Goal: Task Accomplishment & Management: Use online tool/utility

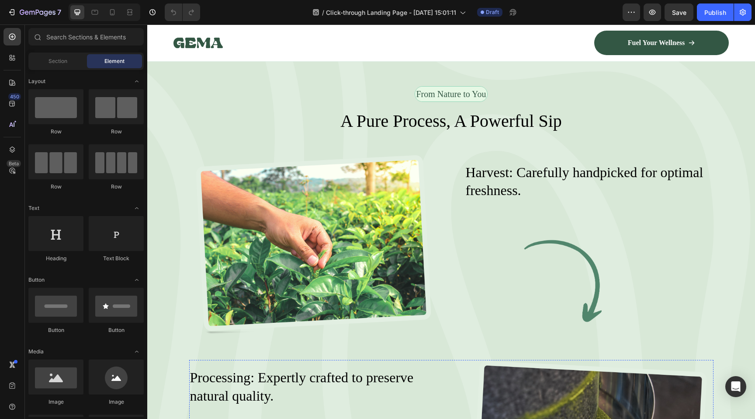
scroll to position [1219, 0]
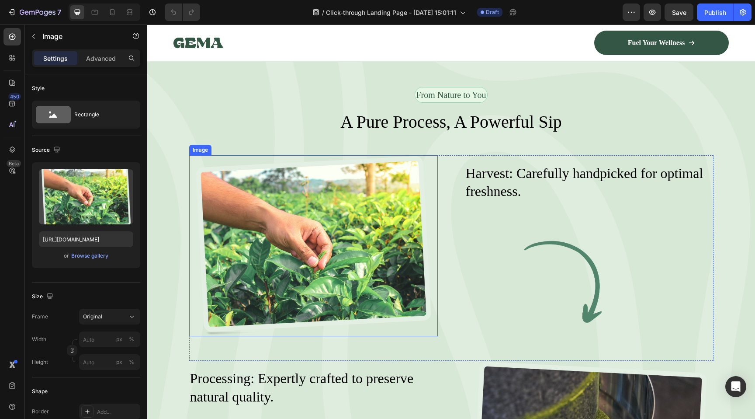
click at [310, 280] on img at bounding box center [313, 245] width 249 height 181
click at [98, 255] on div "Browse gallery" at bounding box center [89, 256] width 37 height 8
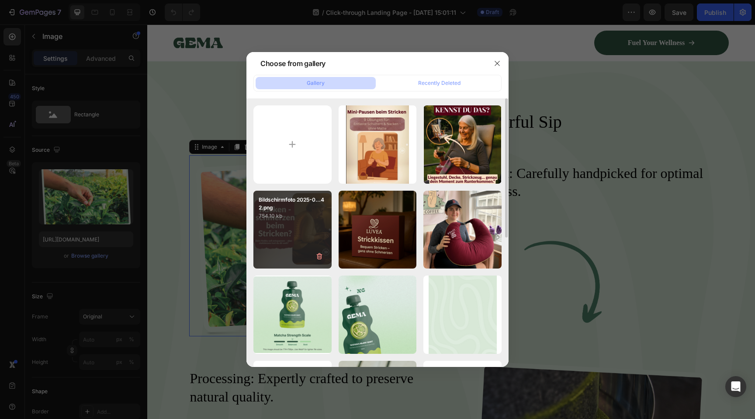
click at [294, 224] on div "Bildschirmfoto 2025-0...42.png 754.10 kb" at bounding box center [292, 229] width 78 height 78
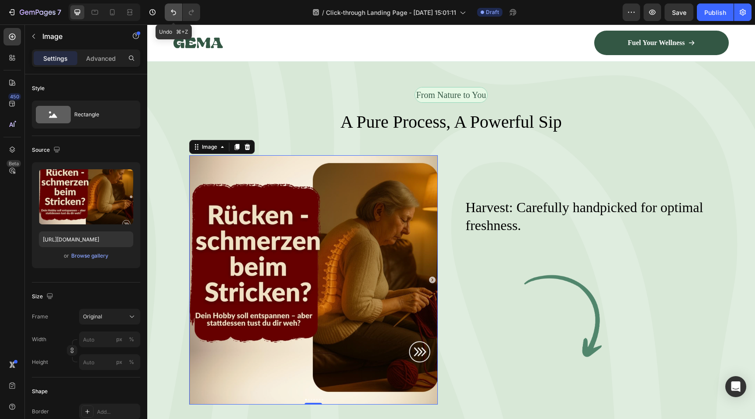
click at [169, 12] on icon "Undo/Redo" at bounding box center [173, 12] width 9 height 9
type input "https://cdn.shopify.com/s/files/1/0977/2967/5613/files/gempages_580464914561237…"
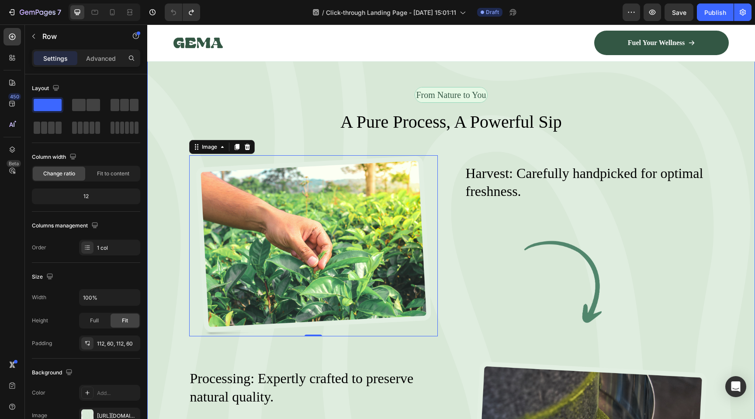
click at [172, 231] on div "From Nature to You Text Block Row A Pure Process, A Powerful Sip Heading Image …" at bounding box center [451, 416] width 608 height 757
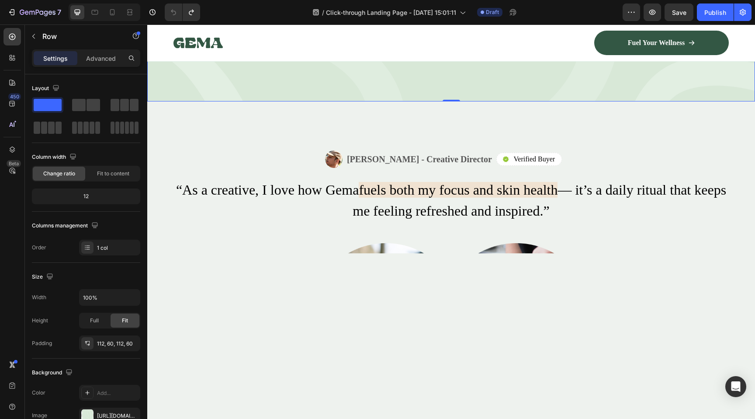
scroll to position [2000, 0]
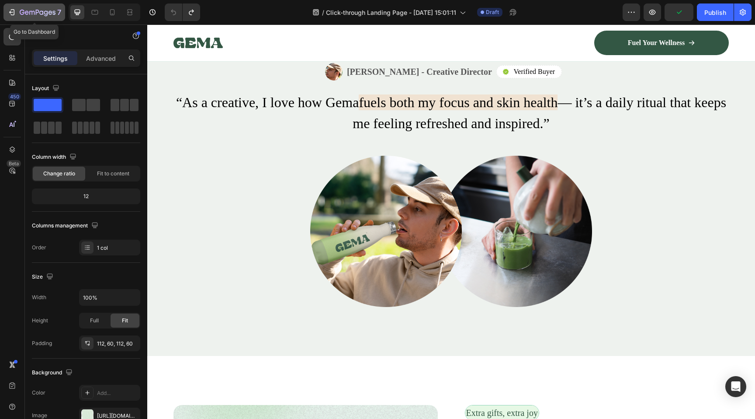
click at [29, 11] on icon "button" at bounding box center [31, 13] width 5 height 4
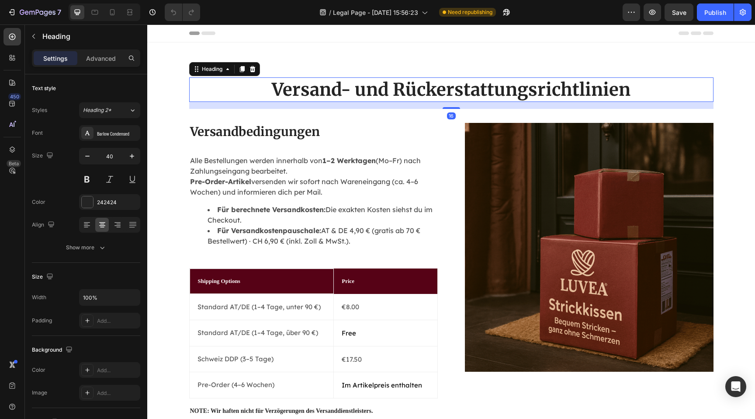
click at [341, 95] on h2 "Versand- und Rückerstattungsrichtlinien" at bounding box center [451, 89] width 524 height 24
click at [112, 138] on div "Merriweather" at bounding box center [109, 133] width 61 height 16
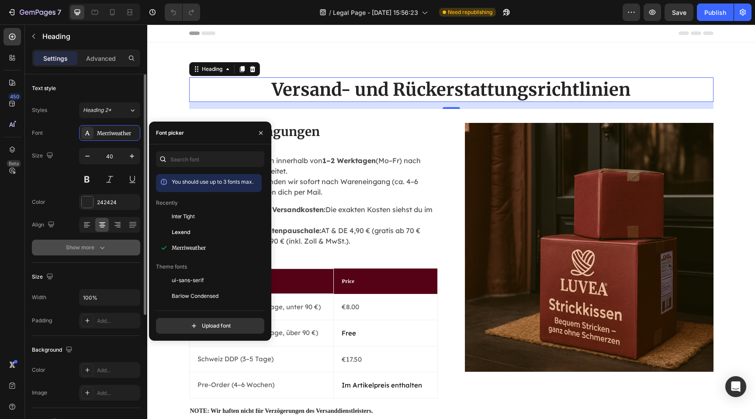
click at [113, 253] on button "Show more" at bounding box center [86, 247] width 108 height 16
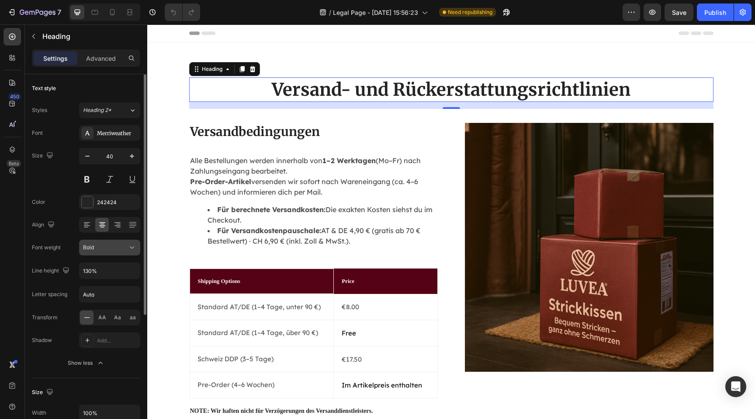
click at [114, 250] on div "Bold" at bounding box center [105, 247] width 45 height 8
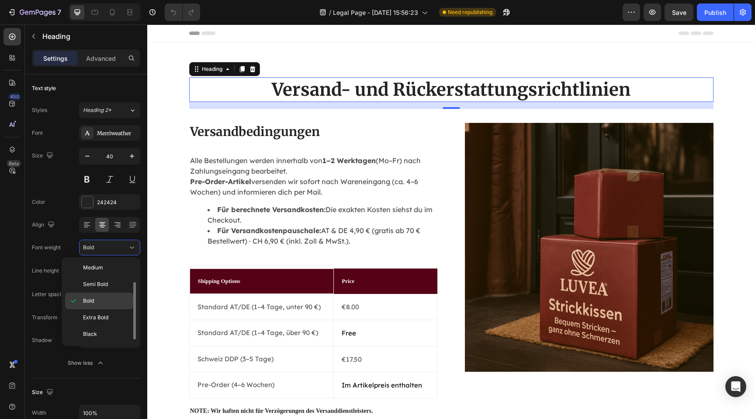
scroll to position [33, 0]
click at [108, 332] on p "Black" at bounding box center [106, 336] width 46 height 8
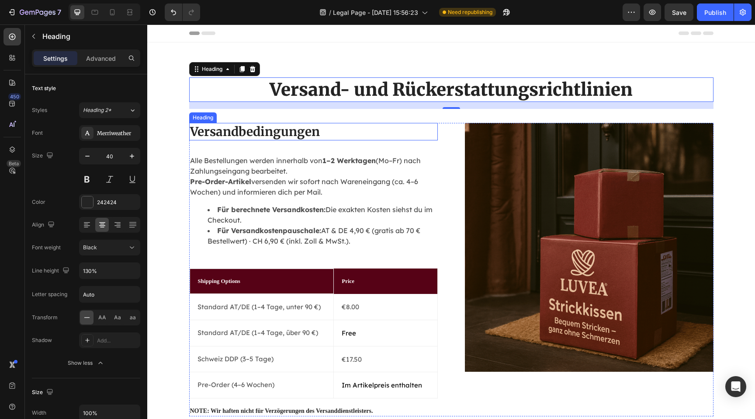
click at [284, 130] on h2 "Versandbedingungen" at bounding box center [313, 131] width 249 height 17
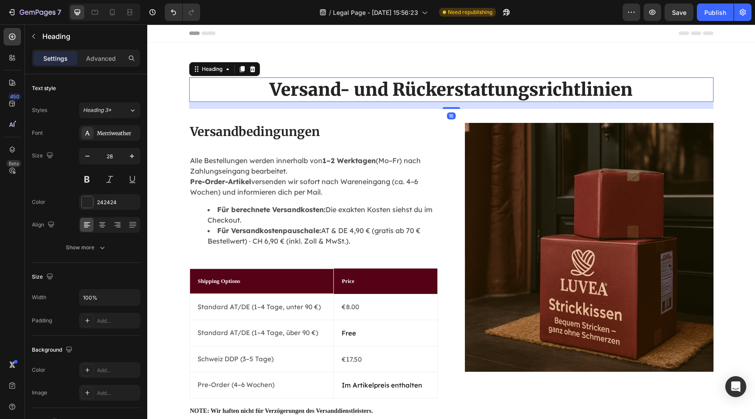
click at [416, 88] on h2 "Versand- und Rückerstattungsrichtlinien" at bounding box center [451, 89] width 524 height 24
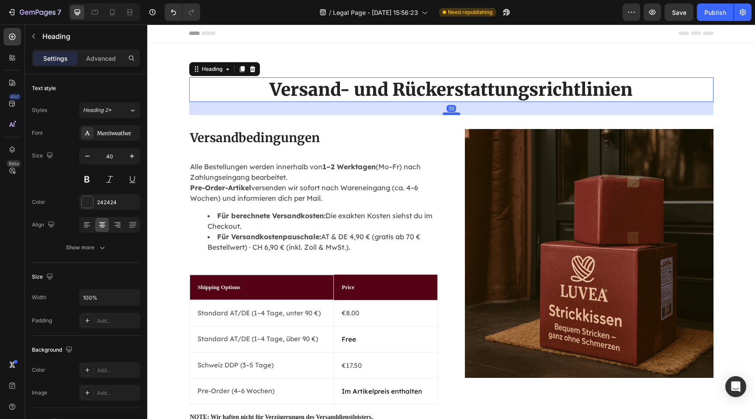
drag, startPoint x: 453, startPoint y: 107, endPoint x: 452, endPoint y: 113, distance: 6.1
click at [452, 113] on div at bounding box center [451, 113] width 17 height 3
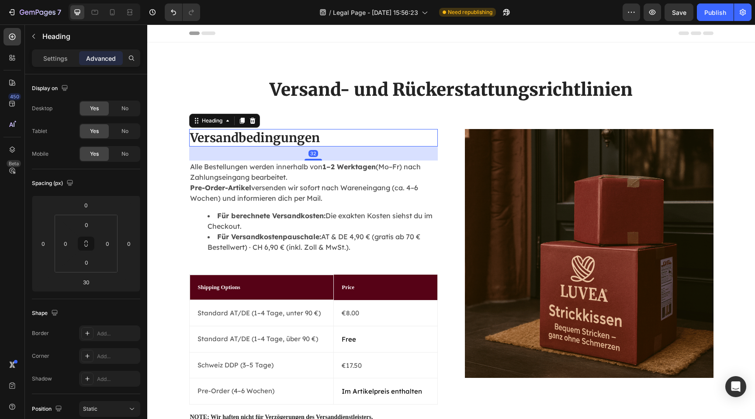
click at [299, 137] on h2 "Versandbedingungen" at bounding box center [313, 137] width 249 height 17
click at [54, 62] on div "Settings" at bounding box center [56, 58] width 44 height 14
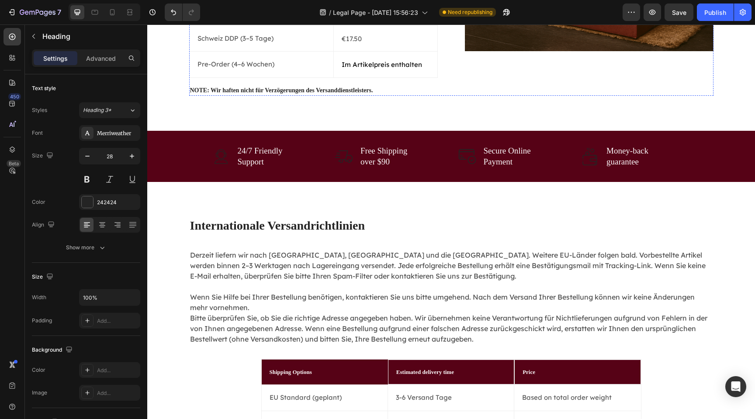
scroll to position [343, 0]
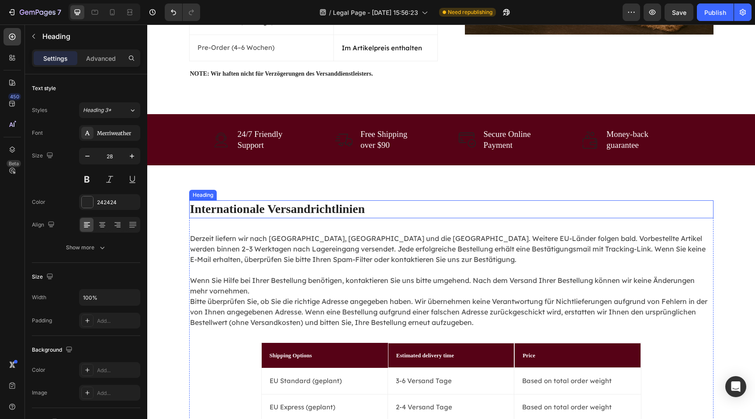
click at [259, 208] on h2 "Internationale Versandrichtlinien" at bounding box center [451, 208] width 524 height 17
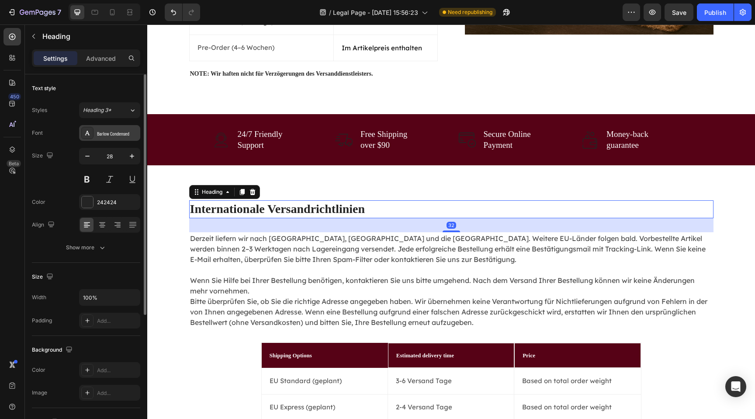
click at [111, 135] on div "Barlow Condensed" at bounding box center [117, 133] width 41 height 8
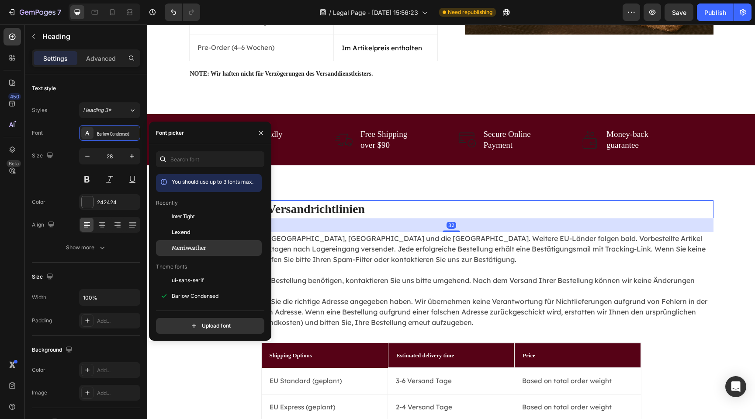
click at [183, 245] on span "Merriweather" at bounding box center [189, 248] width 34 height 8
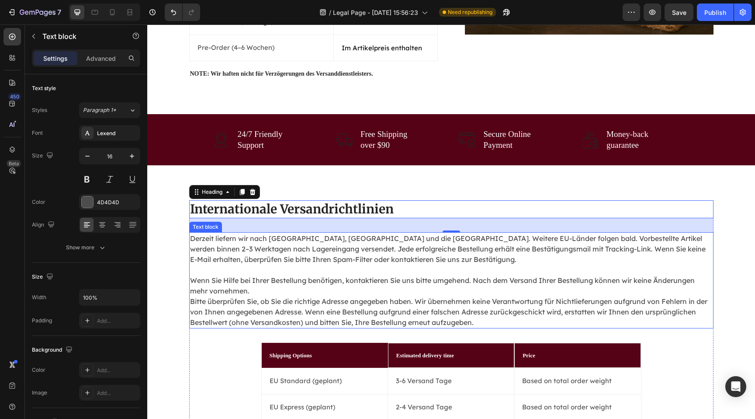
click at [336, 277] on p "Derzeit liefern wir nach Österreich, Deutschland und die Schweiz. Weitere EU-Lä…" at bounding box center [451, 280] width 523 height 94
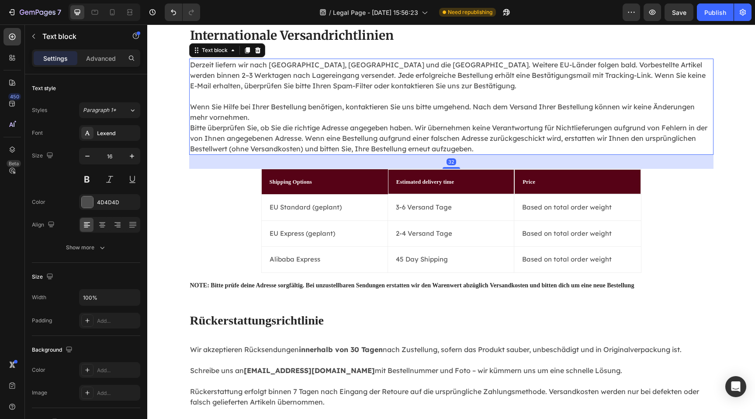
scroll to position [517, 0]
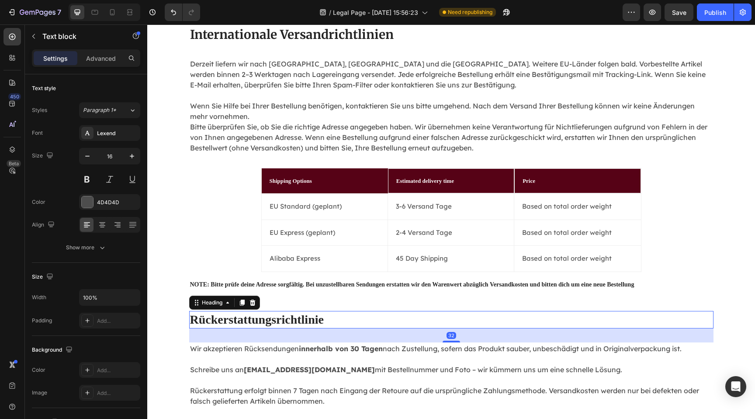
click at [287, 313] on h2 "Rückerstattungsrichtlinie" at bounding box center [451, 319] width 524 height 17
click at [123, 130] on div "Barlow Condensed" at bounding box center [117, 133] width 41 height 8
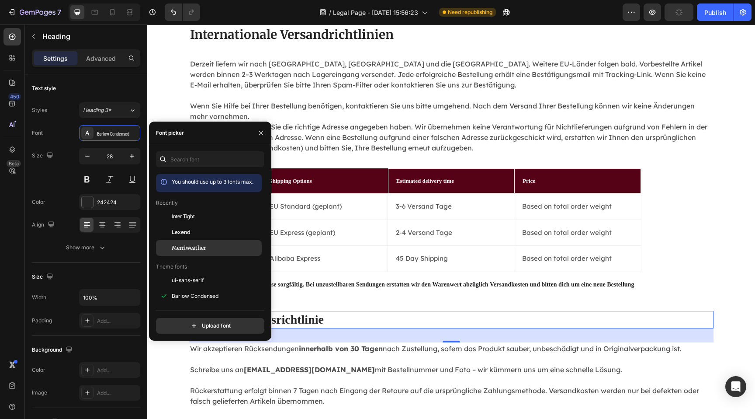
click at [187, 246] on span "Merriweather" at bounding box center [189, 248] width 34 height 8
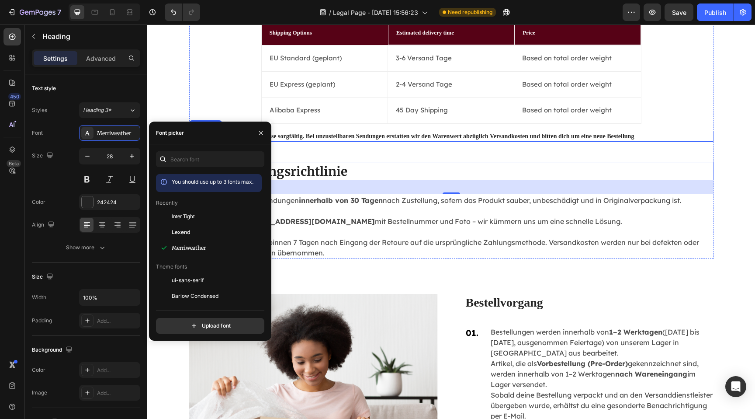
scroll to position [671, 0]
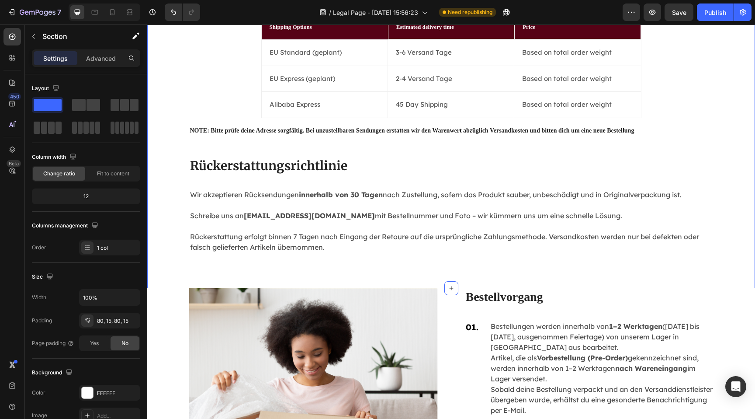
click at [425, 271] on div "Internationale Versandrichtlinien Heading Derzeit liefern wir nach Österreich, …" at bounding box center [451, 62] width 608 height 451
click at [482, 293] on h2 "Bestellvorgang" at bounding box center [589, 296] width 249 height 17
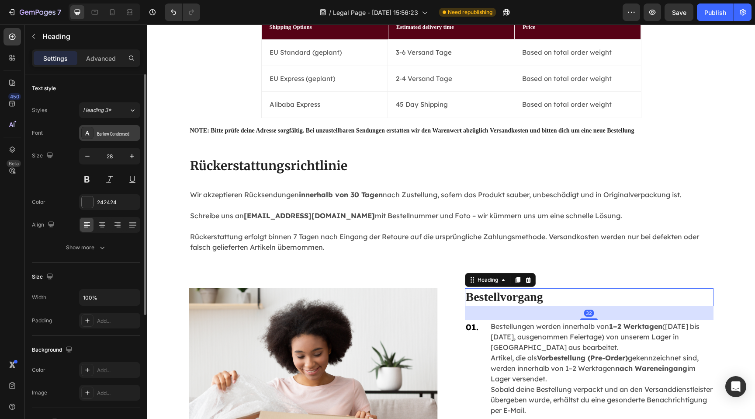
click at [123, 133] on div "Barlow Condensed" at bounding box center [117, 133] width 41 height 8
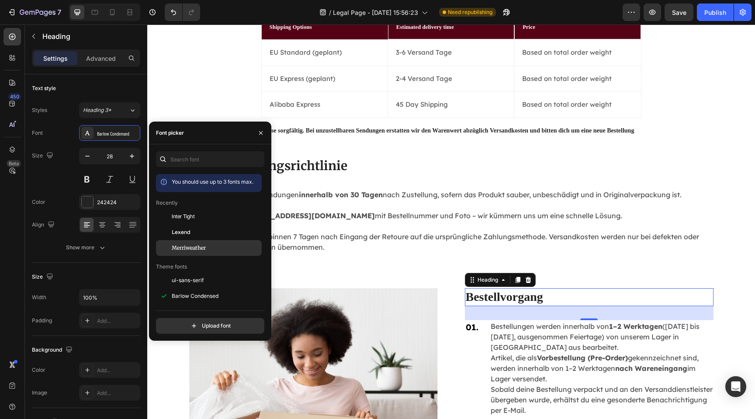
click at [194, 246] on span "Merriweather" at bounding box center [189, 248] width 34 height 8
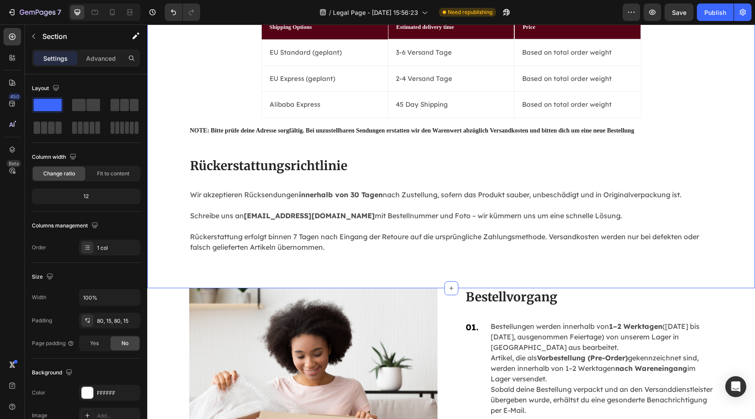
click at [422, 263] on div "Internationale Versandrichtlinien Heading Derzeit liefern wir nach Österreich, …" at bounding box center [451, 62] width 608 height 451
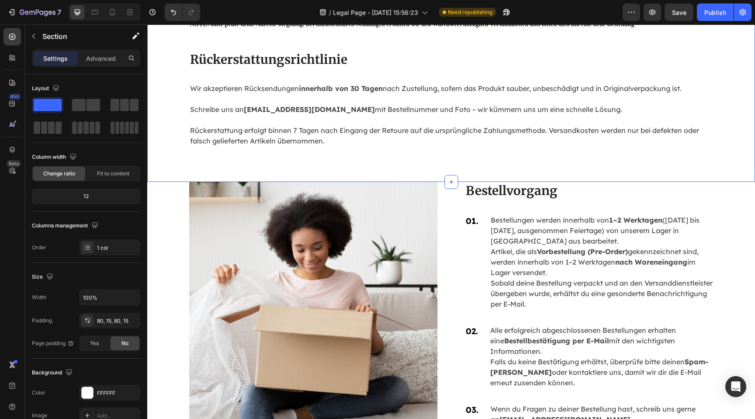
scroll to position [782, 0]
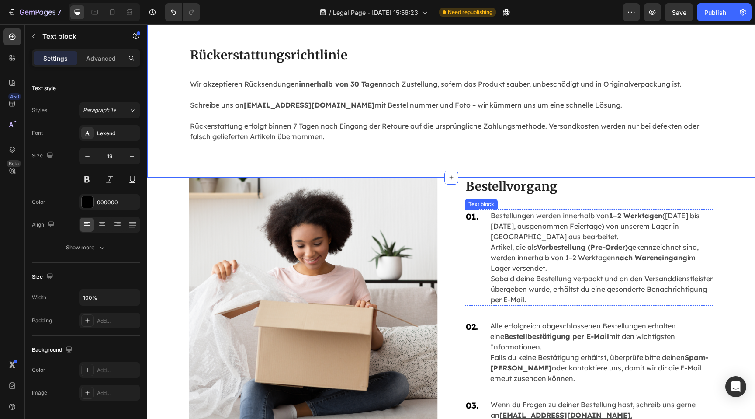
click at [472, 213] on p "01." at bounding box center [472, 216] width 13 height 13
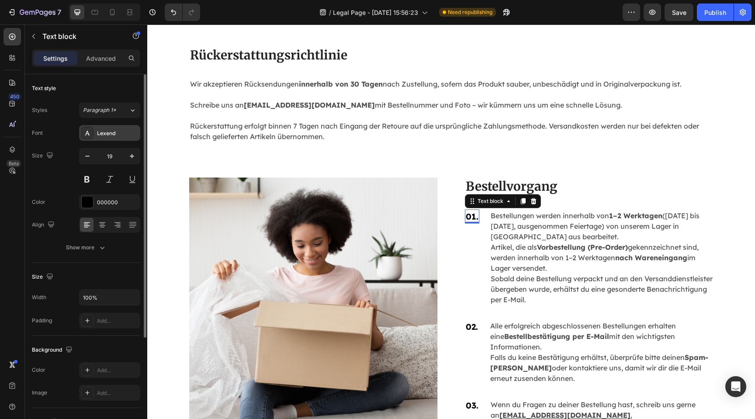
click at [129, 137] on div "Lexend" at bounding box center [109, 133] width 61 height 16
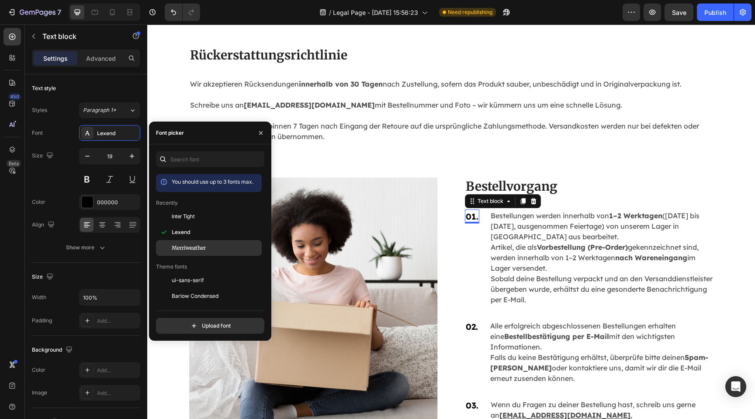
click at [180, 244] on span "Merriweather" at bounding box center [189, 248] width 34 height 8
click at [471, 329] on p "02." at bounding box center [472, 326] width 12 height 13
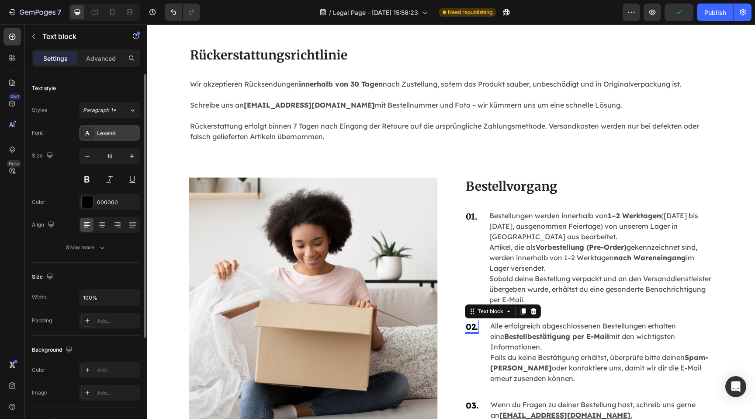
click at [108, 135] on div "Lexend" at bounding box center [117, 133] width 41 height 8
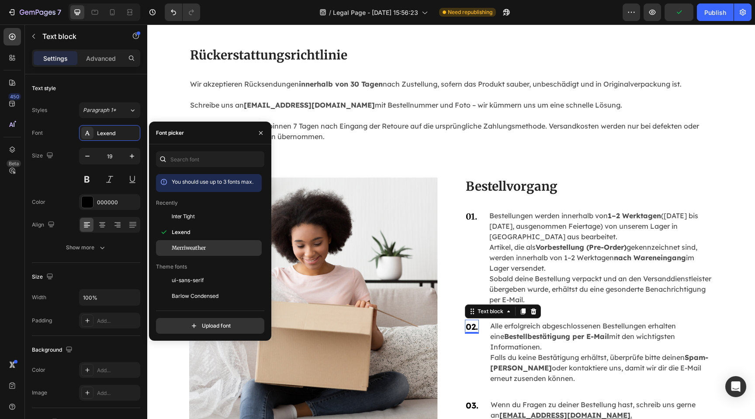
click at [185, 246] on span "Merriweather" at bounding box center [189, 248] width 34 height 8
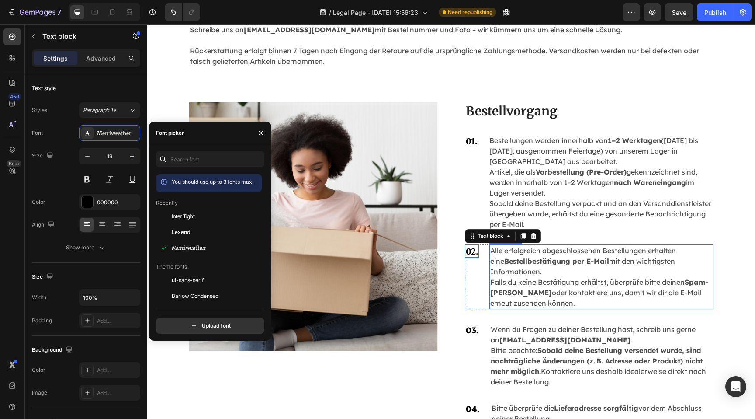
scroll to position [858, 0]
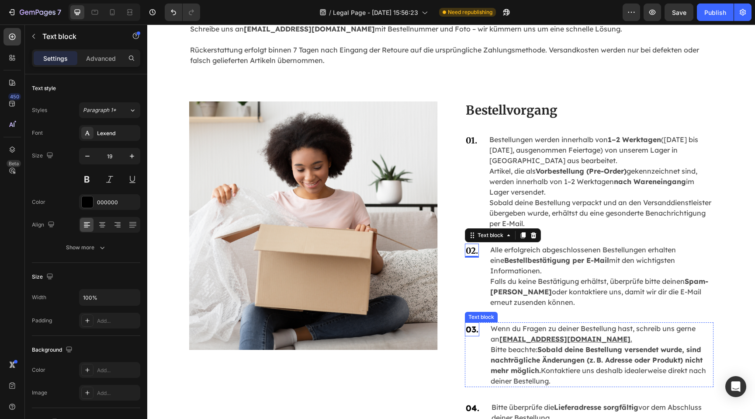
click at [467, 330] on p "03." at bounding box center [472, 329] width 13 height 13
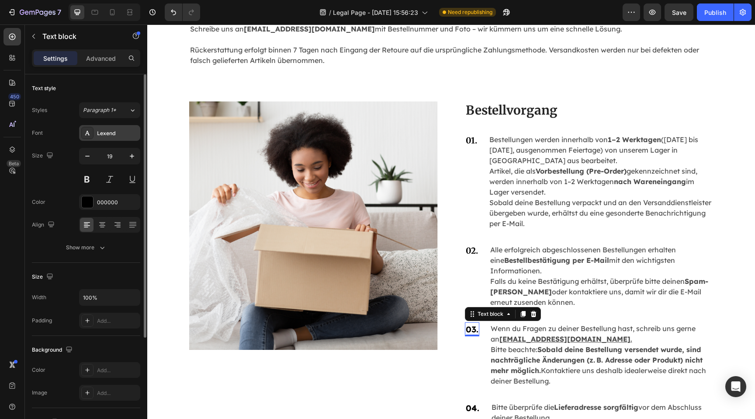
click at [118, 136] on div "Lexend" at bounding box center [117, 133] width 41 height 8
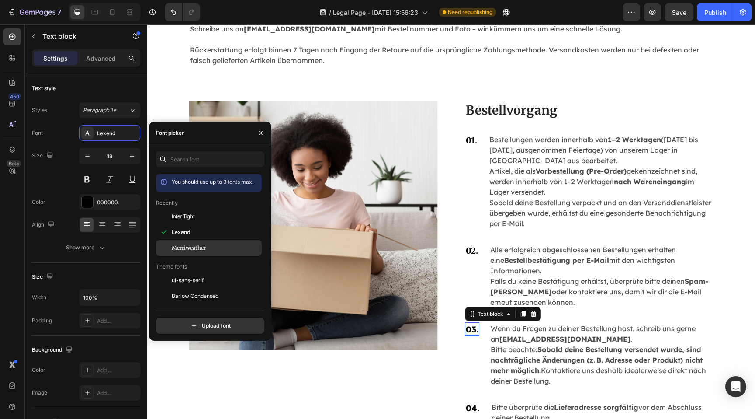
click at [187, 370] on div "Merriweather" at bounding box center [209, 378] width 106 height 16
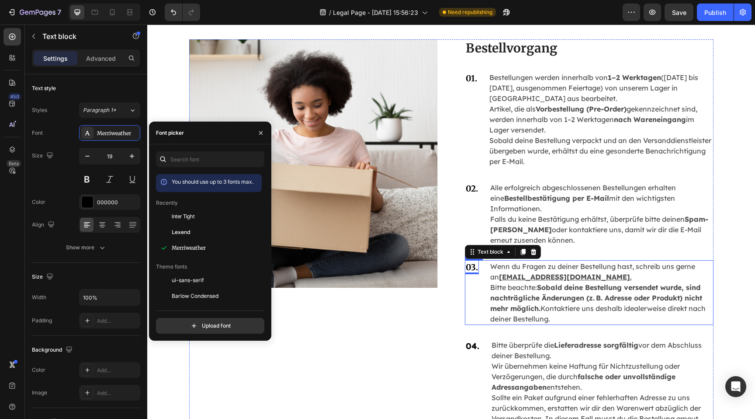
scroll to position [935, 0]
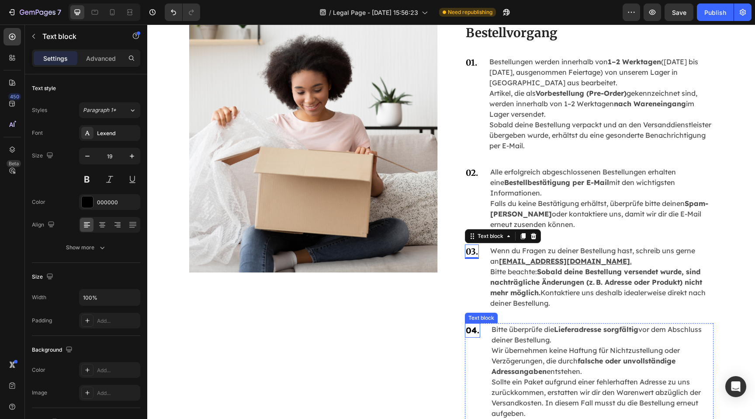
click at [468, 330] on p "04." at bounding box center [473, 330] width 14 height 13
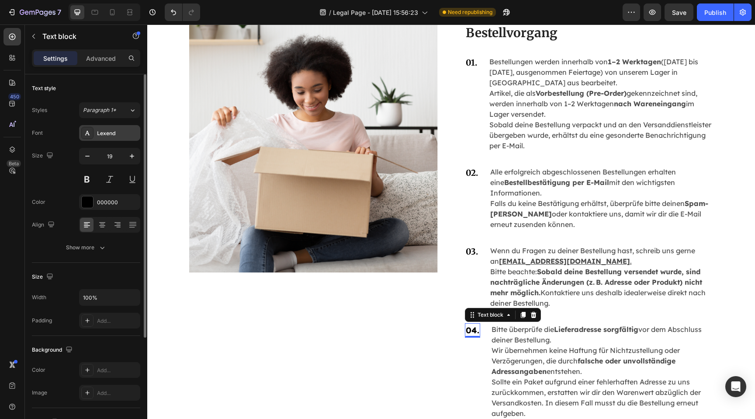
click at [117, 139] on div "Lexend" at bounding box center [109, 133] width 61 height 16
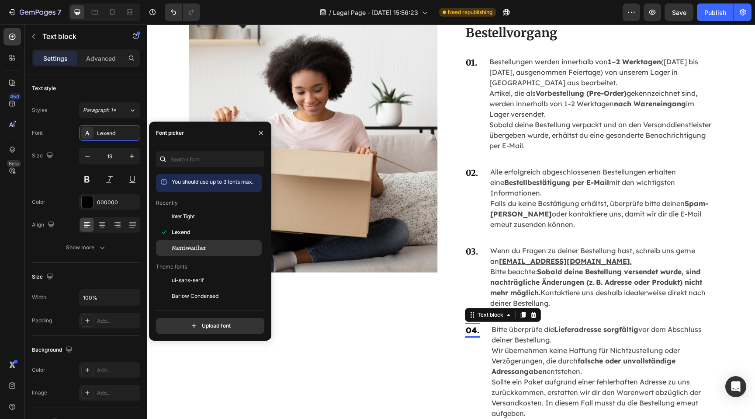
click at [182, 370] on div "Merriweather" at bounding box center [209, 378] width 106 height 16
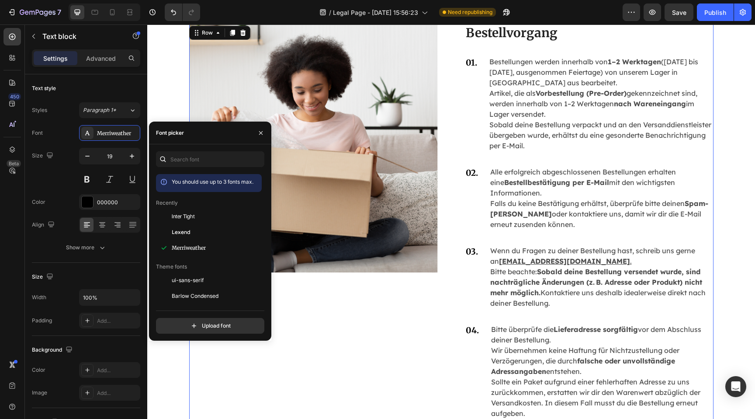
click at [390, 360] on div "Image" at bounding box center [313, 228] width 249 height 409
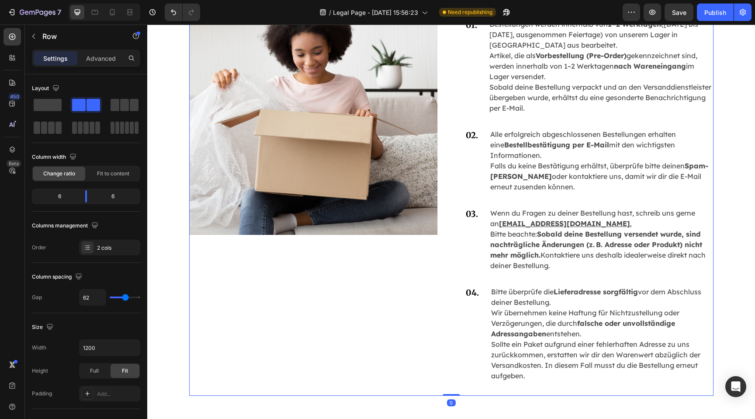
scroll to position [983, 0]
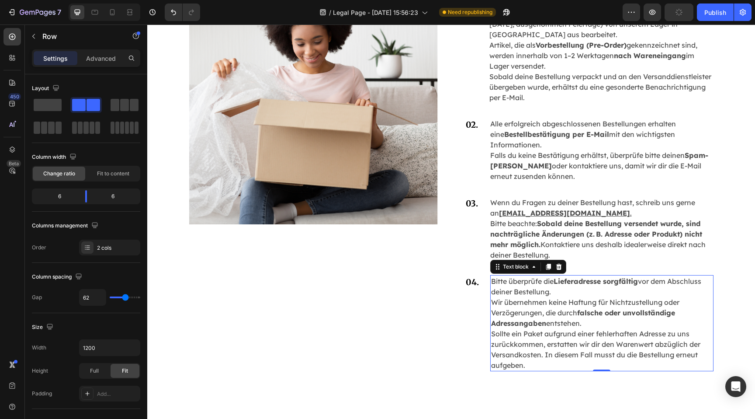
click at [523, 331] on p "Bitte überprüfe die Lieferadresse sorgfältig vor dem Abschluss deiner Bestellun…" at bounding box center [602, 323] width 222 height 94
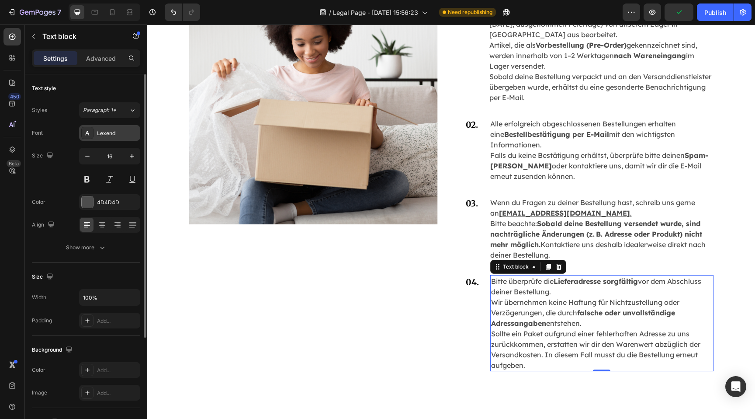
click at [112, 132] on div "Lexend" at bounding box center [117, 133] width 41 height 8
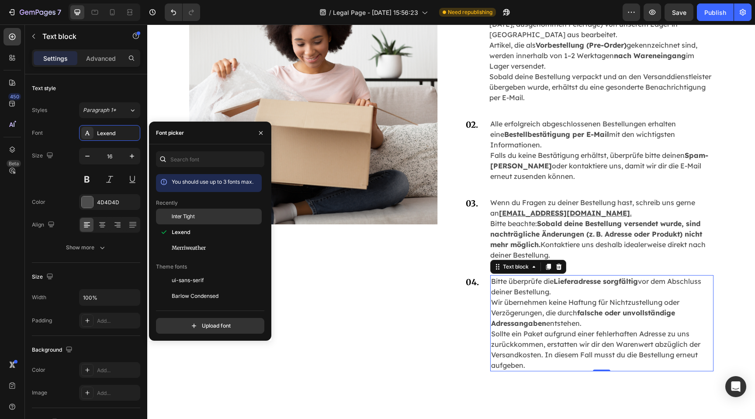
click at [183, 217] on span "Inter Tight" at bounding box center [183, 216] width 23 height 8
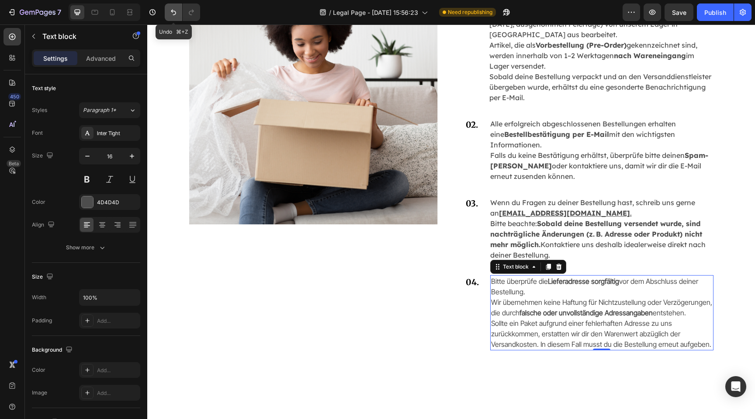
click at [175, 8] on icon "Undo/Redo" at bounding box center [173, 12] width 9 height 9
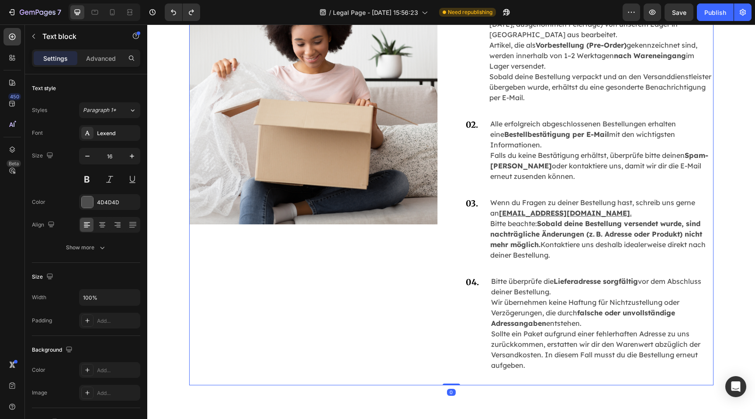
click at [242, 292] on div "Image" at bounding box center [313, 180] width 249 height 409
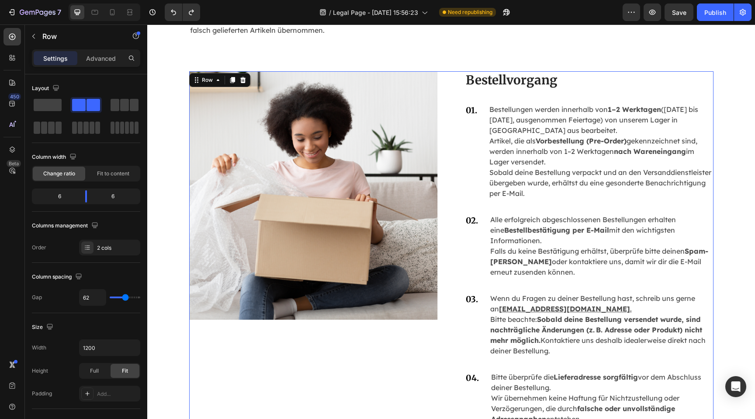
scroll to position [863, 0]
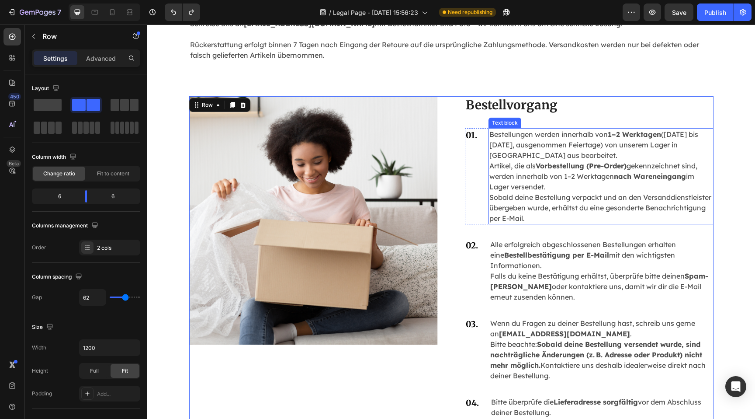
click at [544, 199] on p "Bestellungen werden innerhalb von 1–2 Werktagen (Montag bis Freitag, ausgenomme…" at bounding box center [600, 176] width 223 height 94
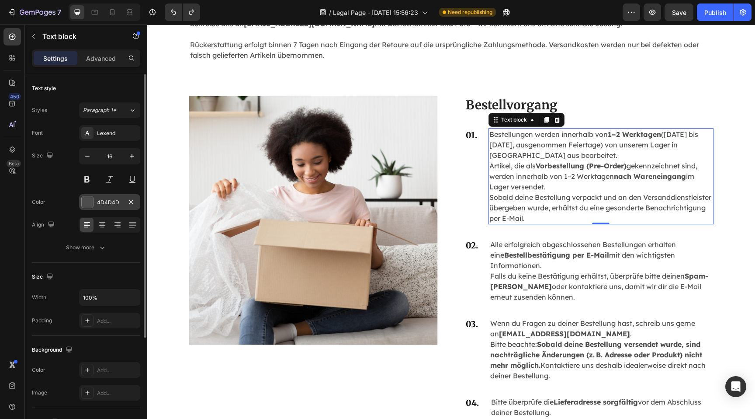
click at [94, 200] on div "4D4D4D" at bounding box center [109, 202] width 61 height 16
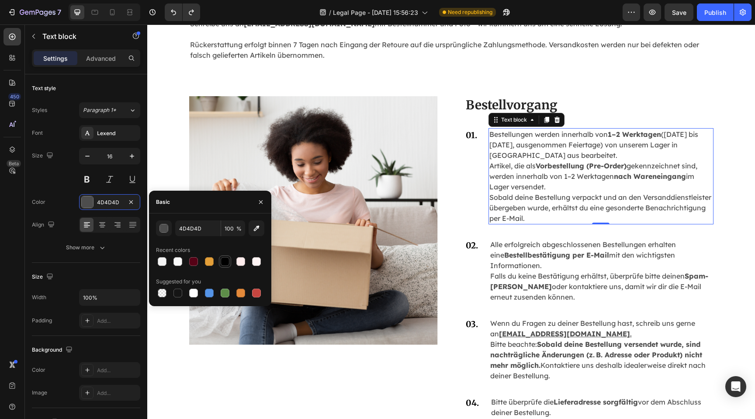
click at [226, 261] on div at bounding box center [225, 261] width 9 height 9
type input "000000"
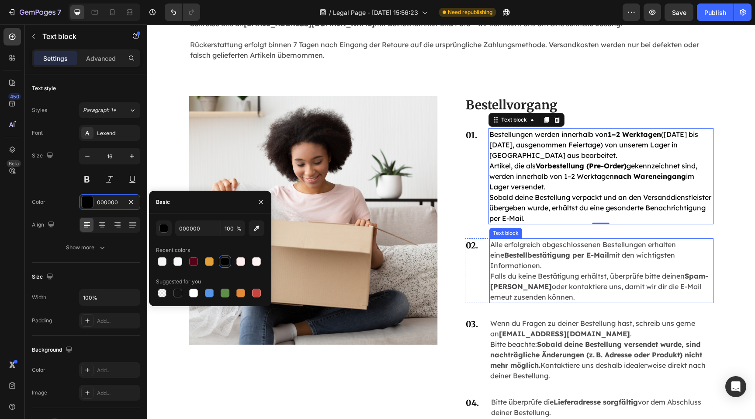
click at [556, 274] on p "Alle erfolgreich abgeschlossenen Bestellungen erhalten eine Bestellbestätigung …" at bounding box center [601, 270] width 222 height 63
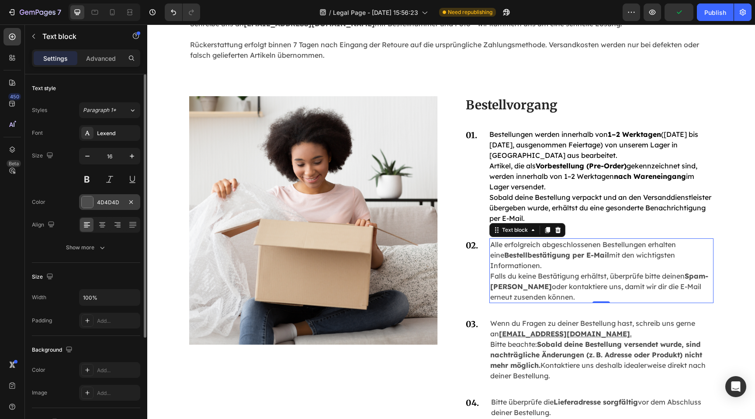
click at [83, 203] on div at bounding box center [87, 201] width 11 height 11
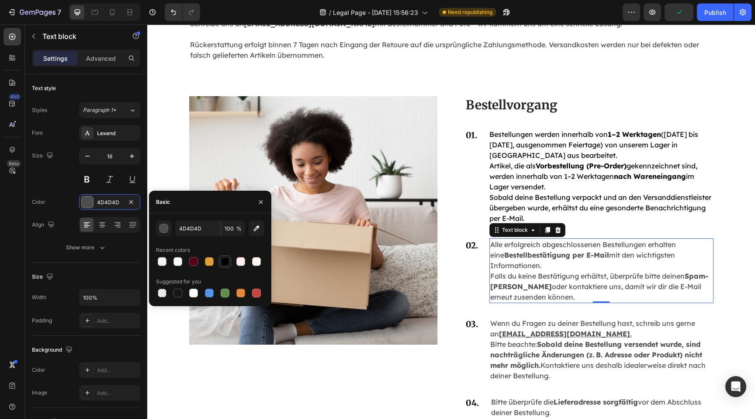
click at [226, 265] on div at bounding box center [225, 261] width 9 height 9
type input "000000"
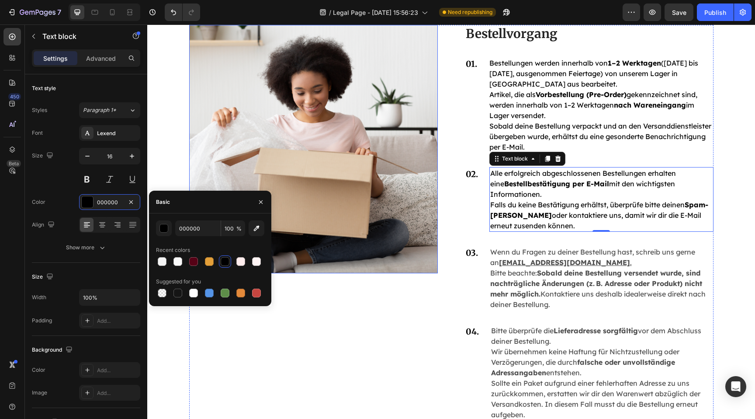
scroll to position [951, 0]
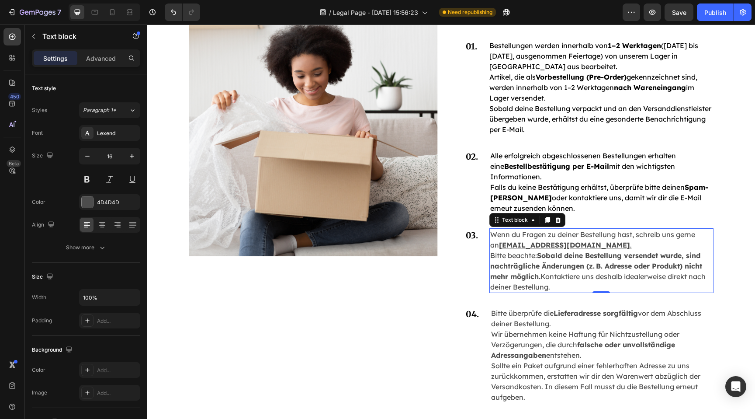
click at [541, 254] on strong "Sobald deine Bestellung versendet wurde, sind nachträgliche Änderungen (z. B. A…" at bounding box center [596, 266] width 212 height 30
click at [87, 201] on div at bounding box center [87, 201] width 11 height 11
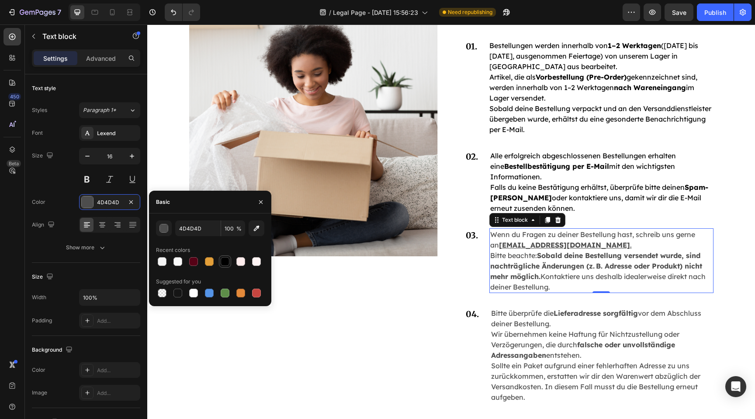
click at [226, 266] on div at bounding box center [225, 261] width 10 height 10
type input "000000"
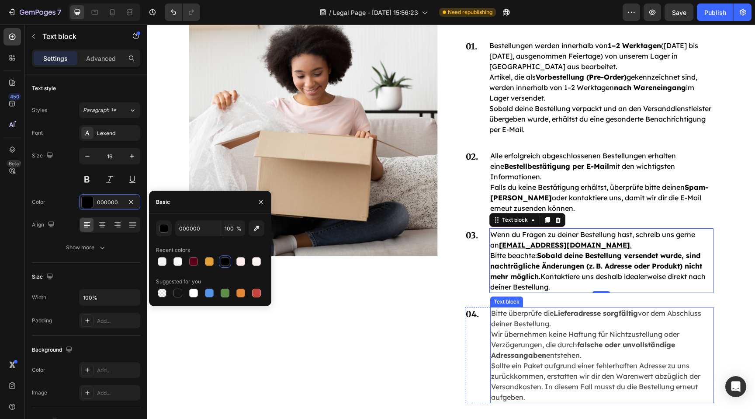
click at [538, 365] on p "Bitte überprüfe die Lieferadresse sorgfältig vor dem Abschluss deiner Bestellun…" at bounding box center [602, 355] width 222 height 94
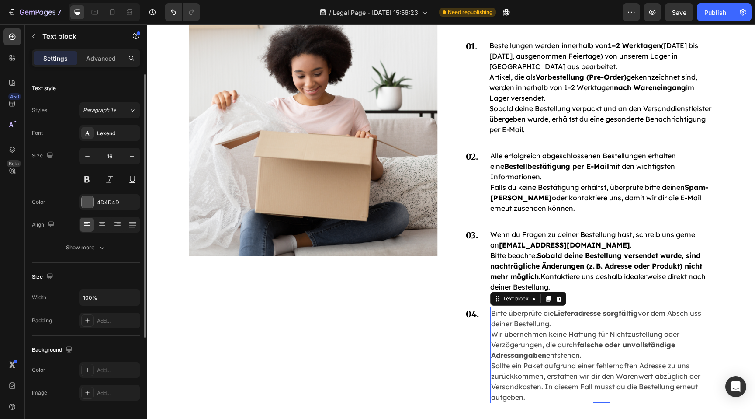
click at [87, 212] on div "Font Lexend Size 16 Color 4D4D4D Align Show more" at bounding box center [86, 190] width 108 height 130
click at [86, 208] on div at bounding box center [87, 202] width 12 height 12
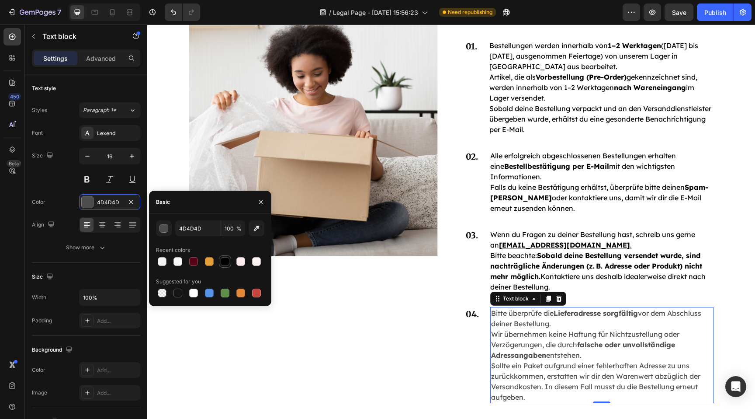
click at [225, 259] on div at bounding box center [225, 261] width 9 height 9
type input "000000"
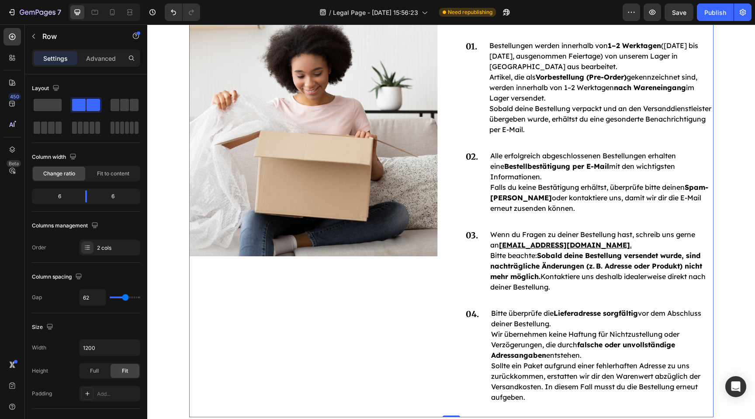
click at [356, 300] on div "Image" at bounding box center [313, 212] width 249 height 409
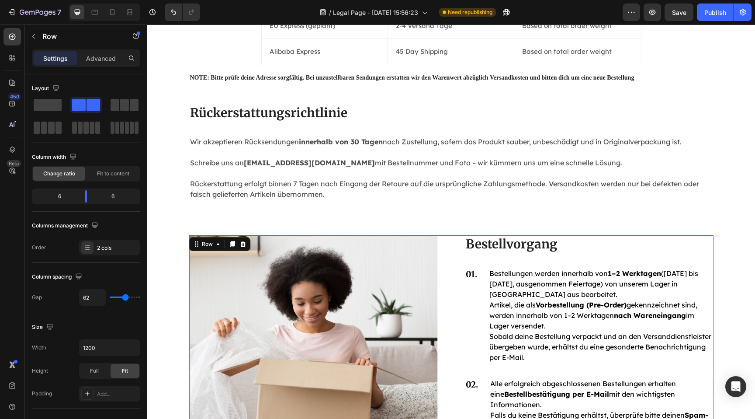
scroll to position [634, 0]
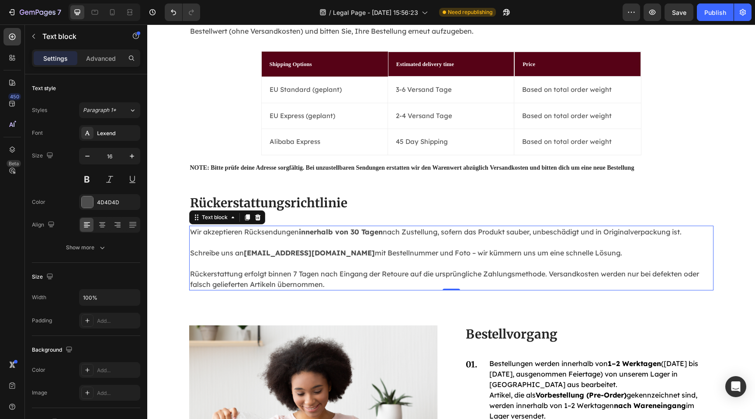
click at [347, 244] on p "Schreibe uns an support@luvea.de mit Bestellnummer und Foto – wir kümmern uns u…" at bounding box center [451, 247] width 523 height 21
click at [86, 199] on div at bounding box center [87, 201] width 11 height 11
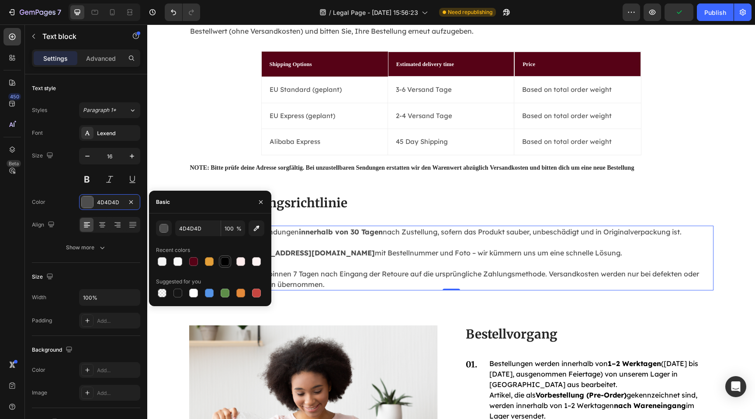
click at [226, 259] on div at bounding box center [225, 261] width 9 height 9
type input "000000"
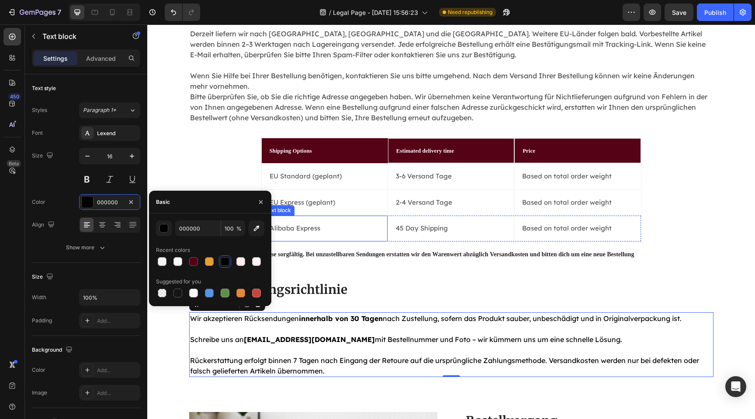
scroll to position [443, 0]
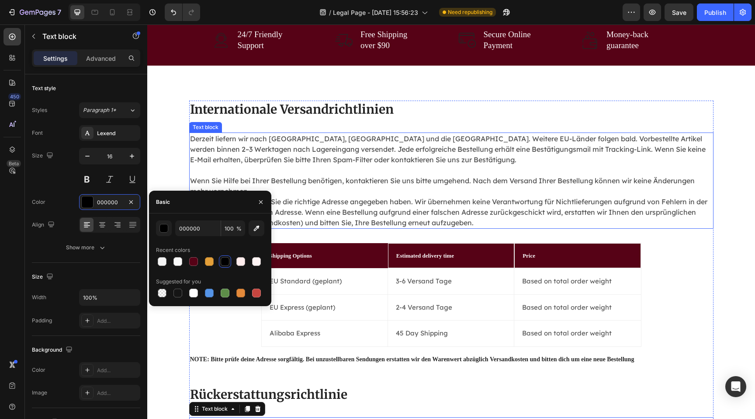
click at [344, 170] on p "Derzeit liefern wir nach Österreich, Deutschland und die Schweiz. Weitere EU-Lä…" at bounding box center [451, 180] width 523 height 94
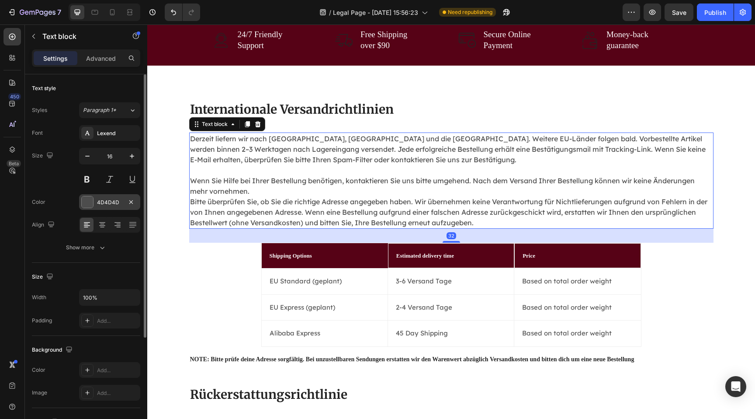
click at [89, 199] on div at bounding box center [87, 201] width 11 height 11
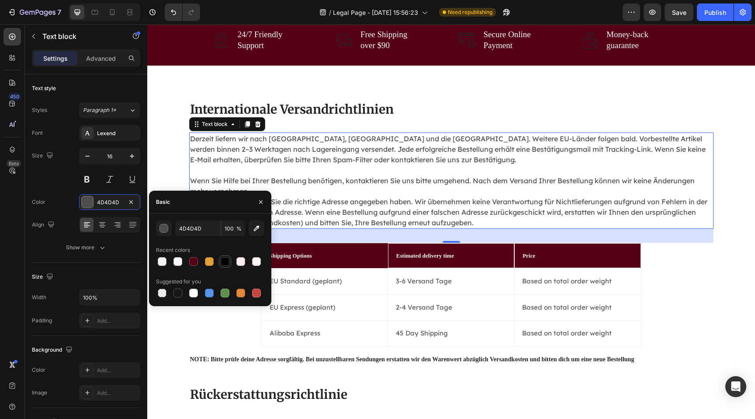
click at [225, 263] on div at bounding box center [225, 261] width 9 height 9
type input "000000"
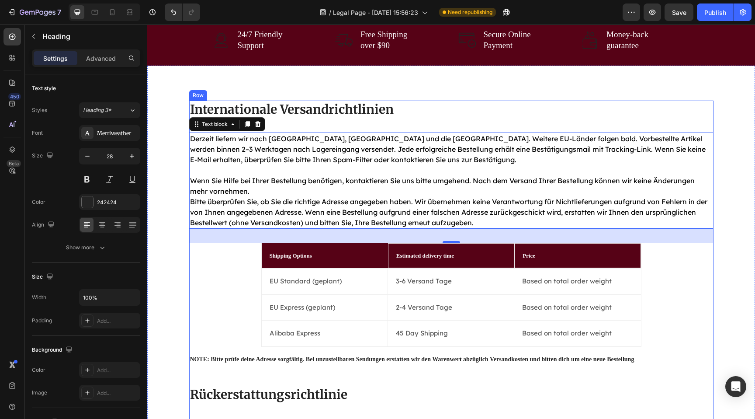
click at [440, 115] on h2 "Internationale Versandrichtlinien" at bounding box center [451, 108] width 524 height 17
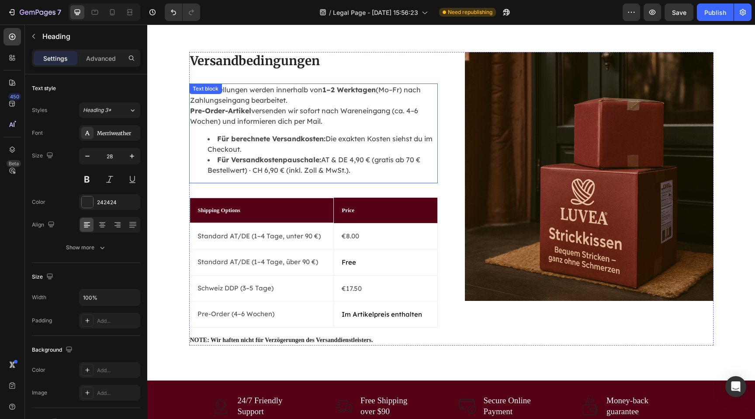
scroll to position [57, 0]
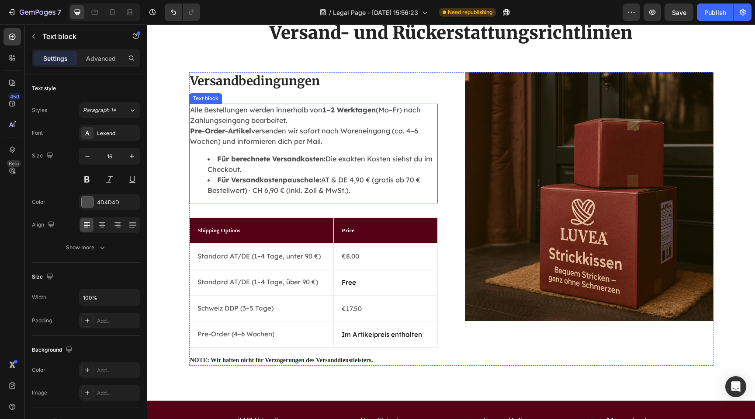
click at [351, 129] on p "Alle Bestellungen werden innerhalb von 1–2 Werktagen (Mo–Fr) nach Zahlungseinga…" at bounding box center [313, 125] width 247 height 42
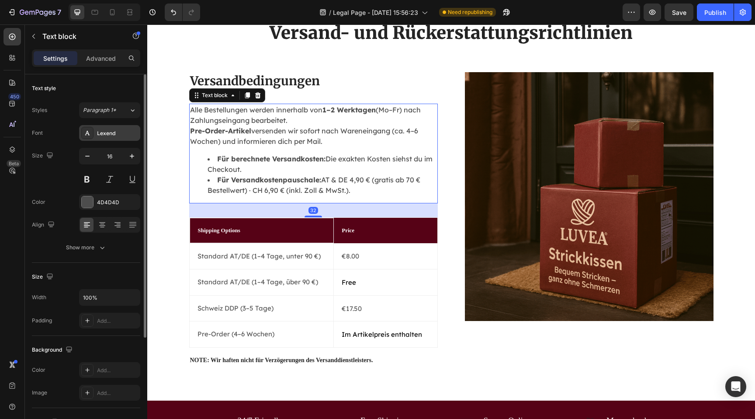
click at [119, 135] on div "Lexend" at bounding box center [117, 133] width 41 height 8
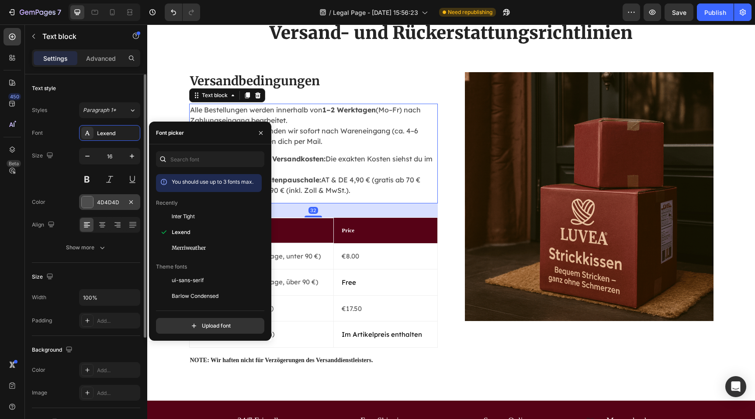
click at [89, 200] on div at bounding box center [87, 201] width 11 height 11
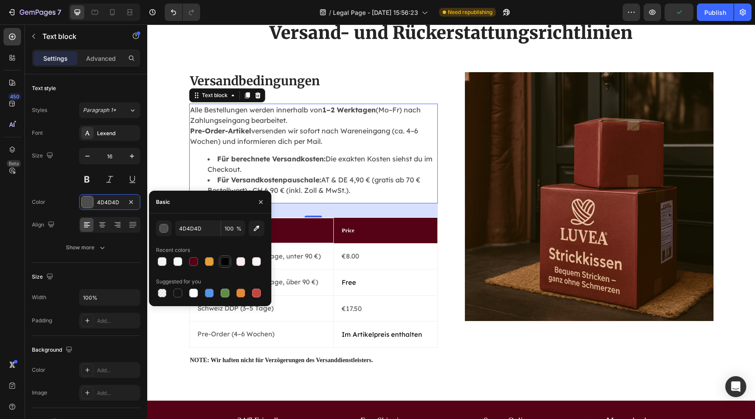
click at [231, 262] on div at bounding box center [225, 261] width 12 height 12
type input "000000"
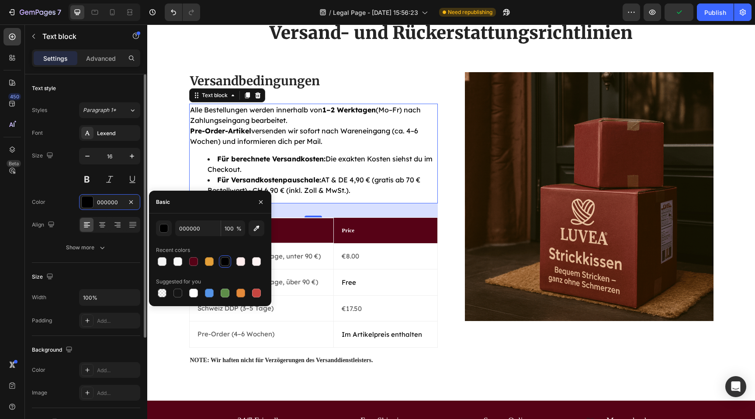
click at [140, 148] on div "16" at bounding box center [109, 167] width 61 height 39
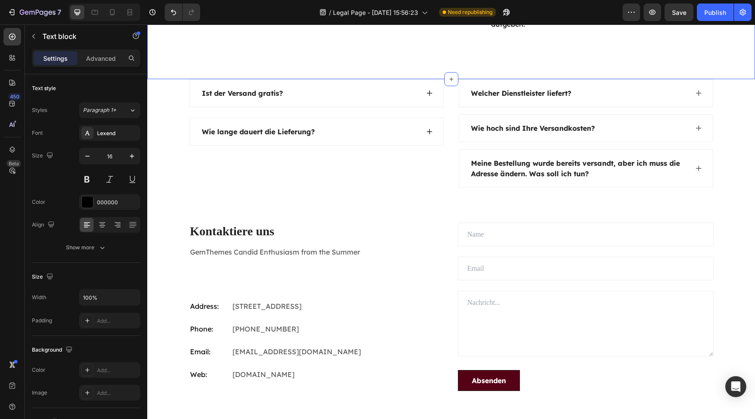
scroll to position [1329, 0]
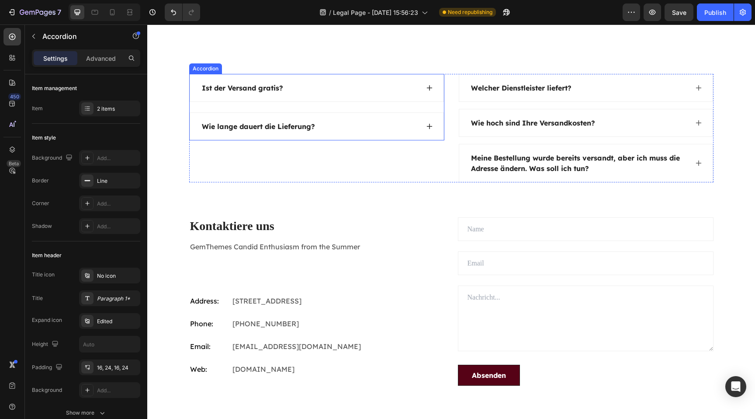
click at [263, 93] on p "Ist der Versand gratis?" at bounding box center [242, 88] width 81 height 10
click at [106, 293] on div "Paragraph 1*" at bounding box center [109, 298] width 61 height 16
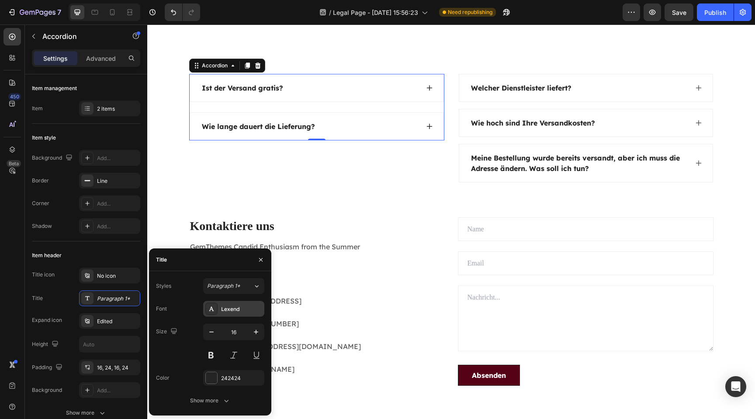
click at [238, 309] on div "Lexend" at bounding box center [241, 309] width 41 height 8
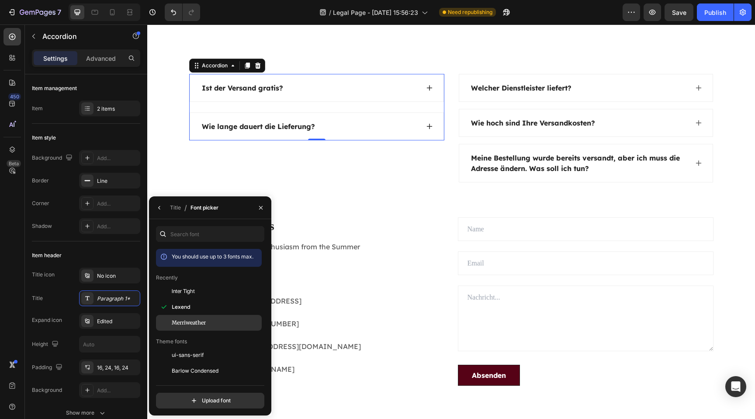
click at [222, 322] on div "Merriweather" at bounding box center [216, 323] width 88 height 8
click at [552, 90] on p "Welcher Dienstleister liefert?" at bounding box center [521, 88] width 100 height 10
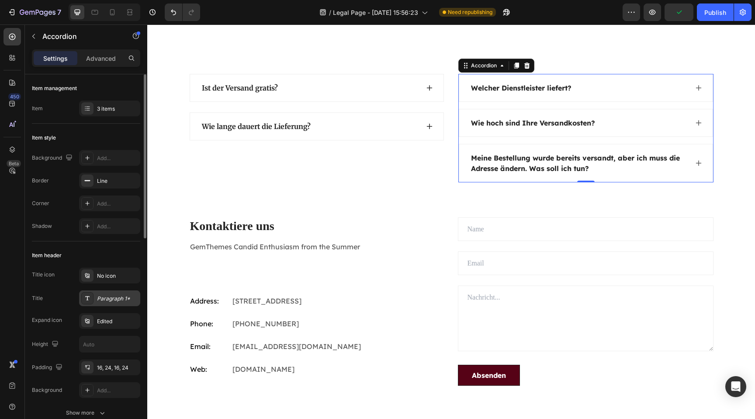
click at [121, 294] on div "Paragraph 1*" at bounding box center [117, 298] width 41 height 8
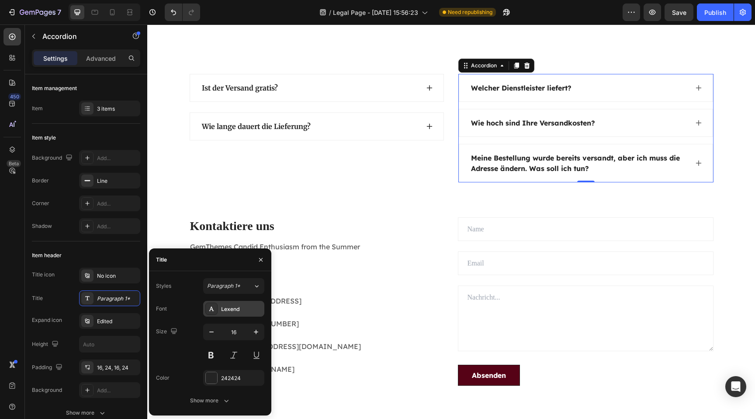
click at [238, 306] on div "Lexend" at bounding box center [241, 309] width 41 height 8
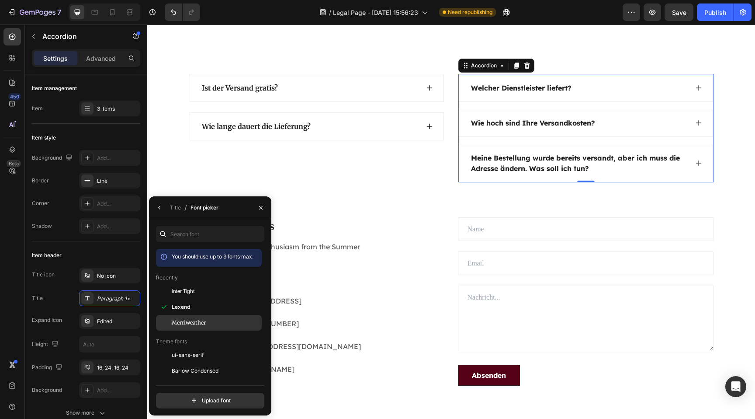
click at [211, 322] on div "Merriweather" at bounding box center [216, 323] width 88 height 8
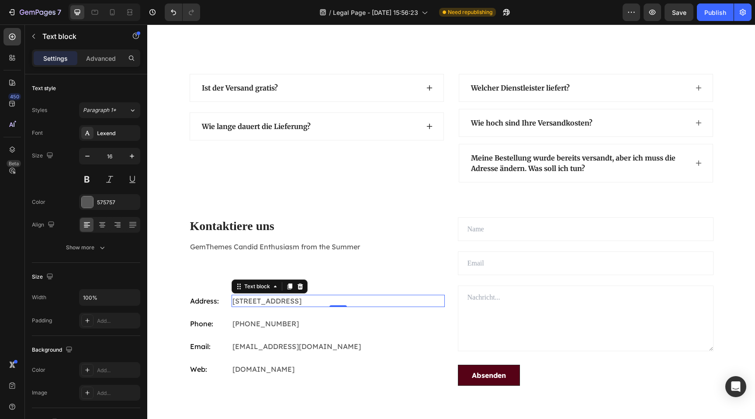
click at [392, 299] on p "Eight Avenue 487, London" at bounding box center [337, 300] width 211 height 10
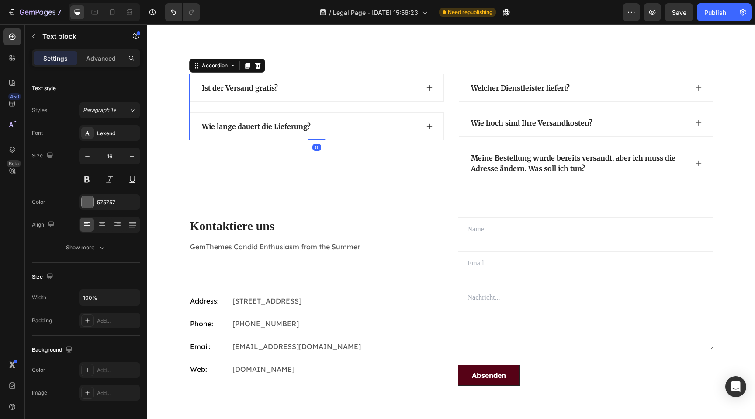
click at [267, 87] on p "Ist der Versand gratis?" at bounding box center [240, 88] width 76 height 10
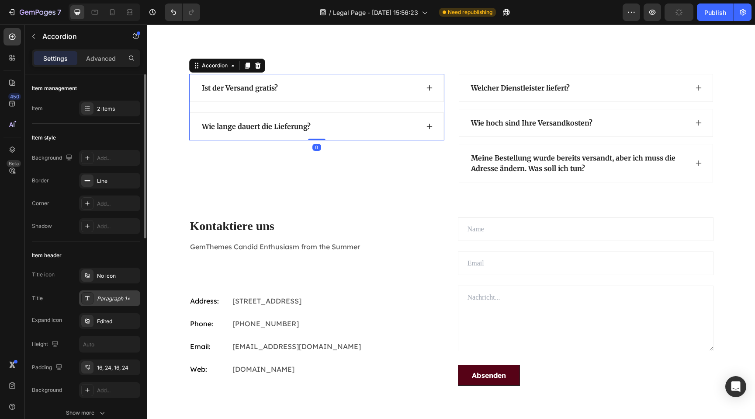
click at [100, 290] on div "Paragraph 1*" at bounding box center [109, 298] width 61 height 16
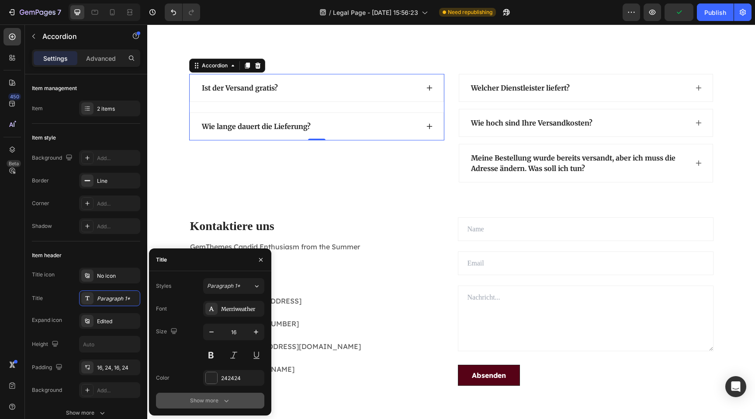
click at [204, 406] on button "Show more" at bounding box center [210, 400] width 108 height 16
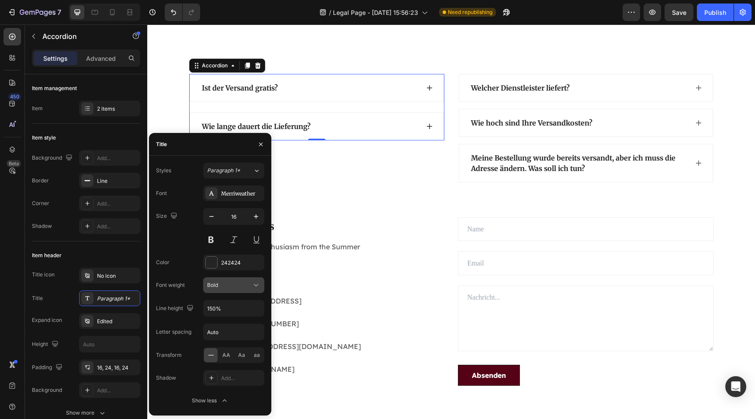
click at [228, 286] on div "Bold" at bounding box center [229, 285] width 45 height 8
click at [229, 370] on span "Extra Bold" at bounding box center [219, 374] width 25 height 8
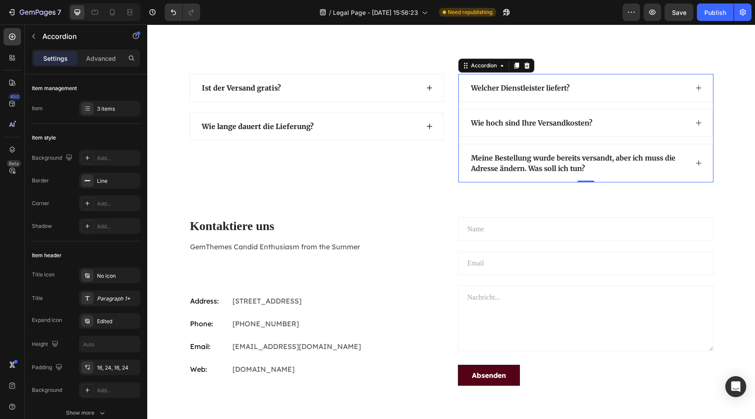
click at [530, 87] on p "Welcher Dienstleister liefert?" at bounding box center [520, 88] width 99 height 10
click at [108, 304] on div "Paragraph 1*" at bounding box center [109, 298] width 61 height 16
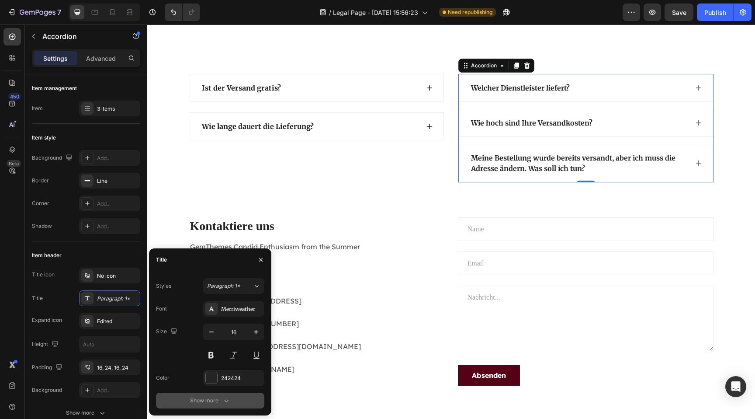
click at [225, 402] on icon "button" at bounding box center [226, 400] width 9 height 9
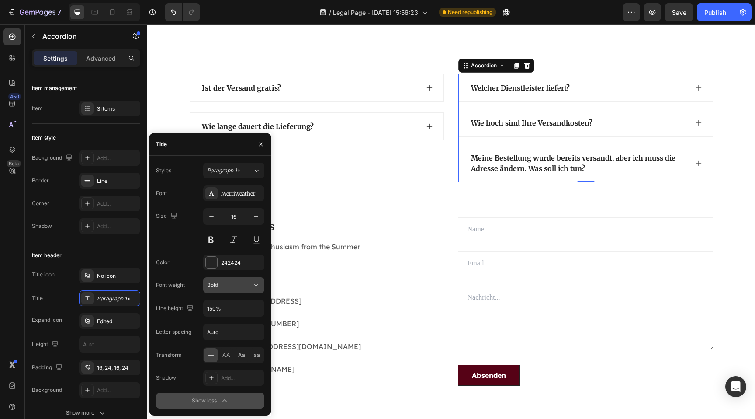
click at [230, 282] on div "Bold" at bounding box center [229, 285] width 45 height 8
click at [229, 372] on span "Extra Bold" at bounding box center [219, 374] width 25 height 8
click at [379, 294] on div "Kontaktiere uns Heading GemThemes Candid Enthusiasm from the Summer Text block …" at bounding box center [317, 301] width 256 height 168
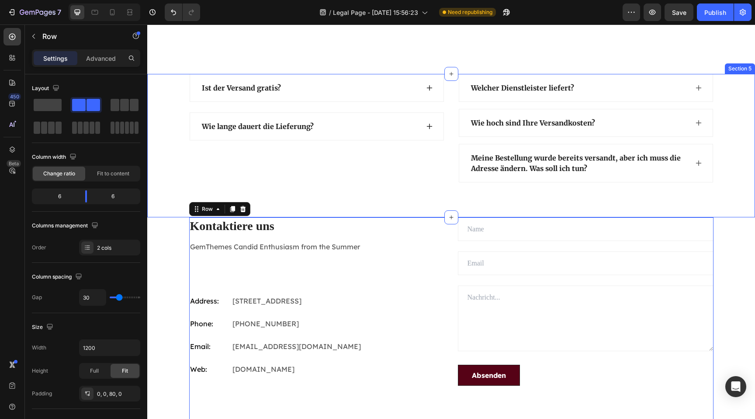
click at [335, 201] on div "Ist der Versand gratis? Wie lange dauert die Lieferung? Accordion Welcher Diens…" at bounding box center [451, 145] width 608 height 143
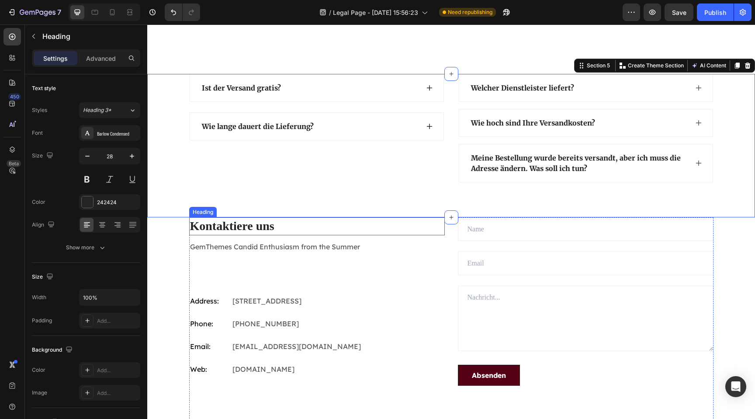
click at [239, 224] on h2 "Kontaktiere uns" at bounding box center [317, 225] width 256 height 17
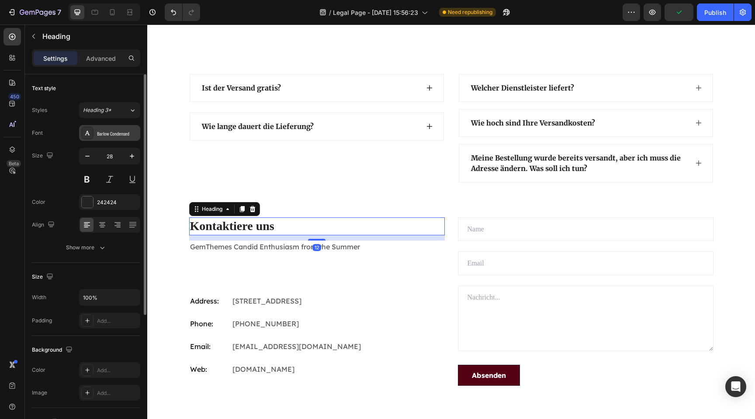
click at [116, 129] on div "Barlow Condensed" at bounding box center [117, 133] width 41 height 8
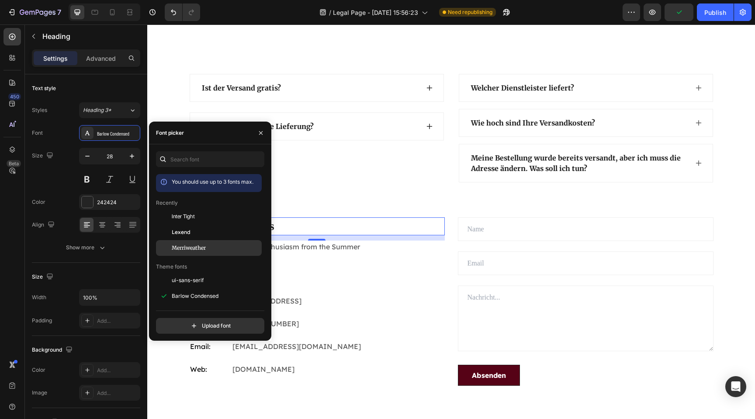
click at [194, 370] on div "Merriweather" at bounding box center [209, 378] width 106 height 16
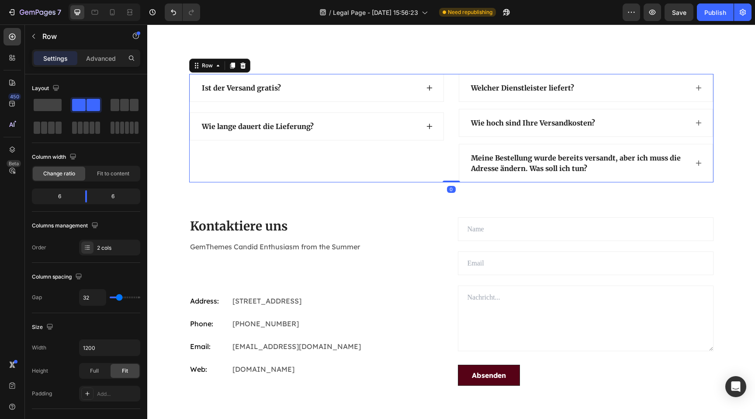
click at [374, 176] on div "Ist der Versand gratis? Wie lange dauert die Lieferung? Accordion" at bounding box center [316, 128] width 255 height 108
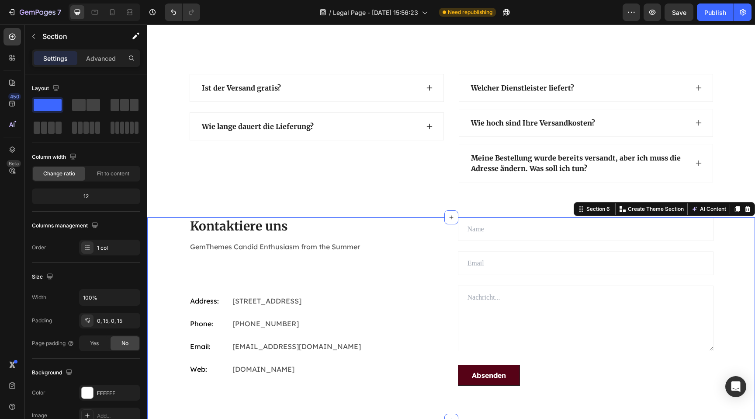
click at [171, 264] on div "Kontaktiere uns Heading GemThemes Candid Enthusiasm from the Summer Text block …" at bounding box center [451, 318] width 595 height 203
click at [201, 302] on p "Address:" at bounding box center [210, 300] width 41 height 10
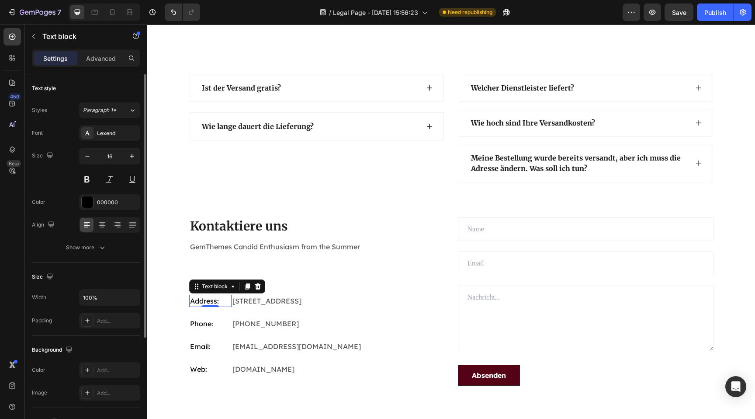
click at [110, 143] on div "Font Lexend Size 16 Color 000000 Align Show more" at bounding box center [86, 190] width 108 height 130
click at [109, 139] on div "Lexend" at bounding box center [109, 133] width 61 height 16
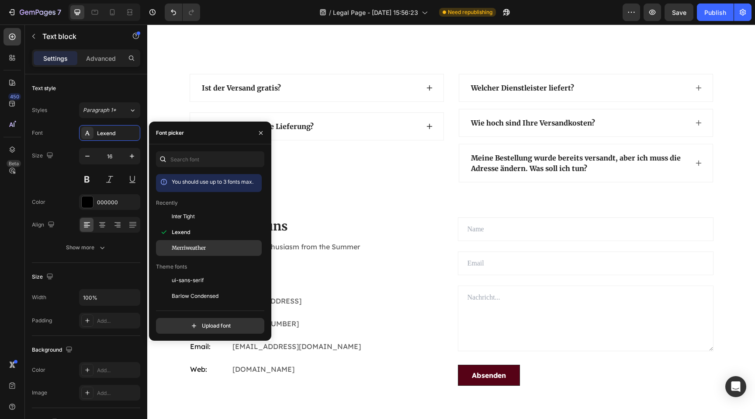
click at [195, 370] on div "Merriweather" at bounding box center [209, 378] width 106 height 16
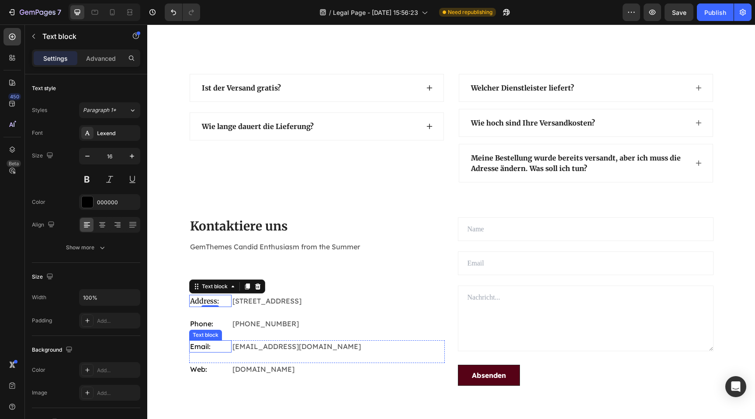
click at [201, 348] on p "Email:" at bounding box center [210, 346] width 41 height 10
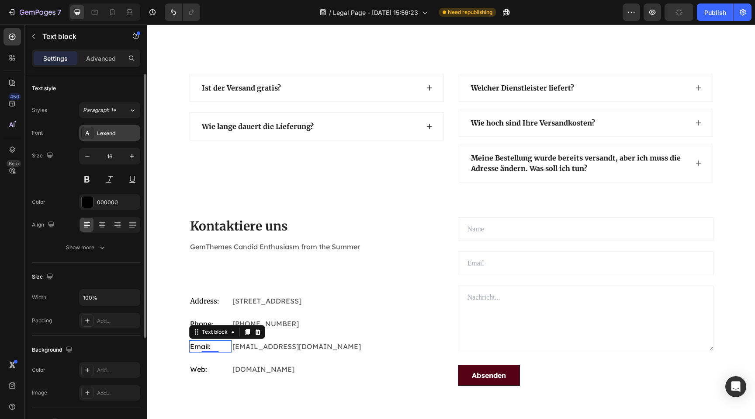
click at [121, 136] on div "Lexend" at bounding box center [117, 133] width 41 height 8
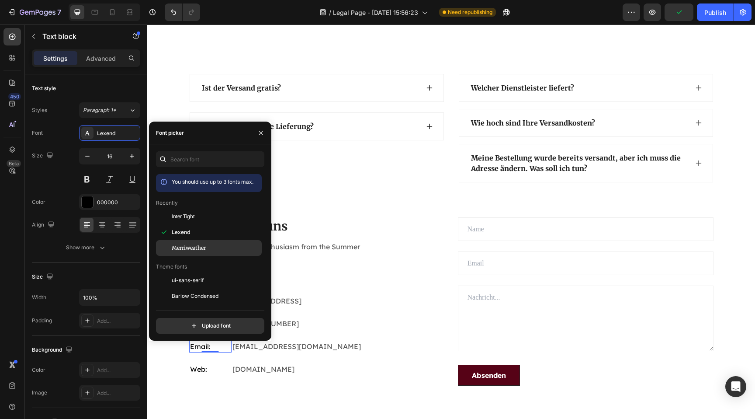
click at [192, 246] on span "Merriweather" at bounding box center [189, 248] width 34 height 8
click at [352, 274] on div "Kontaktiere uns Heading GemThemes Candid Enthusiasm from the Summer Text block …" at bounding box center [317, 301] width 256 height 168
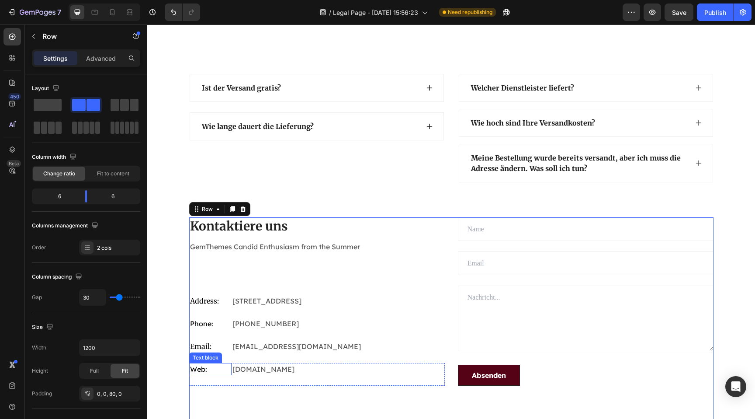
click at [199, 369] on p "Web:" at bounding box center [210, 369] width 41 height 10
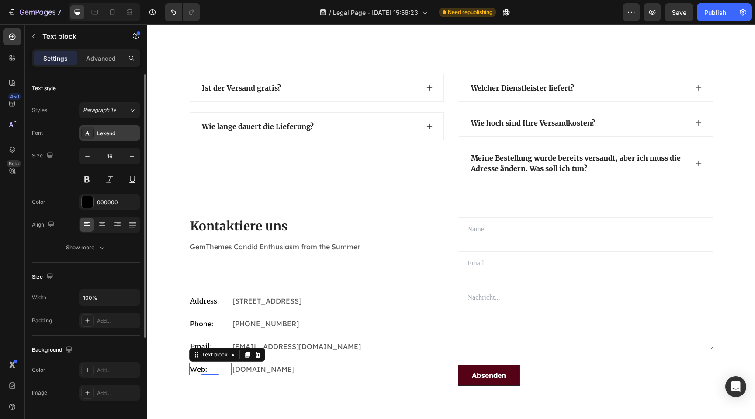
click at [114, 132] on div "Lexend" at bounding box center [117, 133] width 41 height 8
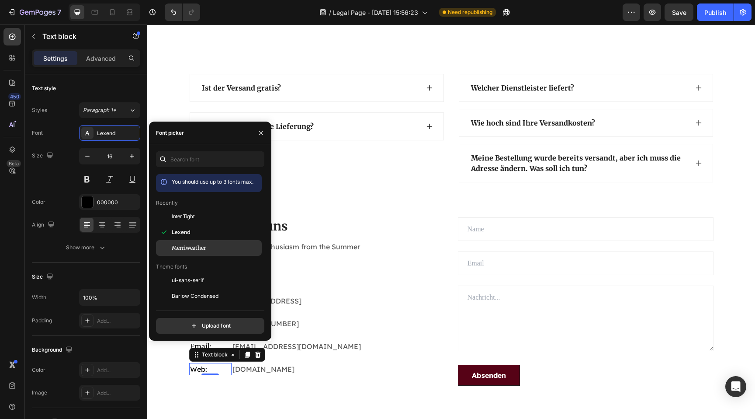
click at [192, 370] on div "Merriweather" at bounding box center [209, 378] width 106 height 16
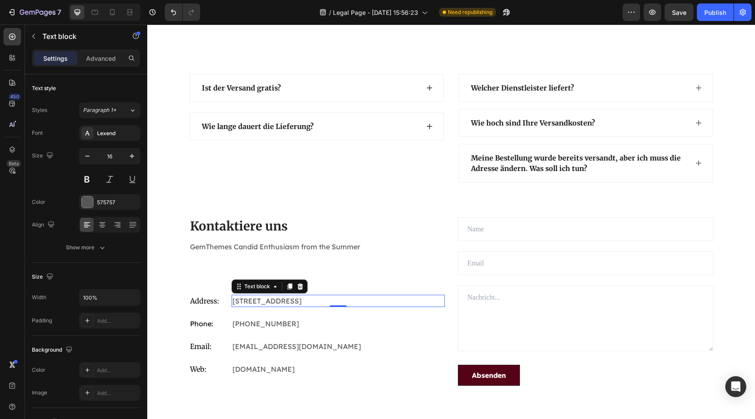
click at [341, 302] on p "Eight Avenue 487, London" at bounding box center [337, 300] width 211 height 10
click at [206, 322] on p "Phone:" at bounding box center [210, 323] width 41 height 10
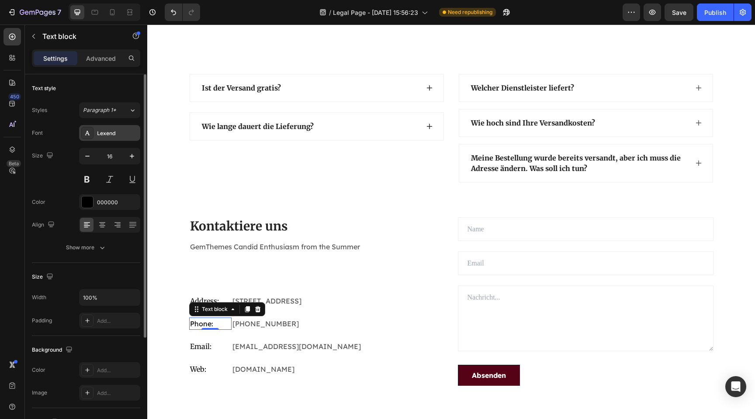
click at [113, 131] on div "Lexend" at bounding box center [117, 133] width 41 height 8
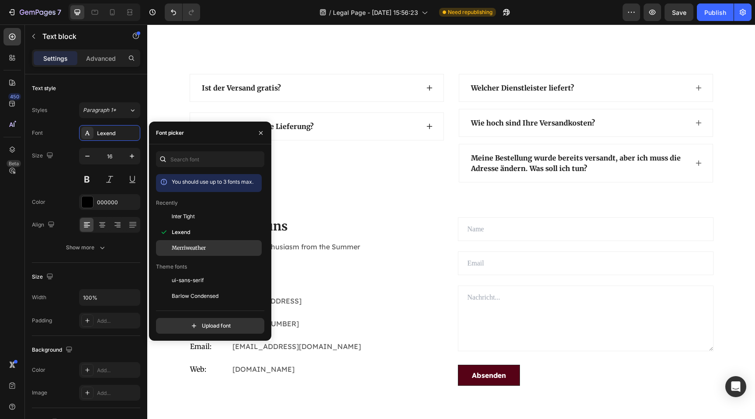
click at [190, 250] on span "Merriweather" at bounding box center [189, 248] width 34 height 8
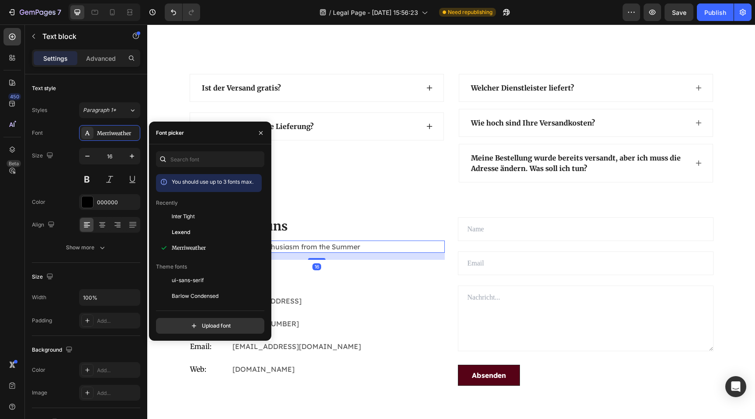
click at [378, 244] on p "GemThemes Candid Enthusiasm from the Summer" at bounding box center [317, 246] width 254 height 10
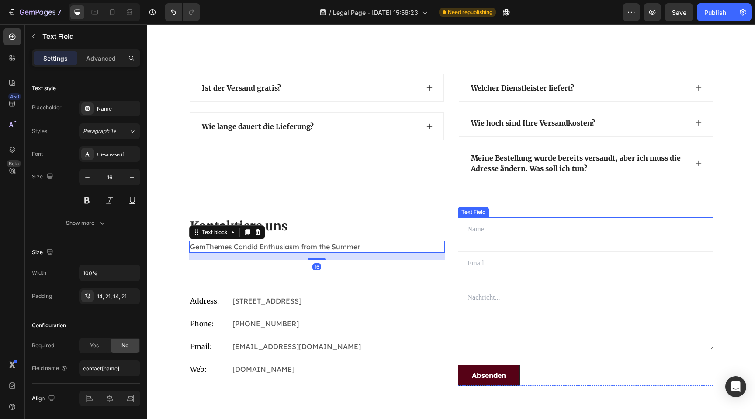
click at [503, 234] on input "text" at bounding box center [586, 229] width 256 height 24
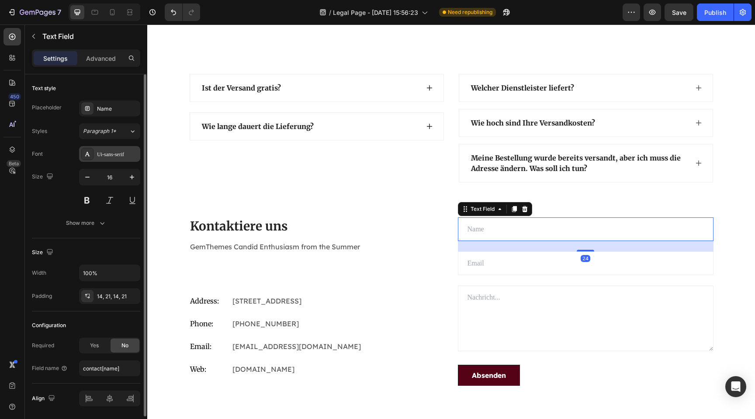
click at [119, 154] on div "Ui-sans-serif" at bounding box center [117, 154] width 41 height 8
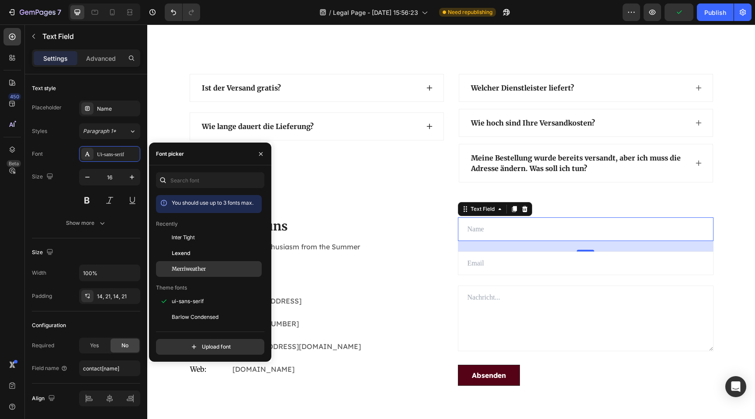
click at [197, 265] on span "Merriweather" at bounding box center [189, 269] width 34 height 8
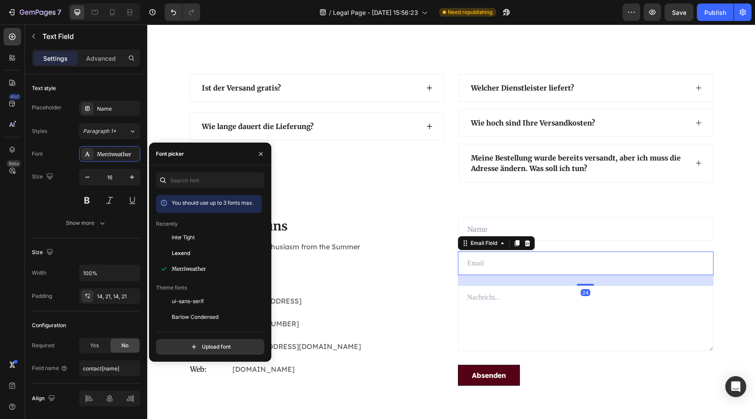
click at [477, 263] on input "email" at bounding box center [586, 263] width 256 height 24
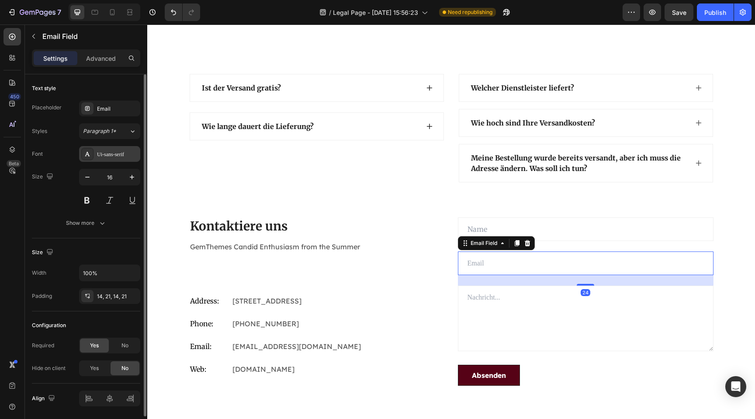
click at [116, 152] on div "Ui-sans-serif" at bounding box center [117, 154] width 41 height 8
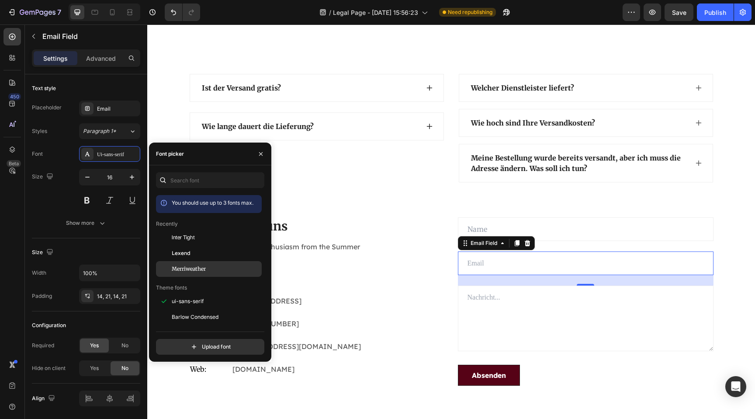
click at [197, 267] on span "Merriweather" at bounding box center [189, 269] width 34 height 8
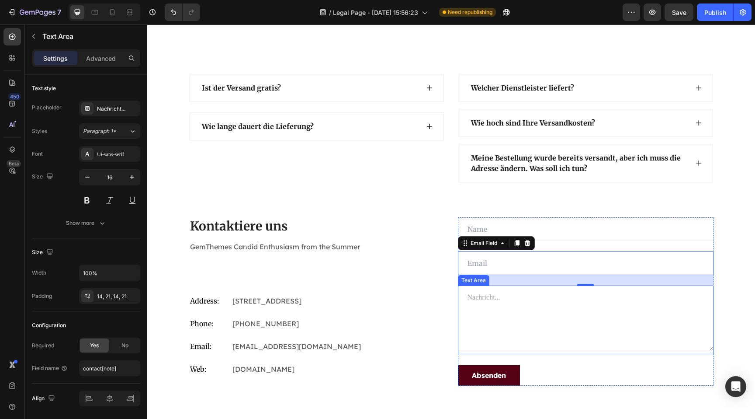
click at [475, 302] on textarea at bounding box center [586, 318] width 256 height 66
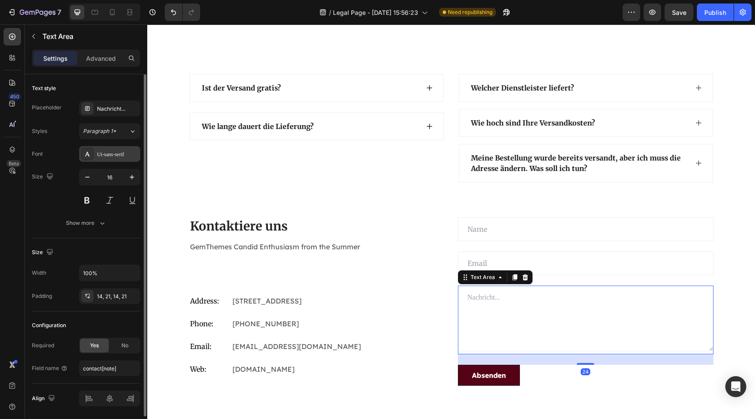
click at [117, 155] on div "Ui-sans-serif" at bounding box center [117, 154] width 41 height 8
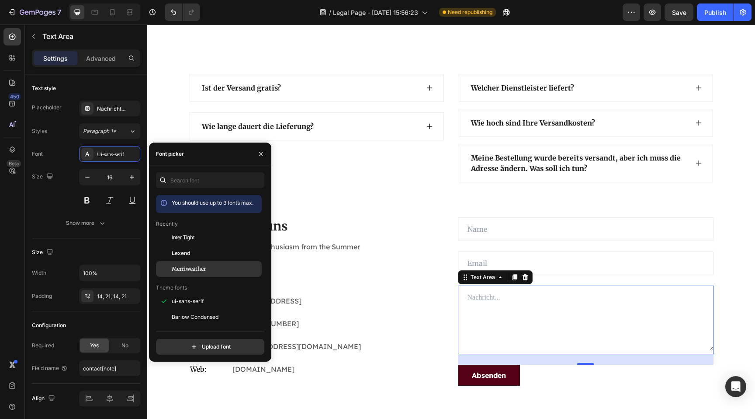
click at [194, 391] on div "Merriweather" at bounding box center [209, 399] width 106 height 16
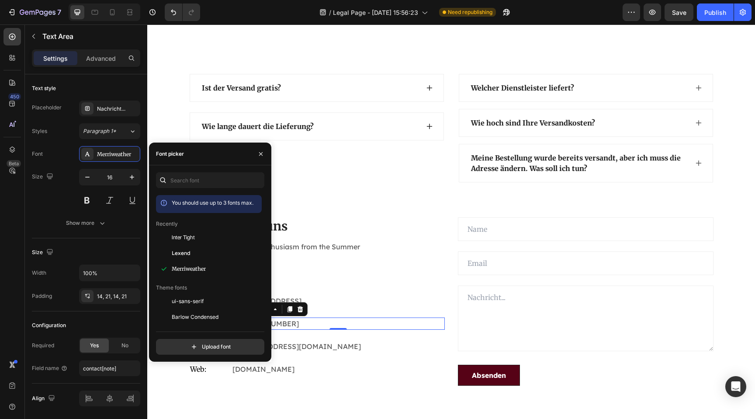
click at [390, 325] on p "+012 345 6789 0000" at bounding box center [337, 323] width 211 height 10
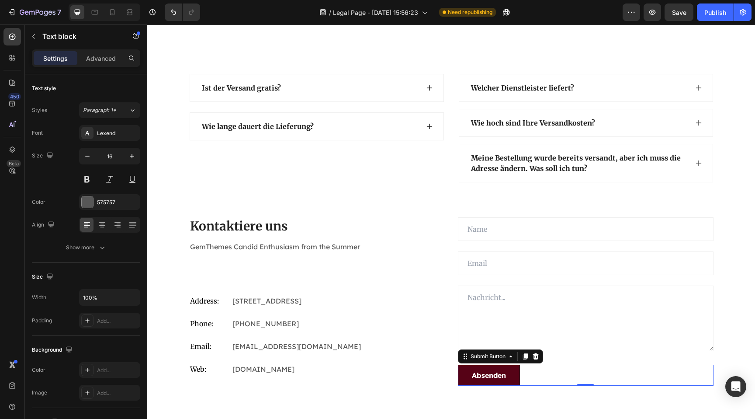
click at [575, 375] on div "Absenden Submit Button 0" at bounding box center [586, 374] width 256 height 21
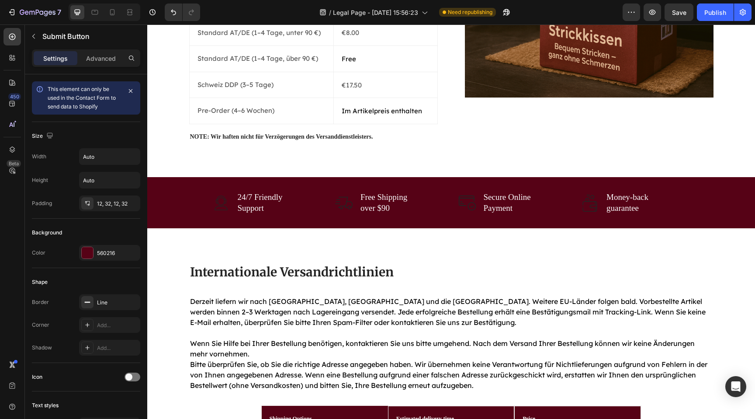
scroll to position [274, 0]
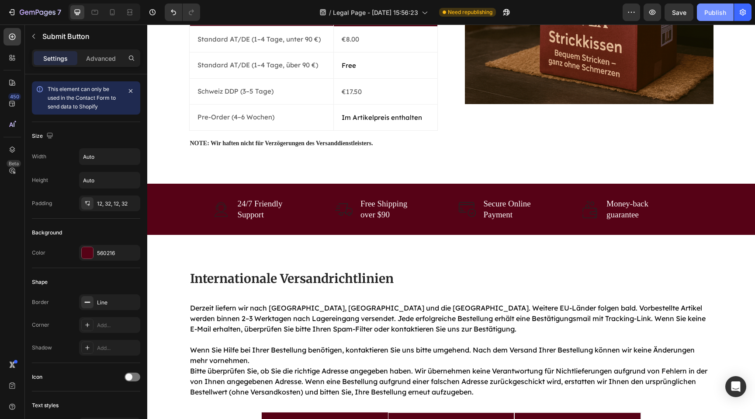
click at [722, 10] on div "Publish" at bounding box center [715, 12] width 22 height 9
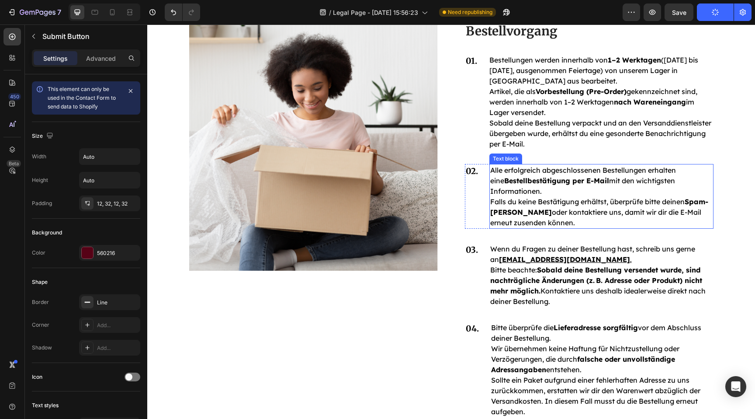
scroll to position [940, 0]
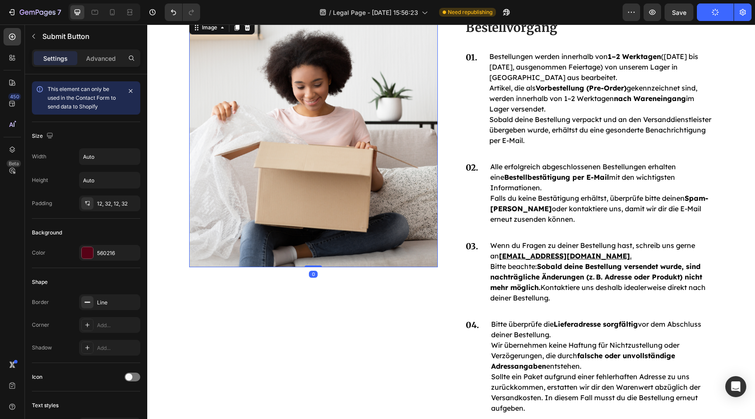
click at [341, 177] on img at bounding box center [313, 143] width 249 height 248
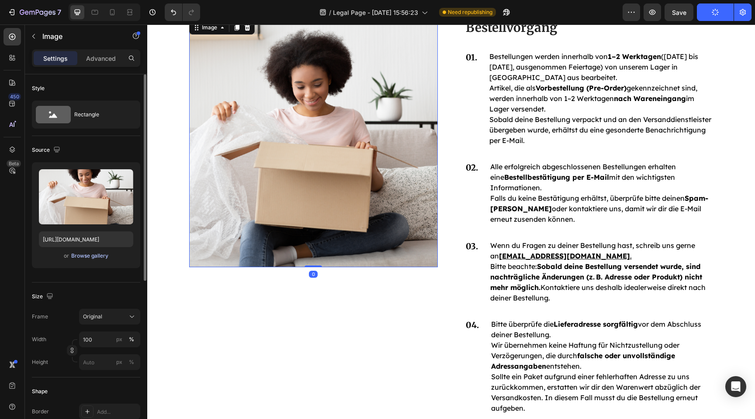
click at [104, 256] on div "Browse gallery" at bounding box center [89, 256] width 37 height 8
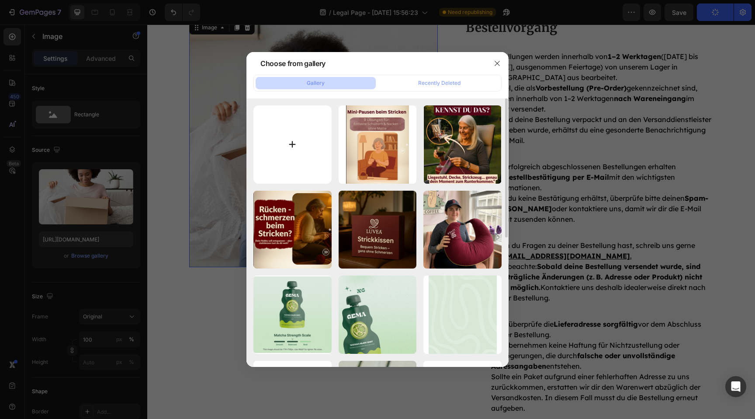
click at [287, 139] on input "file" at bounding box center [292, 144] width 78 height 78
type input "C:\fakepath\ChatGPT Image 26. Aug. 2025, 16_13_52.png"
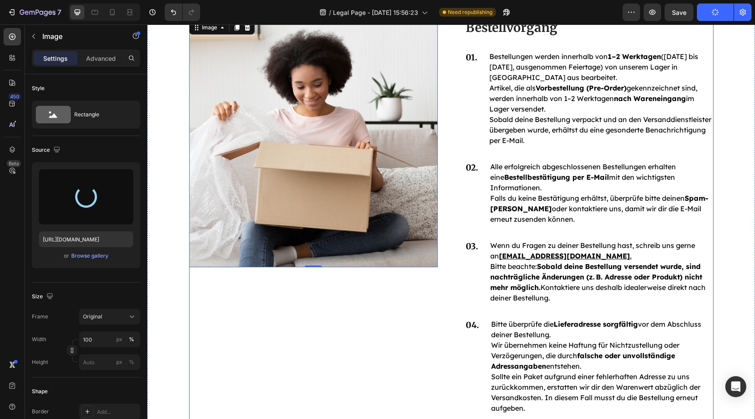
type input "https://cdn.shopify.com/s/files/1/0977/2967/5613/files/gempages_580464914561237…"
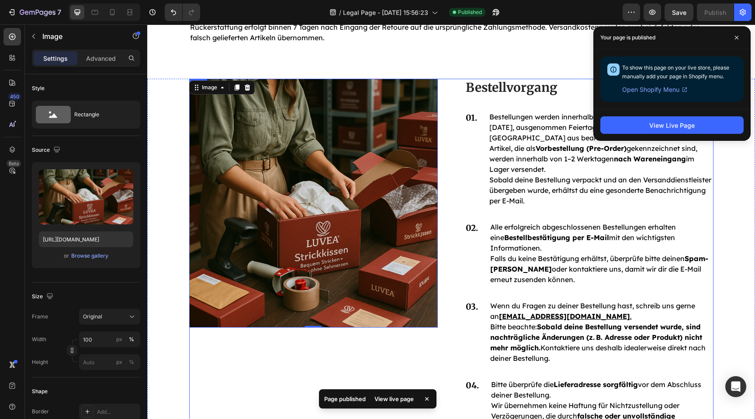
scroll to position [883, 0]
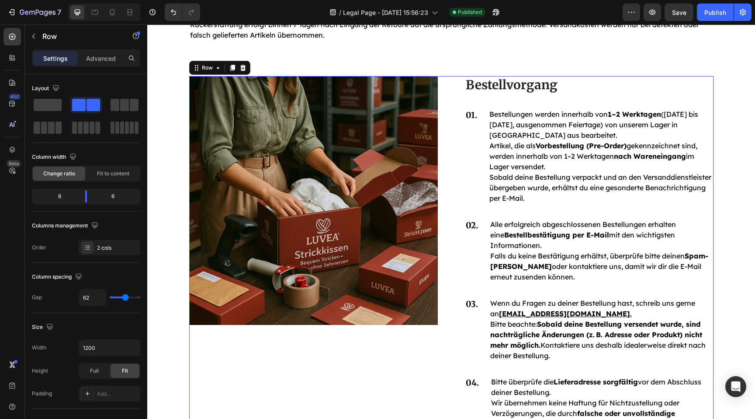
click at [299, 345] on div "Image" at bounding box center [313, 280] width 249 height 409
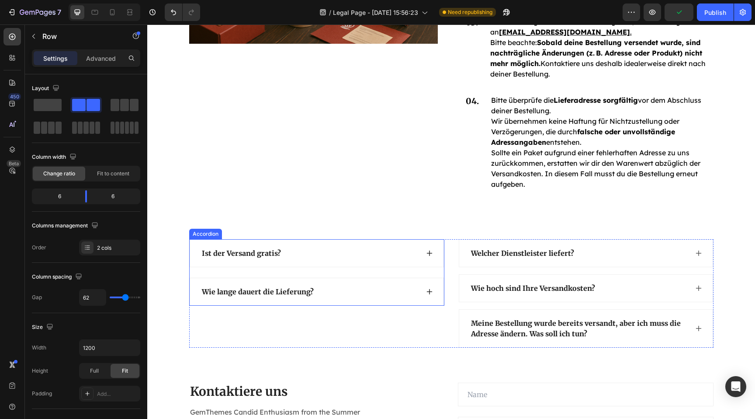
scroll to position [1016, 0]
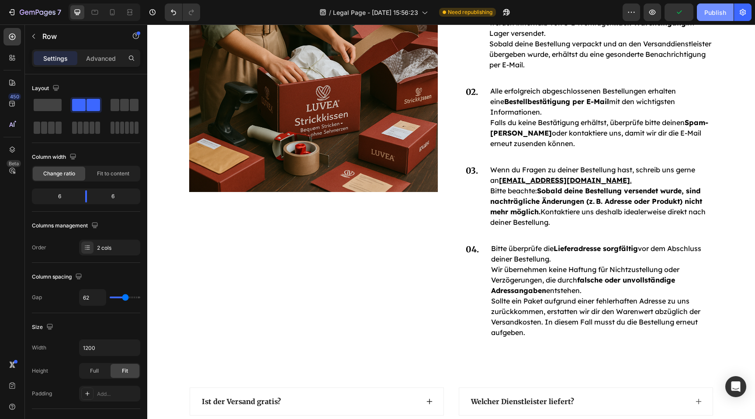
click at [722, 10] on div "Publish" at bounding box center [715, 12] width 22 height 9
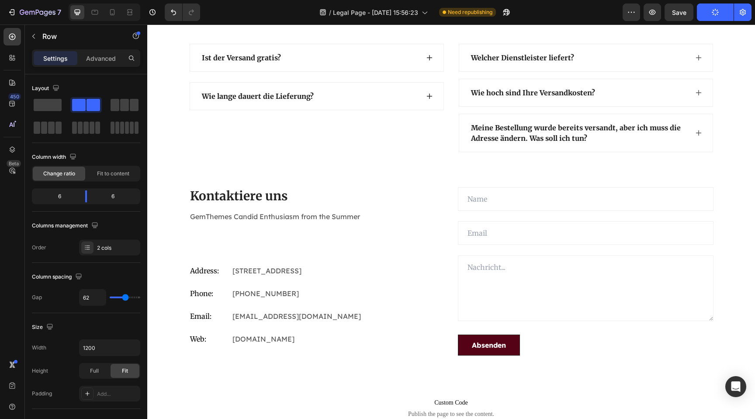
scroll to position [1361, 0]
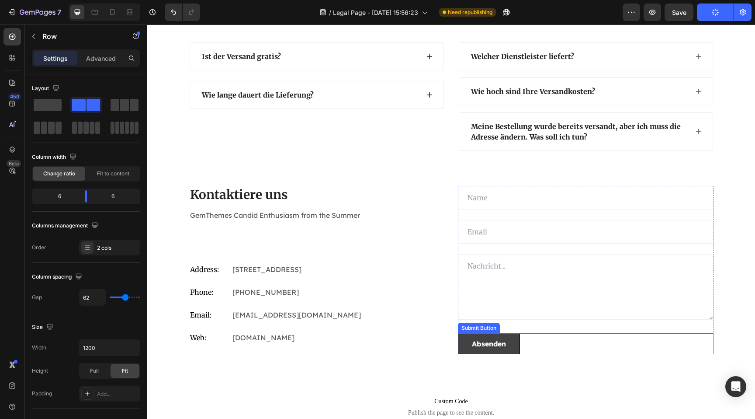
click at [519, 349] on button "Absenden" at bounding box center [489, 343] width 62 height 21
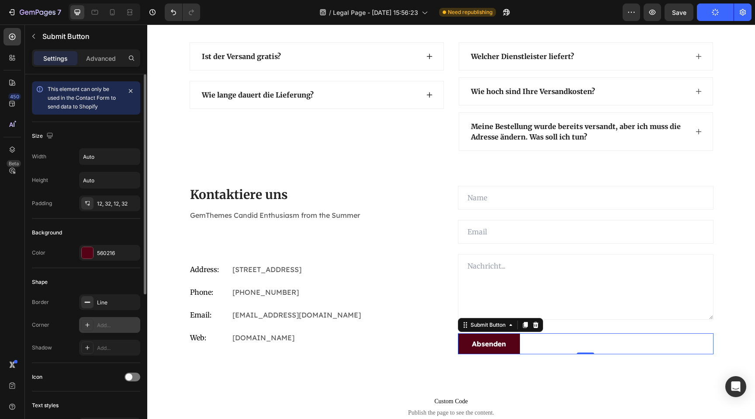
click at [98, 325] on div "Add..." at bounding box center [117, 325] width 41 height 8
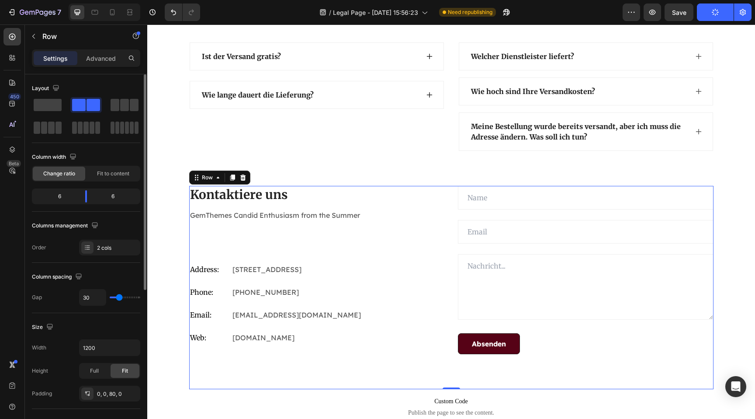
click at [326, 381] on div "Kontaktiere uns Heading GemThemes Candid Enthusiasm from the Summer Text block …" at bounding box center [451, 287] width 524 height 203
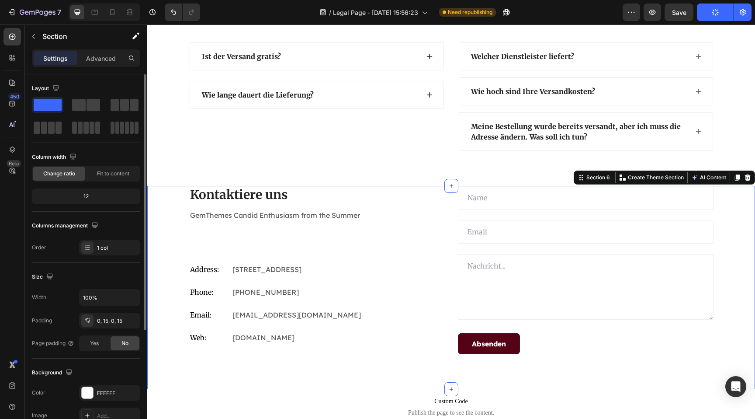
click at [165, 349] on div "Kontaktiere uns Heading GemThemes Candid Enthusiasm from the Summer Text block …" at bounding box center [451, 287] width 595 height 203
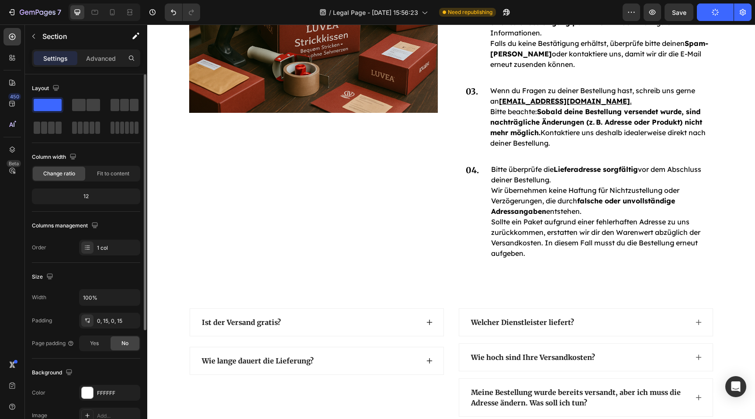
scroll to position [1098, 0]
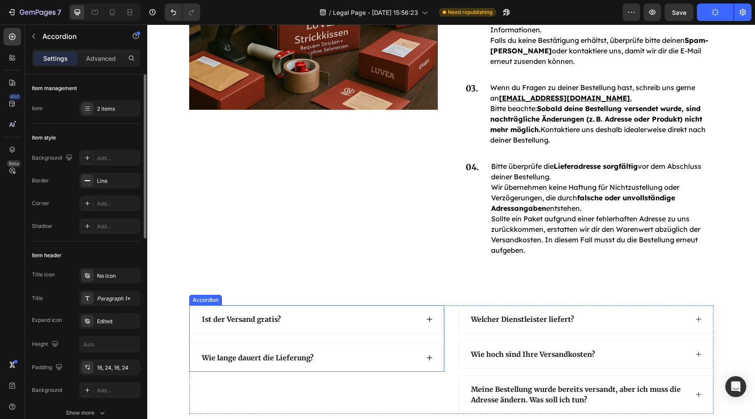
click at [305, 319] on div "Ist der Versand gratis?" at bounding box center [310, 318] width 218 height 13
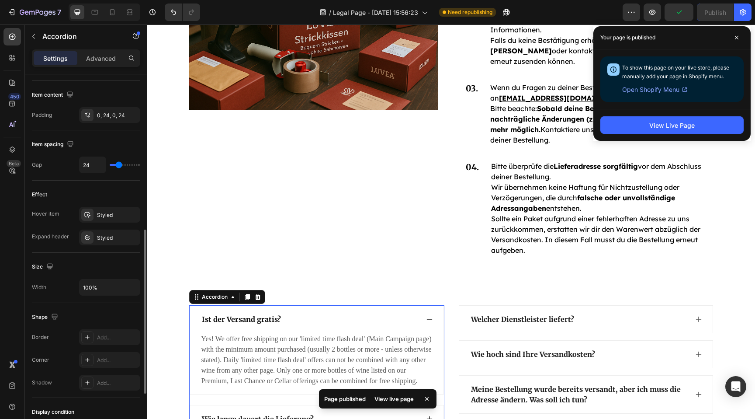
scroll to position [348, 0]
click at [118, 356] on div "Add..." at bounding box center [117, 359] width 41 height 8
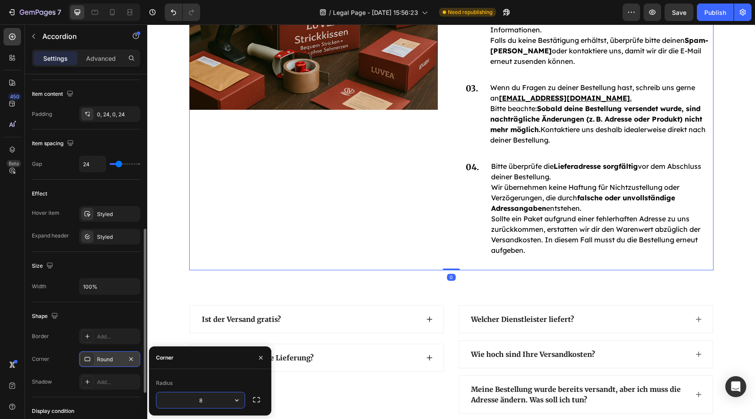
scroll to position [0, 0]
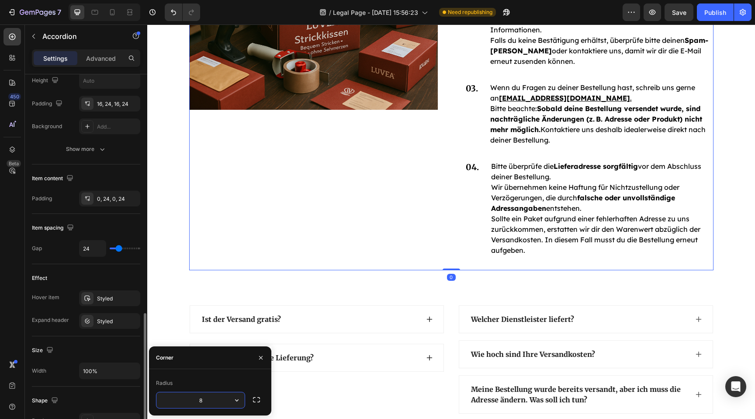
click at [291, 270] on div "Image" at bounding box center [313, 65] width 249 height 409
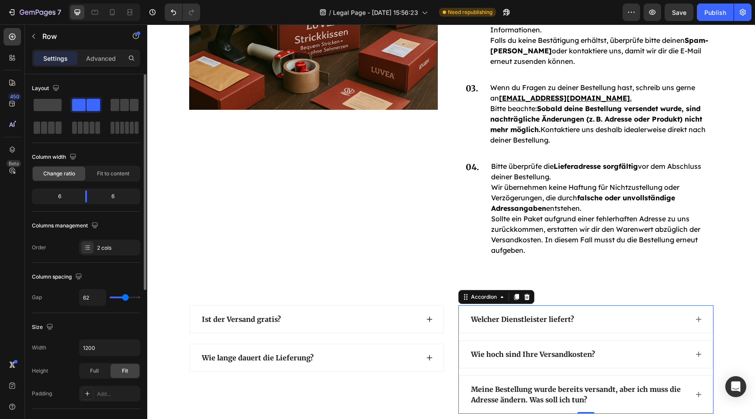
click at [478, 307] on div "Welcher Dienstleister liefert?" at bounding box center [585, 318] width 253 height 27
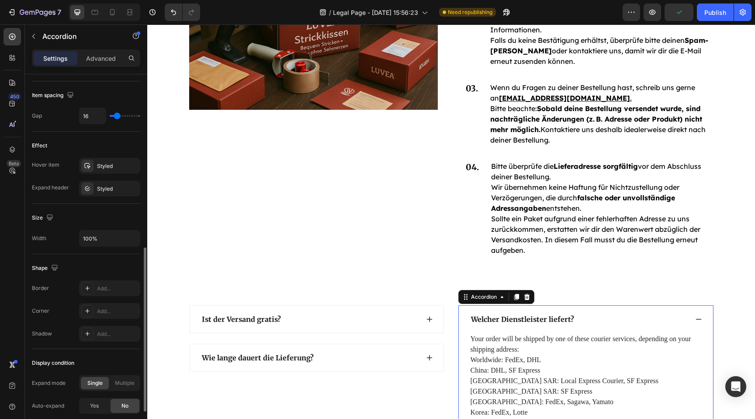
scroll to position [394, 0]
click at [115, 314] on div "Add..." at bounding box center [117, 313] width 41 height 8
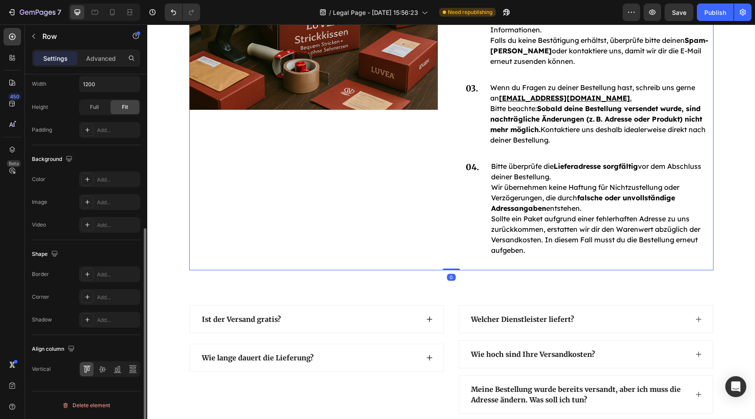
scroll to position [0, 0]
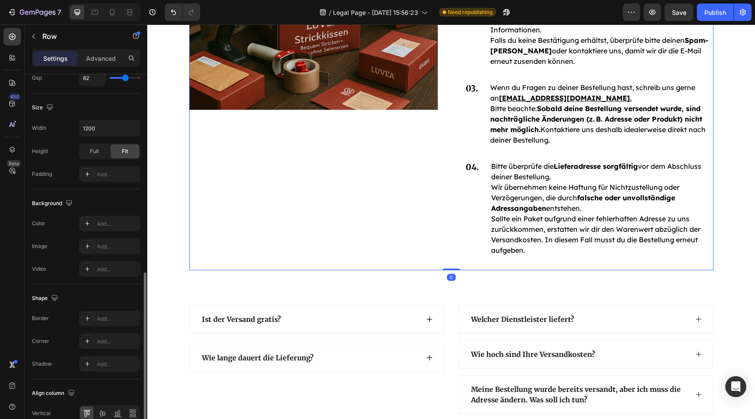
click at [283, 229] on div "Image" at bounding box center [313, 65] width 249 height 409
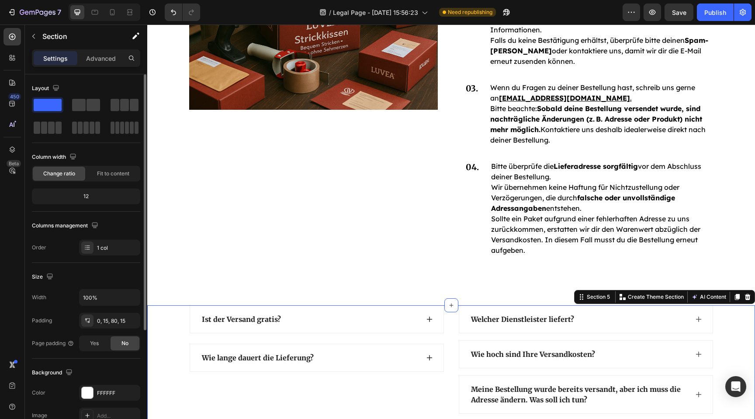
click at [737, 339] on div "Ist der Versand gratis? Wie lange dauert die Lieferung? Accordion Welcher Diens…" at bounding box center [451, 359] width 595 height 108
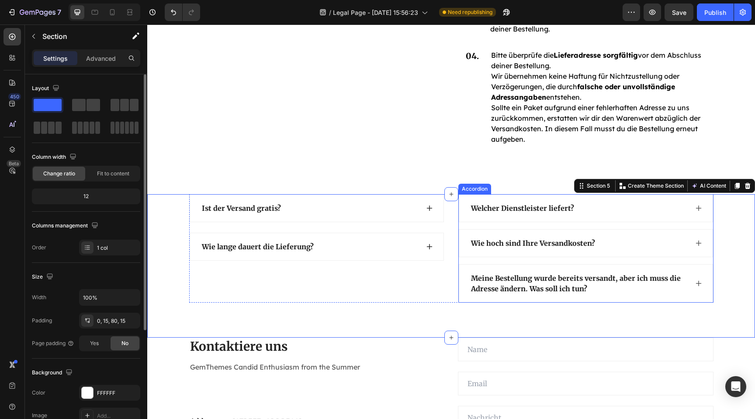
scroll to position [1211, 0]
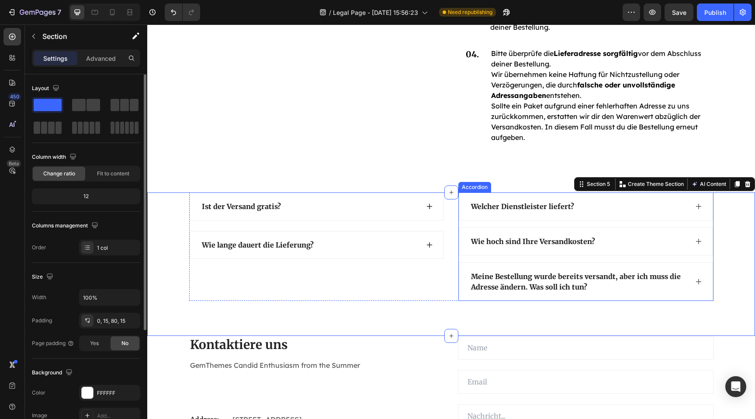
click at [462, 291] on div "Meine Bestellung wurde bereits versandt, aber ich muss die Adresse ändern. Was …" at bounding box center [585, 282] width 253 height 38
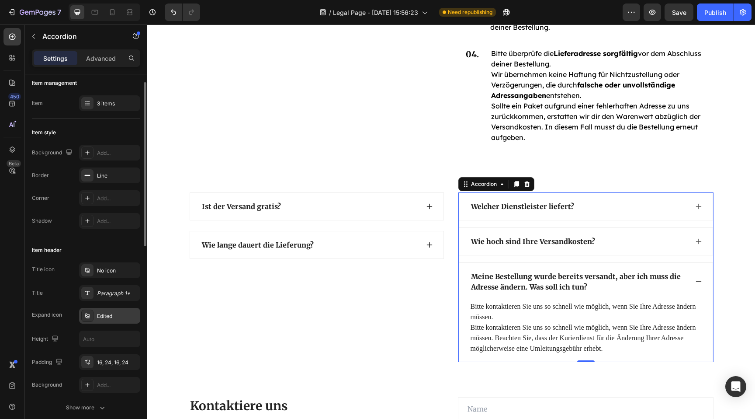
scroll to position [6, 0]
click at [86, 197] on icon at bounding box center [87, 197] width 7 height 7
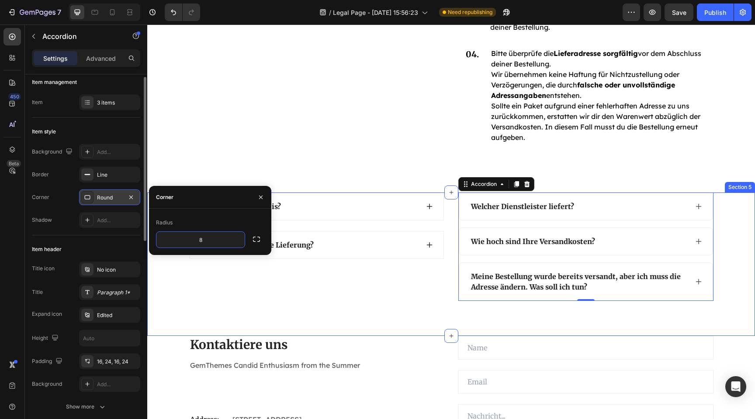
click at [268, 308] on div "Ist der Versand gratis? Wie lange dauert die Lieferung? Accordion Welcher Diens…" at bounding box center [451, 263] width 608 height 143
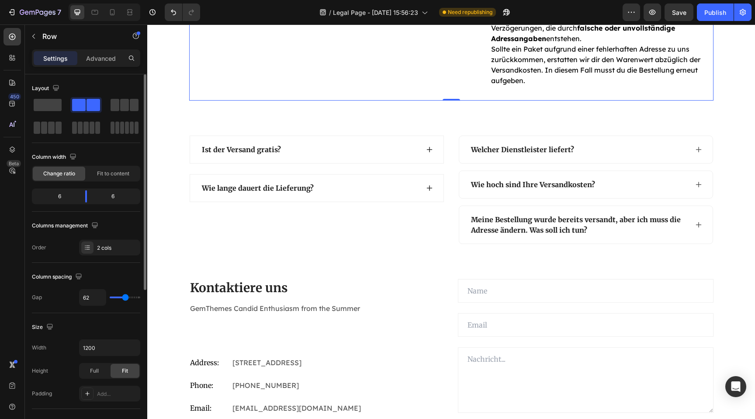
scroll to position [1331, 0]
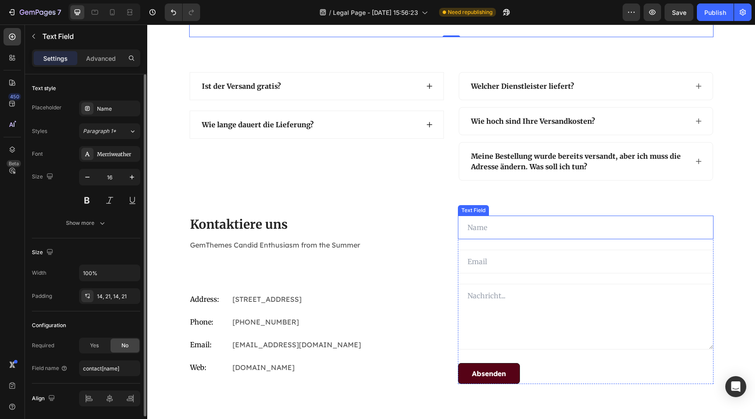
click at [545, 234] on input "text" at bounding box center [586, 227] width 256 height 24
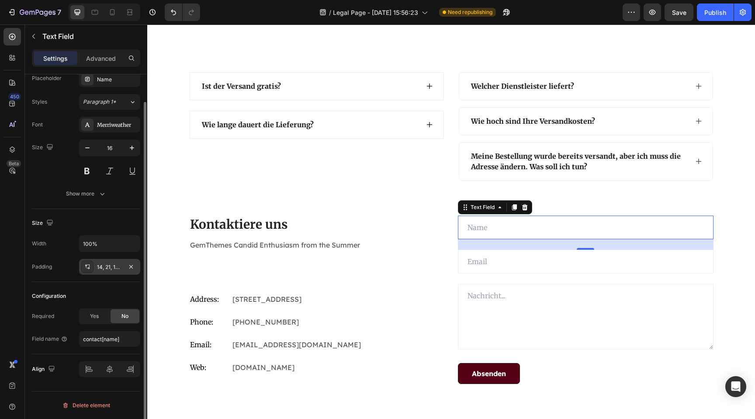
scroll to position [0, 0]
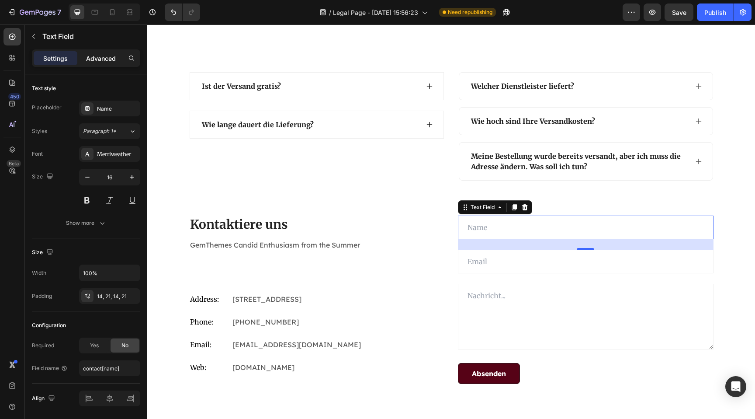
click at [99, 59] on p "Advanced" at bounding box center [101, 58] width 30 height 9
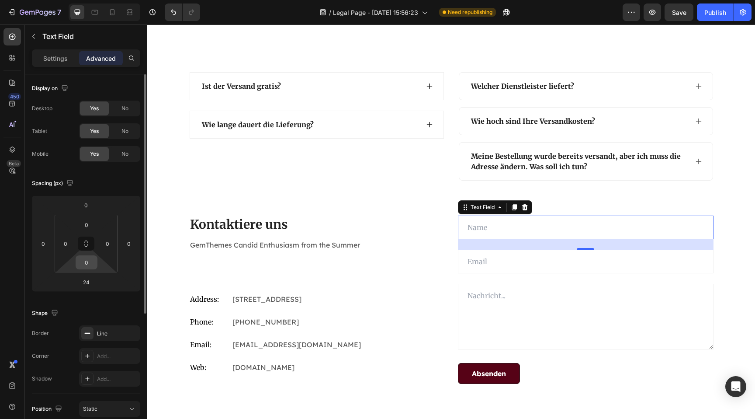
scroll to position [53, 0]
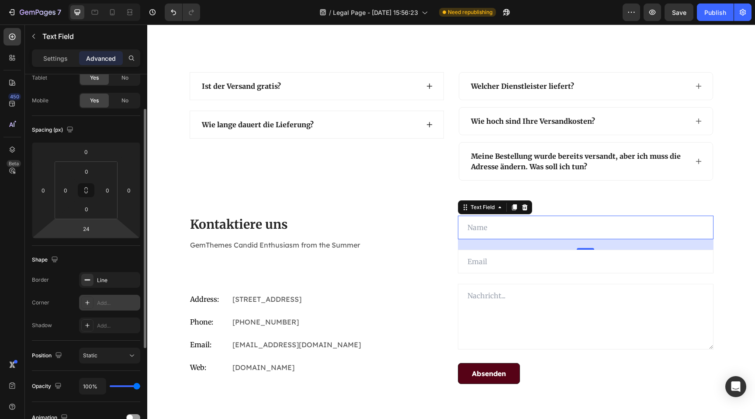
click at [98, 307] on div "Add..." at bounding box center [109, 302] width 61 height 16
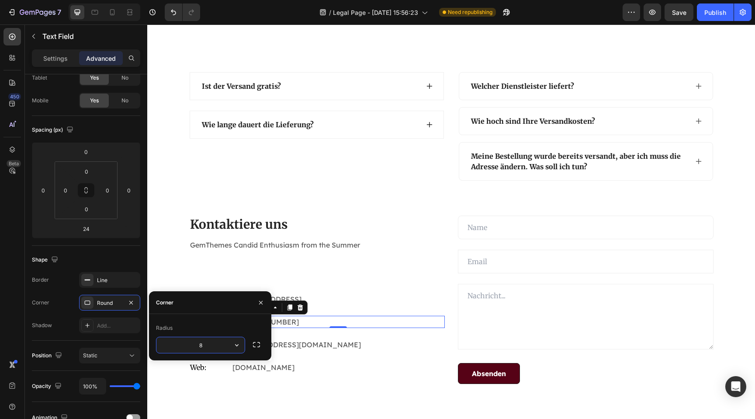
click at [387, 317] on p "+012 345 6789 0000" at bounding box center [337, 321] width 211 height 10
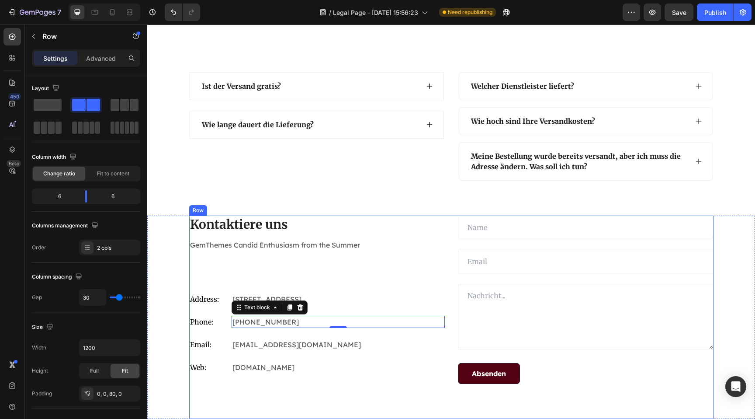
click at [407, 277] on div "Kontaktiere uns Heading GemThemes Candid Enthusiasm from the Summer Text block …" at bounding box center [317, 299] width 256 height 168
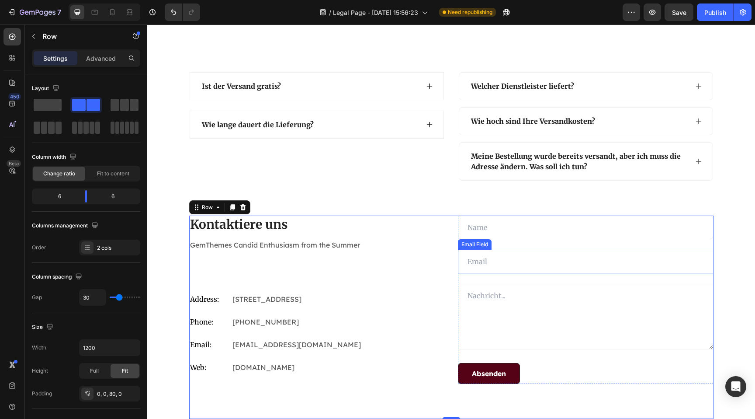
click at [509, 254] on input "email" at bounding box center [586, 261] width 256 height 24
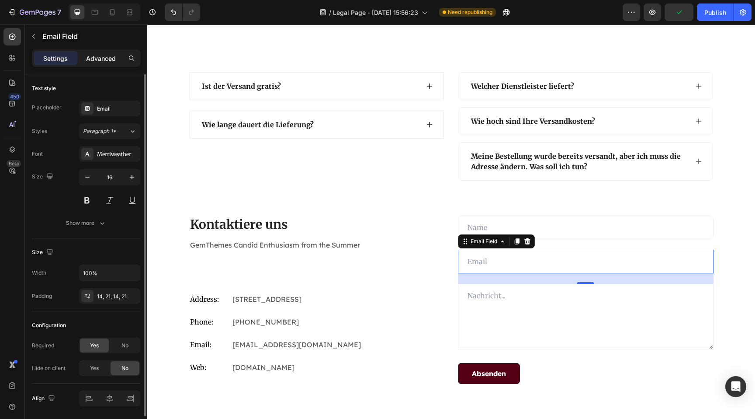
click at [97, 59] on p "Advanced" at bounding box center [101, 58] width 30 height 9
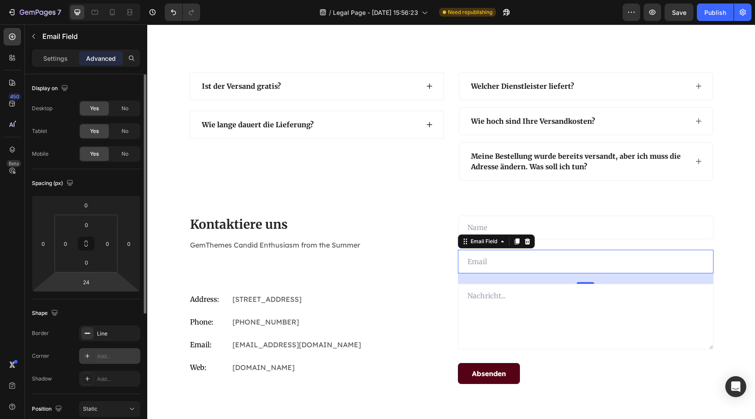
click at [103, 353] on div "Add..." at bounding box center [117, 356] width 41 height 8
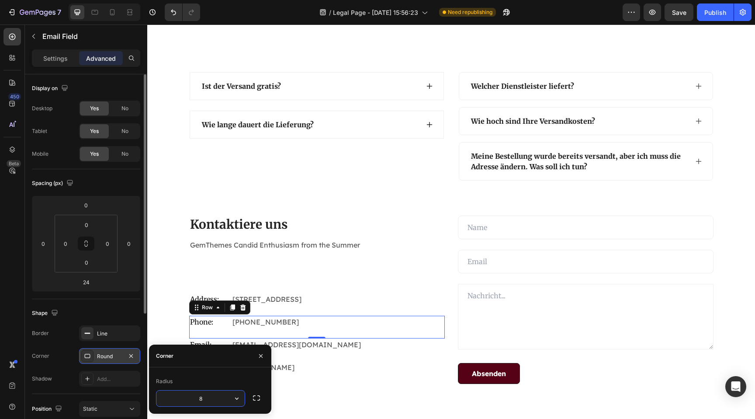
click at [395, 334] on div "Phone: Text block +012 345 6789 0000 Text block Row 0" at bounding box center [317, 326] width 256 height 23
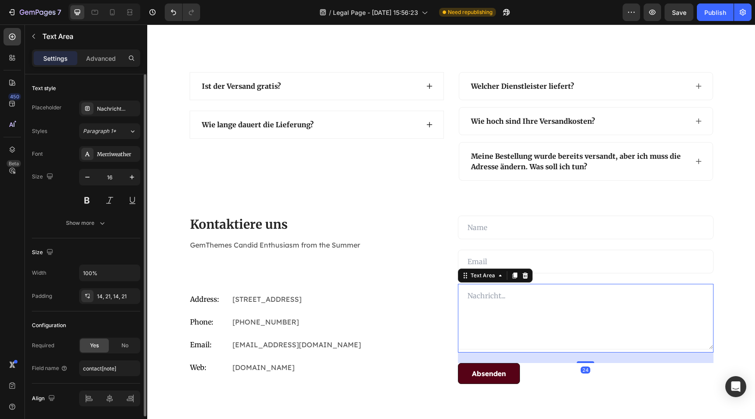
click at [493, 332] on textarea at bounding box center [586, 317] width 256 height 66
click at [96, 59] on p "Advanced" at bounding box center [101, 58] width 30 height 9
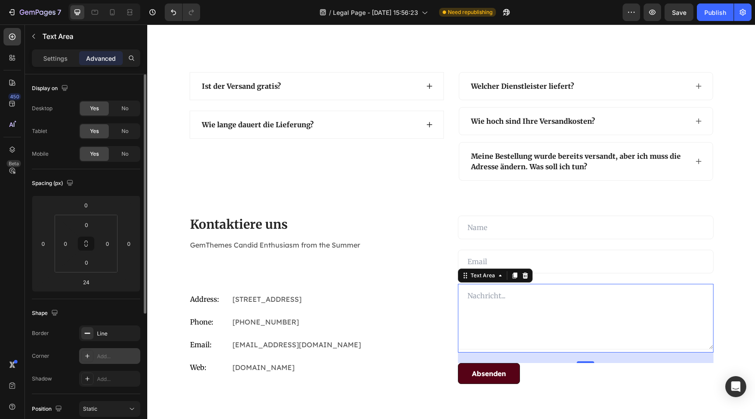
click at [104, 360] on div "Add..." at bounding box center [109, 356] width 61 height 16
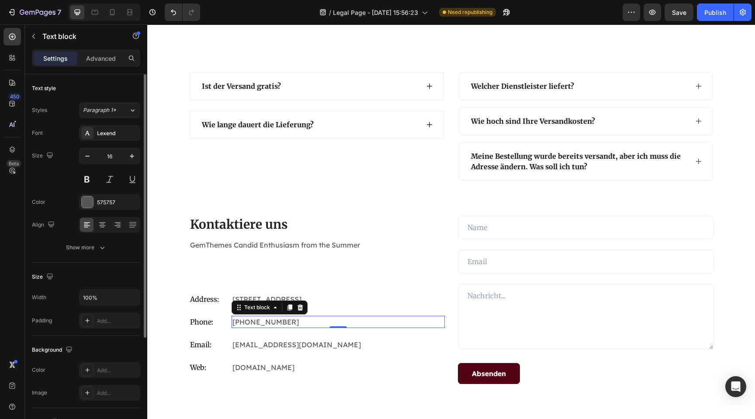
click at [435, 323] on p "+012 345 6789 0000" at bounding box center [337, 321] width 211 height 10
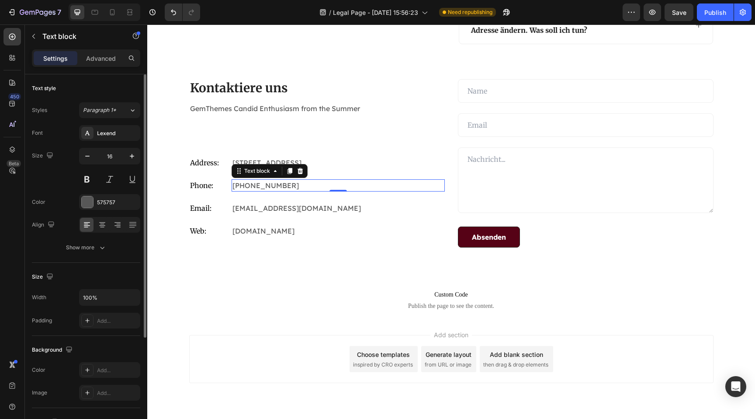
scroll to position [1475, 0]
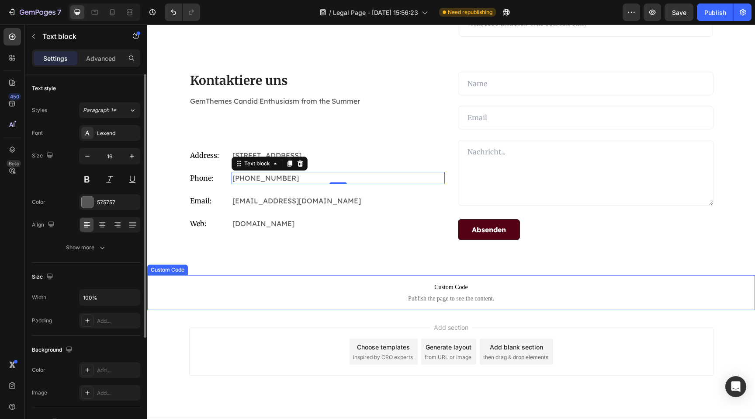
click at [295, 306] on p "Custom Code Publish the page to see the content." at bounding box center [451, 292] width 608 height 35
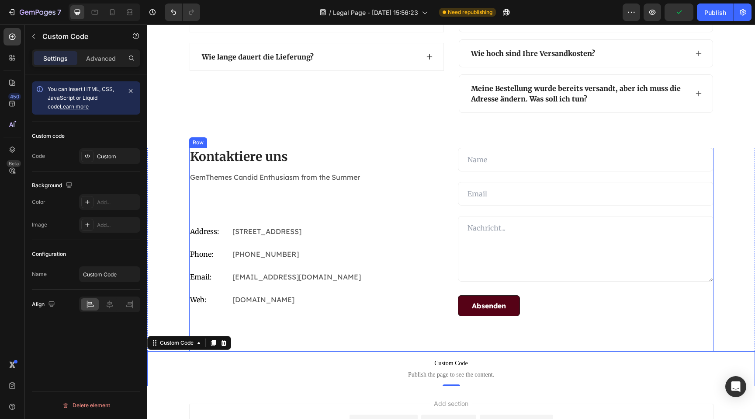
scroll to position [1396, 0]
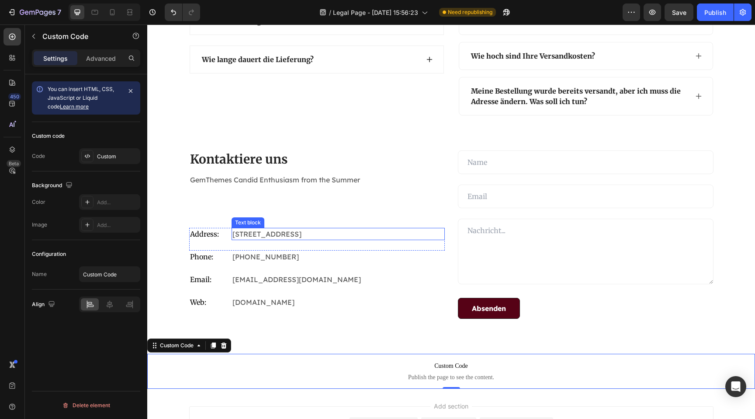
click at [280, 238] on p "Eight Avenue 487, London" at bounding box center [337, 234] width 211 height 10
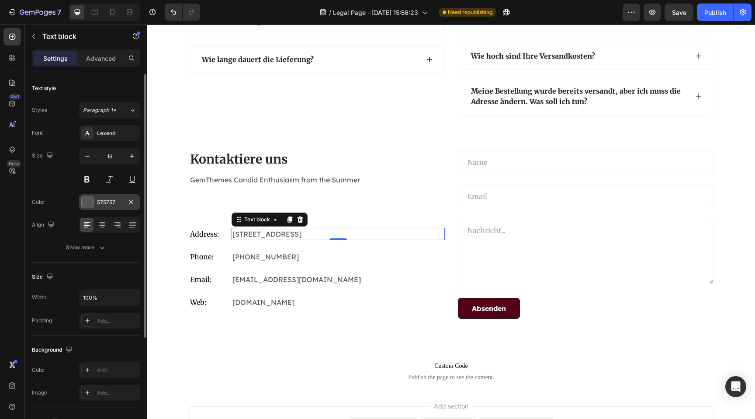
click at [86, 205] on div at bounding box center [87, 201] width 11 height 11
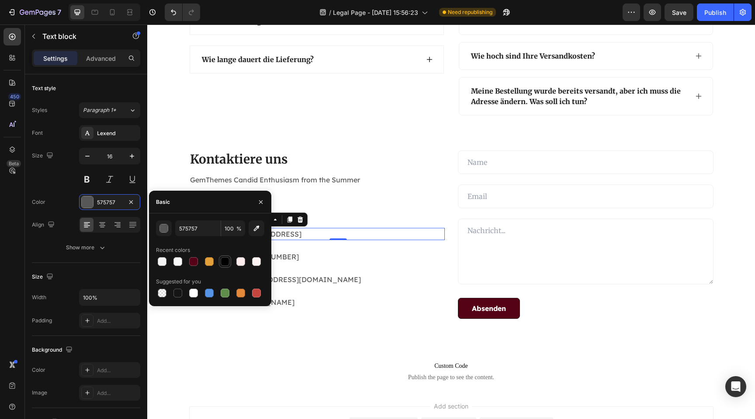
click at [225, 260] on div at bounding box center [225, 261] width 9 height 9
type input "000000"
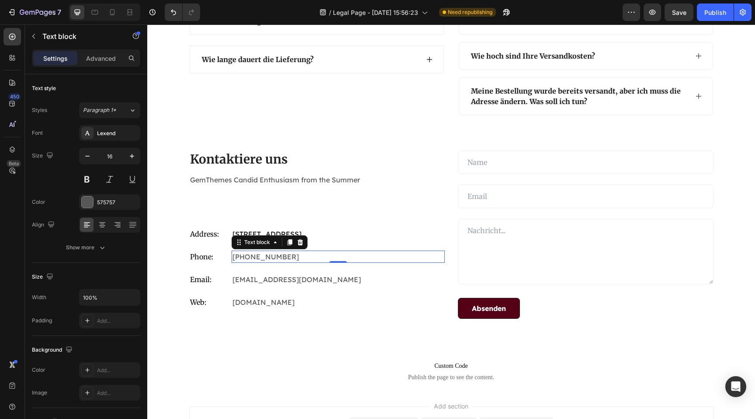
click at [299, 254] on p "+012 345 6789 0000" at bounding box center [337, 256] width 211 height 10
click at [90, 204] on div at bounding box center [87, 201] width 11 height 11
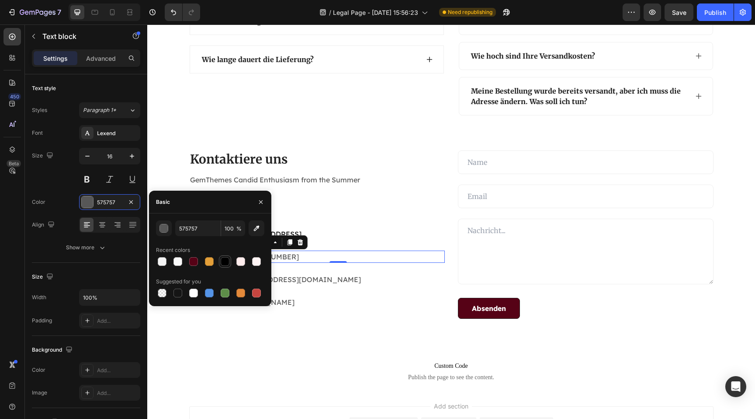
click at [222, 265] on div at bounding box center [225, 261] width 9 height 9
type input "000000"
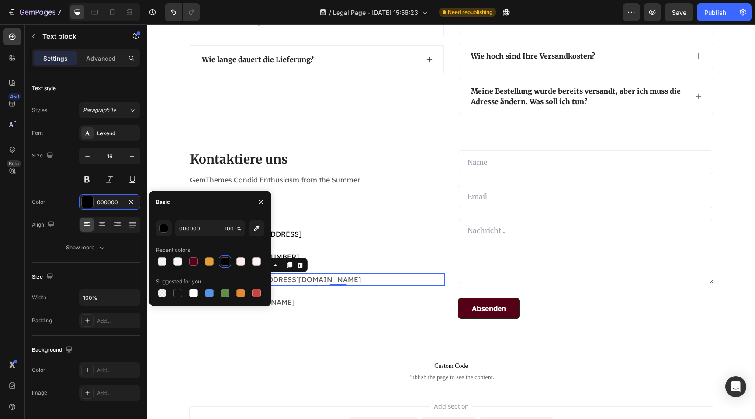
click at [301, 280] on p "gemthemes@gmail.com" at bounding box center [337, 279] width 211 height 10
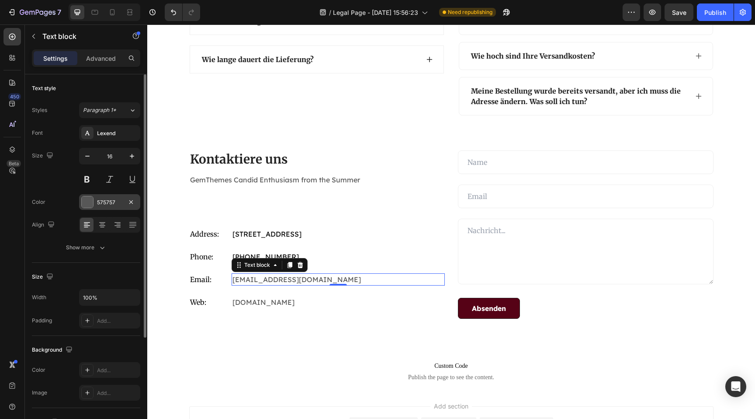
click at [84, 201] on div at bounding box center [87, 201] width 11 height 11
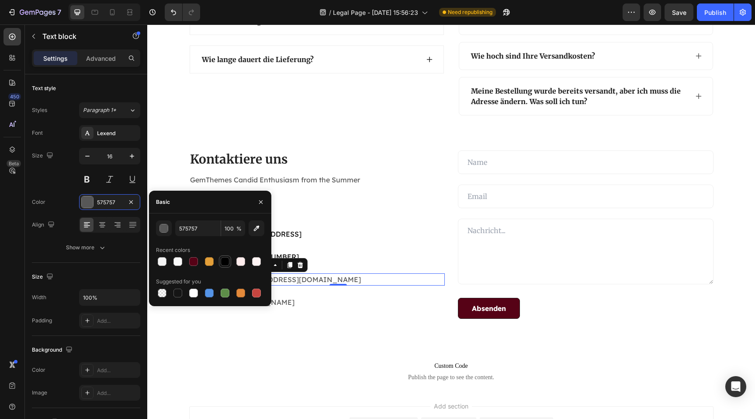
click at [225, 263] on div at bounding box center [225, 261] width 9 height 9
type input "000000"
click at [287, 300] on p "gemthemes.com" at bounding box center [337, 302] width 211 height 10
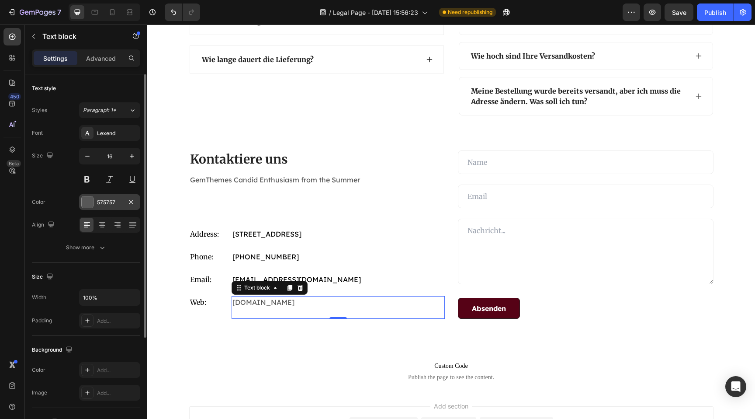
click at [86, 197] on div at bounding box center [87, 201] width 11 height 11
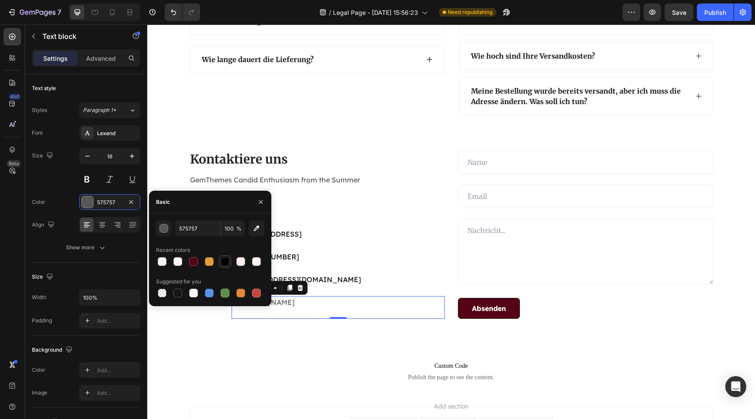
click at [228, 261] on div at bounding box center [225, 261] width 9 height 9
type input "000000"
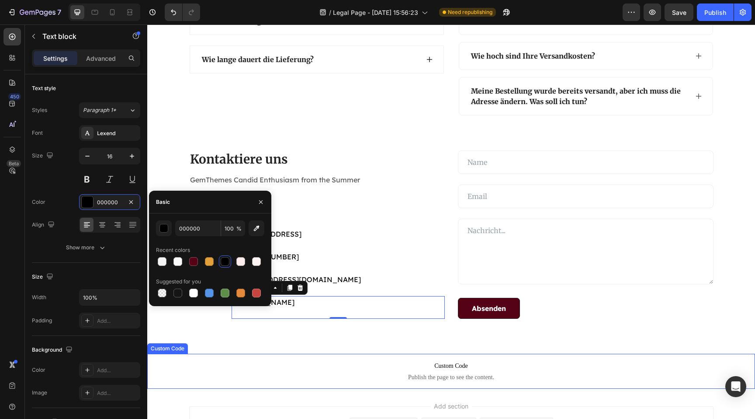
click at [294, 358] on p "Custom Code Publish the page to see the content." at bounding box center [451, 370] width 608 height 35
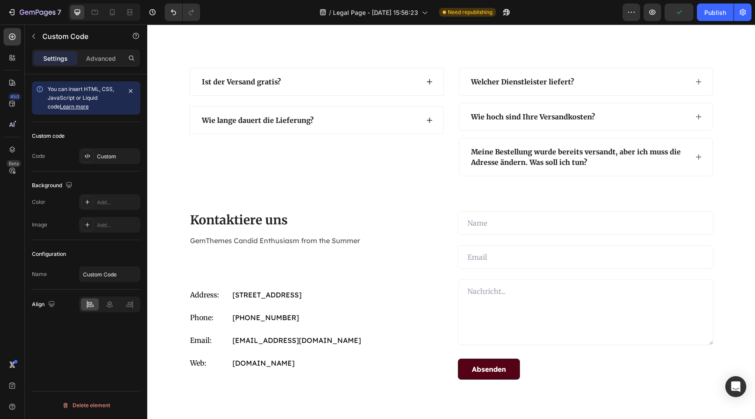
scroll to position [1337, 0]
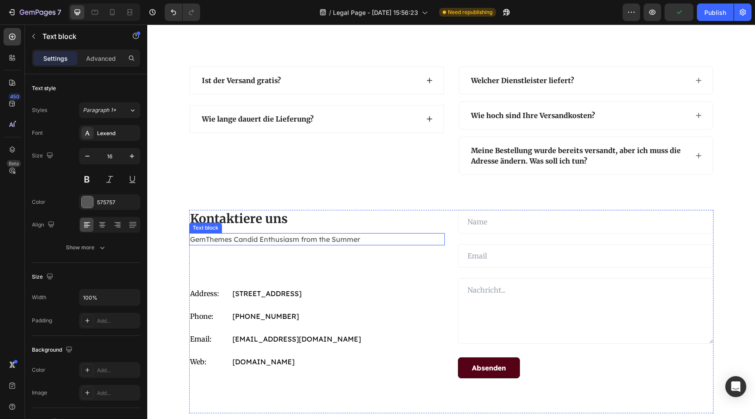
click at [322, 236] on p "GemThemes Candid Enthusiasm from the Summer" at bounding box center [317, 239] width 254 height 10
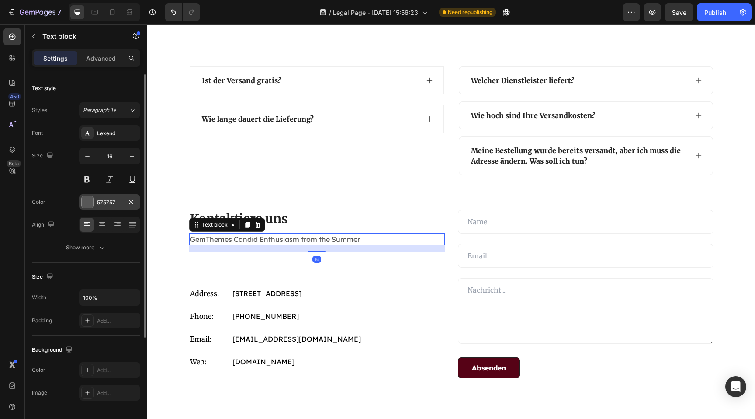
click at [90, 199] on div at bounding box center [87, 201] width 11 height 11
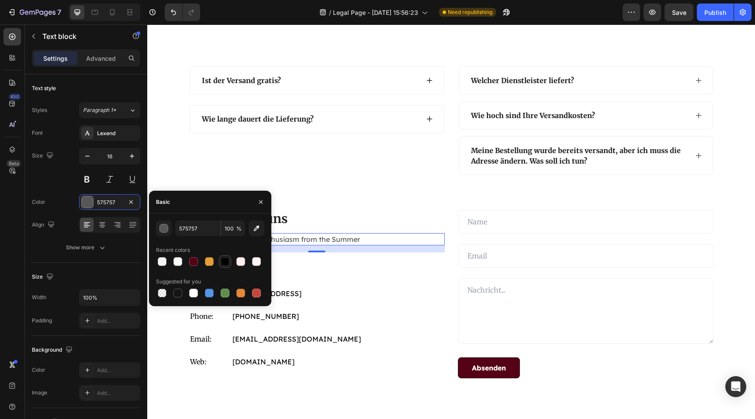
click at [222, 260] on div at bounding box center [225, 261] width 9 height 9
type input "000000"
click at [416, 316] on p "+012 345 6789 0000" at bounding box center [337, 316] width 211 height 10
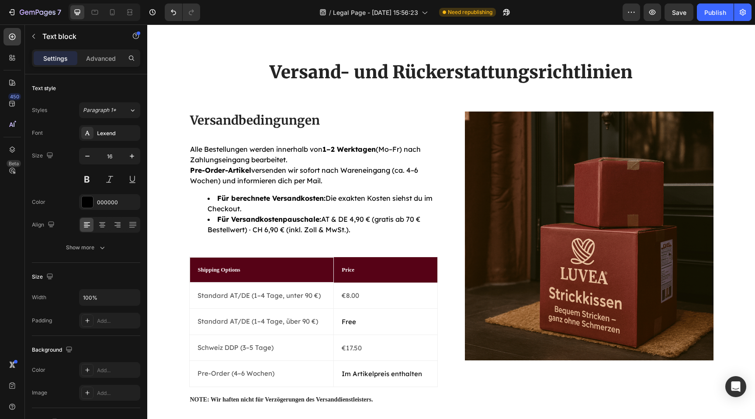
scroll to position [0, 0]
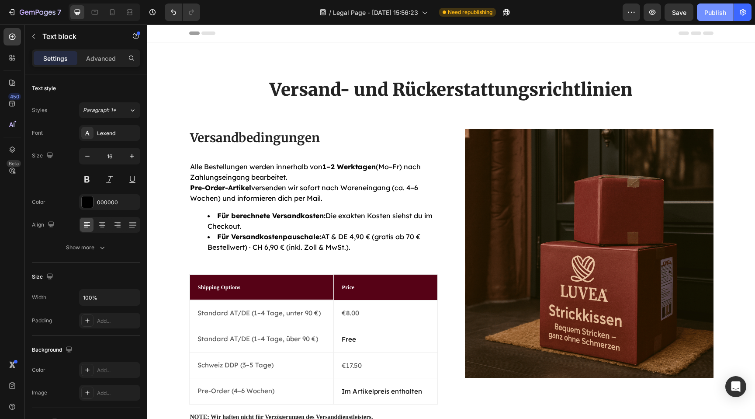
click at [716, 16] on div "Publish" at bounding box center [715, 12] width 22 height 9
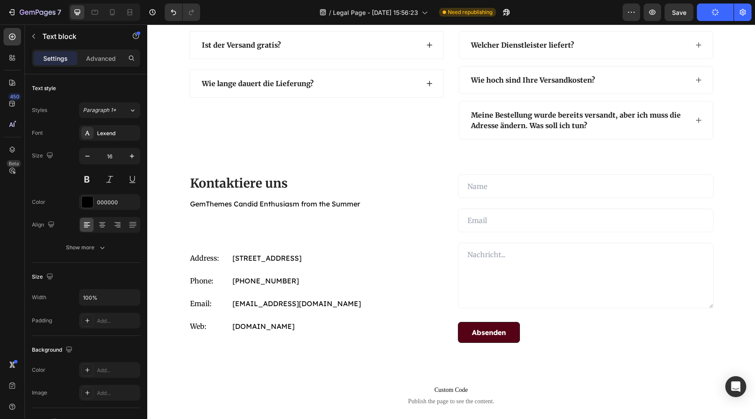
scroll to position [1372, 0]
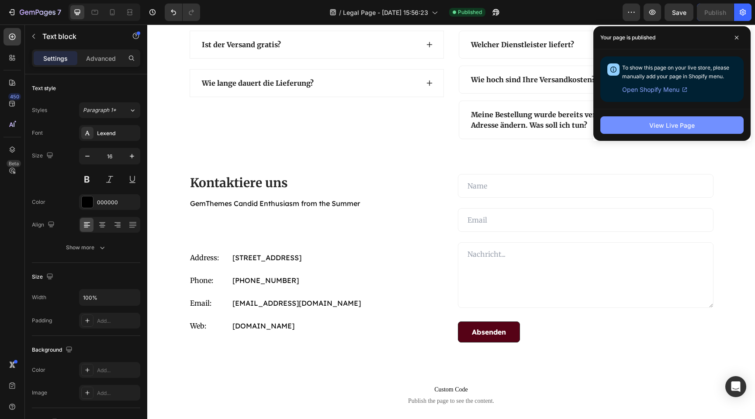
click at [668, 131] on button "View Live Page" at bounding box center [671, 124] width 143 height 17
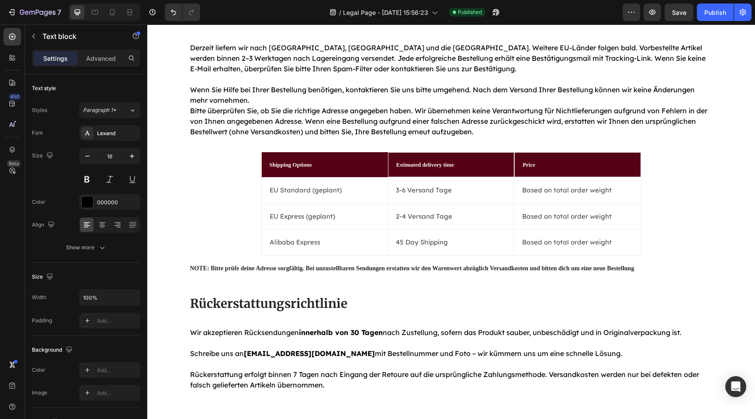
scroll to position [422, 0]
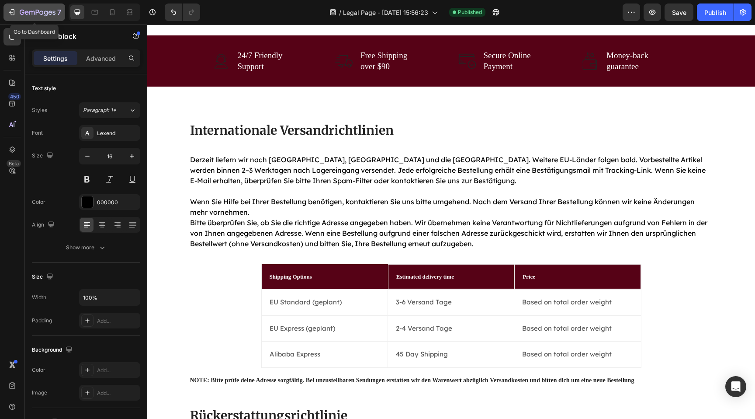
click at [30, 9] on icon "button" at bounding box center [38, 12] width 36 height 7
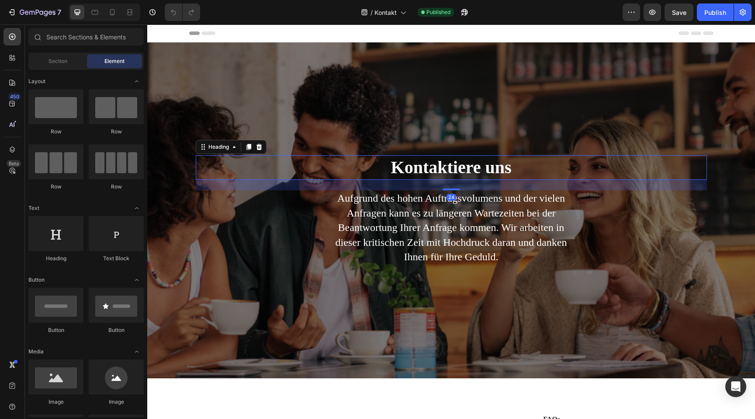
click at [446, 167] on h1 "Kontaktiere uns" at bounding box center [451, 167] width 511 height 24
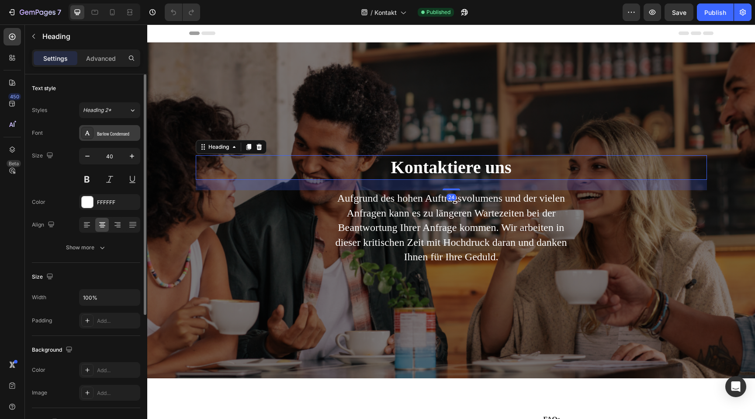
click at [121, 132] on div "Barlow Condensed" at bounding box center [117, 133] width 41 height 8
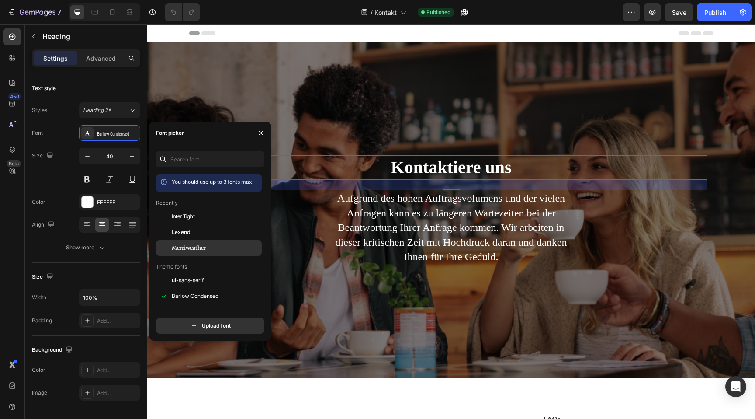
click at [192, 248] on span "Merriweather" at bounding box center [189, 248] width 34 height 8
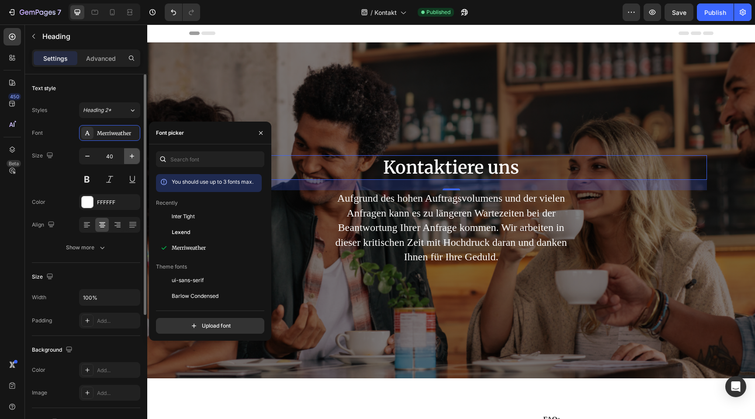
click at [132, 155] on icon "button" at bounding box center [132, 156] width 9 height 9
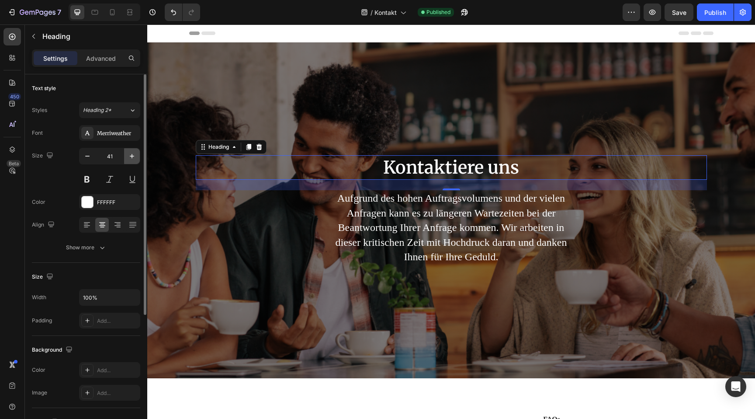
click at [132, 155] on icon "button" at bounding box center [132, 156] width 9 height 9
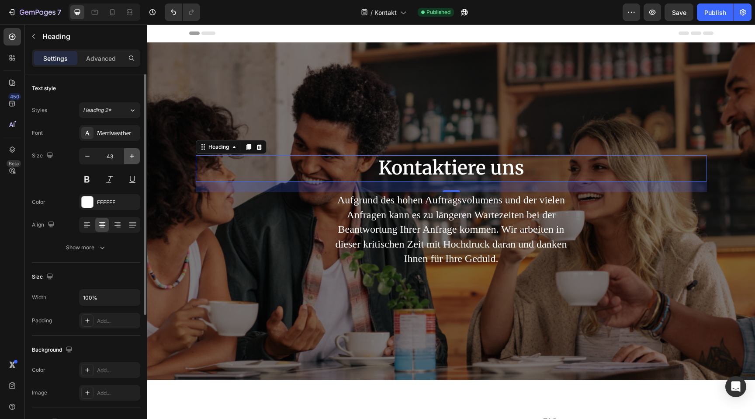
click at [132, 155] on icon "button" at bounding box center [132, 156] width 9 height 9
type input "44"
click at [97, 251] on div "Show more" at bounding box center [86, 247] width 41 height 9
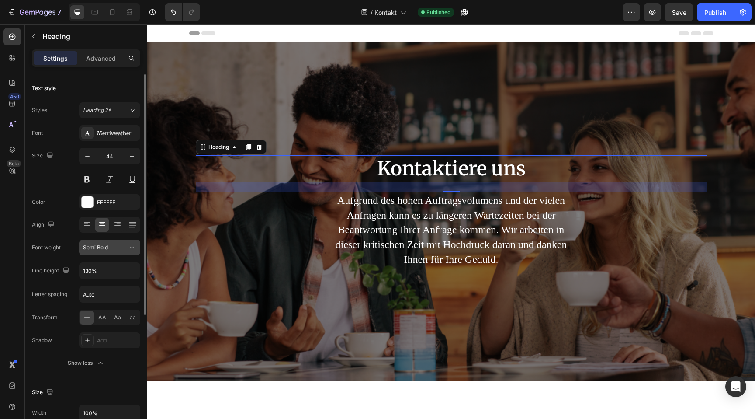
click at [123, 250] on div "Semi Bold" at bounding box center [105, 247] width 45 height 8
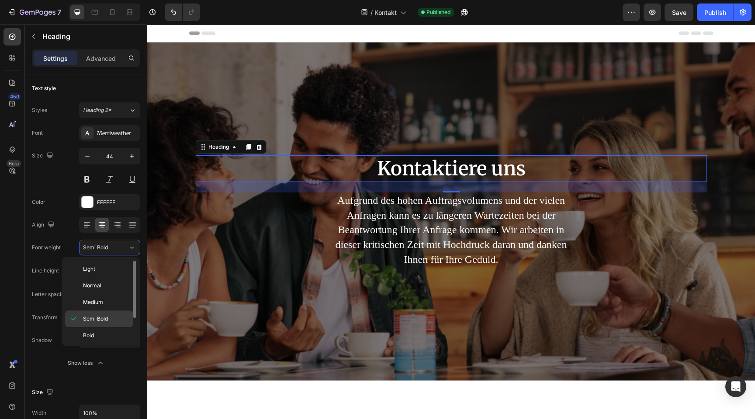
scroll to position [35, 0]
click at [108, 332] on p "Black" at bounding box center [106, 334] width 46 height 8
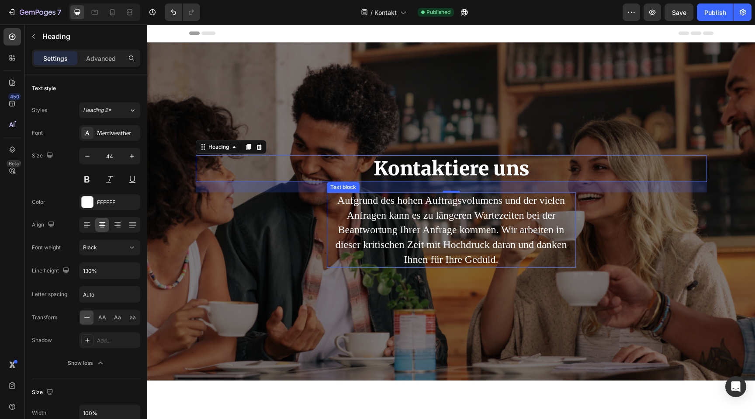
click at [390, 230] on p "Aufgrund des hohen Auftragsvolumens und der vielen Anfragen kann es zu längeren…" at bounding box center [451, 229] width 247 height 73
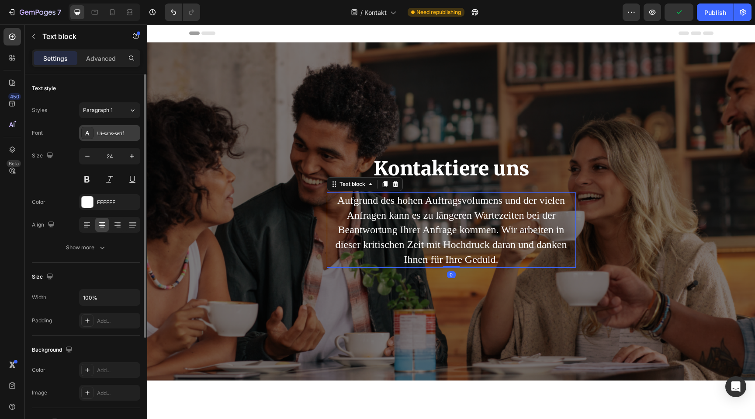
click at [100, 135] on div "Ui-sans-serif" at bounding box center [117, 133] width 41 height 8
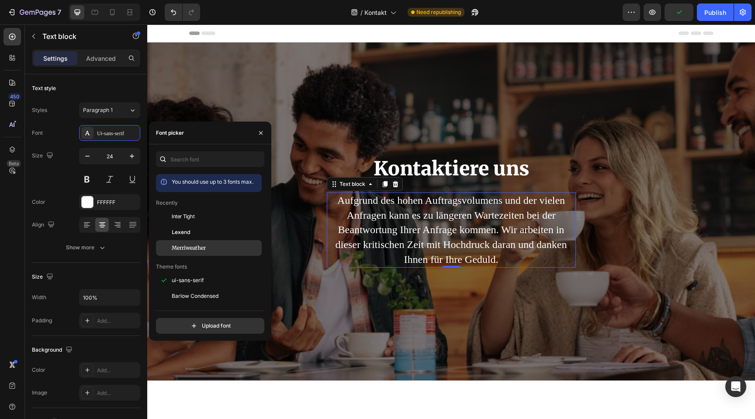
click at [184, 370] on div "Merriweather" at bounding box center [209, 378] width 106 height 16
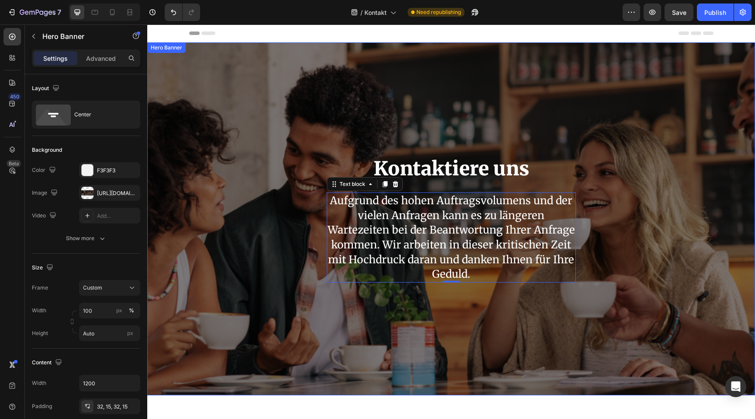
click at [381, 353] on div "Kontaktiere uns Heading Aufgrund des hohen Auftragsvolumens und der vielen Anfr…" at bounding box center [451, 218] width 511 height 325
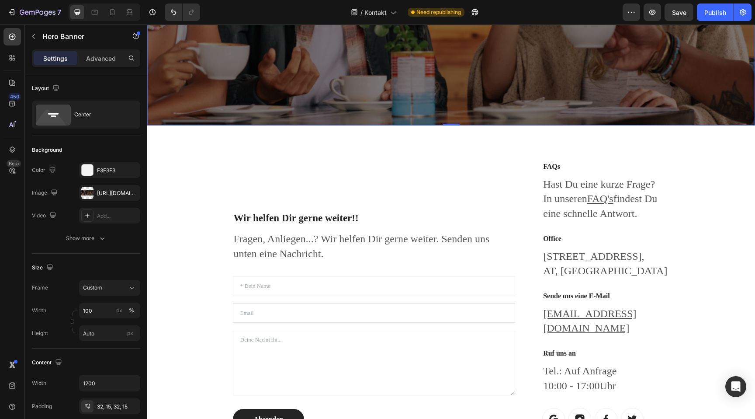
scroll to position [272, 0]
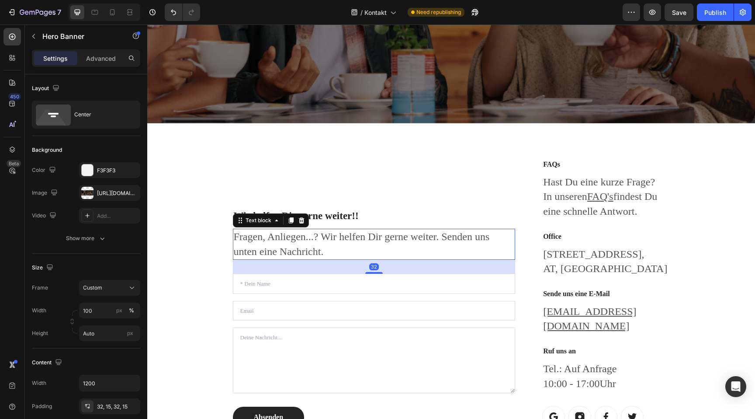
click at [329, 235] on p "Fragen, Anliegen...? Wir helfen Dir gerne weiter. Senden uns unten eine Nachric…" at bounding box center [374, 243] width 281 height 29
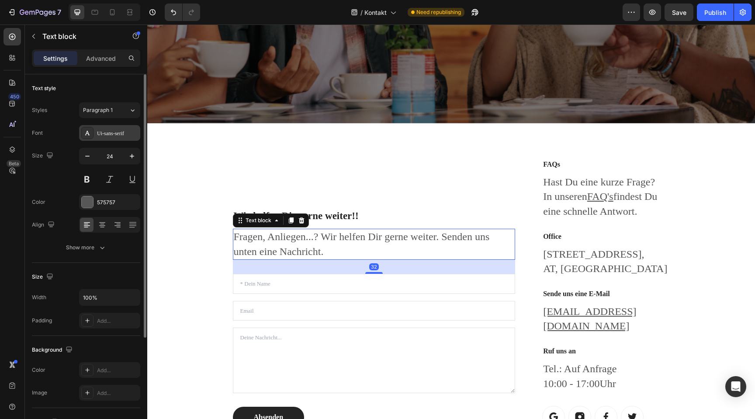
click at [111, 132] on div "Ui-sans-serif" at bounding box center [117, 133] width 41 height 8
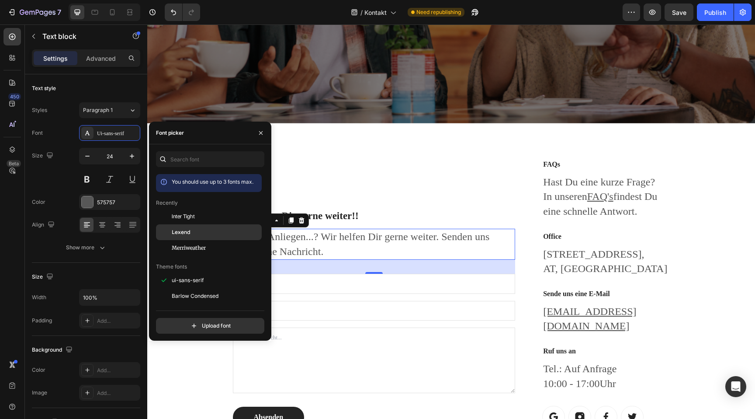
click at [199, 235] on div "Lexend" at bounding box center [216, 232] width 88 height 8
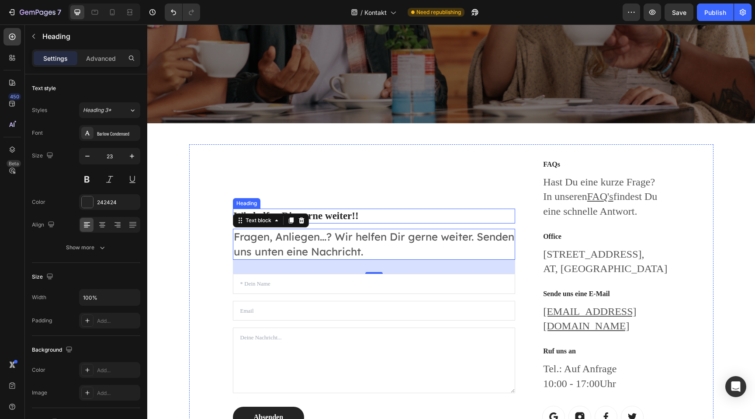
click at [335, 208] on h2 "Wir helfen Dir gerne weiter!!" at bounding box center [374, 215] width 283 height 15
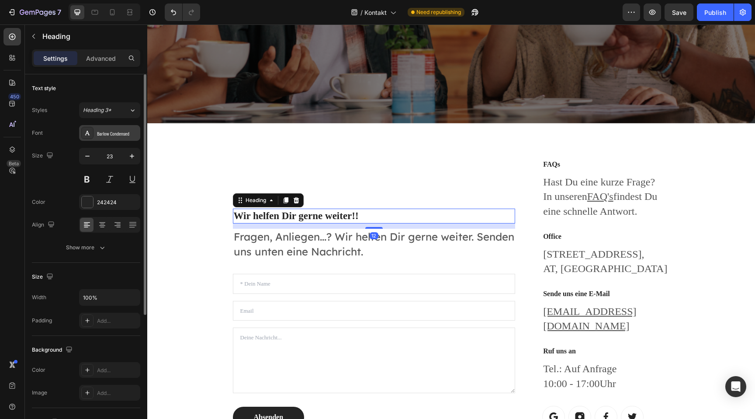
click at [117, 135] on div "Barlow Condensed" at bounding box center [117, 133] width 41 height 8
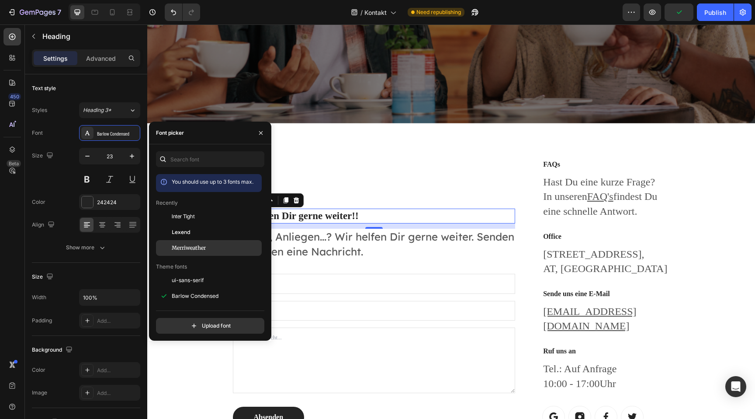
click at [196, 251] on span "Merriweather" at bounding box center [189, 248] width 34 height 8
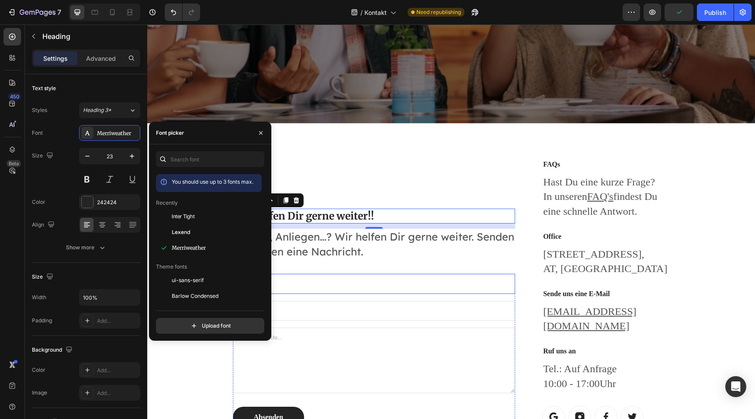
click at [390, 274] on input "text" at bounding box center [374, 284] width 283 height 20
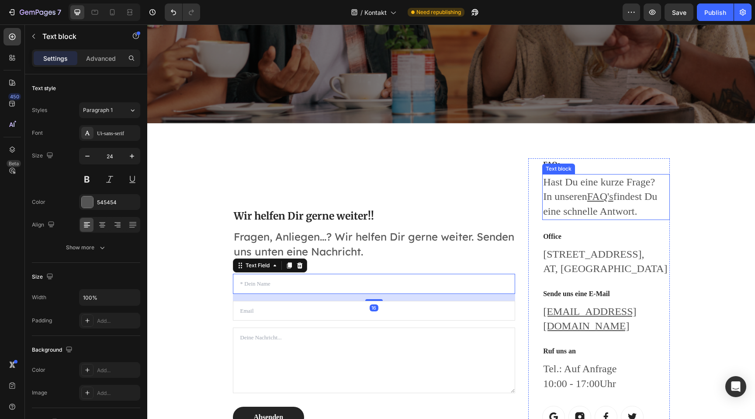
click at [616, 199] on p "Hast Du eine kurze Frage? In unseren FAQ's findest Du eine schnelle Antwort." at bounding box center [605, 197] width 125 height 44
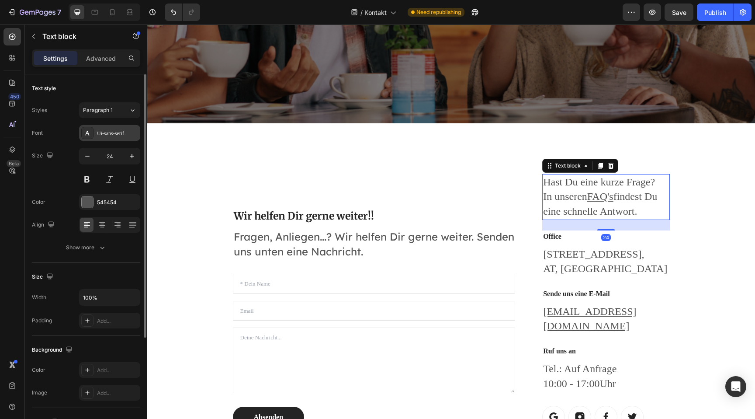
click at [115, 138] on div "Ui-sans-serif" at bounding box center [109, 133] width 61 height 16
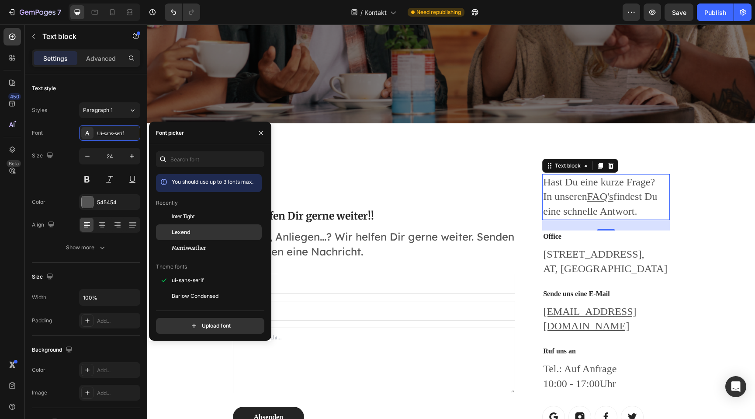
click at [194, 235] on div "Lexend" at bounding box center [216, 232] width 88 height 8
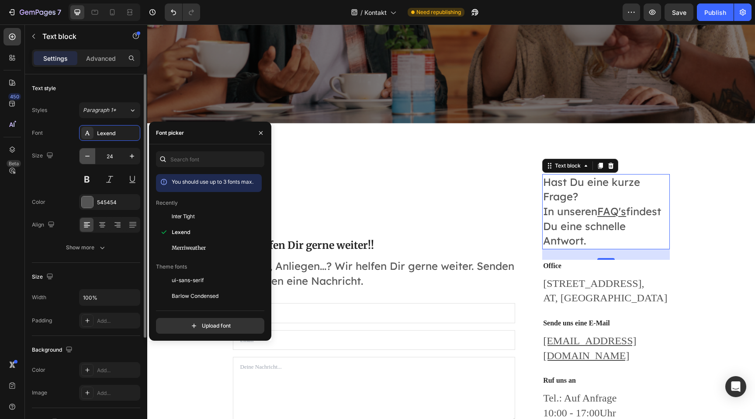
click at [88, 157] on icon "button" at bounding box center [87, 156] width 9 height 9
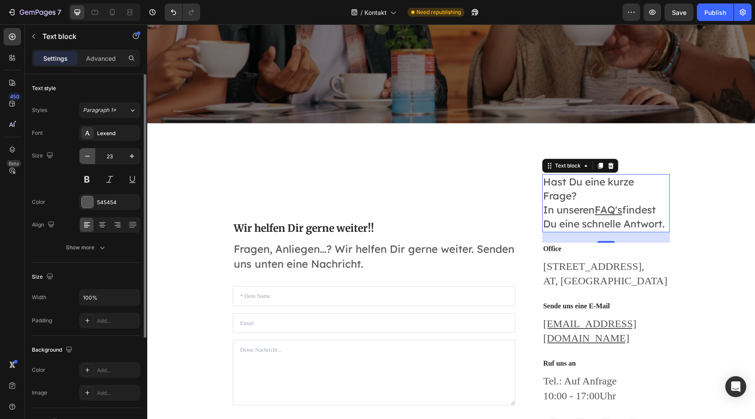
click at [88, 157] on icon "button" at bounding box center [87, 156] width 9 height 9
type input "22"
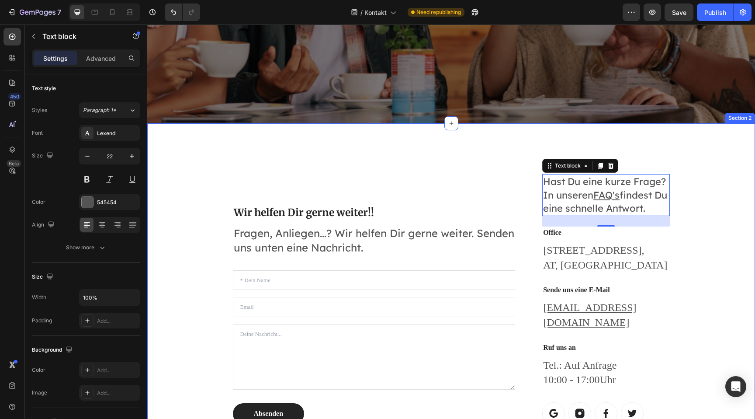
click at [713, 256] on div "Wir helfen Dir gerne weiter!! Heading Fragen, Anliegen...? Wir helfen Dir gerne…" at bounding box center [451, 291] width 524 height 294
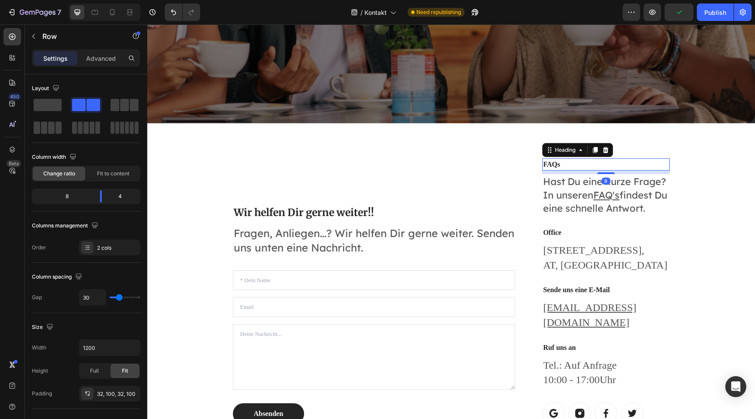
click at [551, 163] on p "FAQs" at bounding box center [605, 164] width 125 height 10
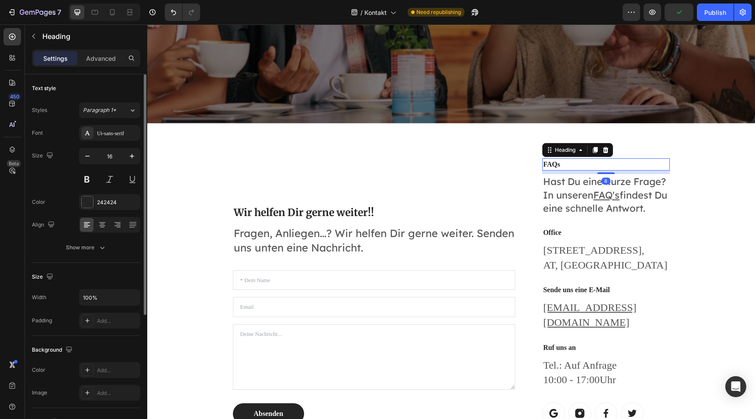
click at [123, 141] on div "Font Ui-sans-serif Size 16 Color 242424 Align Show more" at bounding box center [86, 190] width 108 height 130
click at [118, 133] on div "Ui-sans-serif" at bounding box center [117, 133] width 41 height 8
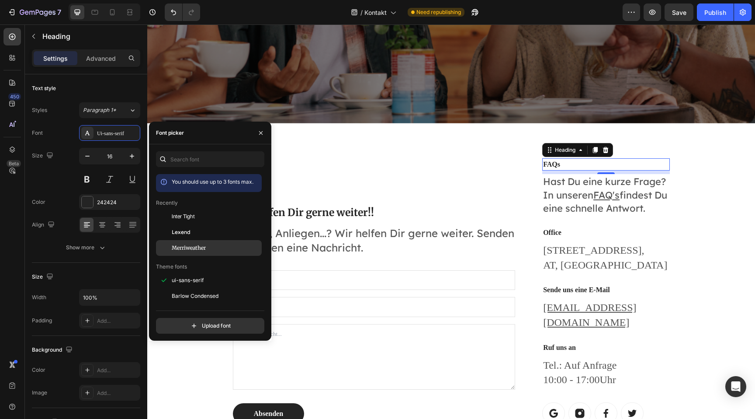
click at [203, 250] on span "Merriweather" at bounding box center [189, 248] width 34 height 8
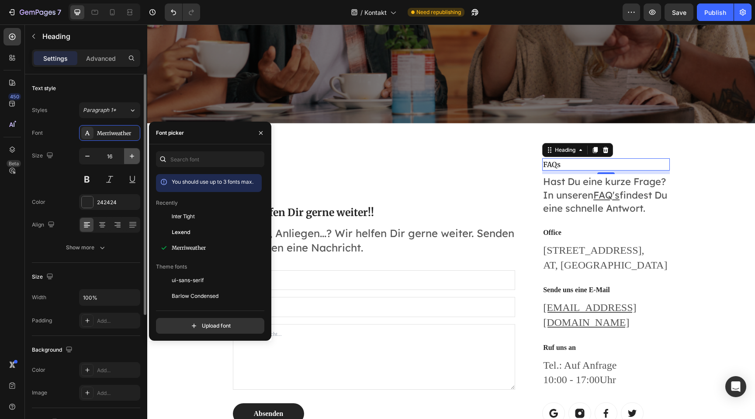
click at [128, 152] on icon "button" at bounding box center [132, 156] width 9 height 9
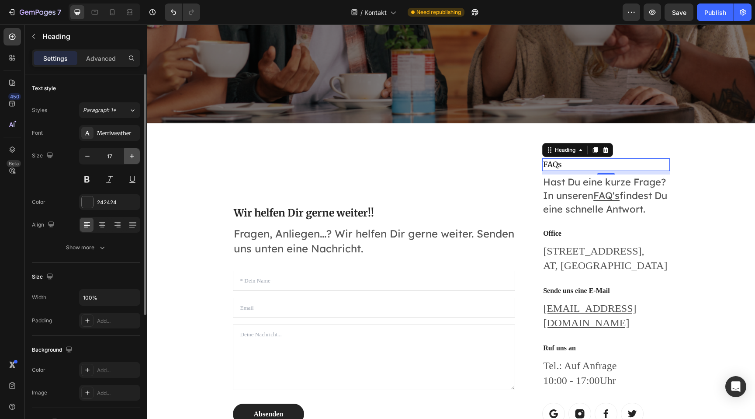
click at [128, 152] on icon "button" at bounding box center [132, 156] width 9 height 9
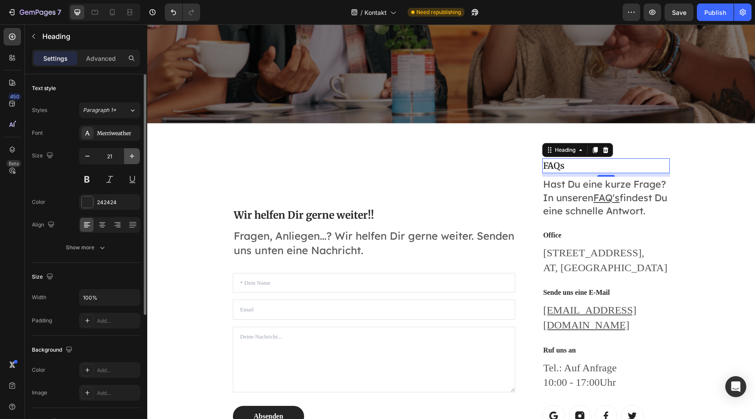
click at [128, 152] on icon "button" at bounding box center [132, 156] width 9 height 9
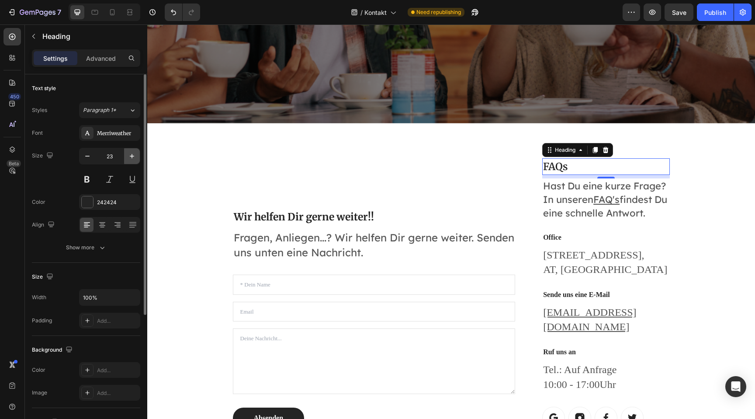
click at [128, 152] on icon "button" at bounding box center [132, 156] width 9 height 9
type input "24"
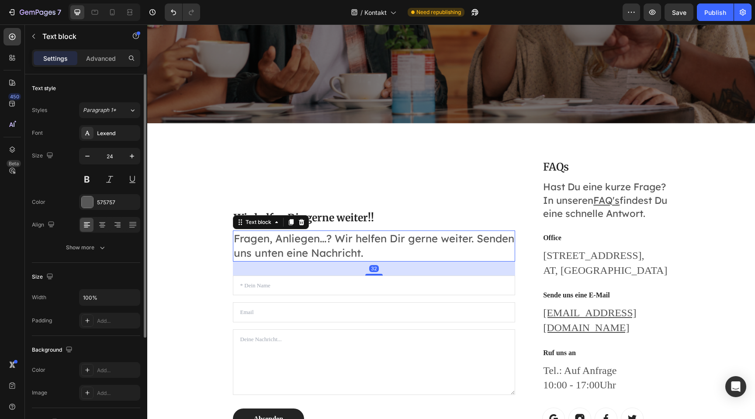
click at [392, 240] on p "Fragen, Anliegen...? Wir helfen Dir gerne weiter. Senden uns unten eine Nachric…" at bounding box center [374, 245] width 281 height 29
click at [91, 154] on icon "button" at bounding box center [87, 156] width 9 height 9
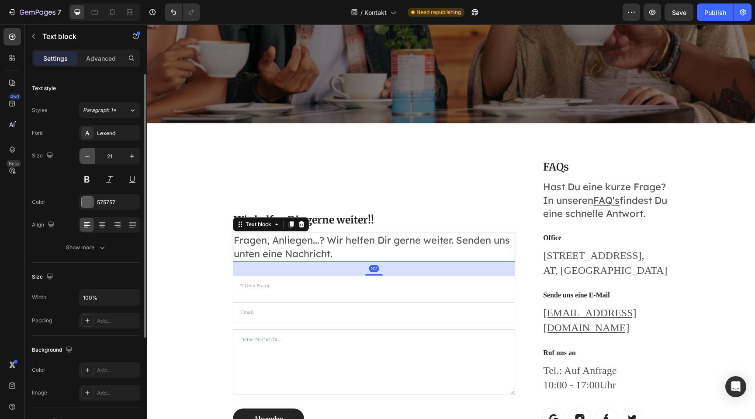
click at [91, 154] on icon "button" at bounding box center [87, 156] width 9 height 9
type input "20"
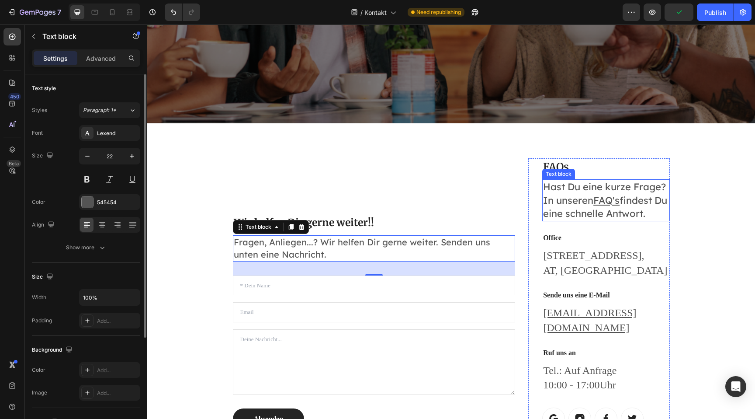
click at [582, 193] on p "Hast Du eine kurze Frage? In unseren FAQ's findest Du eine schnelle Antwort." at bounding box center [605, 200] width 125 height 40
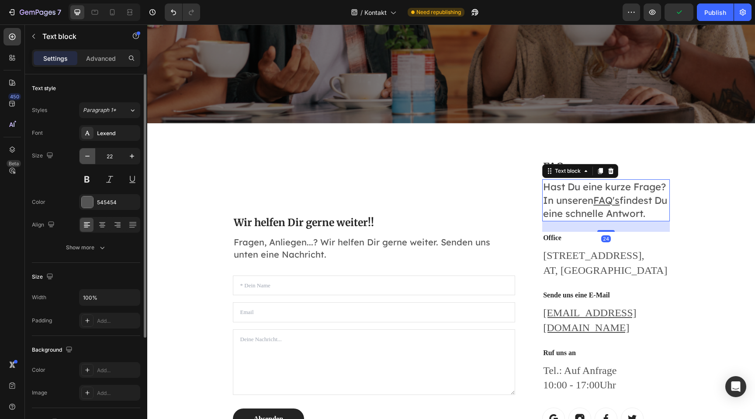
click at [92, 154] on button "button" at bounding box center [88, 156] width 16 height 16
type input "20"
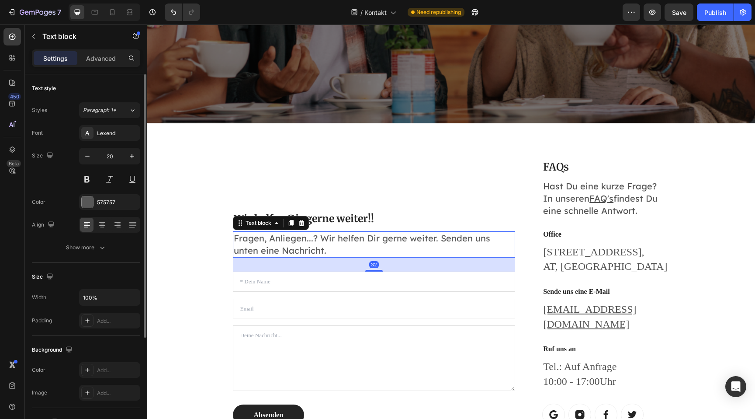
click at [315, 232] on p "Fragen, Anliegen...? Wir helfen Dir gerne weiter. Senden uns unten eine Nachric…" at bounding box center [374, 244] width 281 height 24
click at [602, 186] on p "Hast Du eine kurze Frage? In unseren FAQ's findest Du eine schnelle Antwort." at bounding box center [605, 198] width 125 height 37
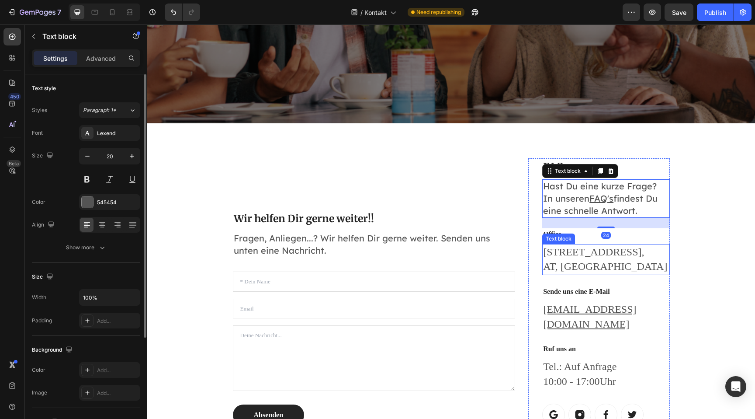
click at [581, 262] on p "Bündtlittenstraße 1, AT, 6850 Dornbirn" at bounding box center [605, 259] width 125 height 29
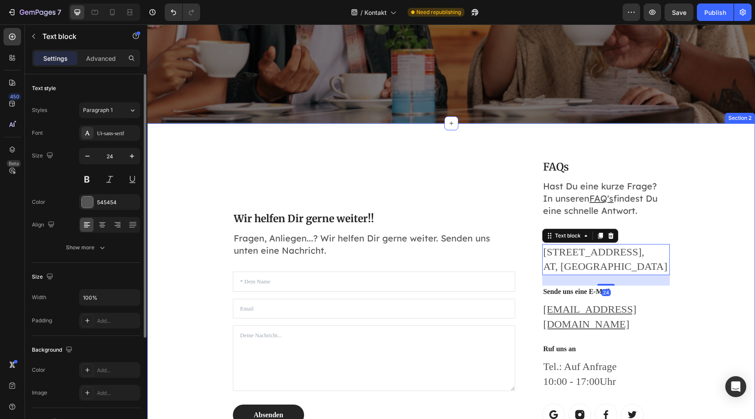
click at [755, 255] on div "Wir helfen Dir gerne weiter!! Heading Fragen, Anliegen...? Wir helfen Dir gerne…" at bounding box center [451, 291] width 608 height 337
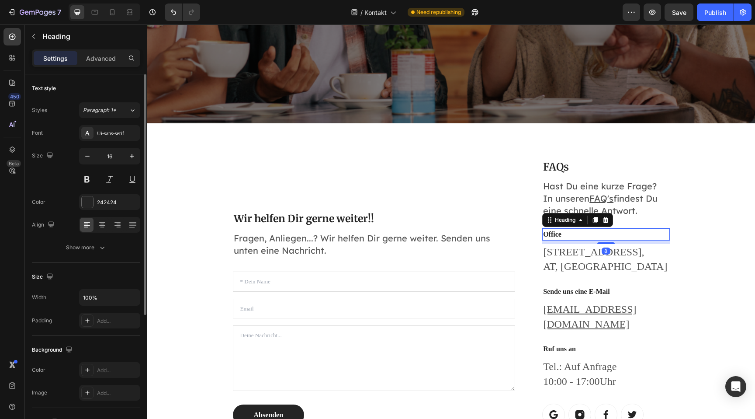
click at [558, 231] on p "Office" at bounding box center [605, 234] width 125 height 10
click at [132, 156] on icon "button" at bounding box center [132, 156] width 9 height 9
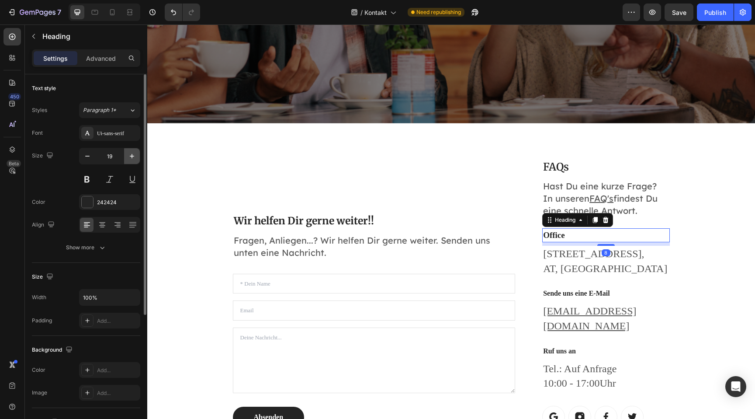
click at [132, 156] on icon "button" at bounding box center [132, 156] width 9 height 9
type input "20"
click at [128, 131] on div "Ui-sans-serif" at bounding box center [117, 133] width 41 height 8
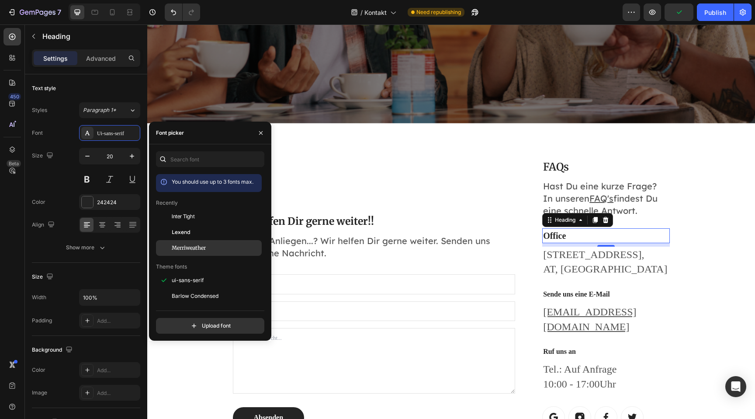
click at [190, 245] on span "Merriweather" at bounding box center [189, 248] width 34 height 8
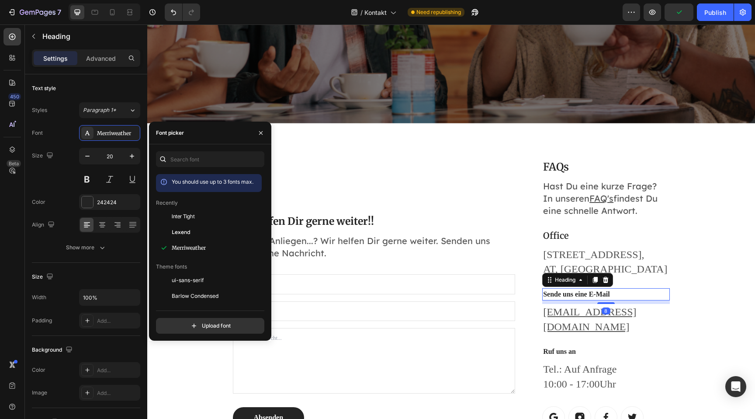
click at [593, 294] on h3 "Sende uns eine E-Mail" at bounding box center [605, 294] width 127 height 12
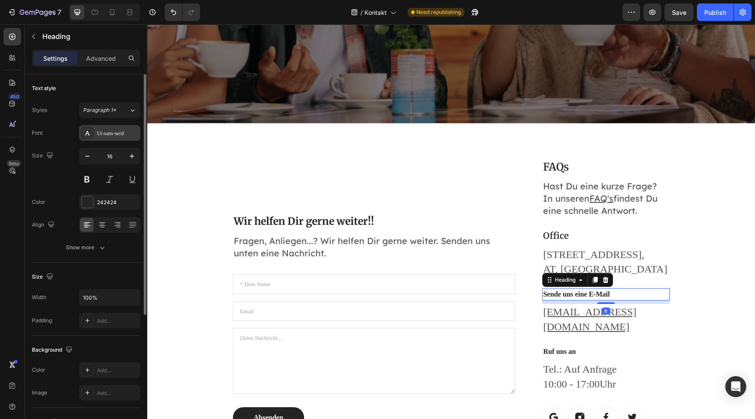
click at [107, 136] on div "Ui-sans-serif" at bounding box center [117, 133] width 41 height 8
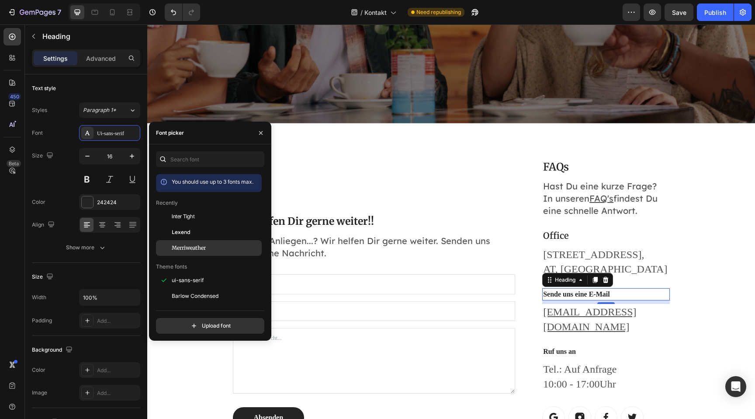
click at [200, 370] on div "Merriweather" at bounding box center [209, 378] width 106 height 16
click at [562, 345] on h3 "Ruf uns an" at bounding box center [605, 351] width 127 height 12
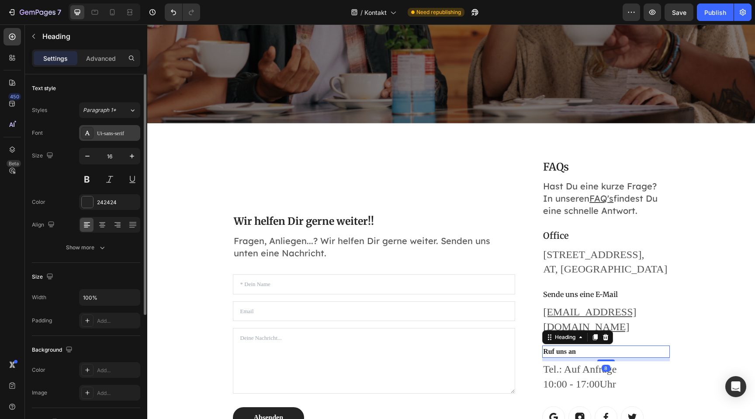
click at [125, 135] on div "Ui-sans-serif" at bounding box center [117, 133] width 41 height 8
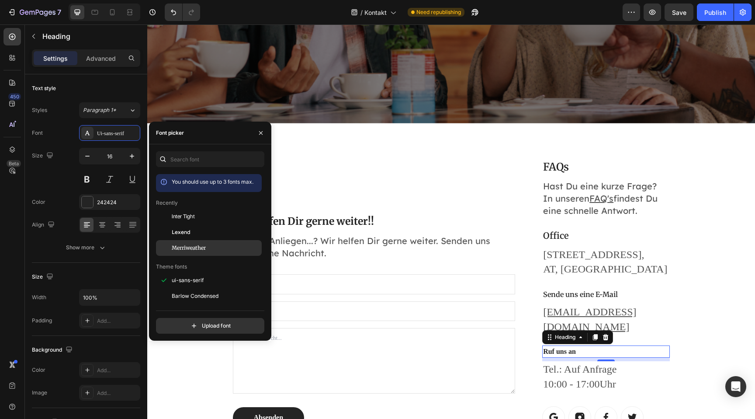
click at [198, 246] on span "Merriweather" at bounding box center [189, 248] width 34 height 8
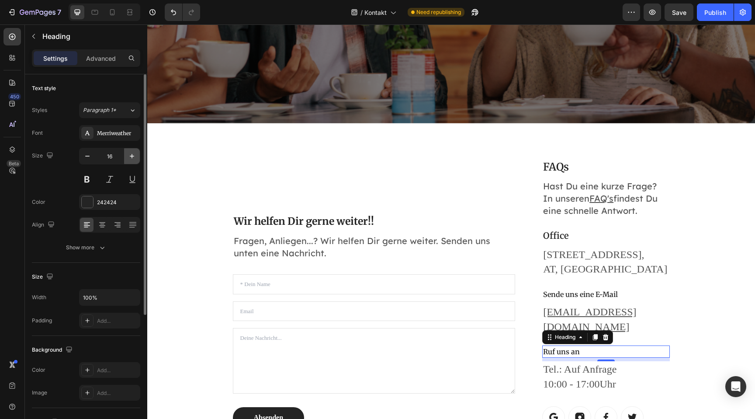
click at [128, 158] on icon "button" at bounding box center [132, 156] width 9 height 9
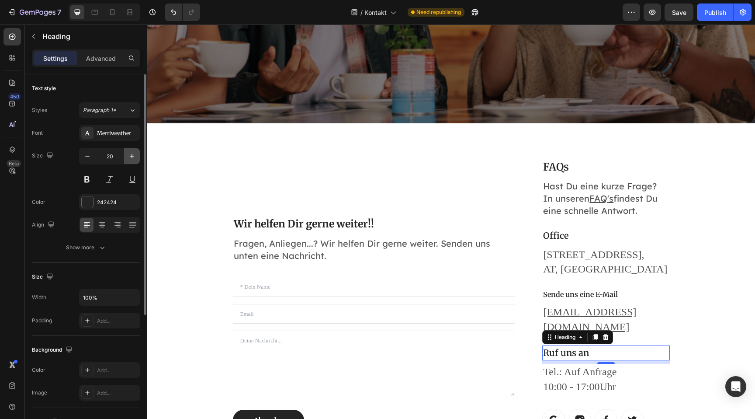
click at [128, 158] on icon "button" at bounding box center [132, 156] width 9 height 9
type input "21"
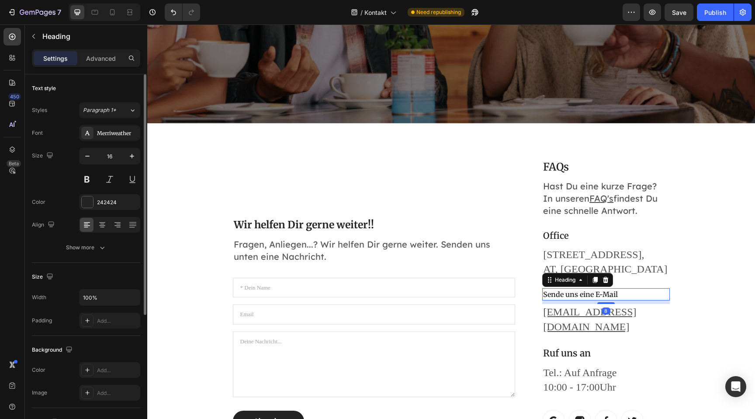
click at [566, 294] on h3 "Sende uns eine E-Mail" at bounding box center [605, 294] width 127 height 12
click at [136, 156] on icon "button" at bounding box center [132, 156] width 9 height 9
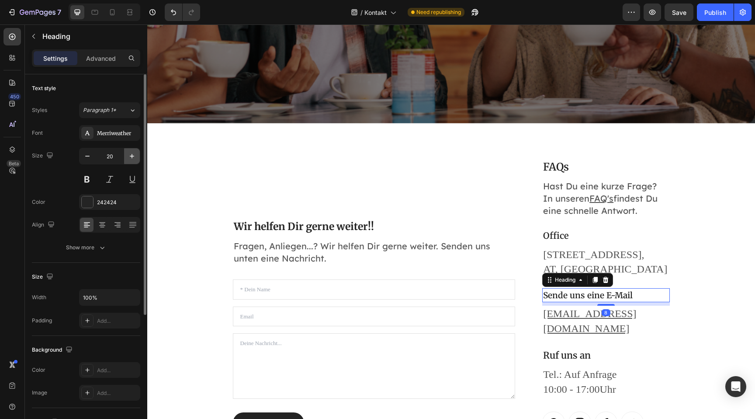
click at [136, 156] on icon "button" at bounding box center [132, 156] width 9 height 9
type input "21"
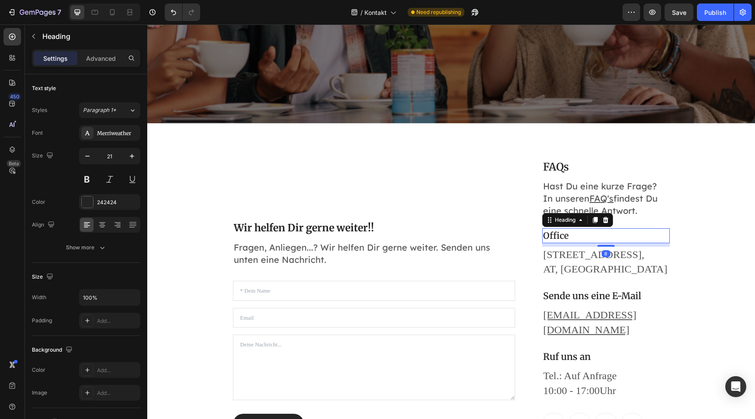
click at [560, 236] on p "Office" at bounding box center [605, 235] width 125 height 13
click at [132, 157] on icon "button" at bounding box center [132, 156] width 4 height 4
type input "21"
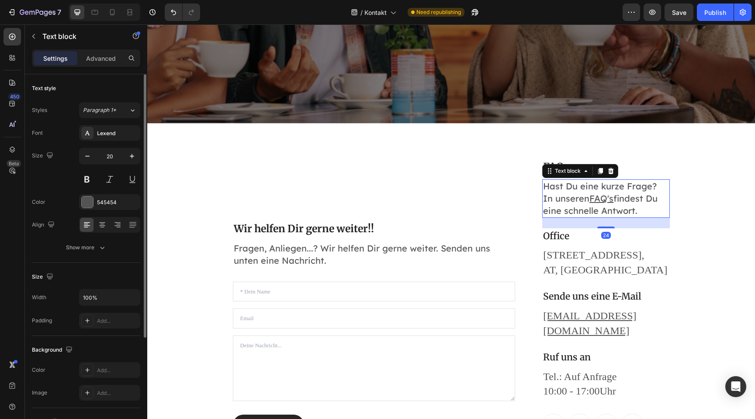
click at [559, 169] on div "Text block" at bounding box center [580, 171] width 76 height 14
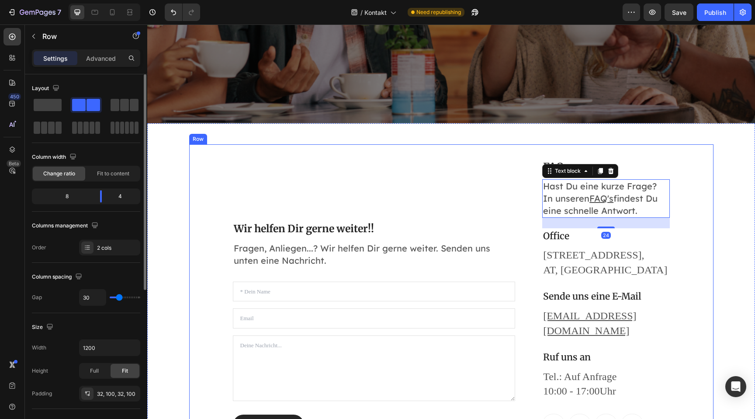
click at [579, 153] on div "Wir helfen Dir gerne weiter!! Heading Fragen, Anliegen...? Wir helfen Dir gerne…" at bounding box center [451, 296] width 524 height 305
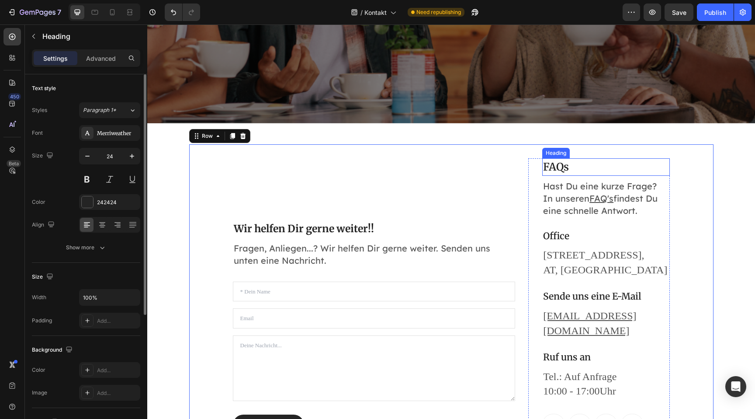
click at [561, 169] on p "FAQs" at bounding box center [605, 167] width 125 height 16
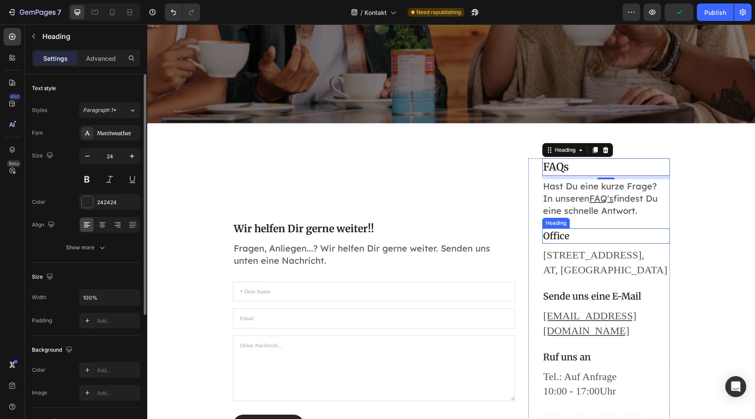
click at [562, 241] on p "Office" at bounding box center [605, 236] width 125 height 14
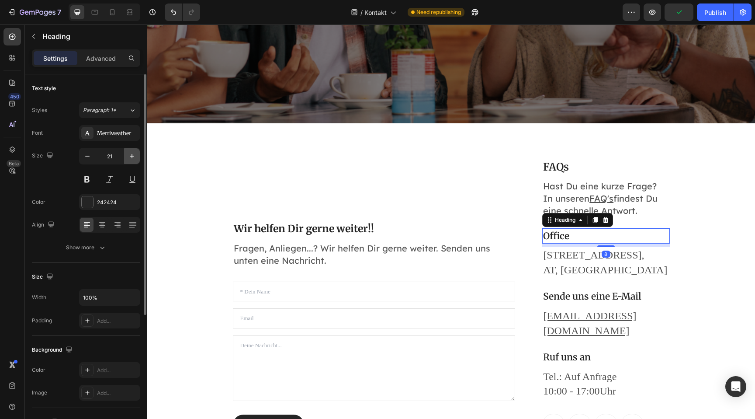
click at [128, 156] on icon "button" at bounding box center [132, 156] width 9 height 9
type input "24"
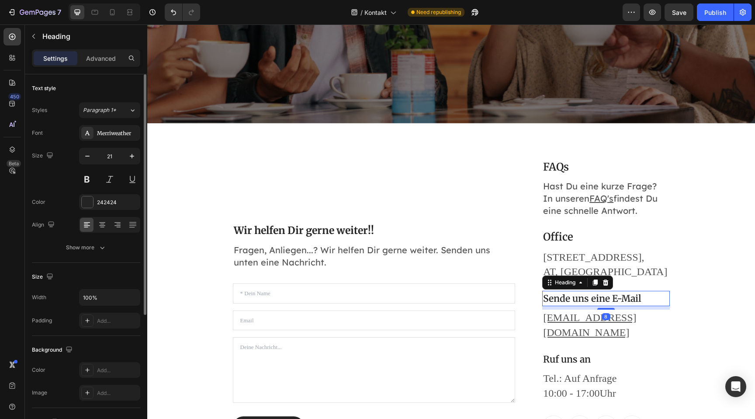
click at [570, 303] on h3 "Sende uns eine E-Mail" at bounding box center [605, 299] width 127 height 16
click at [132, 155] on icon "button" at bounding box center [132, 156] width 9 height 9
type input "24"
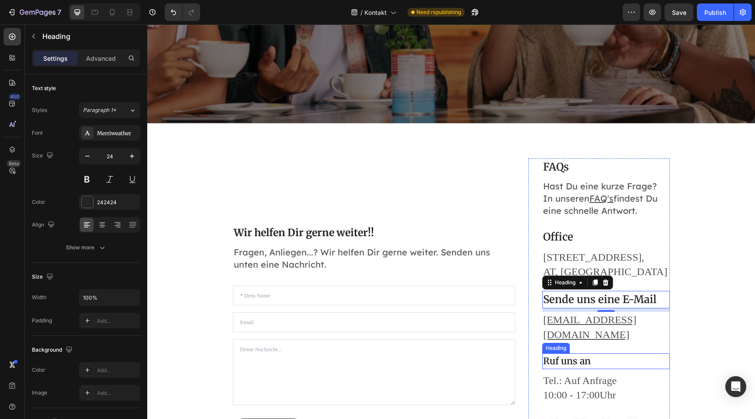
click at [564, 353] on h3 "Ruf uns an" at bounding box center [605, 361] width 127 height 16
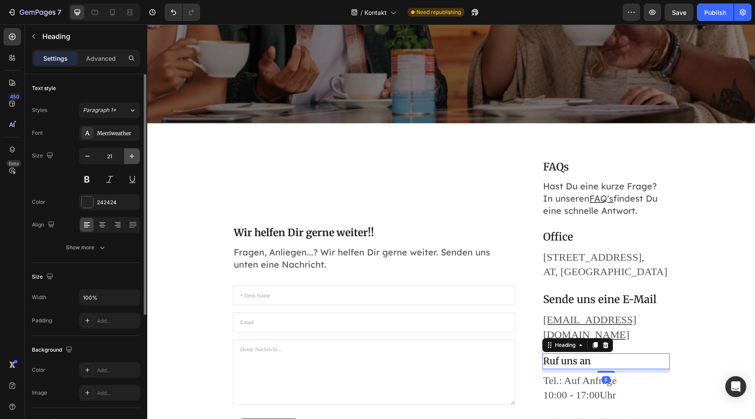
click at [133, 159] on icon "button" at bounding box center [132, 156] width 9 height 9
type input "24"
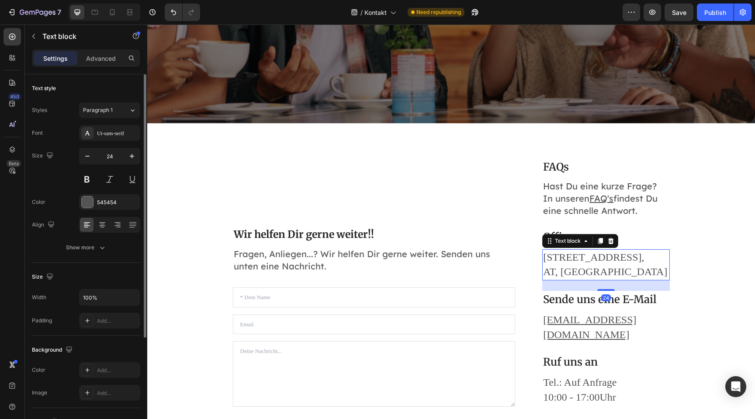
click at [610, 271] on p "Bündtlittenstraße 1, AT, 6850 Dornbirn" at bounding box center [605, 264] width 125 height 29
click at [125, 137] on div "Ui-sans-serif" at bounding box center [117, 133] width 41 height 8
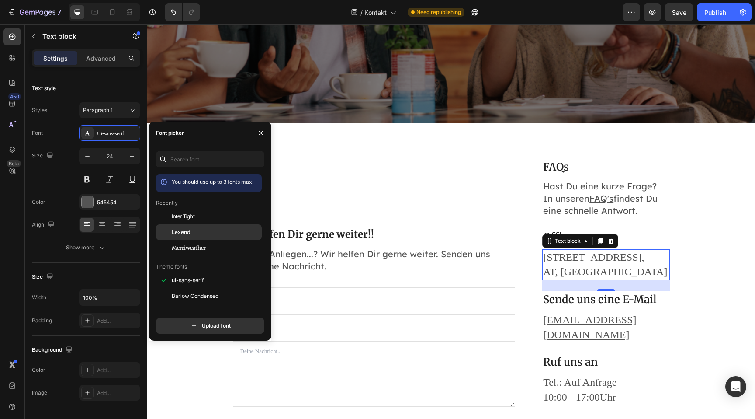
click at [189, 233] on span "Lexend" at bounding box center [181, 232] width 19 height 8
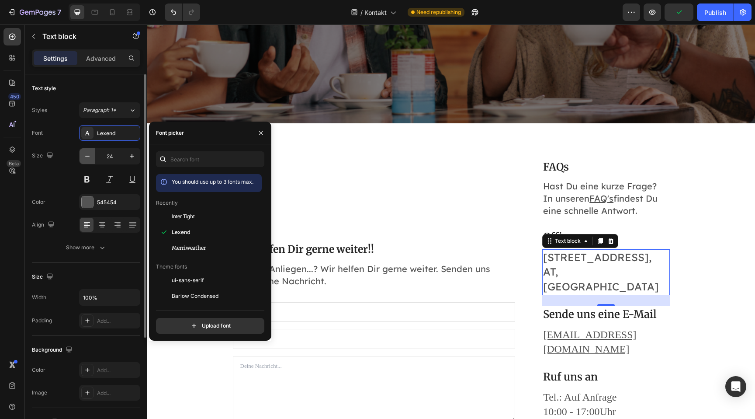
click at [88, 158] on icon "button" at bounding box center [87, 156] width 9 height 9
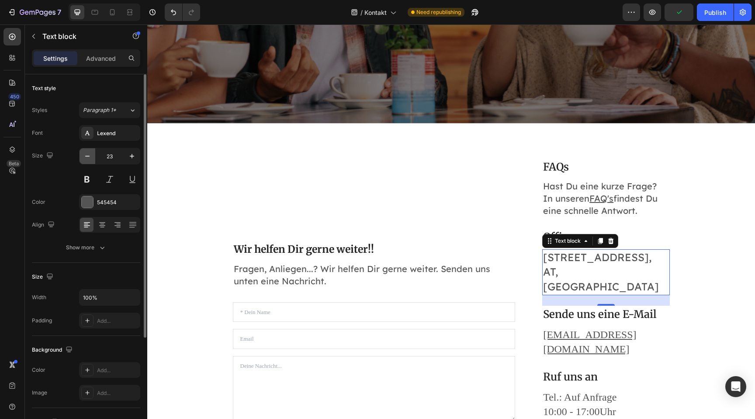
click at [88, 158] on icon "button" at bounding box center [87, 156] width 9 height 9
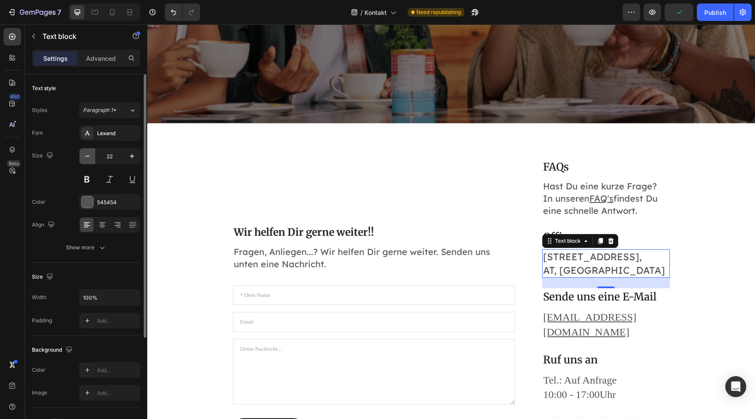
click at [88, 158] on icon "button" at bounding box center [87, 156] width 9 height 9
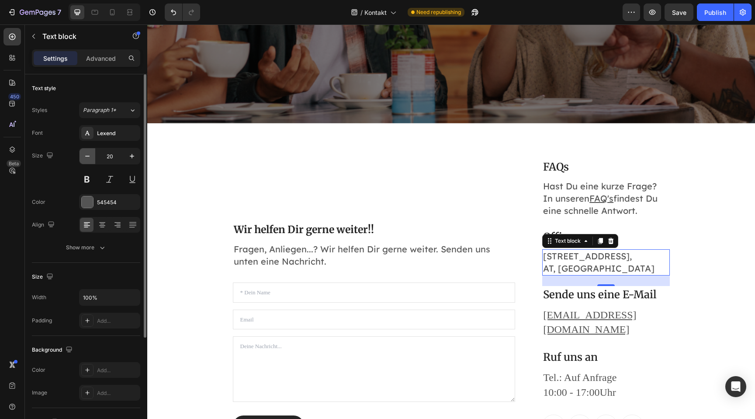
click at [88, 158] on icon "button" at bounding box center [87, 156] width 9 height 9
type input "19"
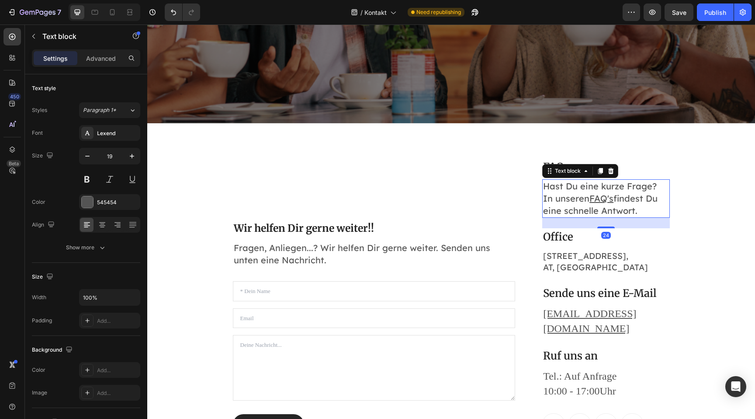
click at [566, 200] on p "Hast Du eine kurze Frage? In unseren FAQ's findest Du eine schnelle Antwort." at bounding box center [605, 198] width 125 height 37
click at [89, 152] on icon "button" at bounding box center [87, 156] width 9 height 9
type input "19"
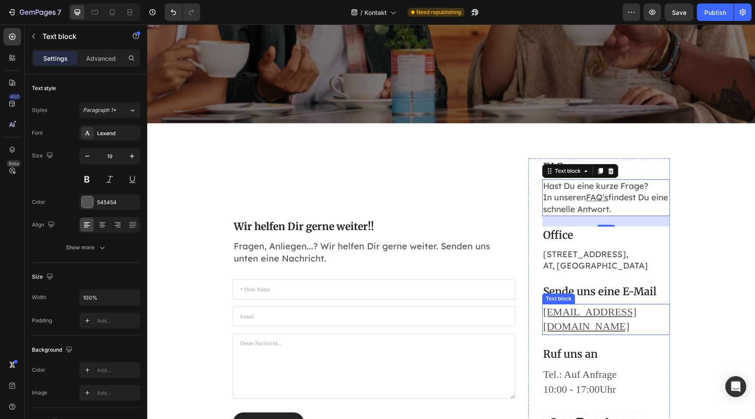
click at [581, 313] on u "support@luvea.at" at bounding box center [589, 319] width 93 height 26
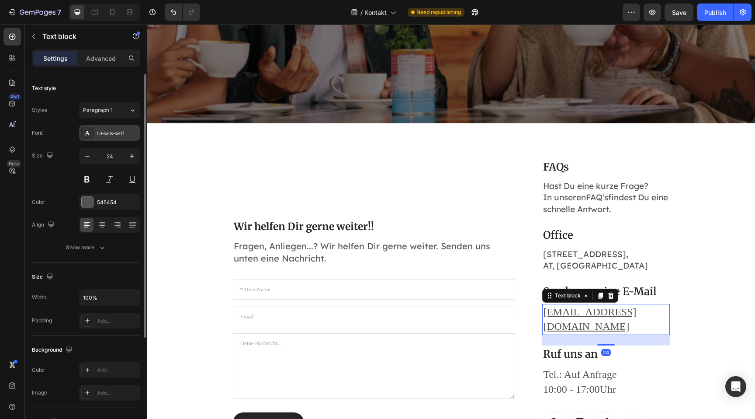
click at [97, 137] on div "Ui-sans-serif" at bounding box center [109, 133] width 61 height 16
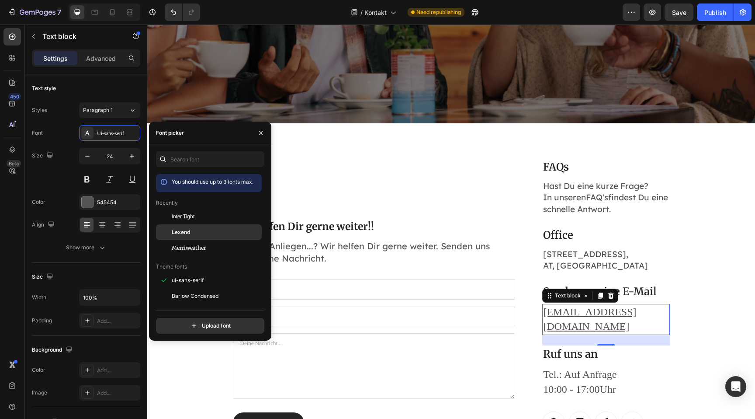
click at [196, 235] on div "Lexend" at bounding box center [216, 232] width 88 height 8
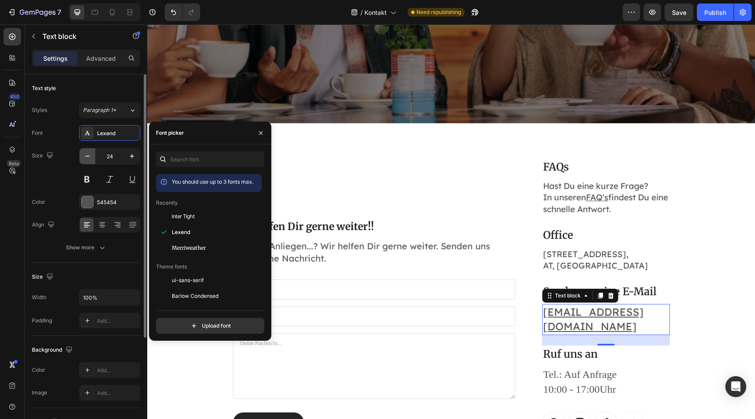
click at [87, 156] on icon "button" at bounding box center [87, 156] width 4 height 1
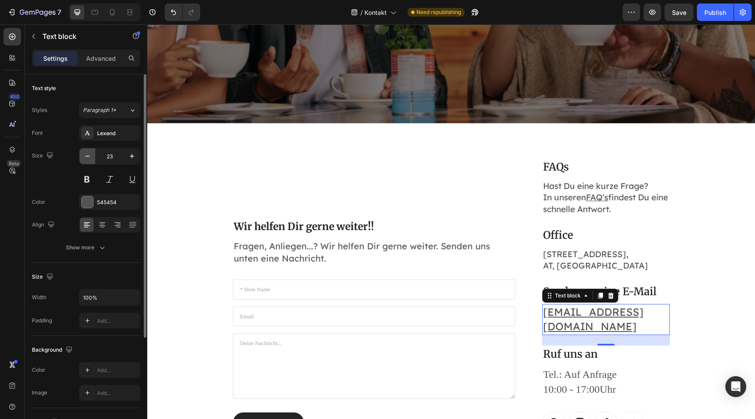
click at [87, 156] on icon "button" at bounding box center [87, 156] width 4 height 1
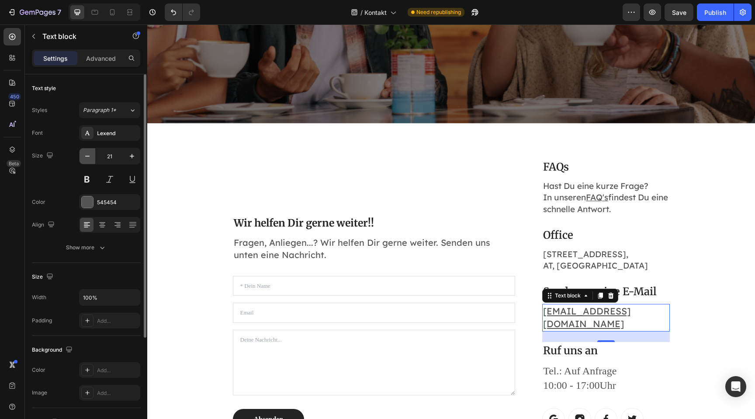
click at [87, 156] on icon "button" at bounding box center [87, 156] width 4 height 1
type input "19"
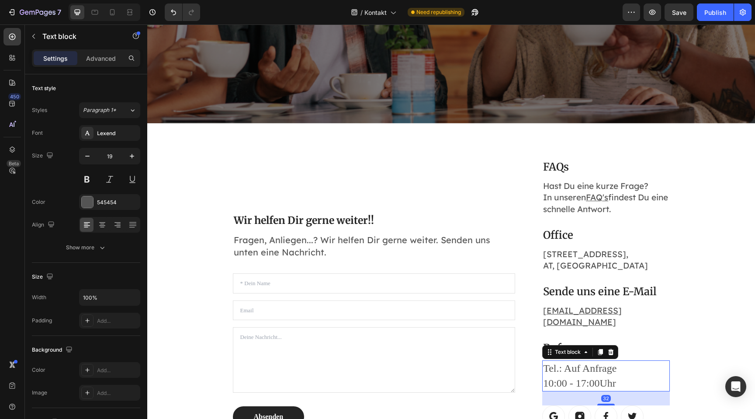
click at [579, 371] on p "Tel.: Auf Anfrage 10:00 - 17:00Uhr" at bounding box center [605, 375] width 125 height 29
click at [87, 155] on icon "button" at bounding box center [87, 156] width 9 height 9
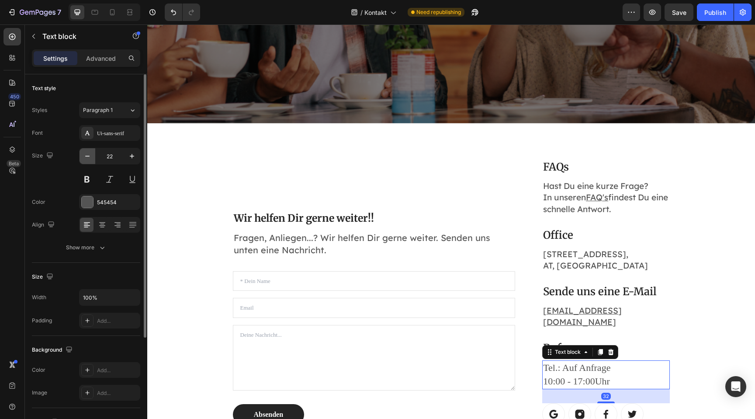
click at [87, 155] on icon "button" at bounding box center [87, 156] width 9 height 9
type input "19"
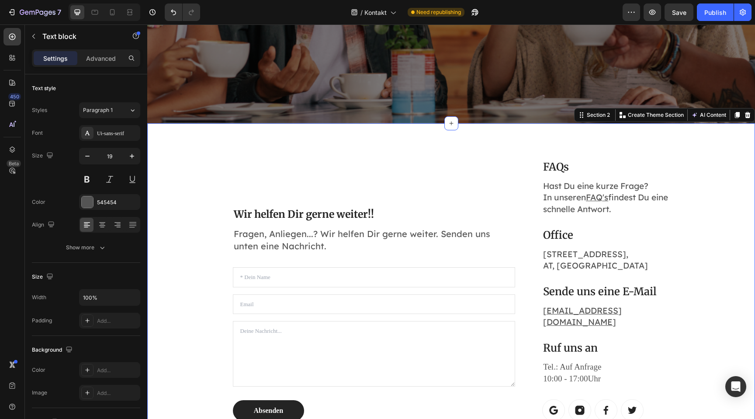
click at [722, 284] on div "Wir helfen Dir gerne weiter!! Heading Fragen, Anliegen...? Wir helfen Dir gerne…" at bounding box center [451, 289] width 595 height 291
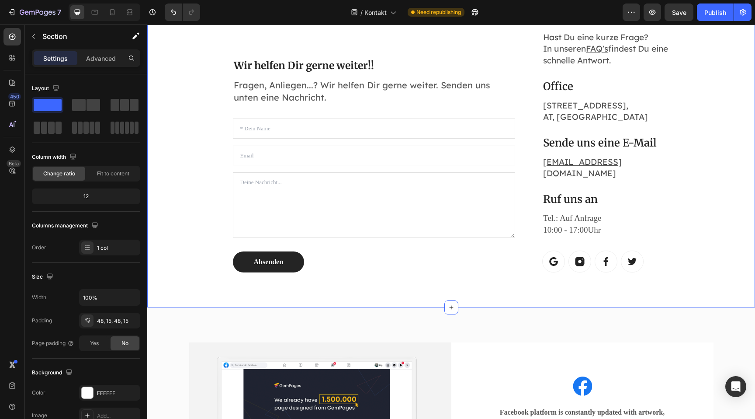
scroll to position [423, 0]
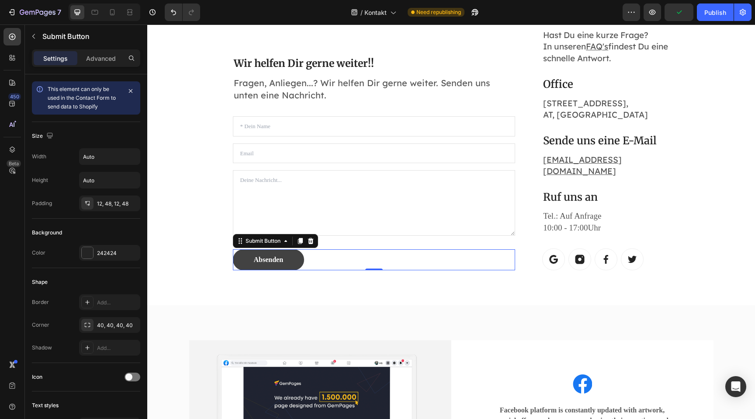
click at [289, 253] on button "Absenden" at bounding box center [269, 259] width 72 height 21
click at [89, 256] on div at bounding box center [87, 252] width 11 height 11
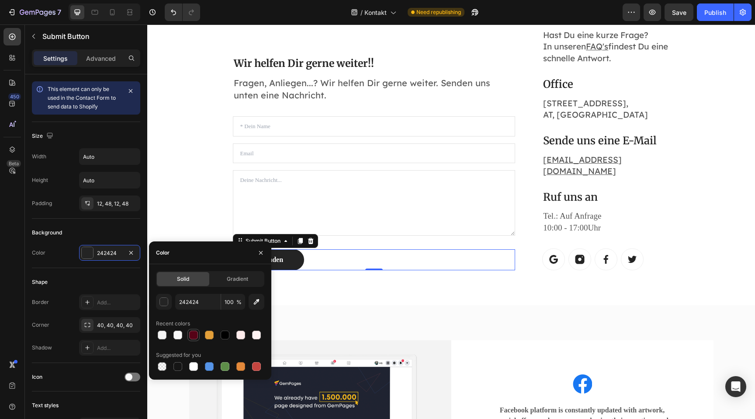
click at [194, 330] on div at bounding box center [193, 334] width 9 height 9
type input "560216"
click at [107, 329] on div "40, 40, 40, 40" at bounding box center [109, 325] width 61 height 16
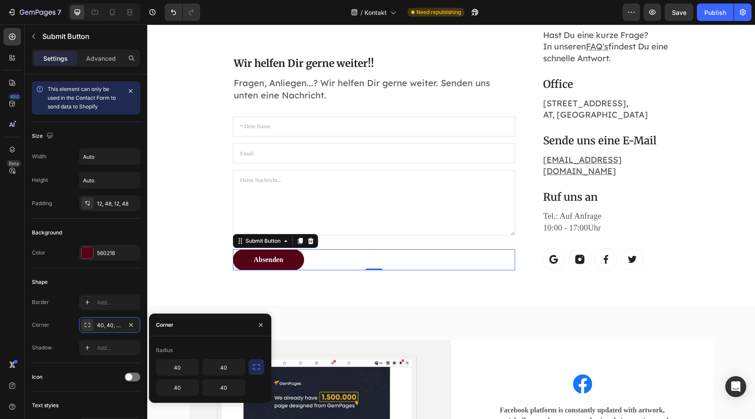
click at [257, 369] on icon "button" at bounding box center [256, 366] width 7 height 5
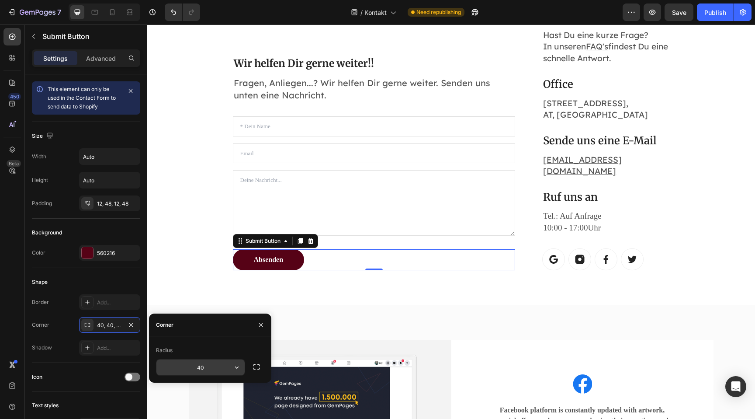
click at [202, 365] on input "40" at bounding box center [200, 367] width 88 height 16
type input "8"
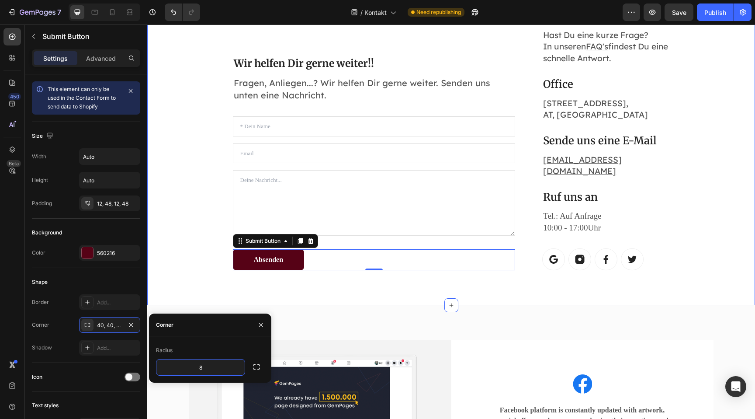
click at [210, 281] on div "Wir helfen Dir gerne weiter!! Heading Fragen, Anliegen...? Wir helfen Dir gerne…" at bounding box center [451, 138] width 608 height 332
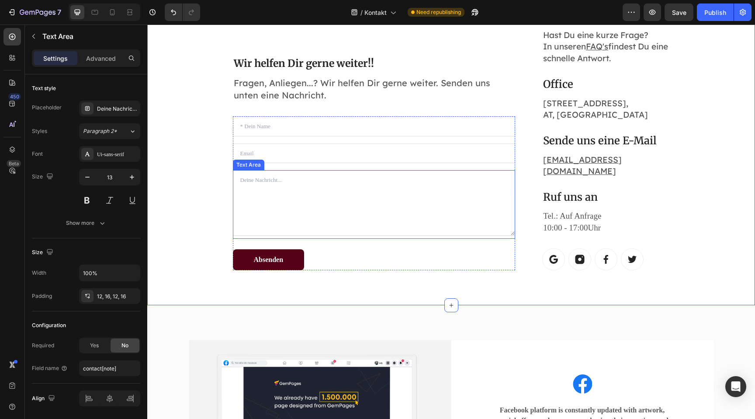
click at [283, 199] on textarea at bounding box center [374, 203] width 283 height 66
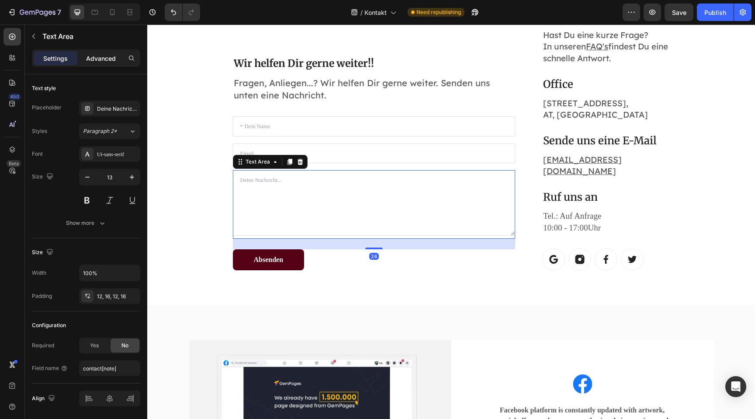
click at [100, 60] on p "Advanced" at bounding box center [101, 58] width 30 height 9
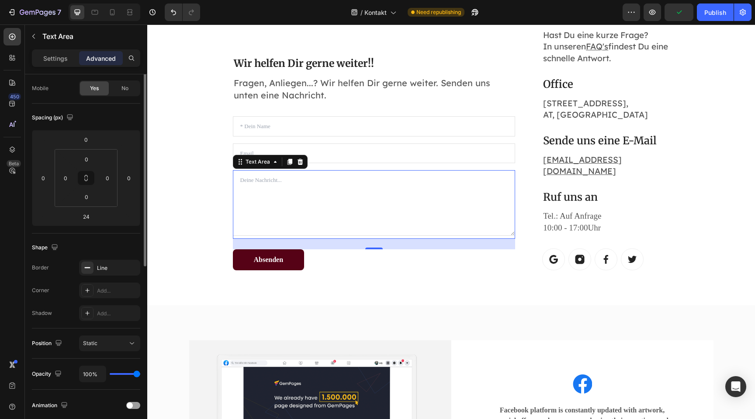
scroll to position [62, 0]
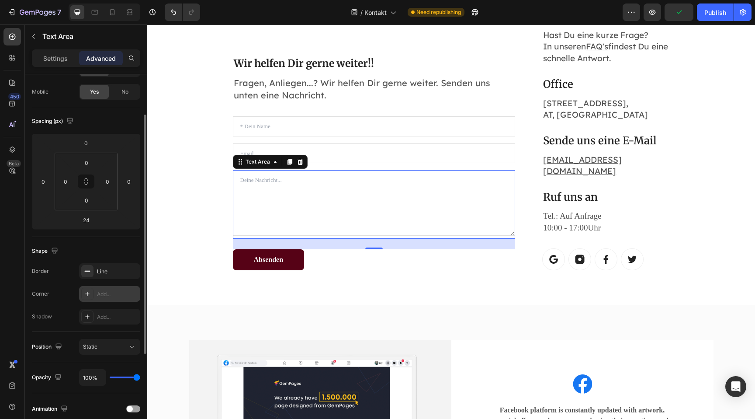
click at [107, 290] on div "Add..." at bounding box center [117, 294] width 41 height 8
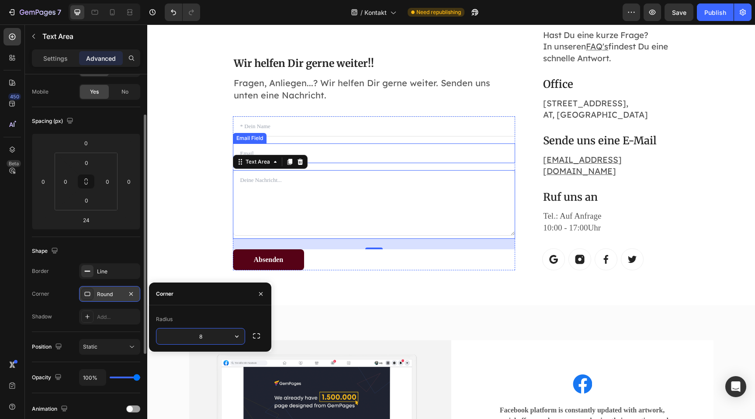
click at [339, 145] on input "email" at bounding box center [374, 153] width 283 height 20
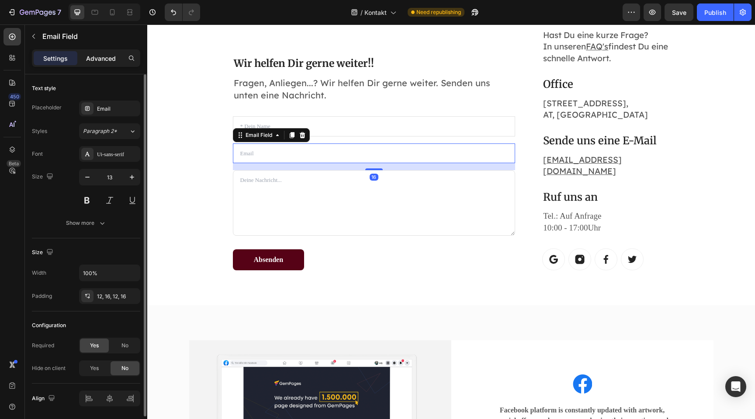
click at [92, 56] on p "Advanced" at bounding box center [101, 58] width 30 height 9
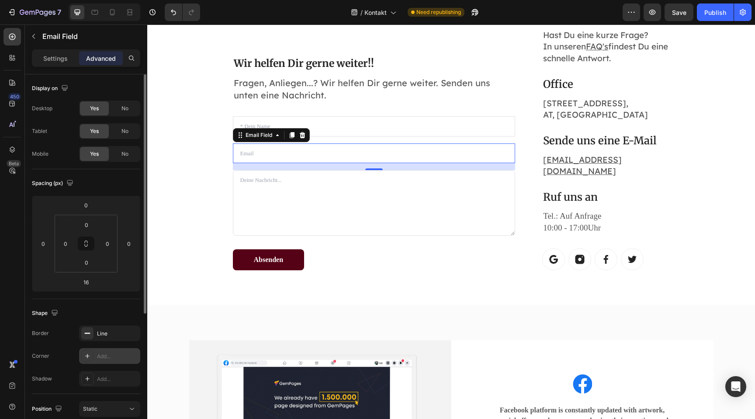
click at [110, 359] on div "Add..." at bounding box center [117, 356] width 41 height 8
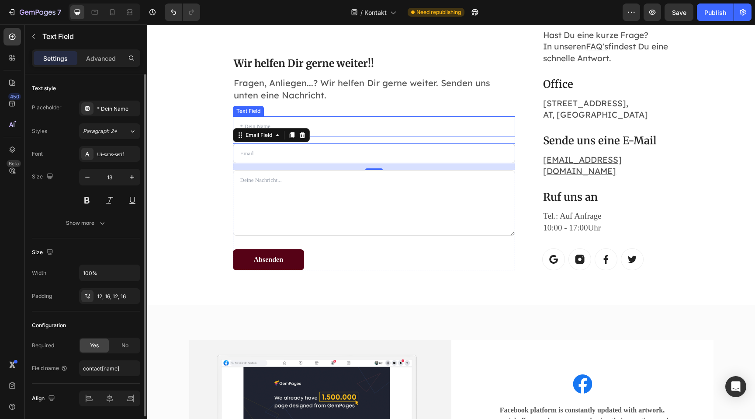
click at [363, 120] on input "text" at bounding box center [374, 126] width 283 height 20
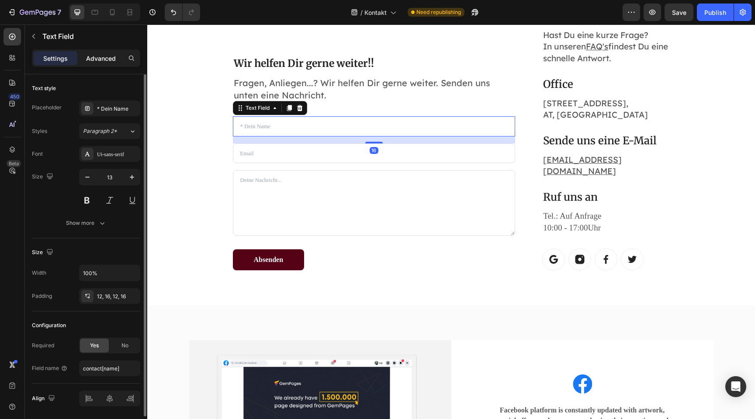
click at [107, 59] on p "Advanced" at bounding box center [101, 58] width 30 height 9
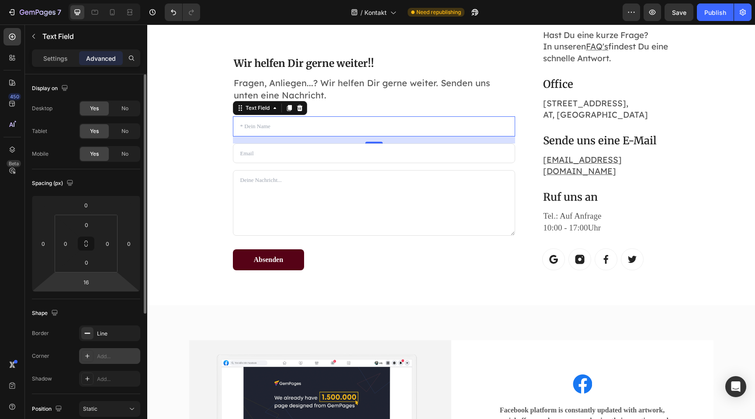
click at [93, 361] on div "Add..." at bounding box center [109, 356] width 61 height 16
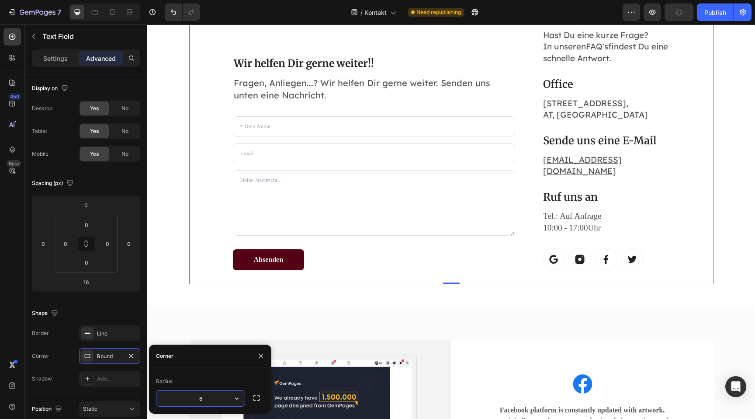
click at [391, 259] on div "Wir helfen Dir gerne weiter!! Heading Fragen, Anliegen...? Wir helfen Dir gerne…" at bounding box center [451, 138] width 524 height 291
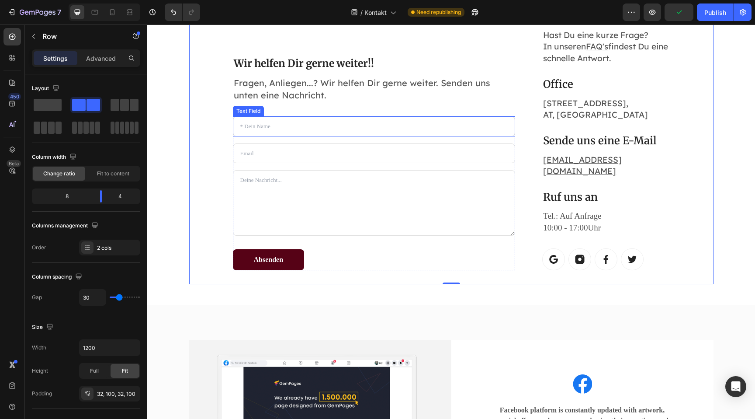
click at [269, 116] on input "text" at bounding box center [374, 126] width 283 height 20
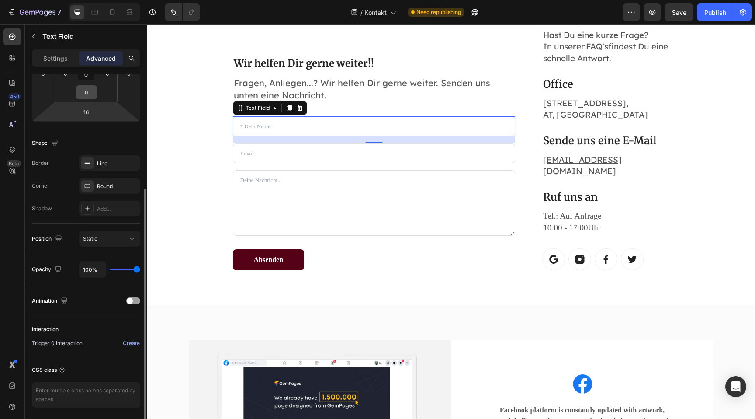
scroll to position [187, 0]
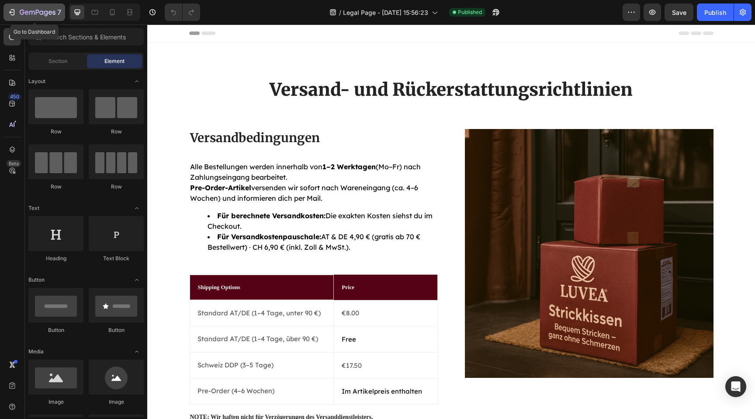
click at [22, 6] on button "7" at bounding box center [34, 11] width 62 height 17
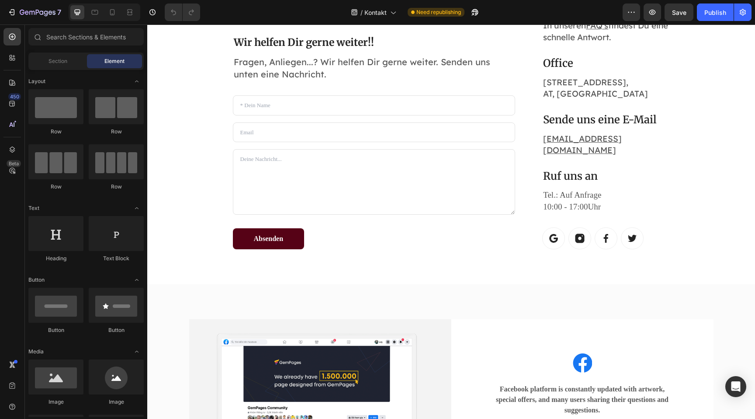
scroll to position [386, 0]
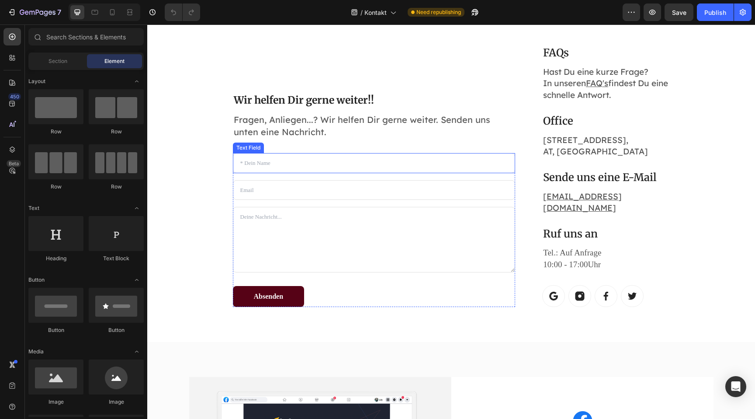
click at [277, 156] on input "text" at bounding box center [374, 163] width 283 height 20
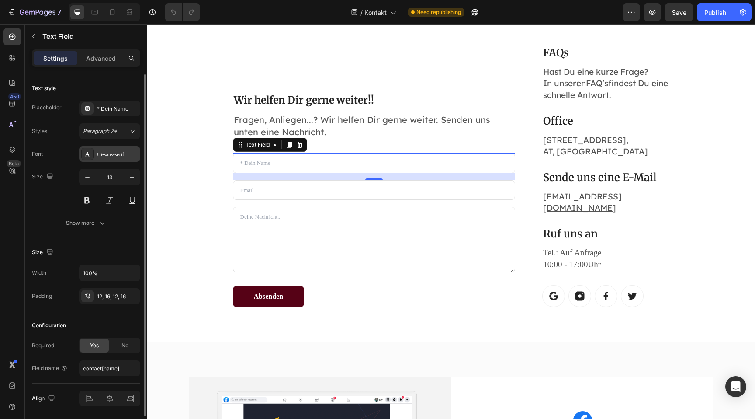
click at [111, 152] on div "Ui-sans-serif" at bounding box center [117, 154] width 41 height 8
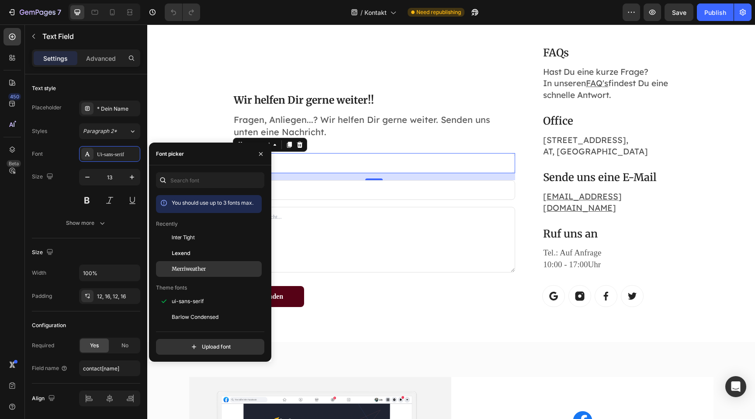
click at [193, 391] on div "Merriweather" at bounding box center [209, 399] width 106 height 16
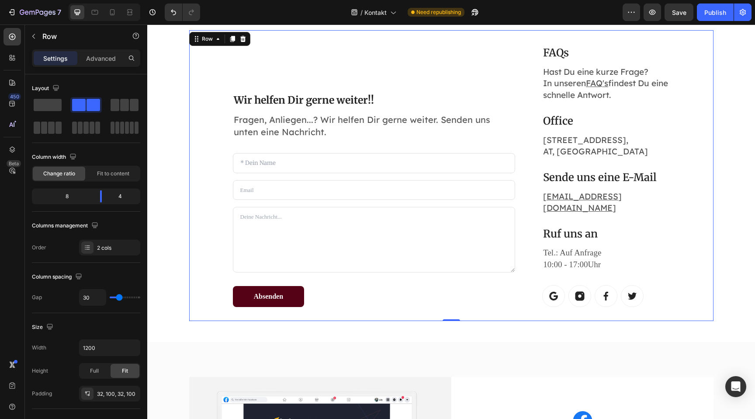
click at [357, 306] on div "Wir helfen Dir gerne weiter!! Heading Fragen, Anliegen...? Wir helfen Dir gerne…" at bounding box center [451, 175] width 524 height 291
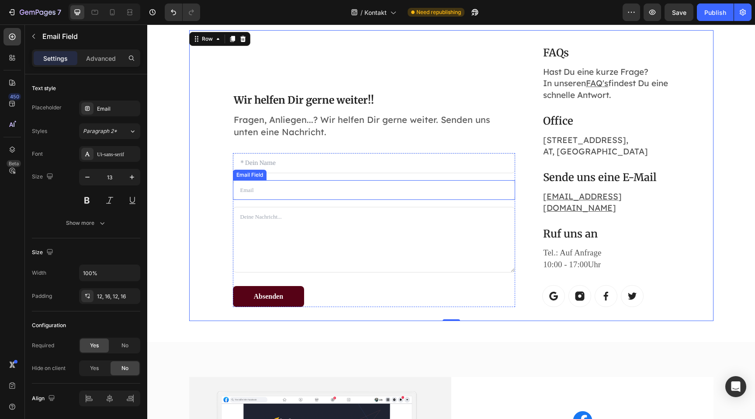
click at [308, 180] on input "email" at bounding box center [374, 190] width 283 height 20
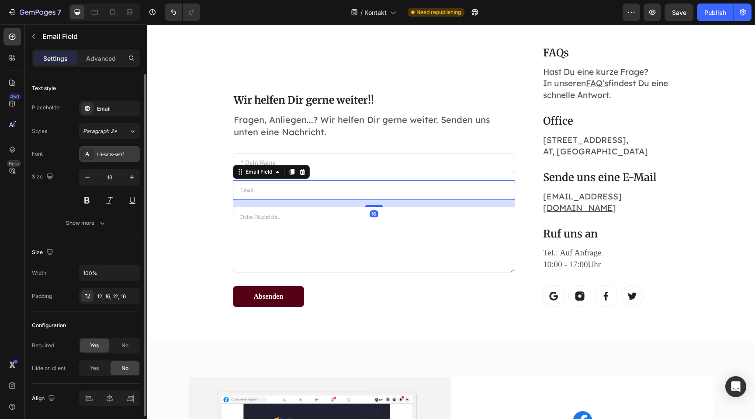
click at [117, 155] on div "Ui-sans-serif" at bounding box center [117, 154] width 41 height 8
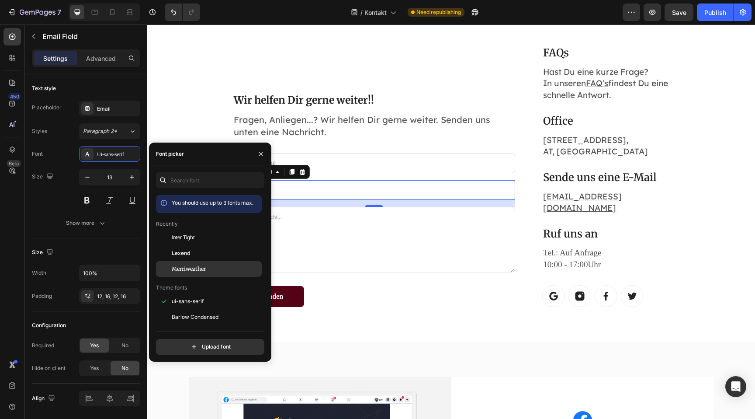
click at [194, 267] on span "Merriweather" at bounding box center [189, 269] width 34 height 8
click at [331, 254] on textarea at bounding box center [374, 240] width 283 height 66
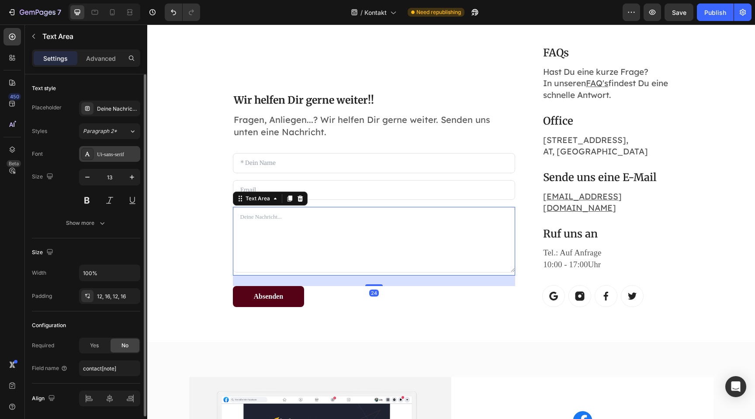
click at [127, 150] on div "Ui-sans-serif" at bounding box center [117, 154] width 41 height 8
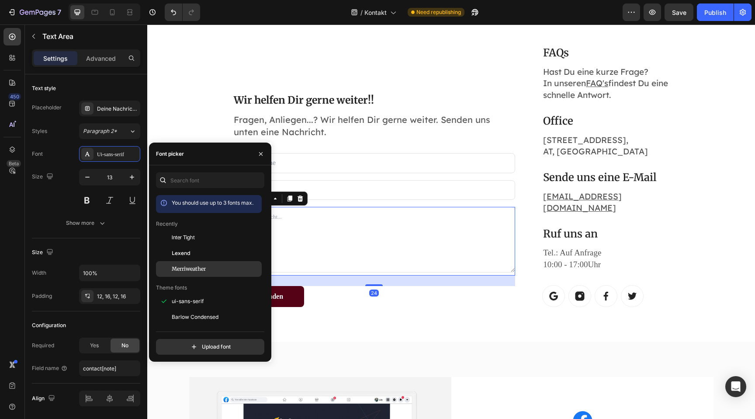
click at [195, 272] on span "Merriweather" at bounding box center [189, 269] width 34 height 8
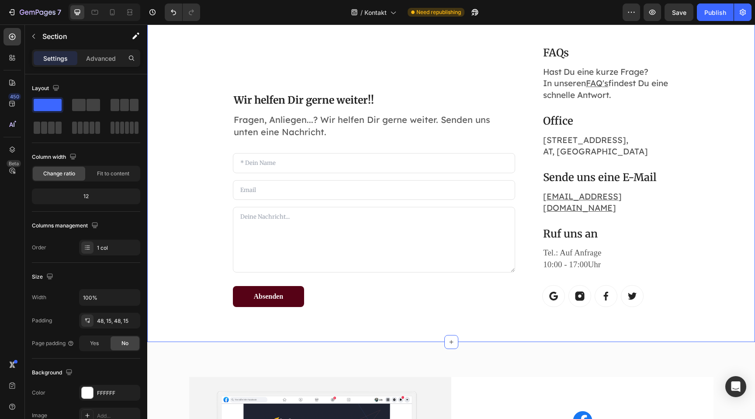
click at [398, 329] on div "Wir helfen Dir gerne weiter!! Heading Fragen, Anliegen...? Wir helfen Dir gerne…" at bounding box center [451, 175] width 608 height 332
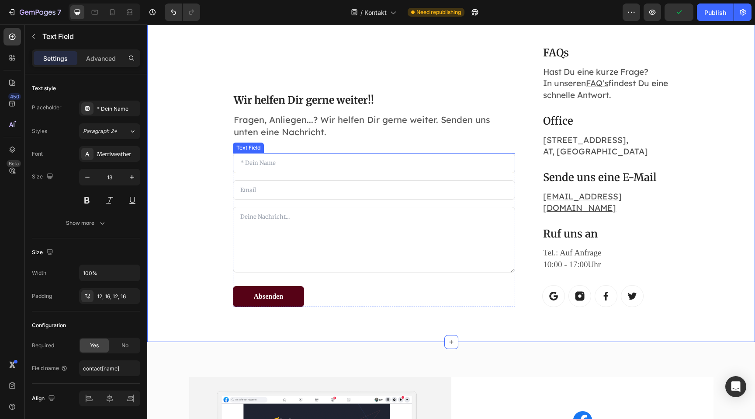
click at [244, 153] on input "text" at bounding box center [374, 163] width 283 height 20
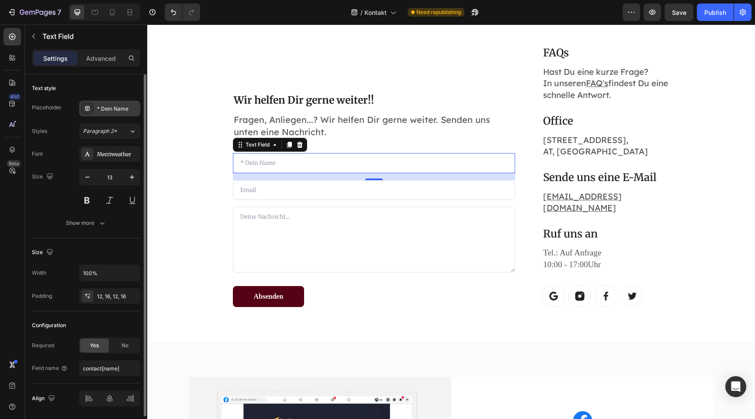
click at [109, 109] on div "* Dein Name" at bounding box center [117, 109] width 41 height 8
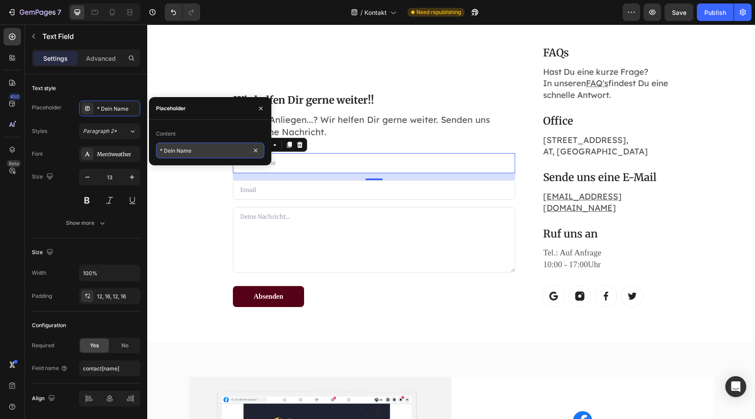
click at [165, 149] on input "* Dein Name" at bounding box center [210, 150] width 108 height 16
type input "Dein Name"
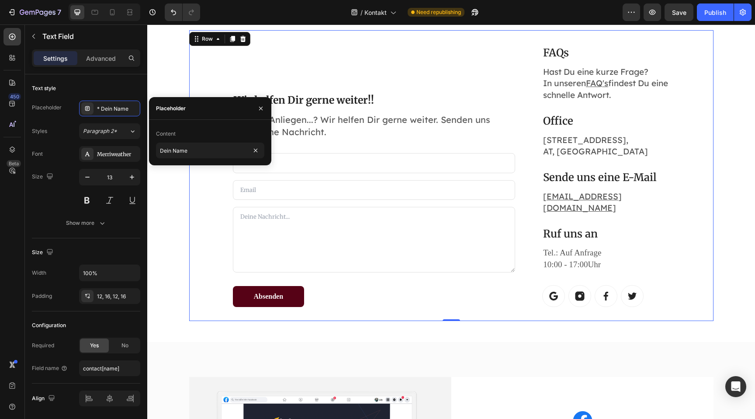
click at [215, 275] on div "Wir helfen Dir gerne weiter!! Heading Fragen, Anliegen...? Wir helfen Dir gerne…" at bounding box center [451, 175] width 524 height 291
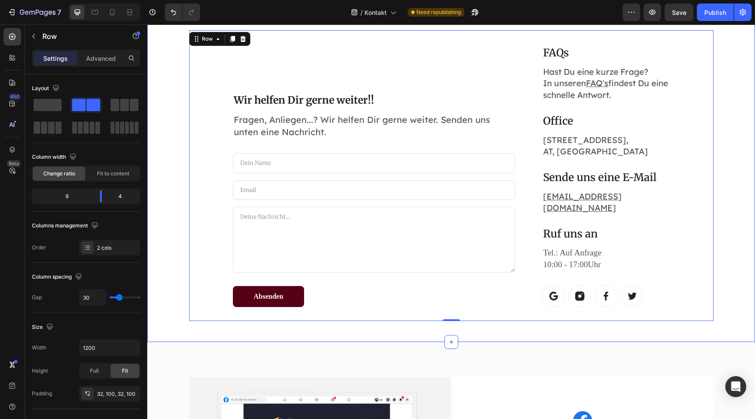
click at [165, 242] on div "Wir helfen Dir gerne weiter!! Heading Fragen, Anliegen...? Wir helfen Dir gerne…" at bounding box center [451, 175] width 595 height 291
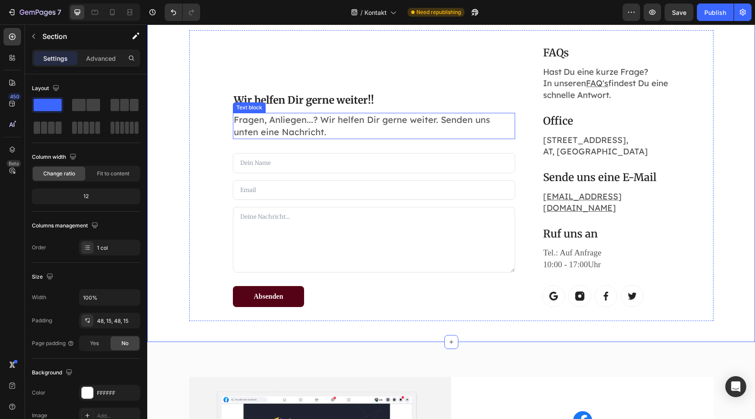
click at [259, 114] on p "Fragen, Anliegen...? Wir helfen Dir gerne weiter. Senden uns unten eine Nachric…" at bounding box center [374, 126] width 281 height 24
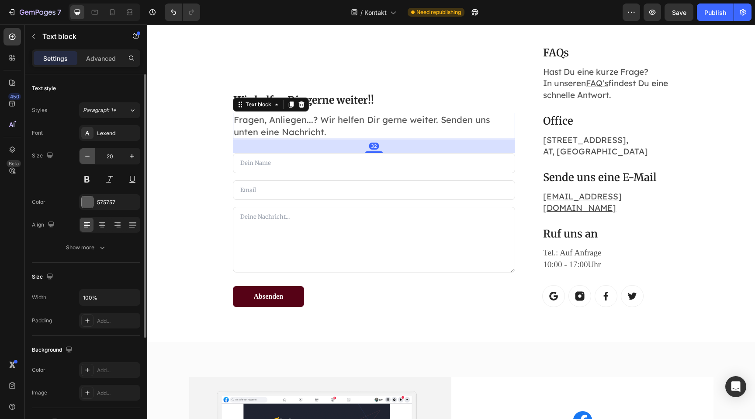
click at [87, 161] on button "button" at bounding box center [88, 156] width 16 height 16
type input "19"
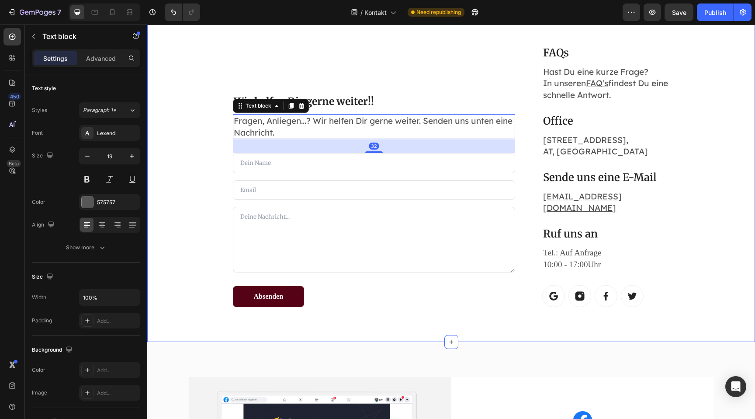
click at [174, 195] on div "Wir helfen Dir gerne weiter!! Heading Fragen, Anliegen...? Wir helfen Dir gerne…" at bounding box center [451, 175] width 595 height 291
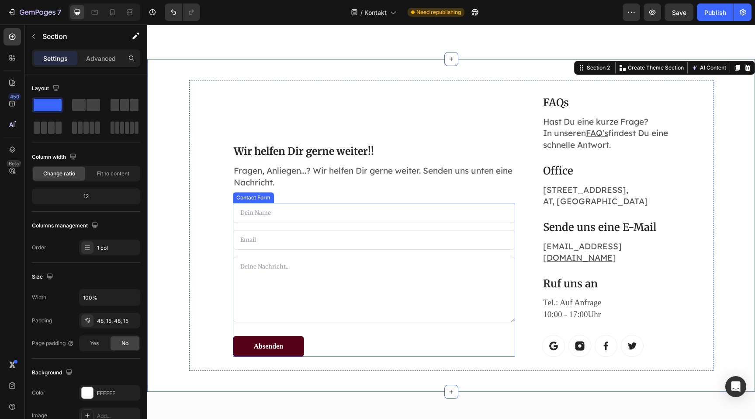
scroll to position [333, 0]
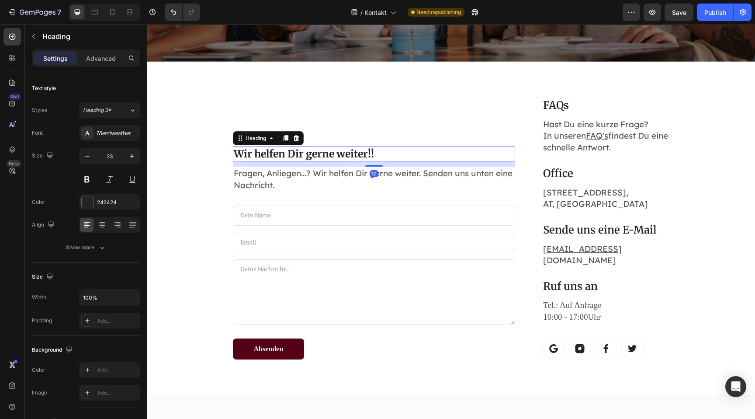
click at [282, 146] on h2 "Wir helfen Dir gerne weiter!!" at bounding box center [374, 153] width 283 height 15
click at [132, 153] on icon "button" at bounding box center [132, 156] width 9 height 9
type input "24"
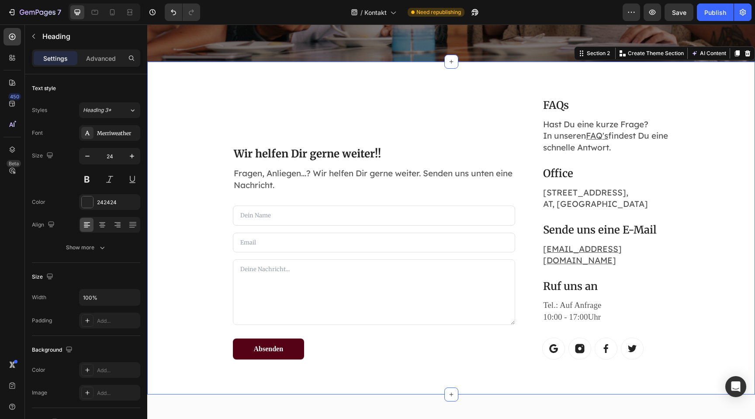
click at [173, 216] on div "Wir helfen Dir gerne weiter!! Heading Fragen, Anliegen...? Wir helfen Dir gerne…" at bounding box center [451, 228] width 595 height 291
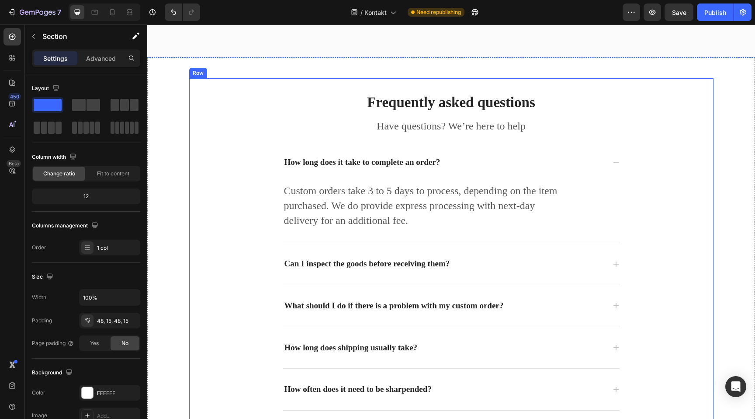
scroll to position [983, 0]
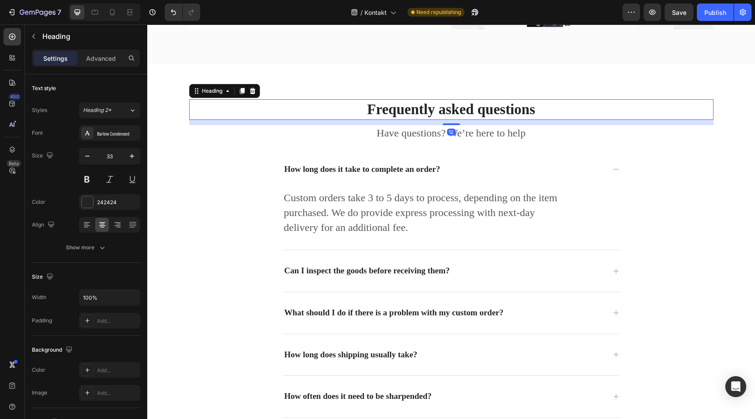
click at [453, 109] on p "Frequently asked questions" at bounding box center [451, 109] width 523 height 19
click at [111, 139] on div "Barlow Condensed" at bounding box center [109, 133] width 61 height 16
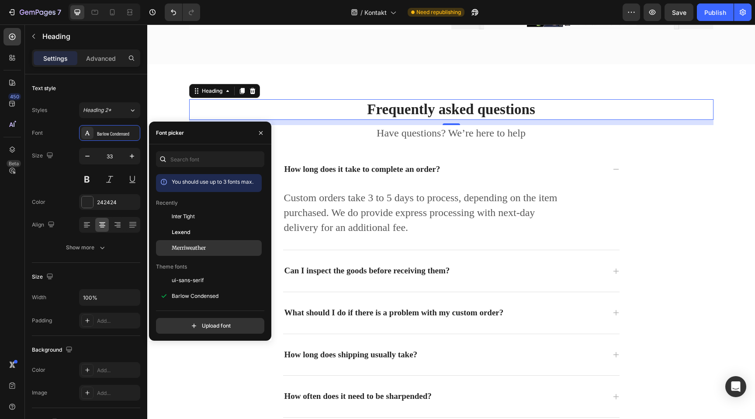
click at [195, 246] on span "Merriweather" at bounding box center [189, 248] width 34 height 8
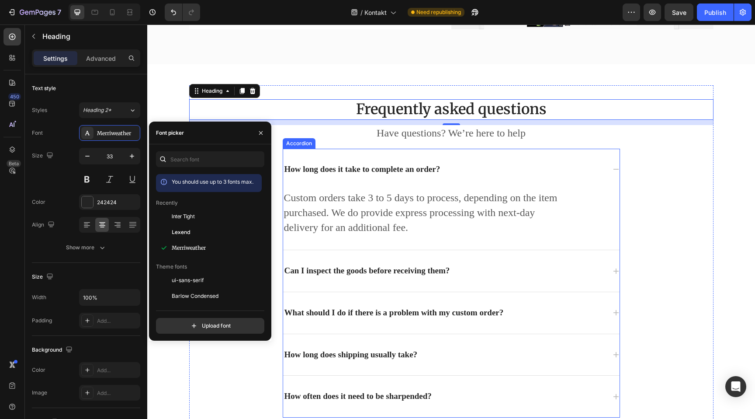
click at [387, 172] on div "How long does it take to complete an order?" at bounding box center [362, 170] width 159 height 14
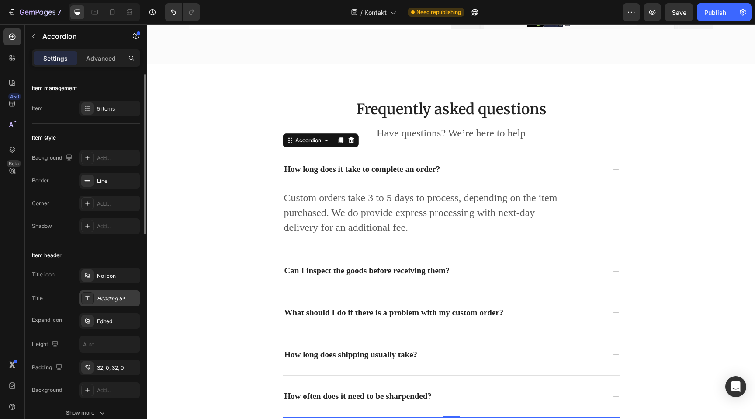
click at [115, 301] on div "Heading 5*" at bounding box center [117, 298] width 41 height 8
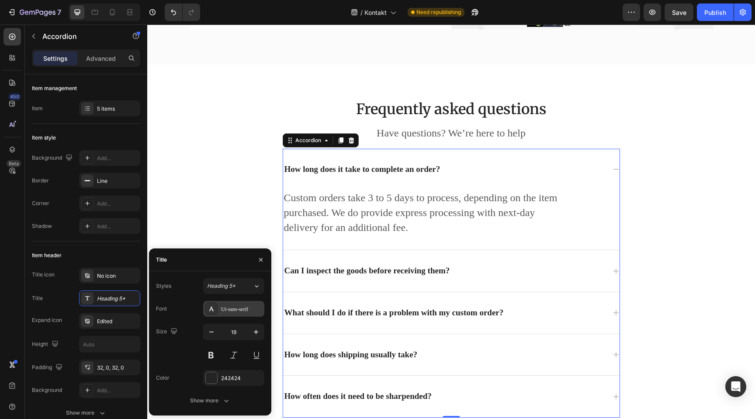
click at [249, 315] on div "Ui-sans-serif" at bounding box center [233, 309] width 61 height 16
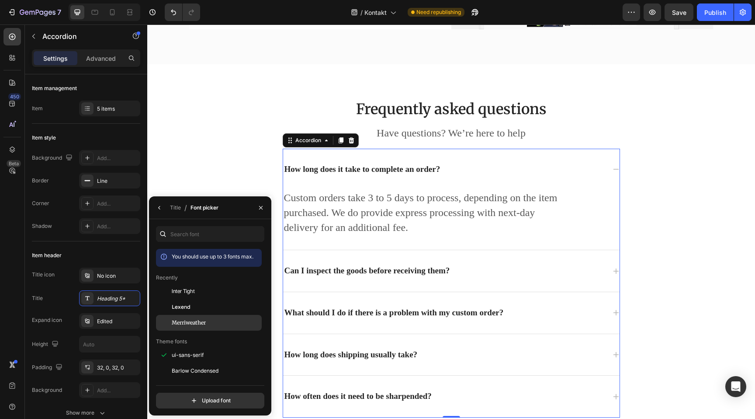
click at [222, 320] on div "Merriweather" at bounding box center [216, 323] width 88 height 8
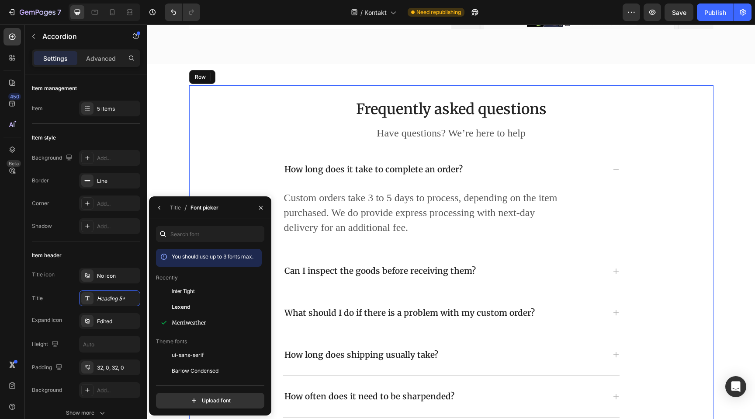
click at [240, 171] on div "Frequently asked questions Heading Have questions? We’re here to help Text bloc…" at bounding box center [451, 258] width 524 height 318
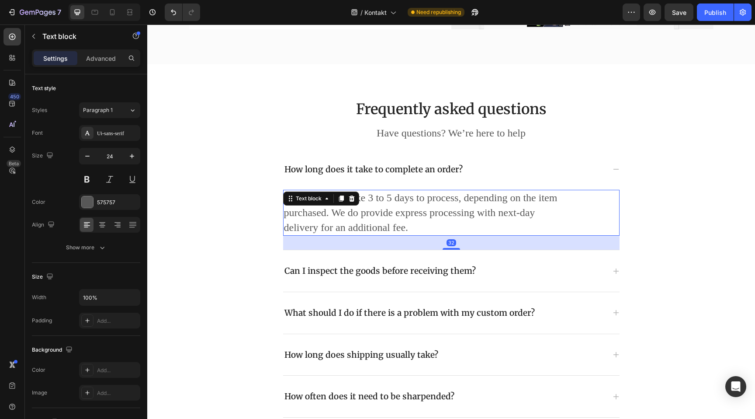
click at [334, 229] on p "Custom orders take 3 to 5 days to process, depending on the item purchased. We …" at bounding box center [427, 212] width 286 height 44
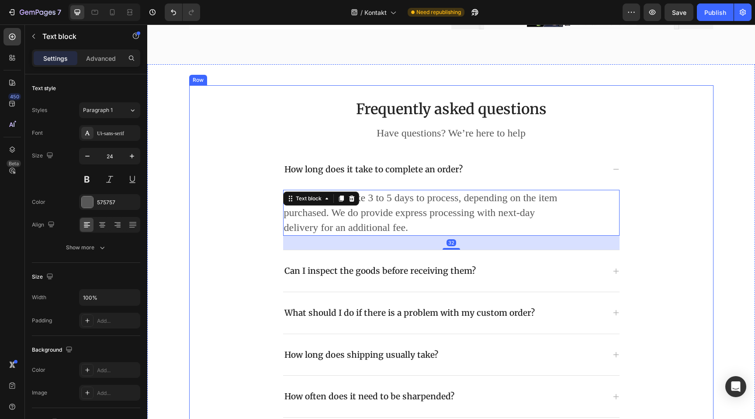
click at [232, 228] on div "Frequently asked questions Heading Have questions? We’re here to help Text bloc…" at bounding box center [451, 258] width 524 height 318
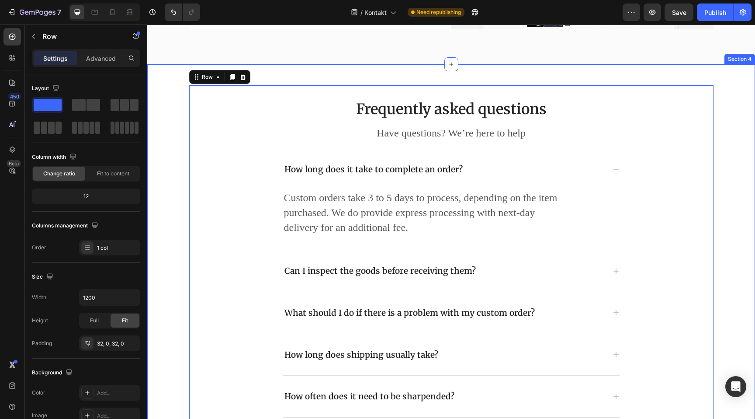
click at [181, 241] on div "Frequently asked questions Heading Have questions? We’re here to help Text bloc…" at bounding box center [451, 258] width 595 height 346
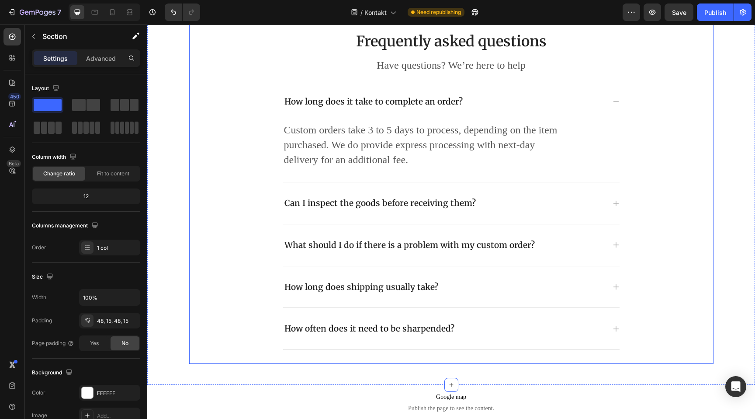
scroll to position [1046, 0]
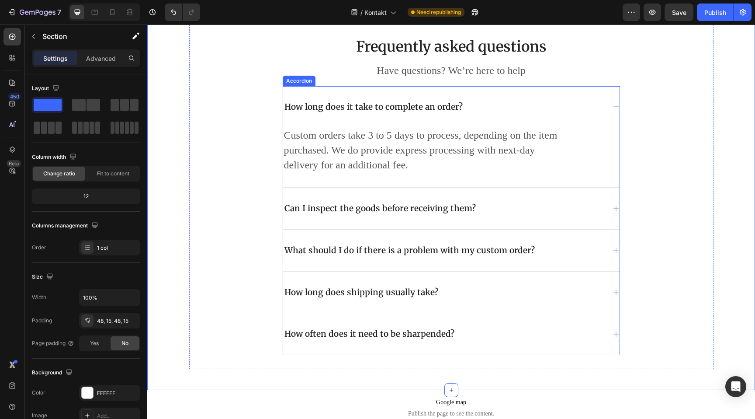
click at [452, 109] on div "How long does it take to complete an order?" at bounding box center [373, 107] width 181 height 14
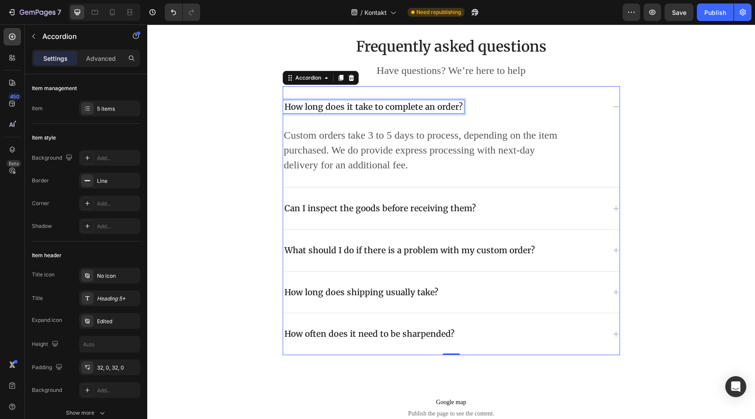
click at [457, 109] on div "How long does it take to complete an order?" at bounding box center [373, 107] width 181 height 14
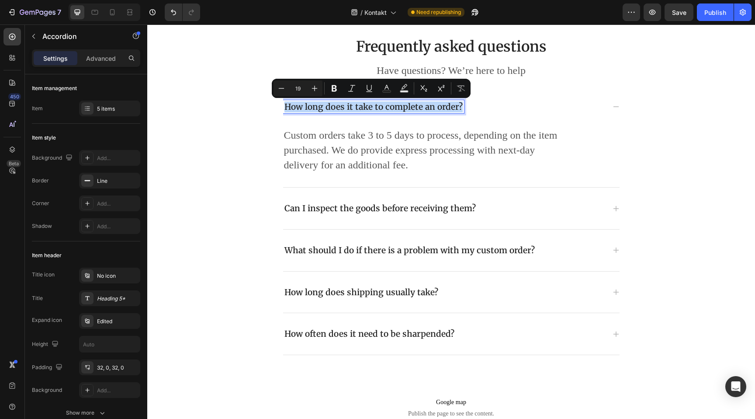
drag, startPoint x: 457, startPoint y: 108, endPoint x: 294, endPoint y: 99, distance: 163.6
click at [294, 99] on div "How long does it take to complete an order?" at bounding box center [451, 107] width 336 height 42
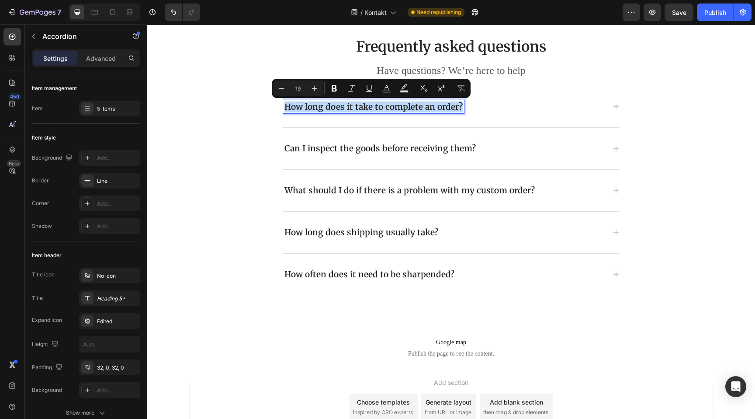
copy p "How long does it take to complete an order?"
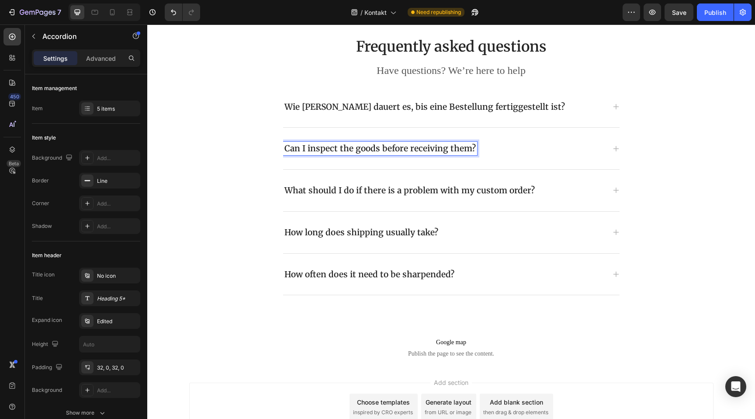
click at [472, 153] on div "Can I inspect the goods before receiving them?" at bounding box center [380, 149] width 194 height 14
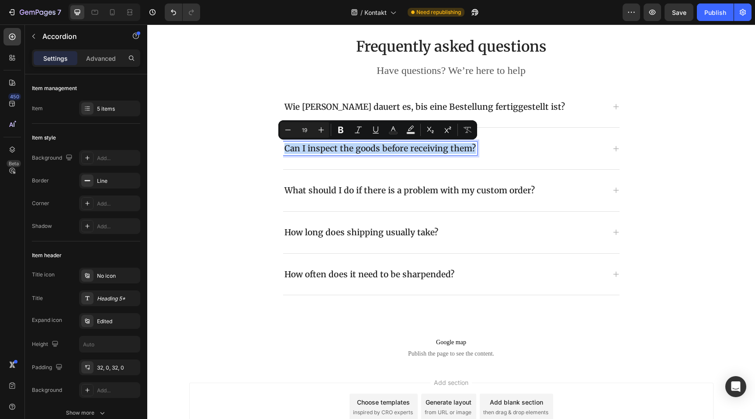
drag, startPoint x: 471, startPoint y: 151, endPoint x: 285, endPoint y: 143, distance: 186.3
click at [285, 143] on p "Can I inspect the goods before receiving them?" at bounding box center [379, 148] width 191 height 11
copy p "Can I inspect the goods before receiving them?"
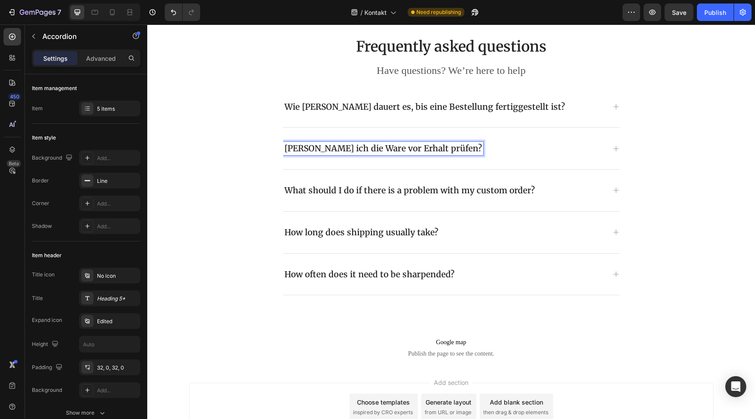
click at [285, 148] on p "ann ich die Ware vor Erhalt prüfen?" at bounding box center [382, 148] width 197 height 11
click at [605, 145] on div "Kann ich die Ware vor Erhalt prüfen?" at bounding box center [444, 149] width 322 height 14
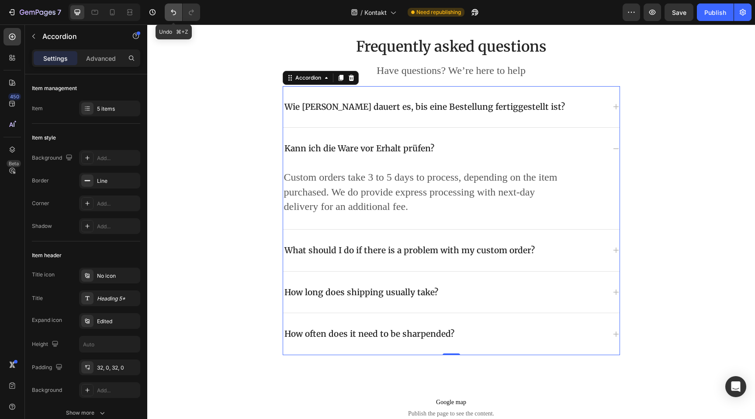
click at [175, 17] on button "Undo/Redo" at bounding box center [173, 11] width 17 height 17
click at [196, 16] on button "Undo/Redo" at bounding box center [191, 11] width 17 height 17
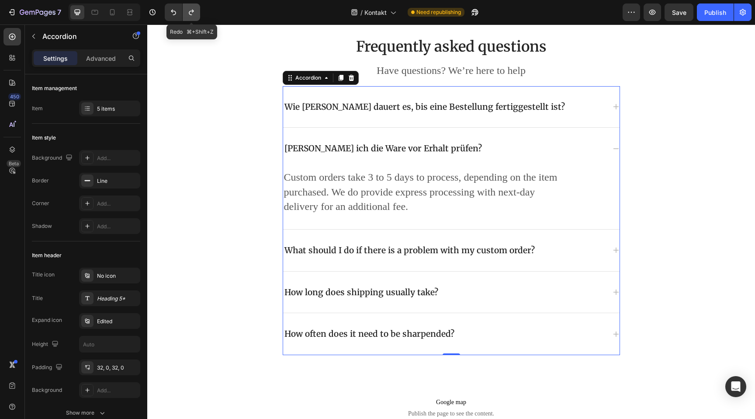
click at [196, 16] on button "Undo/Redo" at bounding box center [191, 11] width 17 height 17
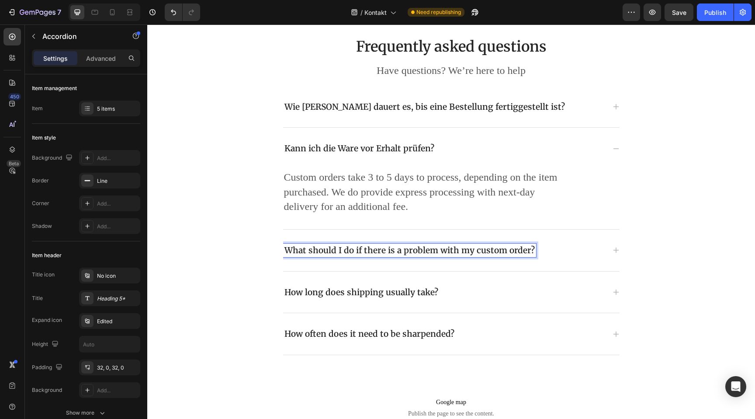
click at [530, 255] on div "What should I do if there is a problem with my custom order?" at bounding box center [444, 250] width 322 height 14
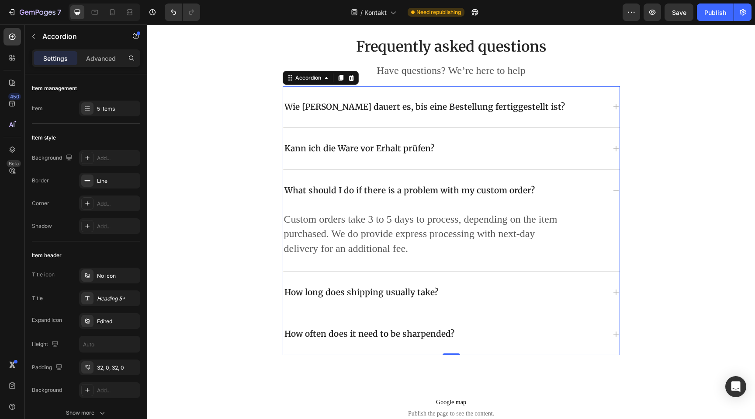
click at [528, 191] on p "What should I do if there is a problem with my custom order?" at bounding box center [409, 190] width 250 height 11
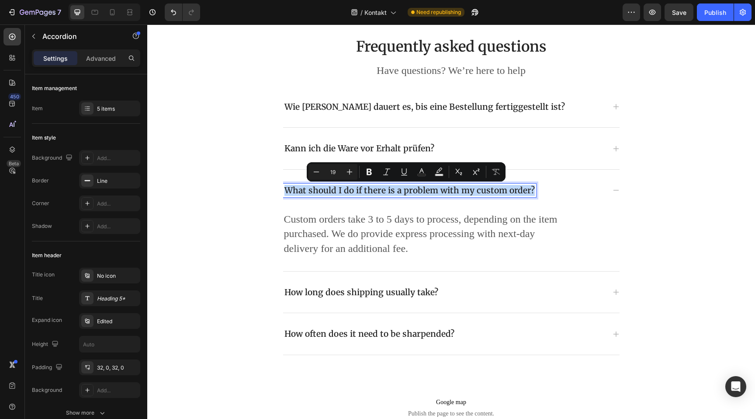
drag, startPoint x: 528, startPoint y: 191, endPoint x: 287, endPoint y: 189, distance: 241.2
click at [287, 189] on p "What should I do if there is a problem with my custom order?" at bounding box center [409, 190] width 250 height 11
copy p "What should I do if there is a problem with my custom order?"
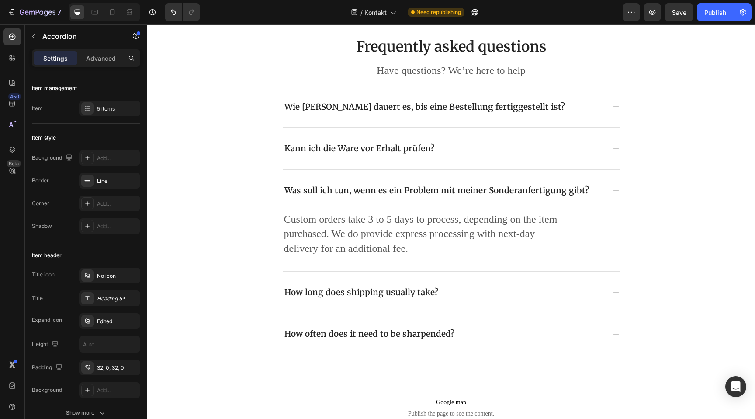
click at [438, 294] on div "How long does shipping usually take?" at bounding box center [444, 292] width 322 height 14
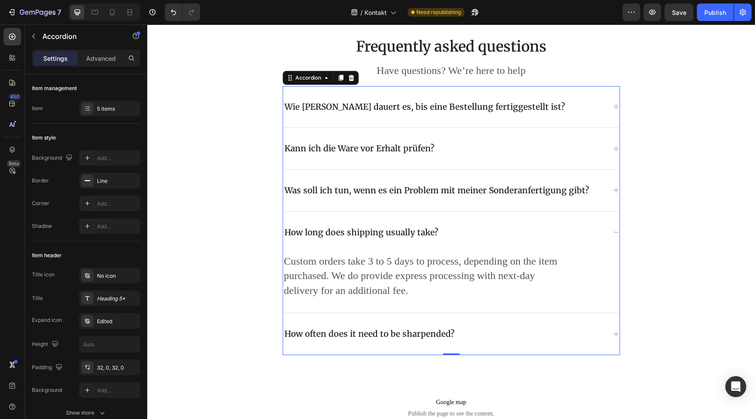
click at [420, 236] on p "How long does shipping usually take?" at bounding box center [361, 232] width 154 height 11
click at [436, 234] on div "How long does shipping usually take?" at bounding box center [444, 232] width 322 height 14
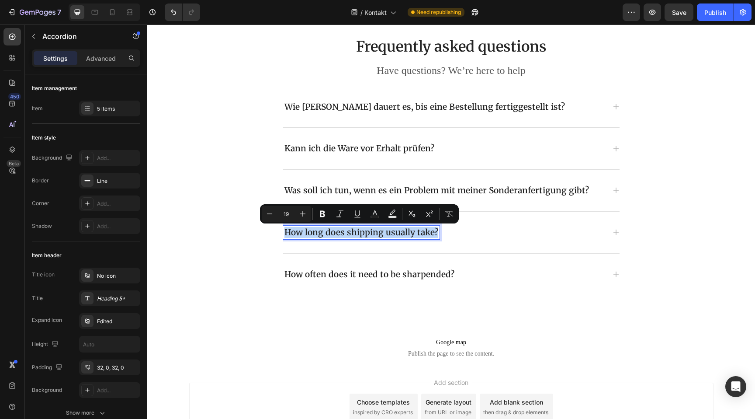
drag, startPoint x: 435, startPoint y: 232, endPoint x: 286, endPoint y: 229, distance: 149.0
click at [286, 229] on p "How long does shipping usually take?" at bounding box center [361, 232] width 154 height 11
copy p "How long does shipping usually take?"
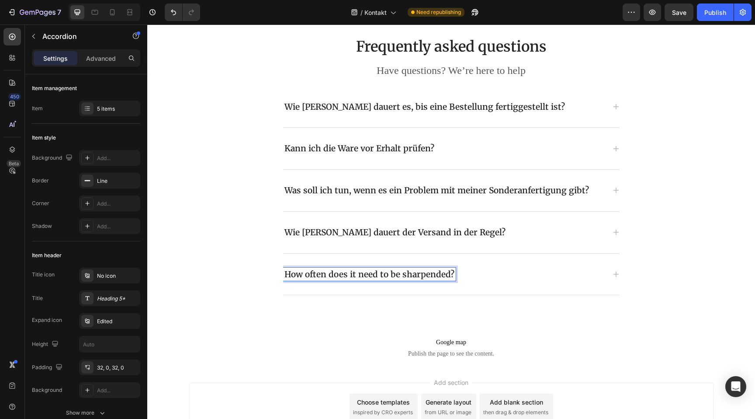
click at [450, 275] on p "How often does it need to be sharpended?" at bounding box center [369, 274] width 170 height 11
drag, startPoint x: 450, startPoint y: 275, endPoint x: 273, endPoint y: 269, distance: 177.5
click at [273, 269] on div "Frequently asked questions Heading Have questions? We’re here to help Text bloc…" at bounding box center [451, 166] width 524 height 258
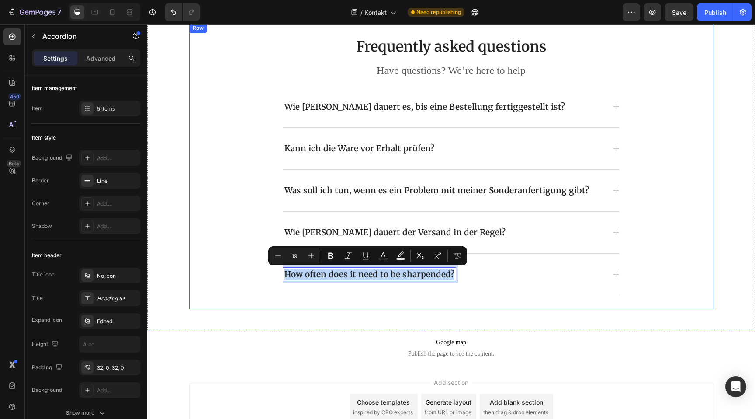
copy p "How often does it need to be sharpended?"
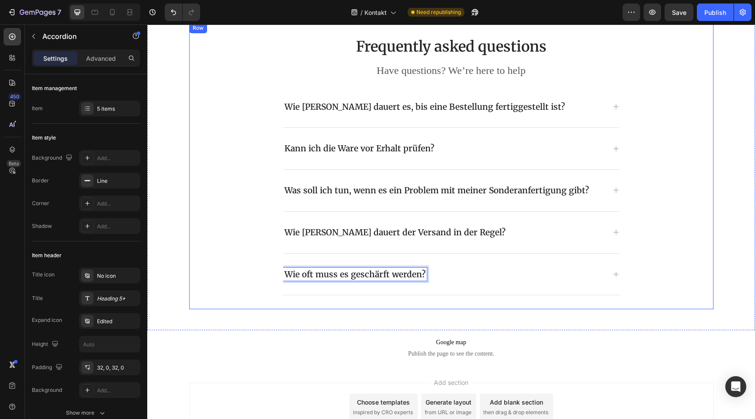
click at [209, 270] on div "Frequently asked questions Heading Have questions? We’re here to help Text bloc…" at bounding box center [451, 166] width 524 height 258
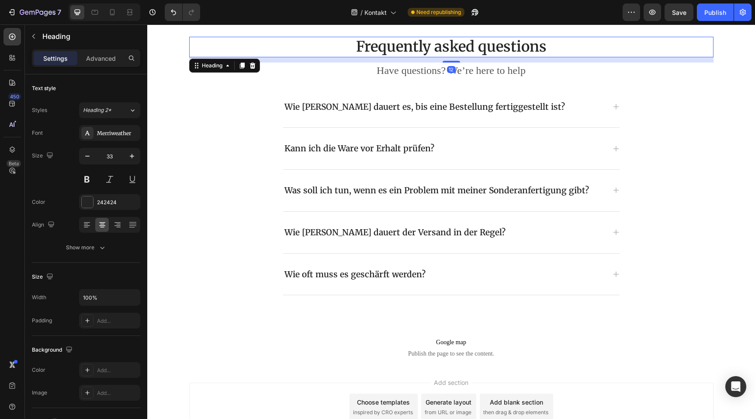
click at [505, 50] on p "Frequently asked questions" at bounding box center [451, 47] width 523 height 19
click at [556, 43] on p "Frequently asked questions" at bounding box center [451, 47] width 523 height 19
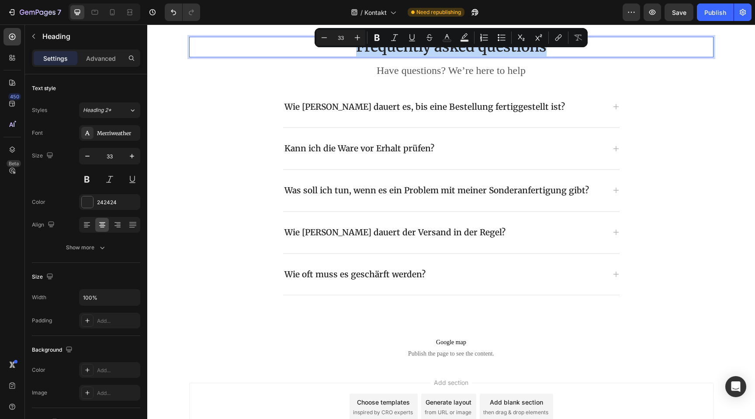
drag, startPoint x: 565, startPoint y: 46, endPoint x: 347, endPoint y: 44, distance: 217.2
click at [347, 44] on p "Frequently asked questions" at bounding box center [451, 47] width 523 height 19
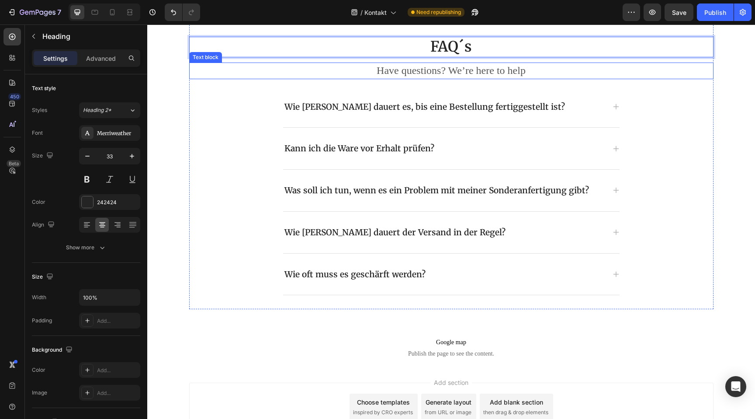
click at [466, 72] on p "Have questions? We’re here to help" at bounding box center [451, 70] width 523 height 15
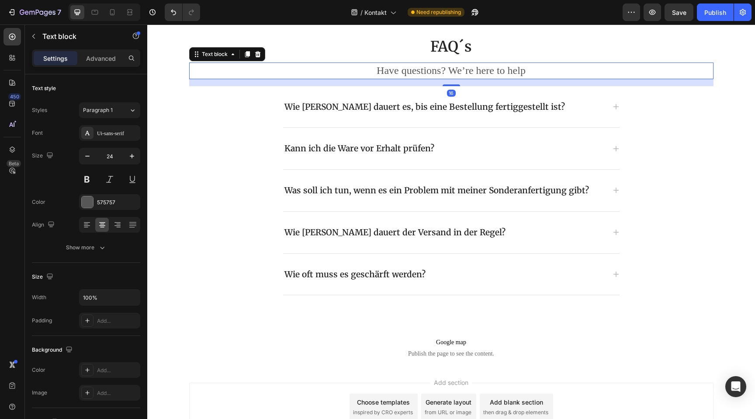
click at [530, 72] on p "Have questions? We’re here to help" at bounding box center [451, 70] width 523 height 15
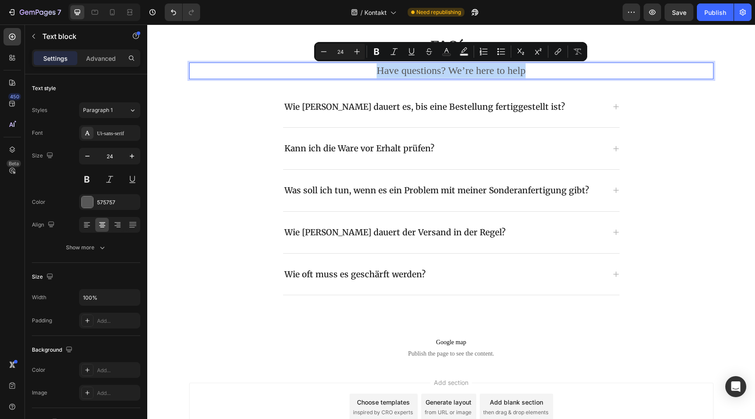
drag, startPoint x: 530, startPoint y: 72, endPoint x: 375, endPoint y: 62, distance: 154.5
click at [375, 62] on div "Have questions? We’re here to help" at bounding box center [451, 70] width 524 height 17
copy p "Have questions? We’re here to help"
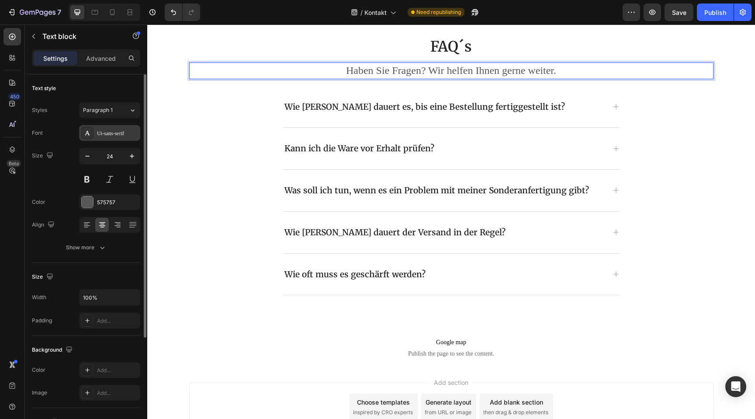
click at [124, 128] on div "Ui-sans-serif" at bounding box center [109, 133] width 61 height 16
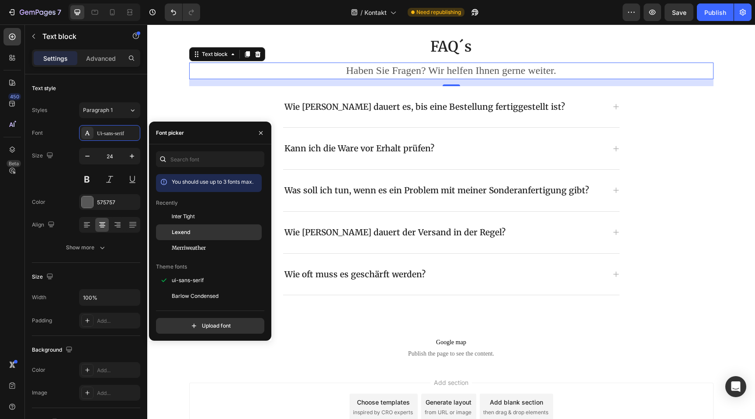
click at [192, 229] on div "Lexend" at bounding box center [216, 232] width 88 height 8
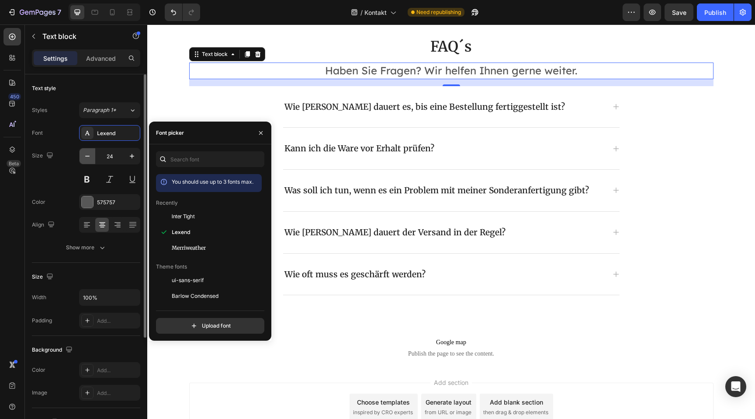
click at [85, 157] on icon "button" at bounding box center [87, 156] width 9 height 9
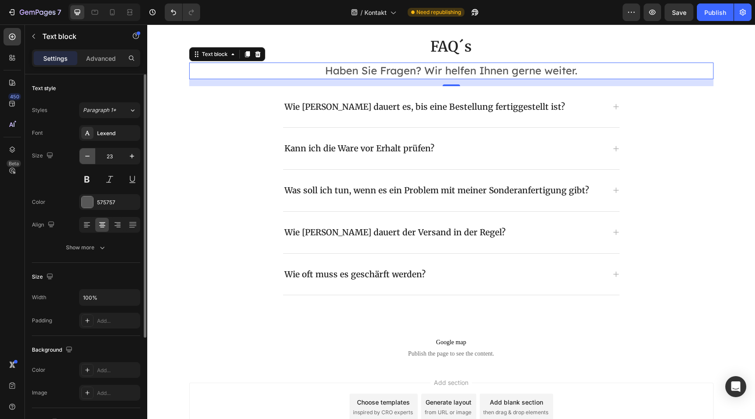
click at [85, 157] on icon "button" at bounding box center [87, 156] width 9 height 9
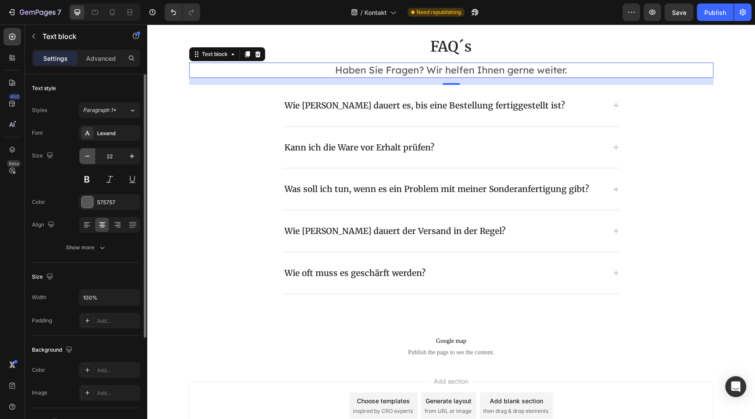
click at [85, 157] on icon "button" at bounding box center [87, 156] width 9 height 9
click at [125, 161] on button "button" at bounding box center [132, 156] width 16 height 16
type input "22"
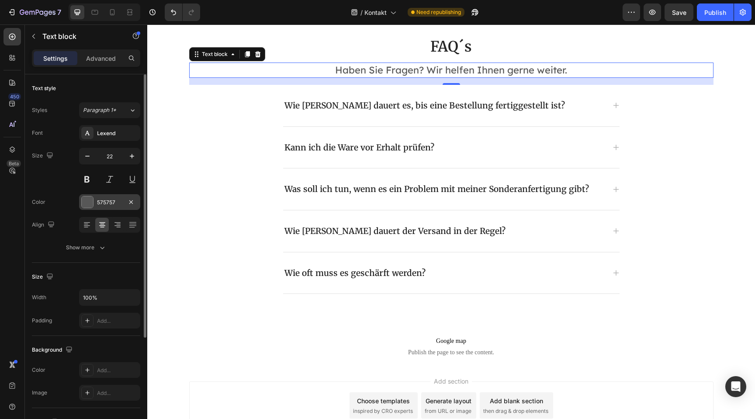
click at [91, 201] on div at bounding box center [87, 201] width 11 height 11
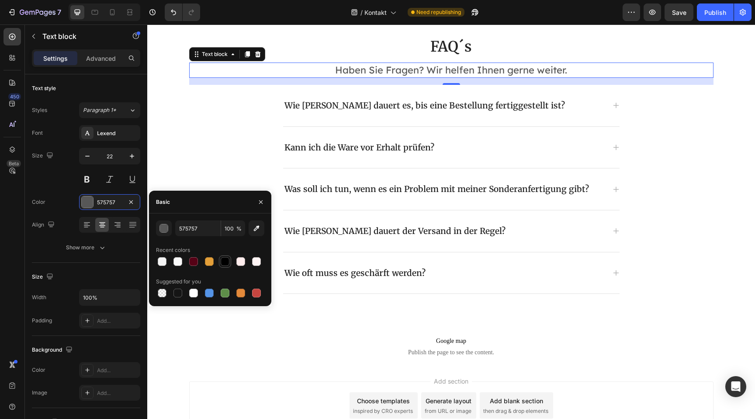
click at [222, 258] on div at bounding box center [225, 261] width 9 height 9
type input "000000"
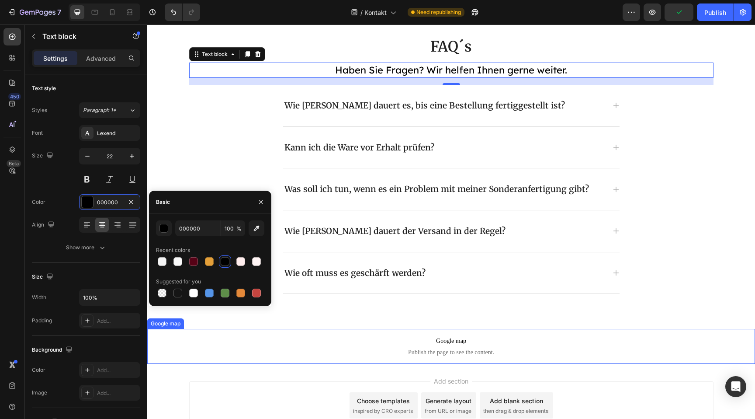
click at [293, 334] on p "Google map Publish the page to see the content." at bounding box center [451, 346] width 608 height 35
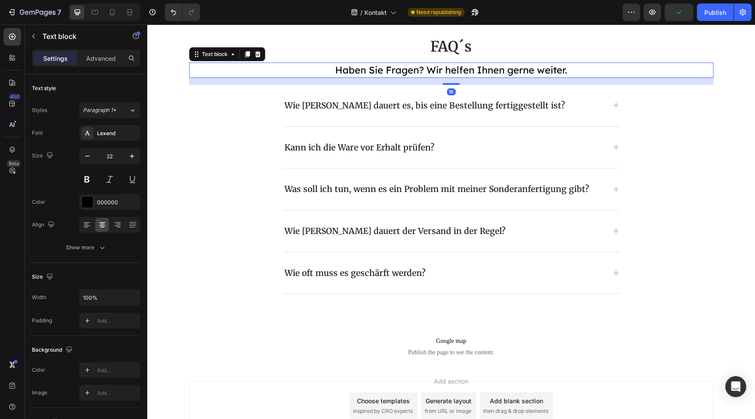
click at [478, 74] on p "Haben Sie Fragen? Wir helfen Ihnen gerne weiter." at bounding box center [451, 70] width 523 height 14
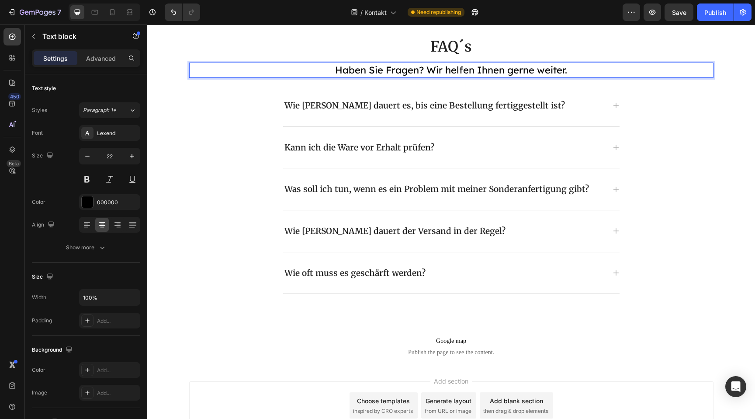
click at [377, 71] on p "Haben Sie Fragen? Wir helfen Ihnen gerne weiter." at bounding box center [451, 70] width 523 height 14
drag, startPoint x: 381, startPoint y: 72, endPoint x: 351, endPoint y: 71, distance: 29.3
click at [351, 71] on p "Haben Sie Fragen? Wir helfen Ihnen gerne weiter." at bounding box center [451, 70] width 523 height 14
click at [491, 74] on p "Hast Du Fragen? Wir helfen Ihnen gerne weiter." at bounding box center [451, 70] width 523 height 14
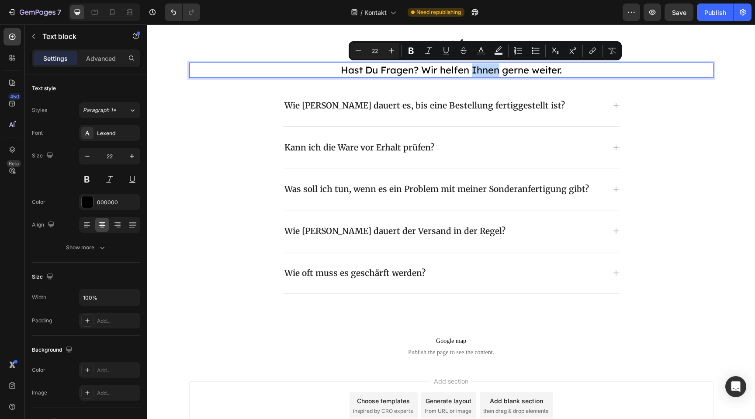
drag, startPoint x: 499, startPoint y: 70, endPoint x: 472, endPoint y: 71, distance: 26.7
click at [472, 71] on p "Hast Du Fragen? Wir helfen Ihnen gerne weiter." at bounding box center [451, 70] width 523 height 14
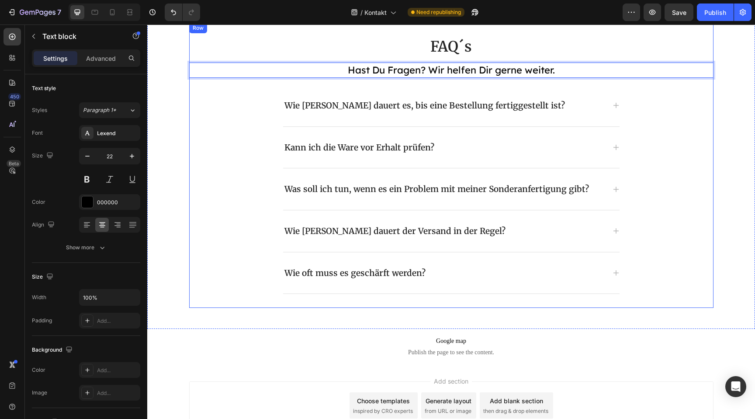
click at [680, 169] on div "FAQ´s Heading Hast Du Fragen? Wir helfen Dir gerne weiter. Text block 16 Wie la…" at bounding box center [451, 165] width 524 height 257
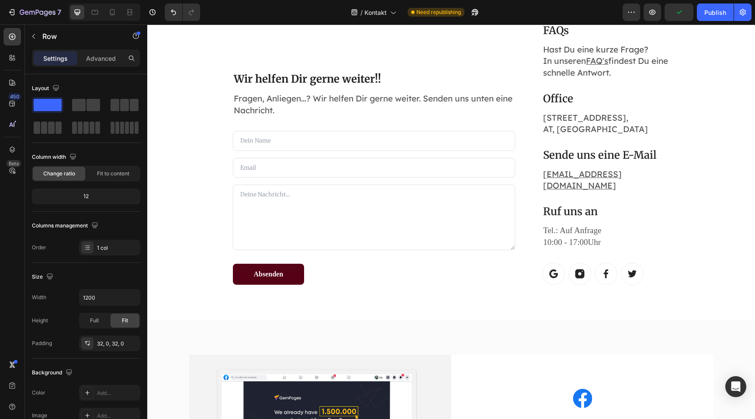
scroll to position [402, 0]
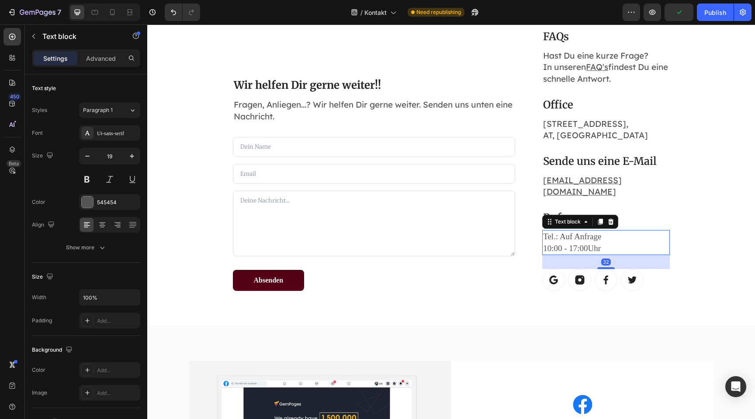
click at [580, 231] on p "Tel.: Auf Anfrage 10:00 - 17:00Uhr" at bounding box center [605, 242] width 125 height 23
click at [115, 139] on div "Ui-sans-serif" at bounding box center [109, 133] width 61 height 16
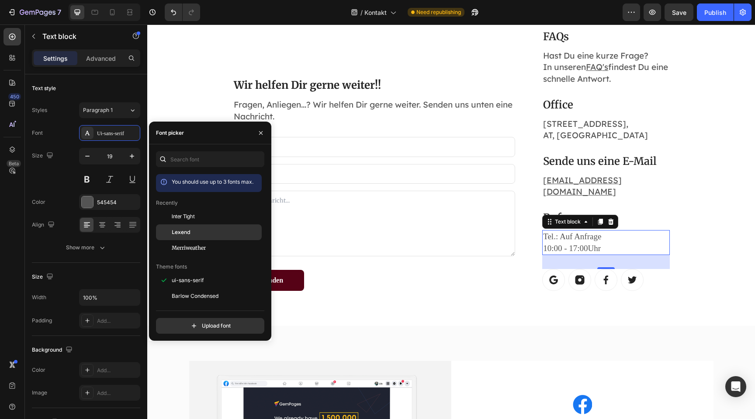
click at [191, 232] on div "Lexend" at bounding box center [216, 232] width 88 height 8
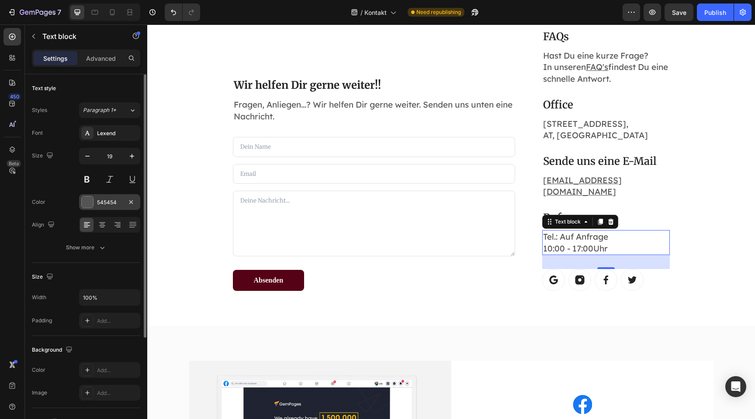
click at [88, 198] on div at bounding box center [87, 201] width 11 height 11
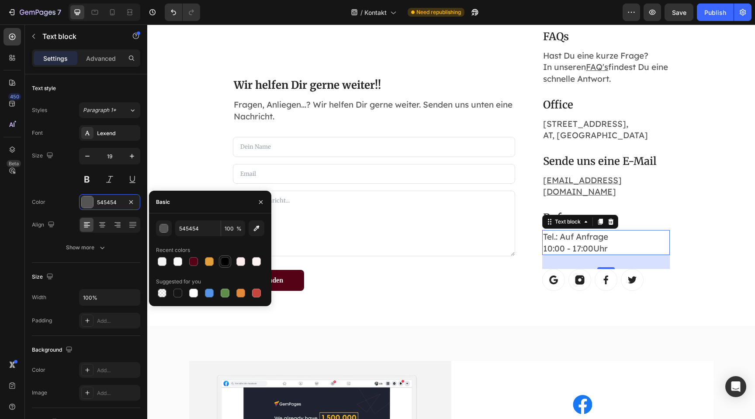
click at [224, 262] on div at bounding box center [225, 261] width 9 height 9
type input "000000"
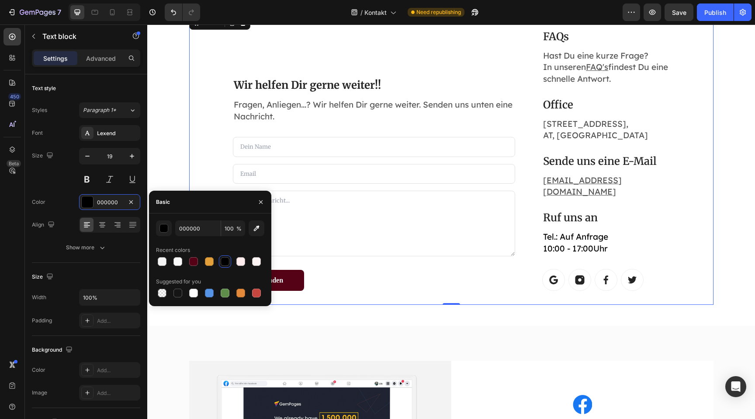
click at [454, 280] on div "Wir helfen Dir gerne weiter!! Heading Fragen, Anliegen...? Wir helfen Dir gerne…" at bounding box center [451, 159] width 524 height 291
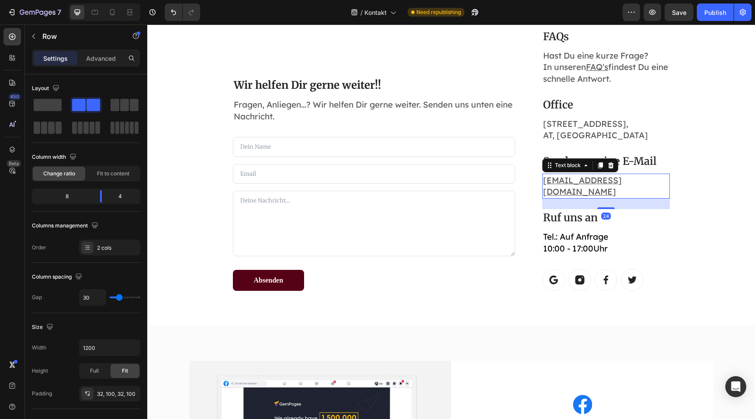
click at [597, 180] on u "support@luvea.at" at bounding box center [582, 186] width 79 height 22
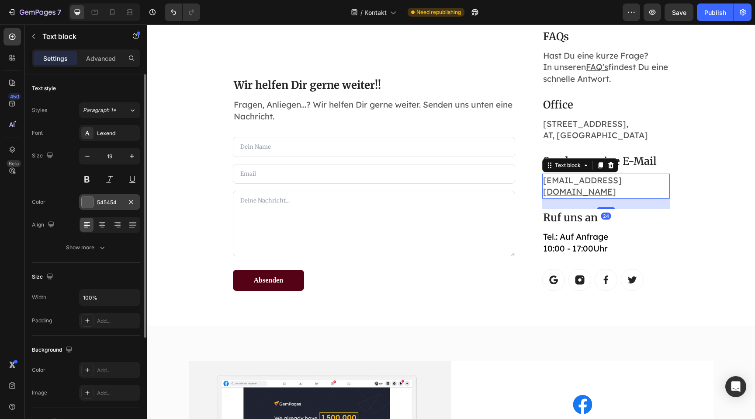
click at [86, 199] on div at bounding box center [87, 201] width 11 height 11
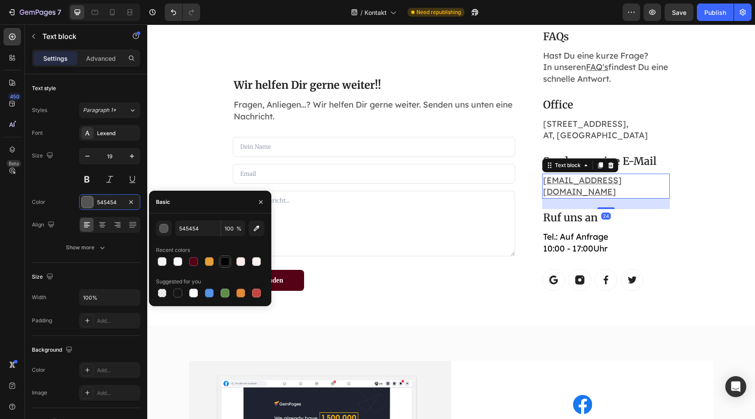
click at [226, 261] on div at bounding box center [225, 261] width 9 height 9
type input "000000"
click at [591, 131] on p "Bündtlittenstraße 1, AT, 6850 Dornbirn" at bounding box center [605, 129] width 125 height 23
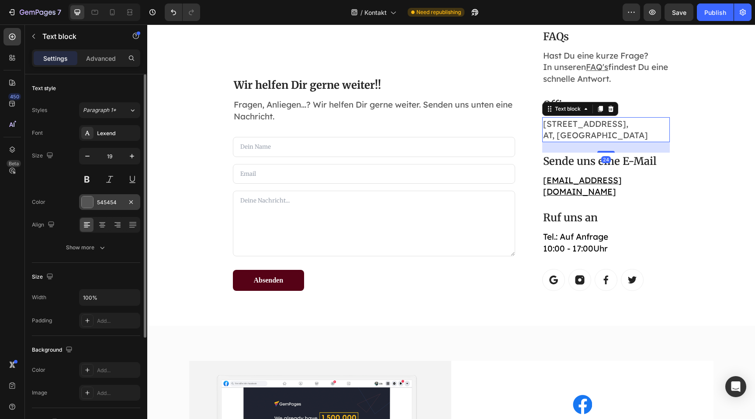
click at [91, 199] on div at bounding box center [87, 201] width 11 height 11
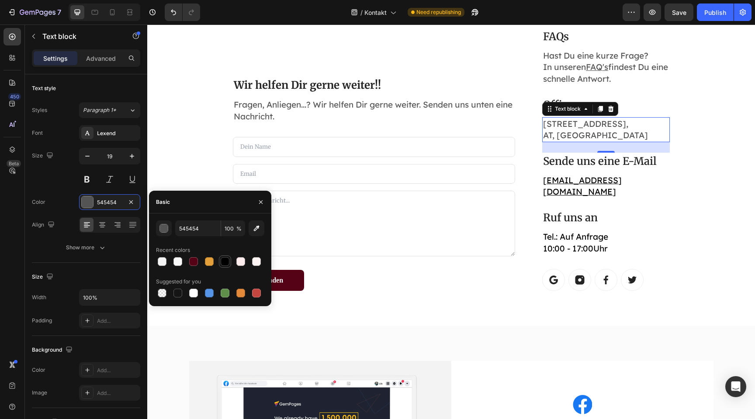
click at [225, 258] on div at bounding box center [225, 261] width 9 height 9
type input "000000"
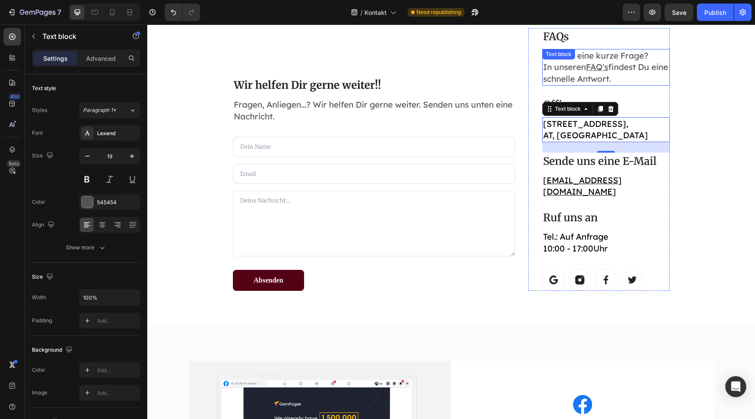
click at [616, 73] on p "Hast Du eine kurze Frage? In unseren FAQ's findest Du eine schnelle Antwort." at bounding box center [605, 67] width 125 height 35
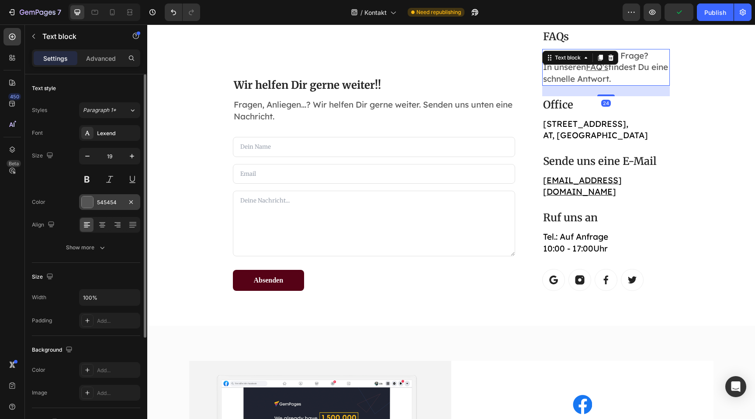
click at [90, 201] on div at bounding box center [87, 201] width 11 height 11
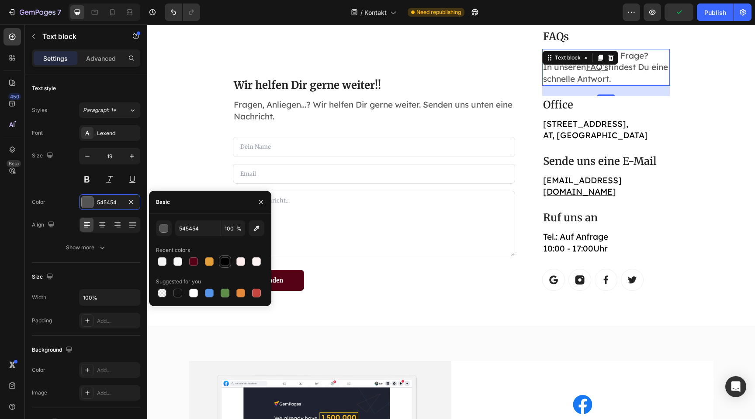
click at [229, 259] on div at bounding box center [225, 261] width 10 height 10
type input "000000"
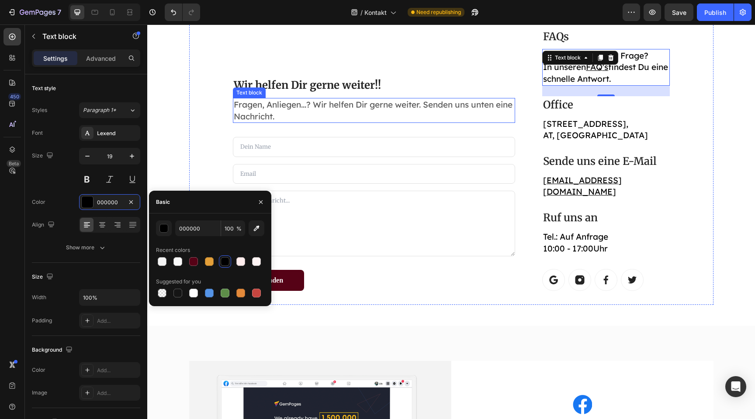
click at [274, 99] on p "Fragen, Anliegen...? Wir helfen Dir gerne weiter. Senden uns unten eine Nachric…" at bounding box center [374, 110] width 281 height 23
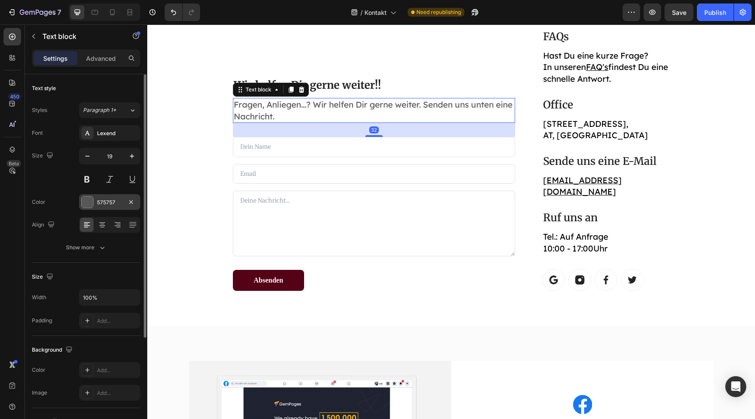
click at [83, 202] on div at bounding box center [87, 201] width 11 height 11
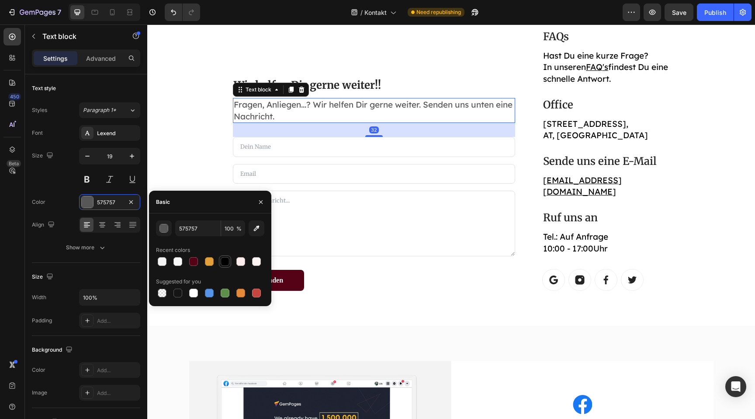
click at [225, 263] on div at bounding box center [225, 261] width 9 height 9
type input "000000"
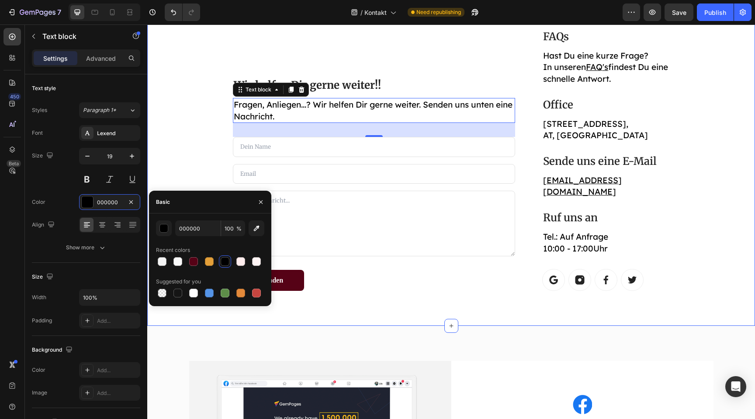
click at [180, 163] on div "Wir helfen Dir gerne weiter!! Heading Fragen, Anliegen...? Wir helfen Dir gerne…" at bounding box center [451, 159] width 595 height 291
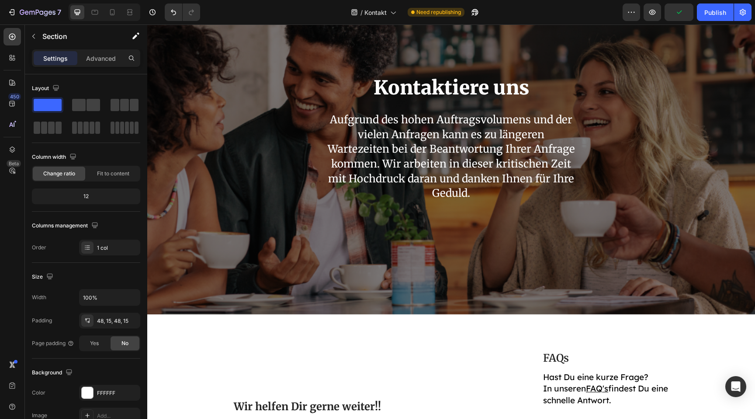
scroll to position [43, 0]
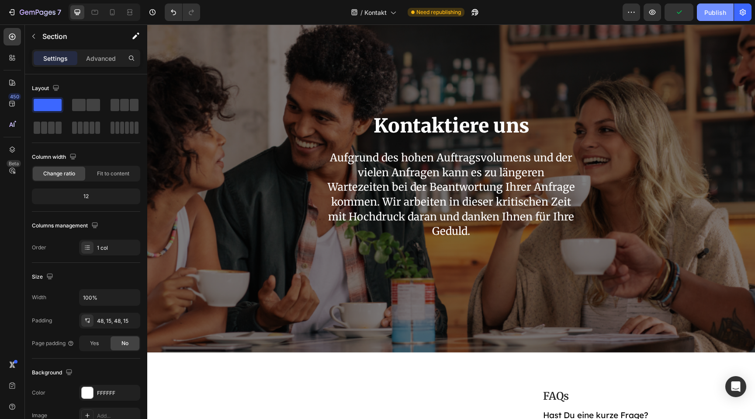
click at [723, 13] on div "Publish" at bounding box center [715, 12] width 22 height 9
click at [113, 11] on icon at bounding box center [112, 12] width 9 height 9
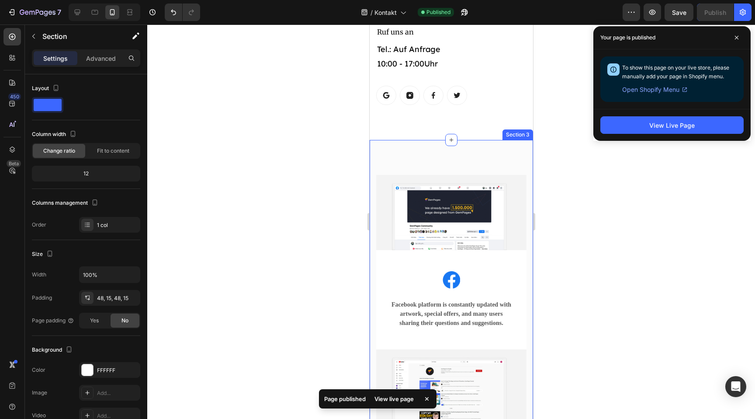
scroll to position [760, 0]
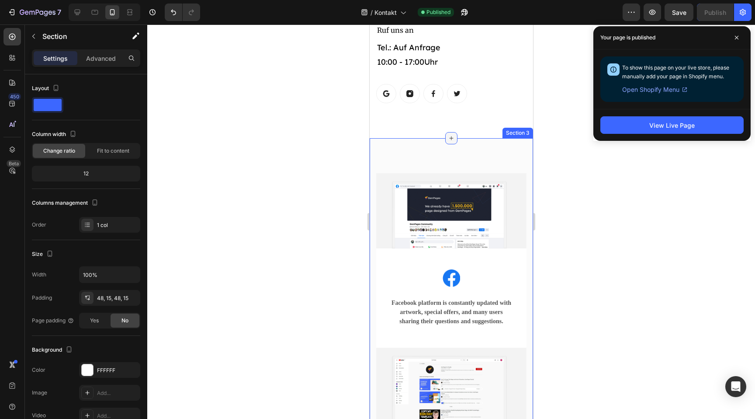
click at [448, 143] on div at bounding box center [451, 138] width 12 height 12
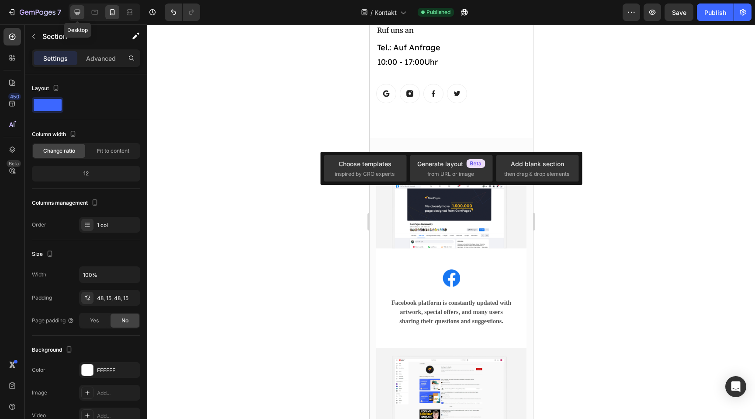
click at [80, 12] on icon at bounding box center [77, 12] width 9 height 9
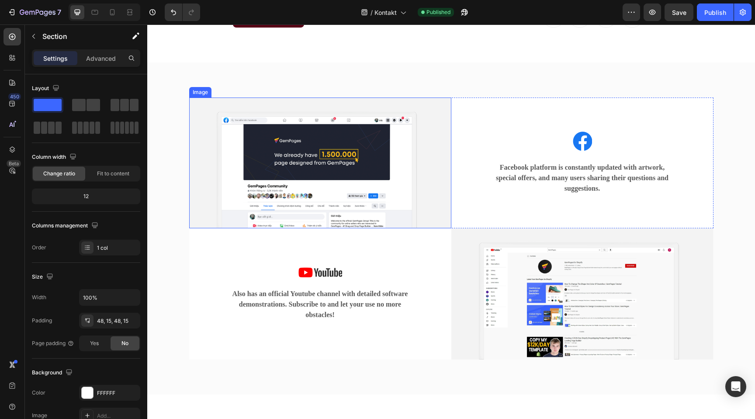
scroll to position [657, 0]
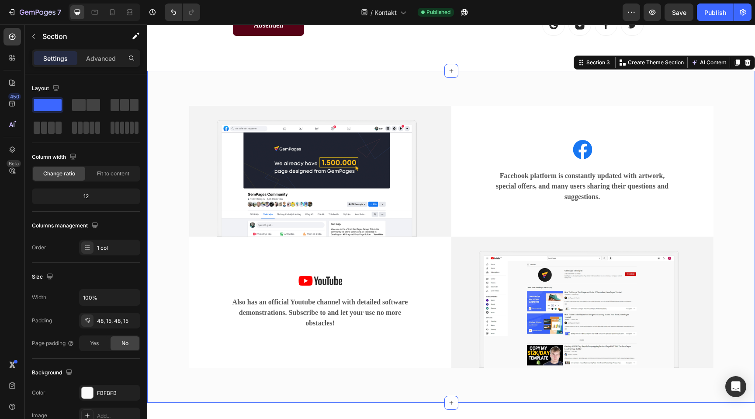
click at [170, 92] on div "Image Image Facebook platform is constantly updated with artwork, special offer…" at bounding box center [451, 237] width 595 height 290
click at [749, 59] on icon at bounding box center [748, 62] width 6 height 6
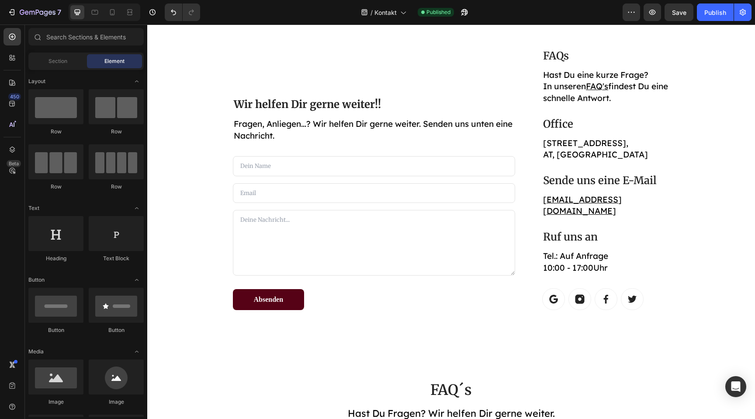
scroll to position [110, 0]
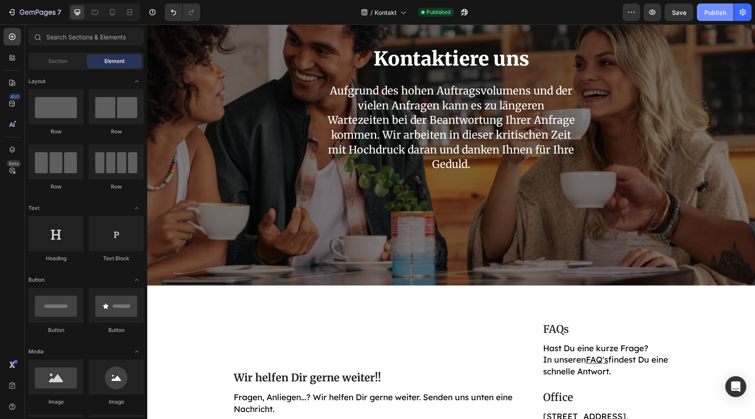
click at [717, 12] on div "Publish" at bounding box center [715, 12] width 22 height 9
click at [119, 11] on div at bounding box center [112, 12] width 14 height 14
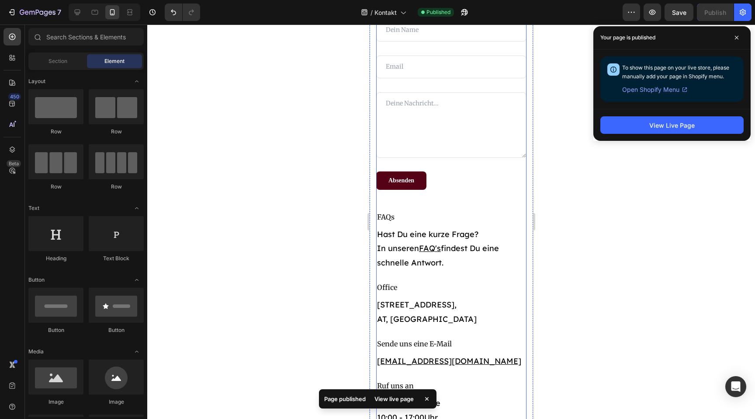
scroll to position [407, 0]
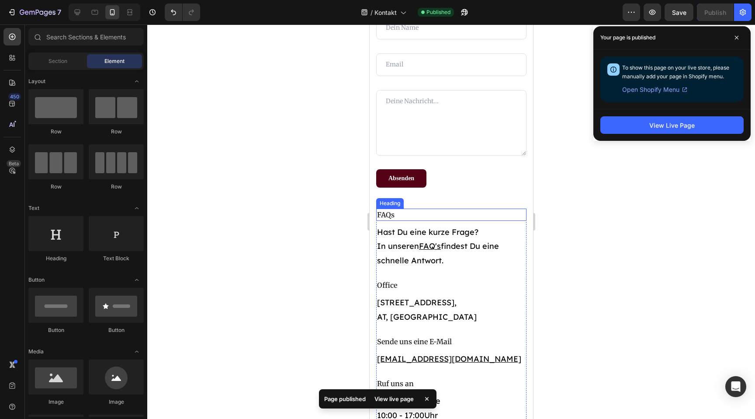
click at [393, 216] on p "FAQs" at bounding box center [451, 214] width 149 height 10
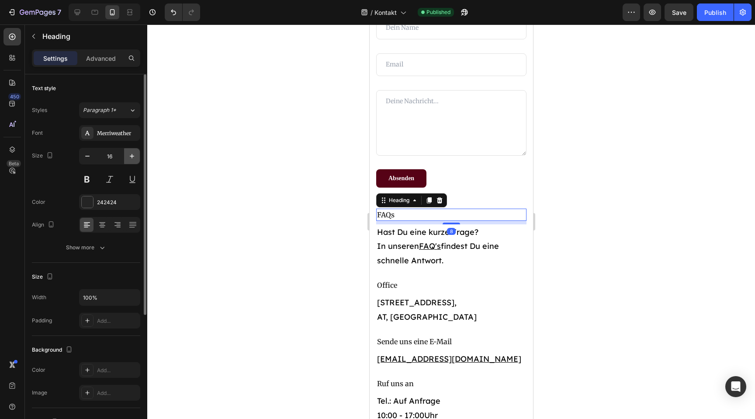
click at [132, 162] on button "button" at bounding box center [132, 156] width 16 height 16
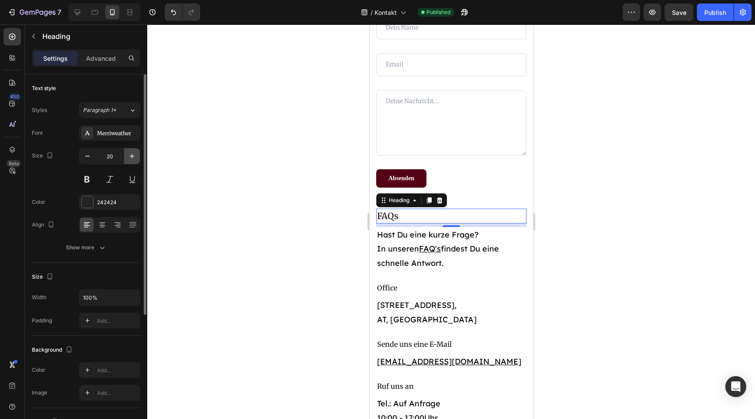
click at [132, 162] on button "button" at bounding box center [132, 156] width 16 height 16
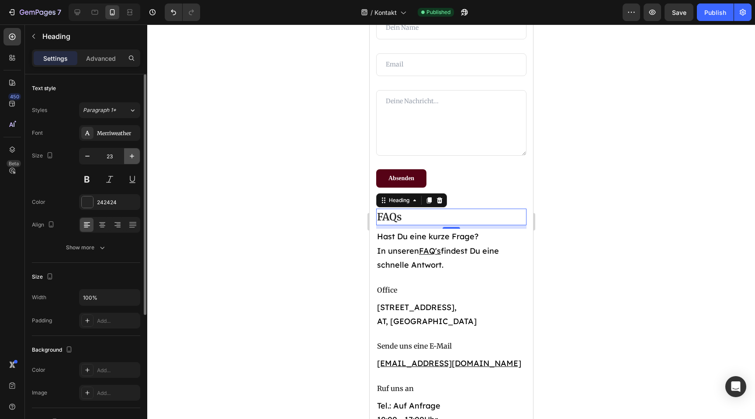
click at [132, 162] on button "button" at bounding box center [132, 156] width 16 height 16
click at [85, 159] on icon "button" at bounding box center [87, 156] width 9 height 9
type input "23"
click at [79, 198] on div "Color 242424" at bounding box center [86, 202] width 108 height 16
click at [99, 208] on div "242424" at bounding box center [109, 202] width 61 height 16
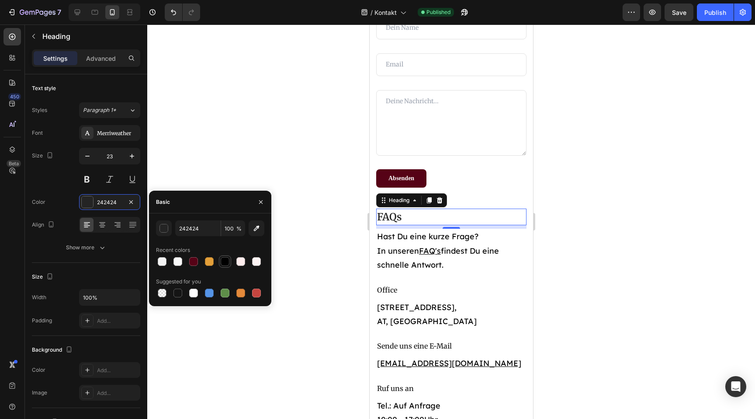
click at [227, 262] on div at bounding box center [225, 261] width 9 height 9
type input "000000"
click at [398, 287] on p "Office" at bounding box center [451, 289] width 149 height 10
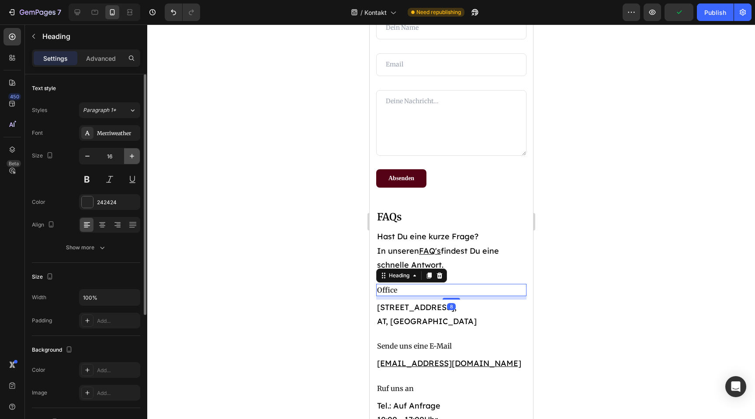
click at [136, 153] on icon "button" at bounding box center [132, 156] width 9 height 9
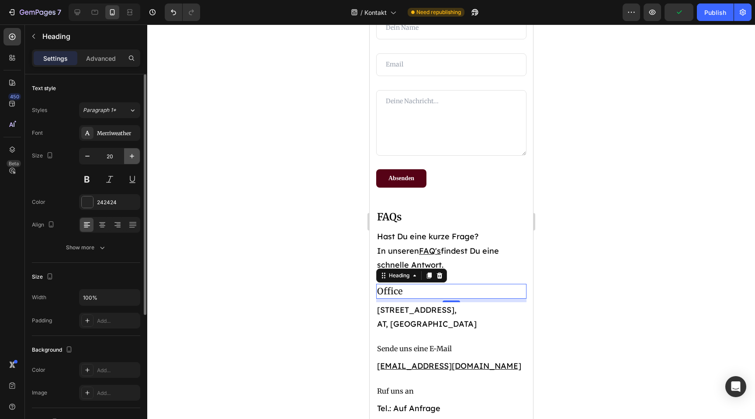
click at [136, 153] on icon "button" at bounding box center [132, 156] width 9 height 9
type input "23"
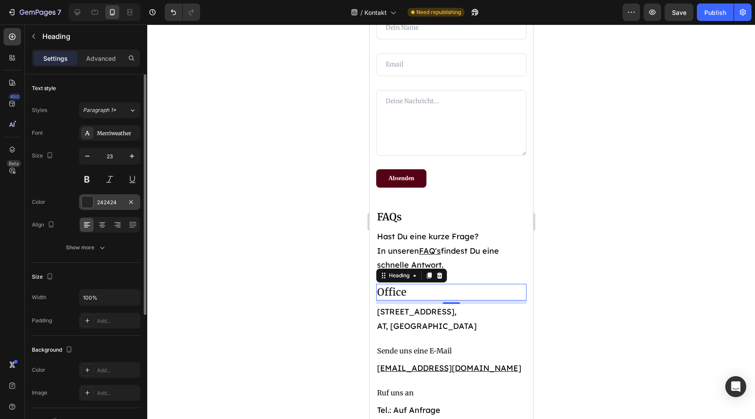
click at [90, 199] on div at bounding box center [87, 201] width 11 height 11
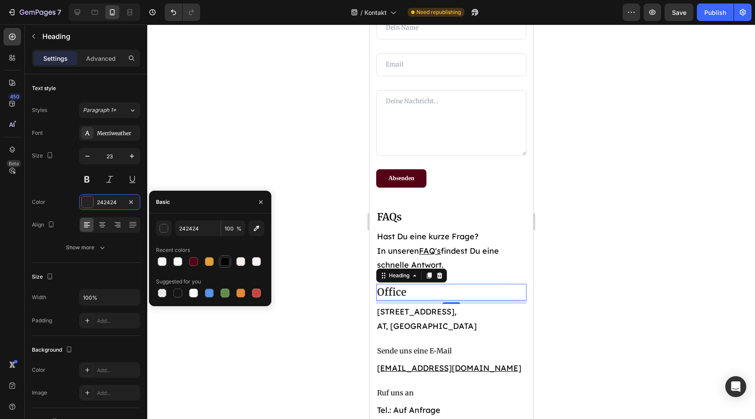
click at [225, 261] on div at bounding box center [225, 261] width 9 height 9
type input "000000"
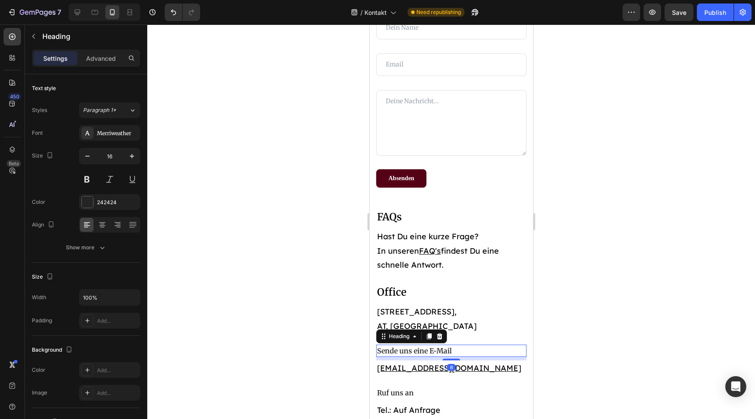
click at [431, 351] on h3 "Sende uns eine E-Mail" at bounding box center [451, 350] width 150 height 12
click at [133, 160] on button "button" at bounding box center [132, 156] width 16 height 16
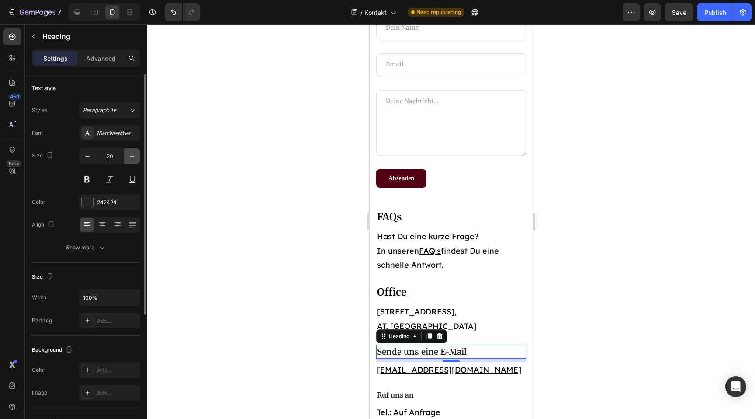
click at [133, 160] on button "button" at bounding box center [132, 156] width 16 height 16
type input "23"
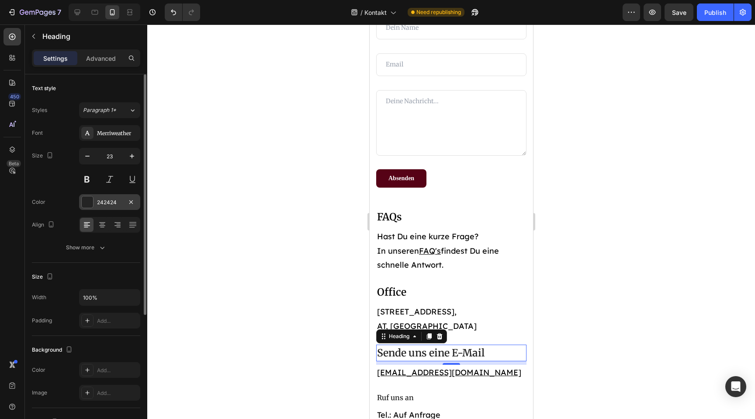
click at [93, 202] on div at bounding box center [87, 202] width 12 height 12
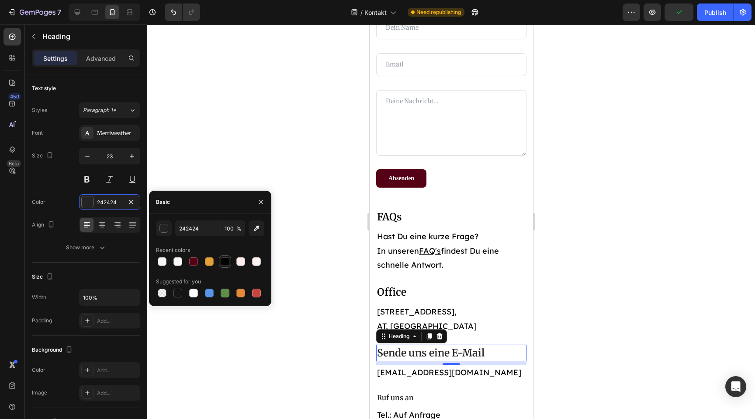
click at [223, 260] on div at bounding box center [225, 261] width 9 height 9
type input "000000"
click at [300, 172] on div at bounding box center [451, 221] width 608 height 394
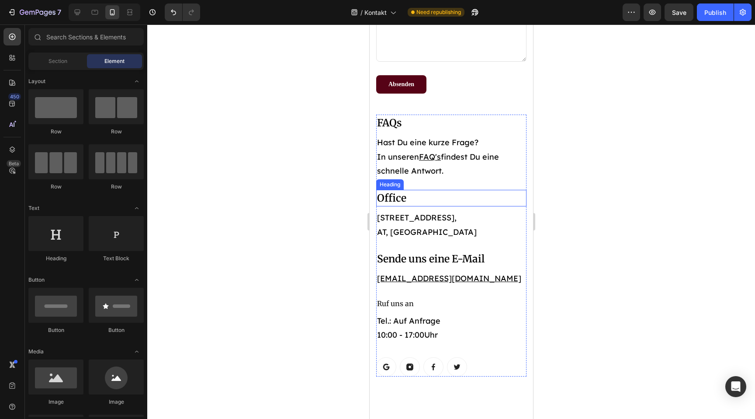
scroll to position [509, 0]
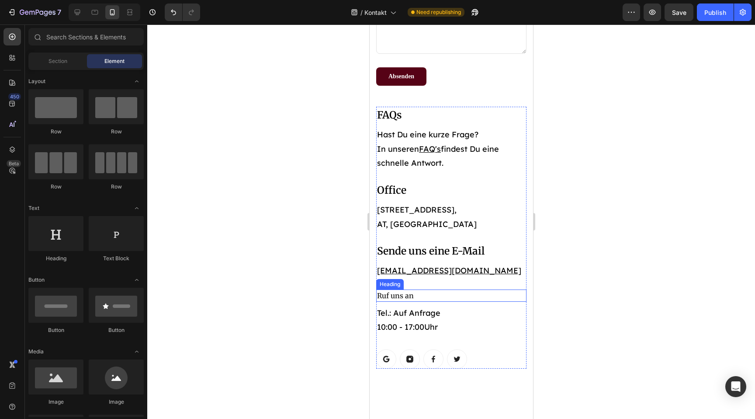
click at [398, 292] on h3 "Ruf uns an" at bounding box center [451, 295] width 150 height 12
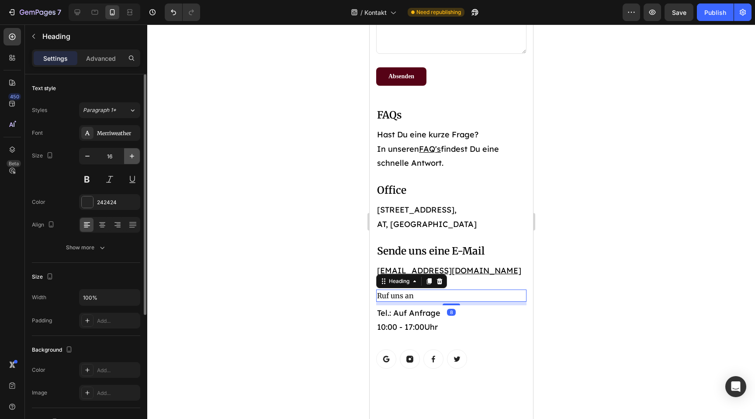
click at [137, 157] on button "button" at bounding box center [132, 156] width 16 height 16
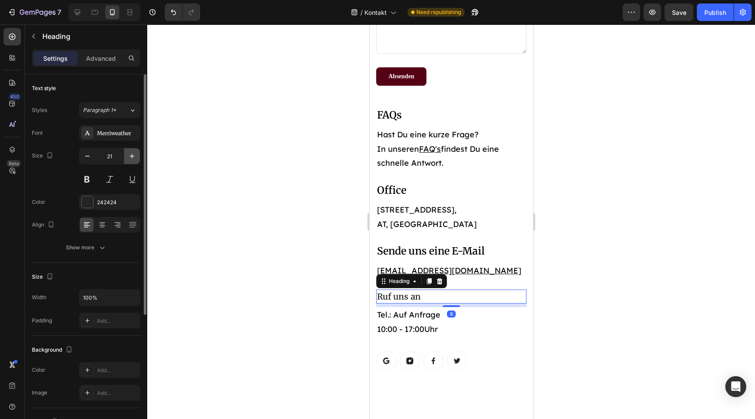
click at [137, 157] on button "button" at bounding box center [132, 156] width 16 height 16
click at [83, 161] on button "button" at bounding box center [88, 156] width 16 height 16
click at [134, 157] on icon "button" at bounding box center [132, 156] width 9 height 9
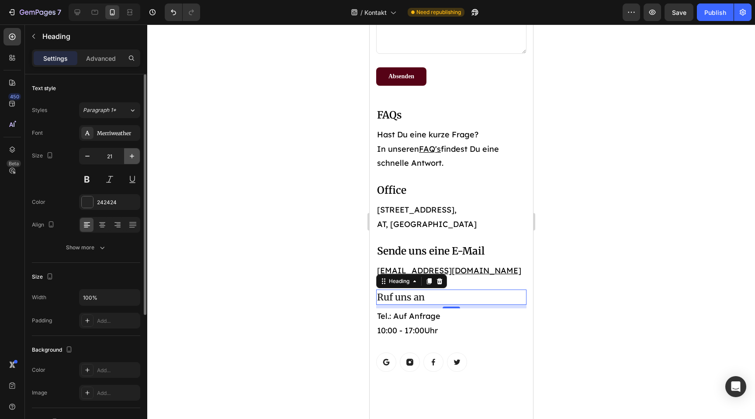
type input "22"
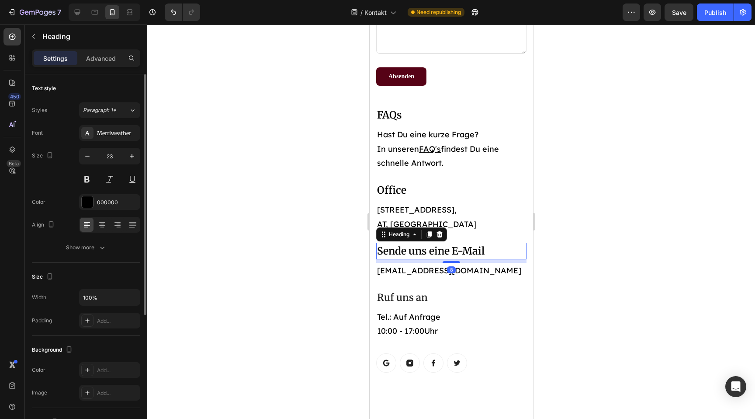
click at [433, 253] on h3 "Sende uns eine E-Mail" at bounding box center [451, 250] width 150 height 17
click at [85, 154] on icon "button" at bounding box center [87, 156] width 9 height 9
type input "22"
click at [396, 186] on p "Office" at bounding box center [451, 190] width 149 height 15
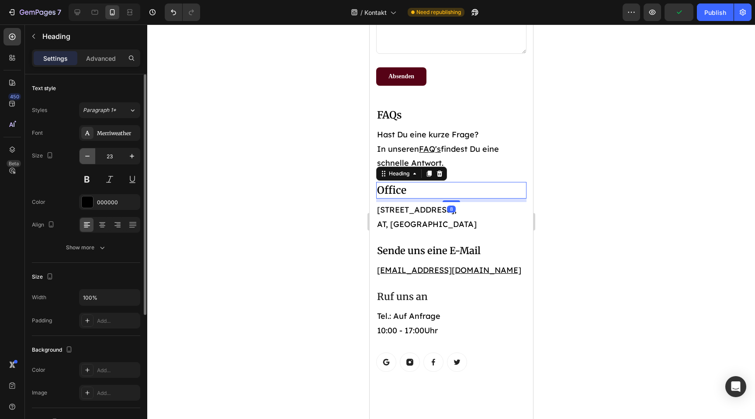
click at [90, 150] on button "button" at bounding box center [88, 156] width 16 height 16
type input "22"
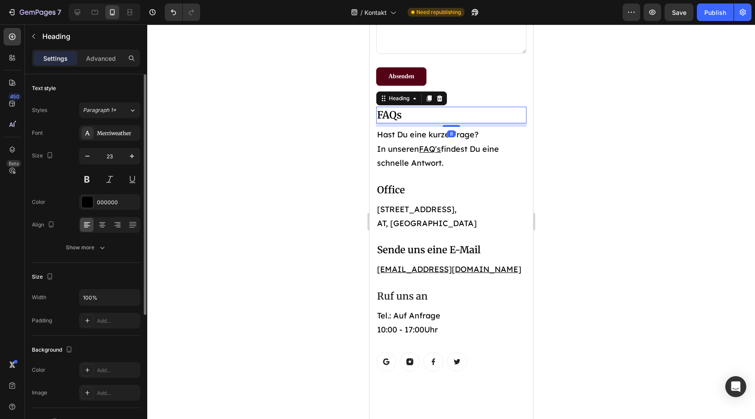
click at [396, 115] on p "FAQs" at bounding box center [451, 114] width 149 height 15
click at [91, 151] on button "button" at bounding box center [88, 156] width 16 height 16
type input "22"
click at [428, 315] on p "Tel.: Auf Anfrage 10:00 - 17:00Uhr" at bounding box center [451, 322] width 149 height 28
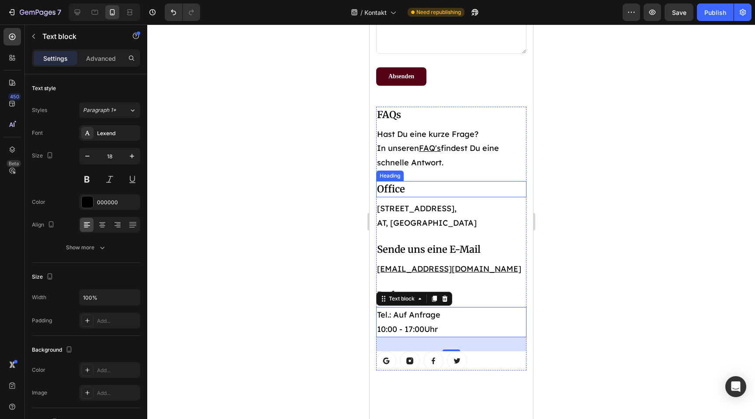
click at [434, 185] on p "Office" at bounding box center [451, 189] width 149 height 14
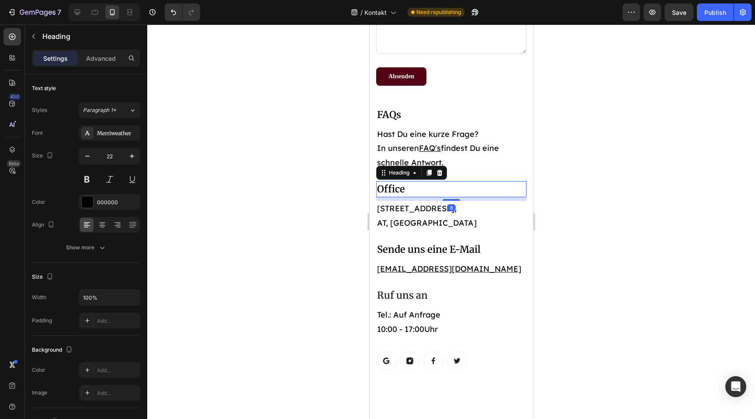
click at [452, 197] on div "8" at bounding box center [451, 198] width 150 height 3
click at [453, 199] on div at bounding box center [450, 198] width 17 height 3
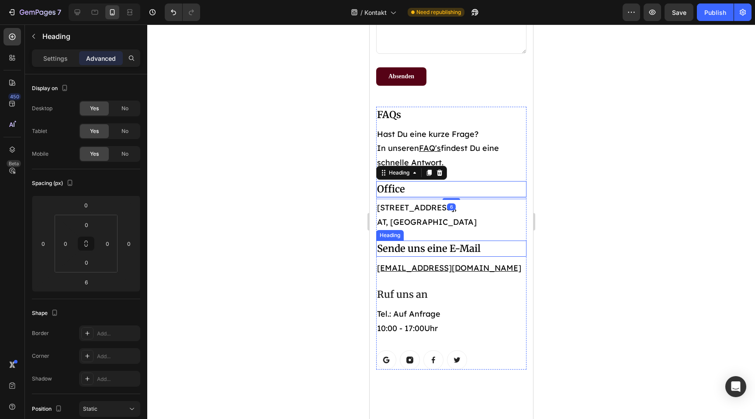
click at [432, 251] on h3 "Sende uns eine E-Mail" at bounding box center [451, 248] width 150 height 16
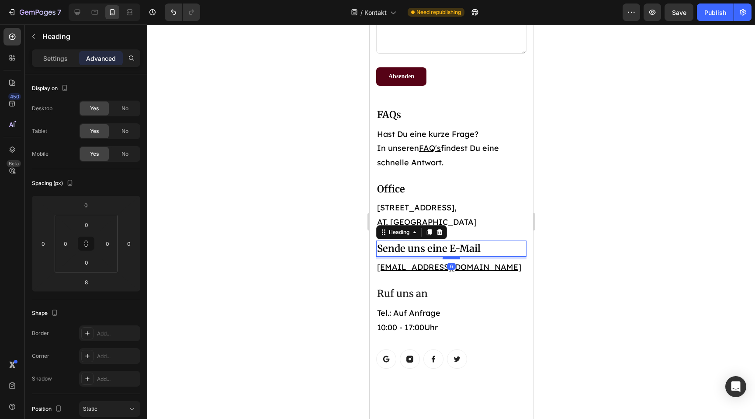
click at [447, 257] on div at bounding box center [450, 257] width 17 height 3
type input "6"
click at [419, 287] on h3 "Ruf uns an" at bounding box center [451, 293] width 150 height 16
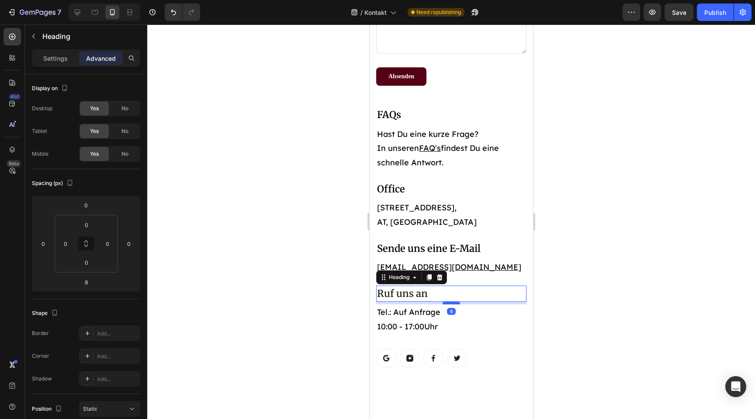
click at [450, 302] on div at bounding box center [450, 302] width 17 height 3
type input "6"
click at [398, 112] on p "FAQs" at bounding box center [451, 114] width 149 height 14
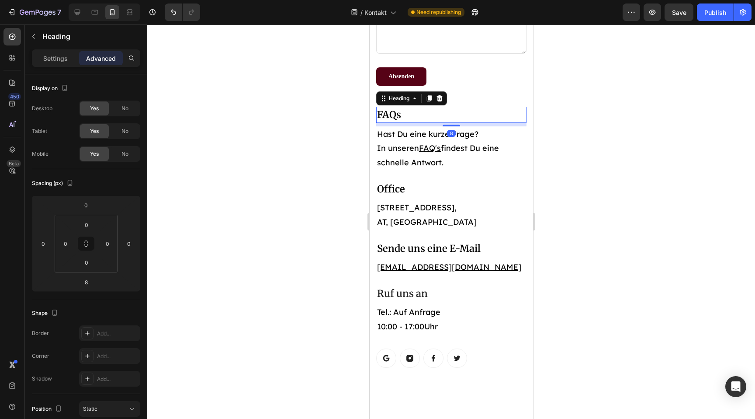
click at [453, 120] on div "FAQs Heading 8" at bounding box center [451, 115] width 150 height 16
click at [454, 123] on div "8" at bounding box center [451, 124] width 150 height 3
click at [454, 124] on div at bounding box center [450, 124] width 17 height 3
type input "6"
click at [605, 177] on div at bounding box center [451, 221] width 608 height 394
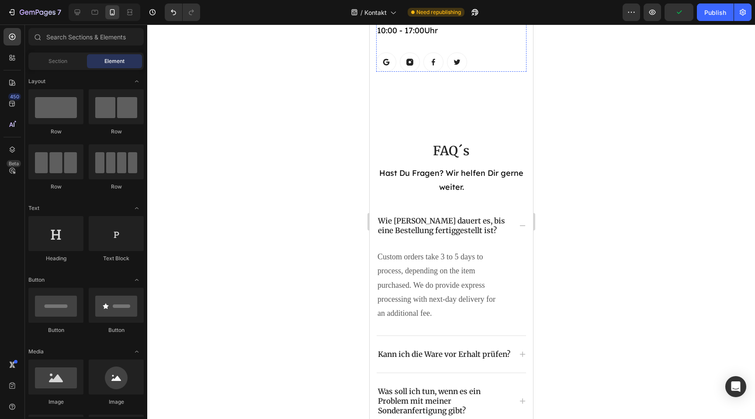
scroll to position [806, 0]
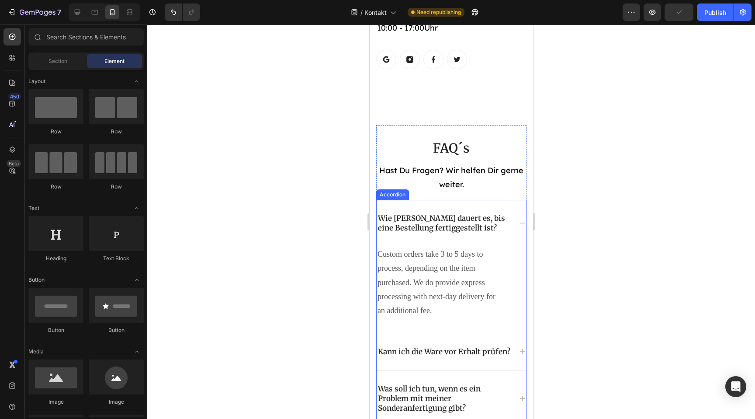
click at [454, 227] on p "Wie lange dauert es, bis eine Bestellung fertiggestellt ist?" at bounding box center [443, 222] width 133 height 19
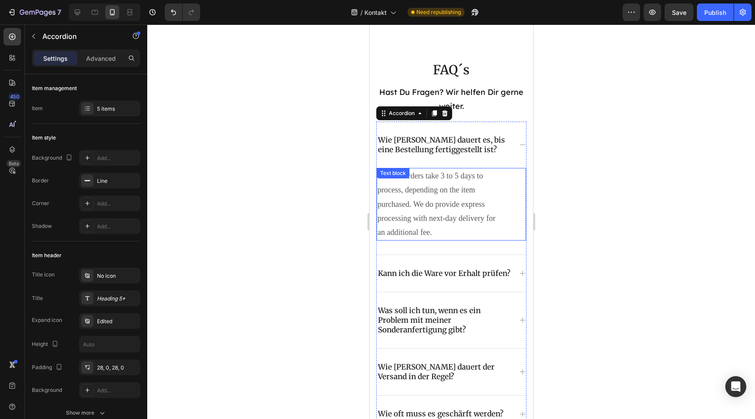
scroll to position [888, 0]
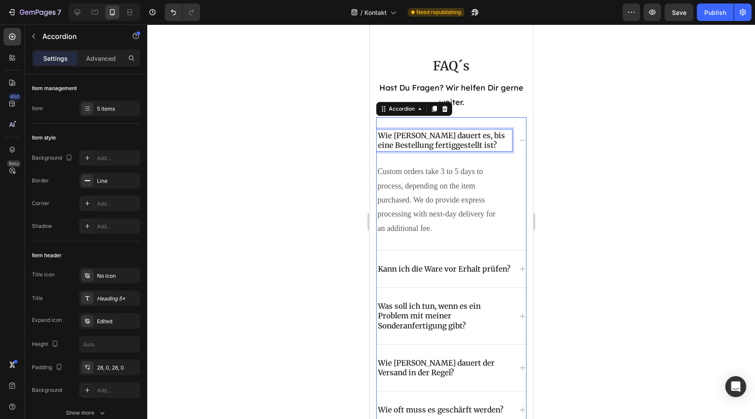
click at [477, 149] on p "Wie lange dauert es, bis eine Bestellung fertiggestellt ist?" at bounding box center [443, 140] width 133 height 19
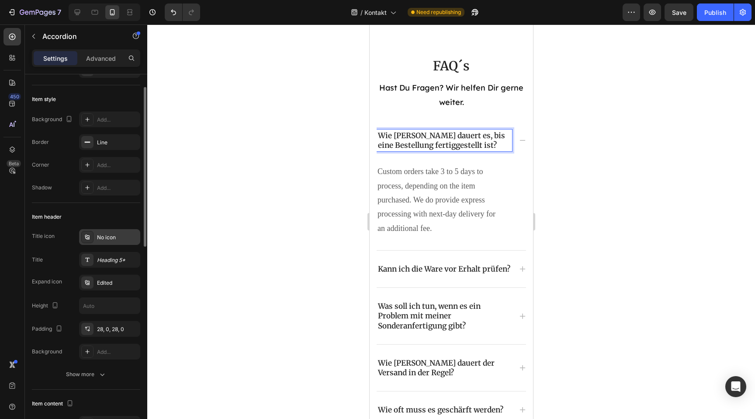
scroll to position [36, 0]
click at [114, 262] on div "Heading 5*" at bounding box center [117, 263] width 41 height 8
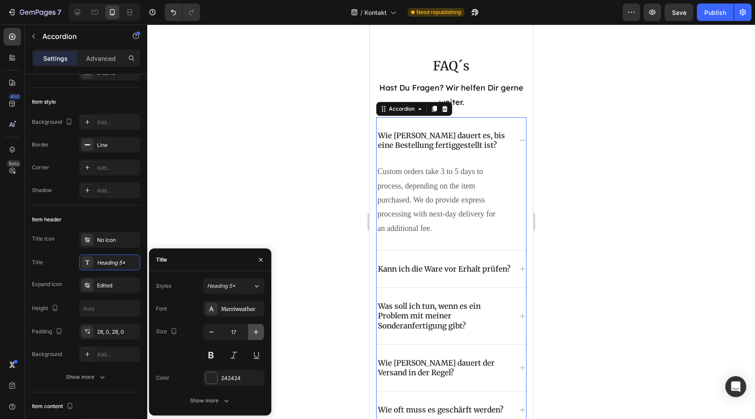
click at [253, 327] on icon "button" at bounding box center [256, 331] width 9 height 9
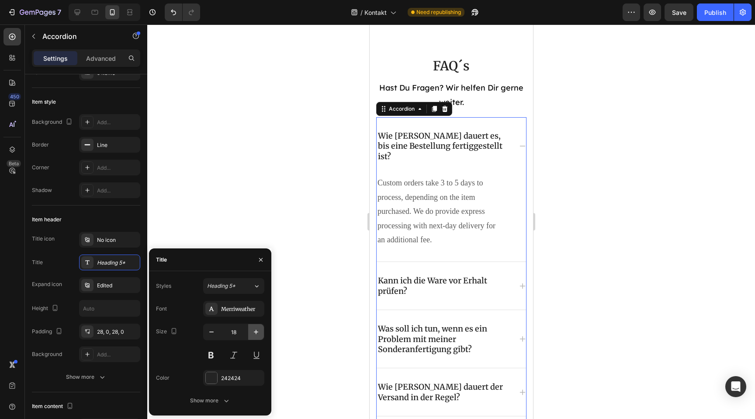
click at [253, 327] on icon "button" at bounding box center [256, 331] width 9 height 9
type input "19"
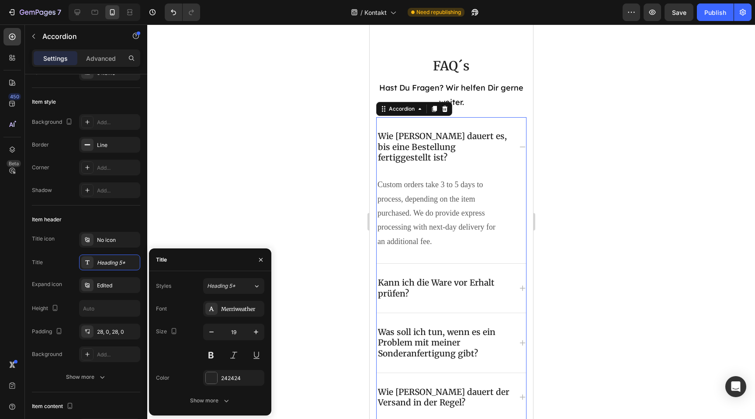
click at [314, 312] on div at bounding box center [451, 221] width 608 height 394
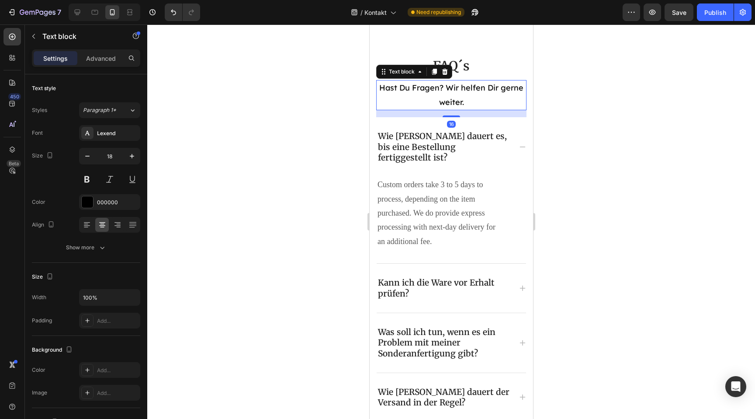
click at [452, 95] on p "Hast Du Fragen? Wir helfen Dir gerne weiter." at bounding box center [451, 95] width 149 height 28
click at [133, 151] on button "button" at bounding box center [132, 156] width 16 height 16
type input "19"
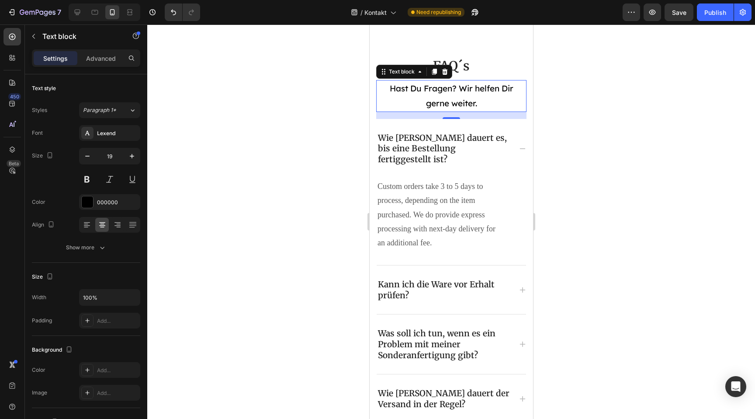
click at [265, 191] on div at bounding box center [451, 221] width 608 height 394
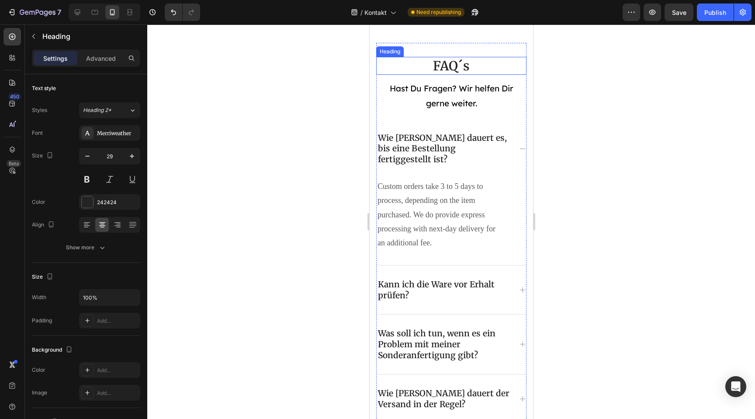
click at [442, 62] on h2 "FAQ´s" at bounding box center [451, 66] width 150 height 18
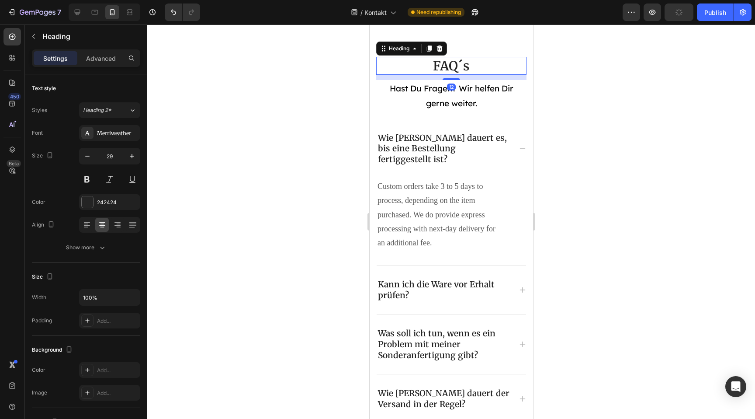
click at [283, 153] on div at bounding box center [451, 221] width 608 height 394
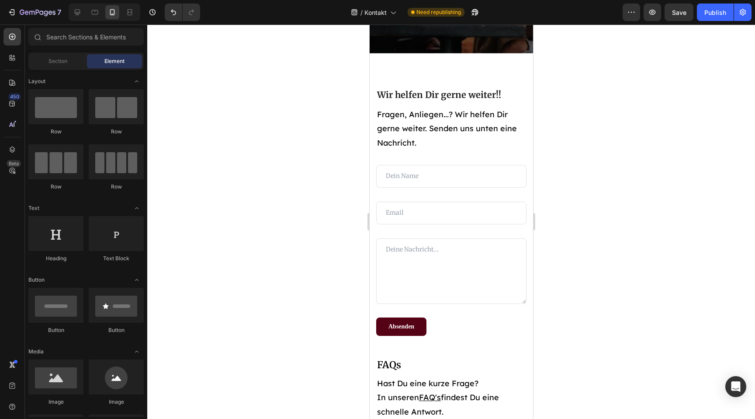
scroll to position [256, 0]
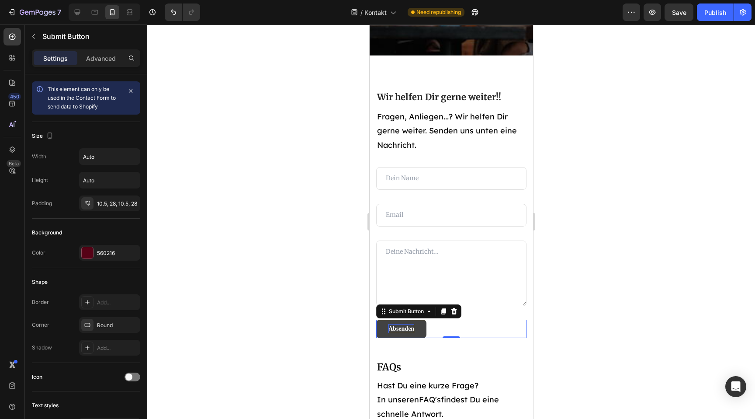
click at [402, 329] on div "Absenden" at bounding box center [401, 328] width 26 height 9
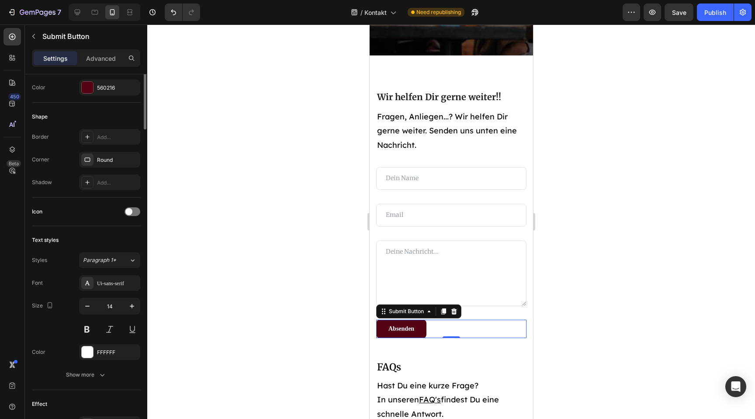
scroll to position [167, 0]
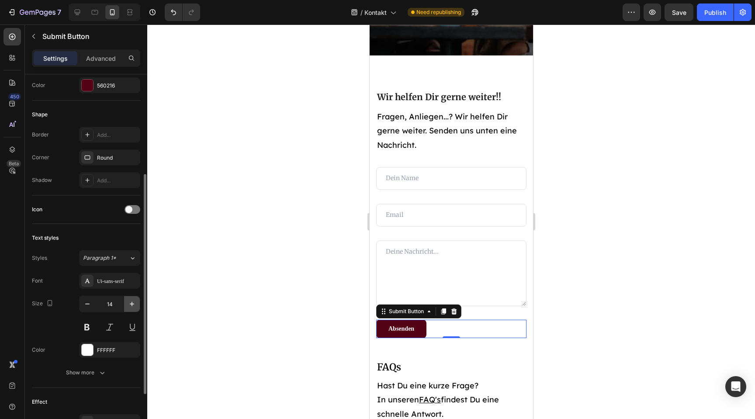
click at [133, 302] on icon "button" at bounding box center [132, 303] width 9 height 9
type input "18"
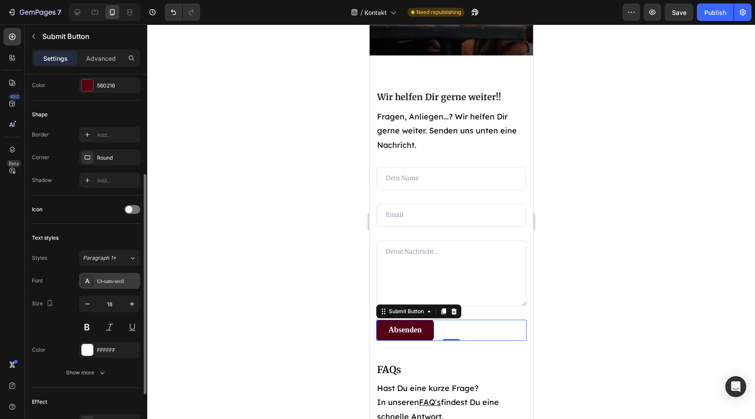
click at [120, 277] on div "Ui-sans-serif" at bounding box center [117, 281] width 41 height 8
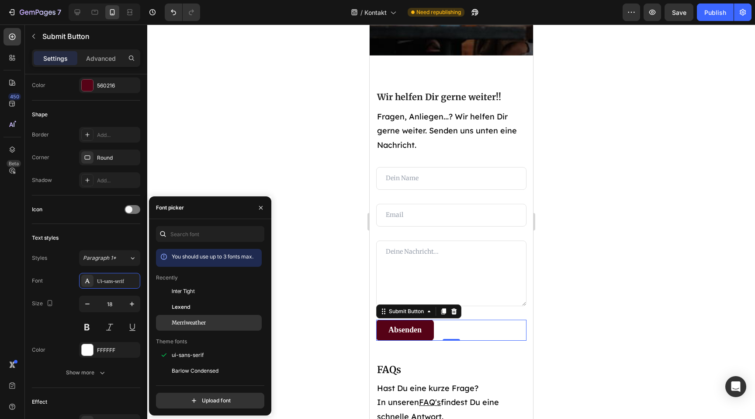
click at [201, 320] on span "Merriweather" at bounding box center [189, 323] width 34 height 8
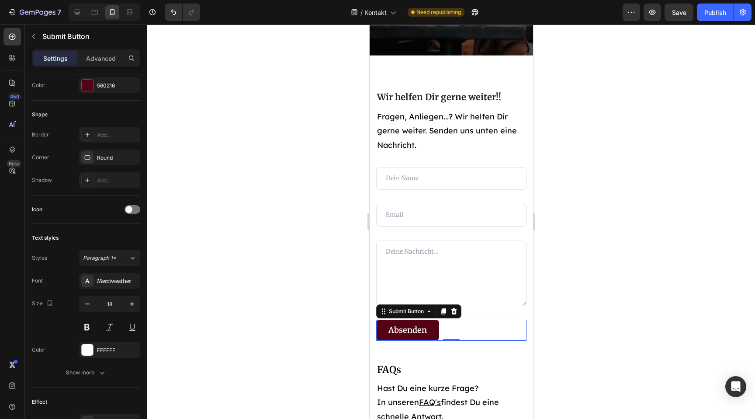
click at [315, 182] on div at bounding box center [451, 221] width 608 height 394
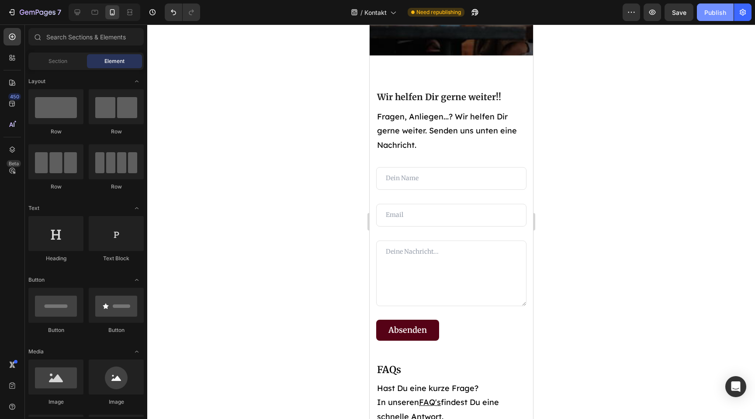
click at [713, 9] on div "Publish" at bounding box center [715, 12] width 22 height 9
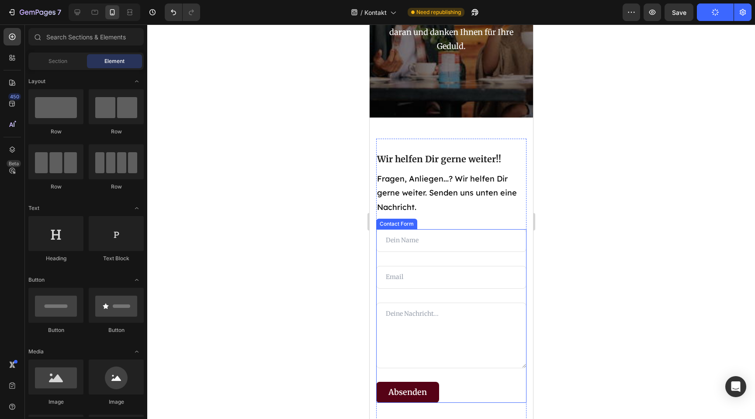
scroll to position [204, 0]
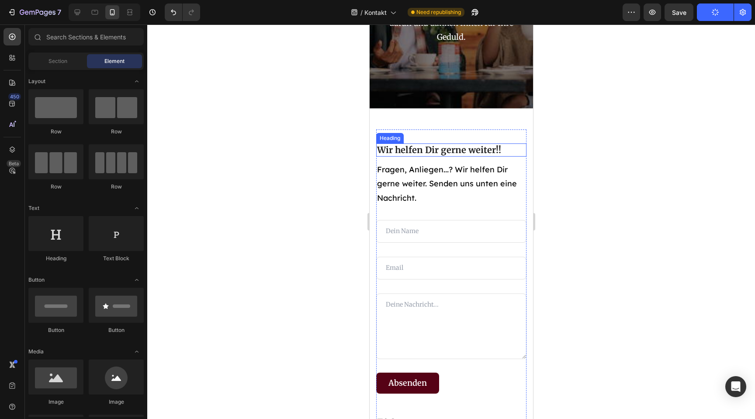
click at [469, 152] on h2 "Wir helfen Dir gerne weiter!!" at bounding box center [451, 149] width 150 height 13
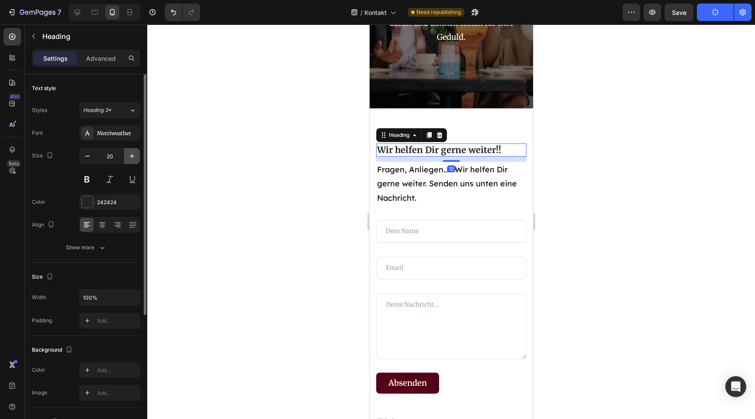
click at [134, 159] on icon "button" at bounding box center [132, 156] width 9 height 9
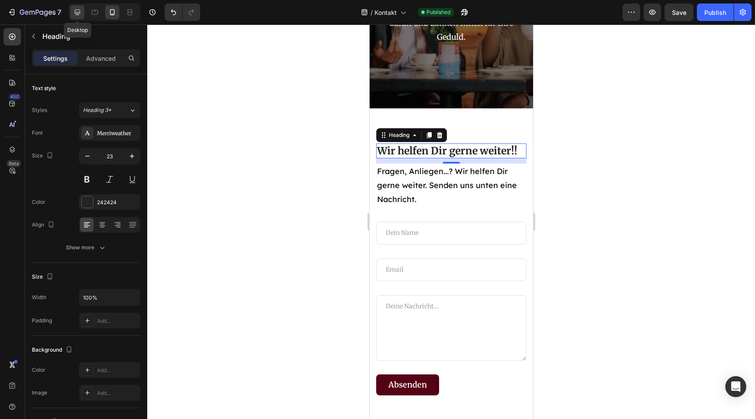
click at [77, 18] on div at bounding box center [77, 12] width 14 height 14
type input "24"
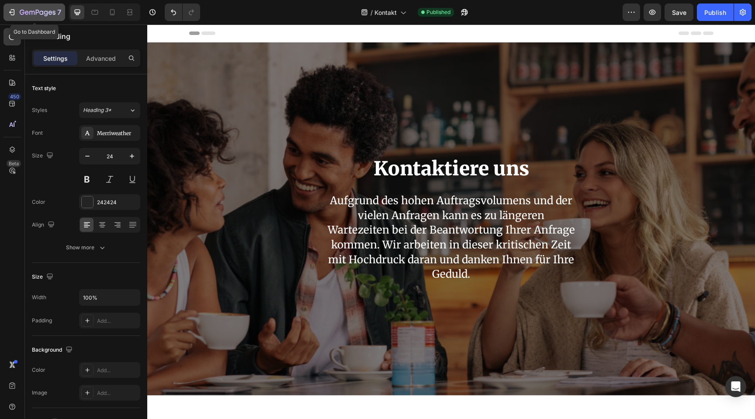
click at [26, 14] on icon "button" at bounding box center [27, 12] width 4 height 4
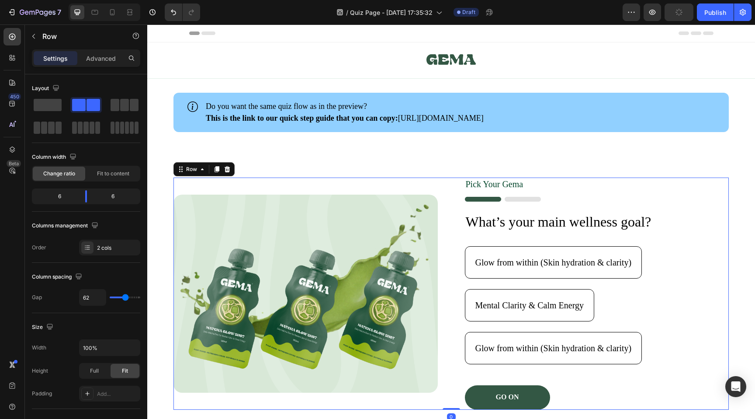
click at [515, 196] on div "Pick Your [PERSON_NAME] Text Block Image What’s your main wellness goal? Headin…" at bounding box center [597, 293] width 264 height 232
click at [515, 201] on img at bounding box center [503, 199] width 76 height 5
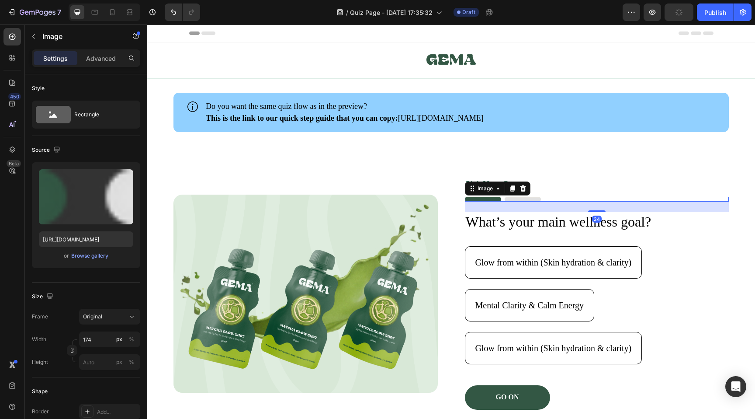
click at [530, 201] on img at bounding box center [503, 199] width 76 height 5
click at [586, 190] on div "Pick Your Gema" at bounding box center [597, 183] width 264 height 13
click at [552, 200] on div at bounding box center [597, 199] width 264 height 5
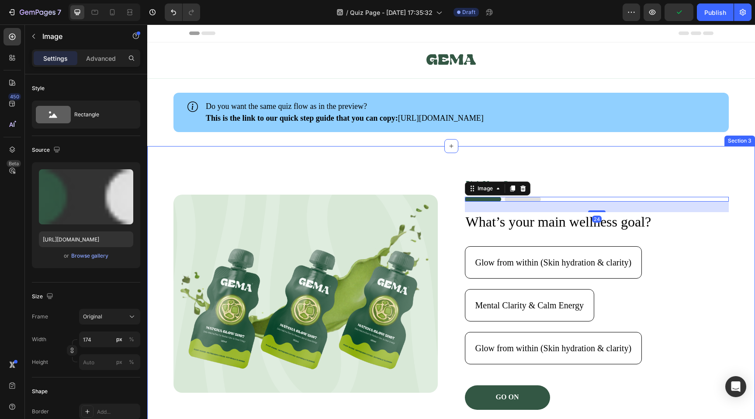
click at [571, 169] on div "Image Pick Your [PERSON_NAME] Text Block Image 24 What’s your main wellness goa…" at bounding box center [451, 293] width 608 height 295
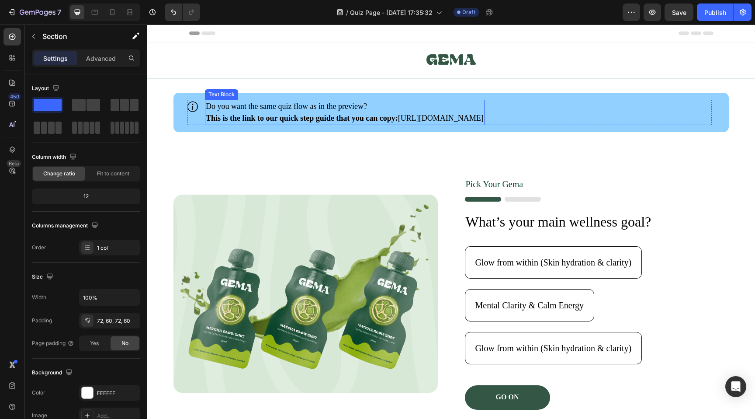
click at [484, 111] on p "Do you want the same quiz flow as in the preview?" at bounding box center [345, 106] width 278 height 12
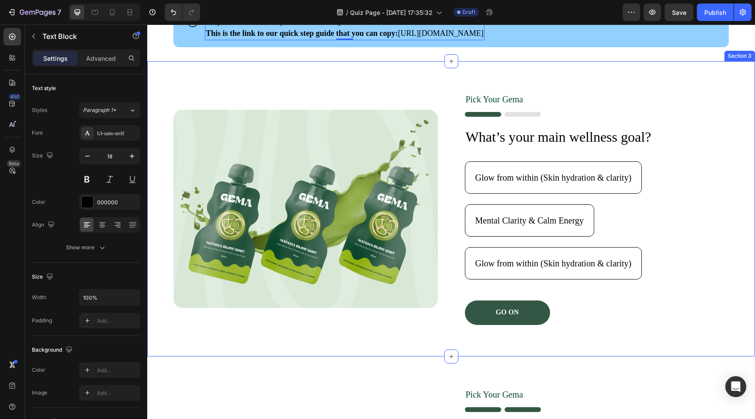
scroll to position [90, 0]
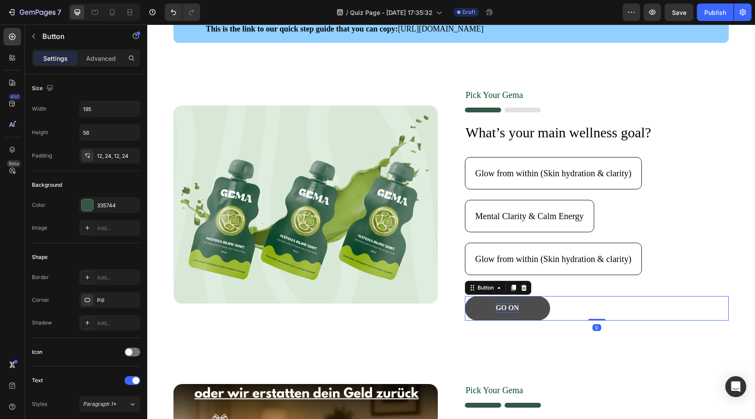
click at [497, 306] on p "GO ON" at bounding box center [507, 307] width 23 height 9
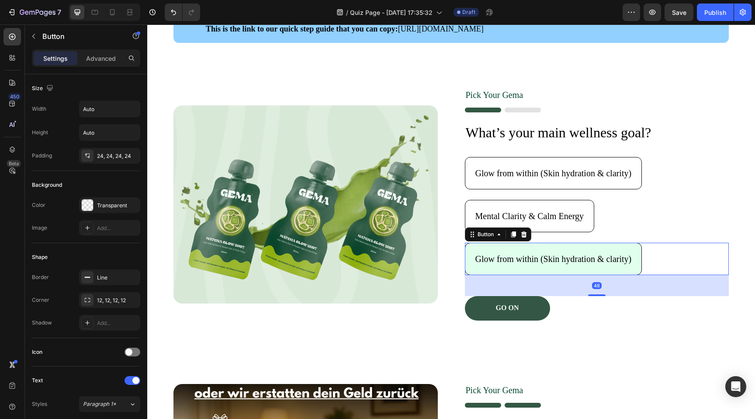
click at [502, 249] on button "Glow from within (Skin hydration & clarity)" at bounding box center [553, 258] width 177 height 32
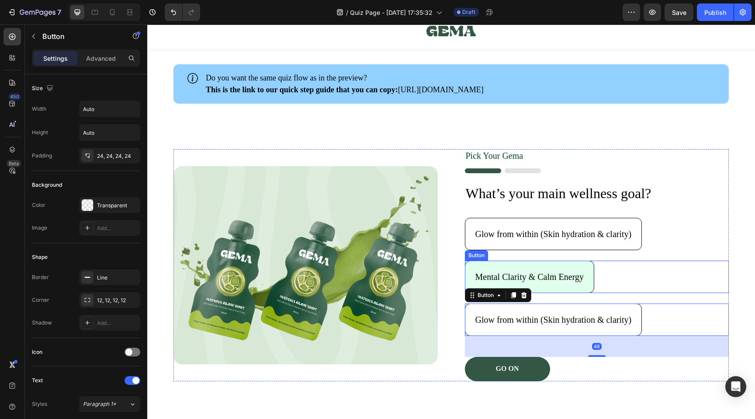
scroll to position [0, 0]
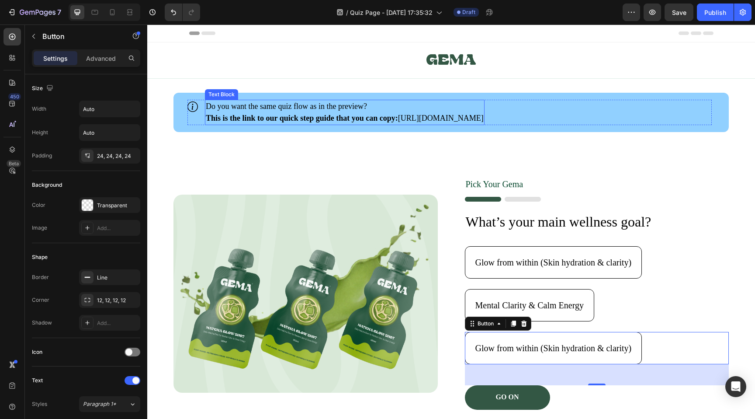
click at [344, 108] on p "Do you want the same quiz flow as in the preview?" at bounding box center [345, 106] width 278 height 12
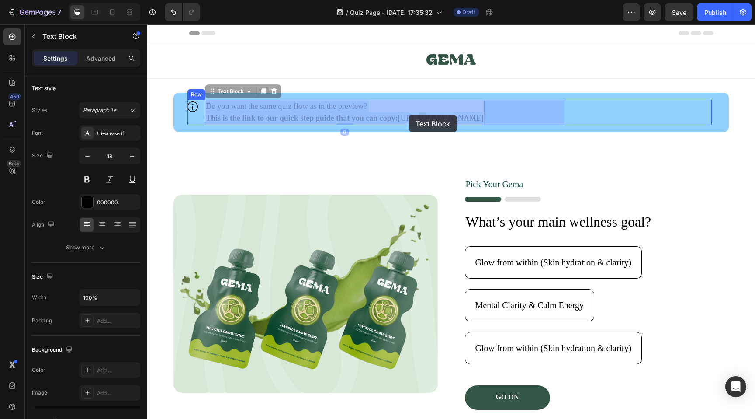
drag, startPoint x: 396, startPoint y: 115, endPoint x: 408, endPoint y: 114, distance: 11.8
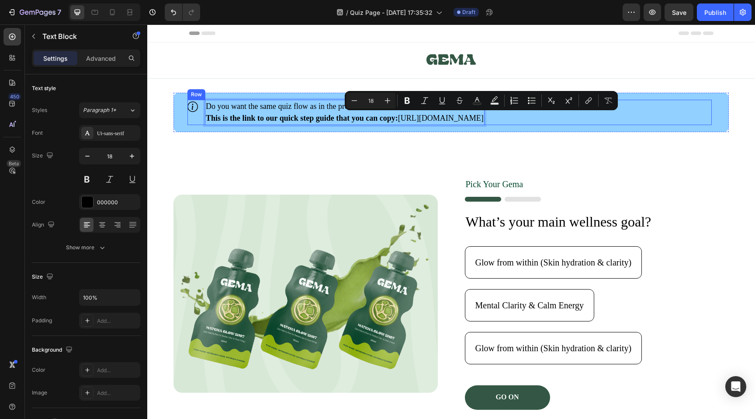
drag, startPoint x: 400, startPoint y: 117, endPoint x: 566, endPoint y: 118, distance: 166.0
click at [566, 118] on div "Icon Do you want the same quiz flow as in the preview? This is the link to our …" at bounding box center [449, 112] width 524 height 25
copy p "[URL][DOMAIN_NAME]"
click at [23, 12] on icon "button" at bounding box center [38, 12] width 36 height 7
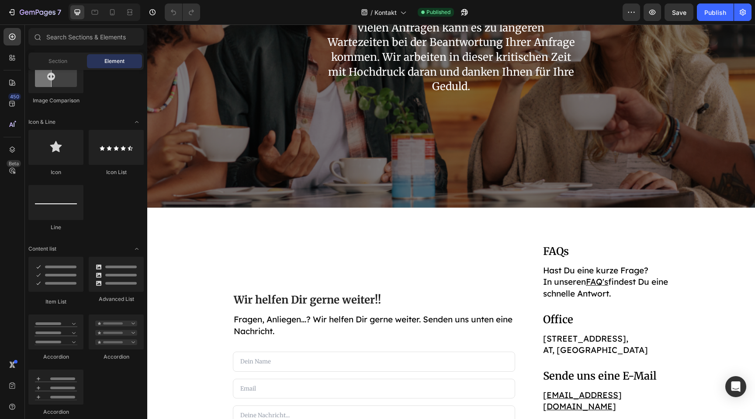
scroll to position [140, 0]
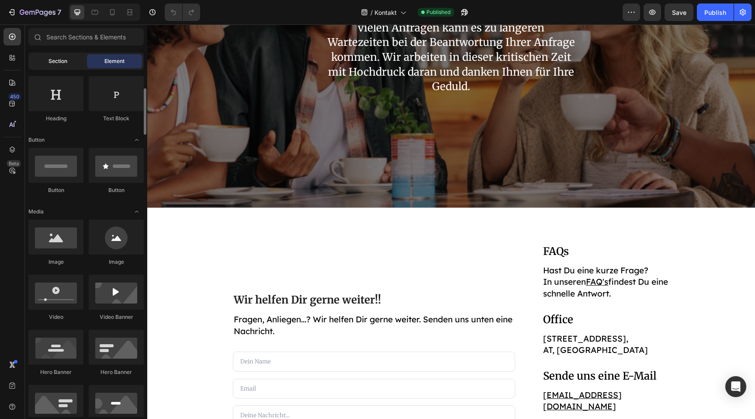
click at [65, 62] on span "Section" at bounding box center [57, 61] width 19 height 8
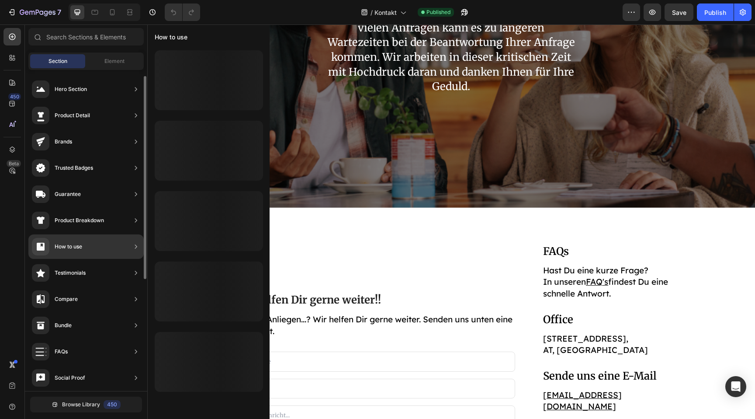
scroll to position [186, 0]
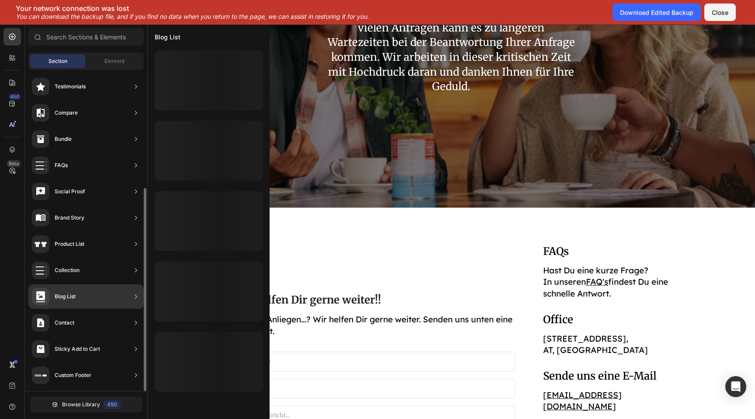
click at [81, 301] on div "Blog List" at bounding box center [85, 296] width 115 height 24
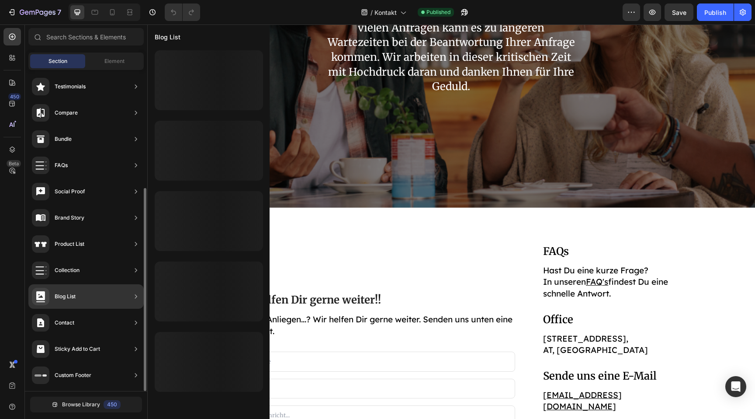
click at [112, 294] on div "Blog List" at bounding box center [85, 296] width 115 height 24
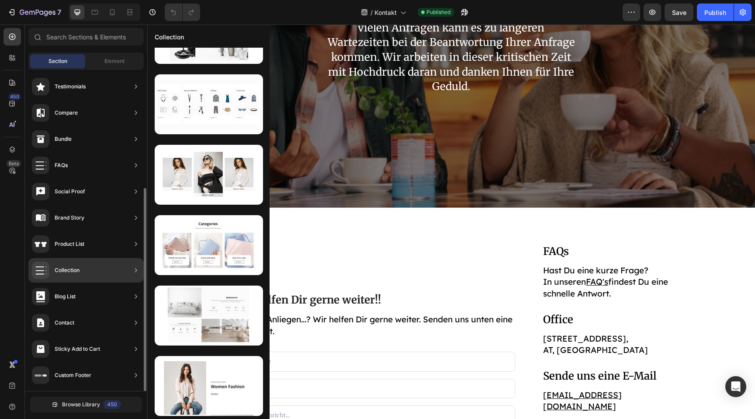
scroll to position [328, 0]
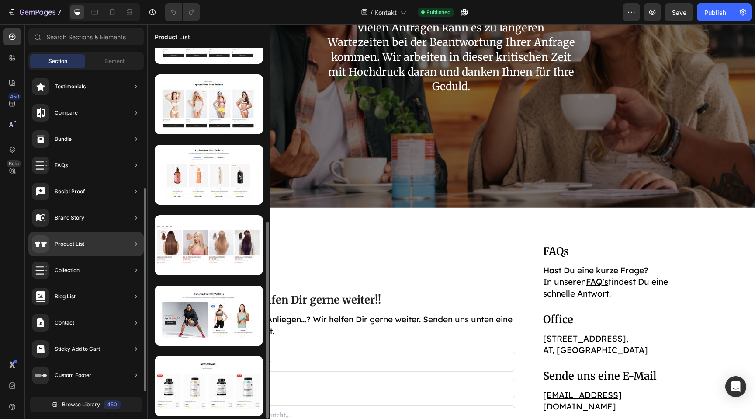
click at [95, 246] on div "Product List" at bounding box center [85, 244] width 115 height 24
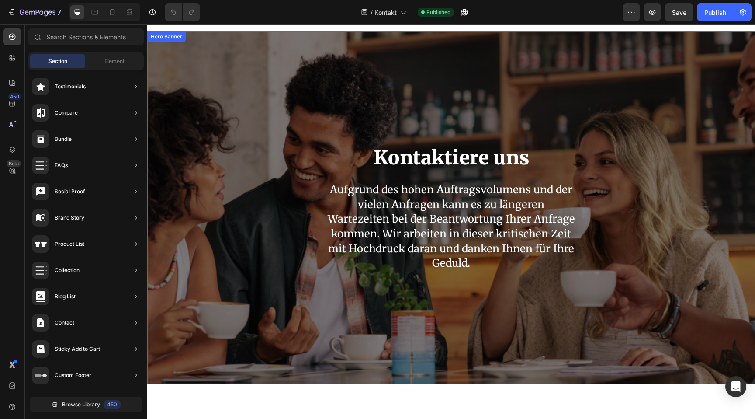
scroll to position [0, 0]
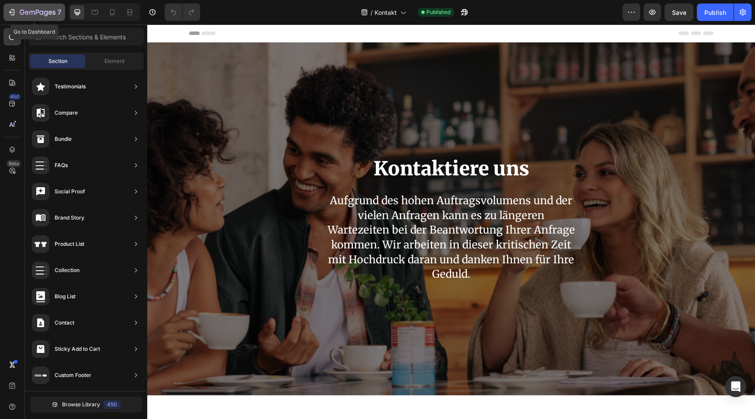
click at [25, 15] on icon "button" at bounding box center [38, 12] width 36 height 7
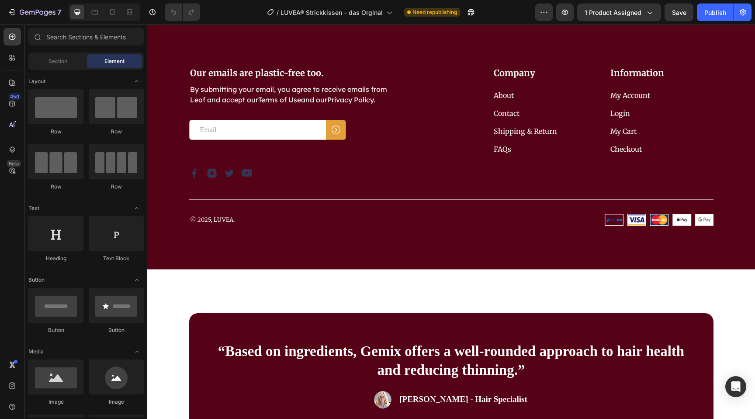
scroll to position [3042, 0]
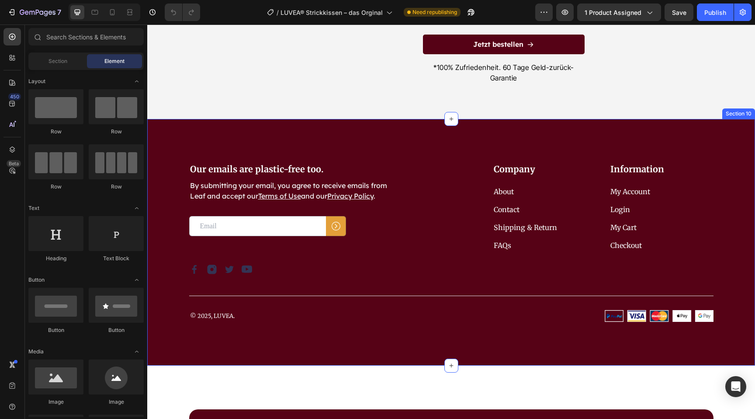
click at [305, 119] on div "Our emails are plastic-free too. Heading By submitting your email, you agree to…" at bounding box center [451, 242] width 608 height 246
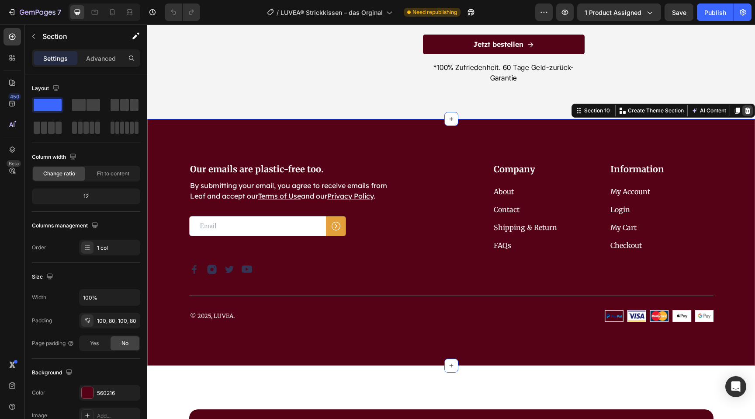
click at [748, 107] on icon at bounding box center [748, 110] width 6 height 6
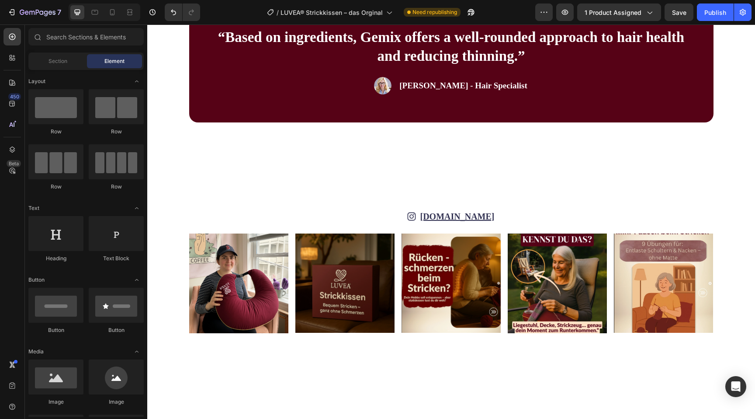
scroll to position [3162, 0]
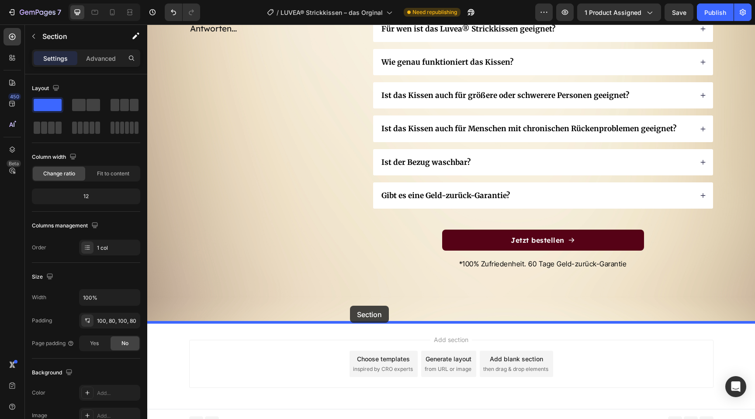
drag, startPoint x: 338, startPoint y: 185, endPoint x: 350, endPoint y: 307, distance: 122.0
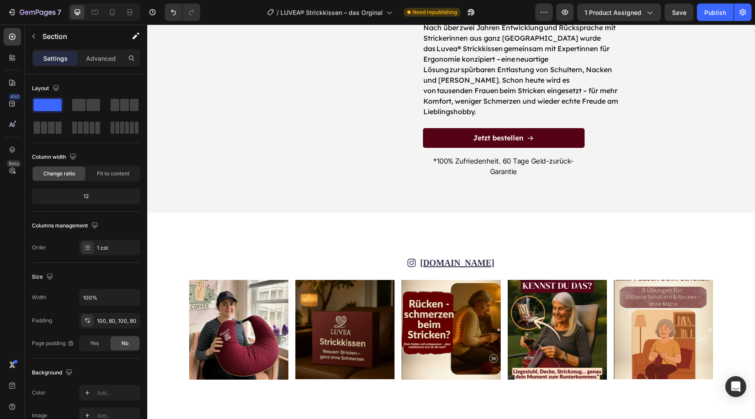
scroll to position [2958, 0]
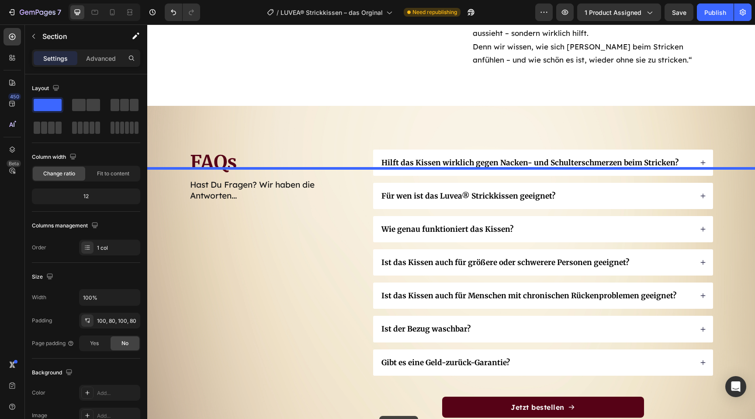
drag, startPoint x: 356, startPoint y: 202, endPoint x: 379, endPoint y: 415, distance: 214.0
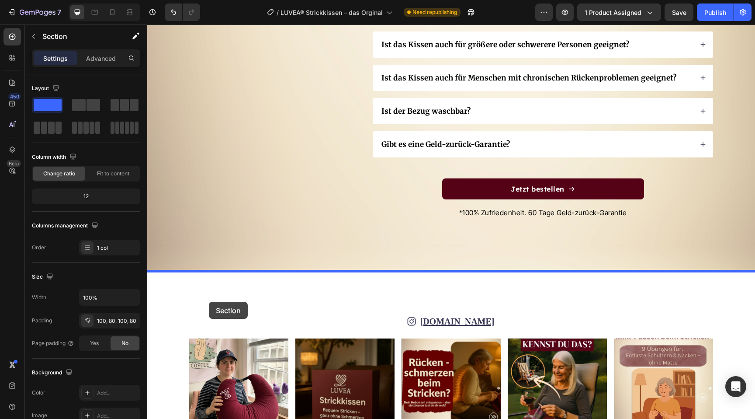
scroll to position [3721, 0]
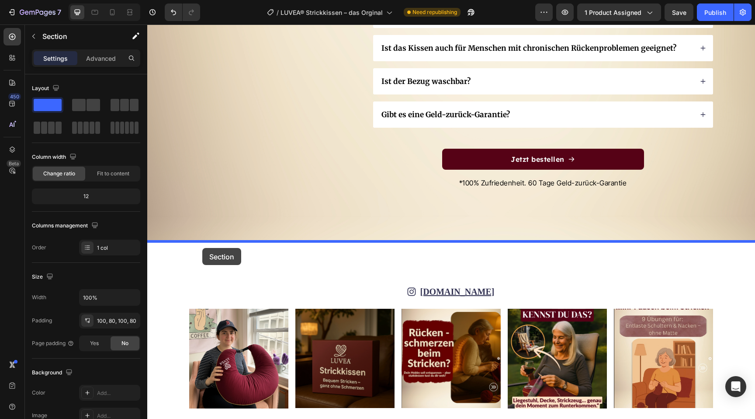
drag, startPoint x: 155, startPoint y: 150, endPoint x: 202, endPoint y: 247, distance: 108.3
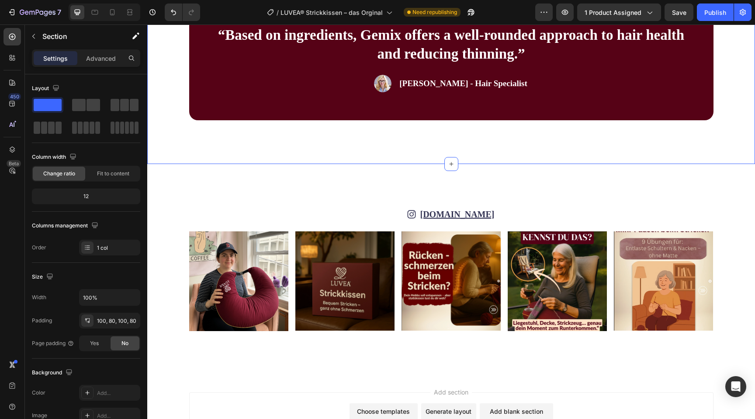
scroll to position [4070, 0]
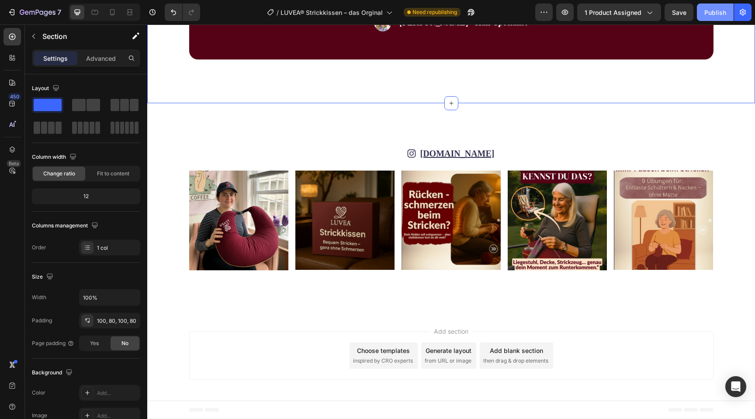
click at [715, 9] on div "Publish" at bounding box center [715, 12] width 22 height 9
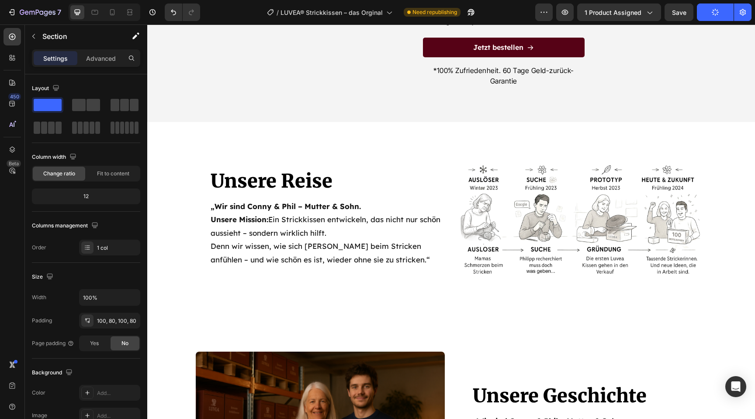
scroll to position [3025, 0]
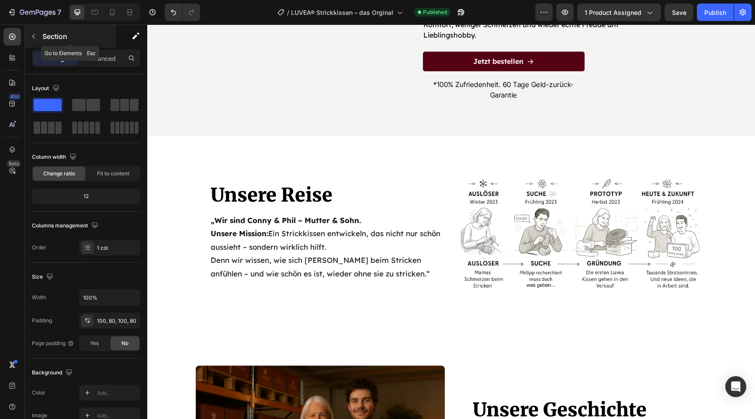
click at [34, 36] on icon "button" at bounding box center [33, 36] width 7 height 7
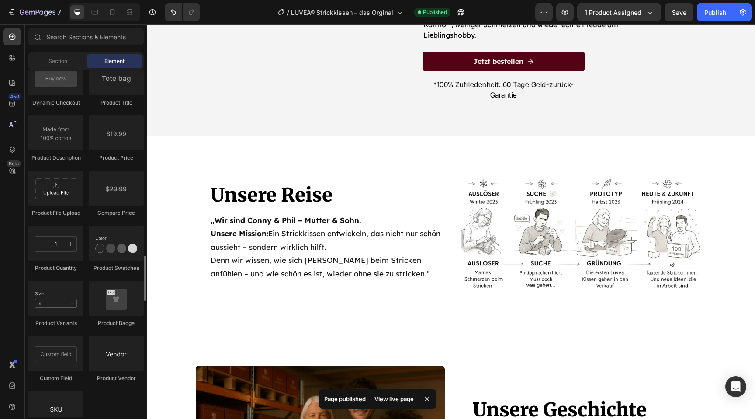
scroll to position [1435, 0]
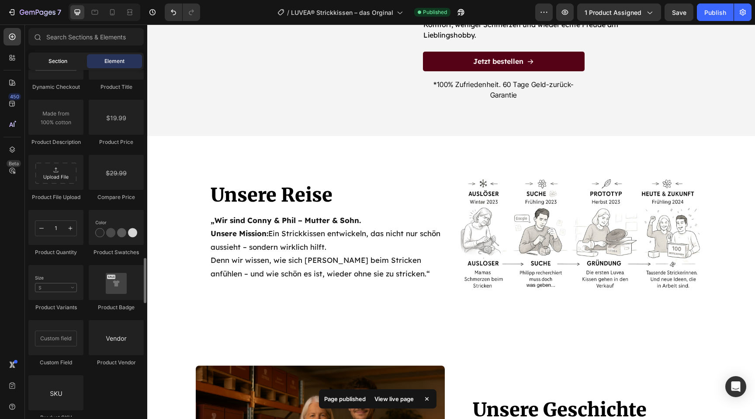
click at [60, 68] on div "Section" at bounding box center [57, 61] width 55 height 14
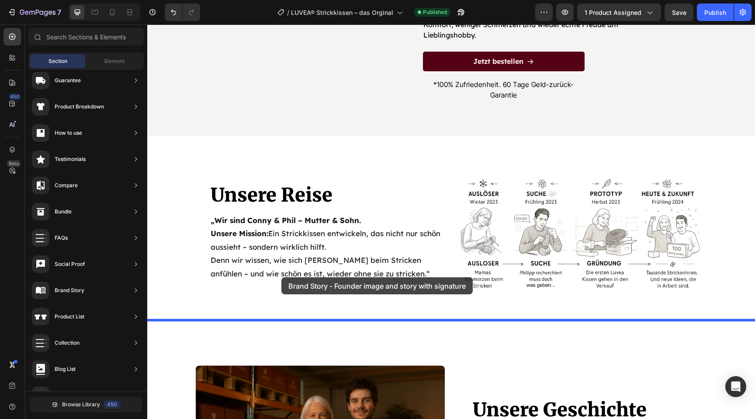
scroll to position [3025, 0]
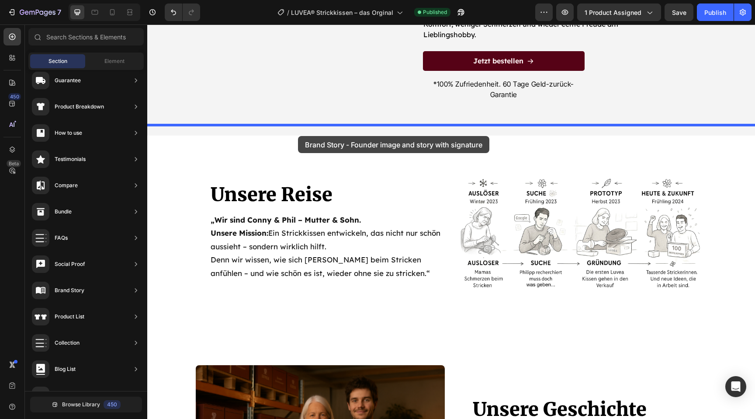
drag, startPoint x: 354, startPoint y: 124, endPoint x: 298, endPoint y: 135, distance: 57.1
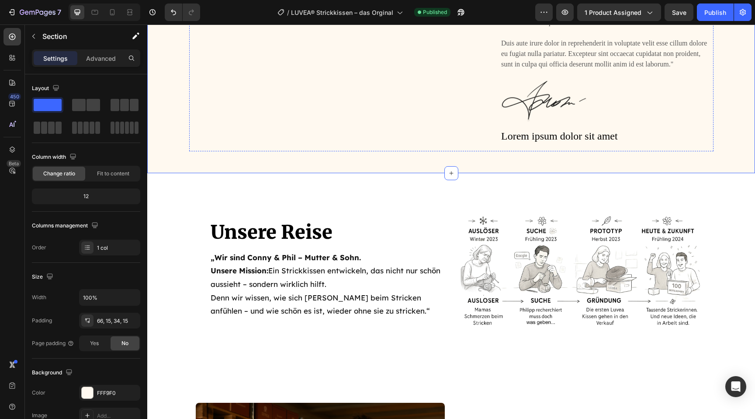
scroll to position [3269, 0]
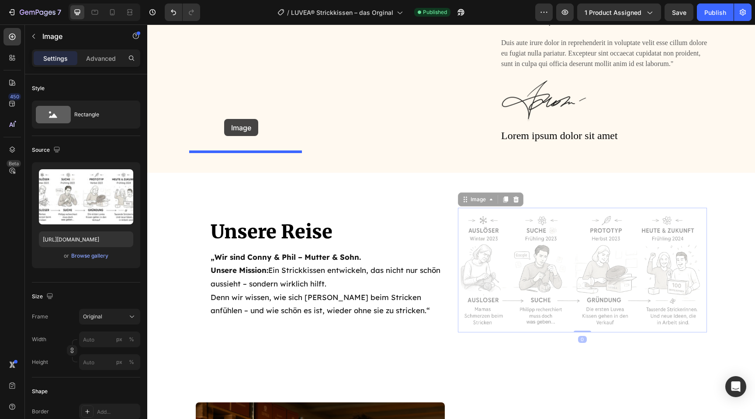
drag, startPoint x: 507, startPoint y: 285, endPoint x: 224, endPoint y: 119, distance: 327.8
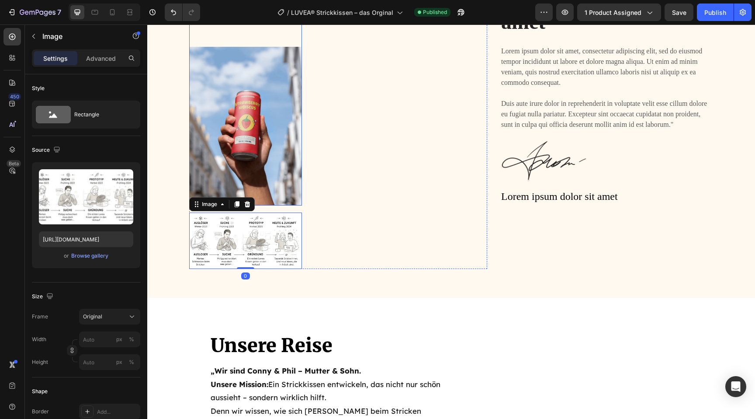
scroll to position [3203, 0]
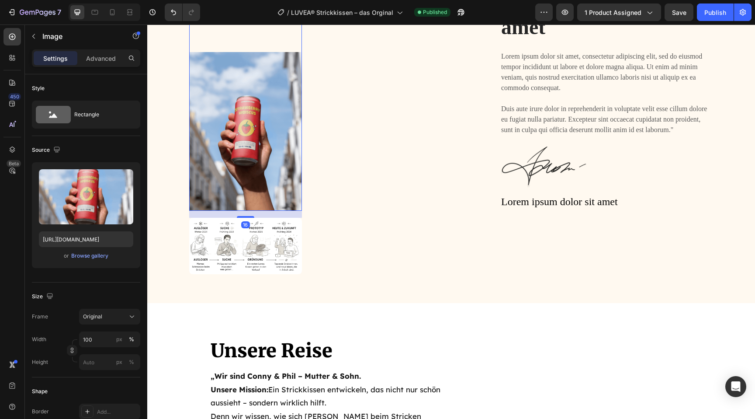
click at [260, 136] on img at bounding box center [245, 131] width 113 height 159
click at [231, 182] on img at bounding box center [245, 131] width 113 height 159
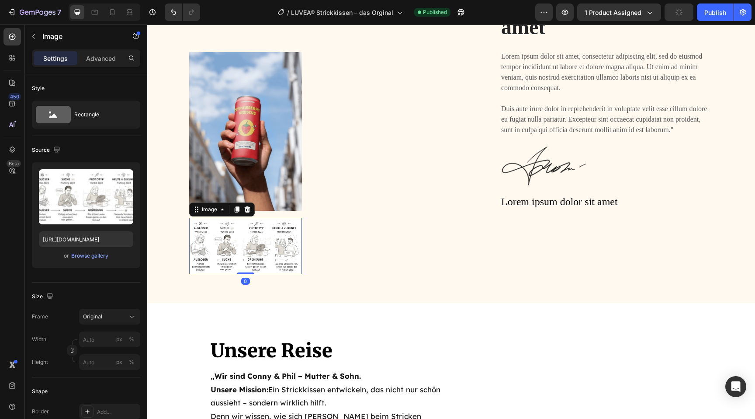
click at [239, 237] on img at bounding box center [245, 246] width 113 height 56
click at [250, 207] on icon at bounding box center [247, 209] width 7 height 7
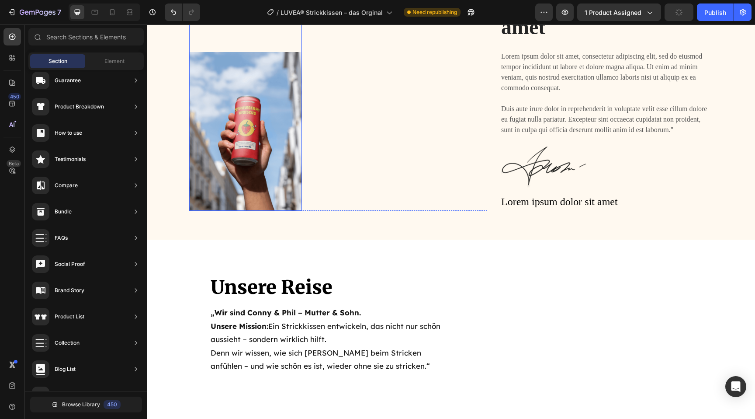
click at [247, 159] on img at bounding box center [245, 131] width 113 height 159
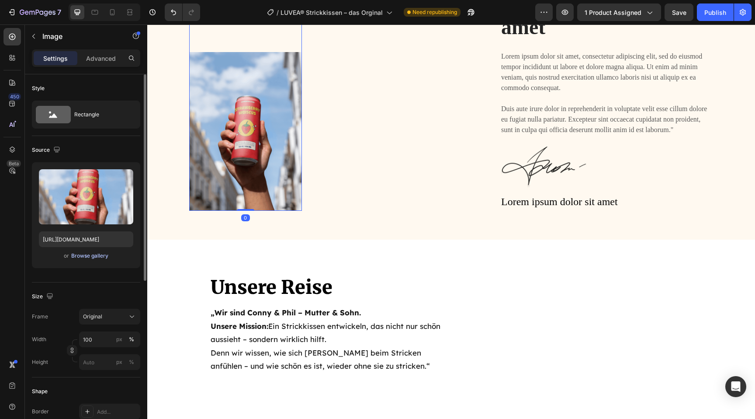
click at [82, 256] on div "Browse gallery" at bounding box center [89, 256] width 37 height 8
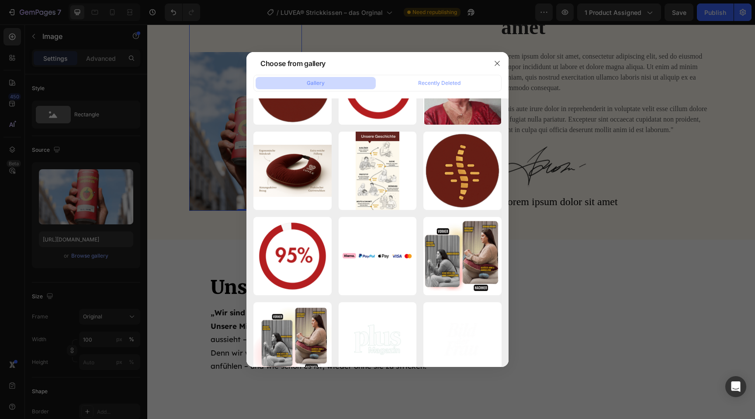
scroll to position [4298, 0]
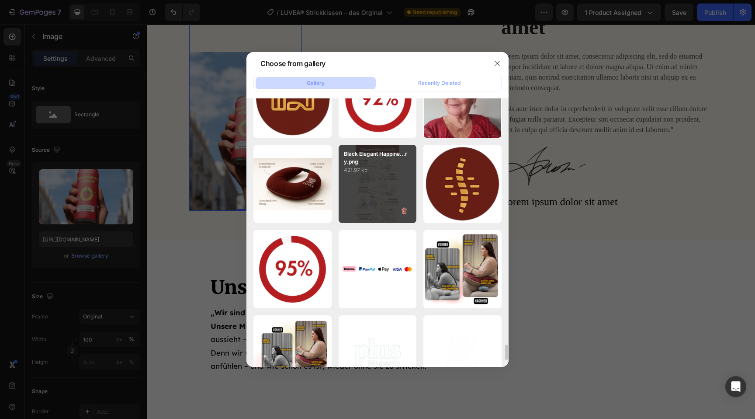
click at [372, 206] on div "Black Elegant Happine...ry.png 421.97 kb" at bounding box center [378, 184] width 78 height 78
type input "[URL][DOMAIN_NAME]"
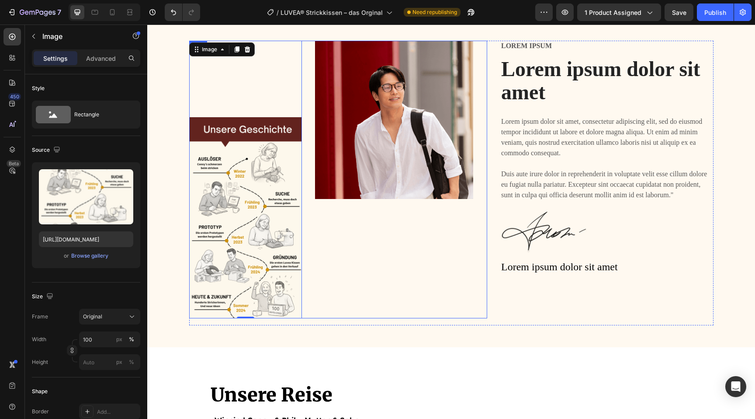
scroll to position [3135, 0]
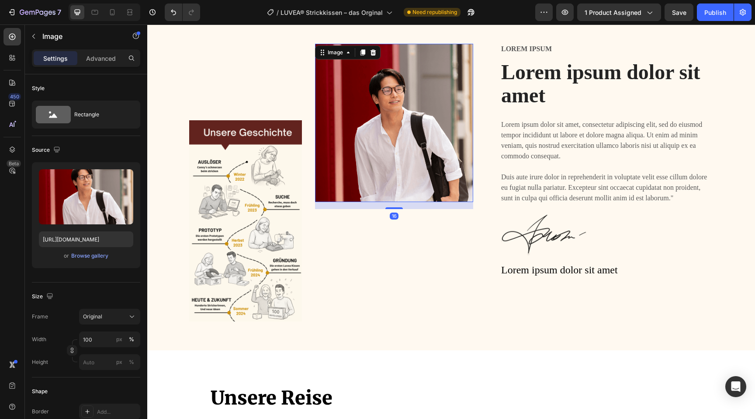
click at [416, 142] on img at bounding box center [394, 123] width 158 height 158
click at [98, 255] on div "Browse gallery" at bounding box center [89, 256] width 37 height 8
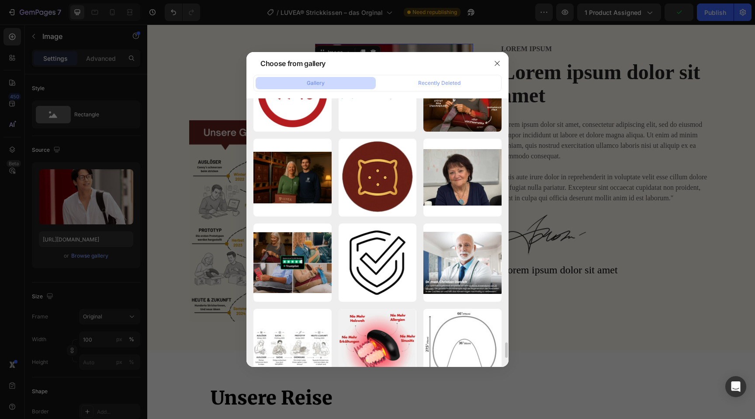
scroll to position [3964, 0]
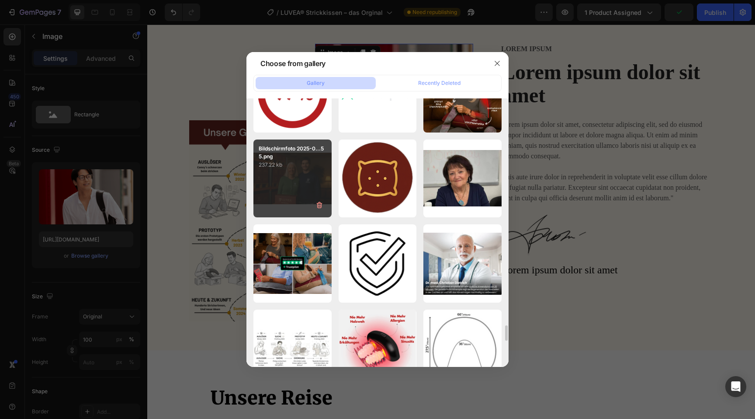
click at [307, 184] on div "Bildschirmfoto 2025-0...55.png 237.22 kb" at bounding box center [292, 178] width 78 height 78
type input "[URL][DOMAIN_NAME]"
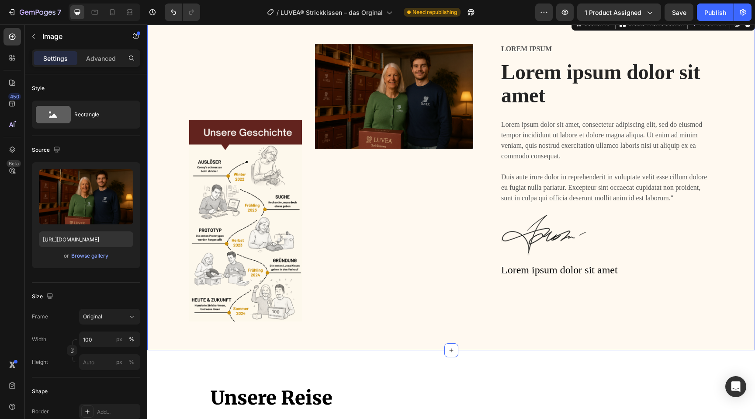
click at [188, 298] on div "Image Image Row Lorem ipsum Text Block Lorem ipsum dolor sit amet Heading Lorem…" at bounding box center [451, 189] width 595 height 291
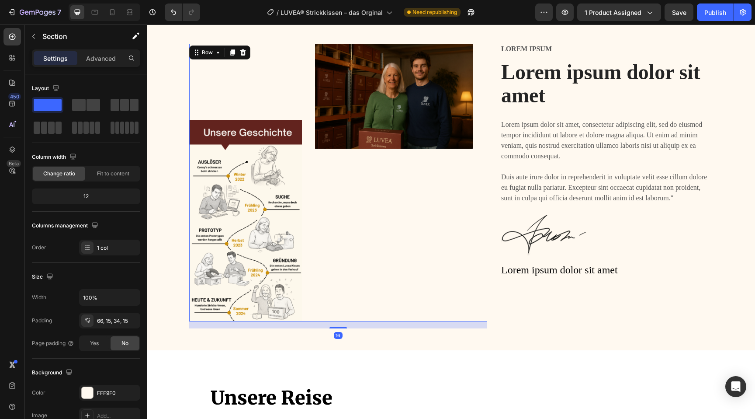
click at [387, 195] on div "Image" at bounding box center [394, 182] width 158 height 277
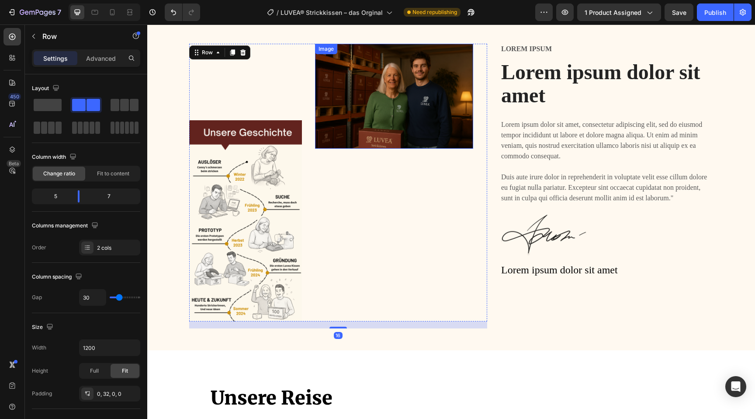
click at [384, 118] on img at bounding box center [394, 96] width 158 height 105
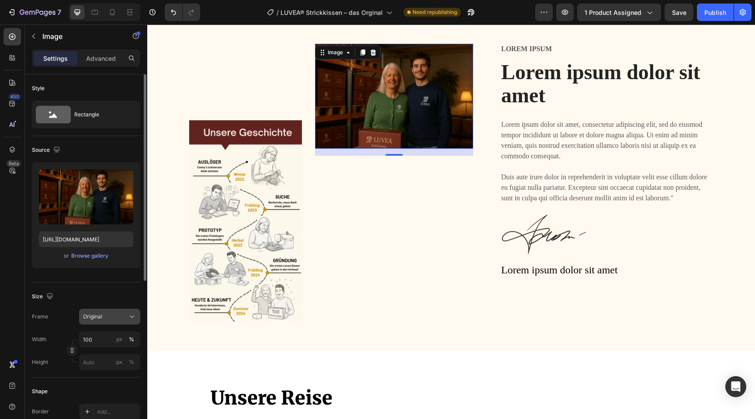
click at [121, 319] on div "Original" at bounding box center [104, 316] width 43 height 8
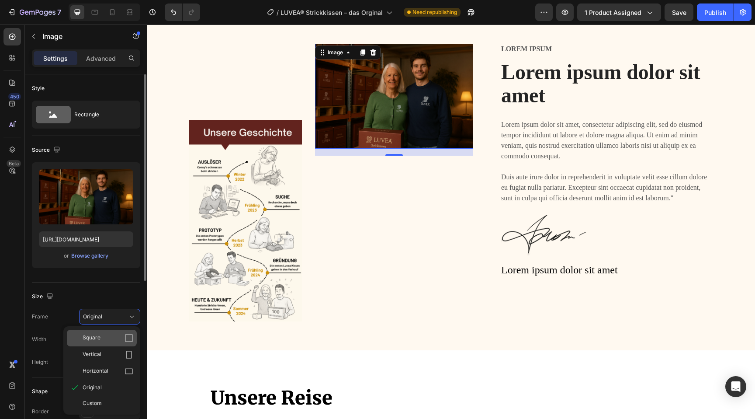
click at [111, 336] on div "Square" at bounding box center [108, 337] width 51 height 9
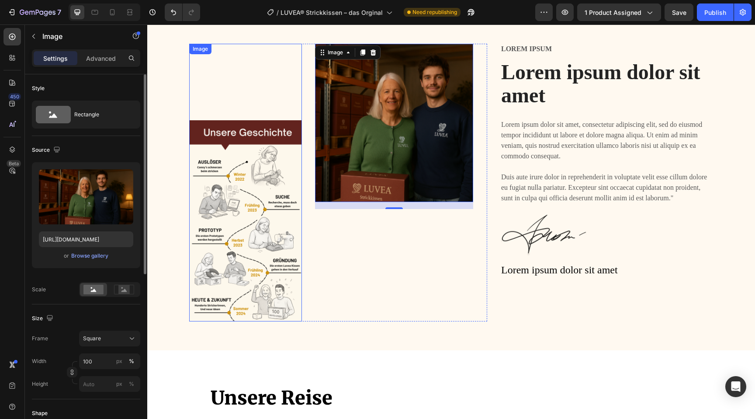
click at [246, 278] on img at bounding box center [245, 220] width 113 height 201
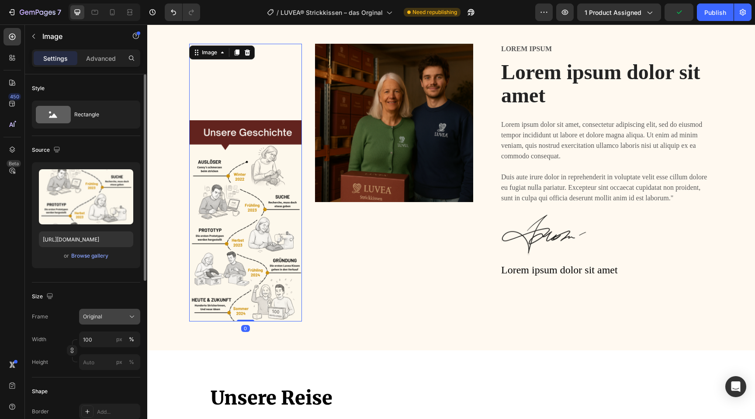
click at [104, 322] on button "Original" at bounding box center [109, 316] width 61 height 16
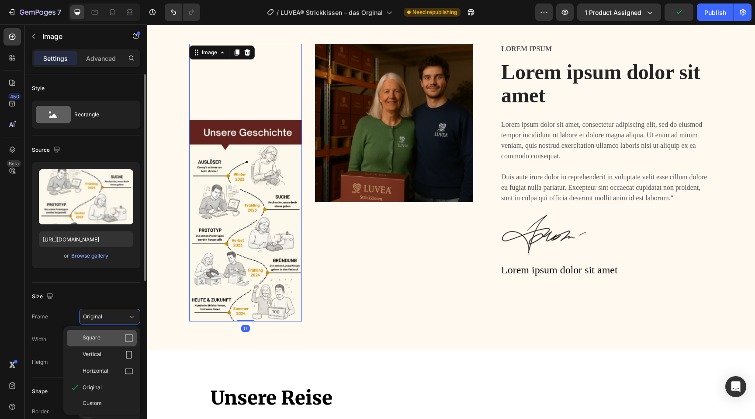
click at [107, 338] on div "Square" at bounding box center [108, 337] width 51 height 9
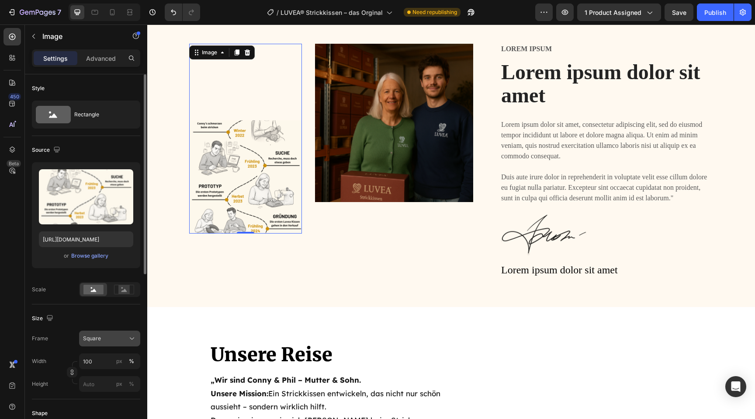
click at [89, 333] on button "Square" at bounding box center [109, 338] width 61 height 16
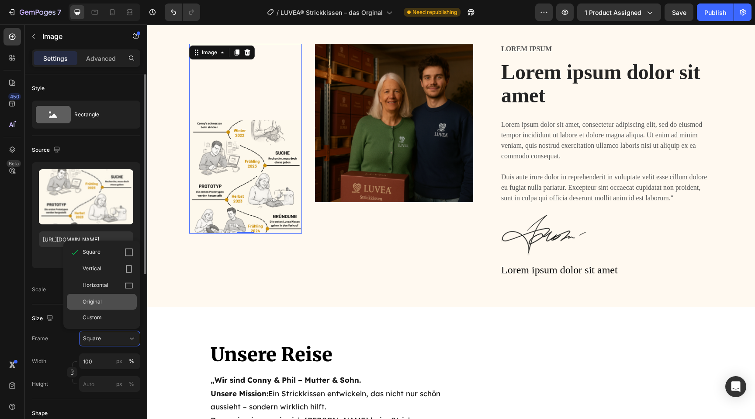
click at [104, 296] on div "Original" at bounding box center [102, 302] width 70 height 16
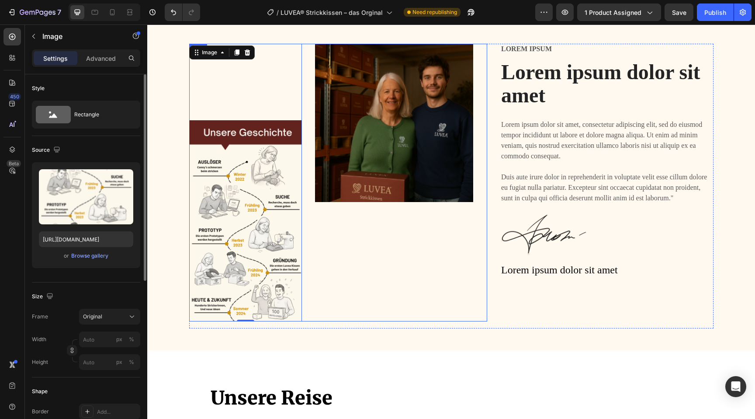
click at [362, 300] on div "Image" at bounding box center [394, 182] width 158 height 277
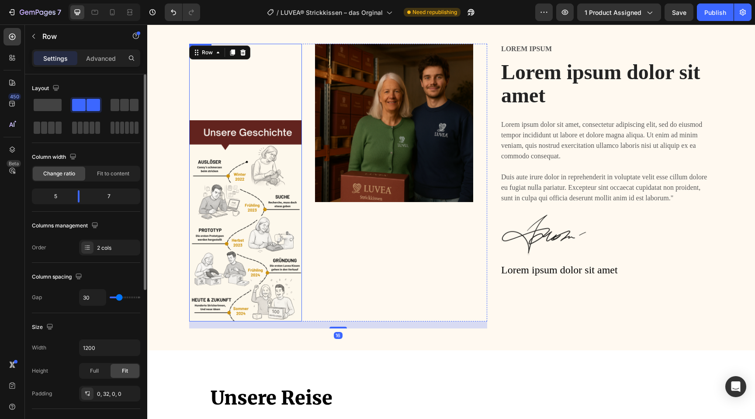
click at [269, 194] on img at bounding box center [245, 220] width 113 height 201
click at [367, 283] on div "Image" at bounding box center [394, 182] width 158 height 277
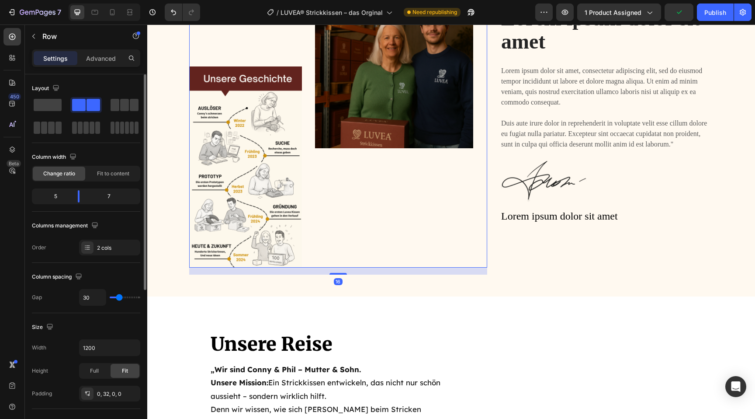
scroll to position [3191, 0]
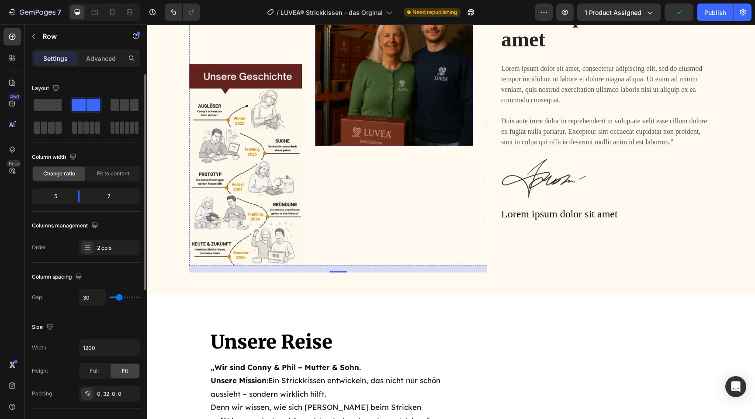
click at [378, 138] on img at bounding box center [394, 67] width 158 height 158
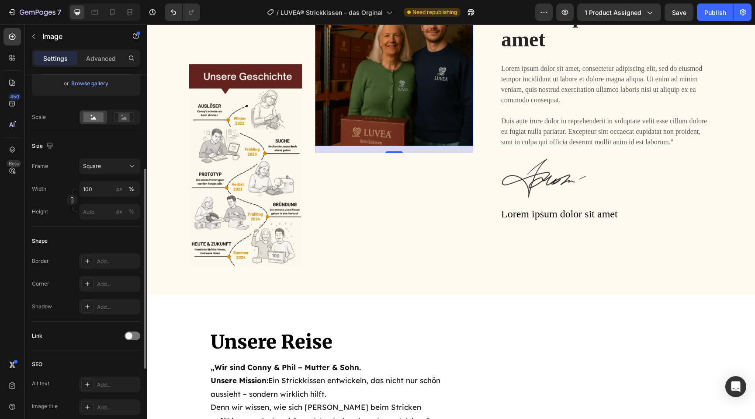
scroll to position [173, 0]
click at [111, 279] on div "Add..." at bounding box center [117, 283] width 41 height 8
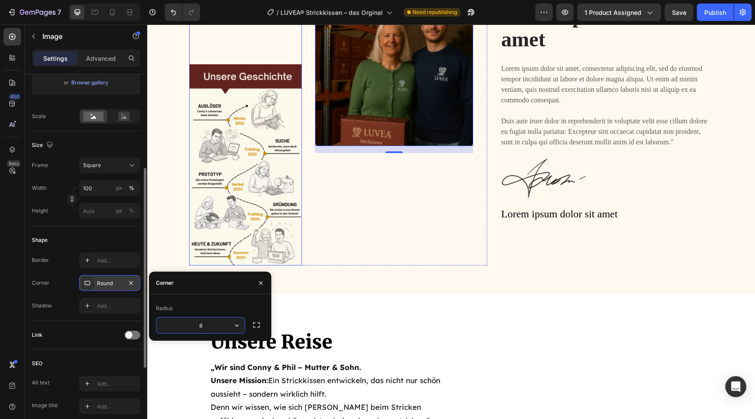
click at [222, 207] on img at bounding box center [245, 164] width 113 height 201
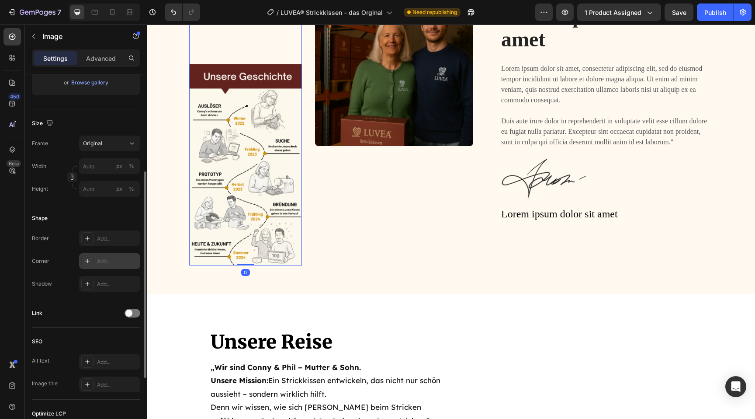
click at [114, 261] on div "Add..." at bounding box center [117, 261] width 41 height 8
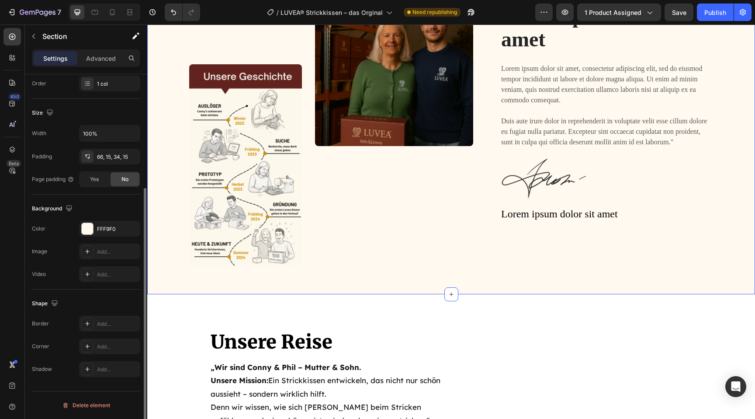
scroll to position [0, 0]
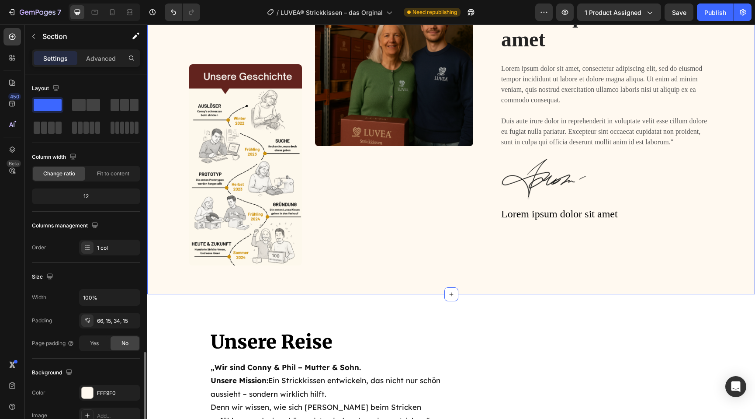
click at [343, 273] on div "Image Image Row Lorem ipsum Text Block Lorem ipsum dolor sit amet Heading Lorem…" at bounding box center [451, 133] width 595 height 291
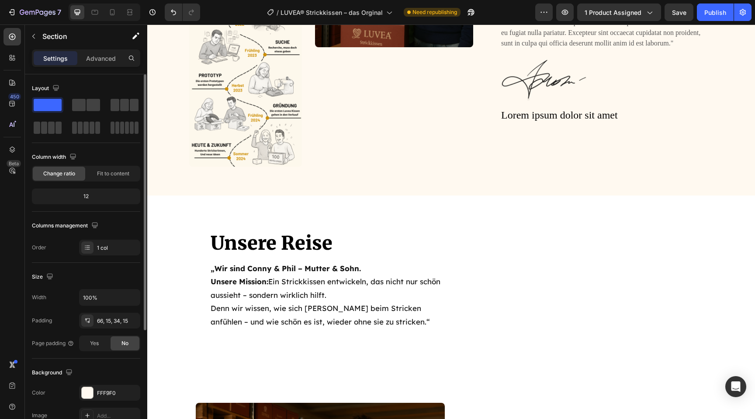
scroll to position [3291, 0]
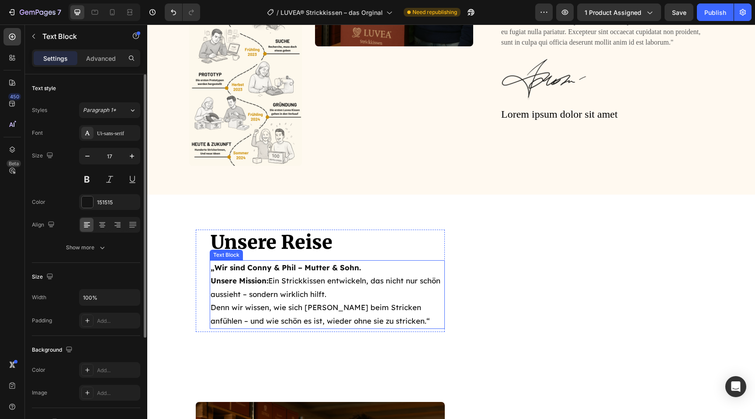
click at [357, 295] on p "„Wir sind Conny & Phil – Mutter & Sohn. Unsere Mission: Ein Strickkissen entwic…" at bounding box center [327, 294] width 233 height 67
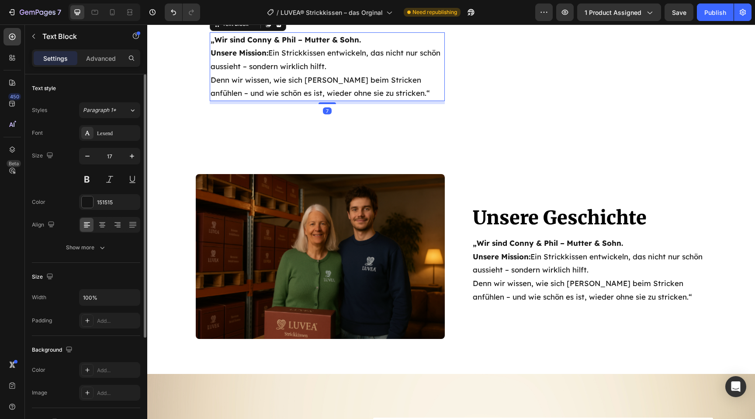
scroll to position [3543, 0]
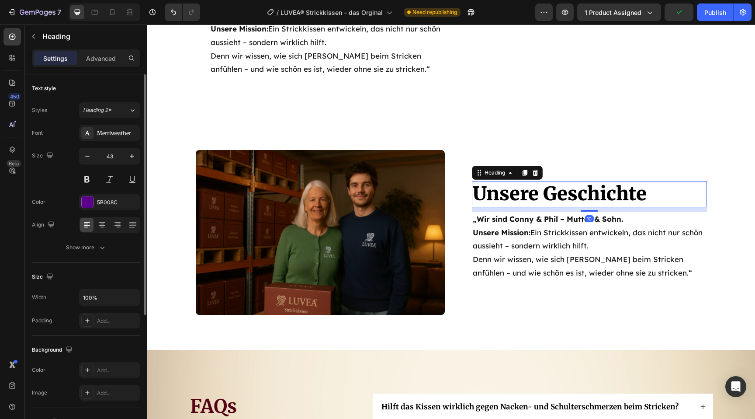
click at [634, 195] on span "Unsere Geschichte" at bounding box center [560, 194] width 174 height 24
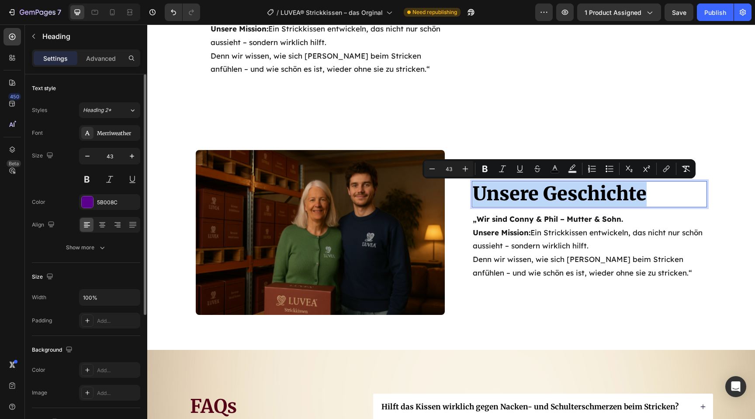
drag, startPoint x: 643, startPoint y: 196, endPoint x: 473, endPoint y: 191, distance: 170.0
click at [473, 191] on span "Unsere Geschichte" at bounding box center [560, 194] width 174 height 24
copy span "Unsere Geschichte"
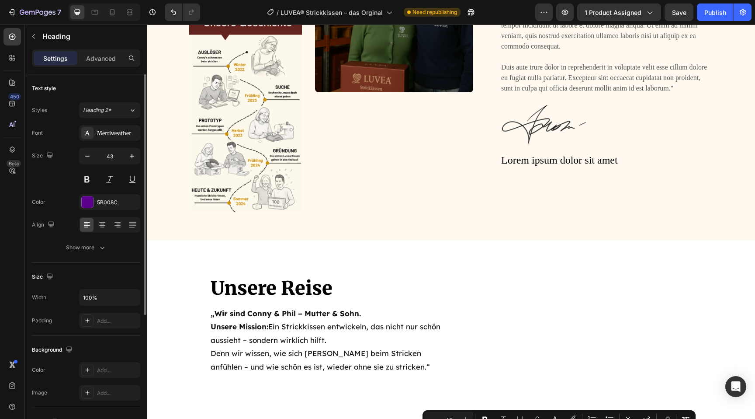
type input "16"
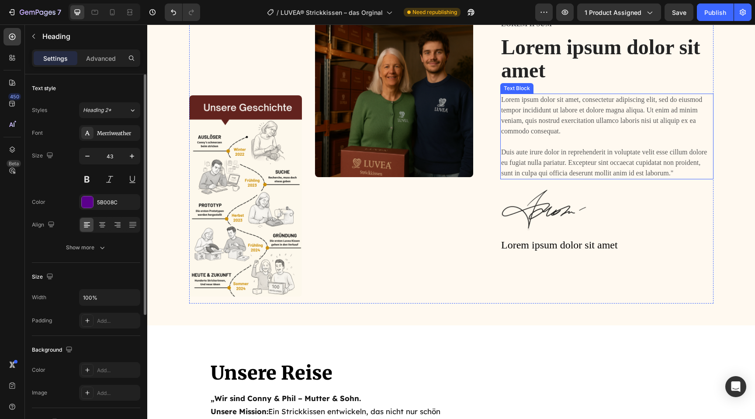
scroll to position [3085, 0]
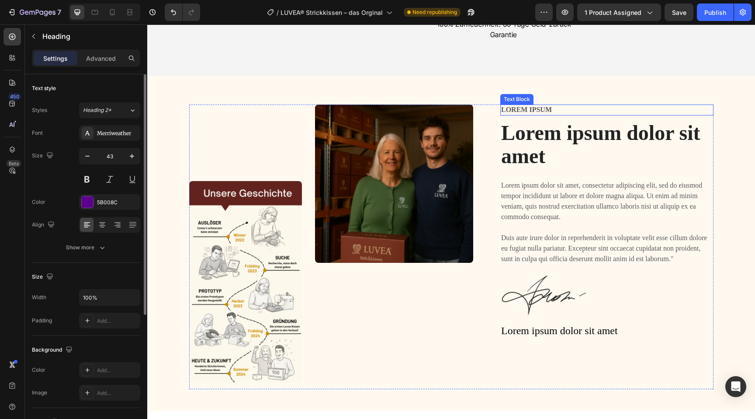
click at [550, 105] on p "Lorem ipsum" at bounding box center [606, 109] width 211 height 9
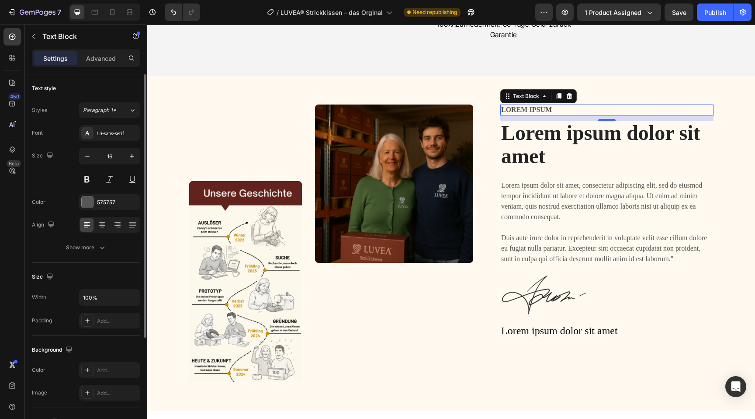
click at [560, 105] on p "Lorem ipsum" at bounding box center [606, 109] width 211 height 9
click at [547, 139] on h2 "Lorem ipsum dolor sit amet" at bounding box center [606, 145] width 213 height 48
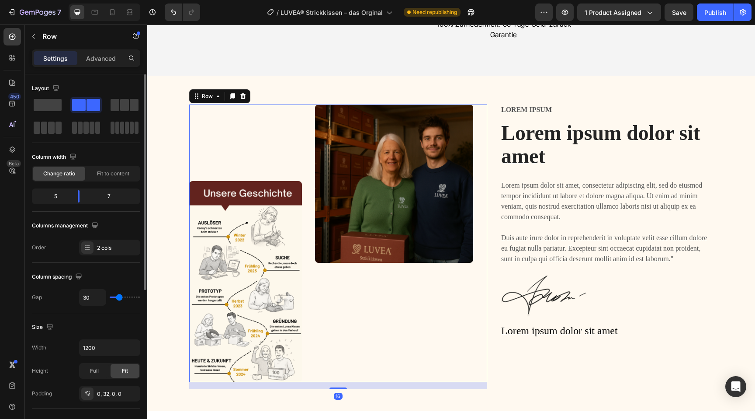
click at [467, 297] on div "Image" at bounding box center [394, 242] width 158 height 277
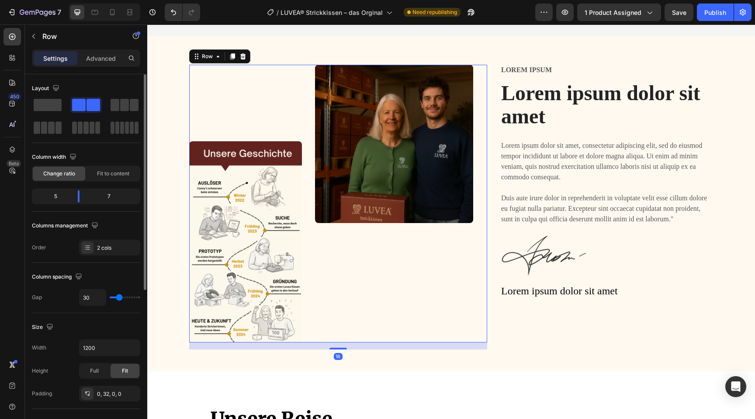
scroll to position [3127, 0]
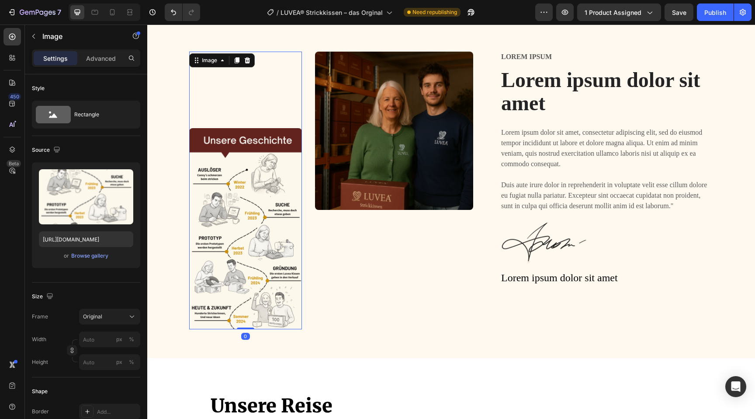
click at [283, 288] on img at bounding box center [245, 228] width 113 height 201
click at [385, 289] on div "Image" at bounding box center [394, 190] width 158 height 277
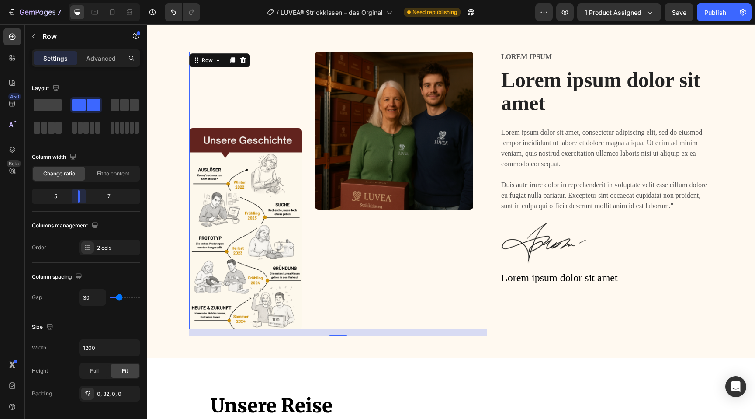
drag, startPoint x: 81, startPoint y: 194, endPoint x: 73, endPoint y: 192, distance: 8.3
click at [73, 0] on body "7 Version history / LUVEA® Strickkissen – das Orginal Need republishing Preview…" at bounding box center [377, 0] width 755 height 0
click at [313, 234] on div "Image Image Row 16" at bounding box center [338, 190] width 298 height 277
click at [103, 172] on span "Fit to content" at bounding box center [113, 174] width 32 height 8
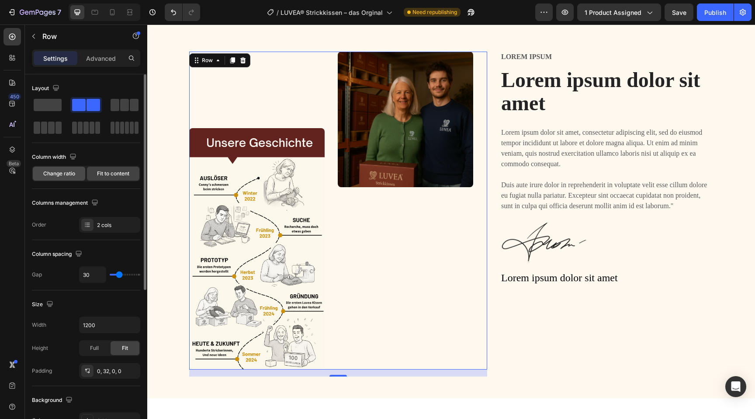
click at [76, 174] on div "Change ratio" at bounding box center [59, 173] width 52 height 14
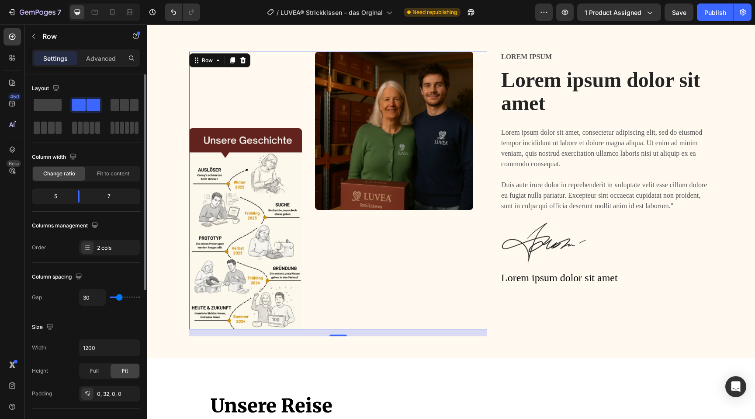
type input "18"
type input "14"
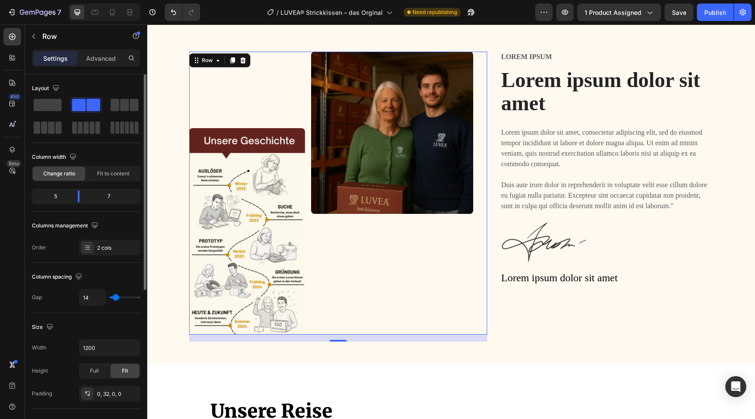
type input "11"
type input "9"
type input "7"
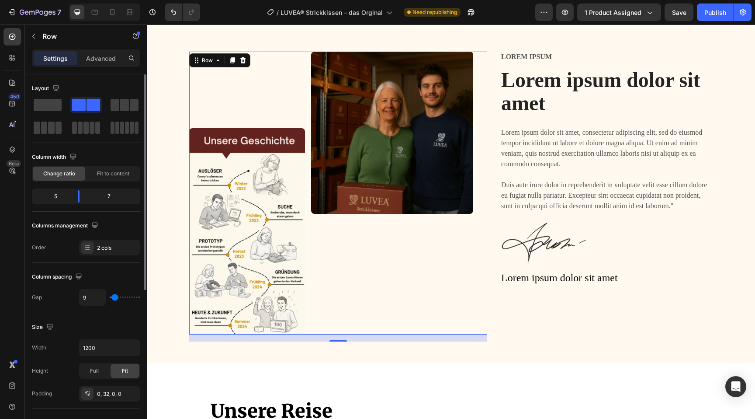
type input "7"
type input "6"
type input "5"
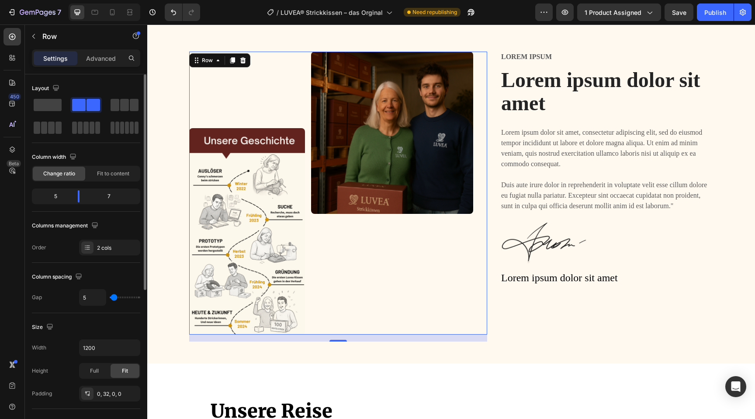
type input "4"
type input "3"
type input "2"
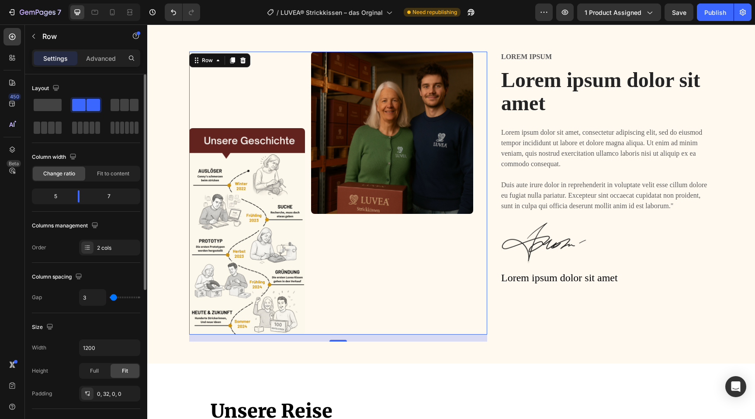
type input "2"
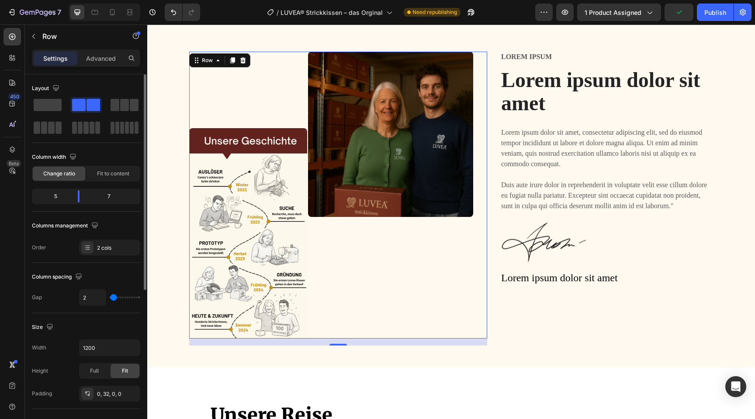
type input "3"
type input "4"
type input "5"
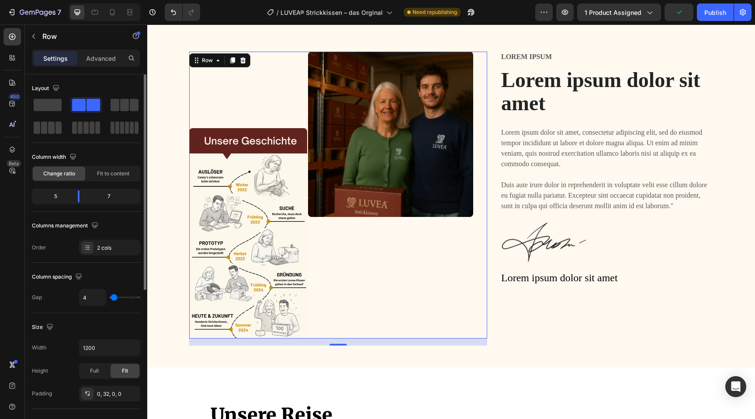
type input "5"
type input "6"
type input "7"
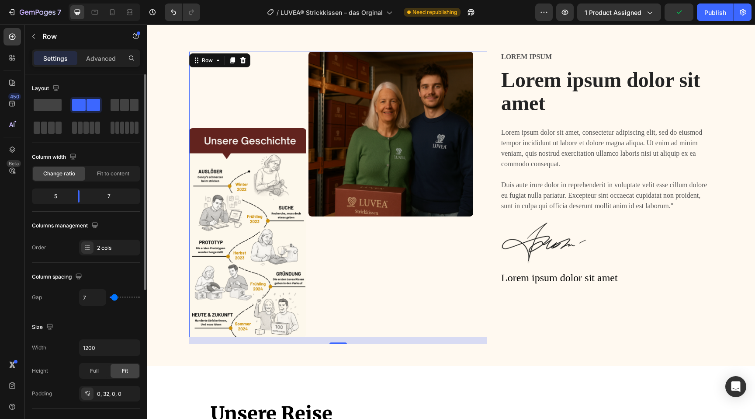
type input "8"
type input "9"
type input "10"
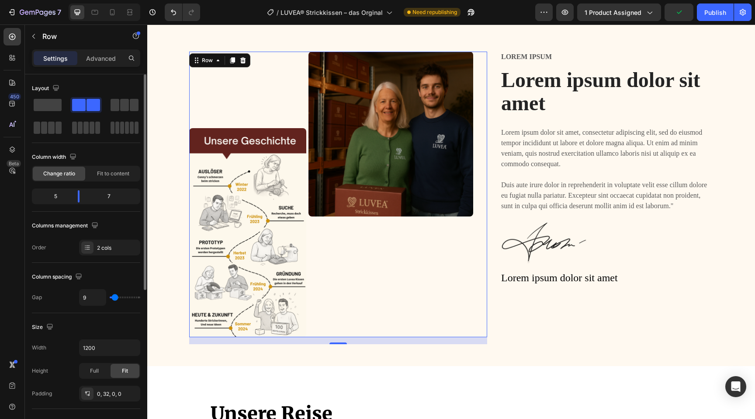
type input "10"
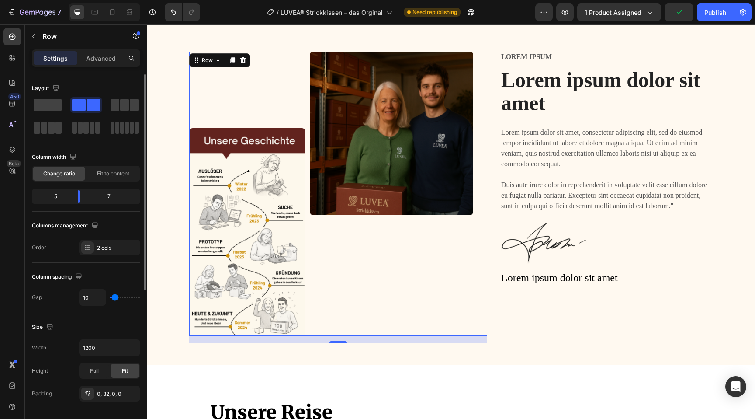
type input "11"
click at [115, 298] on input "range" at bounding box center [125, 297] width 31 height 2
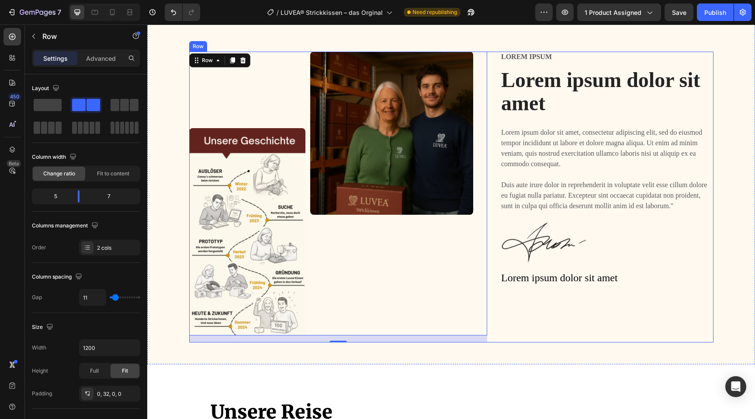
click at [539, 329] on div "Lorem ipsum Text Block Lorem ipsum dolor sit amet Heading Lorem ipsum dolor sit…" at bounding box center [606, 197] width 213 height 291
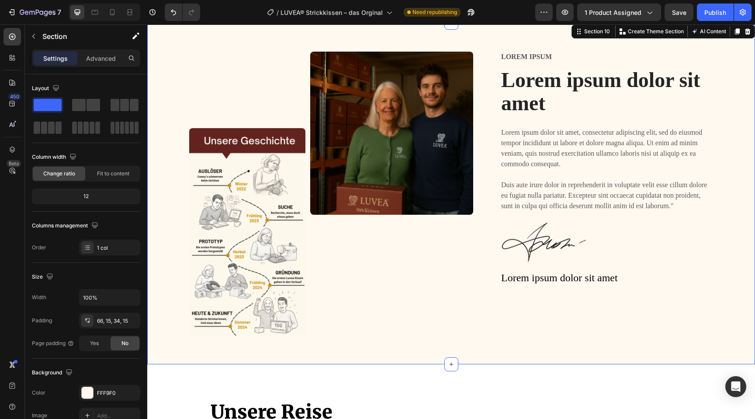
click at [162, 300] on div "Image Image Row Lorem ipsum Text Block Lorem ipsum dolor sit amet Heading Lorem…" at bounding box center [451, 201] width 595 height 298
click at [239, 285] on img at bounding box center [247, 231] width 116 height 207
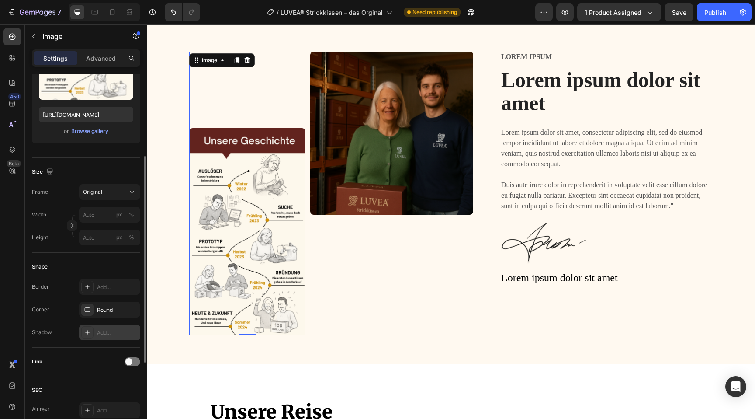
scroll to position [133, 0]
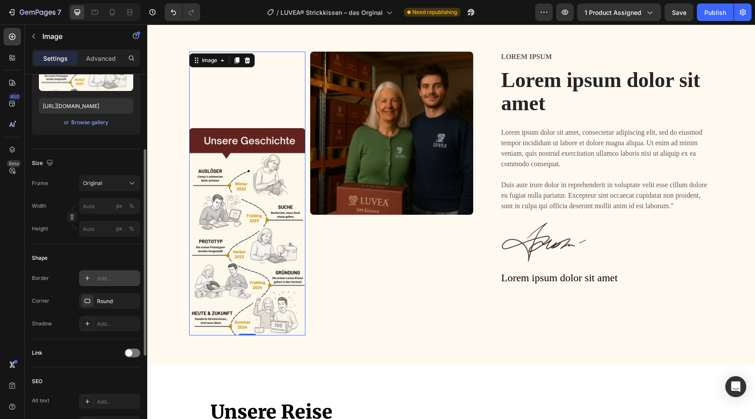
click at [113, 277] on div "Add..." at bounding box center [117, 278] width 41 height 8
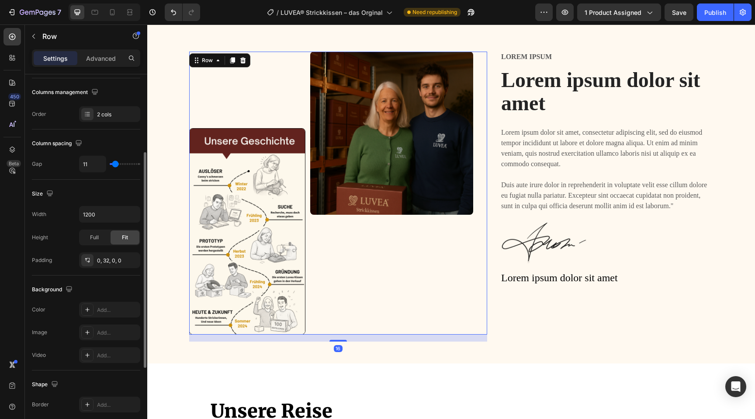
click at [330, 264] on div "Image" at bounding box center [391, 193] width 163 height 283
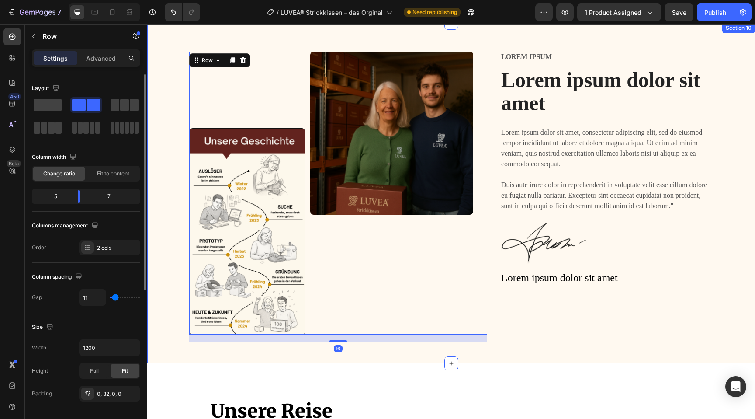
click at [149, 267] on div "Image Image Row 16 Lorem ipsum Text Block Lorem ipsum dolor sit amet Heading Lo…" at bounding box center [451, 193] width 608 height 340
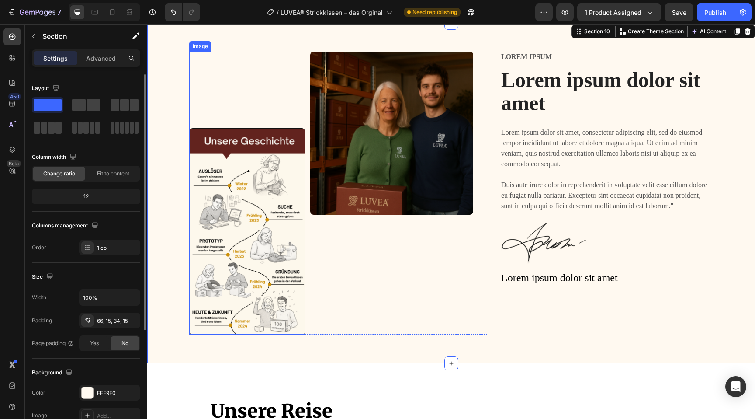
click at [194, 332] on img at bounding box center [247, 231] width 116 height 206
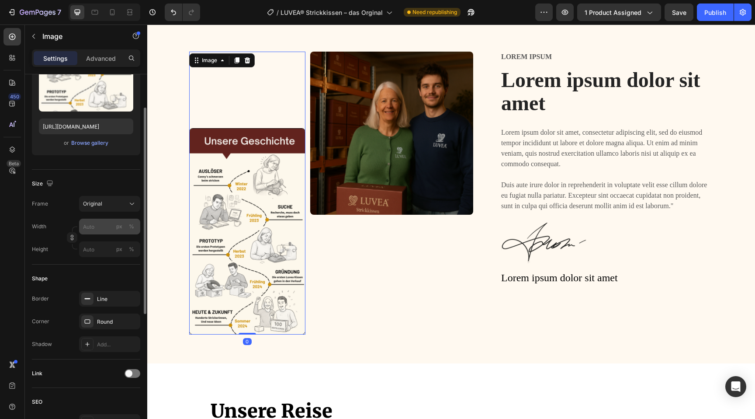
scroll to position [109, 0]
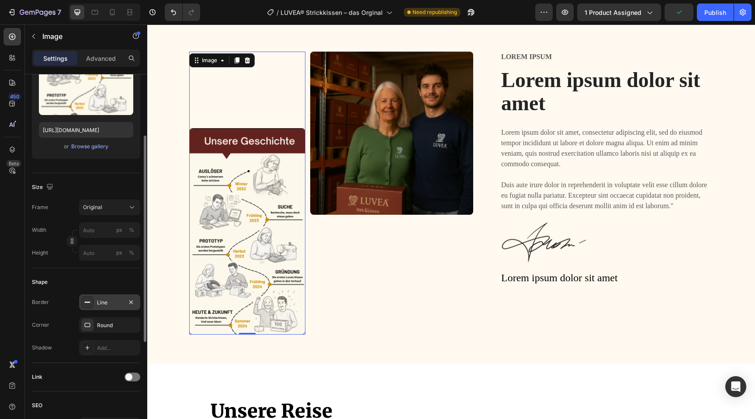
click at [110, 302] on div "Line" at bounding box center [109, 302] width 25 height 8
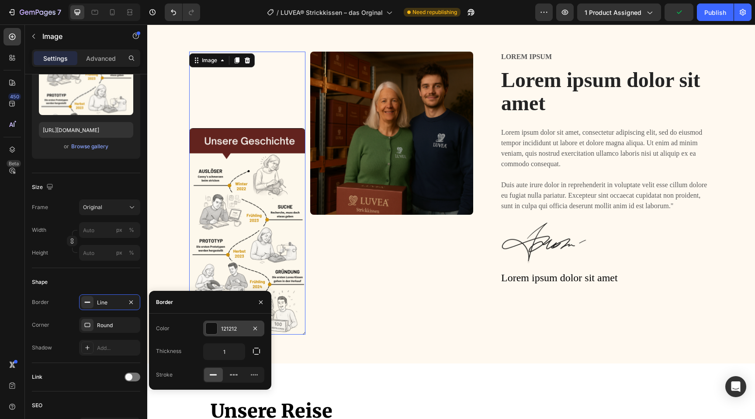
click at [208, 324] on div at bounding box center [211, 327] width 11 height 11
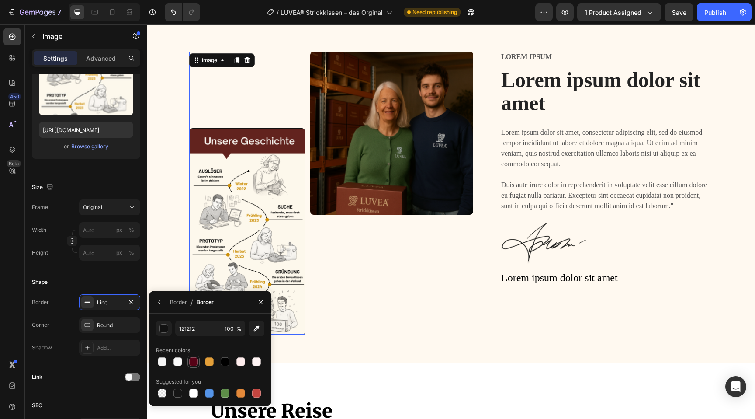
click at [190, 355] on div "Recent colors" at bounding box center [210, 355] width 108 height 24
click at [195, 364] on div at bounding box center [193, 361] width 9 height 9
type input "560216"
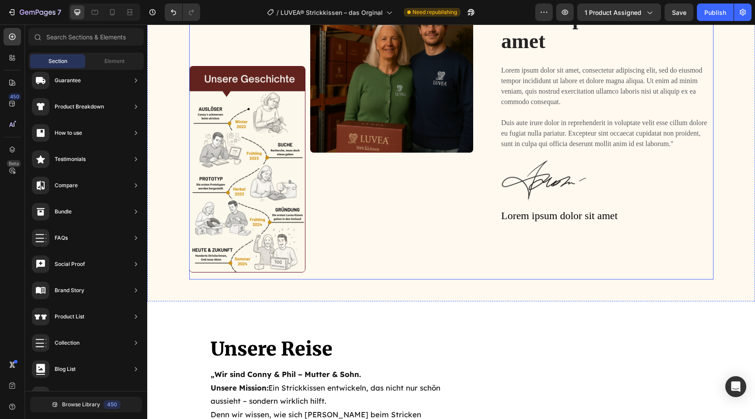
scroll to position [3157, 0]
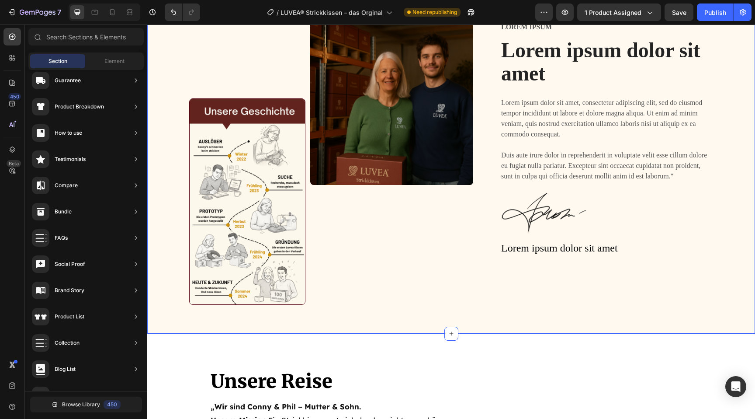
click at [462, 320] on div "Image Image Row Lorem ipsum Text Block Lorem ipsum dolor sit amet Heading Lorem…" at bounding box center [451, 163] width 608 height 340
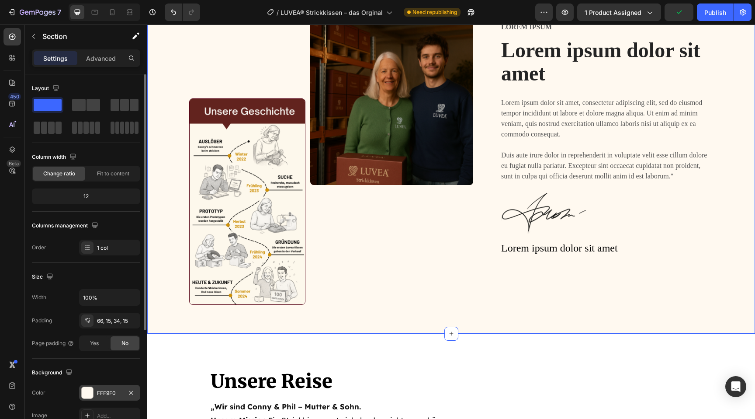
click at [88, 389] on div at bounding box center [87, 392] width 11 height 11
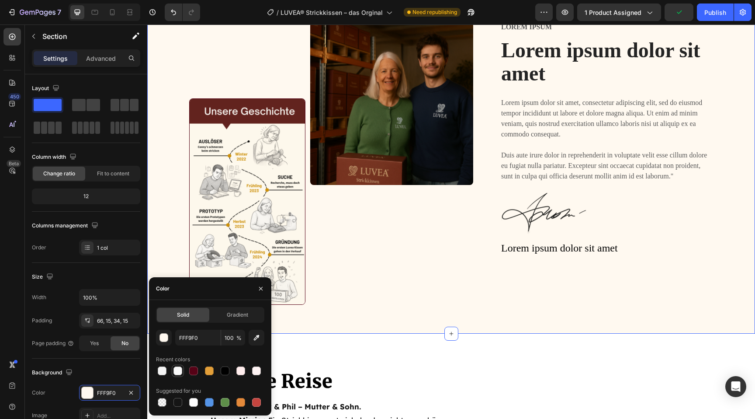
click at [174, 371] on div at bounding box center [177, 370] width 9 height 9
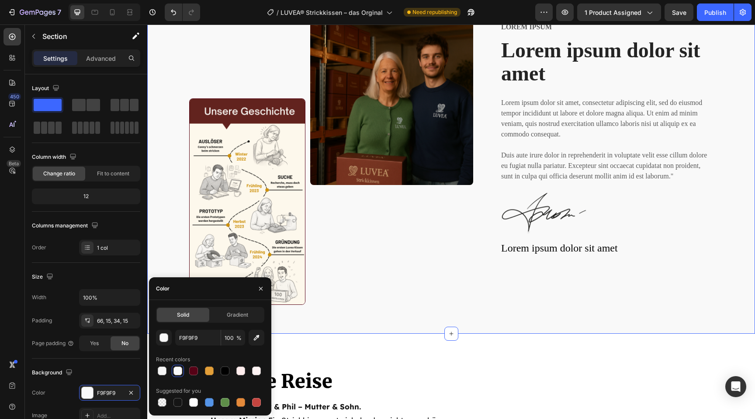
click at [154, 371] on div "Solid Gradient F9F9F9 100 % Recent colors Suggested for you" at bounding box center [210, 357] width 122 height 101
click at [159, 372] on div at bounding box center [162, 370] width 9 height 9
click at [166, 341] on div "button" at bounding box center [163, 337] width 9 height 9
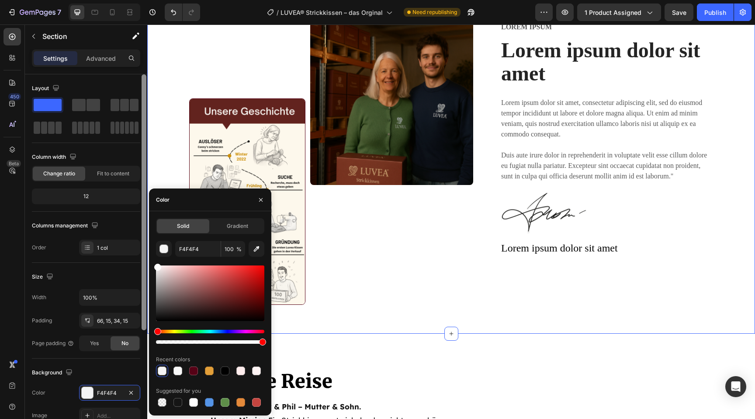
drag, startPoint x: 176, startPoint y: 286, endPoint x: 145, endPoint y: 251, distance: 46.4
click at [145, 251] on div "450 Beta Sections(18) Elements(84) Section Element Hero Section Product Detail …" at bounding box center [73, 221] width 147 height 394
type input "FFFFFF"
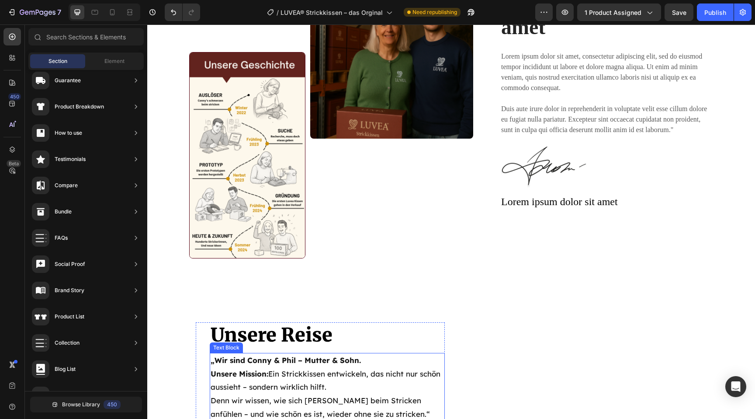
scroll to position [3210, 0]
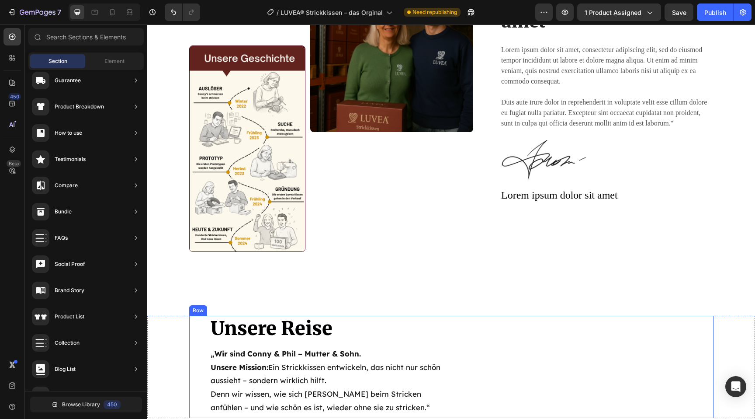
click at [510, 329] on div "Image" at bounding box center [582, 366] width 249 height 102
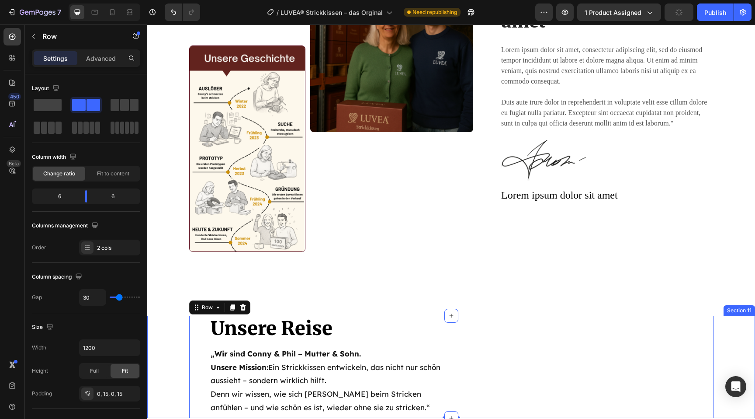
click at [157, 330] on div "Unsere Reise Heading „Wir sind Conny & Phil – Mutter & Sohn. Unsere Mission: Ei…" at bounding box center [451, 366] width 608 height 102
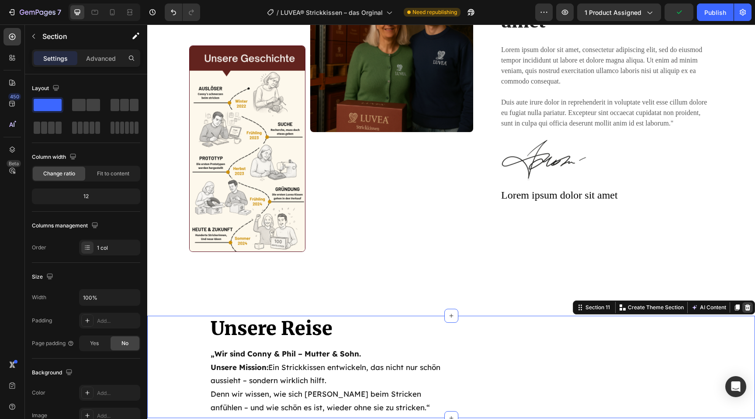
click at [750, 303] on div at bounding box center [747, 307] width 10 height 10
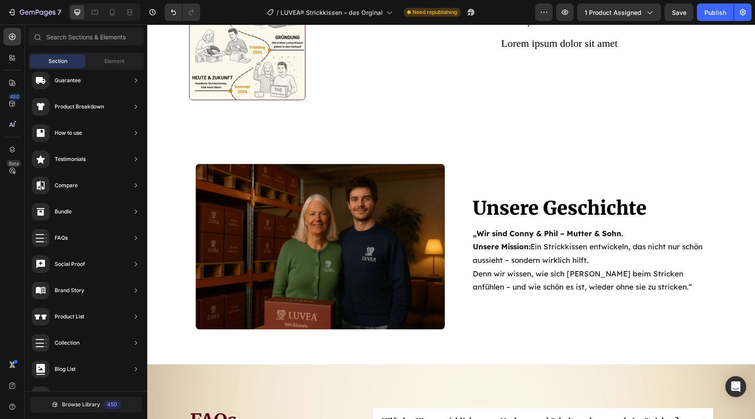
scroll to position [3340, 0]
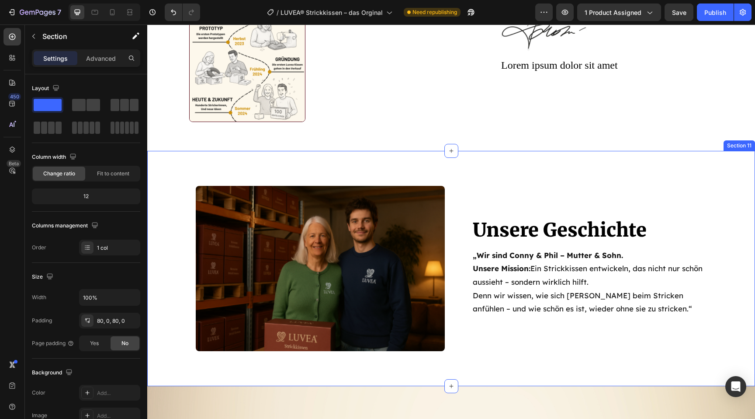
click at [187, 156] on div "Unsere Geschichte Heading „Wir sind Conny & Phil – Mutter & Sohn. Unsere Missio…" at bounding box center [451, 268] width 608 height 235
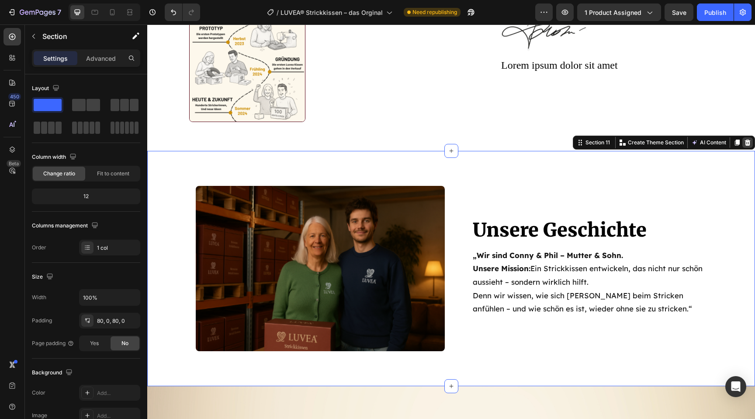
click at [747, 142] on icon at bounding box center [748, 142] width 6 height 6
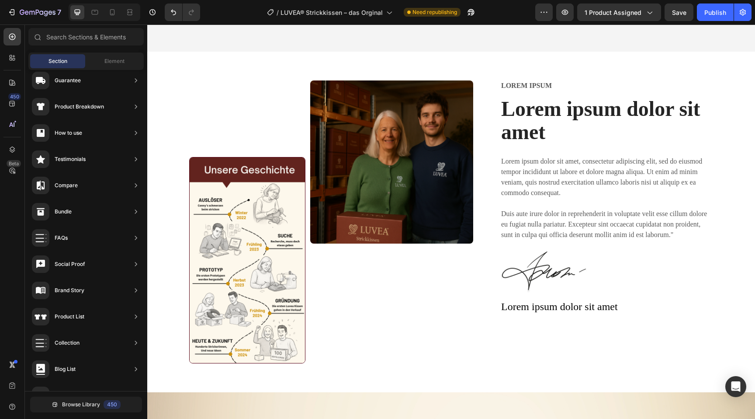
scroll to position [3114, 0]
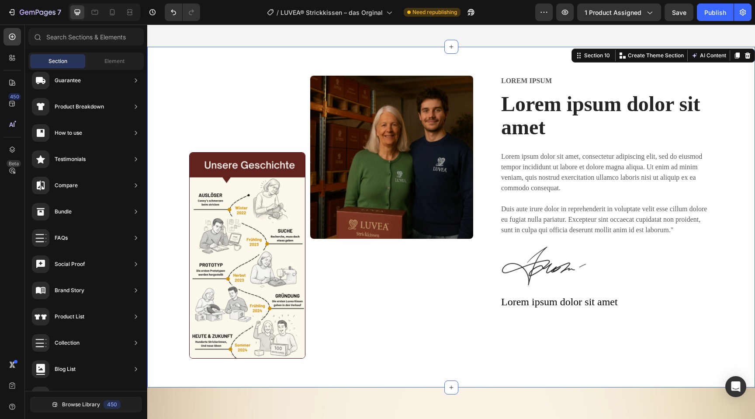
click at [489, 366] on div "Image Image Row Lorem ipsum Text Block Lorem ipsum dolor sit amet Heading Lorem…" at bounding box center [451, 217] width 608 height 340
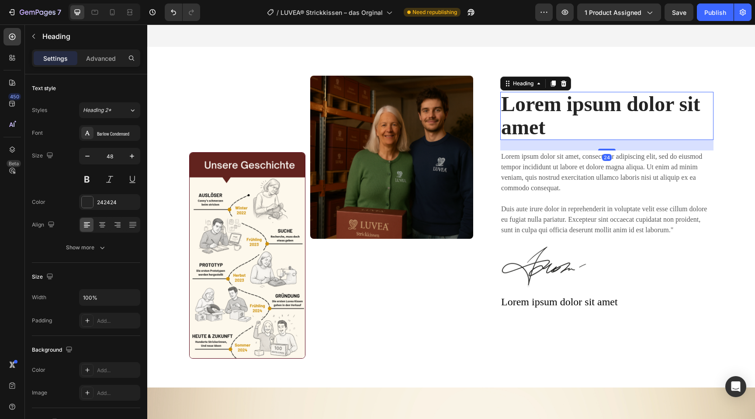
click at [544, 108] on h2 "Lorem ipsum dolor sit amet" at bounding box center [606, 116] width 213 height 48
click at [107, 125] on div "Barlow Condensed" at bounding box center [109, 133] width 61 height 16
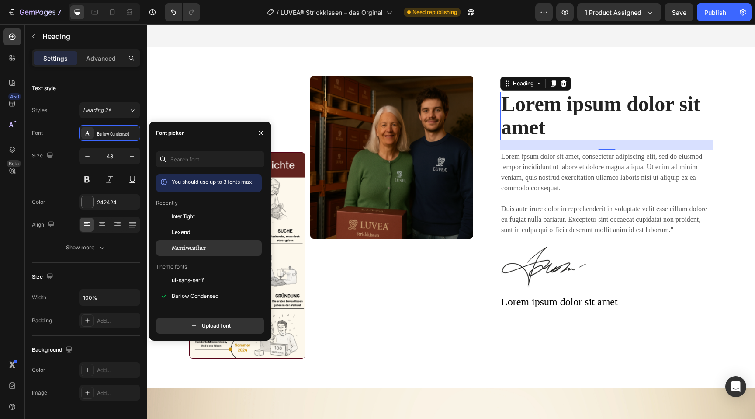
click at [191, 244] on span "Merriweather" at bounding box center [189, 248] width 34 height 8
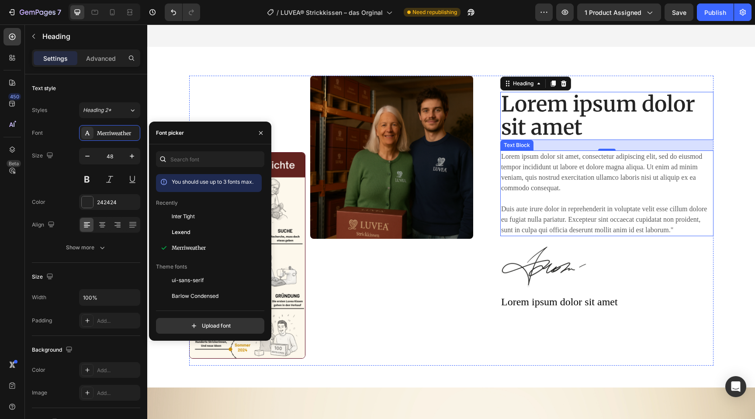
click at [611, 192] on p "Lorem ipsum dolor sit amet, consectetur adipiscing elit, sed do eiusmod tempor …" at bounding box center [606, 193] width 211 height 84
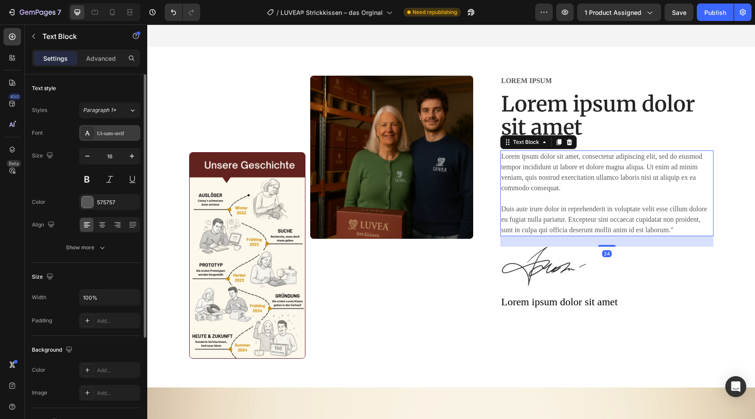
click at [103, 137] on div "Ui-sans-serif" at bounding box center [109, 133] width 61 height 16
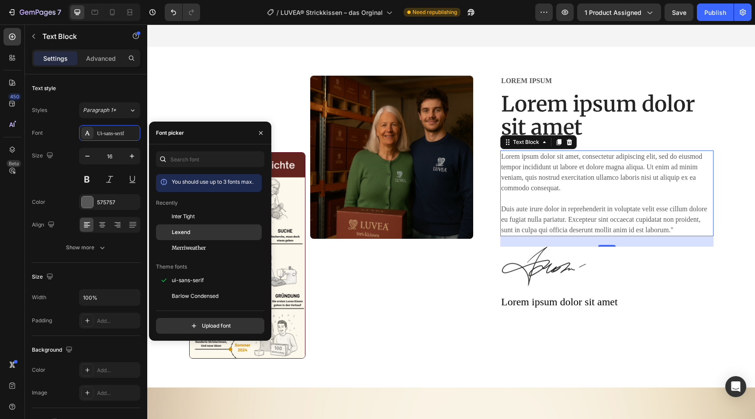
click at [194, 231] on div "Lexend" at bounding box center [216, 232] width 88 height 8
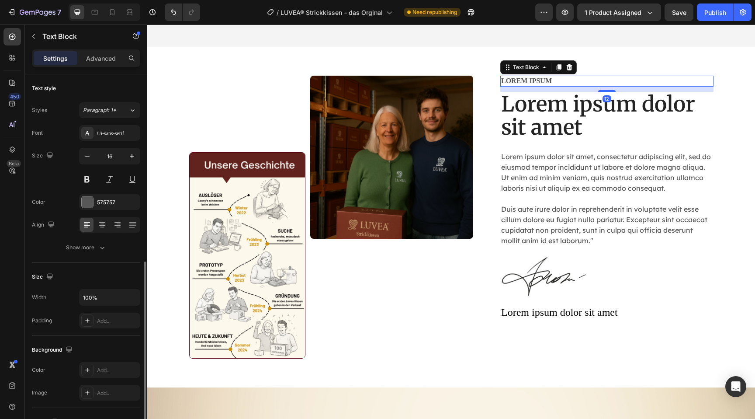
click at [537, 76] on p "Lorem ipsum" at bounding box center [606, 80] width 211 height 9
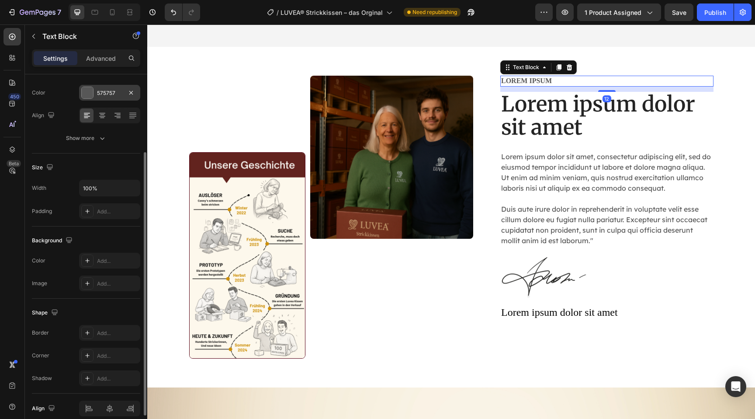
click at [117, 89] on div "575757" at bounding box center [109, 93] width 25 height 8
click at [102, 161] on div "Size" at bounding box center [86, 167] width 108 height 14
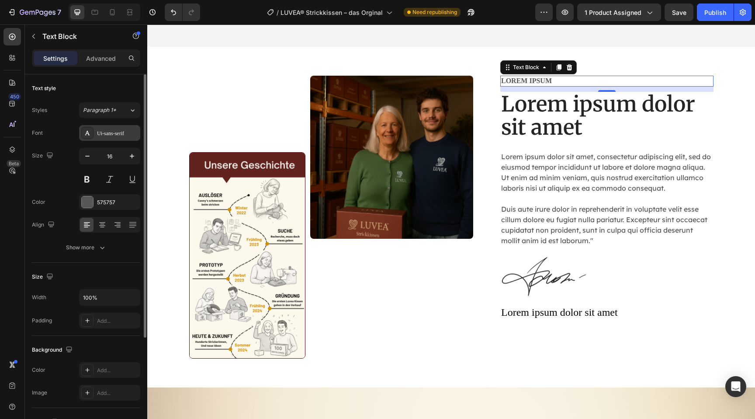
click at [116, 133] on div "Ui-sans-serif" at bounding box center [117, 133] width 41 height 8
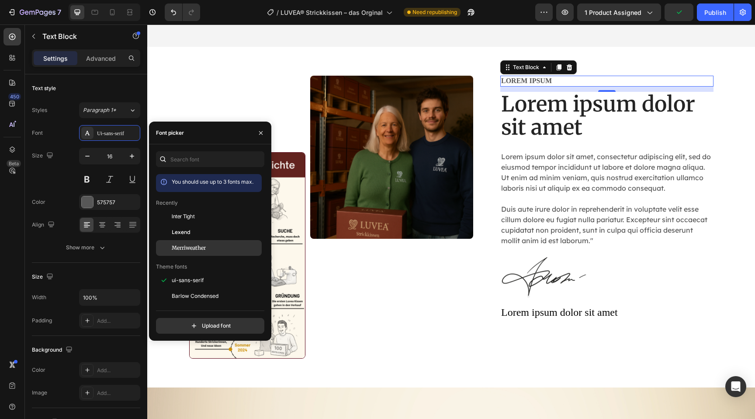
click at [203, 248] on span "Merriweather" at bounding box center [189, 248] width 34 height 8
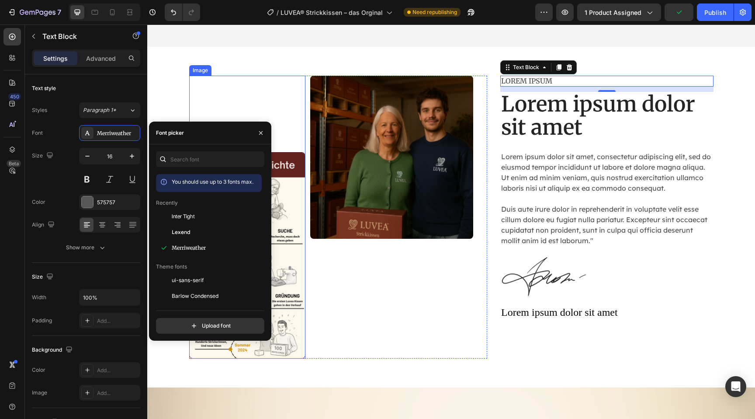
click at [202, 94] on div "Image" at bounding box center [247, 217] width 116 height 283
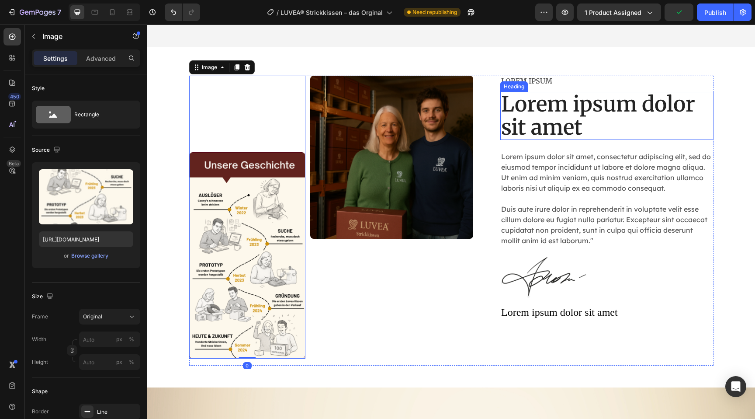
click at [551, 125] on h2 "Lorem ipsum dolor sit amet" at bounding box center [606, 116] width 213 height 48
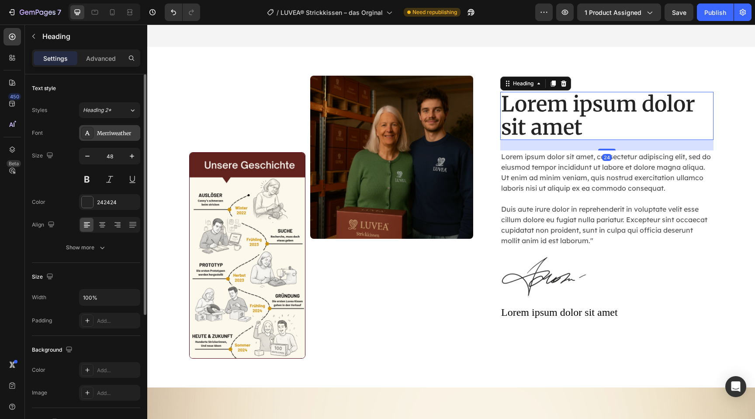
click at [117, 131] on div "Merriweather" at bounding box center [117, 133] width 41 height 8
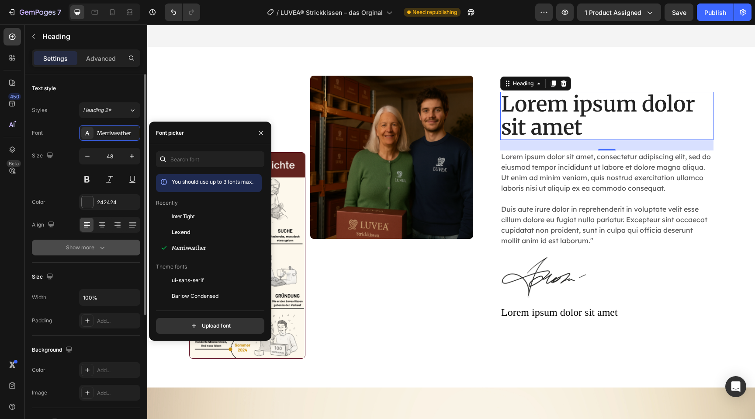
click at [91, 249] on div "Show more" at bounding box center [86, 247] width 41 height 9
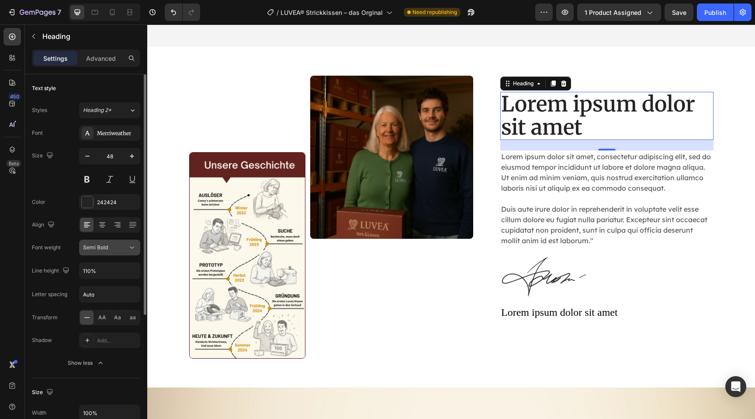
click at [107, 254] on button "Semi Bold" at bounding box center [109, 247] width 61 height 16
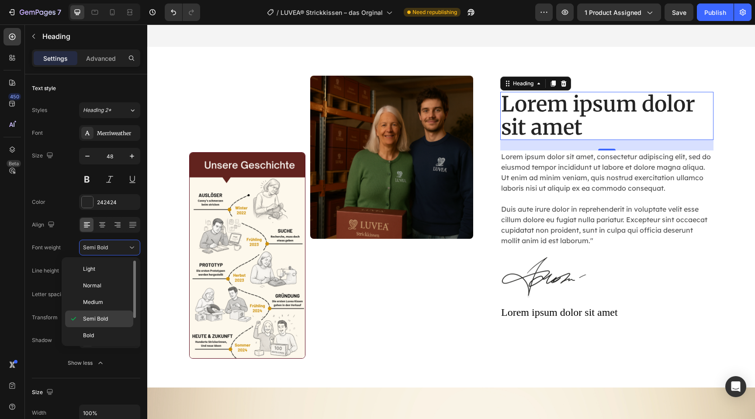
scroll to position [35, 0]
click at [95, 330] on span "Black" at bounding box center [90, 334] width 14 height 8
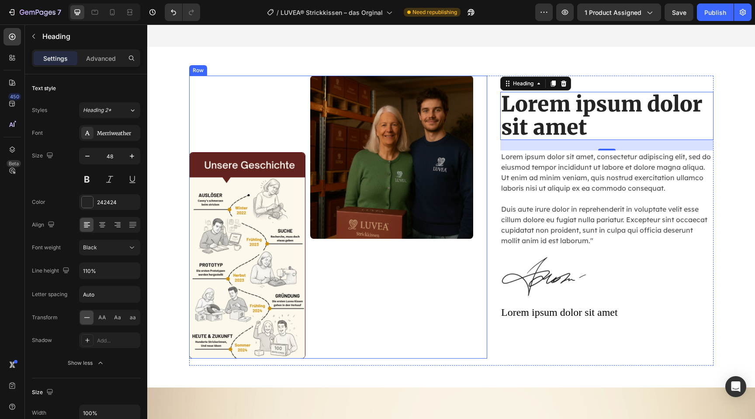
click at [350, 319] on div "Image" at bounding box center [391, 217] width 163 height 283
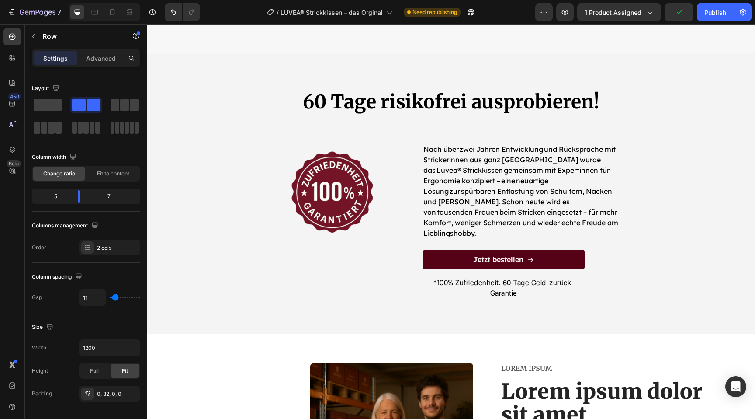
scroll to position [2826, 0]
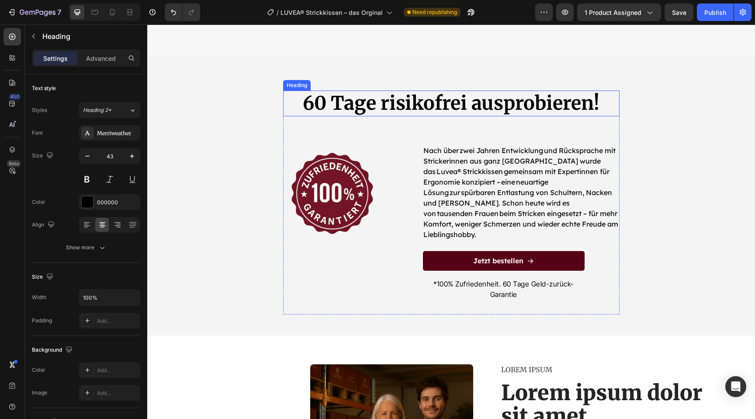
click at [433, 106] on h2 "60 Tage risikofrei ausprobieren!" at bounding box center [451, 103] width 336 height 26
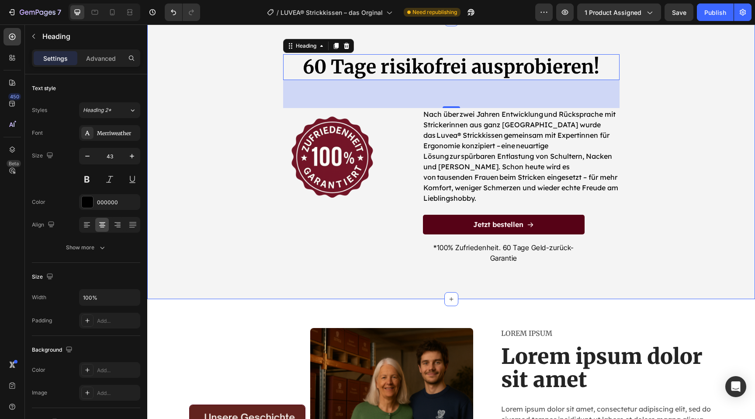
scroll to position [2862, 0]
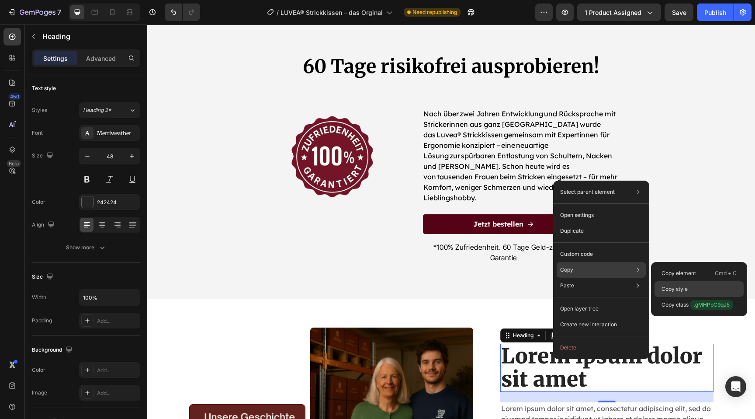
click at [673, 297] on div "Copy style" at bounding box center [699, 305] width 89 height 16
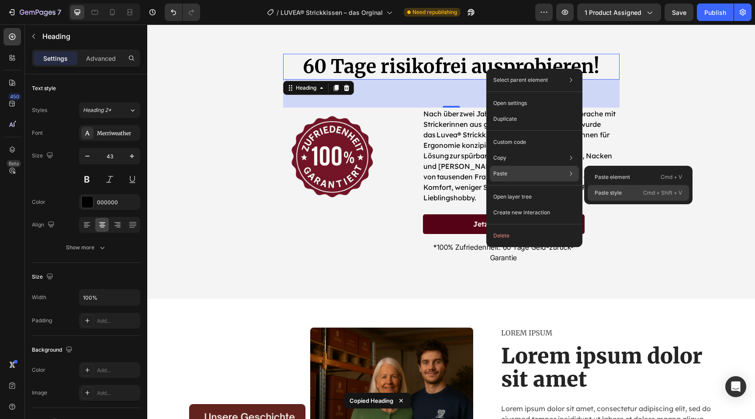
click at [613, 191] on p "Paste style" at bounding box center [608, 193] width 27 height 8
type input "48"
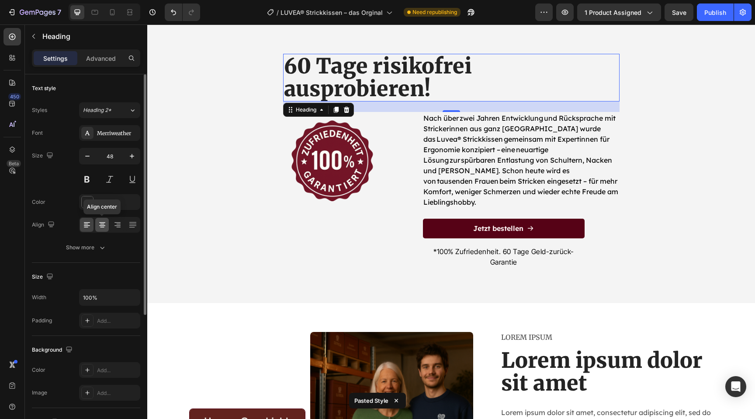
click at [100, 226] on icon at bounding box center [102, 224] width 9 height 9
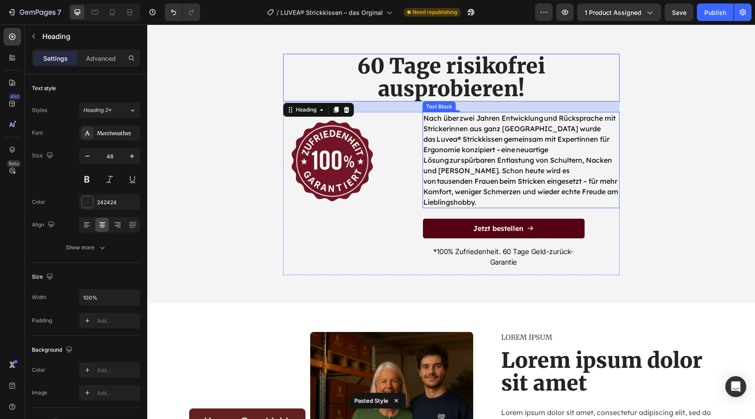
scroll to position [2932, 0]
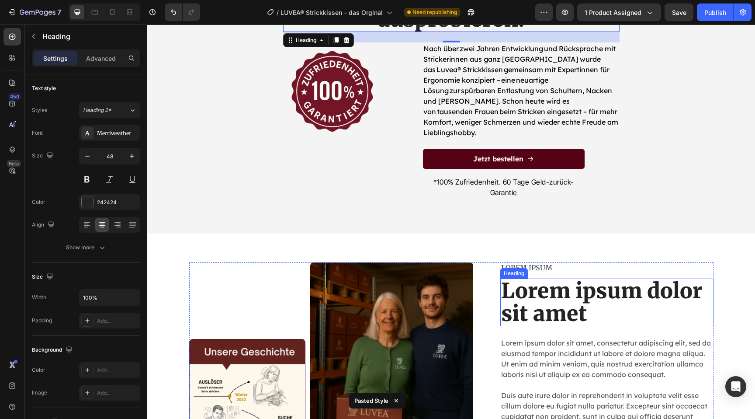
click at [548, 281] on h2 "Lorem ipsum dolor sit amet" at bounding box center [606, 302] width 213 height 48
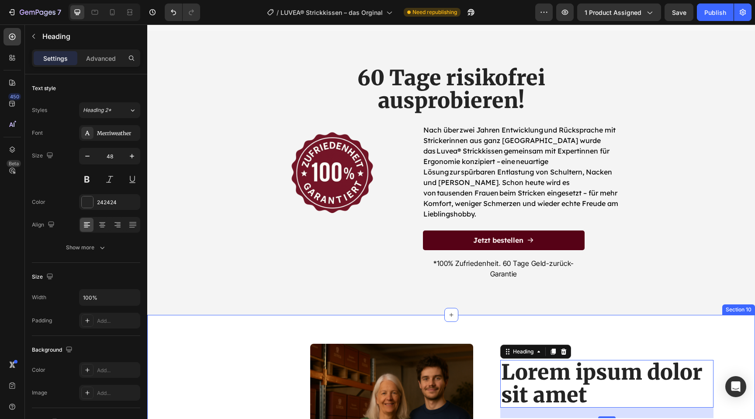
scroll to position [2847, 0]
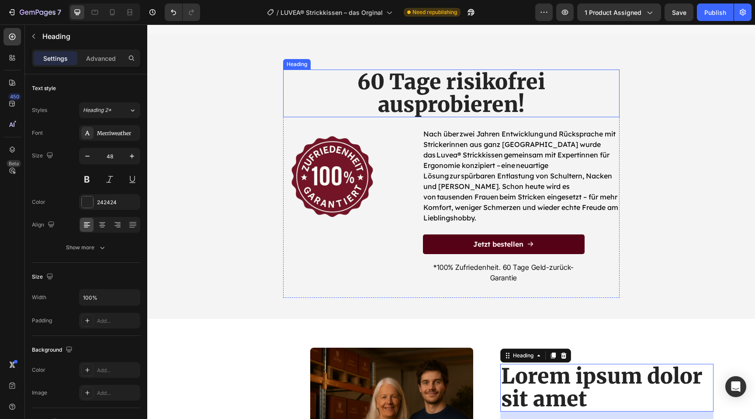
click at [462, 101] on h2 "60 Tage risikofrei ausprobieren!" at bounding box center [451, 93] width 336 height 48
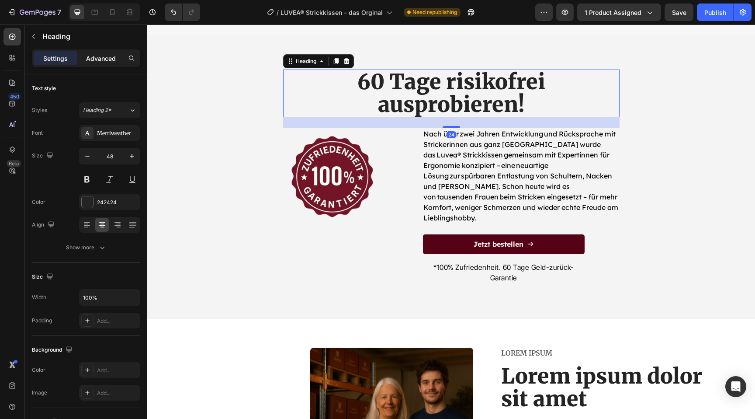
click at [103, 52] on div "Advanced" at bounding box center [101, 58] width 44 height 14
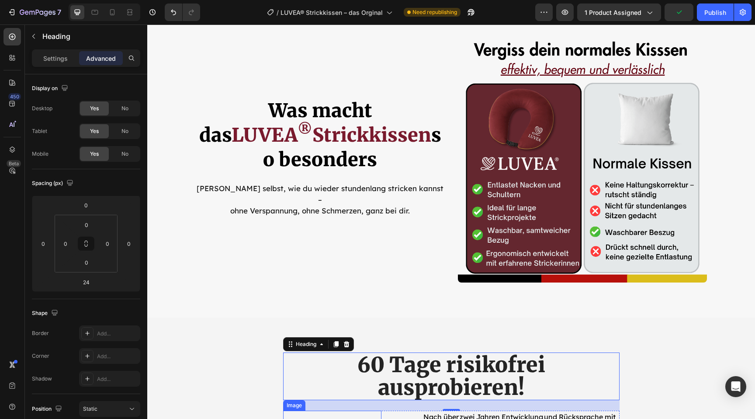
scroll to position [2530, 0]
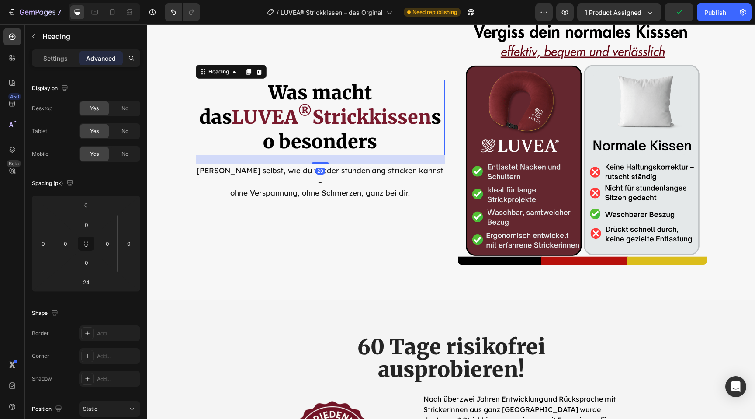
click at [343, 126] on strong "so besonders" at bounding box center [352, 129] width 178 height 48
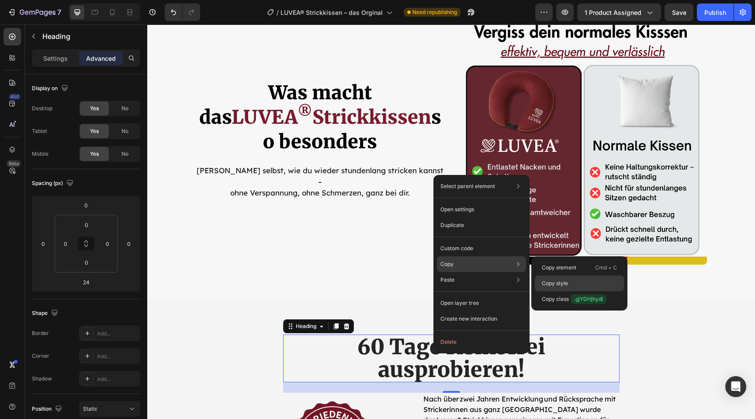
click at [547, 284] on p "Copy style" at bounding box center [555, 283] width 26 height 8
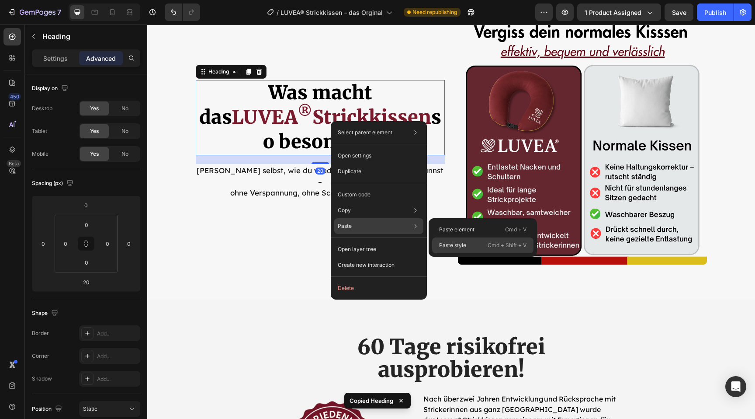
click at [449, 244] on p "Paste style" at bounding box center [452, 245] width 27 height 8
type input "24"
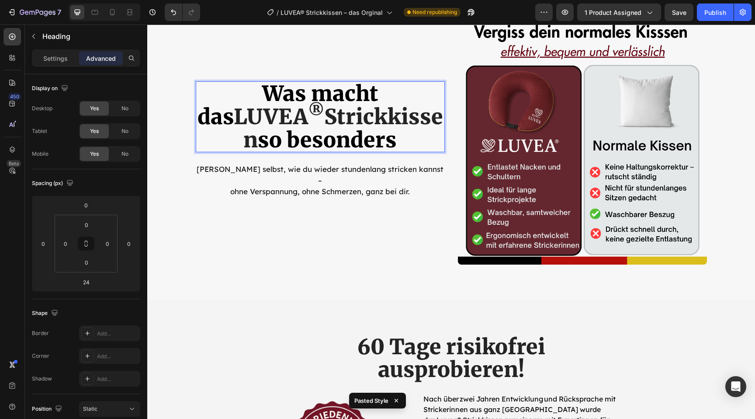
click at [308, 116] on sup "®" at bounding box center [316, 111] width 16 height 20
click at [308, 118] on sup "®" at bounding box center [316, 111] width 16 height 20
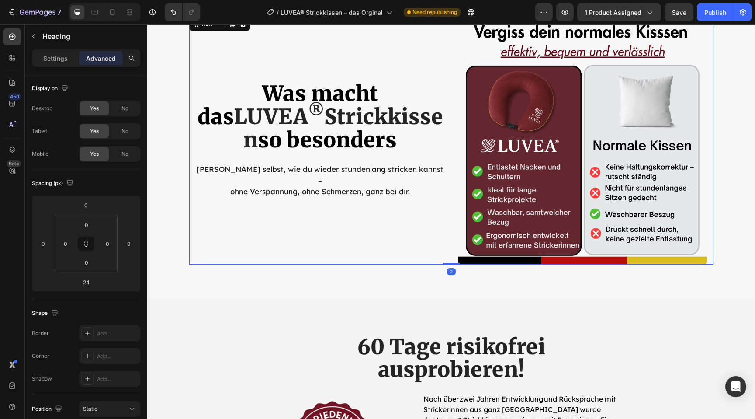
click at [215, 261] on div "Image ⁠⁠⁠⁠⁠⁠⁠ Was macht das LUVEA ® Strickkissen so besonders Heading Erlebe se…" at bounding box center [320, 139] width 249 height 249
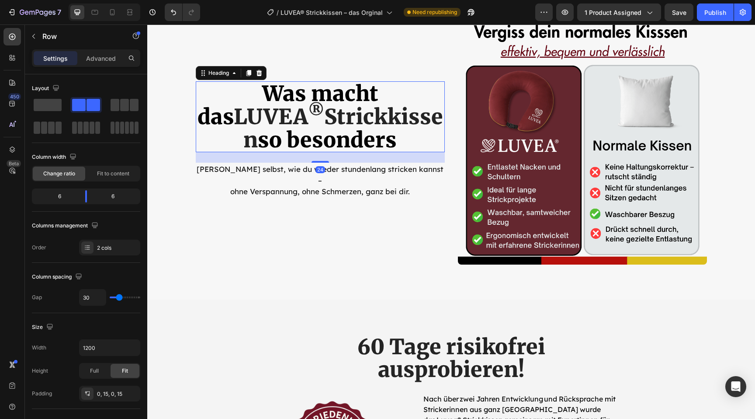
click at [276, 151] on strong "so besonders" at bounding box center [327, 140] width 139 height 26
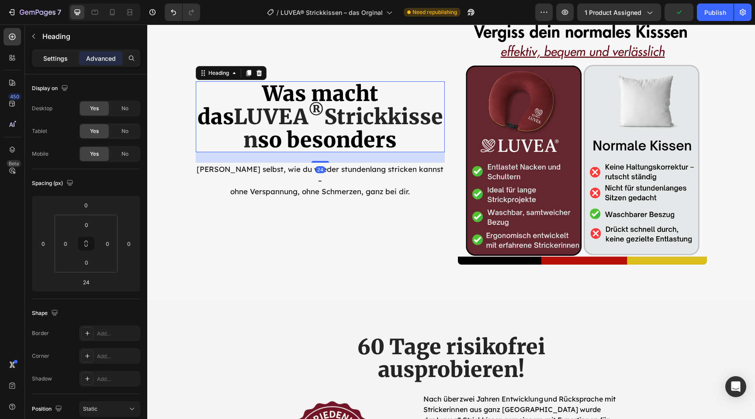
click at [61, 59] on p "Settings" at bounding box center [55, 58] width 24 height 9
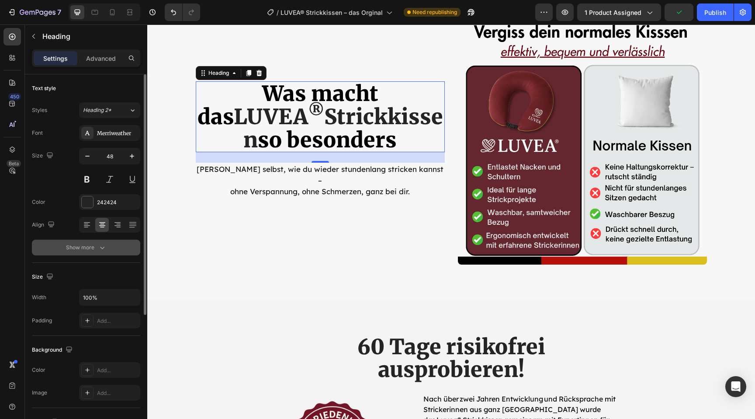
click at [91, 246] on div "Show more" at bounding box center [86, 247] width 41 height 9
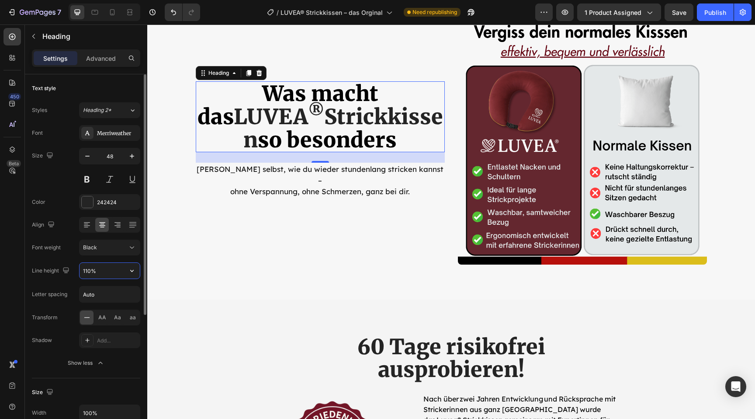
click at [111, 274] on input "110%" at bounding box center [110, 271] width 60 height 16
click at [128, 271] on icon "button" at bounding box center [132, 270] width 9 height 9
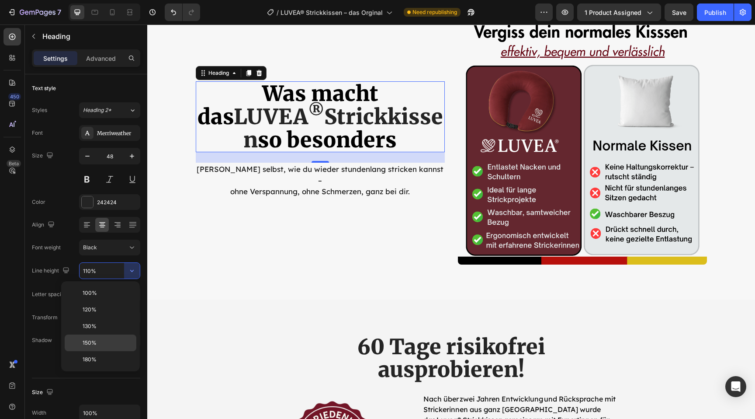
click at [111, 351] on div "150%" at bounding box center [101, 359] width 72 height 17
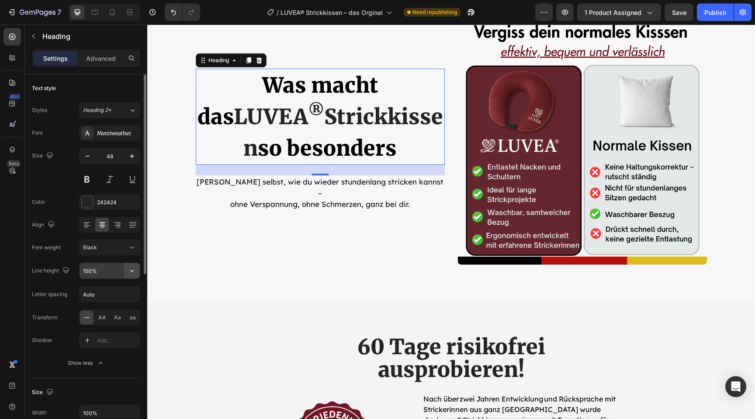
click at [125, 270] on button "button" at bounding box center [132, 271] width 16 height 16
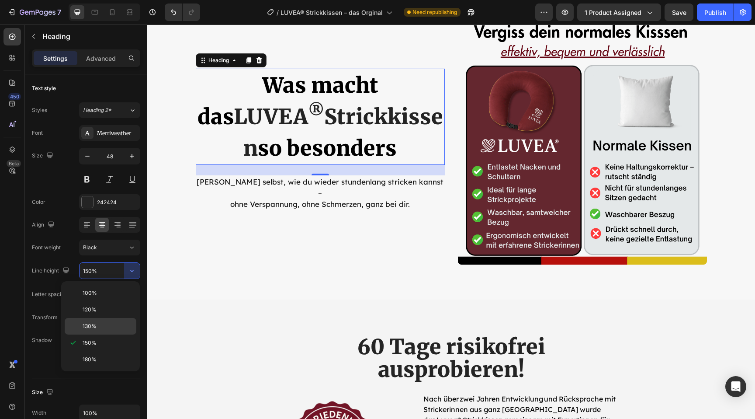
click at [113, 325] on p "130%" at bounding box center [108, 326] width 50 height 8
type input "130%"
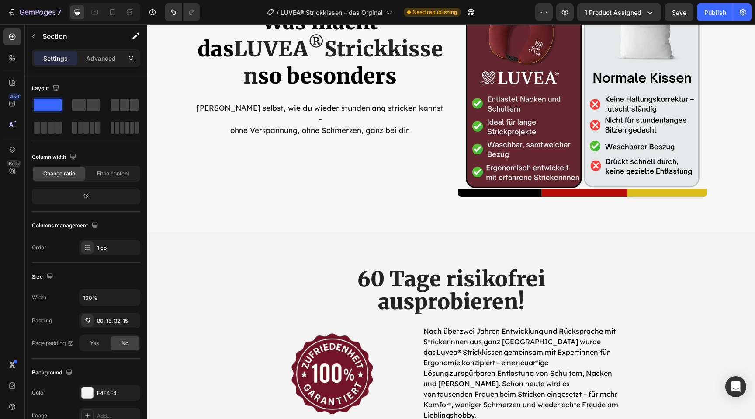
scroll to position [2665, 0]
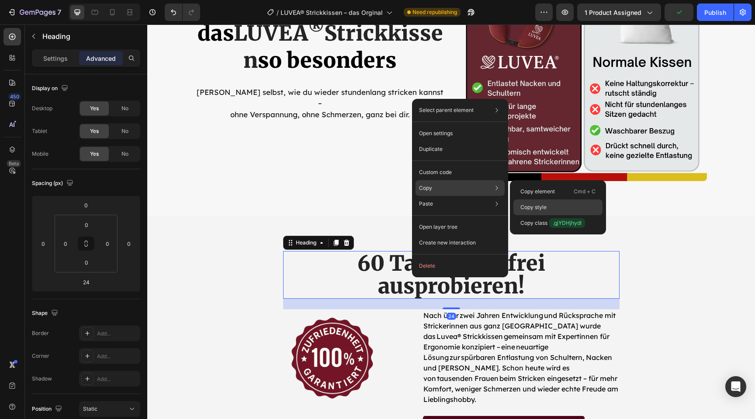
click at [527, 215] on div "Copy style" at bounding box center [557, 223] width 89 height 16
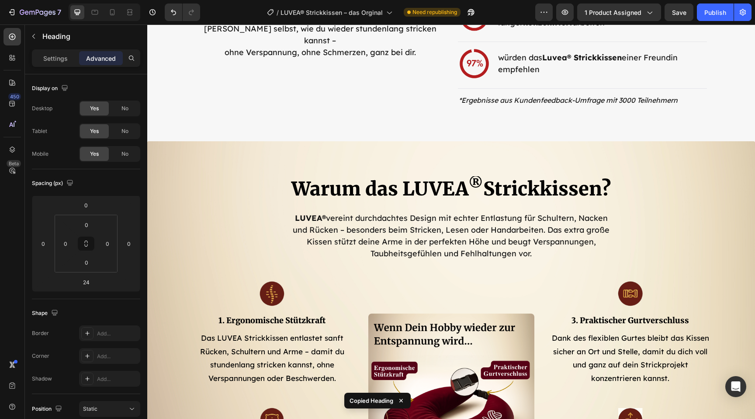
scroll to position [2009, 0]
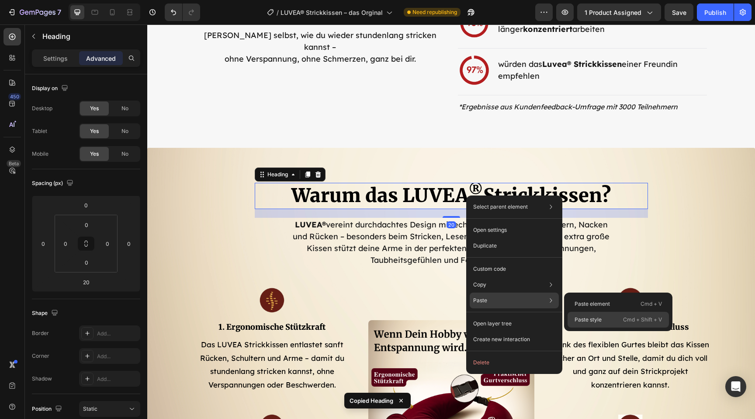
click at [588, 320] on p "Paste style" at bounding box center [588, 319] width 27 height 8
type input "24"
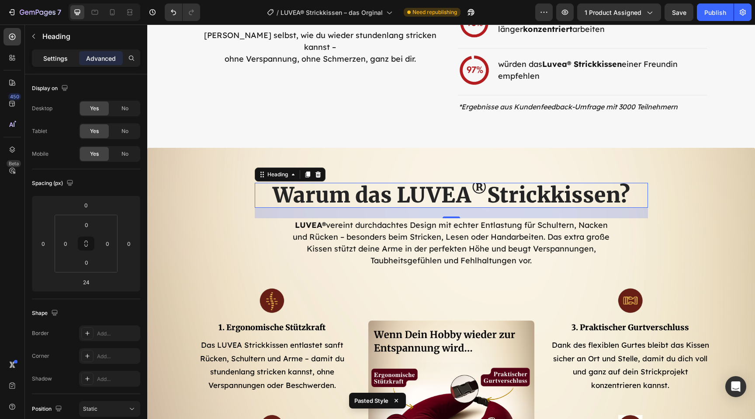
click at [48, 59] on p "Settings" at bounding box center [55, 58] width 24 height 9
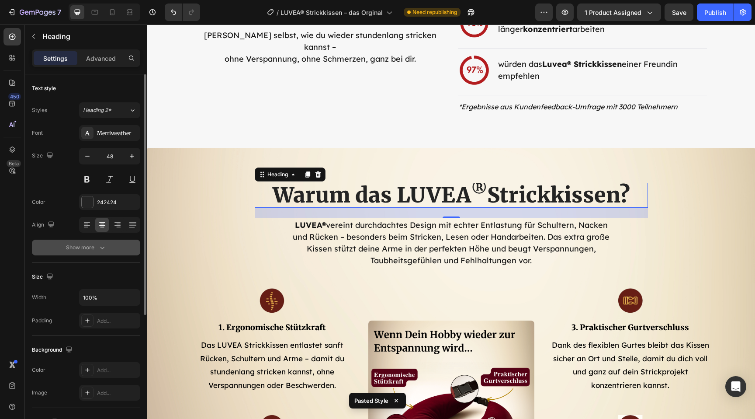
click at [105, 245] on icon "button" at bounding box center [102, 247] width 9 height 9
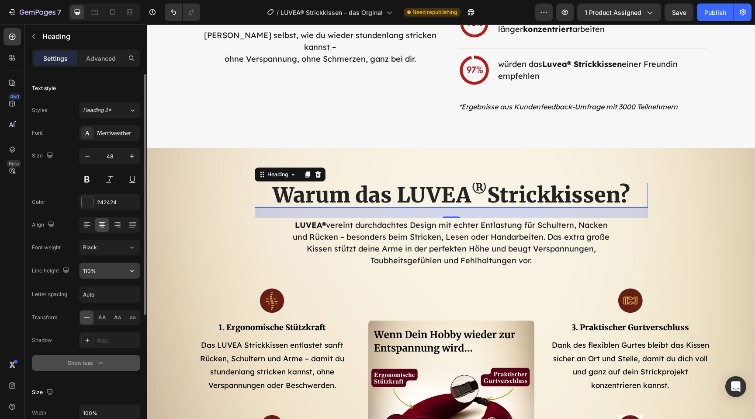
click at [117, 273] on input "110%" at bounding box center [110, 271] width 60 height 16
click at [130, 272] on icon "button" at bounding box center [132, 270] width 9 height 9
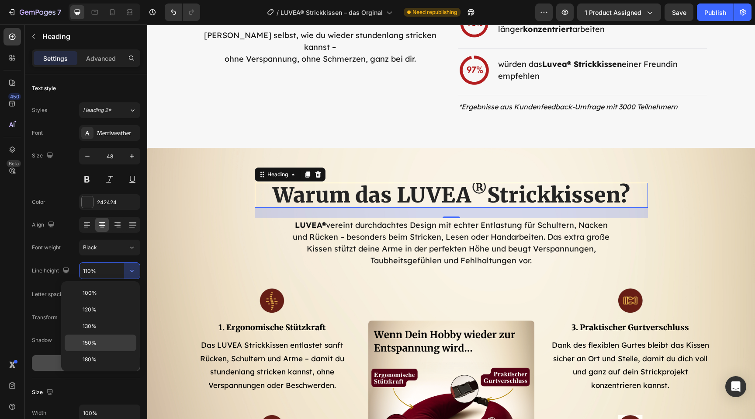
click at [111, 344] on p "150%" at bounding box center [108, 343] width 50 height 8
type input "150%"
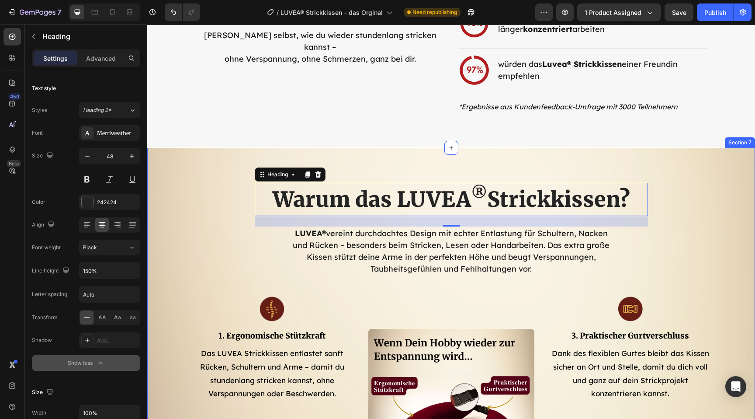
click at [210, 267] on div "Warum das LUVEA ® Strickkissen? Heading 24 LUVEA® vereint durchdachtes Design m…" at bounding box center [451, 355] width 595 height 344
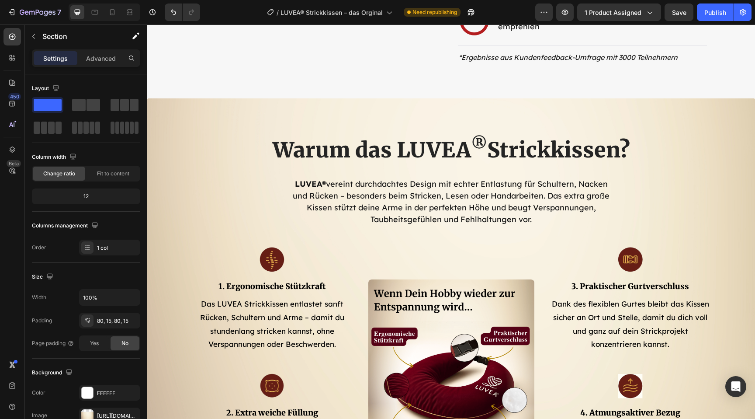
scroll to position [1973, 0]
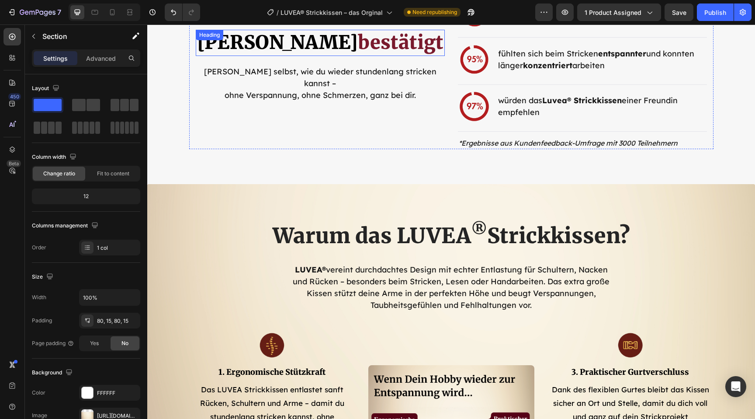
click at [349, 56] on h2 "Von Strickerinnen bestätigt" at bounding box center [320, 43] width 249 height 26
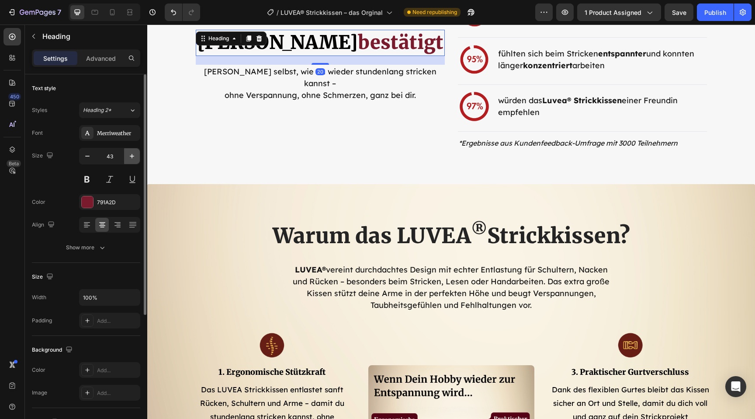
click at [132, 156] on icon "button" at bounding box center [132, 156] width 9 height 9
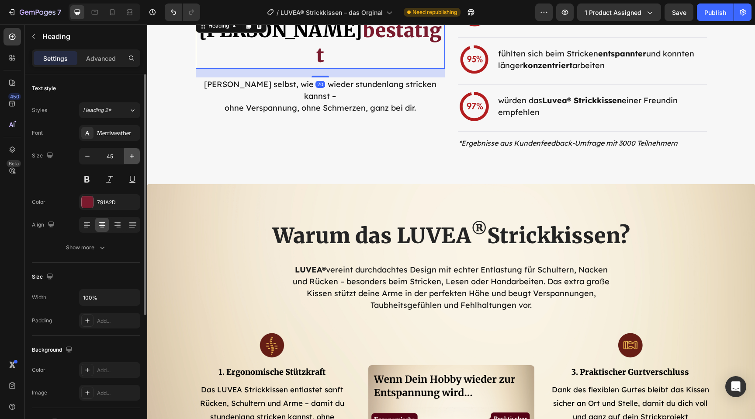
click at [132, 156] on icon "button" at bounding box center [132, 156] width 9 height 9
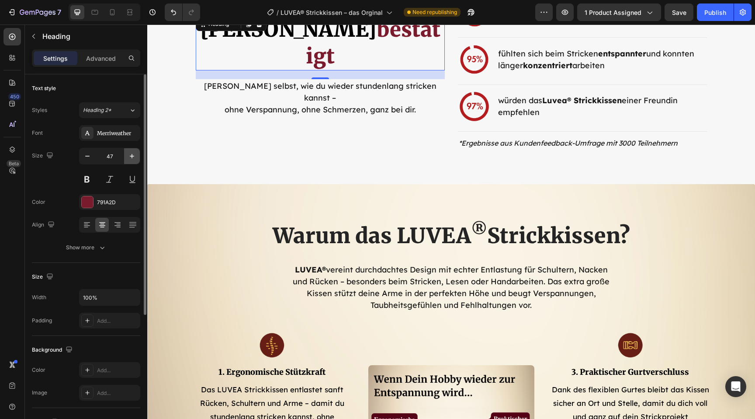
click at [132, 156] on icon "button" at bounding box center [132, 156] width 9 height 9
type input "48"
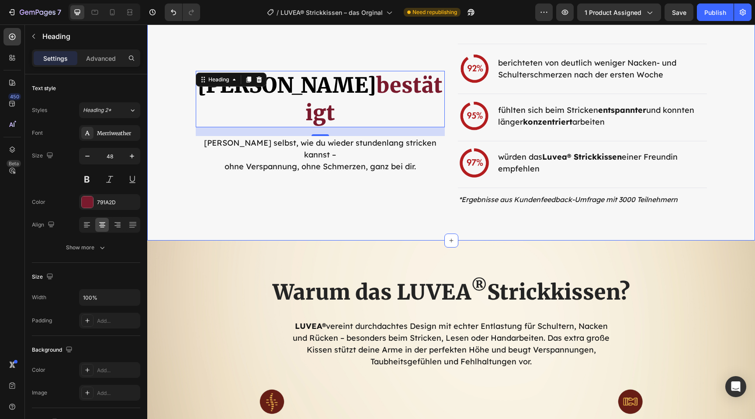
scroll to position [1905, 0]
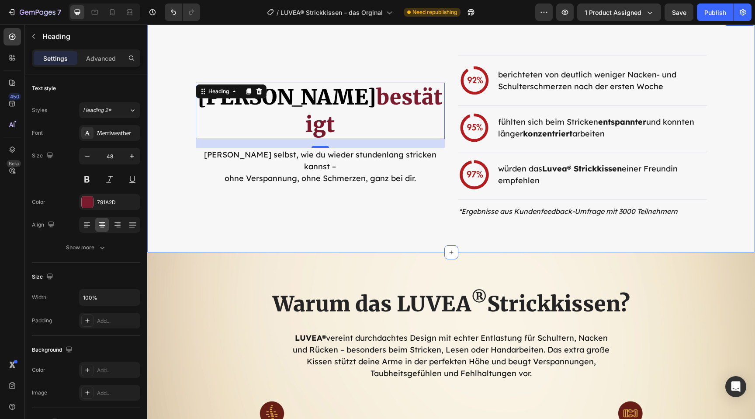
click at [184, 218] on div "Title Line Image berichteten von deutlich weniger Nacken- und Schulterschmerzen…" at bounding box center [451, 133] width 608 height 237
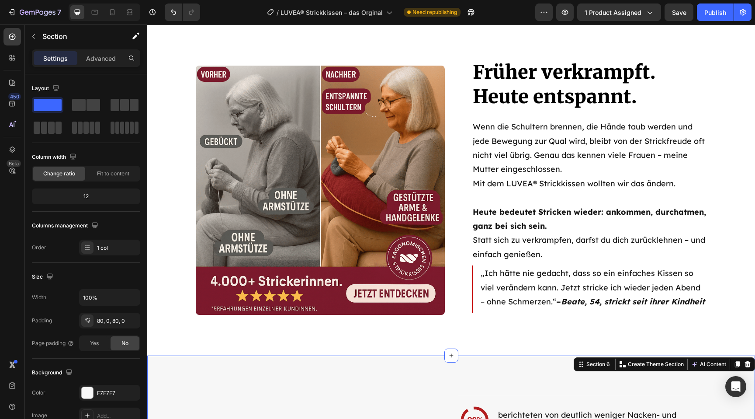
scroll to position [1550, 0]
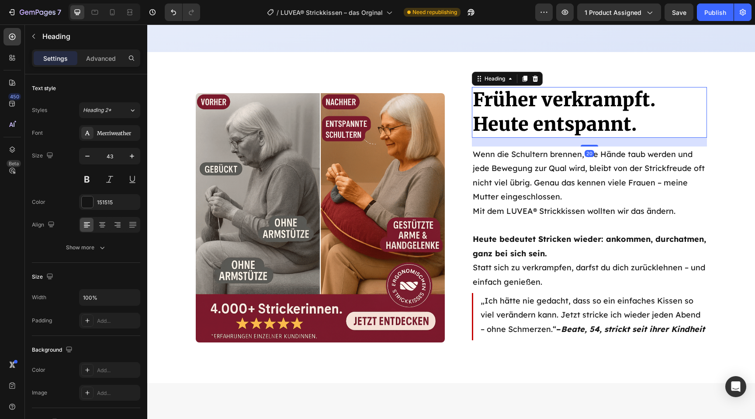
click at [503, 121] on span "Früher verkrampft. Heute entspannt." at bounding box center [564, 112] width 183 height 48
click at [135, 160] on icon "button" at bounding box center [132, 156] width 9 height 9
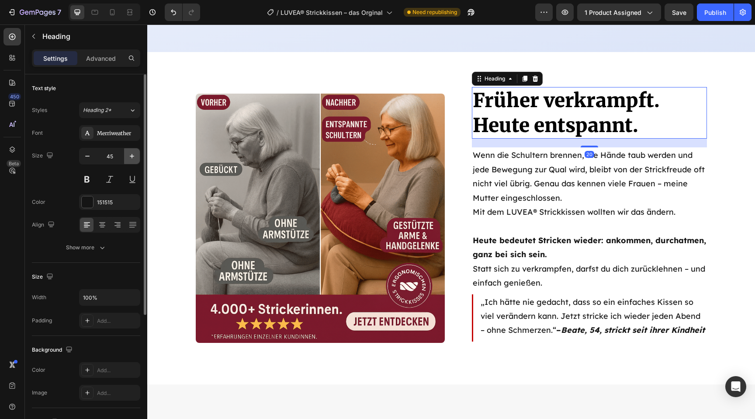
click at [135, 160] on icon "button" at bounding box center [132, 156] width 9 height 9
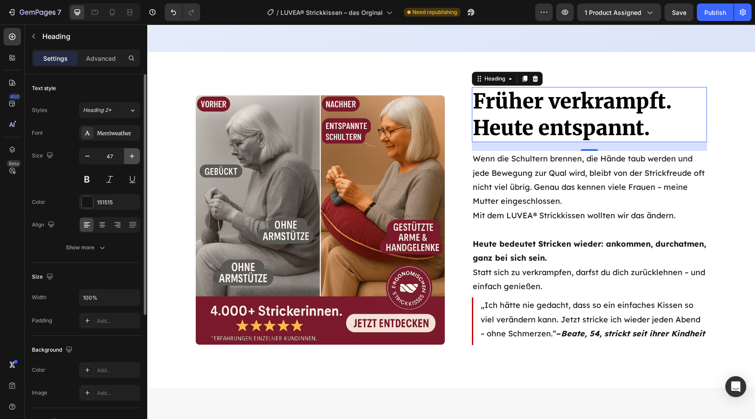
click at [135, 160] on icon "button" at bounding box center [132, 156] width 9 height 9
type input "48"
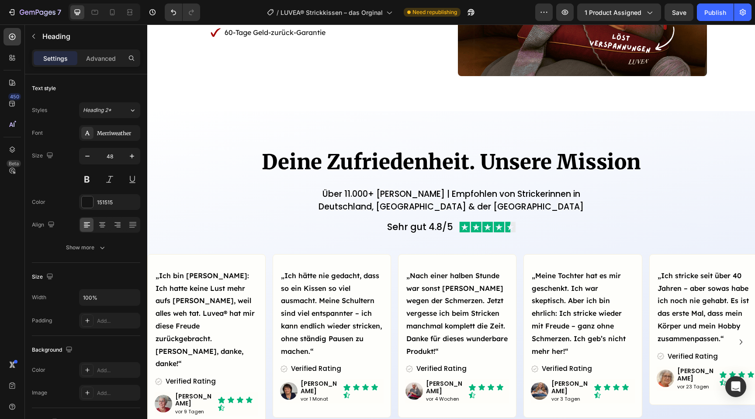
scroll to position [1087, 0]
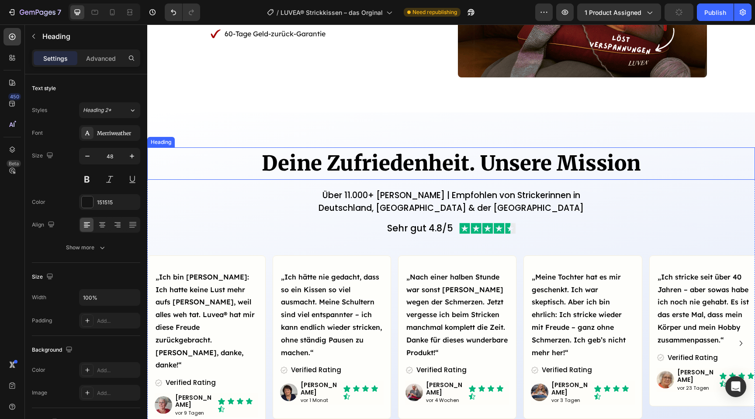
click at [356, 158] on h2 "Deine Zufriedenheit. Unsere Mission" at bounding box center [451, 163] width 608 height 33
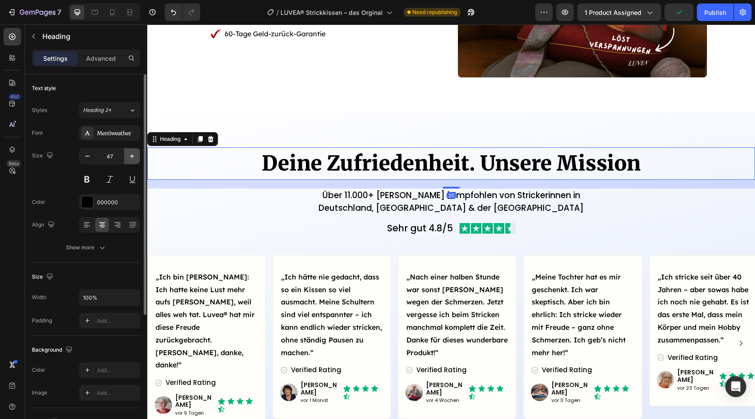
click at [134, 157] on icon "button" at bounding box center [132, 156] width 9 height 9
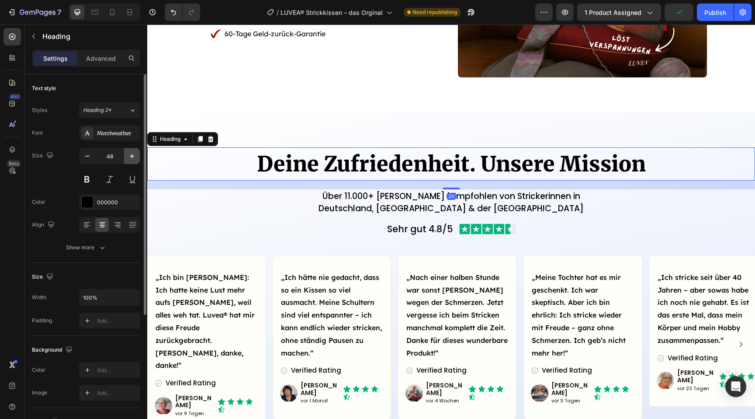
click at [134, 157] on icon "button" at bounding box center [132, 156] width 9 height 9
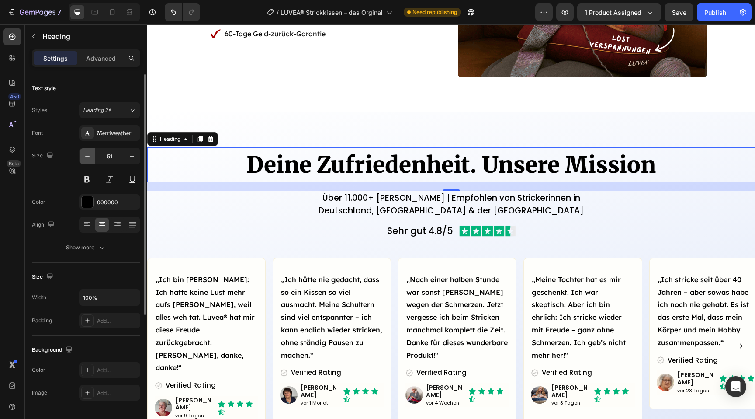
click at [83, 158] on icon "button" at bounding box center [87, 156] width 9 height 9
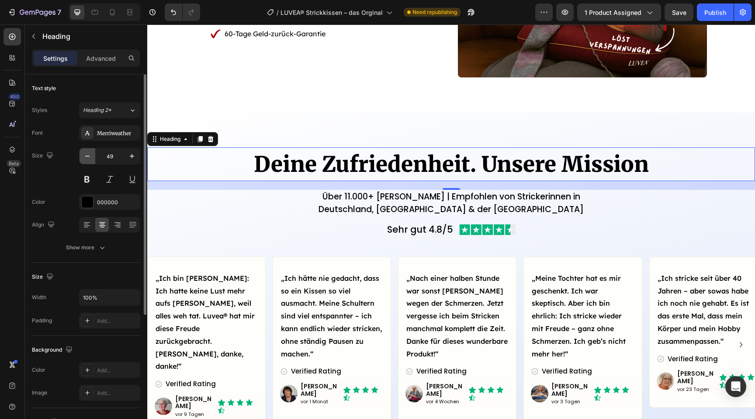
click at [83, 158] on icon "button" at bounding box center [87, 156] width 9 height 9
type input "48"
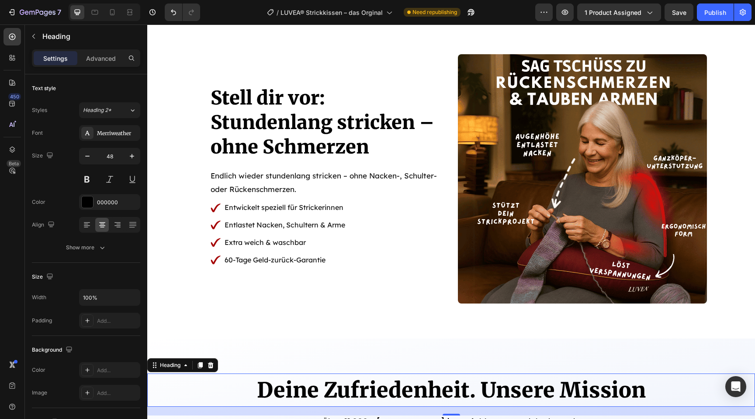
scroll to position [844, 0]
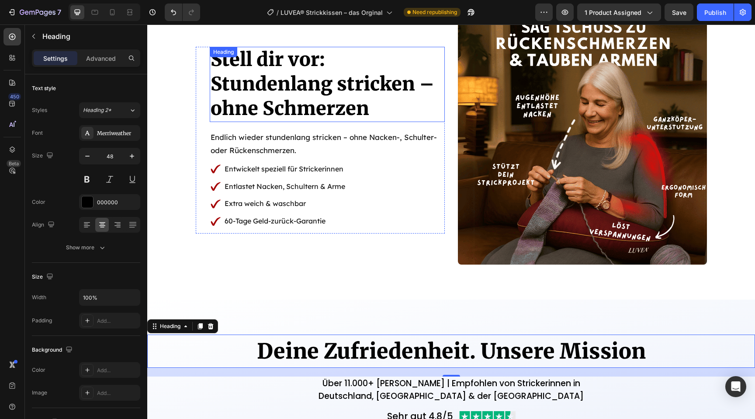
click at [269, 105] on span "Stundenlang stricken – ohne Schmerzen" at bounding box center [323, 96] width 224 height 48
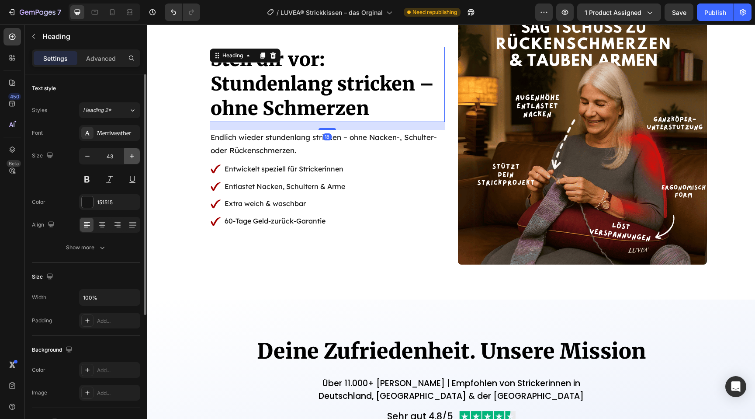
click at [128, 160] on button "button" at bounding box center [132, 156] width 16 height 16
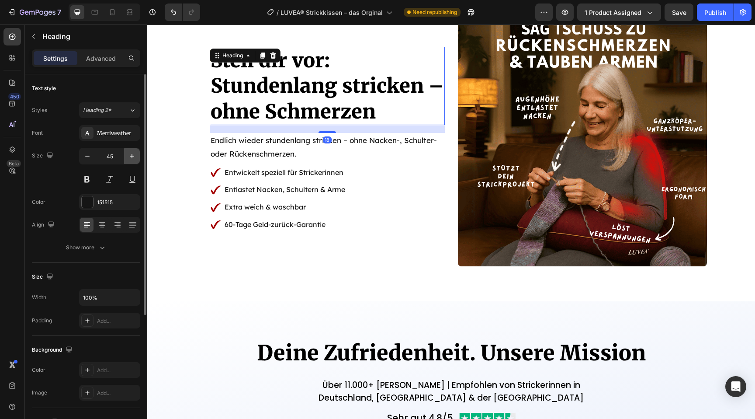
click at [128, 160] on button "button" at bounding box center [132, 156] width 16 height 16
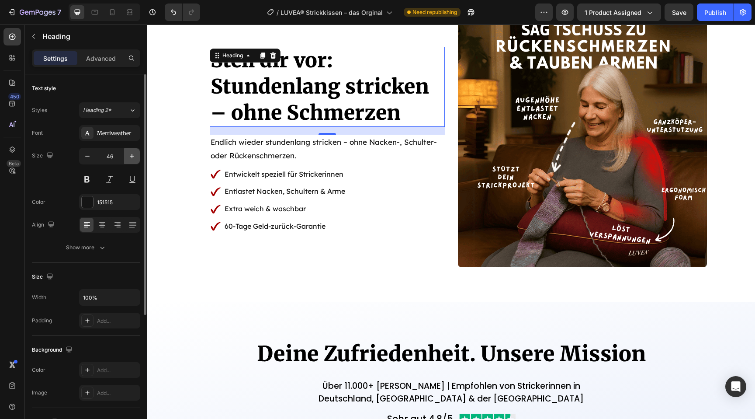
click at [128, 160] on button "button" at bounding box center [132, 156] width 16 height 16
type input "47"
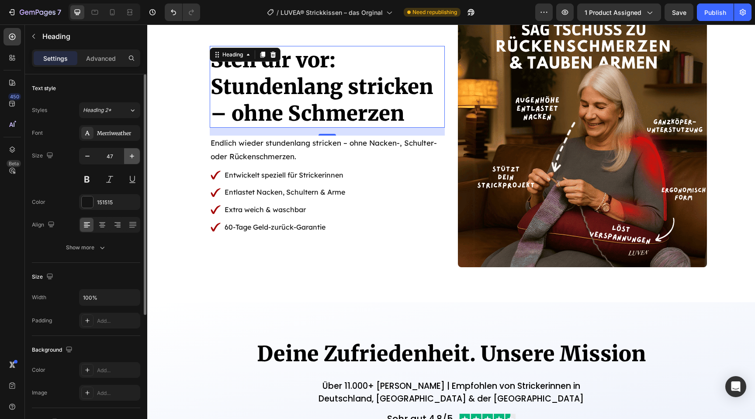
scroll to position [841, 0]
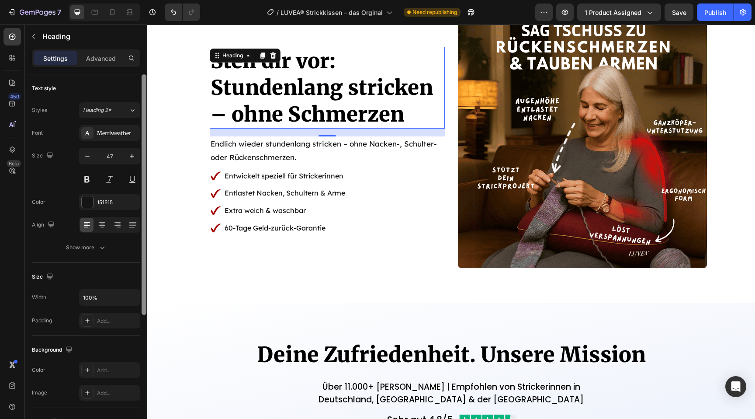
click at [145, 198] on div at bounding box center [144, 194] width 5 height 240
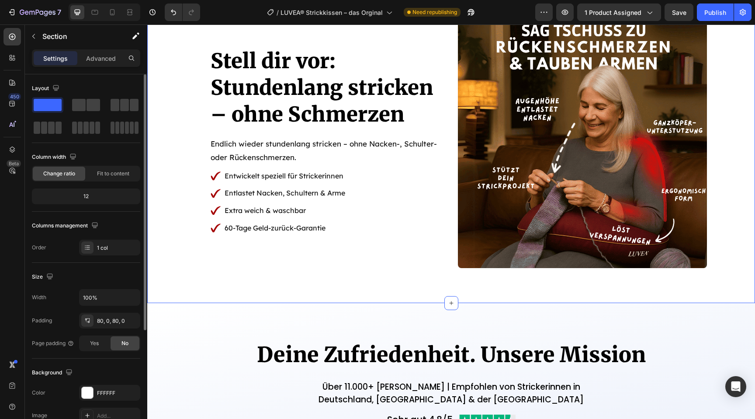
click at [182, 206] on div "Stell dir vor: Stundenlang stricken – ohne Schmerzen Heading Endlich wieder stu…" at bounding box center [451, 143] width 608 height 249
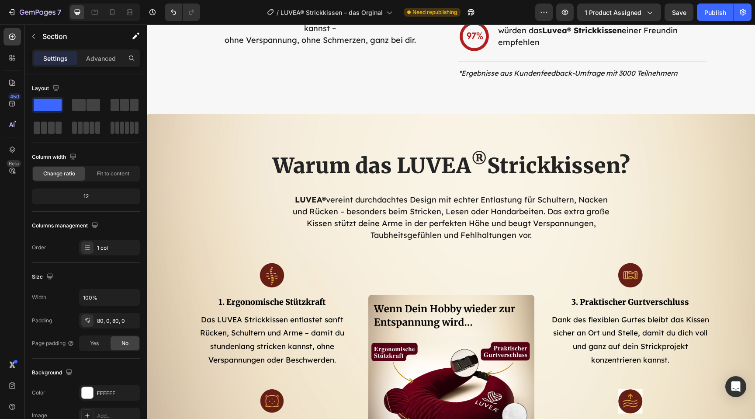
scroll to position [2088, 0]
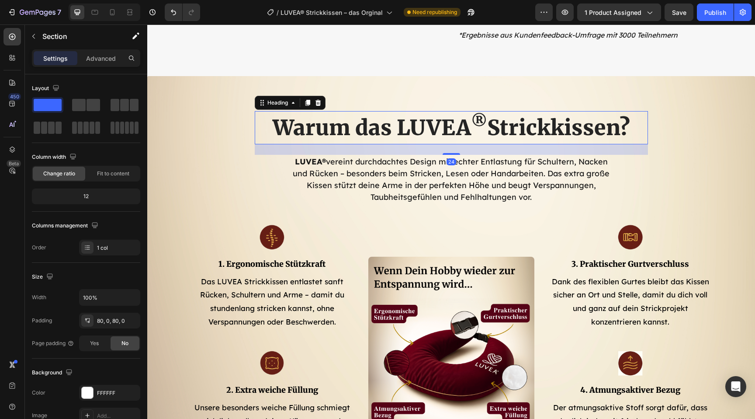
click at [416, 123] on h2 "Warum das LUVEA ® Strickkissen?" at bounding box center [451, 127] width 393 height 33
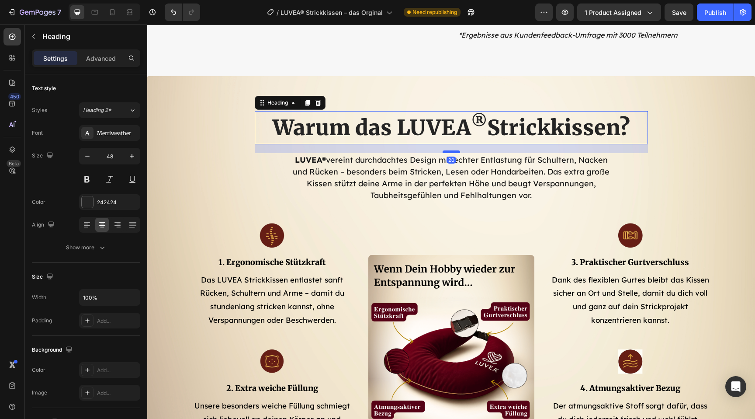
click at [445, 152] on div at bounding box center [451, 151] width 17 height 3
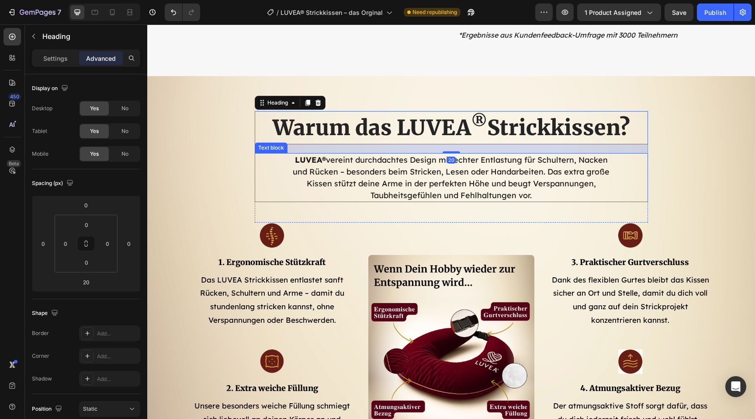
click at [410, 181] on p "LUVEA® vereint durchdachtes Design mit echter Entlastung für Schultern, Nacken …" at bounding box center [452, 177] width 322 height 47
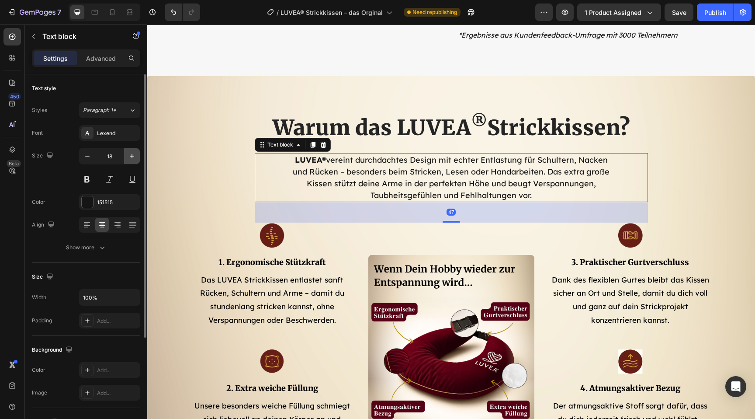
click at [128, 160] on button "button" at bounding box center [132, 156] width 16 height 16
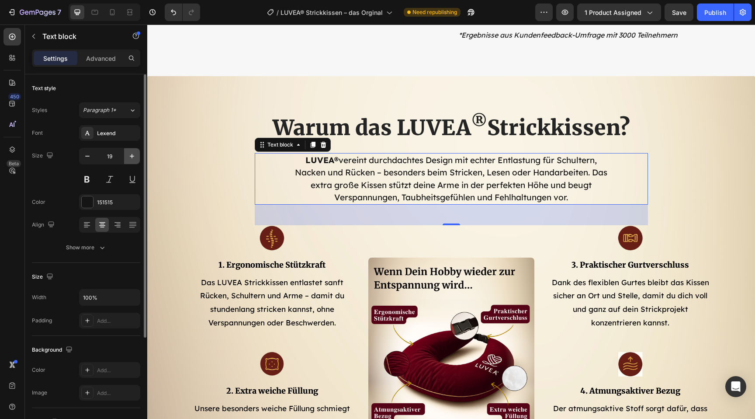
click at [133, 154] on icon "button" at bounding box center [132, 156] width 9 height 9
type input "20"
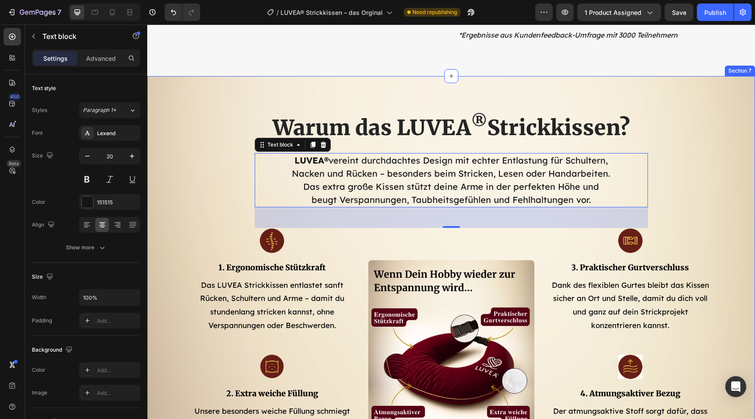
click at [204, 197] on div "Warum das LUVEA ® Strickkissen? Heading LUVEA® vereint durchdachtes Design mit …" at bounding box center [451, 285] width 595 height 348
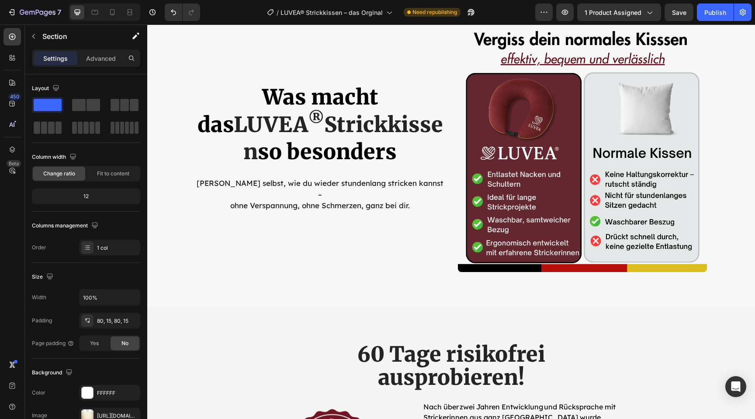
scroll to position [2605, 0]
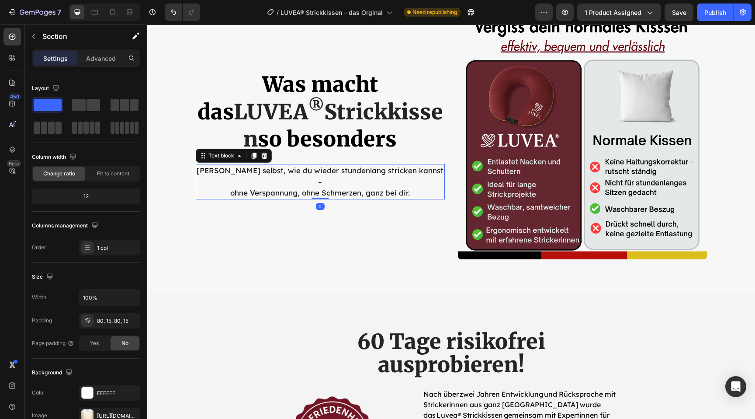
click at [255, 181] on p "Erlebe selbst, wie du wieder stundenlang stricken kannst – ohne Verspannung, oh…" at bounding box center [320, 182] width 247 height 34
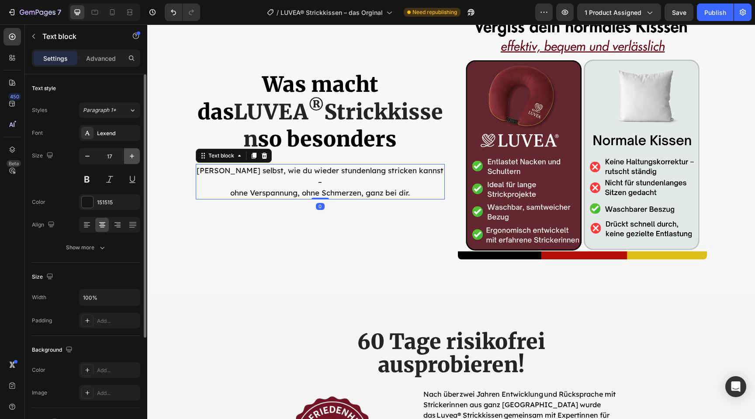
click at [136, 156] on icon "button" at bounding box center [132, 156] width 9 height 9
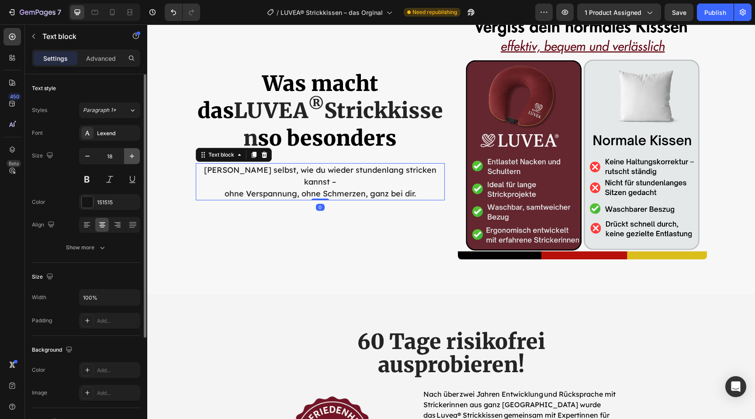
click at [136, 156] on icon "button" at bounding box center [132, 156] width 9 height 9
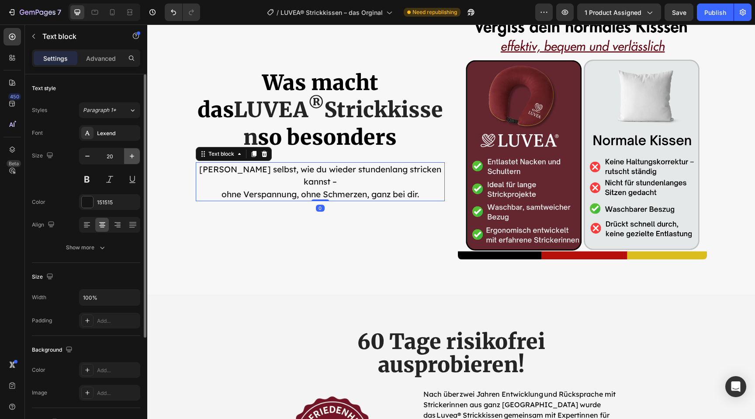
click at [136, 156] on icon "button" at bounding box center [132, 156] width 9 height 9
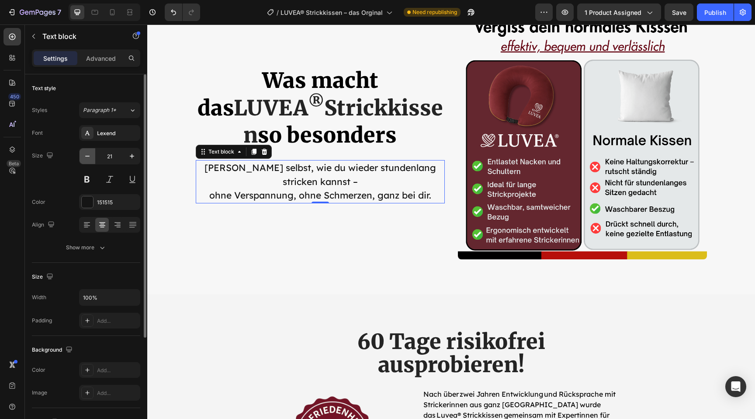
click at [88, 156] on icon "button" at bounding box center [87, 156] width 4 height 1
type input "20"
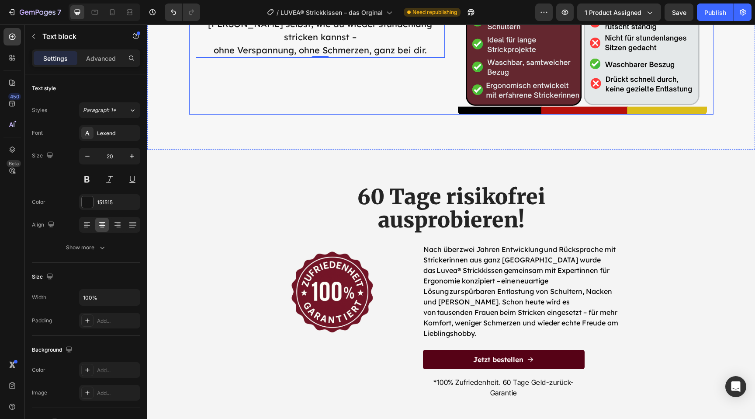
scroll to position [2756, 0]
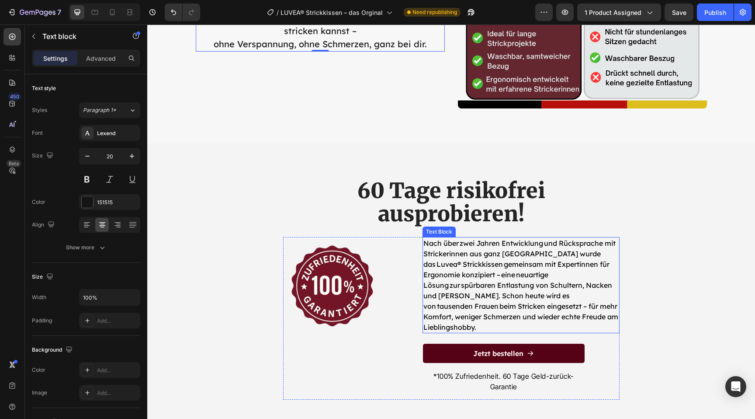
click at [462, 301] on p "Nach über zwei Jahren Entwicklung und Rücksprache mit Strickerinnen aus ganz De…" at bounding box center [520, 285] width 195 height 94
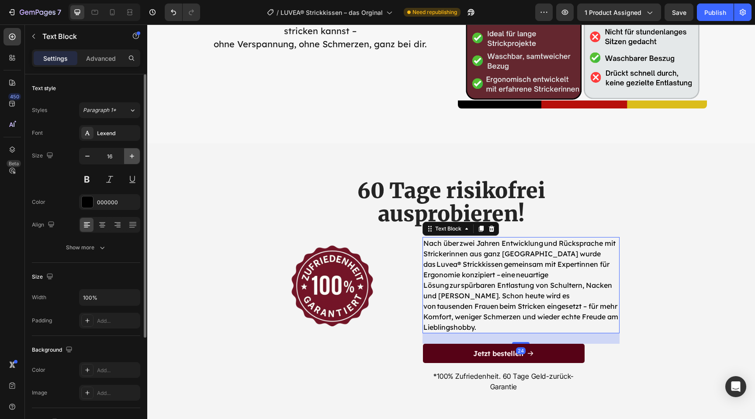
click at [135, 156] on icon "button" at bounding box center [132, 156] width 9 height 9
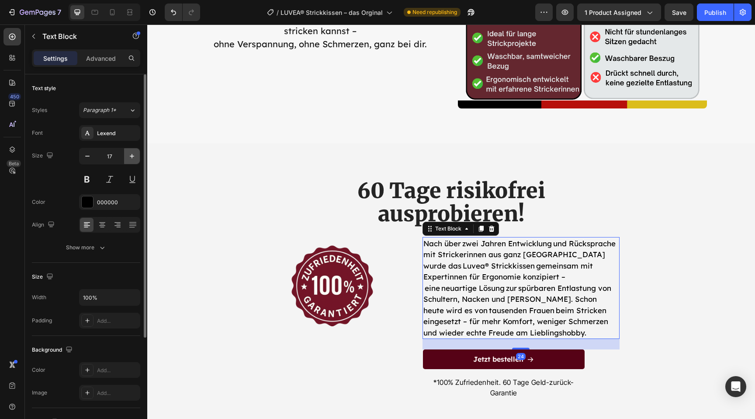
click at [135, 156] on icon "button" at bounding box center [132, 156] width 9 height 9
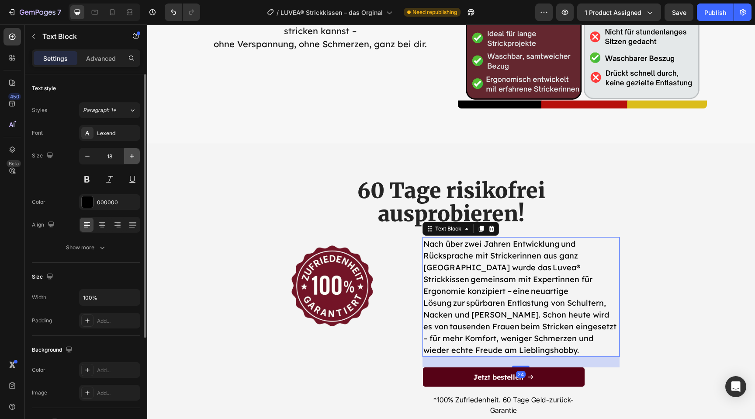
type input "19"
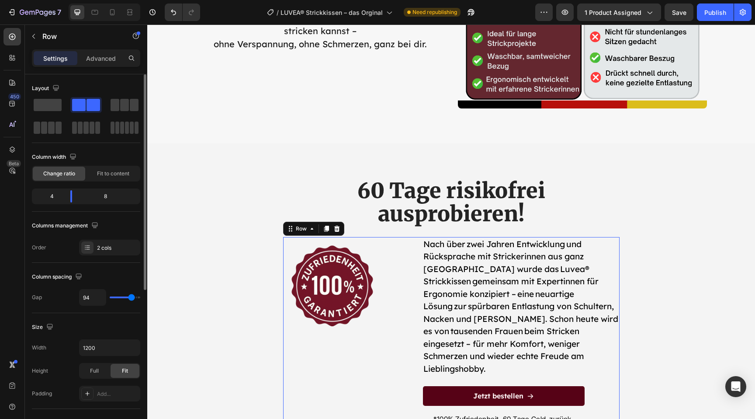
click at [420, 293] on div "Image Nach über zwei Jahren Entwicklung und Rücksprache mit Strickerinnen aus g…" at bounding box center [451, 339] width 336 height 205
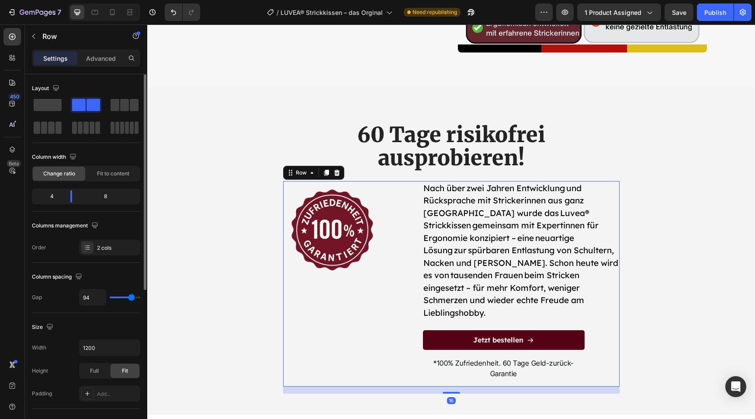
scroll to position [2831, 0]
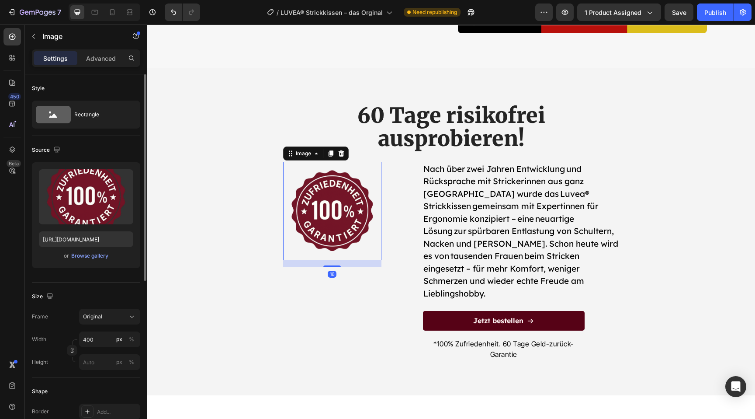
click at [336, 214] on img at bounding box center [332, 211] width 98 height 98
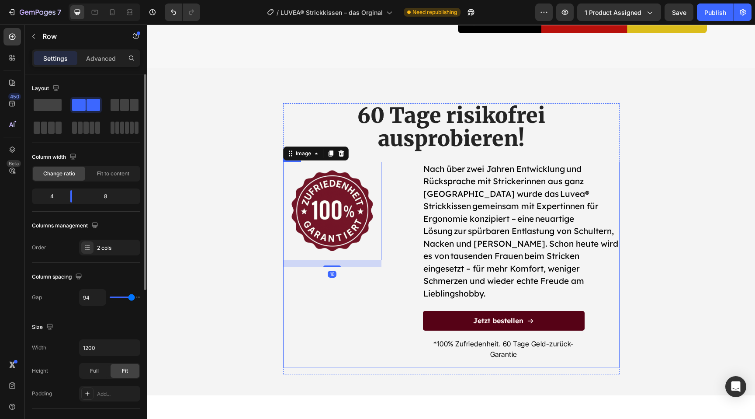
click at [335, 311] on div "Image 16" at bounding box center [332, 264] width 98 height 205
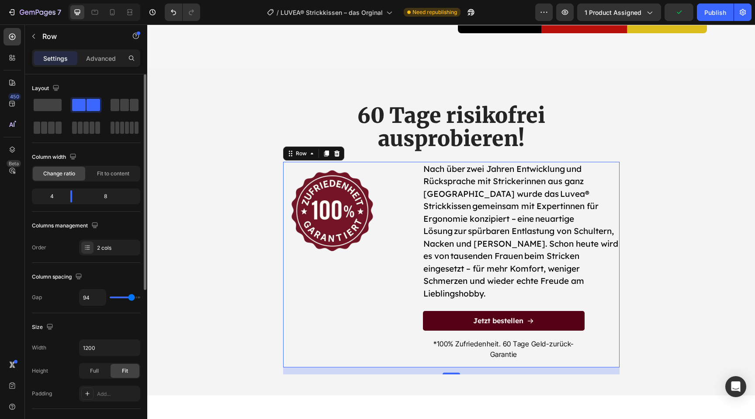
type input "87"
type input "82"
type input "76"
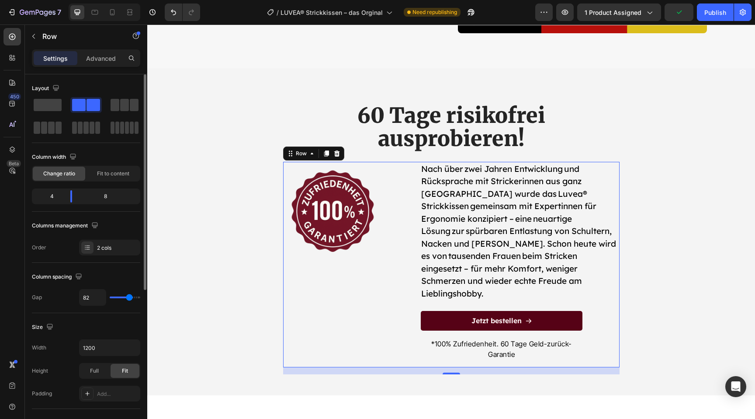
type input "76"
type input "75"
type input "74"
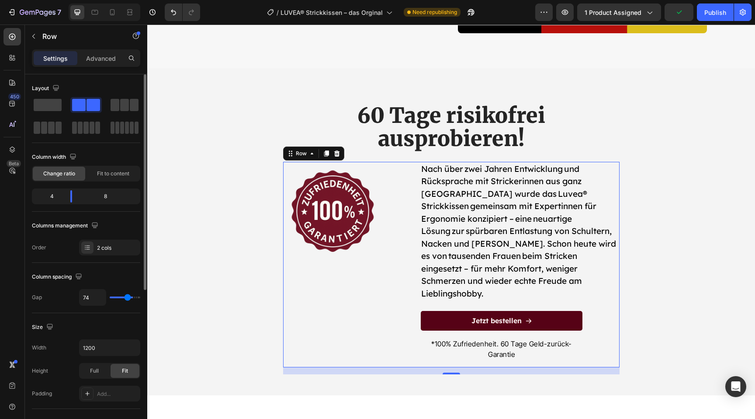
type input "73"
type input "72"
type input "71"
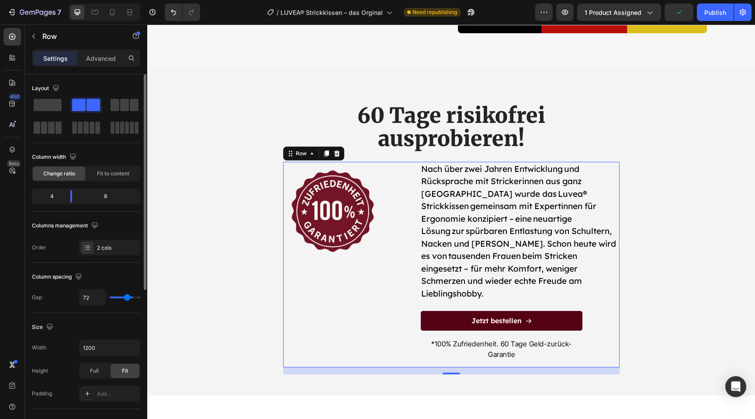
type input "71"
type input "68"
type input "67"
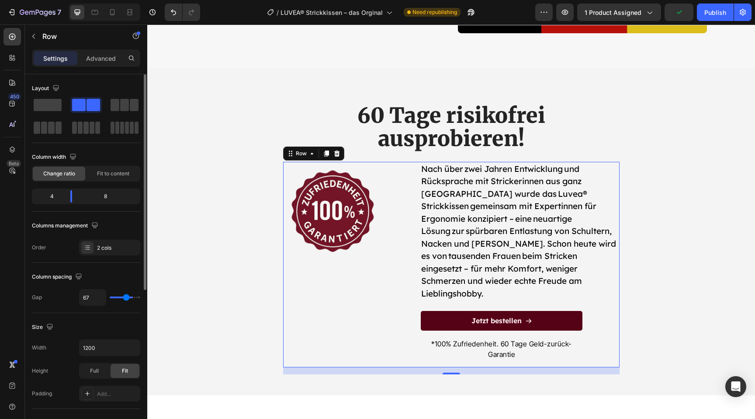
type input "64"
type input "63"
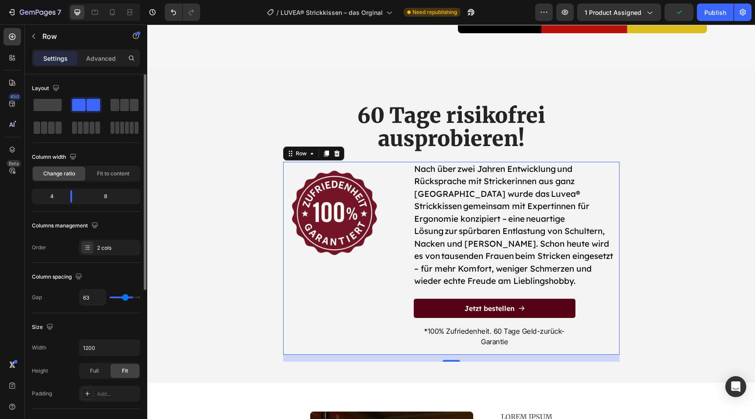
type input "62"
type input "61"
type input "60"
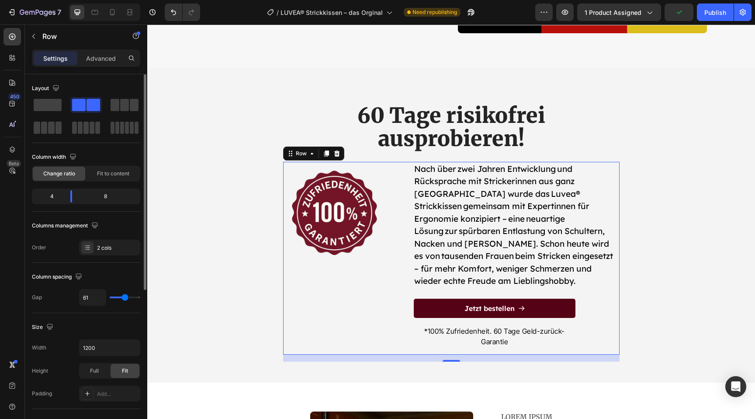
type input "60"
type input "59"
type input "56"
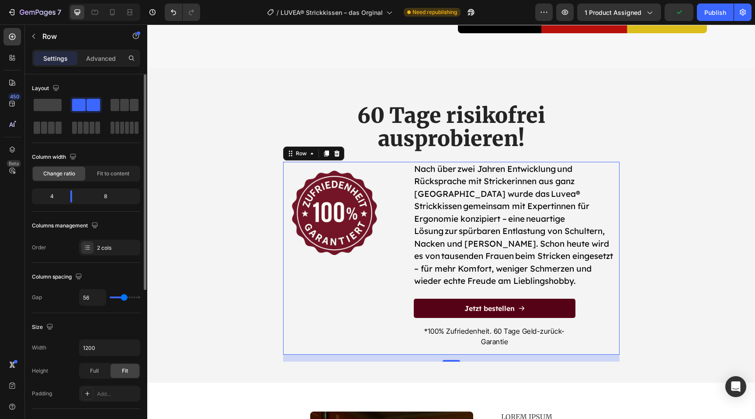
type input "51"
type input "47"
type input "43"
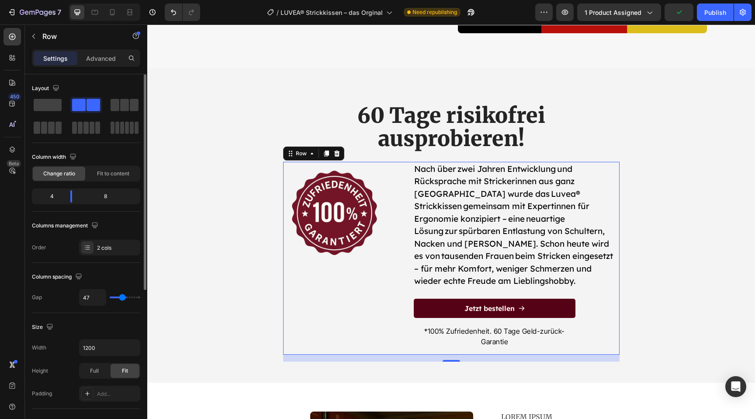
type input "43"
type input "39"
type input "36"
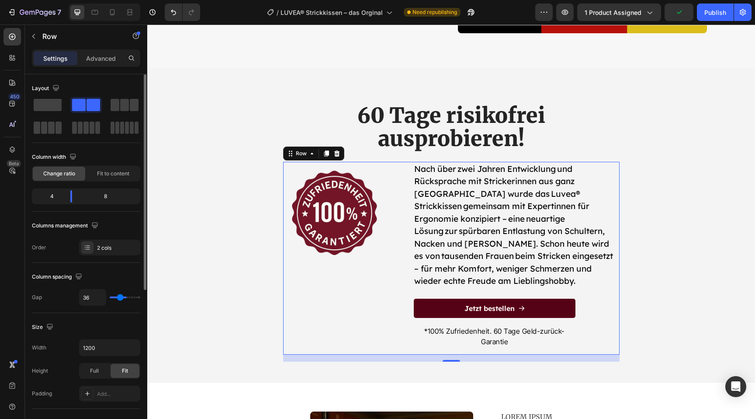
type input "34"
type input "32"
type input "31"
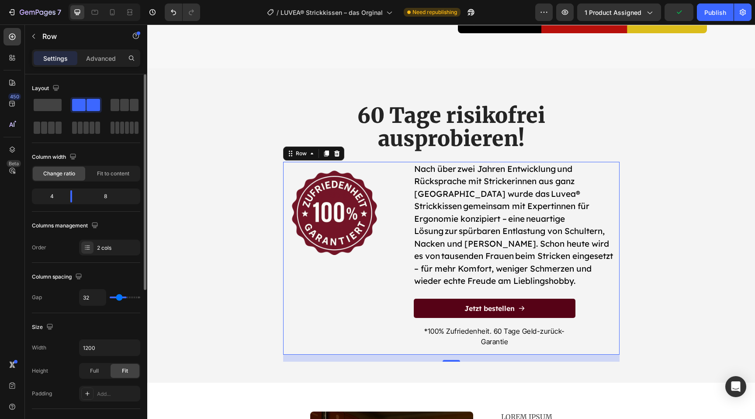
type input "31"
type input "30"
type input "29"
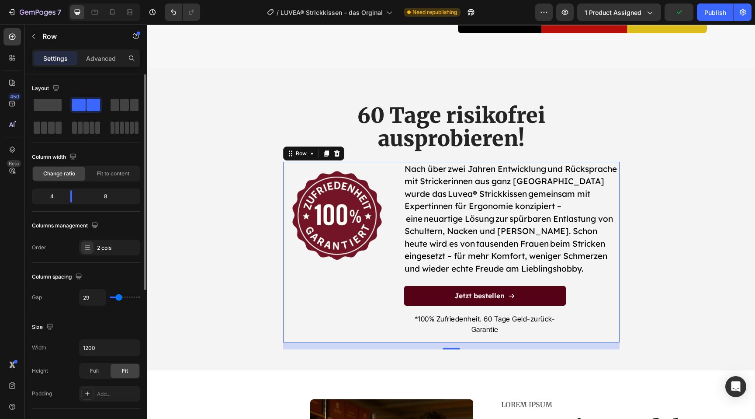
type input "28"
type input "27"
type input "26"
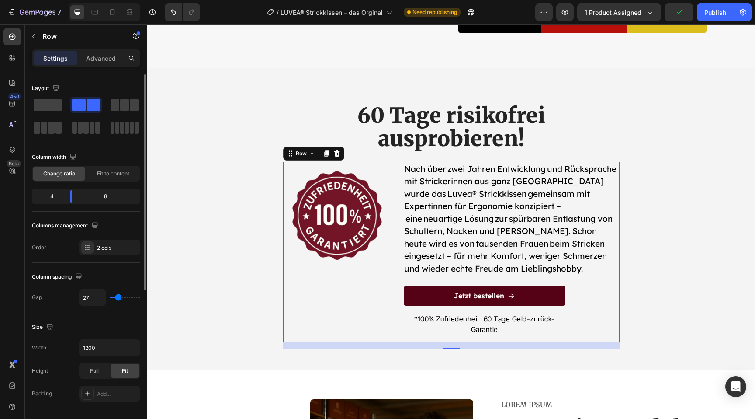
type input "26"
type input "24"
type input "19"
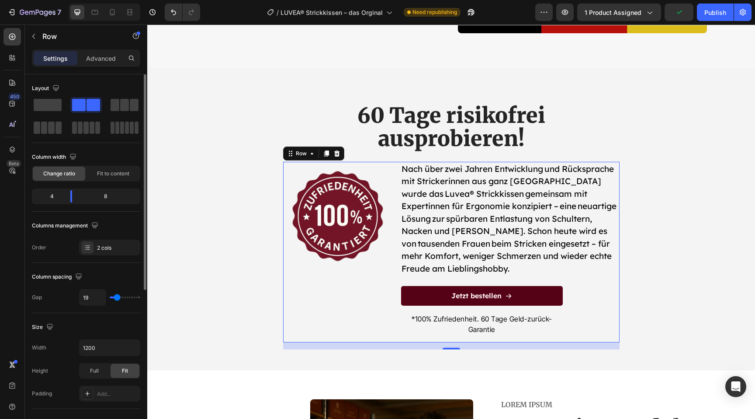
type input "17"
type input "14"
type input "13"
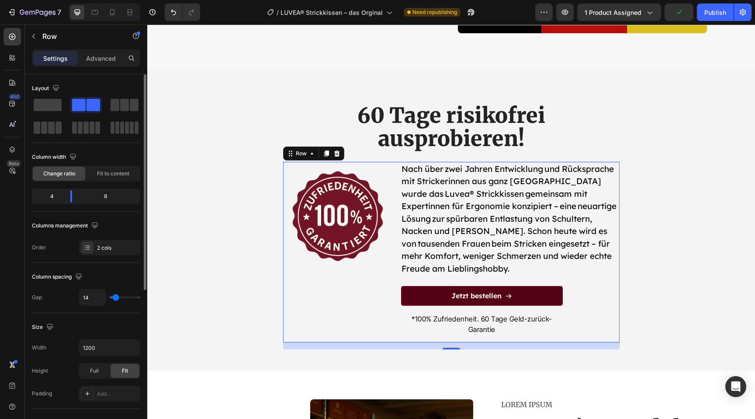
type input "13"
type input "12"
type input "11"
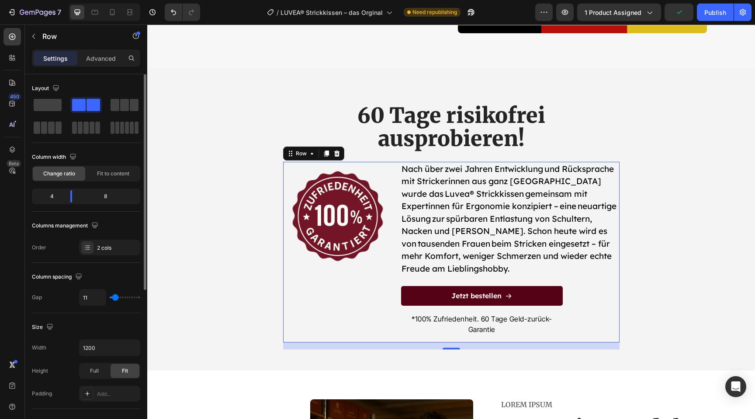
type input "10"
type input "9"
type input "8"
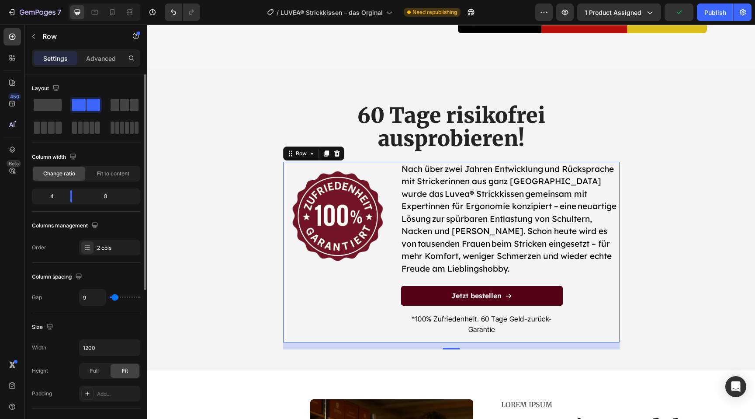
type input "8"
type input "7"
type input "2"
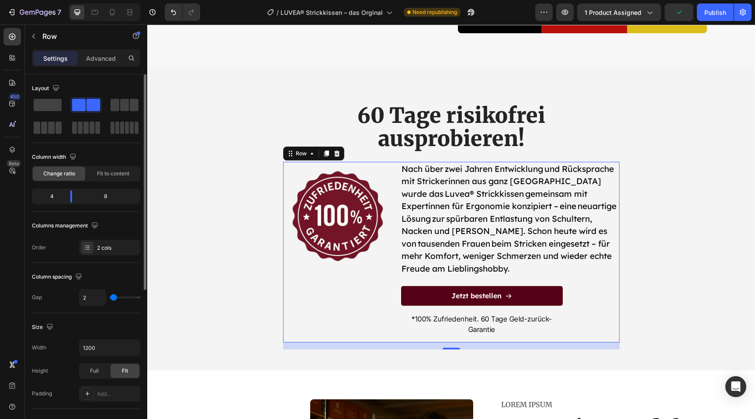
type input "0"
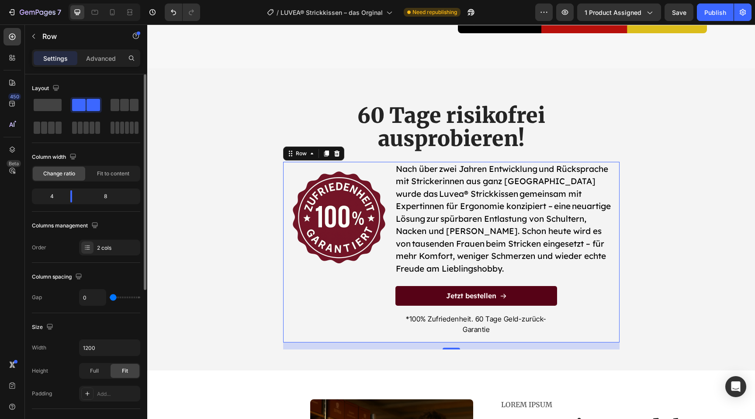
drag, startPoint x: 130, startPoint y: 298, endPoint x: 112, endPoint y: 293, distance: 18.5
type input "0"
click at [112, 296] on input "range" at bounding box center [125, 297] width 31 height 2
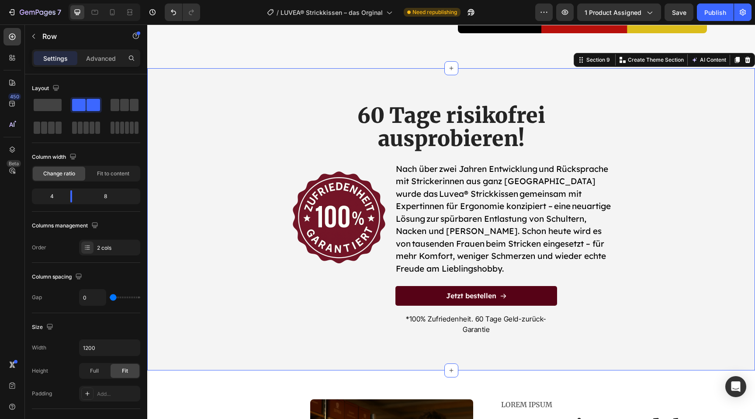
click at [169, 228] on div "60 Tage risikofrei ausprobieren! Heading Image Nach über zwei Jahren Entwicklun…" at bounding box center [451, 229] width 595 height 253
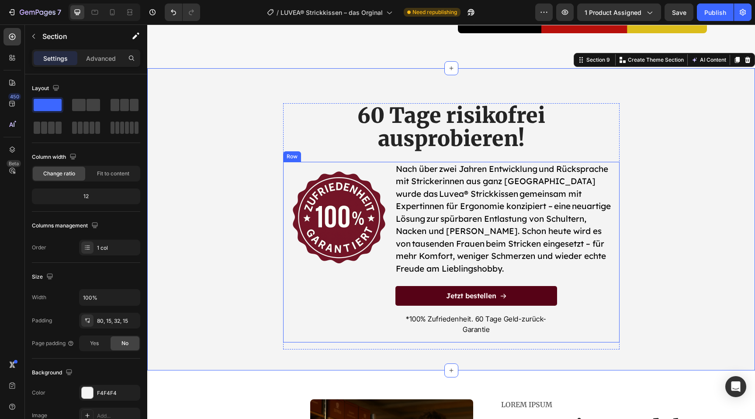
click at [341, 299] on div "Image" at bounding box center [339, 252] width 112 height 180
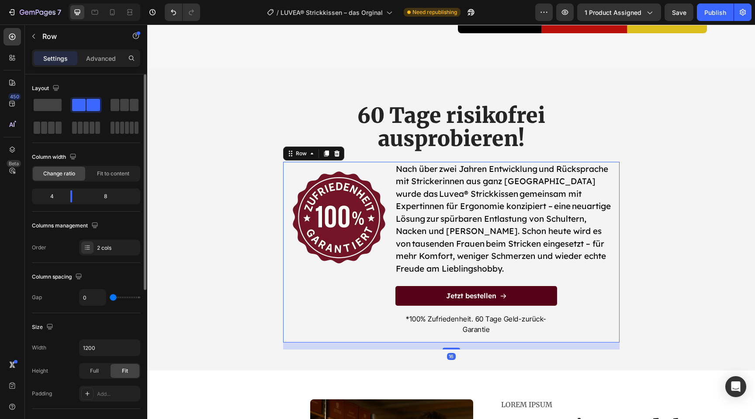
type input "1"
type input "7"
type input "8"
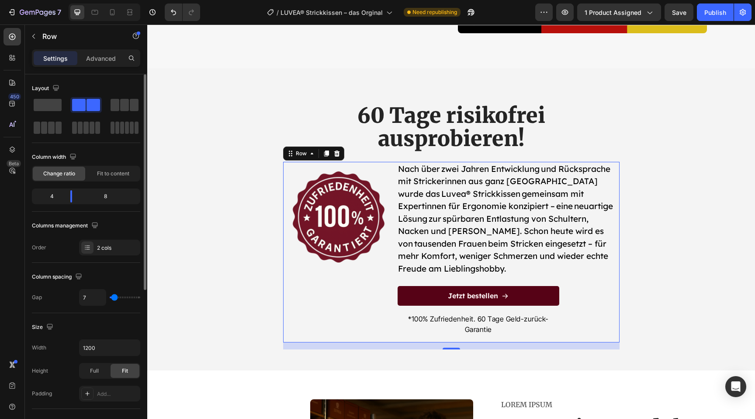
type input "8"
type input "9"
type input "10"
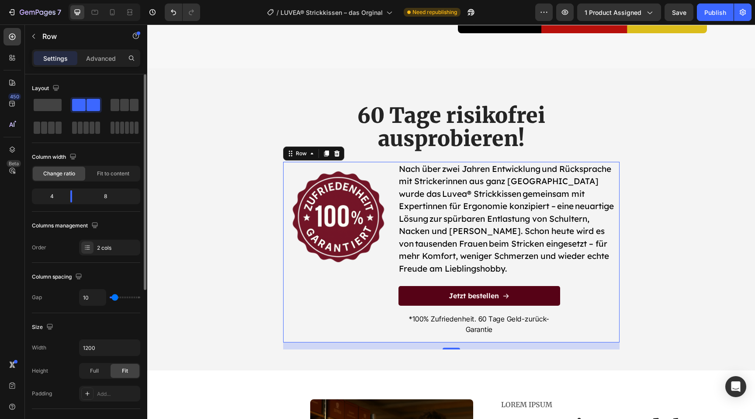
type input "11"
type input "12"
type input "13"
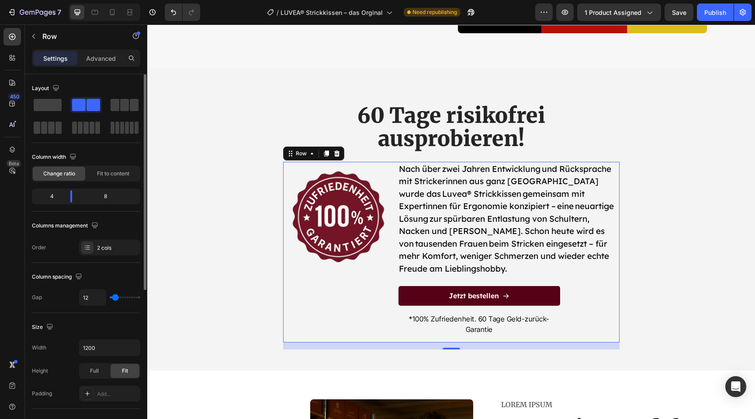
type input "13"
type input "14"
type input "15"
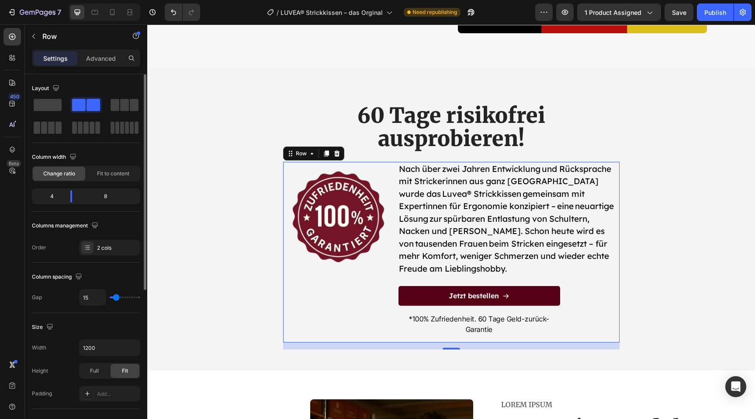
type input "16"
type input "17"
type input "19"
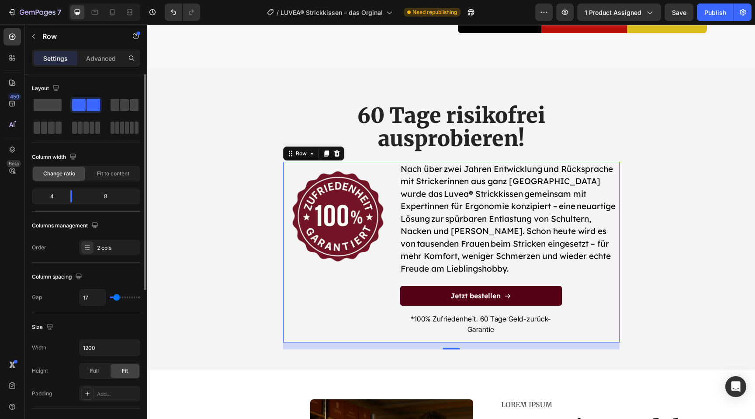
type input "19"
type input "20"
type input "21"
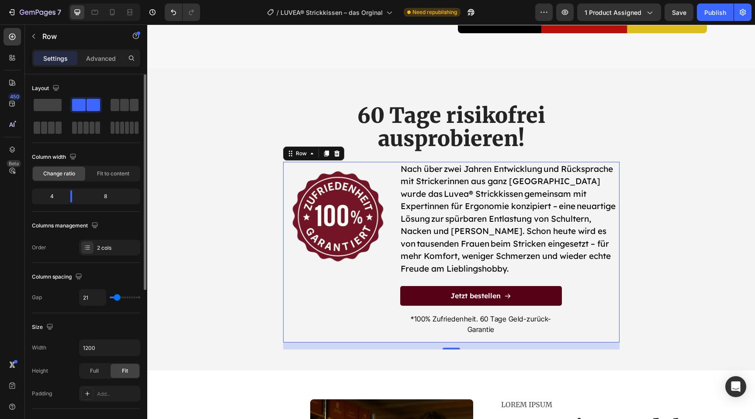
type input "22"
drag, startPoint x: 112, startPoint y: 297, endPoint x: 116, endPoint y: 297, distance: 4.4
type input "20"
click at [117, 297] on input "range" at bounding box center [125, 297] width 31 height 2
click at [118, 172] on span "Fit to content" at bounding box center [113, 174] width 32 height 8
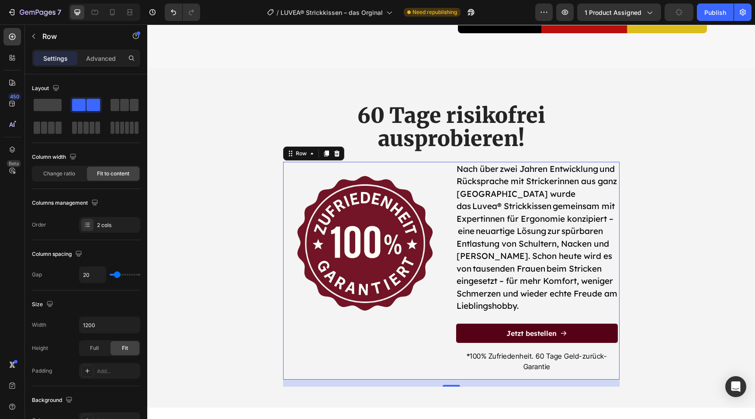
type input "15"
type input "14"
type input "13"
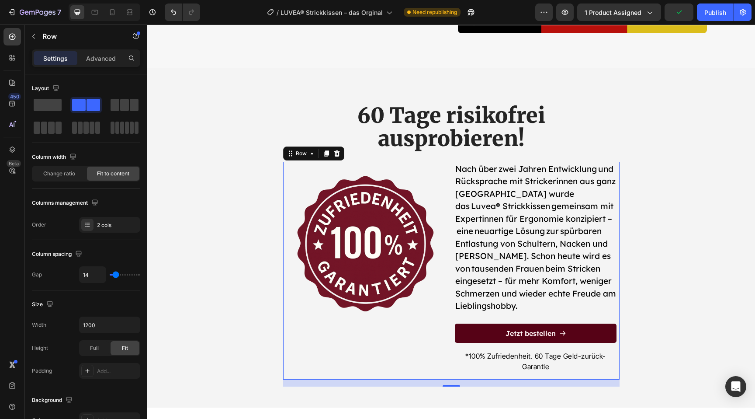
type input "13"
type input "12"
type input "11"
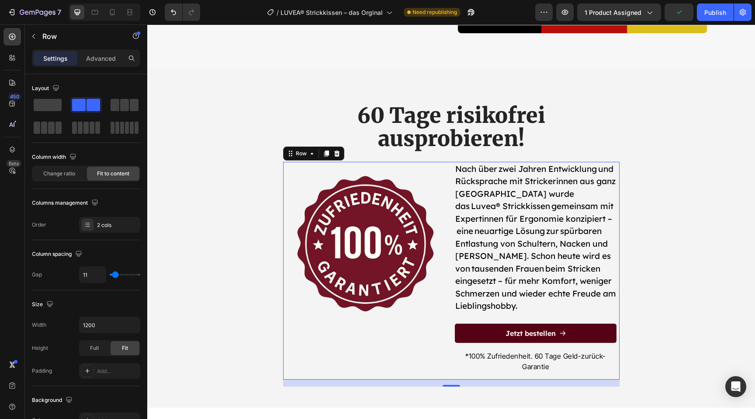
type input "9"
type input "7"
type input "5"
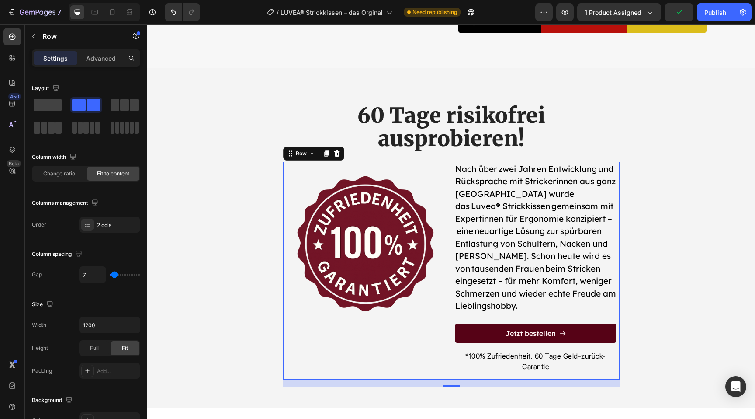
type input "5"
type input "2"
type input "0"
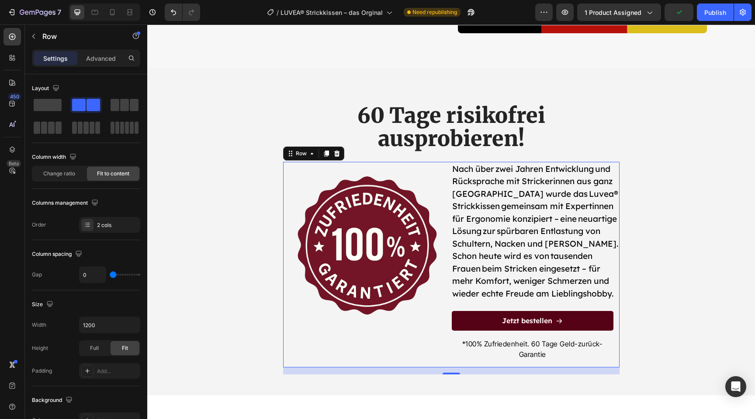
drag, startPoint x: 117, startPoint y: 274, endPoint x: 108, endPoint y: 271, distance: 9.5
type input "0"
click at [110, 274] on input "range" at bounding box center [125, 275] width 31 height 2
click at [74, 177] on span "Change ratio" at bounding box center [59, 174] width 32 height 8
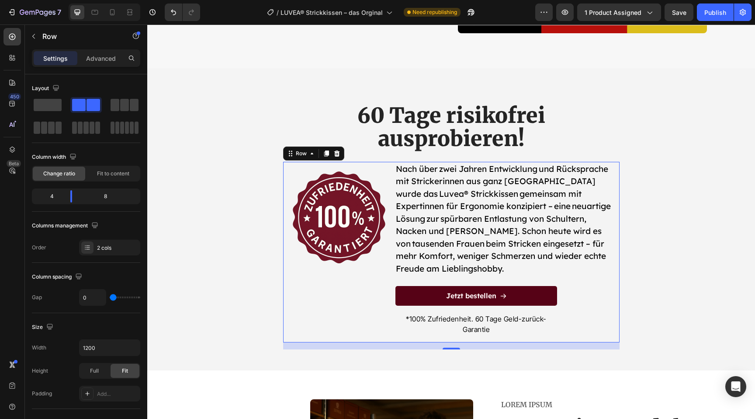
drag, startPoint x: 114, startPoint y: 301, endPoint x: 118, endPoint y: 301, distance: 4.8
click at [118, 301] on div "0" at bounding box center [109, 297] width 61 height 17
type input "2"
type input "4"
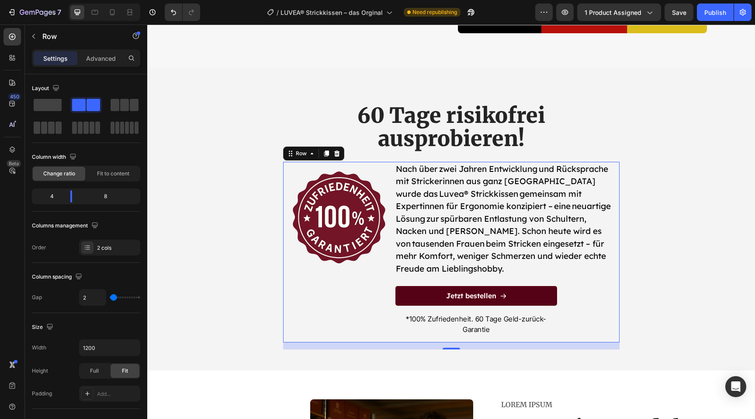
type input "4"
type input "5"
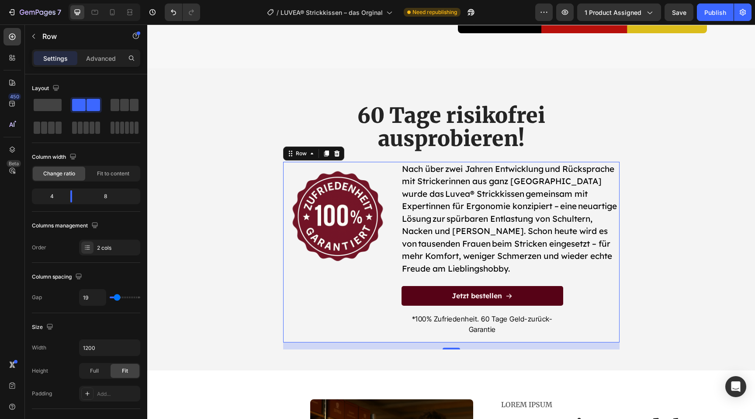
click at [117, 296] on input "range" at bounding box center [125, 297] width 31 height 2
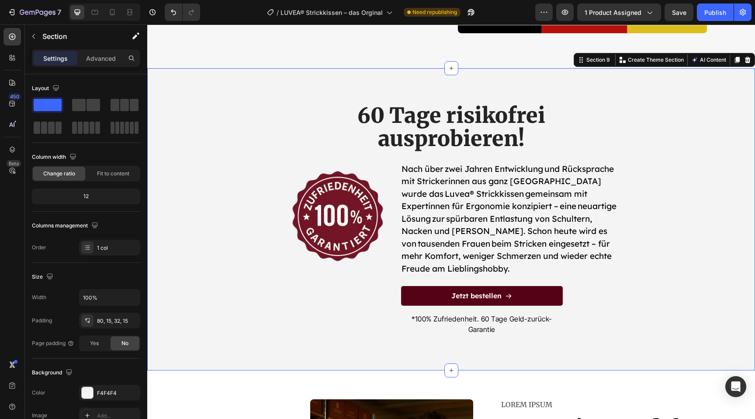
click at [235, 261] on div "60 Tage risikofrei ausprobieren! Heading Image Nach über zwei Jahren Entwicklun…" at bounding box center [451, 229] width 595 height 253
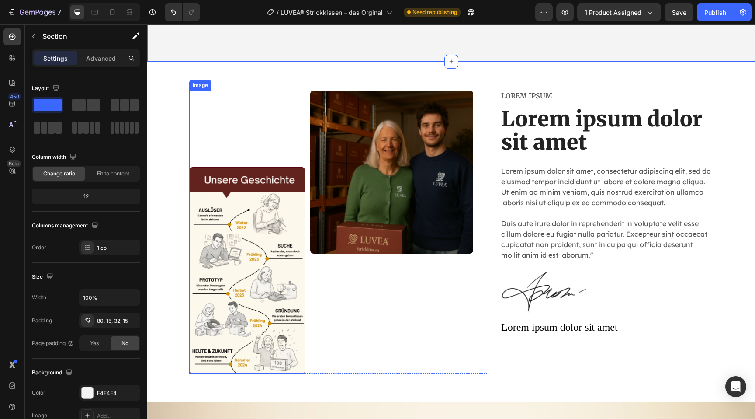
scroll to position [3147, 0]
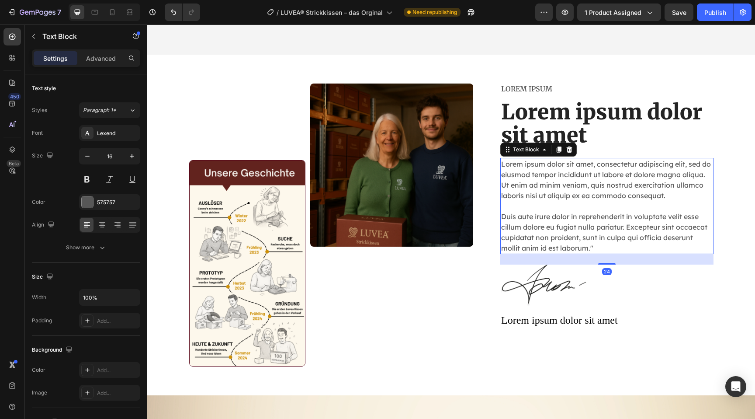
click at [554, 208] on p "Lorem ipsum dolor sit amet, consectetur adipiscing elit, sed do eiusmod tempor …" at bounding box center [606, 206] width 211 height 94
click at [135, 154] on icon "button" at bounding box center [132, 156] width 9 height 9
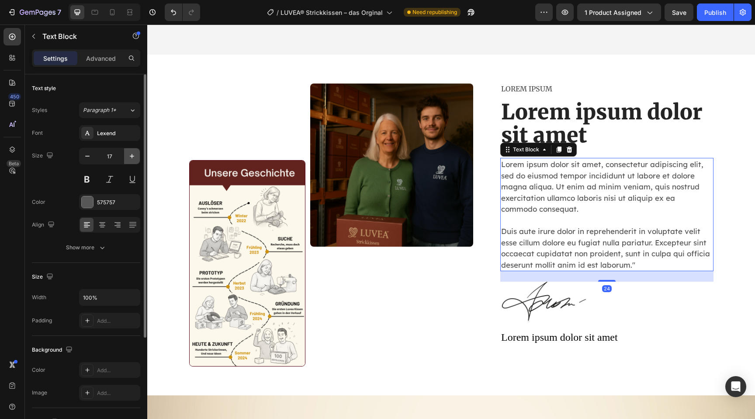
click at [135, 154] on icon "button" at bounding box center [132, 156] width 9 height 9
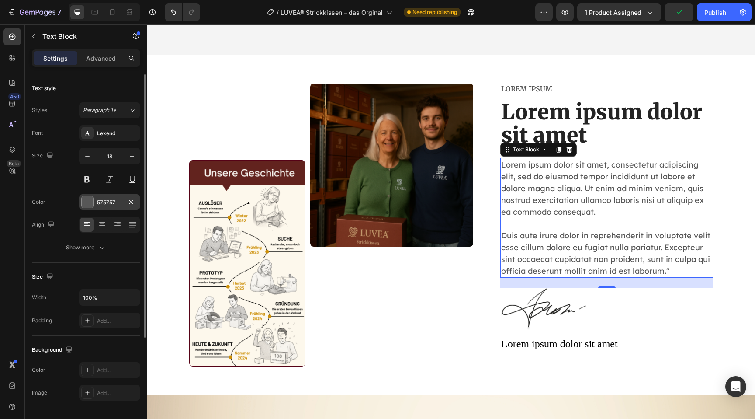
click at [90, 199] on div at bounding box center [87, 201] width 11 height 11
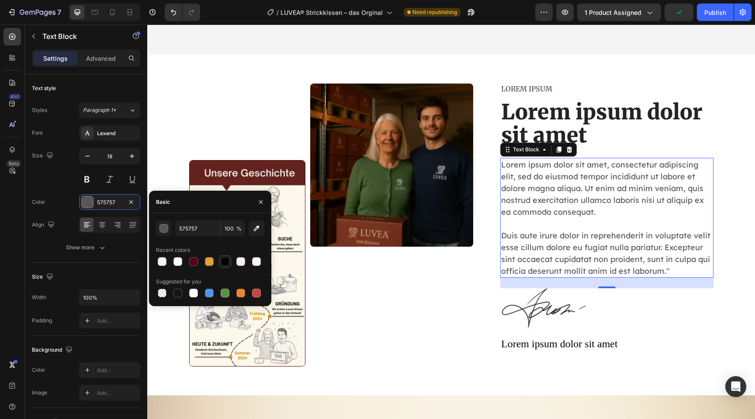
click at [228, 264] on div at bounding box center [225, 261] width 9 height 9
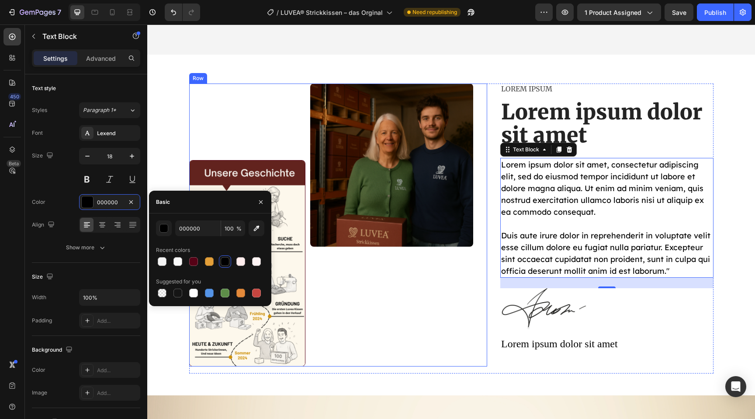
click at [377, 351] on div "Image" at bounding box center [391, 224] width 163 height 283
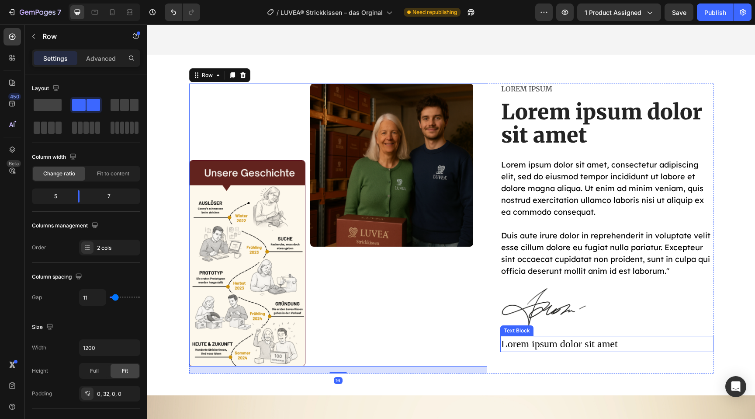
click at [526, 344] on p "Lorem ipsum dolor sit amet" at bounding box center [606, 343] width 211 height 15
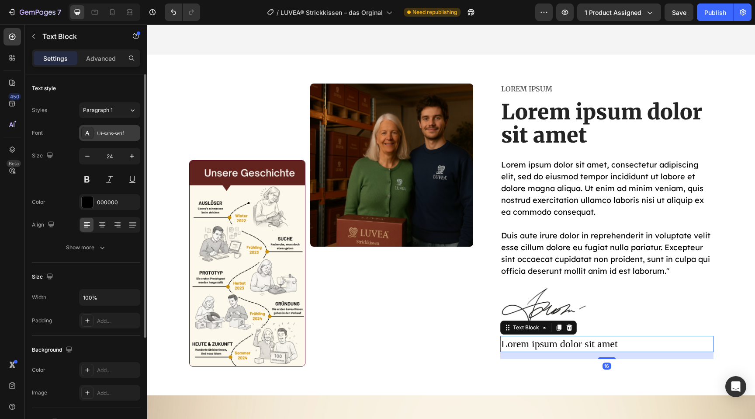
click at [97, 135] on div "Ui-sans-serif" at bounding box center [117, 133] width 41 height 8
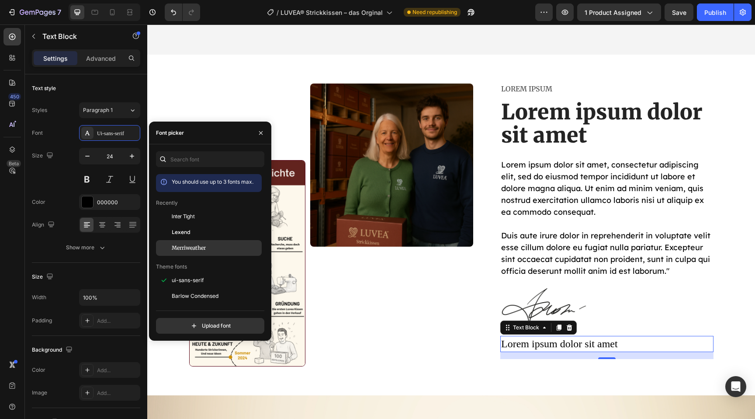
click at [185, 246] on span "Merriweather" at bounding box center [189, 248] width 34 height 8
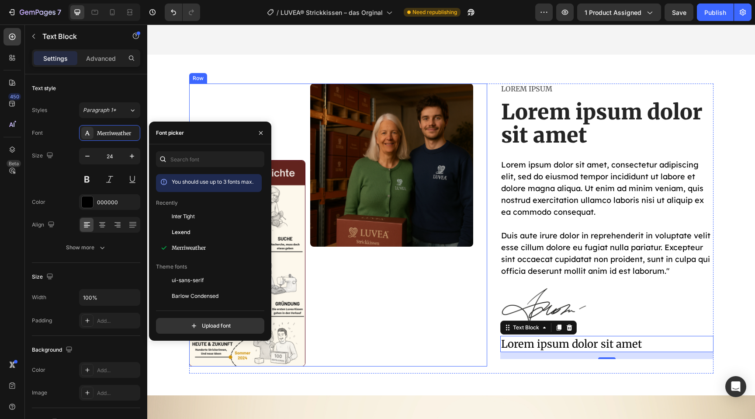
click at [392, 363] on div "Image" at bounding box center [391, 224] width 163 height 283
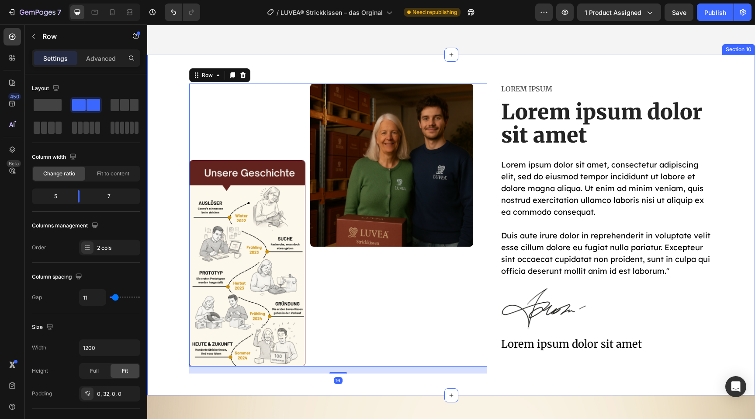
click at [553, 378] on div "Image Image Row 16 Lorem ipsum Text Block Lorem ipsum dolor sit amet Heading Lo…" at bounding box center [451, 231] width 595 height 297
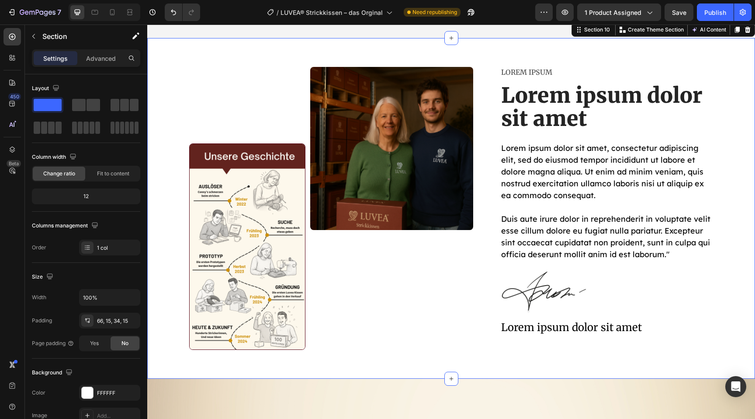
scroll to position [3165, 0]
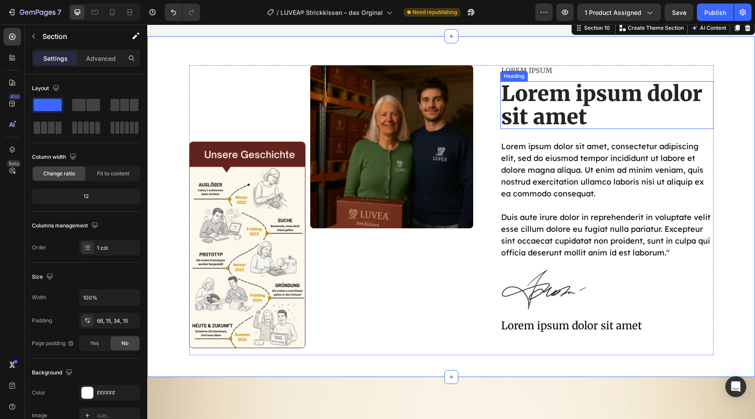
click at [571, 104] on h2 "Lorem ipsum dolor sit amet" at bounding box center [606, 105] width 213 height 48
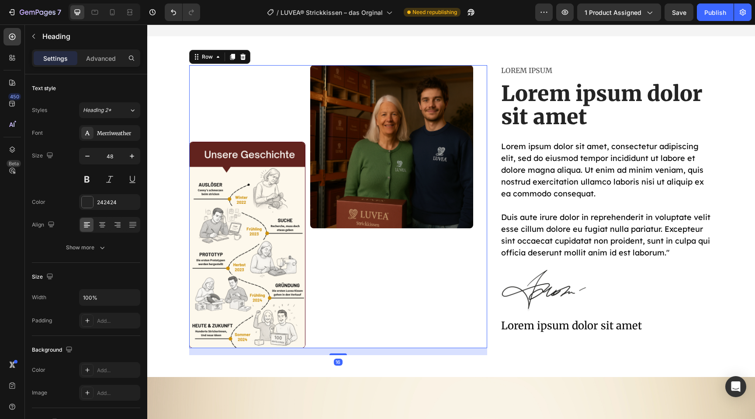
click at [412, 255] on div "Image" at bounding box center [391, 206] width 163 height 283
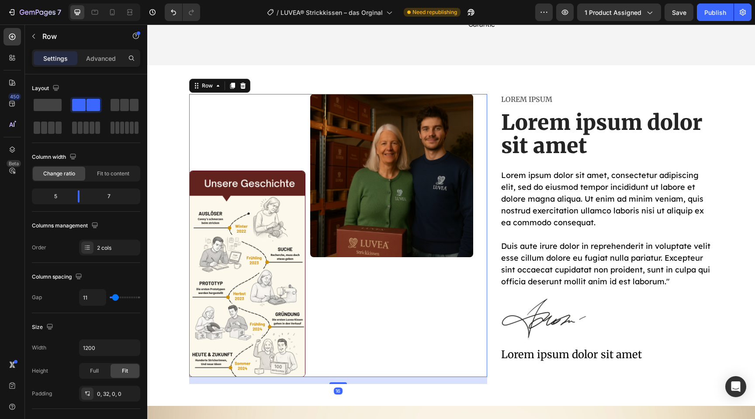
scroll to position [3127, 0]
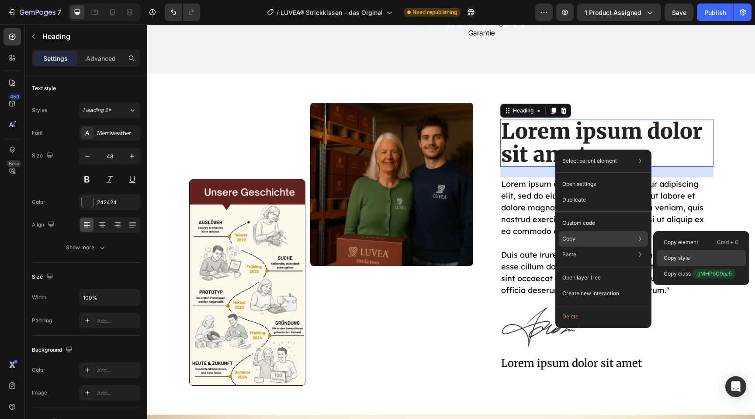
click at [681, 266] on div "Copy style" at bounding box center [701, 274] width 89 height 16
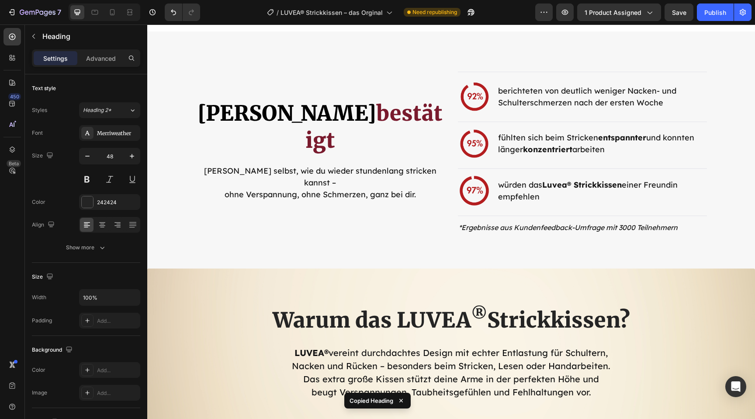
scroll to position [1893, 0]
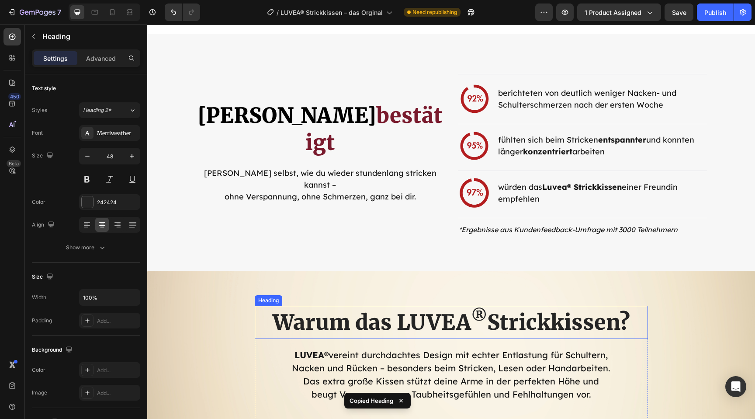
click at [519, 321] on h2 "Warum das LUVEA ® Strickkissen?" at bounding box center [451, 321] width 393 height 33
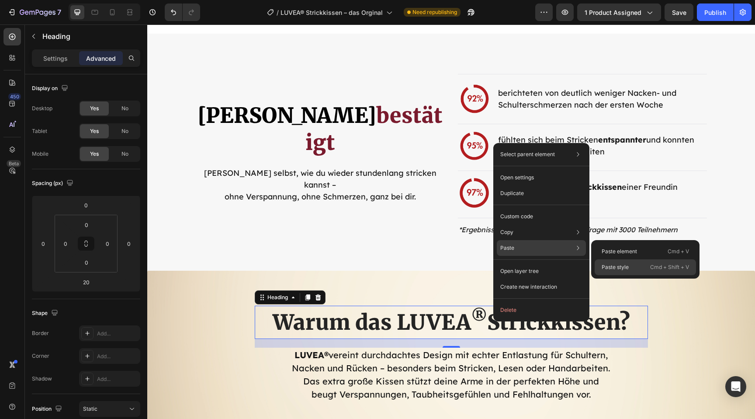
click at [634, 268] on div "Paste style Cmd + Shift + V" at bounding box center [645, 267] width 101 height 16
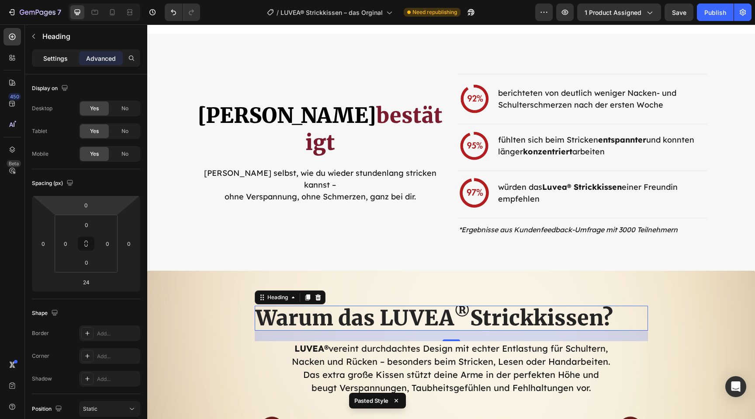
click at [59, 52] on div "Settings" at bounding box center [56, 58] width 44 height 14
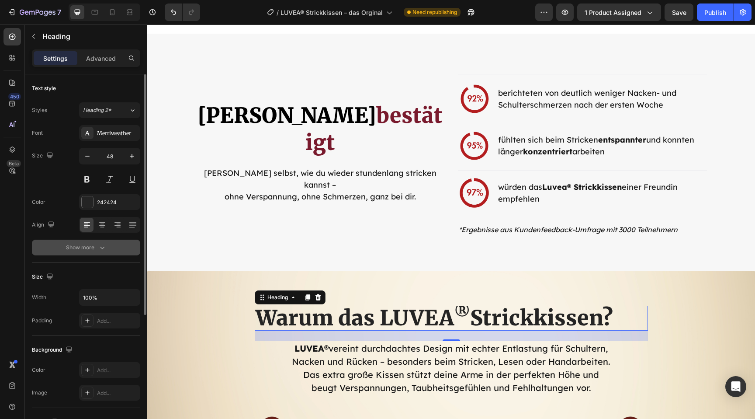
click at [104, 247] on icon "button" at bounding box center [102, 247] width 4 height 3
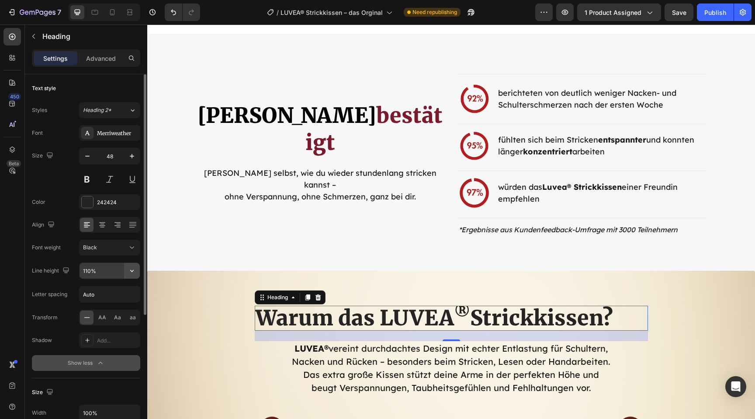
click at [125, 274] on button "button" at bounding box center [132, 271] width 16 height 16
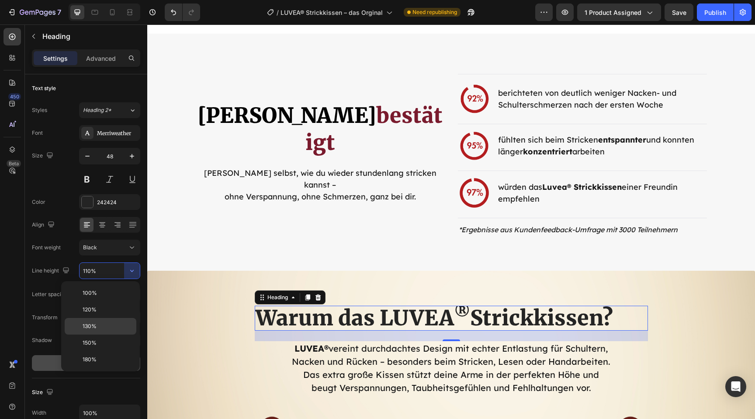
click at [110, 329] on p "130%" at bounding box center [108, 326] width 50 height 8
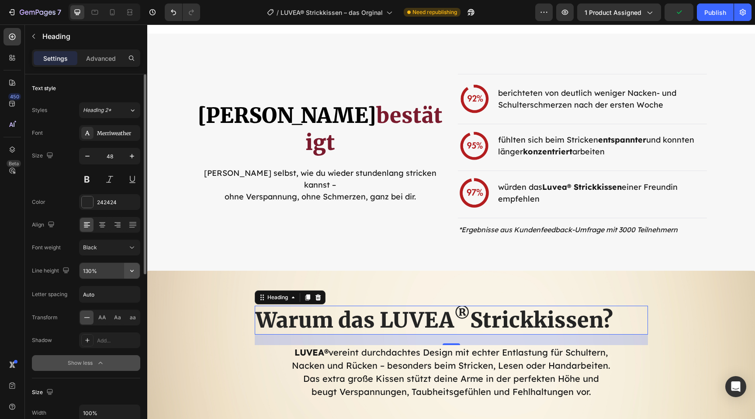
click at [125, 267] on button "button" at bounding box center [132, 271] width 16 height 16
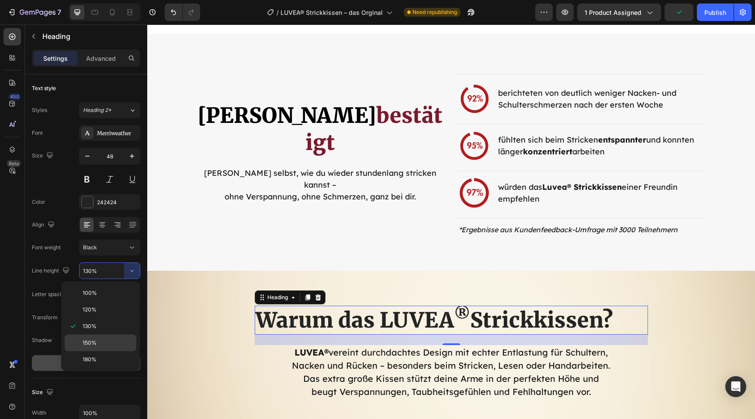
click at [104, 351] on div "150%" at bounding box center [101, 359] width 72 height 17
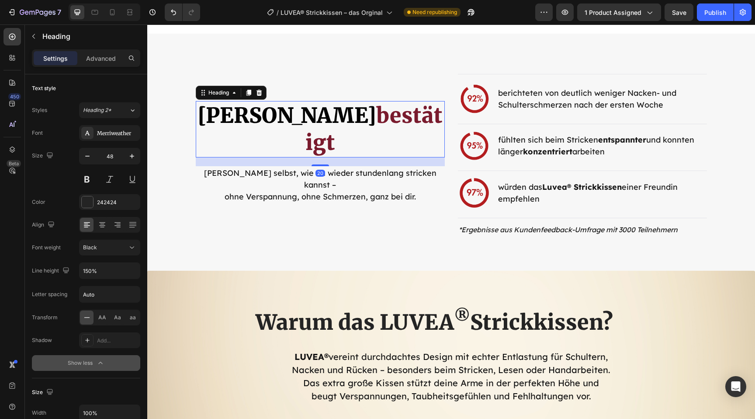
click at [339, 137] on h2 "Von Strickerinnen bestätigt" at bounding box center [320, 129] width 249 height 56
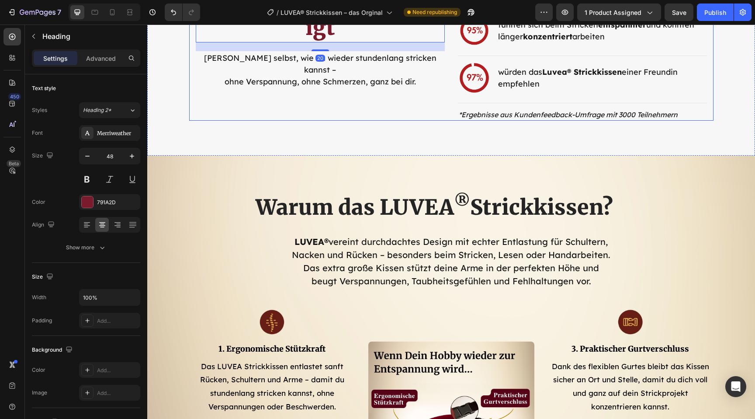
scroll to position [2020, 0]
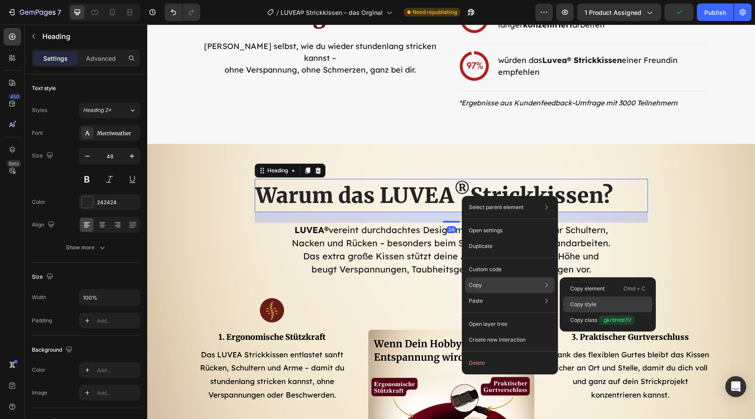
click at [579, 307] on p "Copy style" at bounding box center [583, 304] width 26 height 8
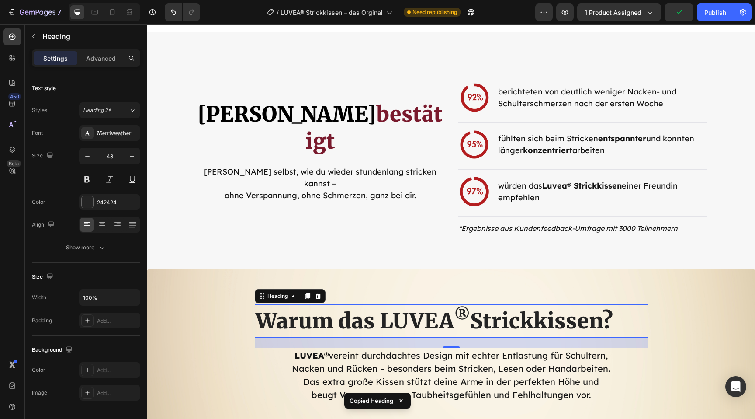
scroll to position [1883, 0]
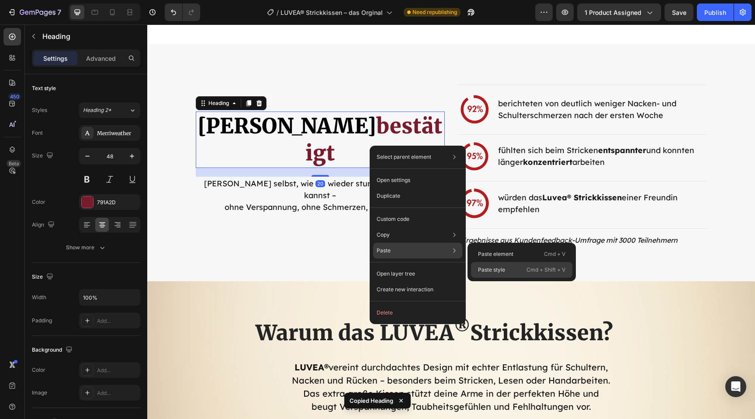
click at [507, 273] on div "Paste style Cmd + Shift + V" at bounding box center [521, 270] width 101 height 16
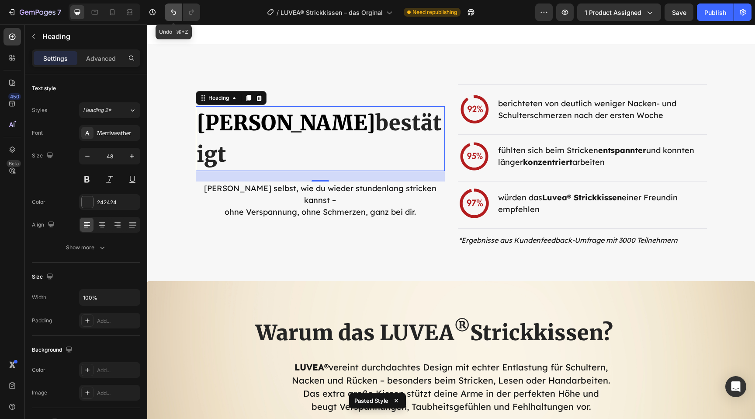
click at [176, 9] on icon "Undo/Redo" at bounding box center [173, 12] width 9 height 9
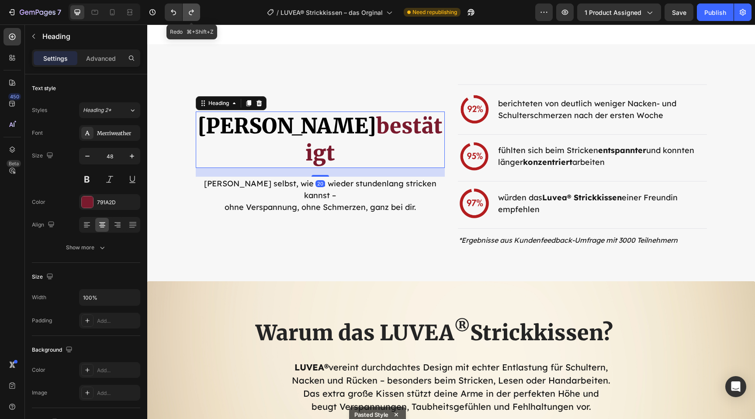
click at [190, 14] on icon "Undo/Redo" at bounding box center [191, 13] width 5 height 6
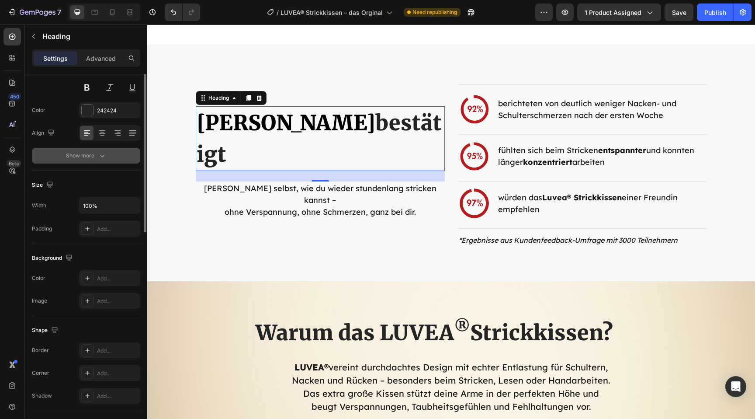
scroll to position [93, 0]
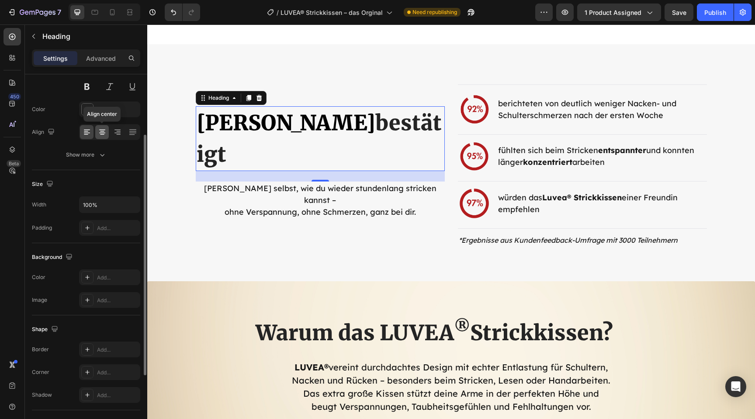
click at [102, 132] on icon at bounding box center [102, 132] width 6 height 1
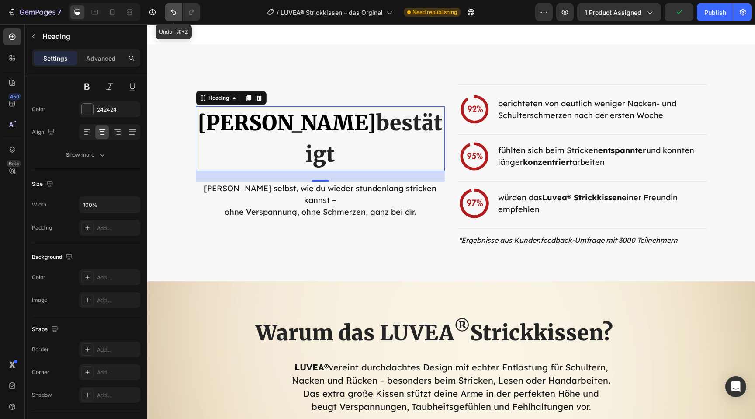
click at [172, 14] on icon "Undo/Redo" at bounding box center [173, 12] width 9 height 9
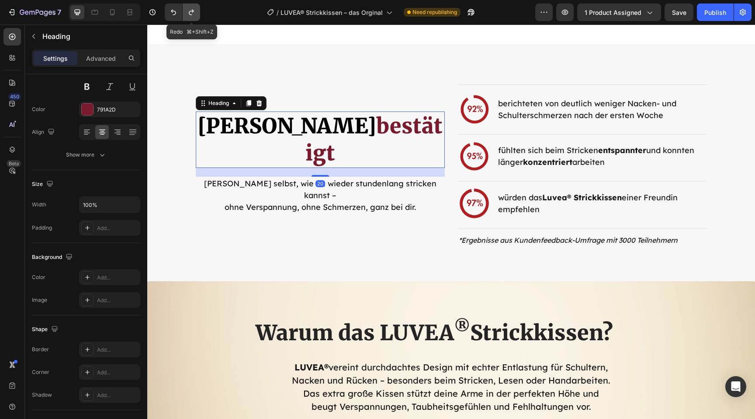
click at [190, 15] on icon "Undo/Redo" at bounding box center [191, 12] width 9 height 9
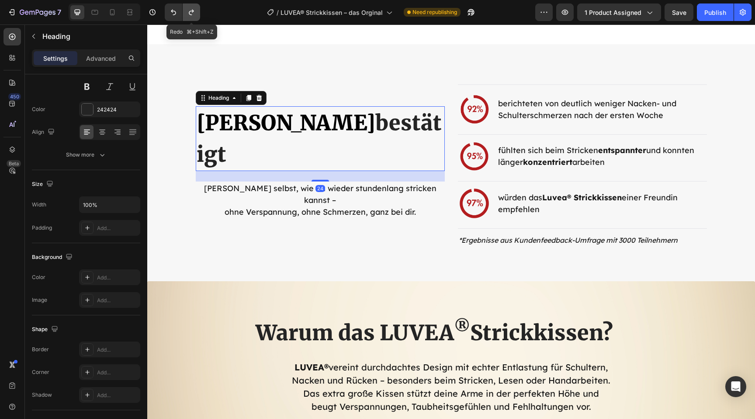
click at [190, 15] on icon "Undo/Redo" at bounding box center [191, 12] width 9 height 9
click at [175, 18] on button "Undo/Redo" at bounding box center [173, 11] width 17 height 17
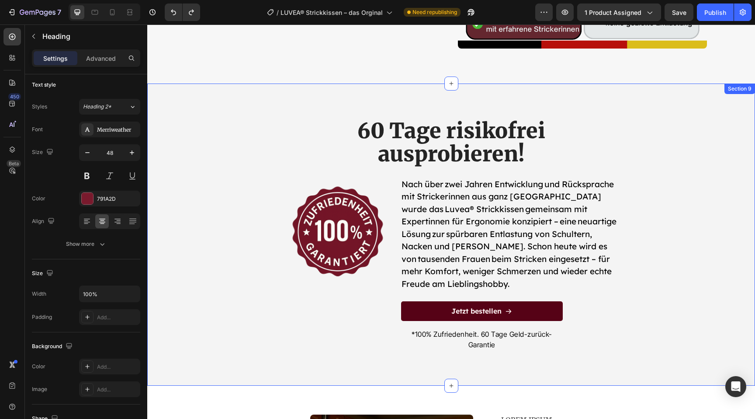
scroll to position [2802, 0]
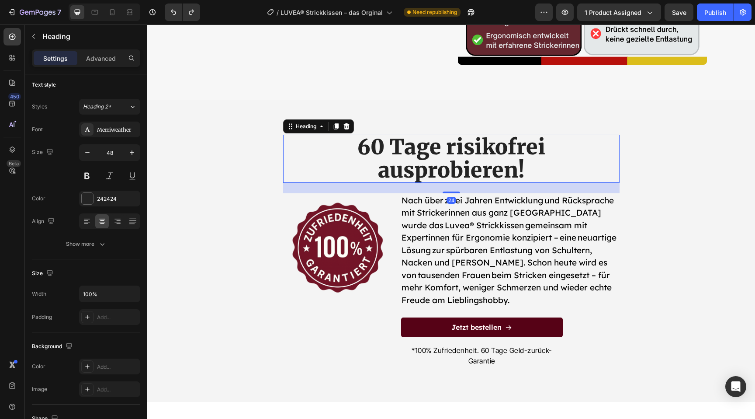
click at [421, 158] on h2 "60 Tage risikofrei ausprobieren!" at bounding box center [451, 159] width 336 height 48
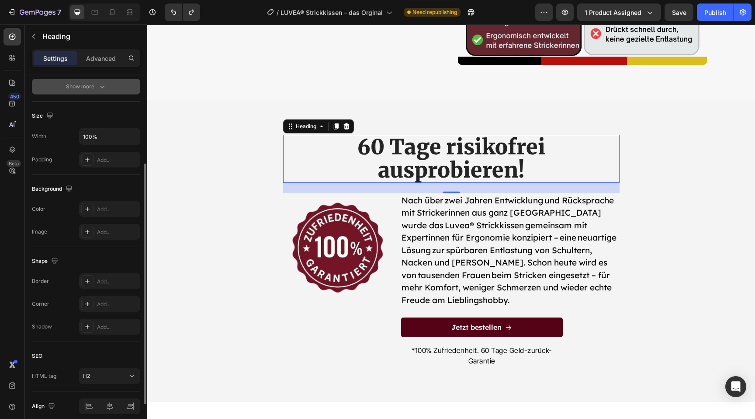
scroll to position [198, 0]
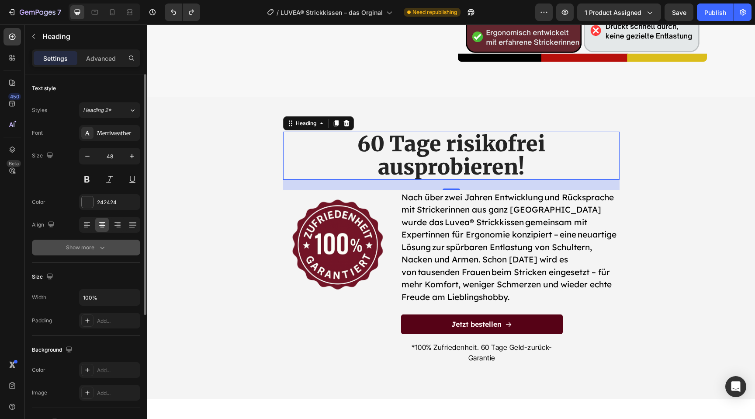
click at [111, 246] on button "Show more" at bounding box center [86, 247] width 108 height 16
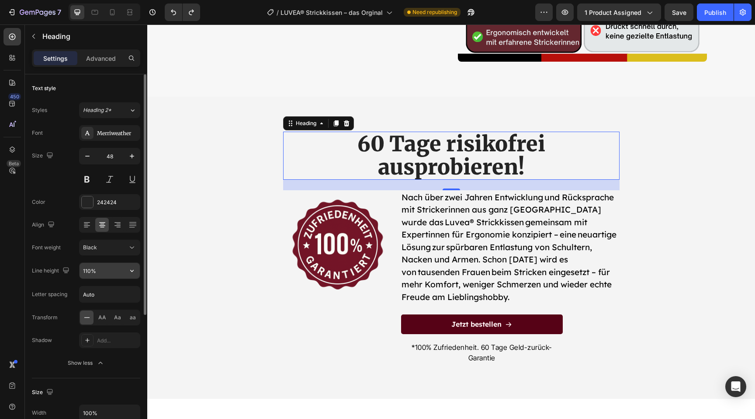
click at [120, 276] on input "110%" at bounding box center [110, 271] width 60 height 16
click at [135, 275] on button "button" at bounding box center [132, 271] width 16 height 16
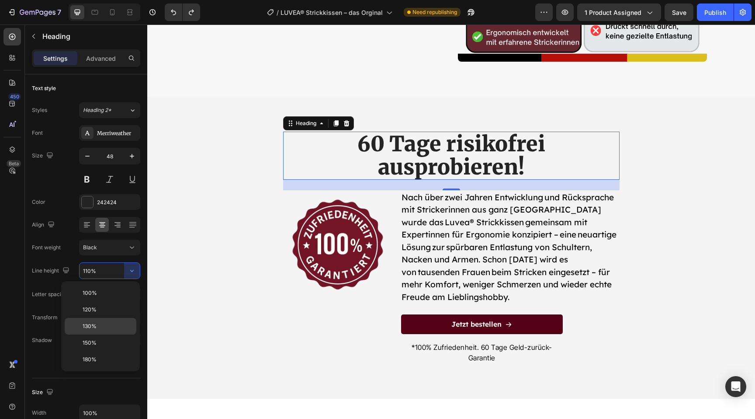
click at [122, 326] on p "130%" at bounding box center [108, 326] width 50 height 8
type input "130%"
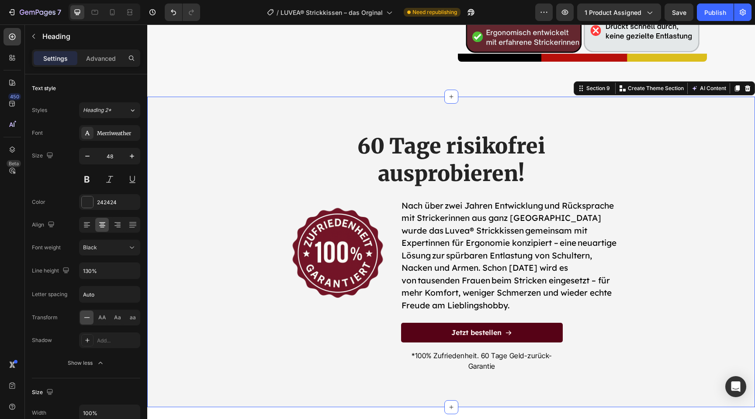
click at [213, 322] on div "60 Tage risikofrei ausprobieren! Heading Image Nach über zwei Jahren Entwicklun…" at bounding box center [451, 262] width 595 height 261
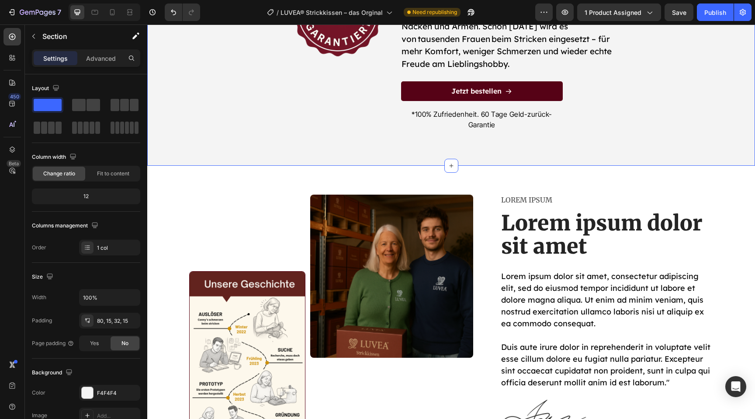
scroll to position [3067, 0]
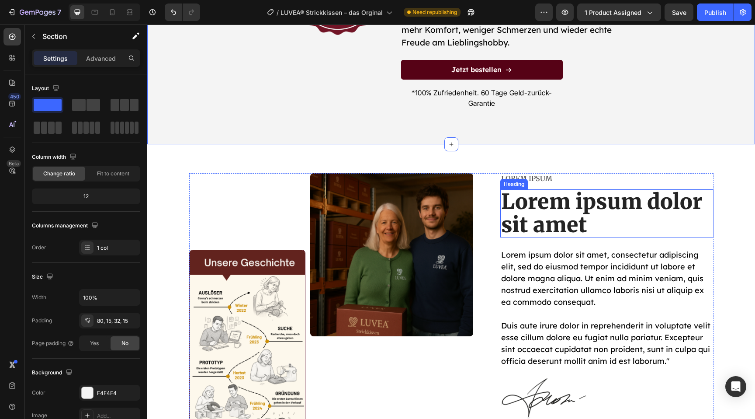
click at [576, 204] on h2 "Lorem ipsum dolor sit amet" at bounding box center [606, 213] width 213 height 48
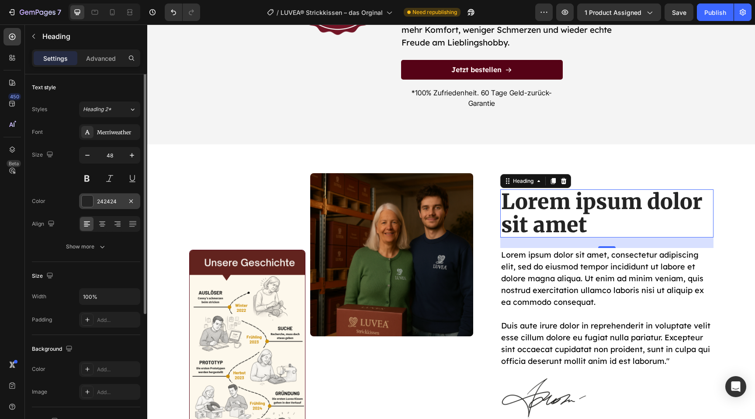
scroll to position [0, 0]
click at [94, 253] on button "Show more" at bounding box center [86, 247] width 108 height 16
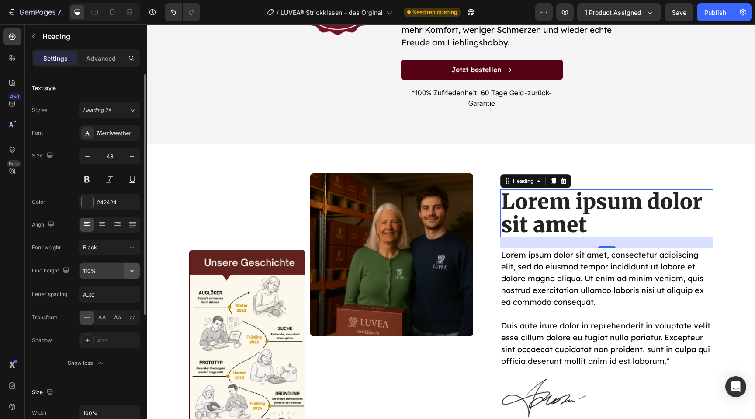
click at [134, 271] on icon "button" at bounding box center [132, 270] width 9 height 9
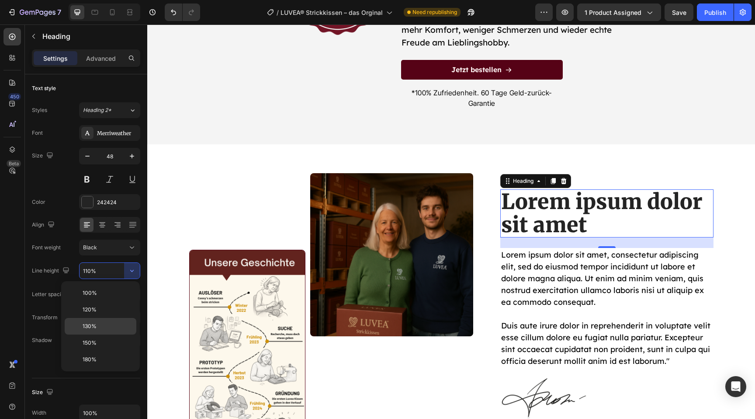
click at [110, 328] on p "130%" at bounding box center [108, 326] width 50 height 8
type input "130%"
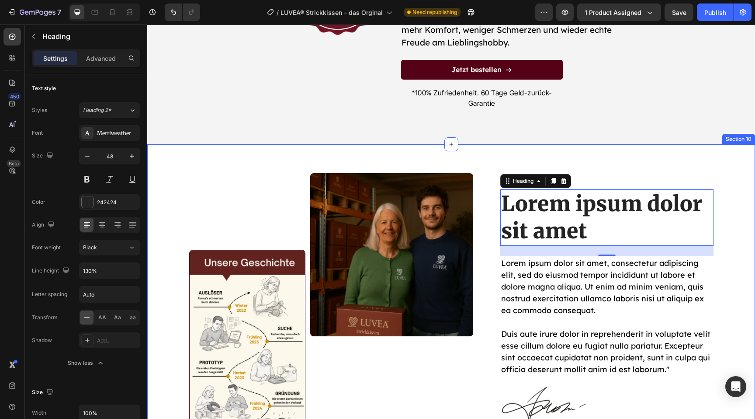
click at [155, 257] on div "Image Image Row Lorem ipsum Text Block Lorem ipsum dolor sit amet Heading 24 Lo…" at bounding box center [451, 321] width 595 height 297
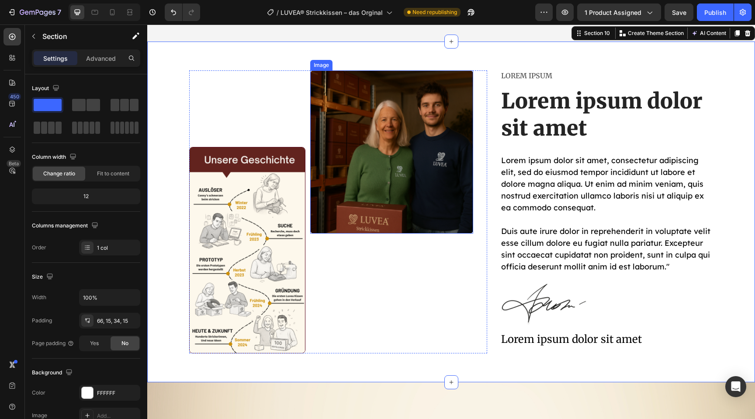
scroll to position [3183, 0]
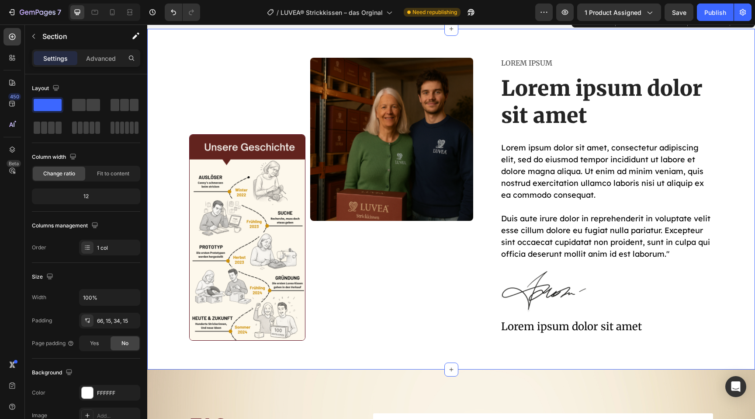
click at [728, 323] on div "Image Image Row Lorem ipsum Text Block Lorem ipsum dolor sit amet Heading Lorem…" at bounding box center [451, 206] width 595 height 297
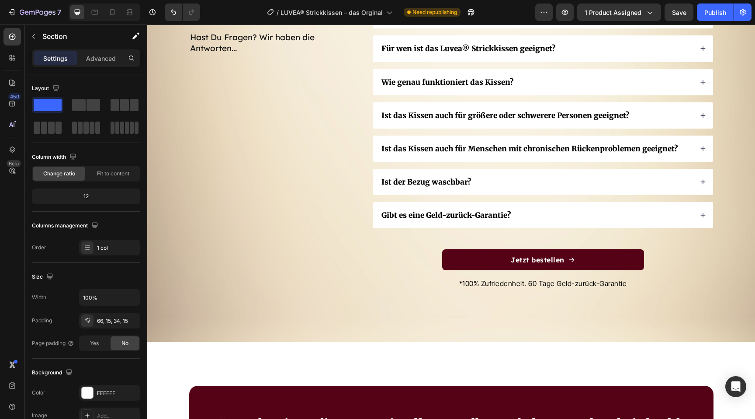
scroll to position [3555, 0]
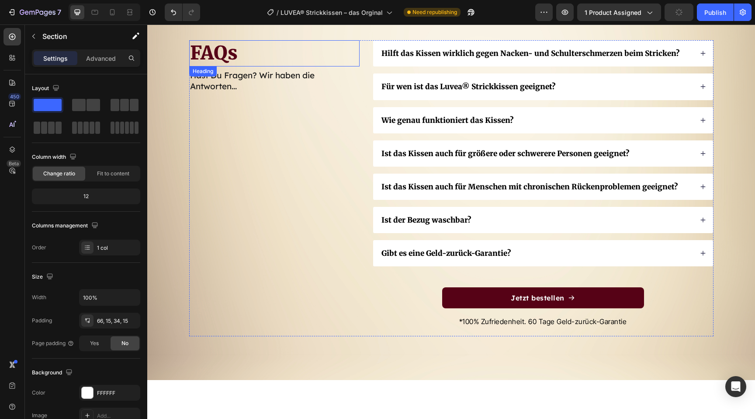
click at [228, 56] on h2 "FAQs" at bounding box center [274, 53] width 170 height 26
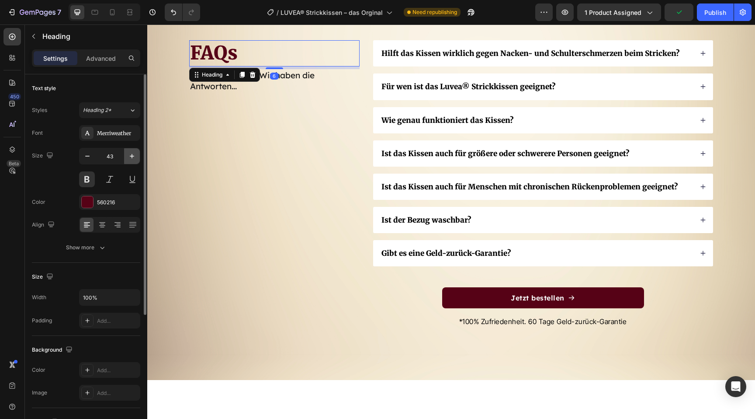
click at [134, 158] on icon "button" at bounding box center [132, 156] width 9 height 9
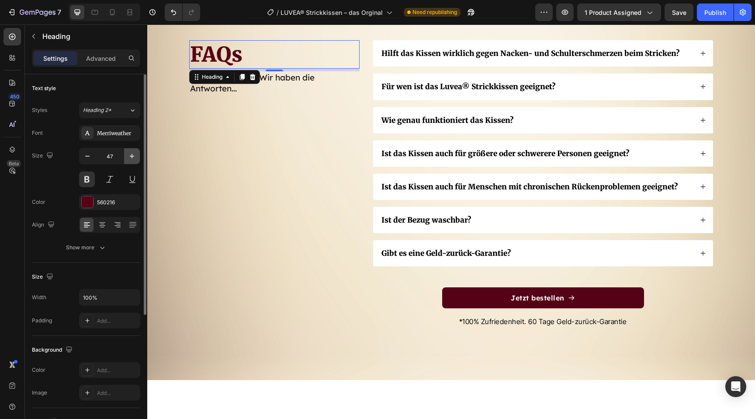
type input "48"
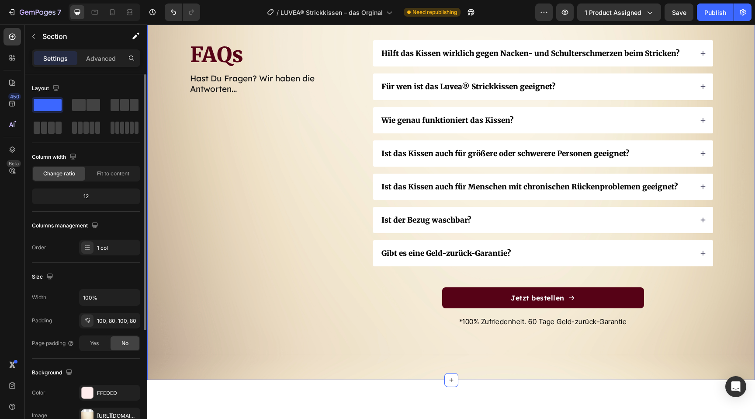
click at [177, 259] on div "FAQs Heading Hast Du Fragen? Wir haben die Antworten... Text Block Hilft das Ki…" at bounding box center [451, 188] width 608 height 383
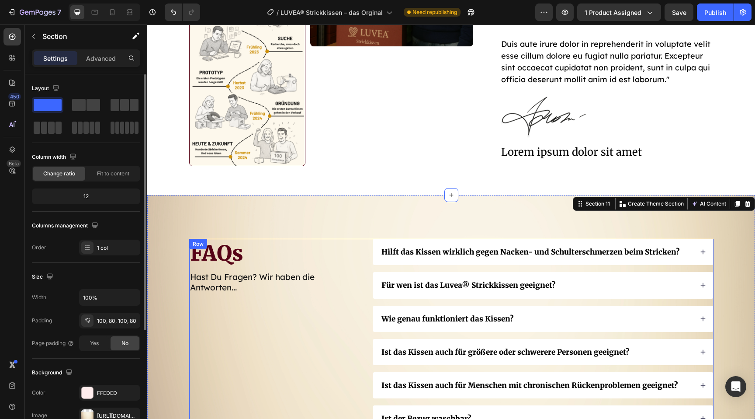
scroll to position [3360, 0]
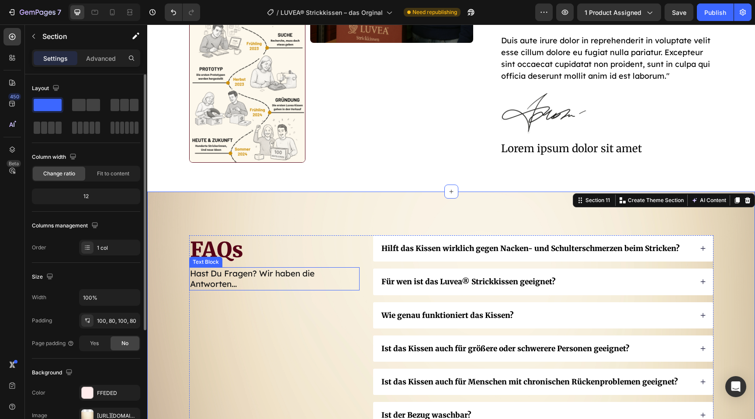
click at [228, 283] on p "Hast Du Fragen? Wir haben die Antworten..." at bounding box center [274, 278] width 169 height 21
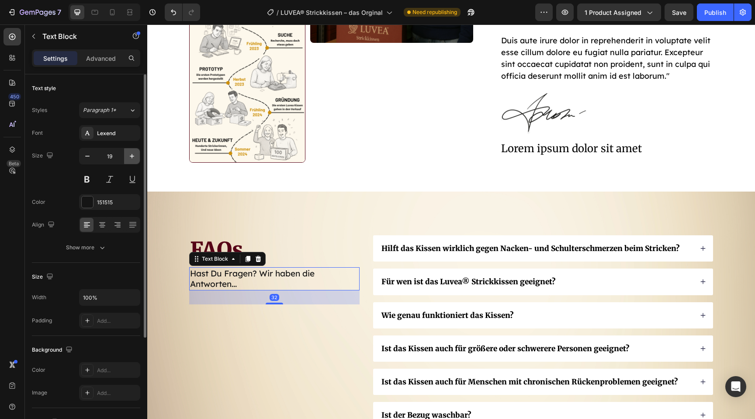
click at [131, 159] on icon "button" at bounding box center [132, 156] width 9 height 9
type input "20"
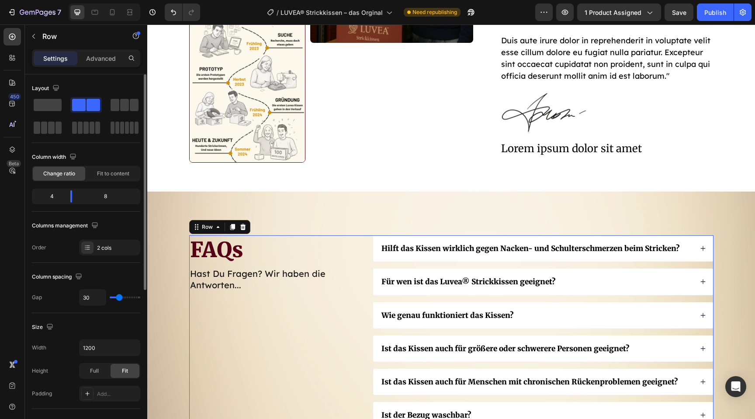
click at [198, 352] on div "FAQs Heading Hast Du Fragen? Wir haben die Antworten... Text Block" at bounding box center [274, 383] width 170 height 296
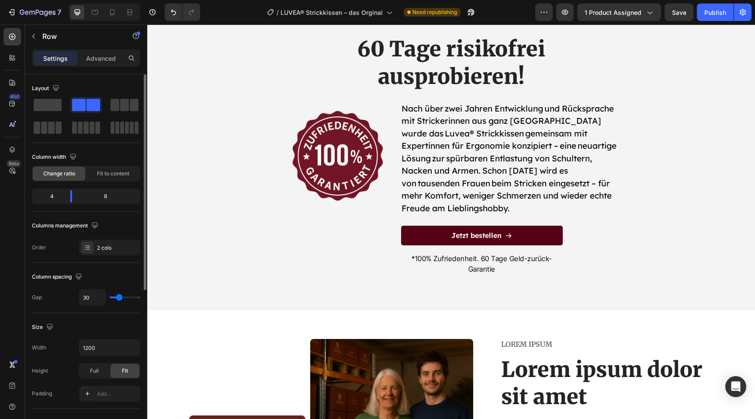
scroll to position [2894, 0]
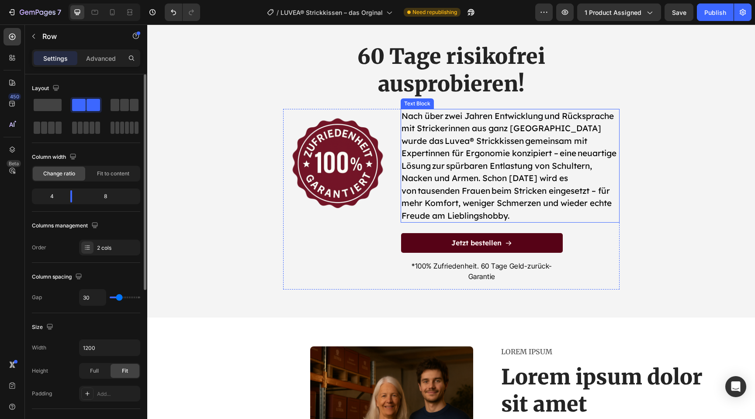
click at [432, 176] on p "Nach über zwei Jahren Entwicklung und Rücksprache mit Strickerinnen aus ganz [G…" at bounding box center [510, 166] width 217 height 112
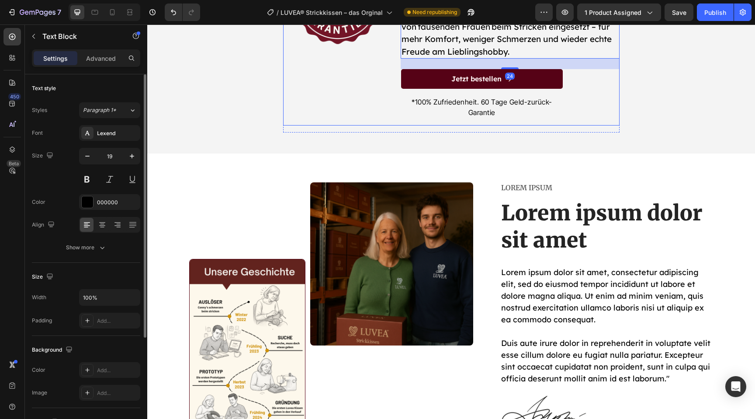
scroll to position [3164, 0]
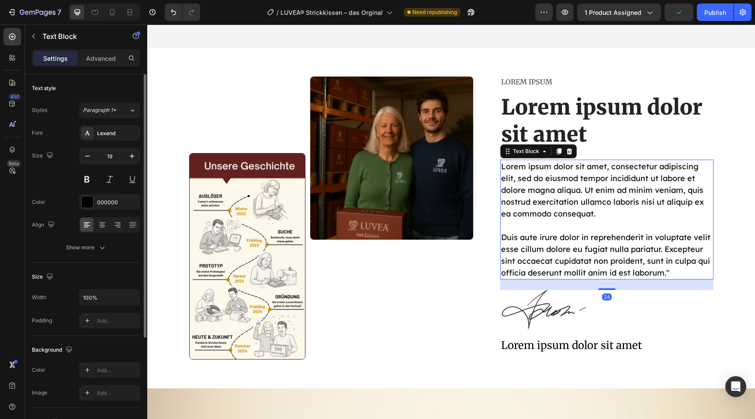
click at [561, 230] on p "Lorem ipsum dolor sit amet, consectetur adipiscing elit, sed do eiusmod tempor …" at bounding box center [606, 219] width 211 height 118
click at [132, 159] on icon "button" at bounding box center [132, 156] width 9 height 9
type input "19"
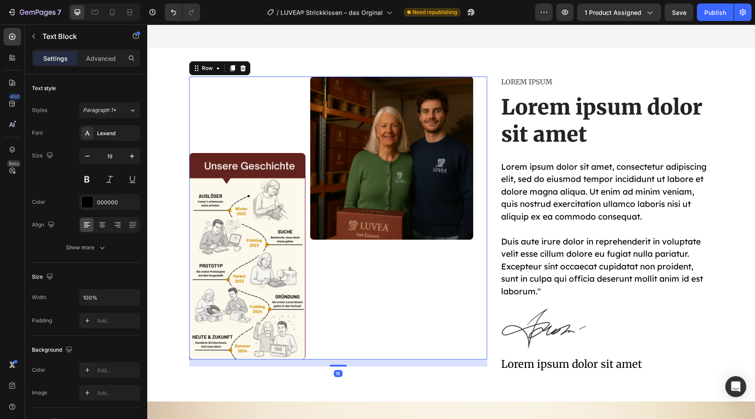
click at [346, 341] on div "Image" at bounding box center [391, 217] width 163 height 283
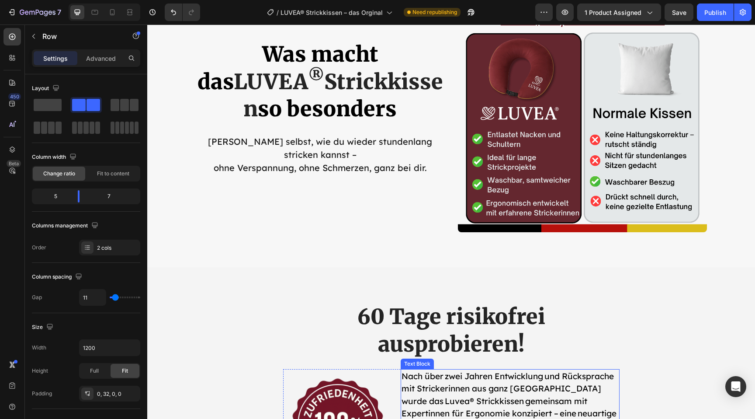
scroll to position [2625, 0]
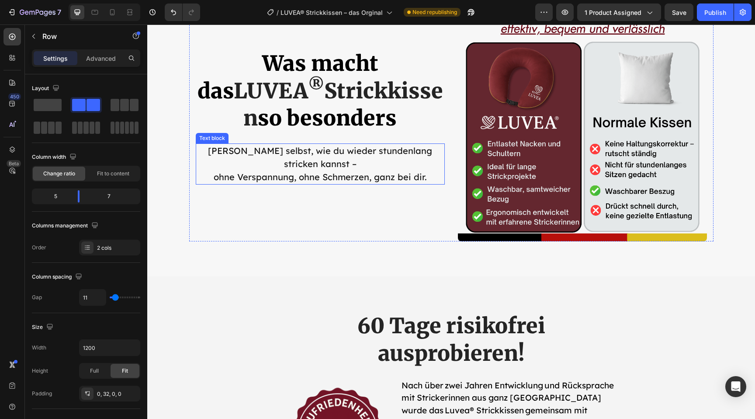
click at [350, 168] on p "Erlebe selbst, wie du wieder stundenlang stricken kannst – ohne Verspannung, oh…" at bounding box center [320, 163] width 247 height 39
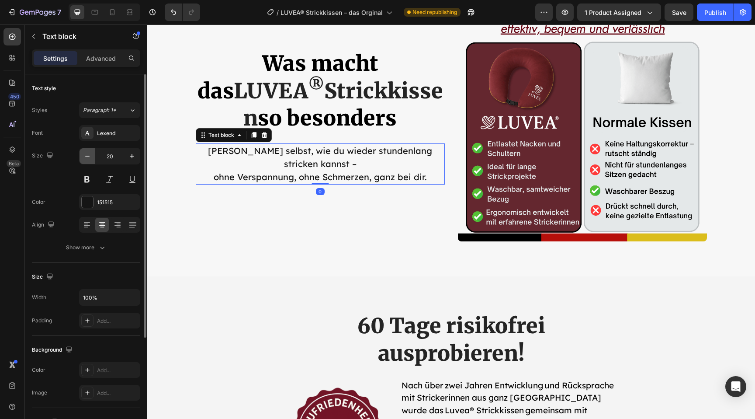
click at [87, 158] on icon "button" at bounding box center [87, 156] width 9 height 9
type input "19"
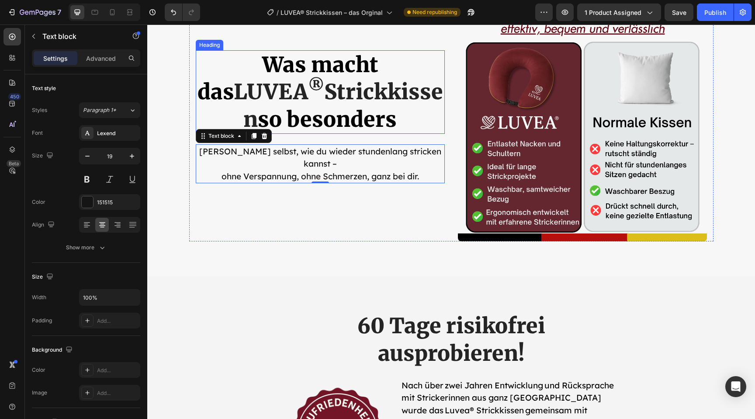
click at [351, 118] on strong "so besonders" at bounding box center [327, 119] width 139 height 26
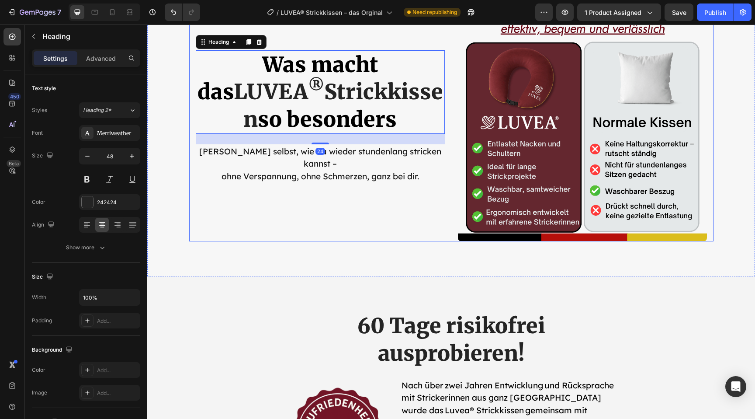
click at [297, 216] on div "Image Was macht das LUVEA ® Strickkissen so besonders Heading 24 Erlebe selbst,…" at bounding box center [320, 116] width 249 height 249
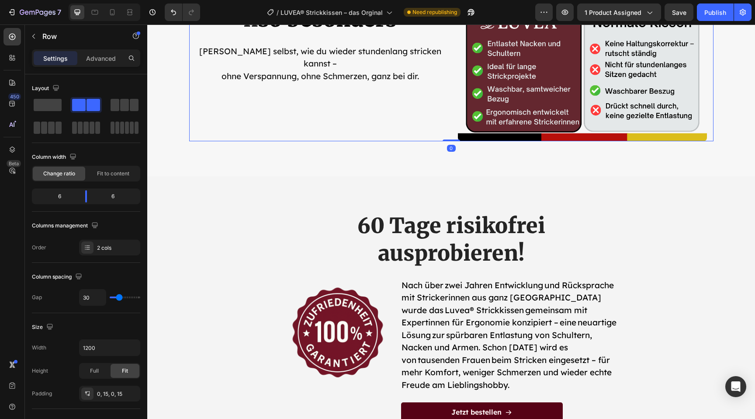
scroll to position [2731, 0]
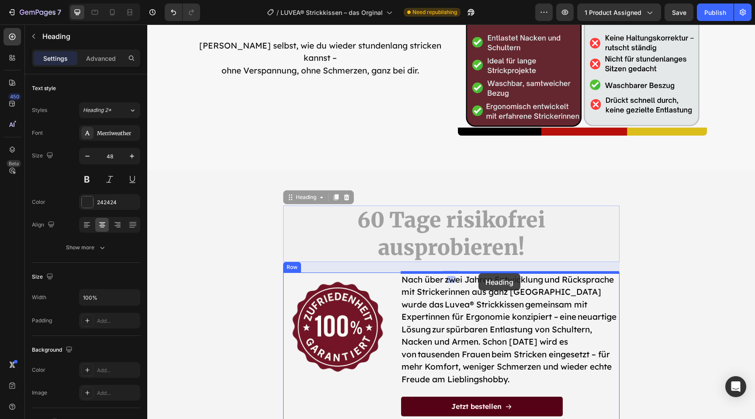
drag, startPoint x: 407, startPoint y: 246, endPoint x: 478, endPoint y: 273, distance: 75.9
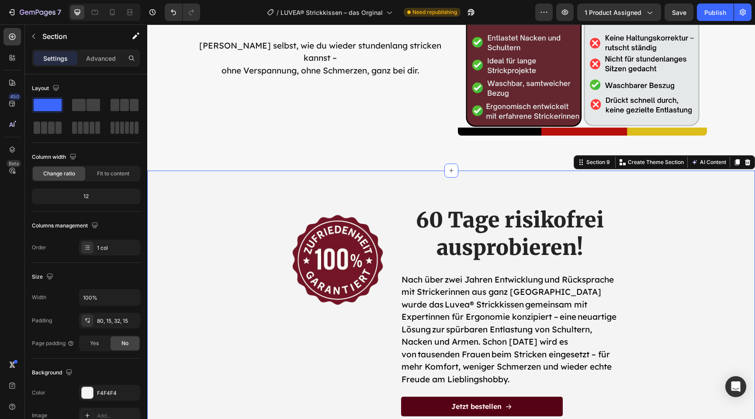
click at [684, 255] on div "Image 60 Tage risikofrei ausprobieren! Heading Nach über zwei Jahren Entwicklun…" at bounding box center [451, 335] width 595 height 261
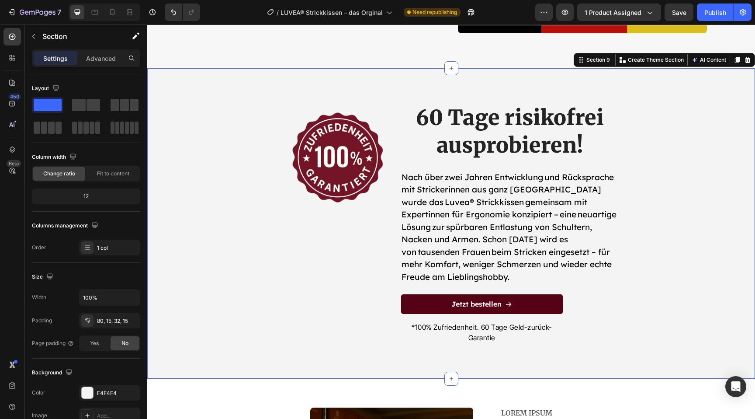
scroll to position [2834, 0]
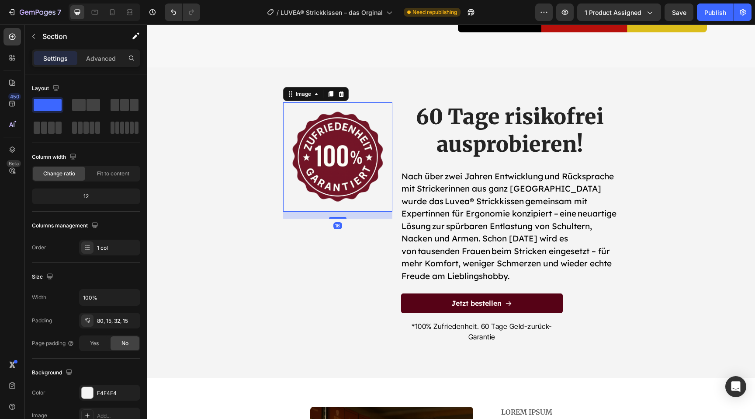
click at [381, 208] on img at bounding box center [337, 156] width 109 height 109
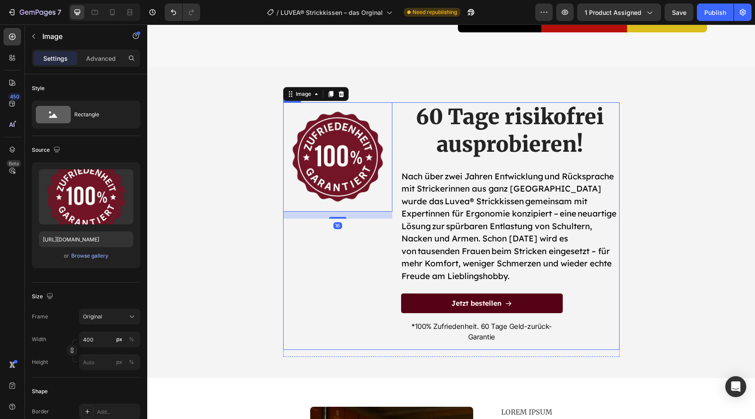
click at [385, 232] on div "Image 16" at bounding box center [337, 225] width 109 height 247
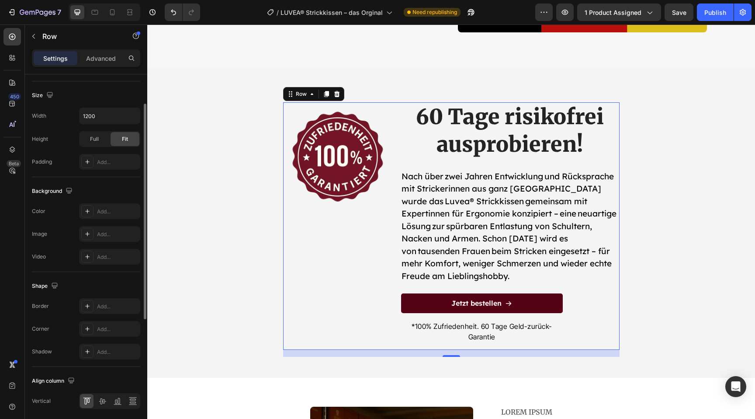
scroll to position [263, 0]
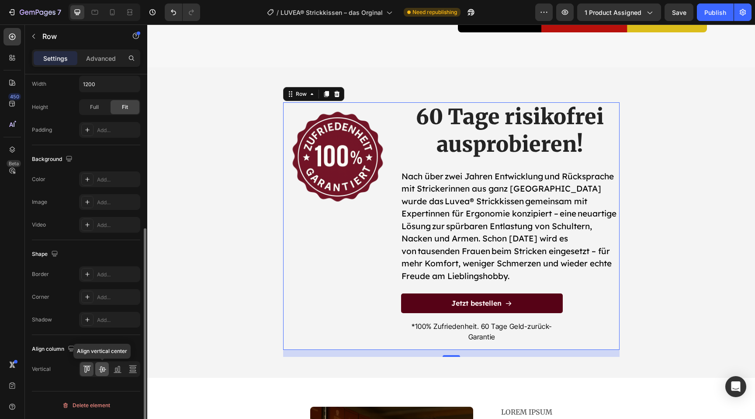
click at [102, 369] on icon at bounding box center [102, 369] width 7 height 6
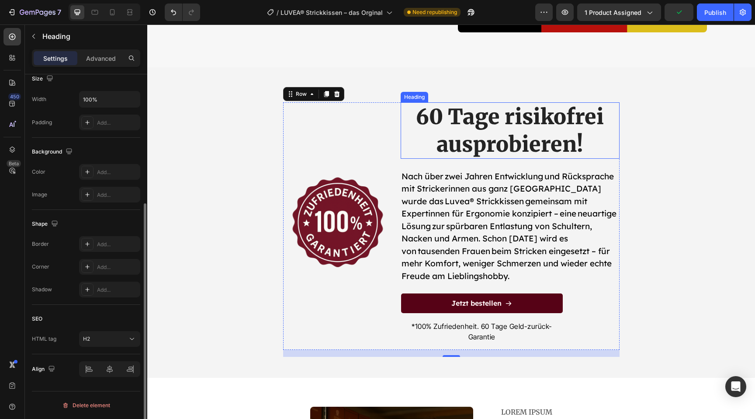
scroll to position [0, 0]
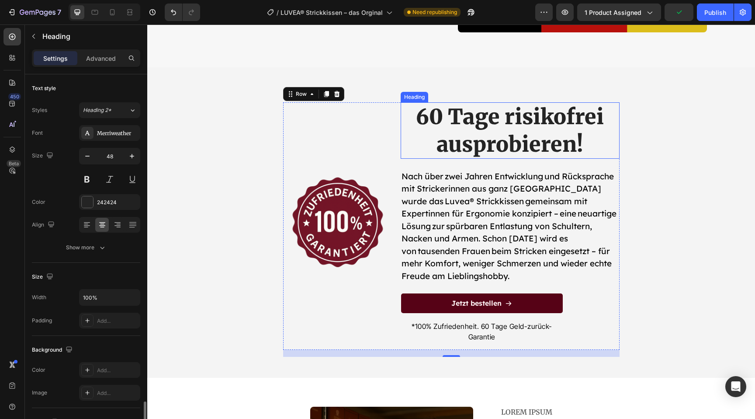
click at [451, 145] on h2 "60 Tage risikofrei ausprobieren!" at bounding box center [510, 130] width 219 height 56
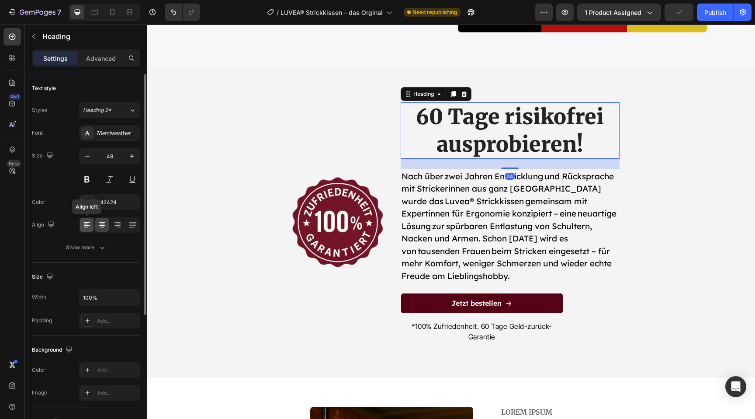
click at [92, 222] on div at bounding box center [87, 225] width 14 height 14
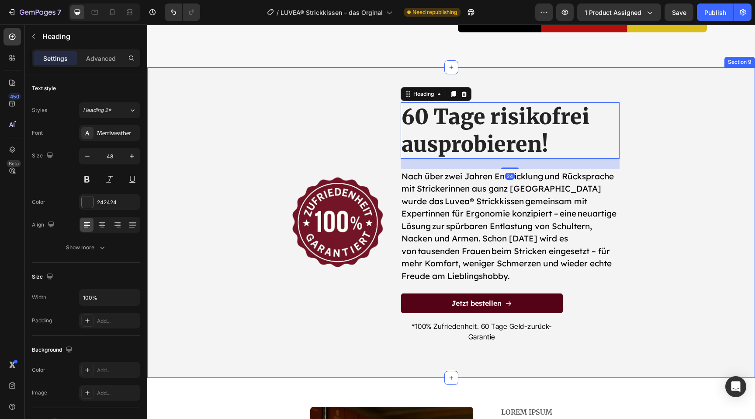
click at [152, 233] on div "Image 60 Tage risikofrei ausprobieren! Heading 24 Nach über zwei Jahren Entwick…" at bounding box center [451, 222] width 608 height 310
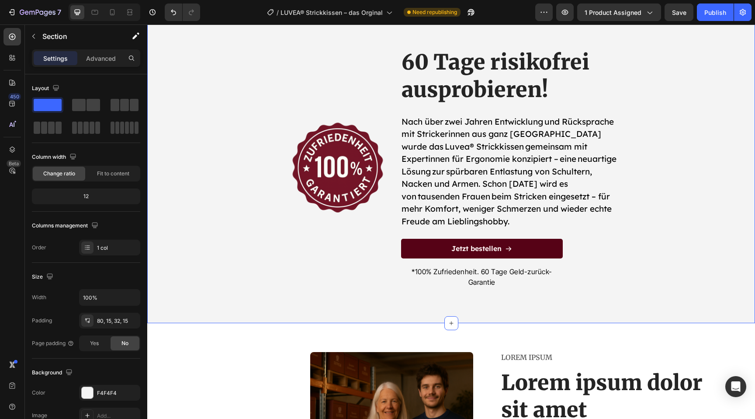
scroll to position [2889, 0]
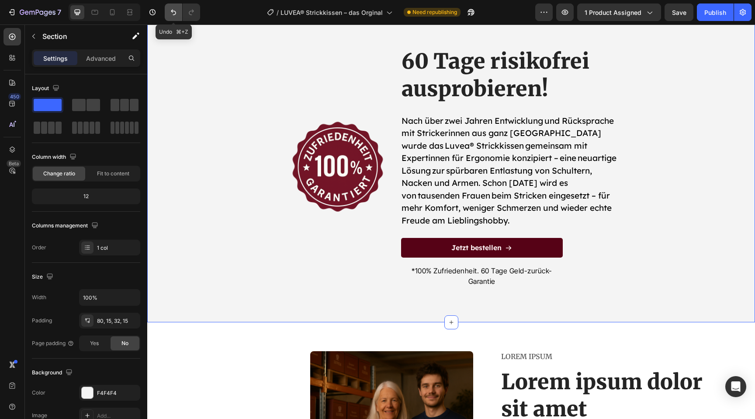
click at [171, 16] on icon "Undo/Redo" at bounding box center [173, 12] width 9 height 9
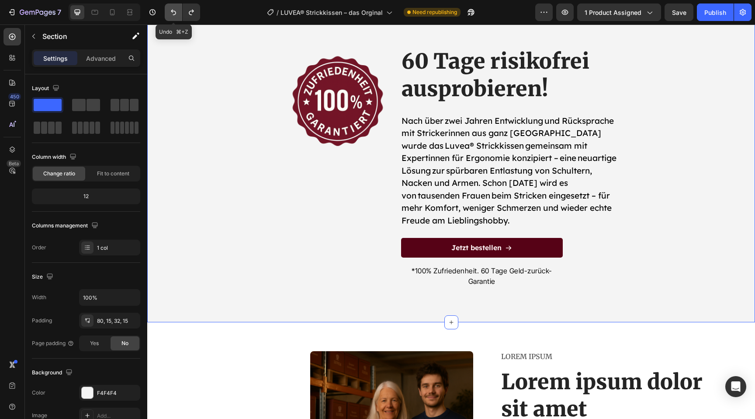
click at [171, 16] on icon "Undo/Redo" at bounding box center [173, 12] width 9 height 9
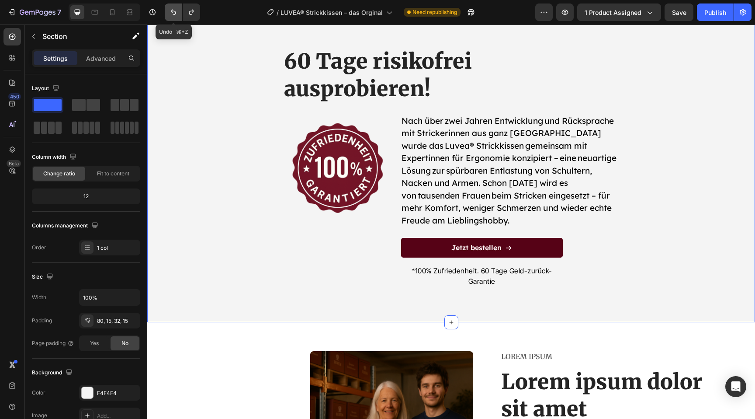
click at [171, 16] on icon "Undo/Redo" at bounding box center [173, 12] width 9 height 9
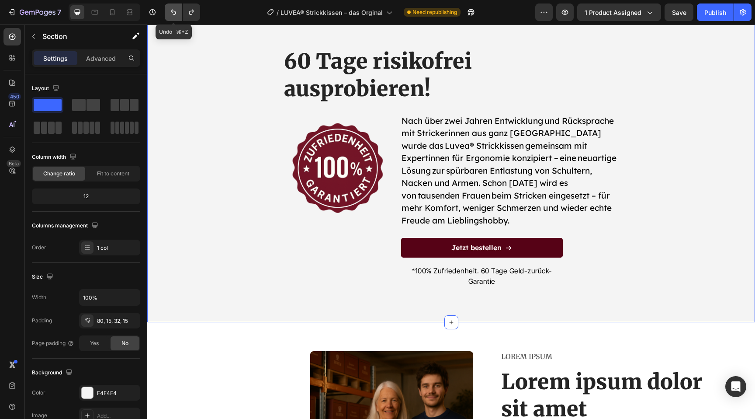
click at [171, 16] on icon "Undo/Redo" at bounding box center [173, 12] width 9 height 9
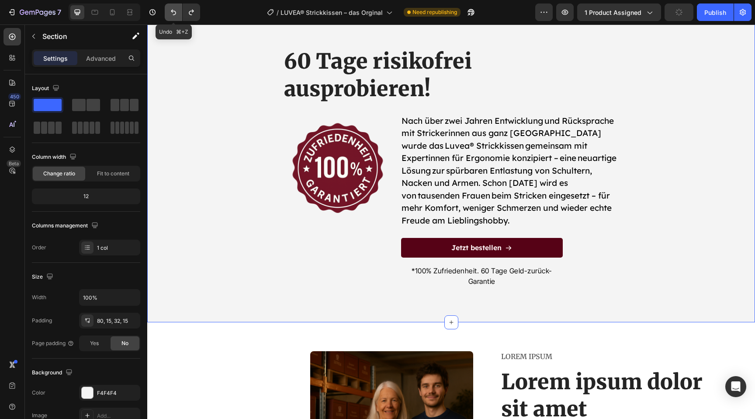
click at [171, 16] on icon "Undo/Redo" at bounding box center [173, 12] width 9 height 9
click at [187, 9] on icon "Undo/Redo" at bounding box center [191, 12] width 9 height 9
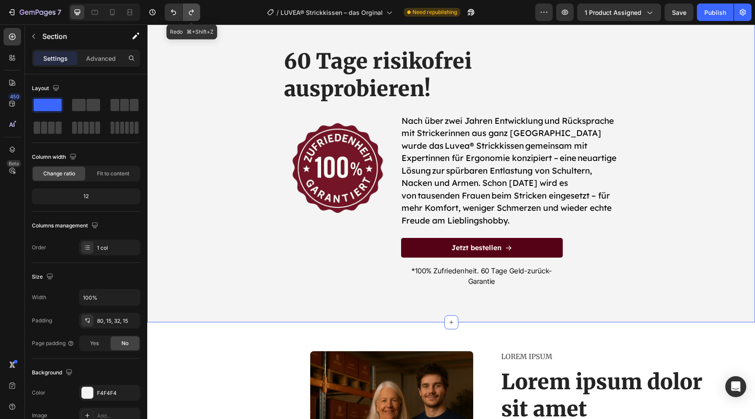
click at [187, 9] on icon "Undo/Redo" at bounding box center [191, 12] width 9 height 9
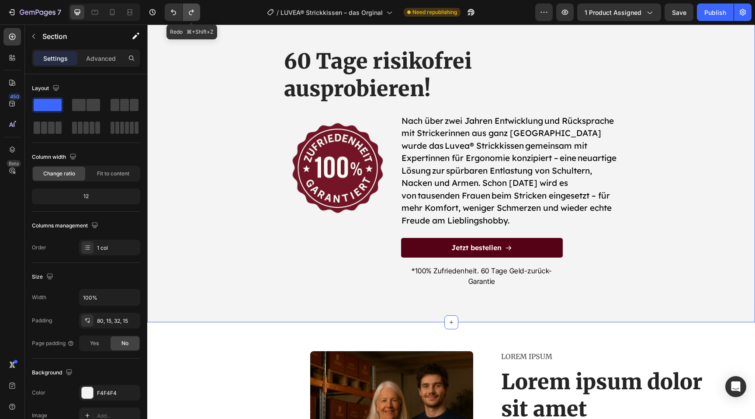
click at [187, 9] on icon "Undo/Redo" at bounding box center [191, 12] width 9 height 9
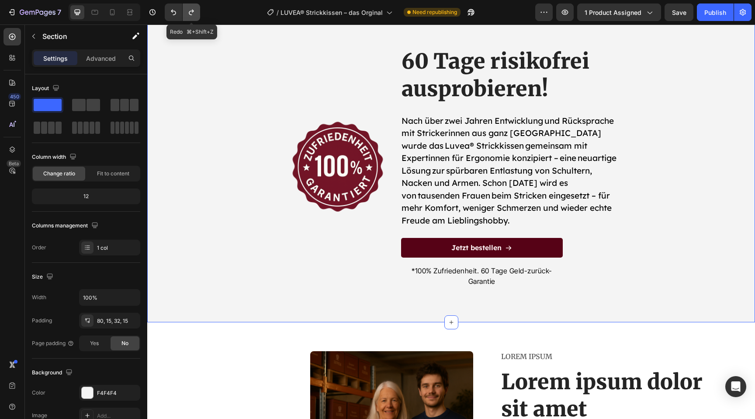
click at [187, 9] on icon "Undo/Redo" at bounding box center [191, 12] width 9 height 9
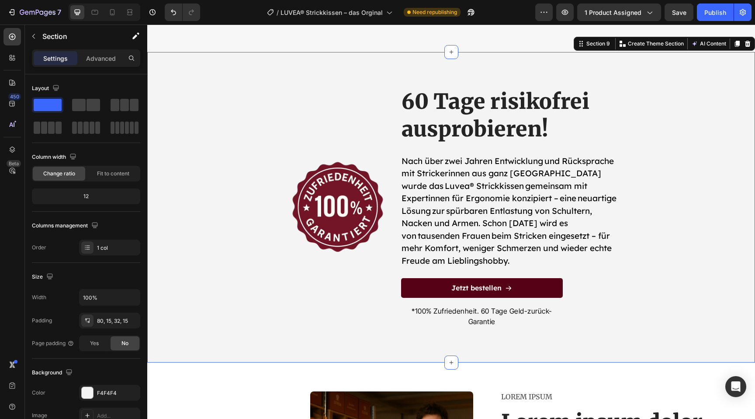
scroll to position [2840, 0]
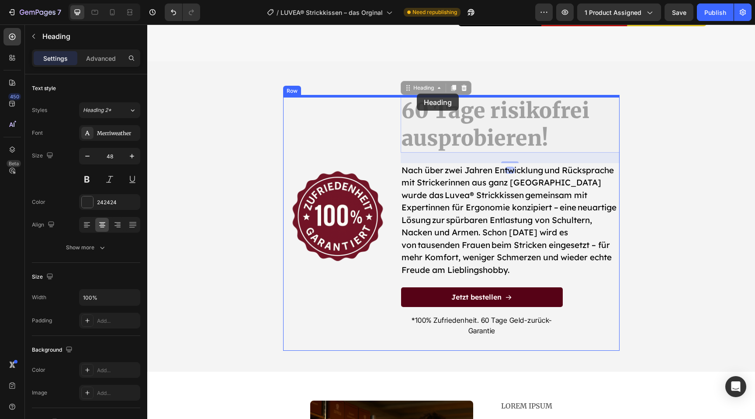
drag, startPoint x: 447, startPoint y: 115, endPoint x: 417, endPoint y: 95, distance: 36.6
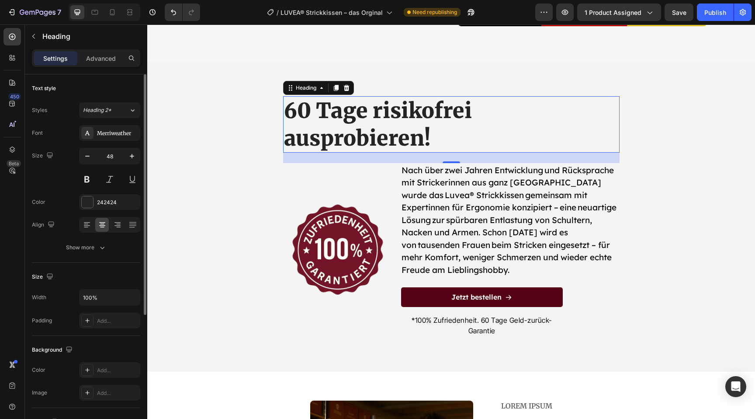
click at [106, 224] on icon at bounding box center [102, 224] width 9 height 9
click at [118, 225] on icon at bounding box center [117, 225] width 6 height 1
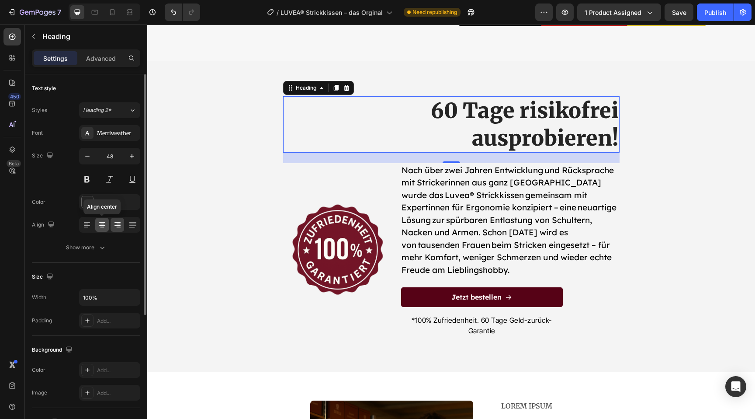
click at [100, 229] on icon at bounding box center [102, 224] width 9 height 9
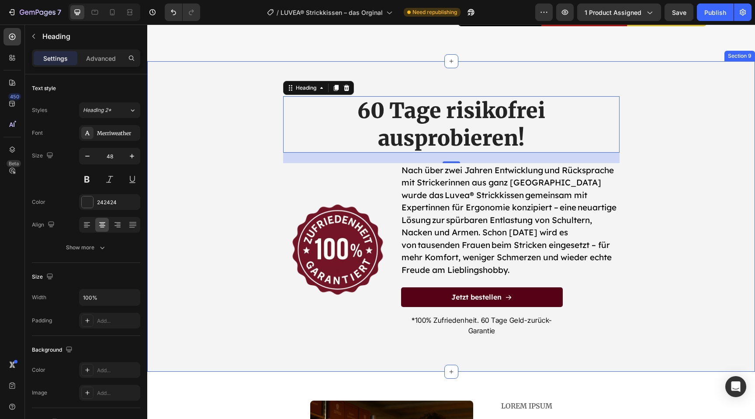
click at [249, 249] on div "60 Tage risikofrei ausprobieren! Heading 24 Image Nach über zwei Jahren Entwick…" at bounding box center [451, 226] width 595 height 261
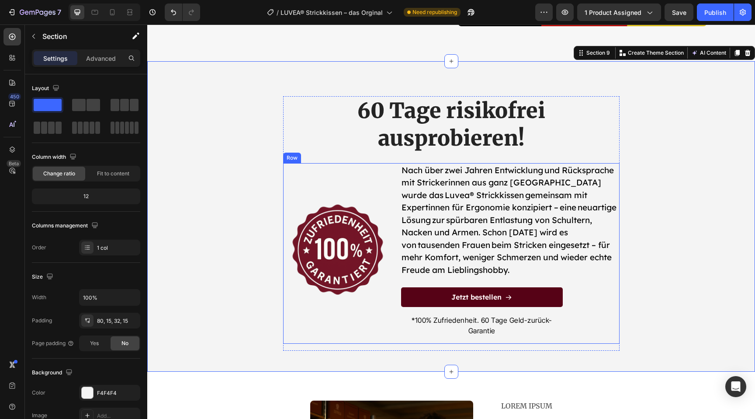
click at [375, 324] on div "Image" at bounding box center [337, 253] width 109 height 180
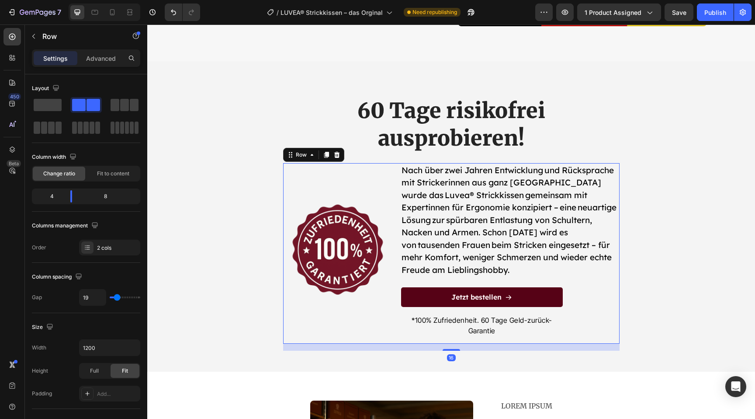
click at [387, 315] on div "Image" at bounding box center [337, 253] width 109 height 180
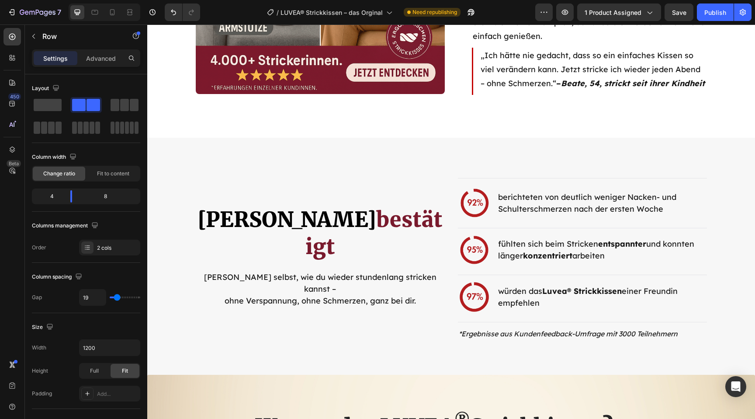
scroll to position [1806, 0]
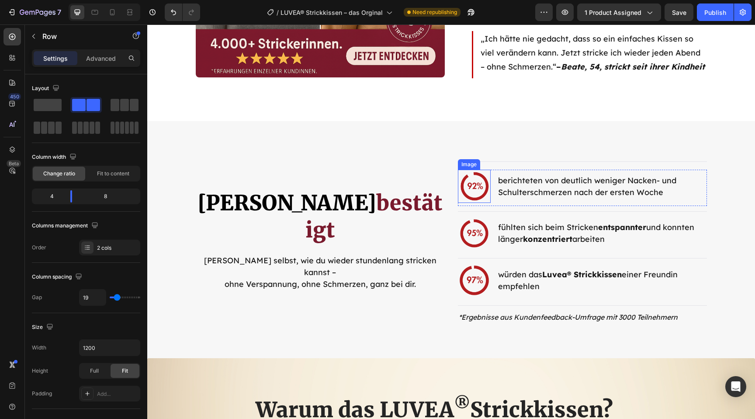
click at [473, 190] on img at bounding box center [474, 186] width 33 height 33
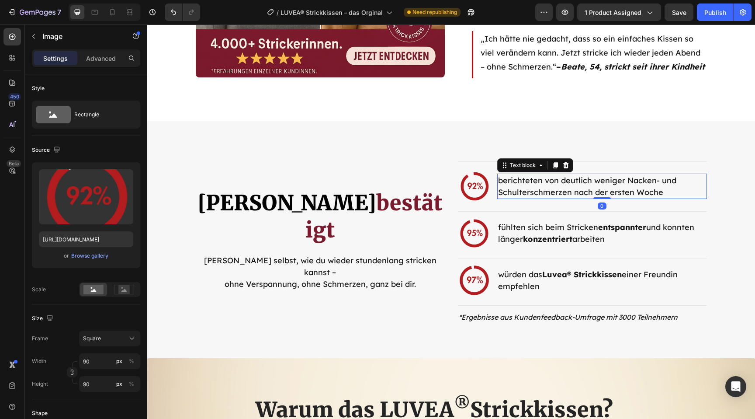
click at [526, 187] on p "berichteten von deutlich weniger Nacken- und Schulterschmerzen nach der ersten …" at bounding box center [602, 186] width 208 height 24
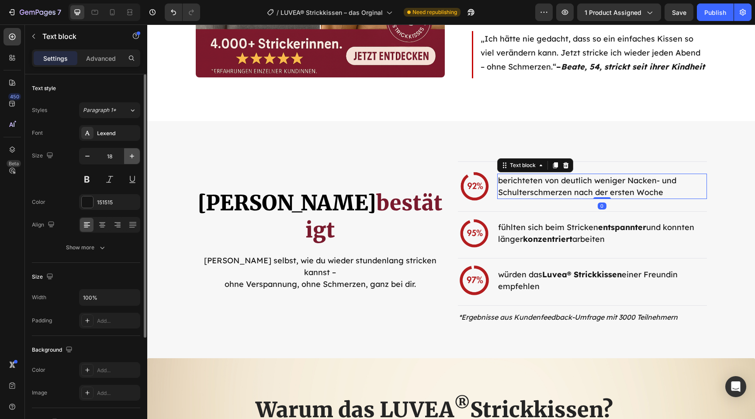
click at [132, 156] on icon "button" at bounding box center [132, 156] width 4 height 4
type input "19"
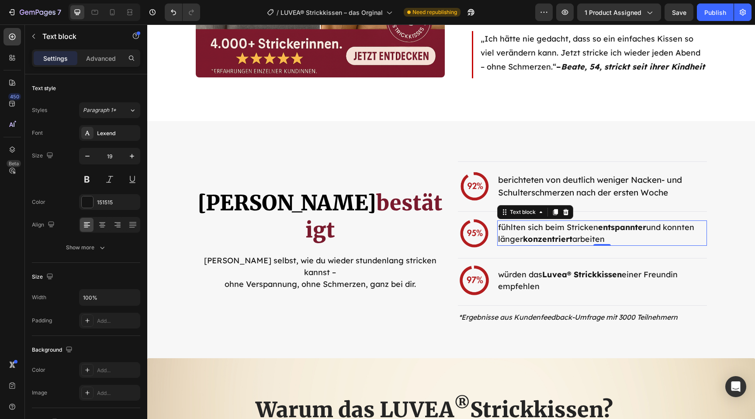
click at [531, 223] on p "fühlten sich beim Stricken entspannter und konnten länger konzentriert arbeiten" at bounding box center [602, 233] width 208 height 24
click at [128, 158] on icon "button" at bounding box center [132, 156] width 9 height 9
type input "19"
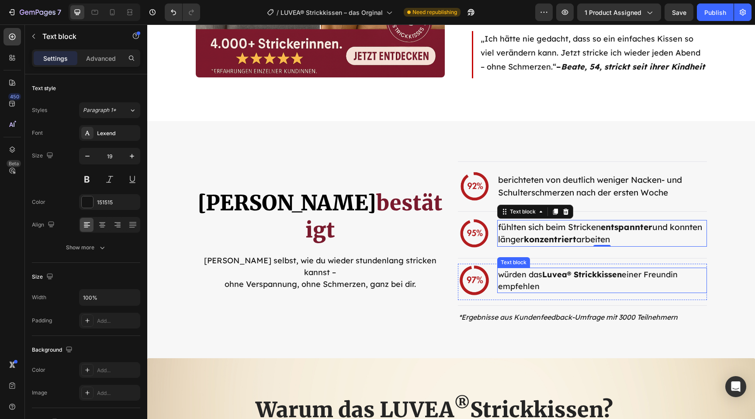
click at [523, 274] on p "würden das Luvea® Strickkissen einer Freundin empfehlen" at bounding box center [602, 280] width 208 height 24
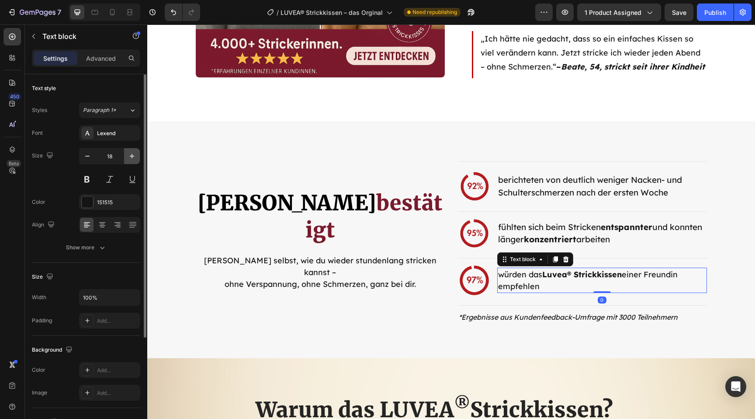
click at [132, 153] on icon "button" at bounding box center [132, 156] width 9 height 9
type input "19"
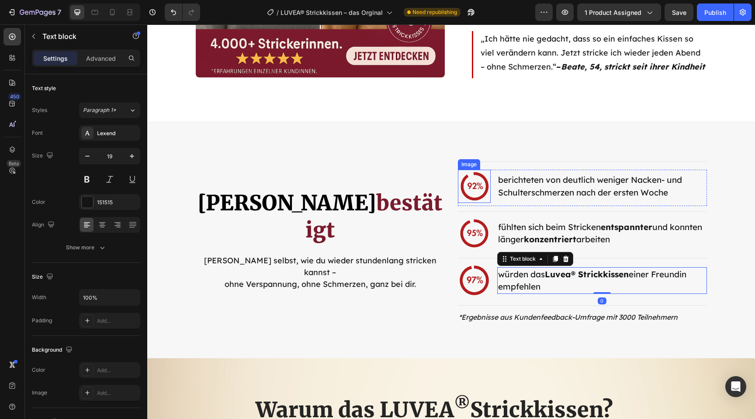
click at [483, 180] on img at bounding box center [474, 186] width 33 height 33
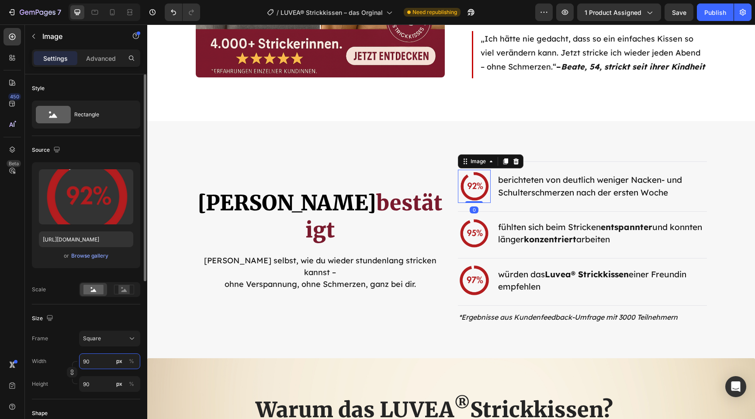
click at [96, 359] on input "90" at bounding box center [109, 361] width 61 height 16
type input "9"
type input "95"
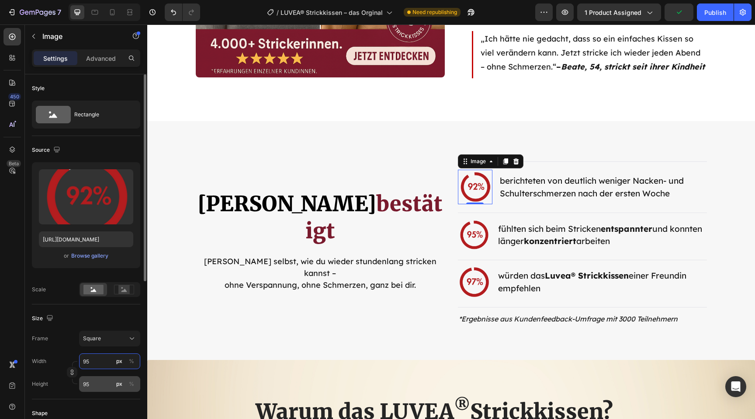
type input "95"
click at [94, 381] on input "95" at bounding box center [109, 384] width 61 height 16
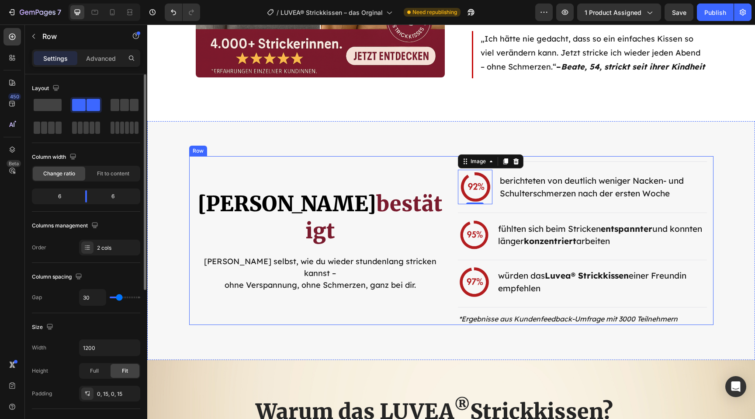
click at [205, 320] on div "Image Von Strickerinnen bestätigt Heading Erlebe selbst, wie du wieder stundenl…" at bounding box center [320, 240] width 249 height 169
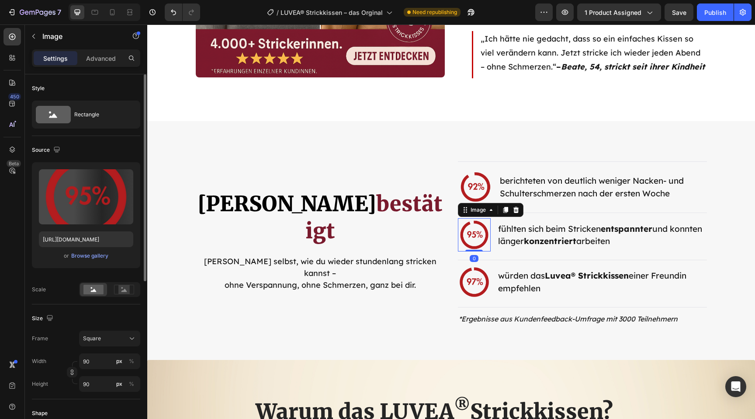
click at [476, 230] on img at bounding box center [474, 234] width 33 height 33
click at [97, 371] on div "Width 90 px % Height 90 px %" at bounding box center [86, 372] width 108 height 38
click at [99, 361] on input "90" at bounding box center [109, 361] width 61 height 16
type input "9"
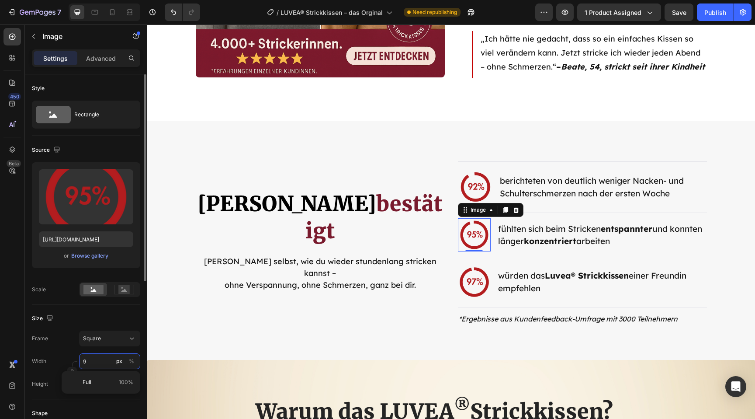
type input "95"
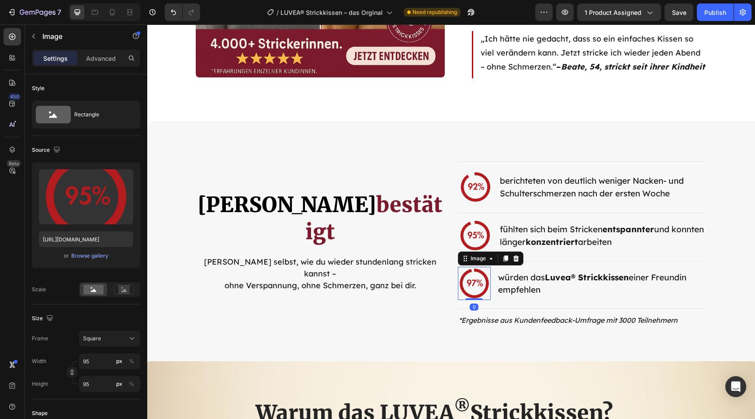
click at [468, 281] on img at bounding box center [474, 283] width 33 height 33
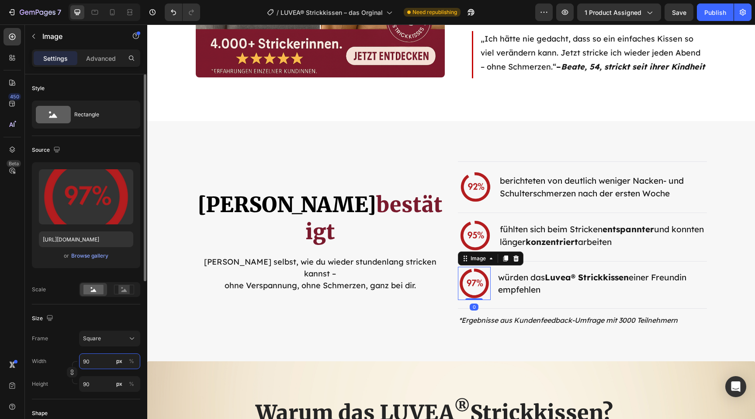
click at [103, 361] on input "90" at bounding box center [109, 361] width 61 height 16
type input "9"
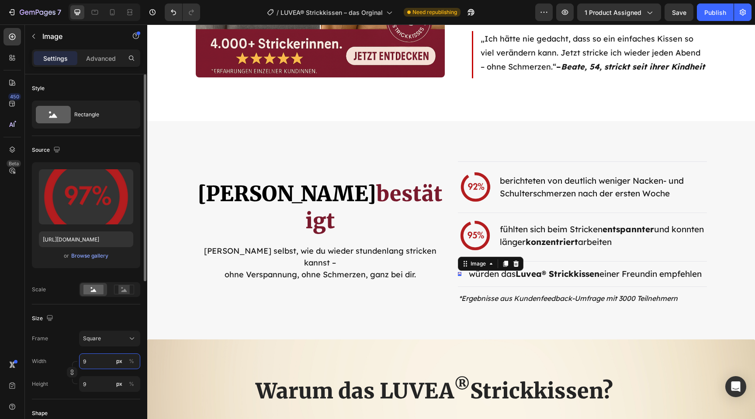
type input "96"
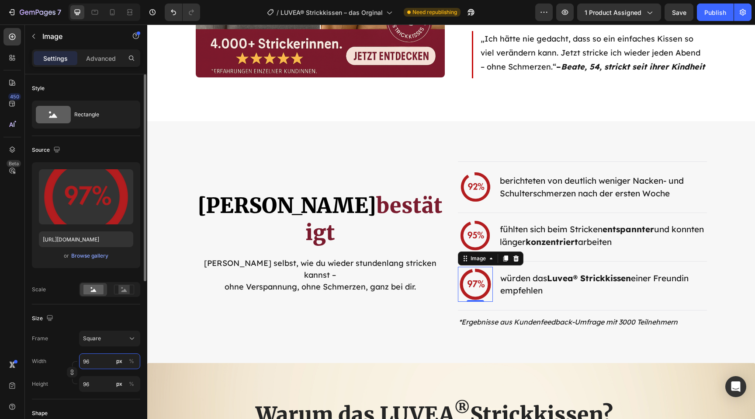
type input "965"
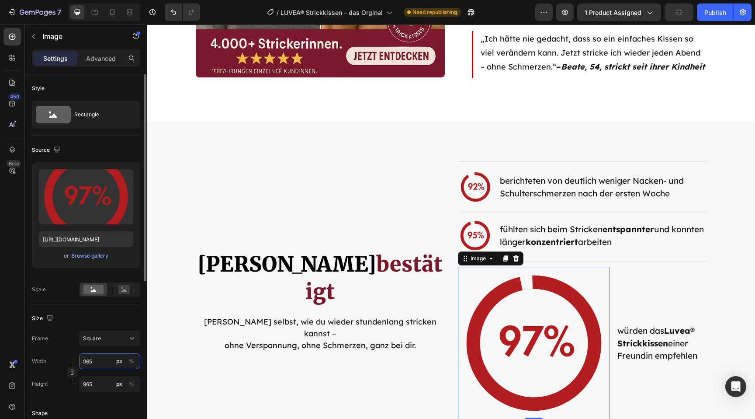
type input "96"
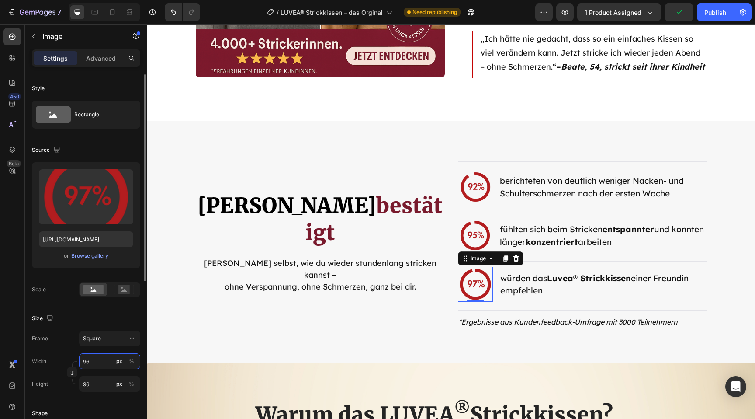
type input "965"
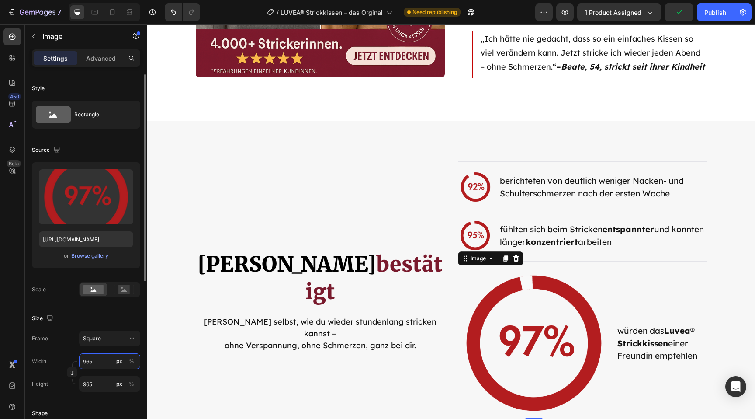
type input "96"
type input "9"
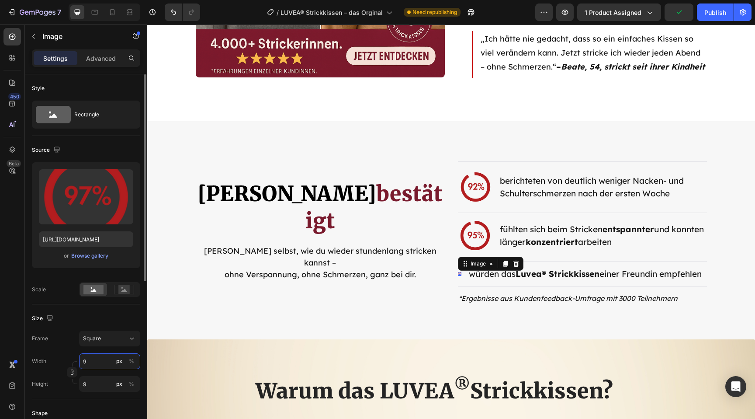
type input "95"
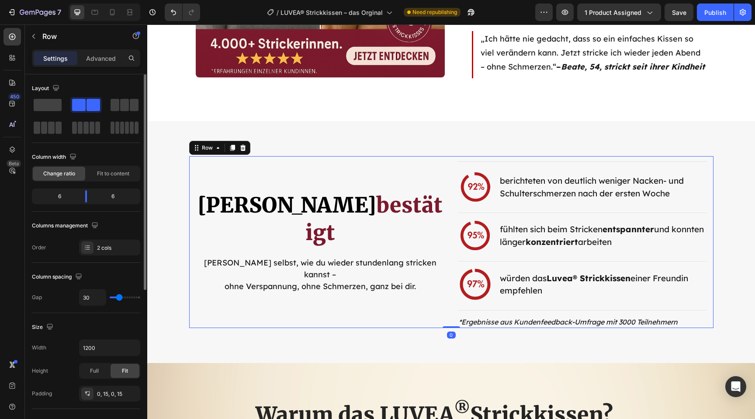
click at [263, 320] on div "Image Von Strickerinnen bestätigt Heading Erlebe selbst, wie du wieder stundenl…" at bounding box center [320, 242] width 249 height 172
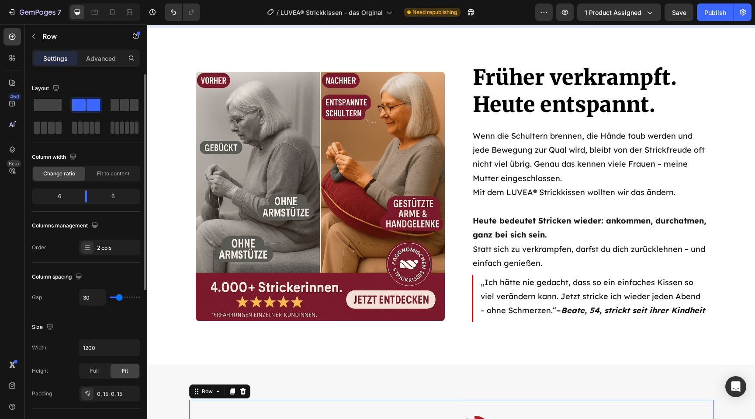
scroll to position [1568, 0]
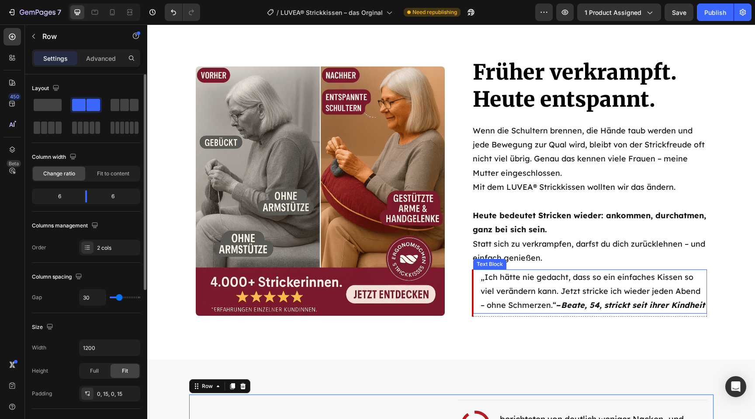
click at [533, 294] on p "„Ich hätte nie gedacht, dass so ein einfaches Kissen so viel verändern kann. Je…" at bounding box center [593, 291] width 225 height 42
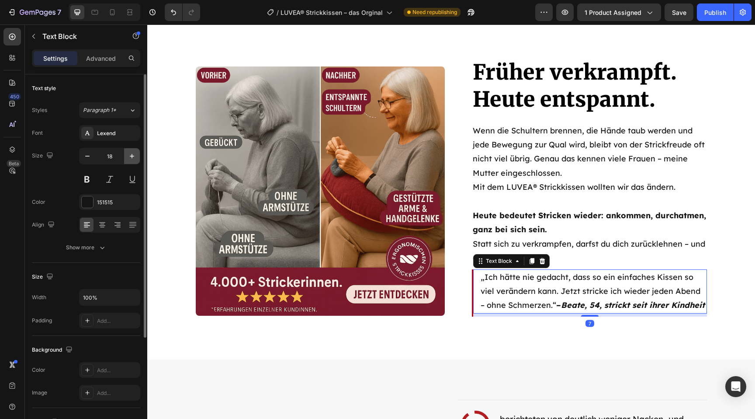
click at [128, 161] on button "button" at bounding box center [132, 156] width 16 height 16
type input "19"
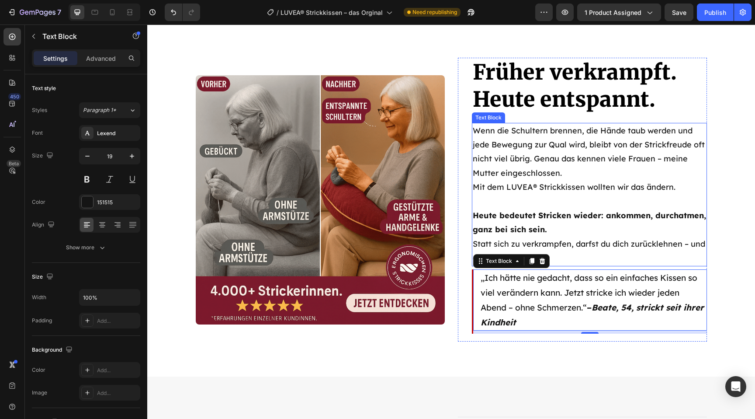
click at [539, 221] on p "Heute bedeutet Stricken wieder: ankommen, durchatmen, ganz bei sich sein. Statt…" at bounding box center [589, 236] width 233 height 57
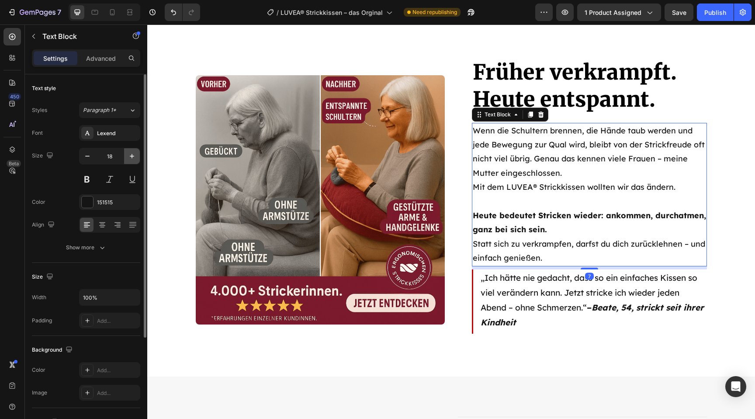
click at [136, 157] on icon "button" at bounding box center [132, 156] width 9 height 9
type input "19"
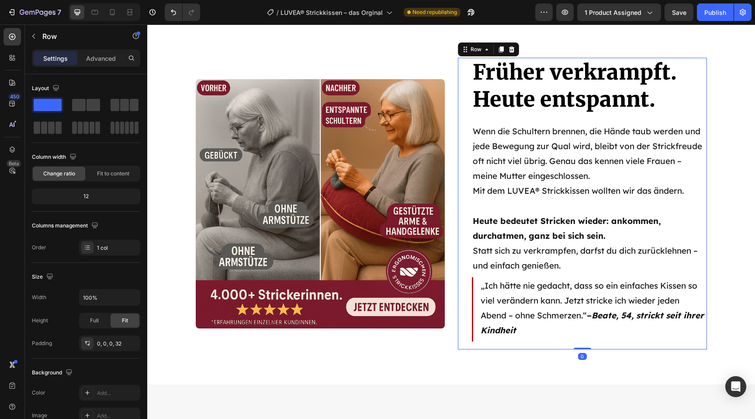
click at [460, 228] on div "Früher verkrampft. Heute entspannt. Heading Wenn die Schultern brennen, die Hän…" at bounding box center [582, 204] width 249 height 292
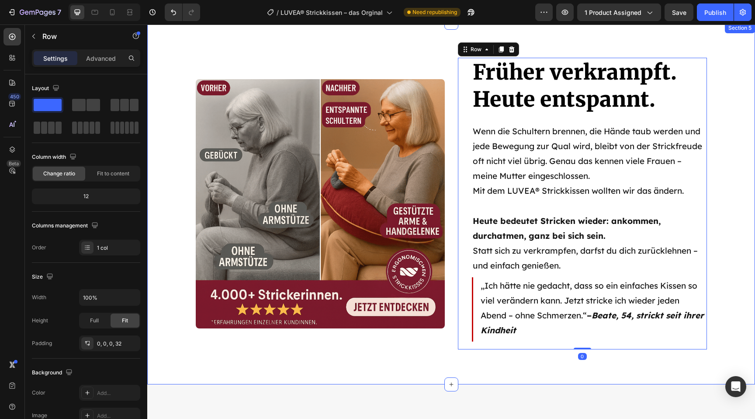
click at [168, 258] on div "Früher verkrampft. Heute entspannt. Heading Wenn die Schultern brennen, die Hän…" at bounding box center [451, 204] width 608 height 292
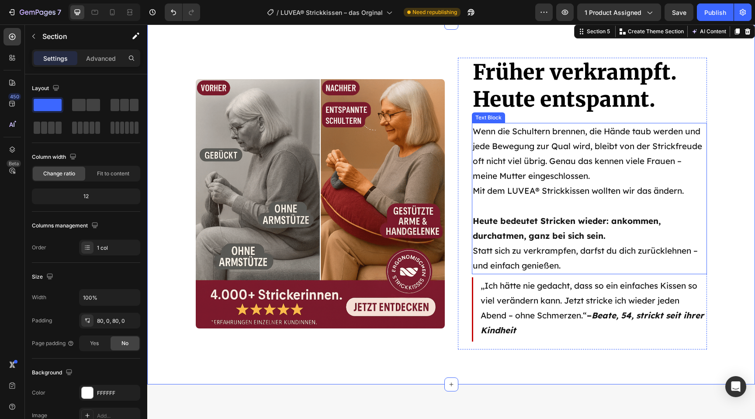
click at [527, 155] on p "Wenn die Schultern brennen, die Hände taub werden und jede Bewegung zur Qual wi…" at bounding box center [589, 154] width 233 height 60
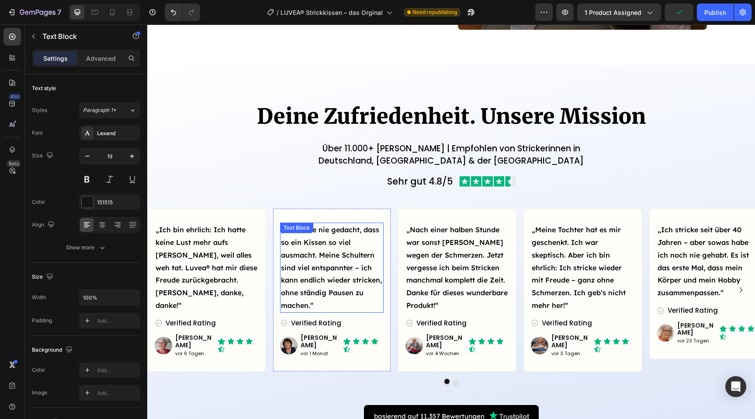
scroll to position [1142, 0]
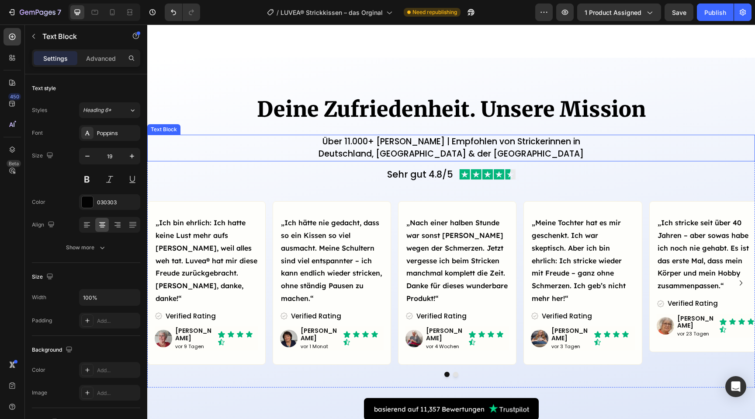
click at [403, 143] on p "Über 11.000+ zufriedene Kundinnen | Empfohlen von Strickerinnen in" at bounding box center [451, 141] width 606 height 13
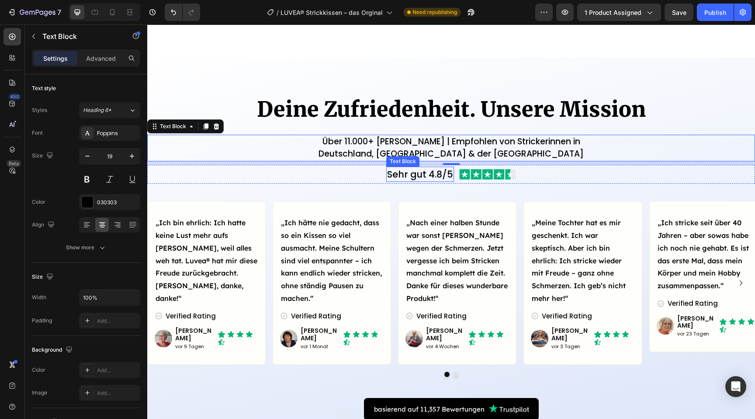
click at [405, 173] on p "Sehr gut 4.8/5" at bounding box center [420, 174] width 66 height 14
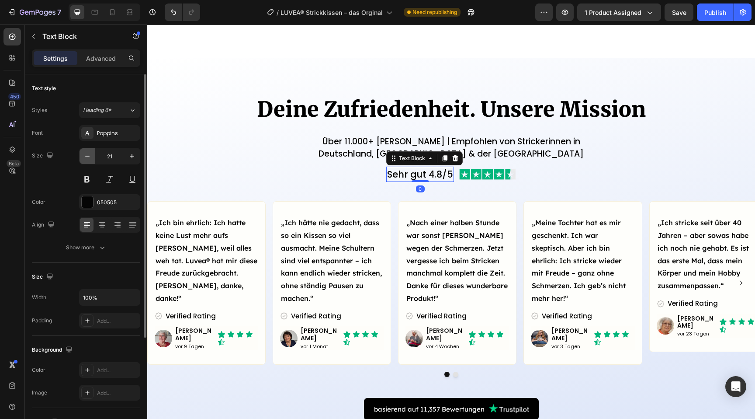
click at [89, 156] on icon "button" at bounding box center [87, 156] width 9 height 9
type input "20"
click at [117, 138] on div "Poppins" at bounding box center [109, 133] width 61 height 16
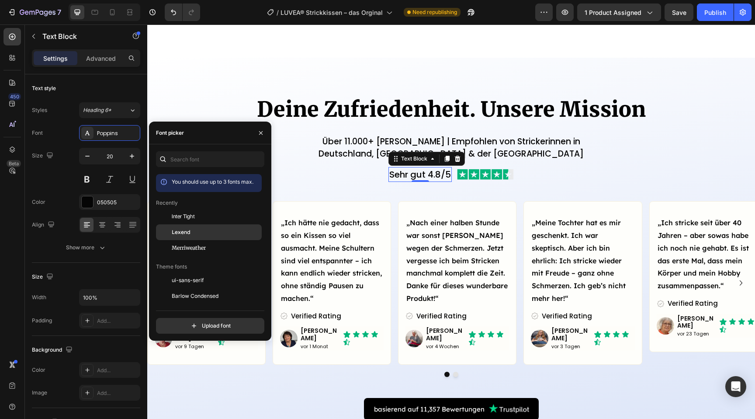
click at [191, 231] on div "Lexend" at bounding box center [216, 232] width 88 height 8
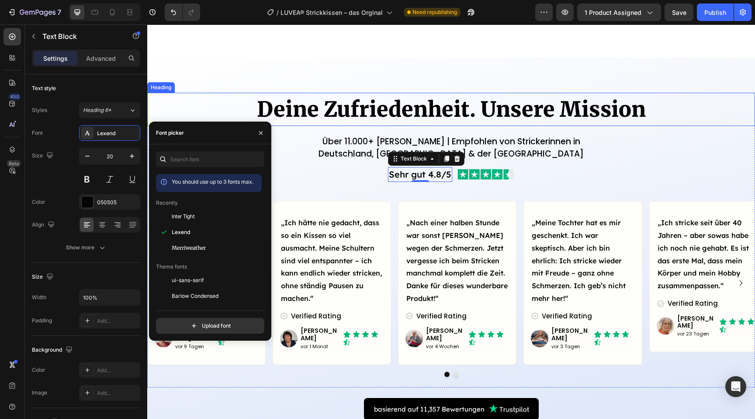
click at [194, 106] on h2 "Deine Zufriedenheit. Unsere Mission" at bounding box center [451, 109] width 608 height 33
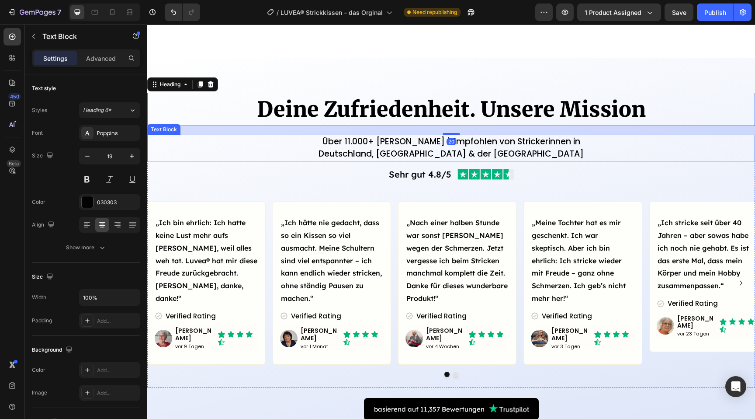
click at [169, 156] on p "Deutschland, [GEOGRAPHIC_DATA] & der [GEOGRAPHIC_DATA]" at bounding box center [451, 154] width 606 height 13
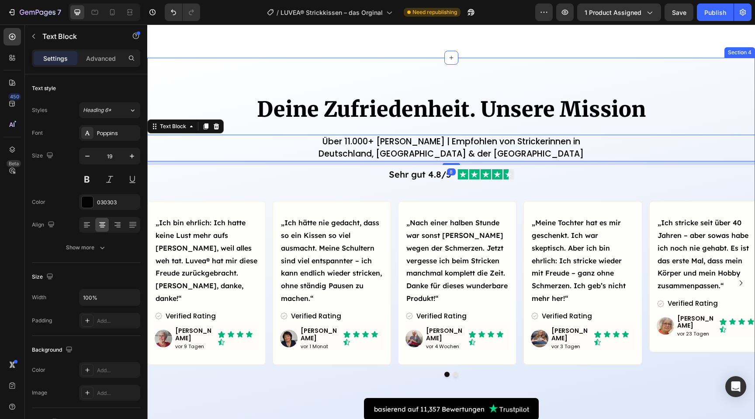
click at [194, 66] on div "Deine Zufriedenheit. Unsere Mission Heading Über 11.000+ zufriedene Kundinnen |…" at bounding box center [451, 256] width 608 height 397
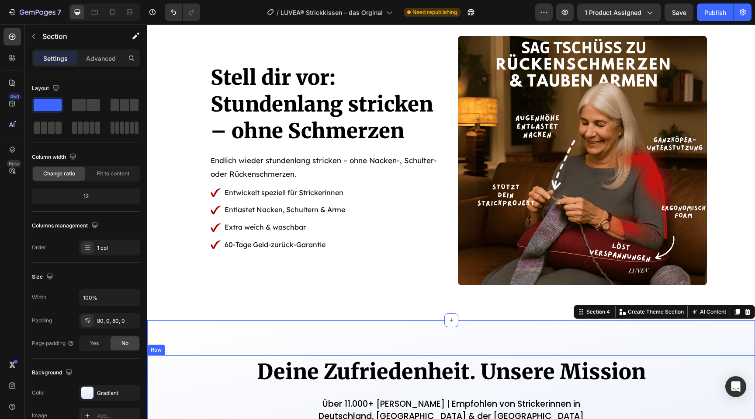
scroll to position [868, 0]
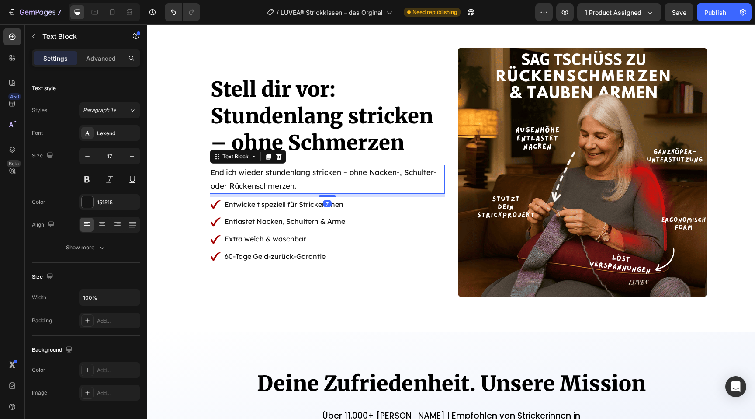
click at [263, 173] on p "Endlich wieder stundenlang stricken – ohne Nacken-, Schulter- oder Rückenschmer…" at bounding box center [327, 179] width 233 height 27
click at [137, 153] on button "button" at bounding box center [132, 156] width 16 height 16
type input "19"
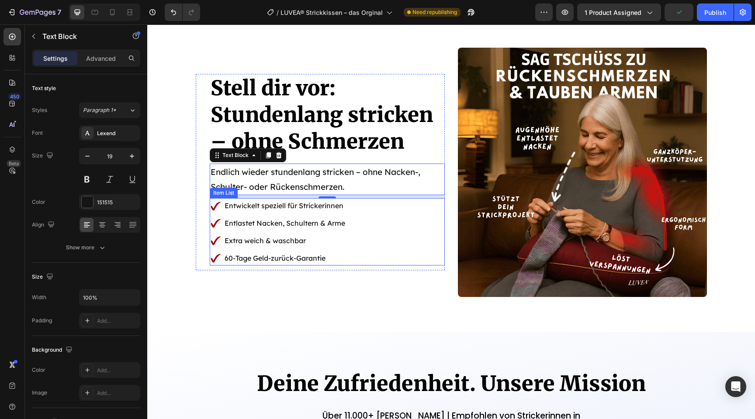
click at [382, 234] on div "Entwickelt speziell für Strickerinnen Entlastet Nacken, Schultern & Arme Extra …" at bounding box center [327, 231] width 235 height 67
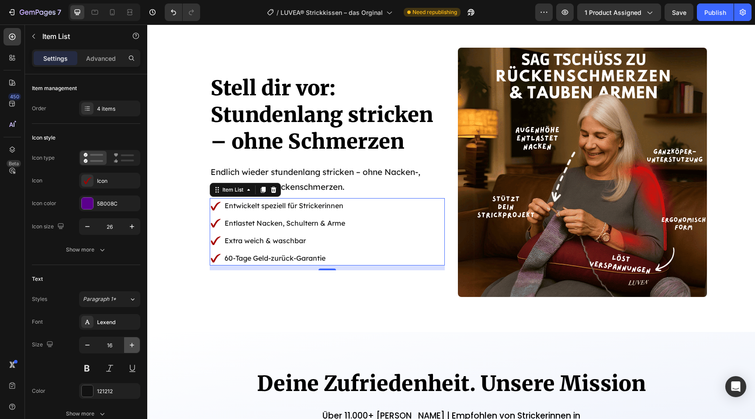
click at [132, 339] on button "button" at bounding box center [132, 345] width 16 height 16
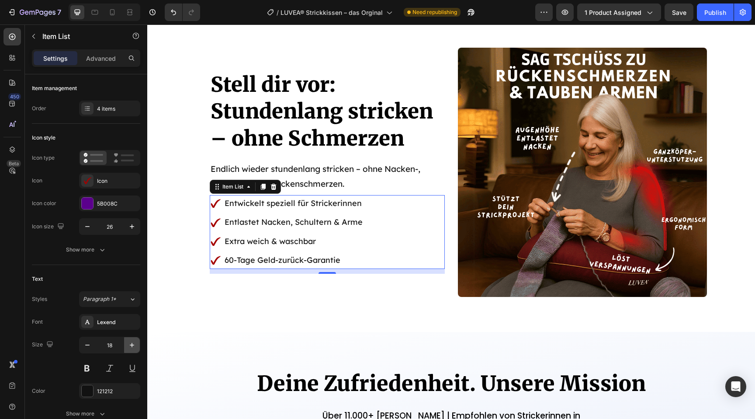
click at [132, 339] on button "button" at bounding box center [132, 345] width 16 height 16
type input "19"
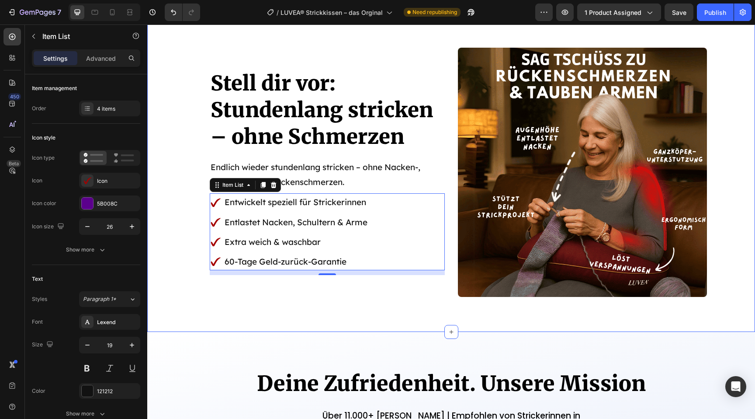
click at [203, 313] on div "Stell dir vor: Stundenlang stricken – ohne Schmerzen Heading Endlich wieder stu…" at bounding box center [451, 172] width 608 height 319
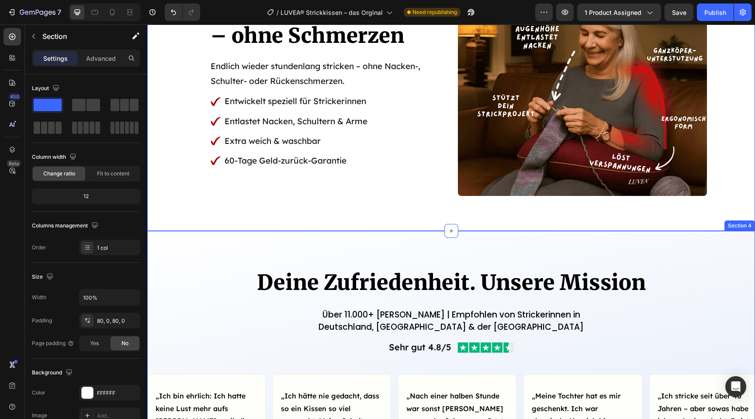
scroll to position [973, 0]
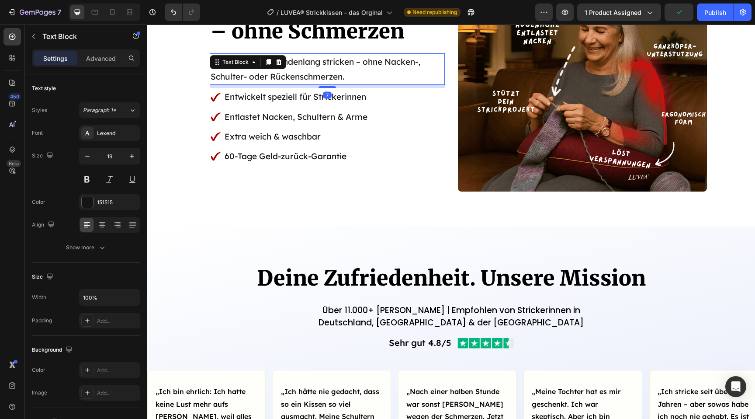
click at [377, 78] on p "Endlich wieder stundenlang stricken – ohne Nacken-, Schulter- oder Rückenschmer…" at bounding box center [327, 69] width 233 height 30
click at [329, 89] on div at bounding box center [327, 88] width 17 height 2
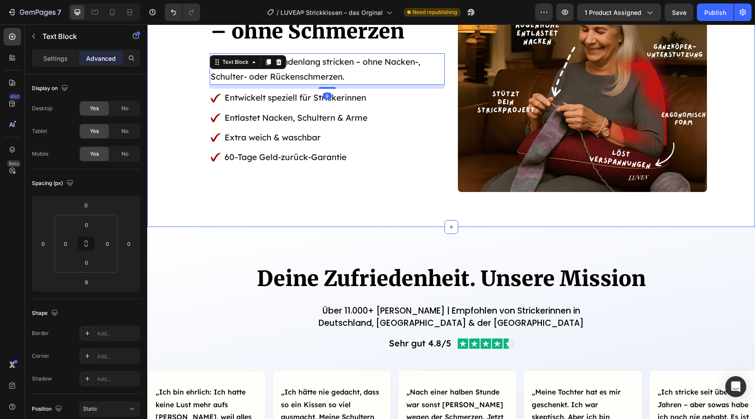
click at [201, 209] on div "Stell dir vor: Stundenlang stricken – ohne Schmerzen Heading Endlich wieder stu…" at bounding box center [451, 67] width 608 height 319
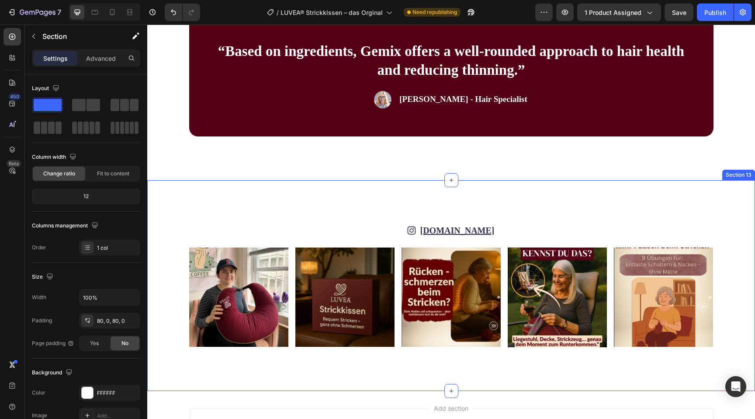
scroll to position [4012, 0]
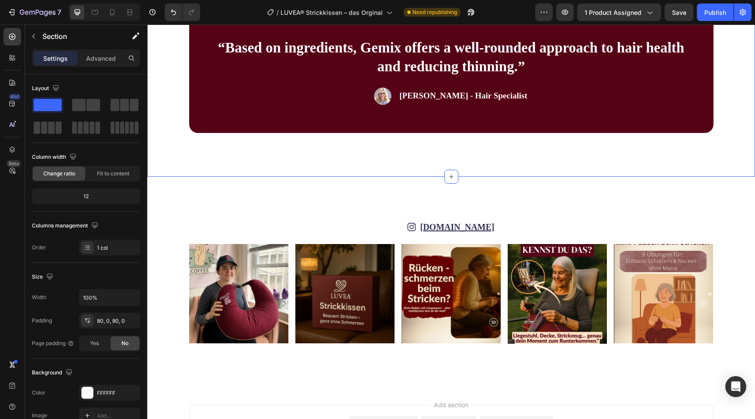
click at [450, 157] on div "“Based on ingredients, Gemix offers a well-rounded approach to hair health and …" at bounding box center [451, 71] width 608 height 211
click at [715, 11] on div "Publish" at bounding box center [715, 12] width 22 height 9
click at [739, 12] on icon "button" at bounding box center [742, 12] width 9 height 9
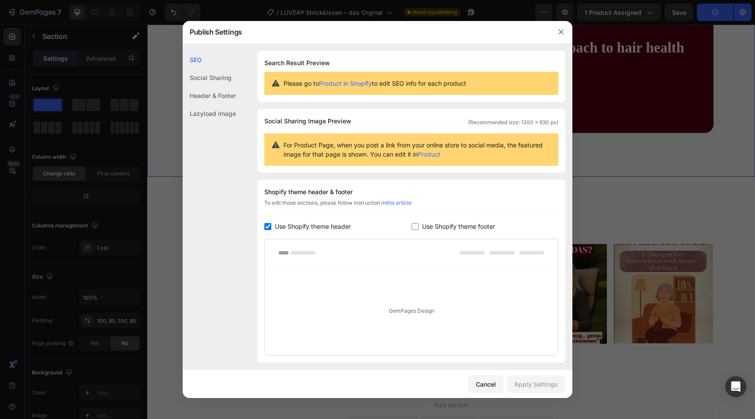
click at [422, 226] on span "Use Shopify theme footer" at bounding box center [458, 226] width 73 height 10
checkbox input "true"
click at [523, 382] on div "Apply Settings" at bounding box center [536, 383] width 44 height 9
click at [561, 35] on icon "button" at bounding box center [561, 31] width 7 height 7
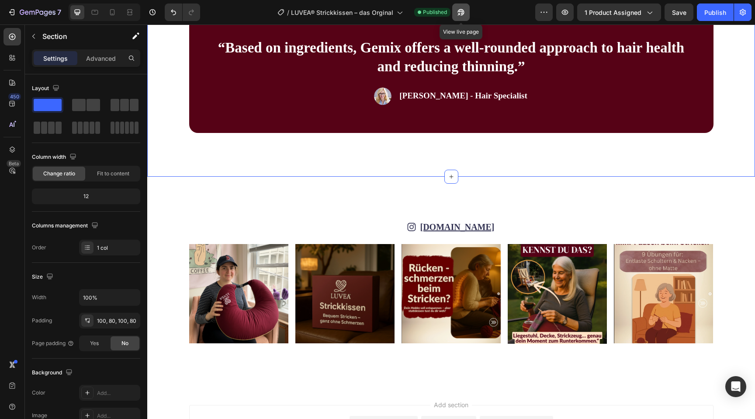
click at [460, 13] on icon "button" at bounding box center [458, 14] width 2 height 2
click at [717, 18] on button "Publish" at bounding box center [715, 11] width 37 height 17
click at [107, 12] on div at bounding box center [112, 12] width 14 height 14
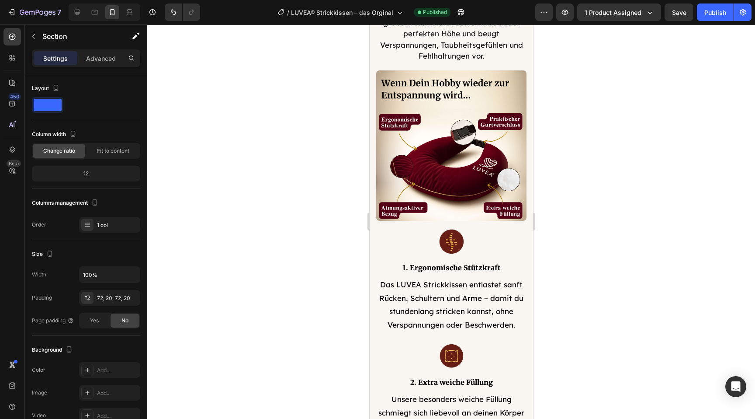
scroll to position [2151, 0]
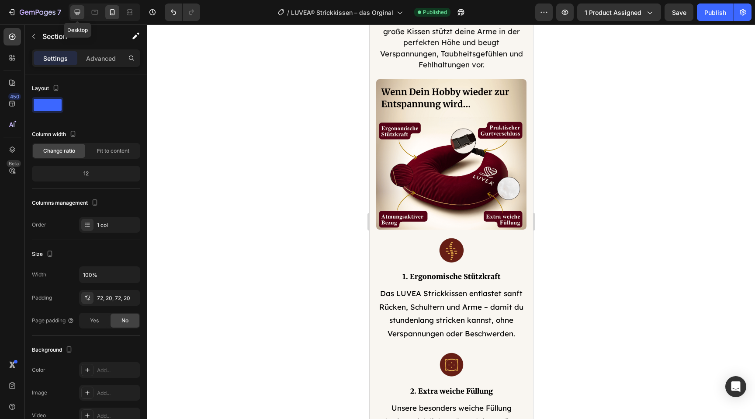
click at [76, 13] on icon at bounding box center [78, 13] width 6 height 6
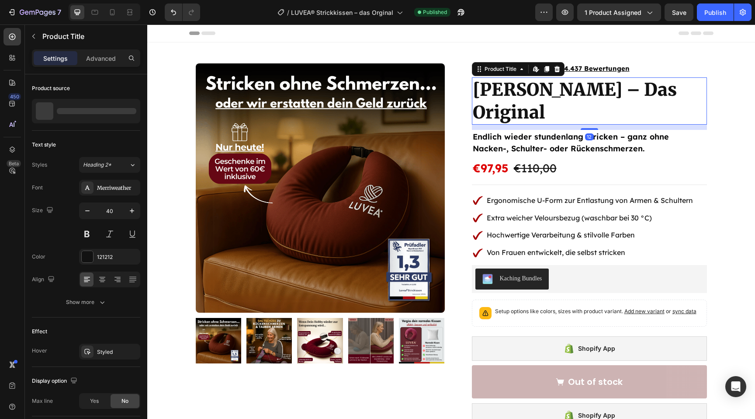
click at [670, 87] on h1 "[PERSON_NAME] – Das Original" at bounding box center [589, 100] width 235 height 47
click at [671, 90] on h1 "[PERSON_NAME] – Das Original" at bounding box center [589, 100] width 235 height 47
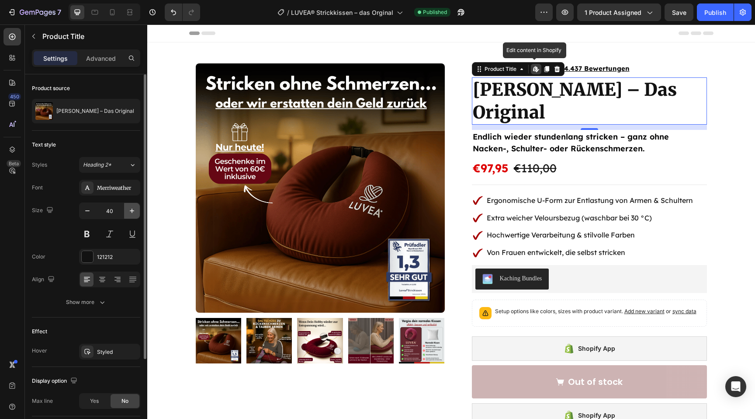
click at [131, 208] on icon "button" at bounding box center [132, 210] width 9 height 9
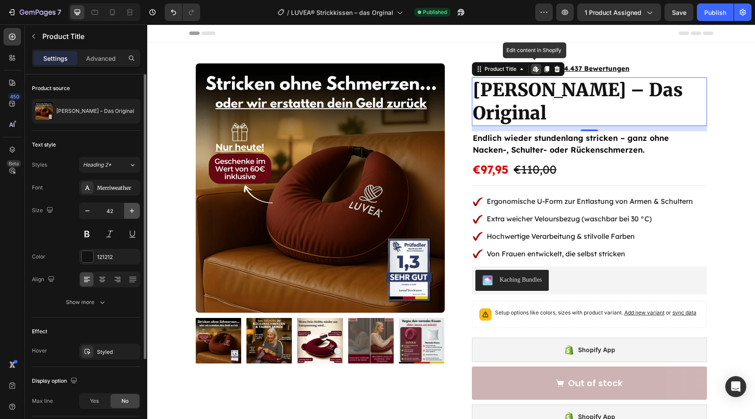
click at [131, 208] on icon "button" at bounding box center [132, 210] width 9 height 9
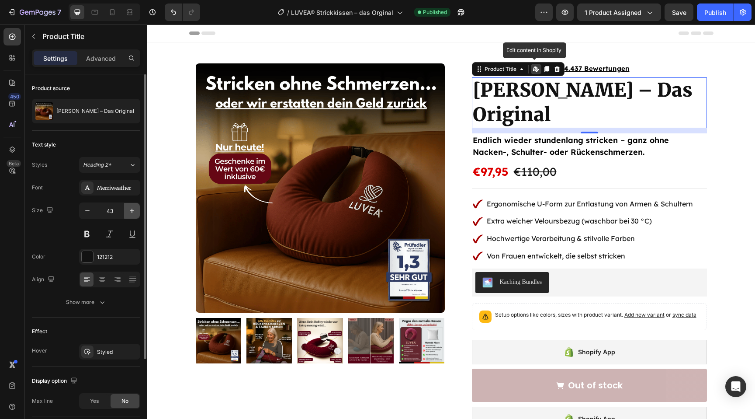
type input "44"
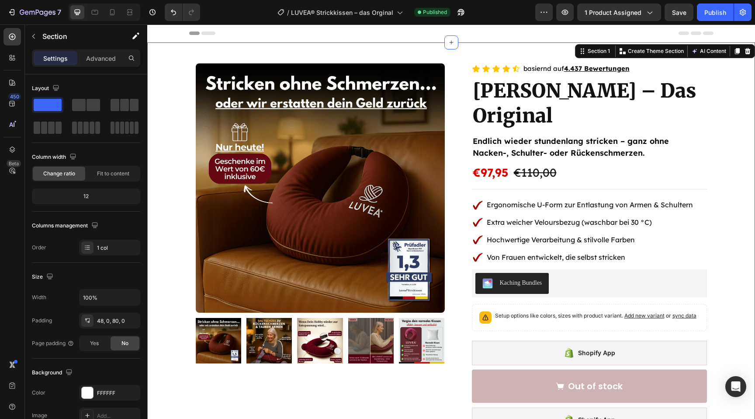
click at [164, 198] on div "Product Images Row Icon Icon Icon Icon Icon Icon List basiernd auf 4.437 Bewert…" at bounding box center [451, 388] width 608 height 650
click at [720, 14] on div "Publish" at bounding box center [715, 12] width 22 height 9
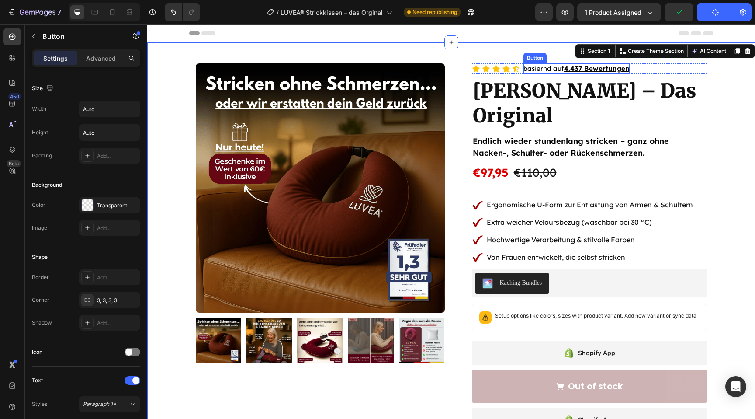
click at [625, 67] on u "4.437 Bewertungen" at bounding box center [597, 68] width 66 height 8
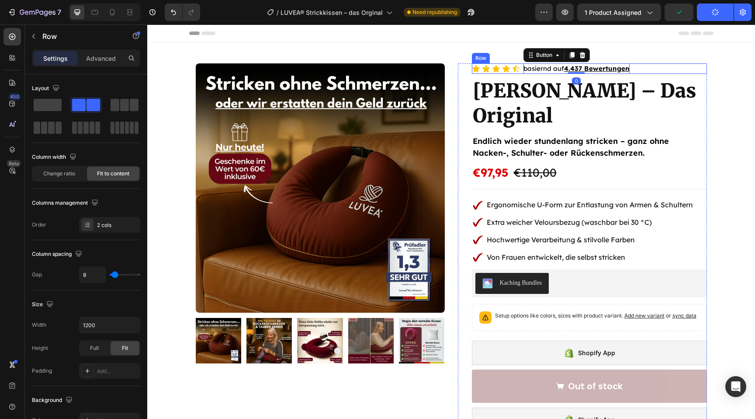
click at [635, 68] on div "Icon Icon Icon Icon Icon Icon List basiernd auf 4.437 Bewertungen Button 0 Row" at bounding box center [589, 68] width 235 height 10
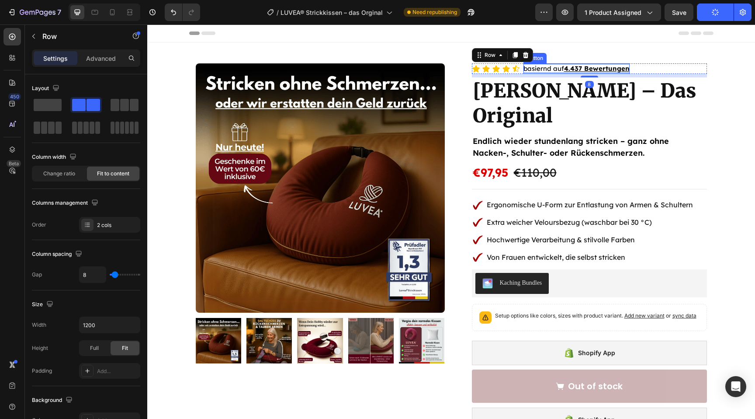
click at [608, 71] on u "4.437 Bewertungen" at bounding box center [597, 68] width 66 height 8
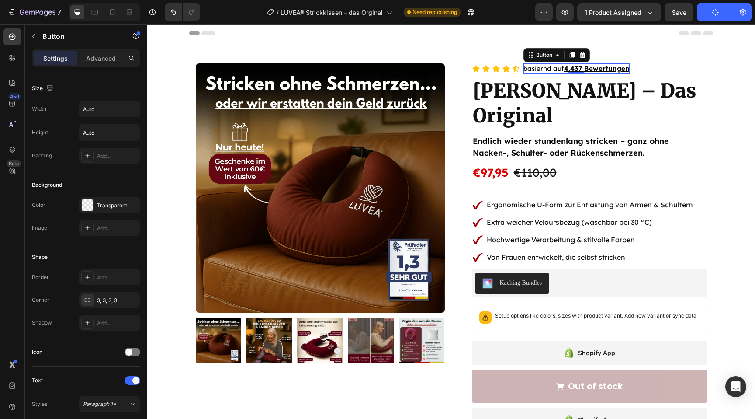
click at [50, 56] on p "Settings" at bounding box center [55, 58] width 24 height 9
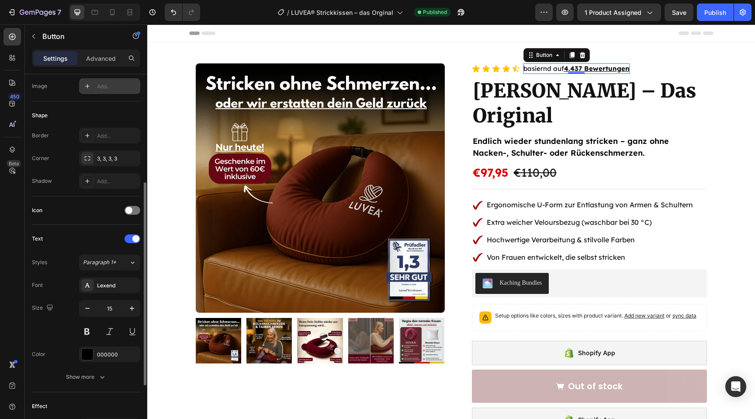
scroll to position [162, 0]
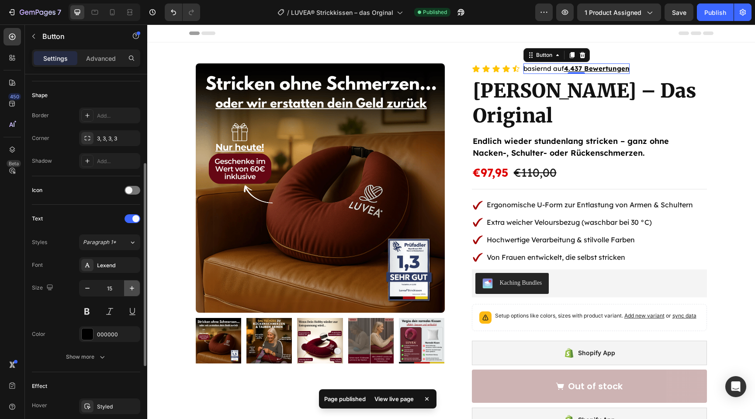
click at [129, 288] on icon "button" at bounding box center [132, 288] width 9 height 9
type input "17"
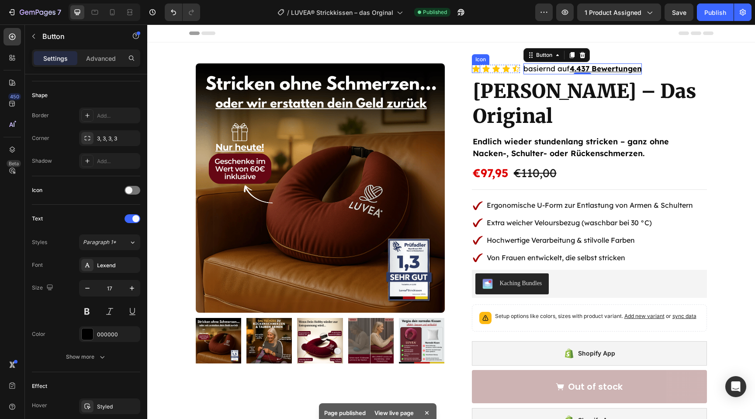
click at [477, 68] on icon at bounding box center [475, 68] width 7 height 7
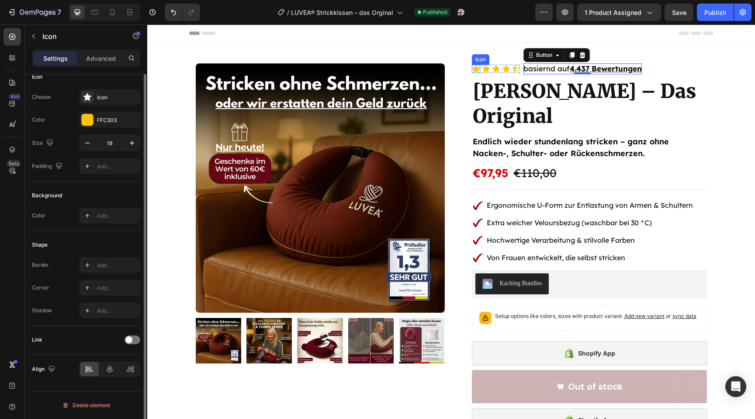
scroll to position [0, 0]
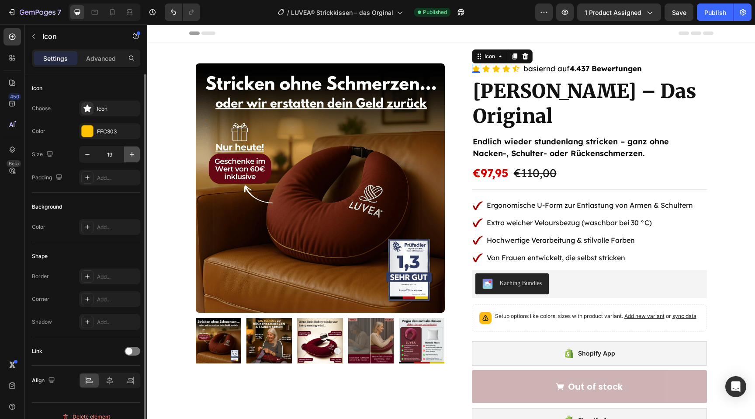
click at [130, 156] on icon "button" at bounding box center [132, 154] width 9 height 9
type input "20"
click at [486, 66] on icon at bounding box center [486, 68] width 7 height 7
click at [132, 155] on icon "button" at bounding box center [132, 154] width 4 height 4
type input "20"
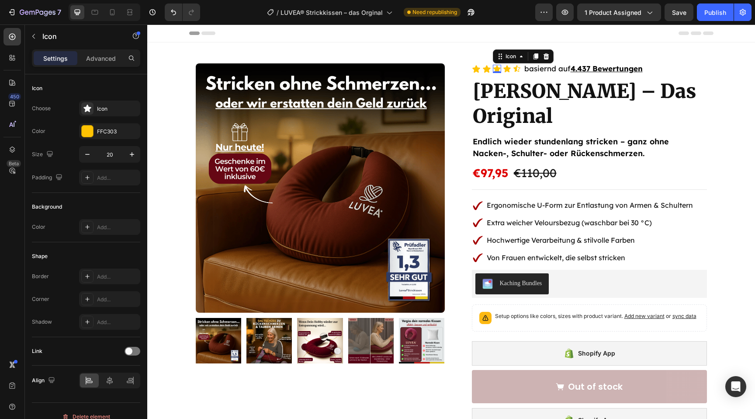
click at [497, 70] on div "Icon 0" at bounding box center [497, 69] width 8 height 8
click at [134, 151] on icon "button" at bounding box center [132, 154] width 9 height 9
type input "20"
click at [508, 68] on icon at bounding box center [507, 68] width 7 height 7
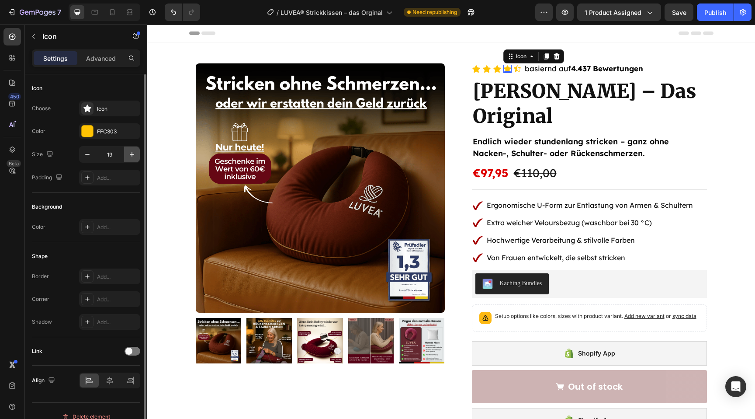
click at [128, 155] on icon "button" at bounding box center [132, 154] width 9 height 9
type input "20"
click at [518, 71] on div "Icon" at bounding box center [518, 69] width 8 height 8
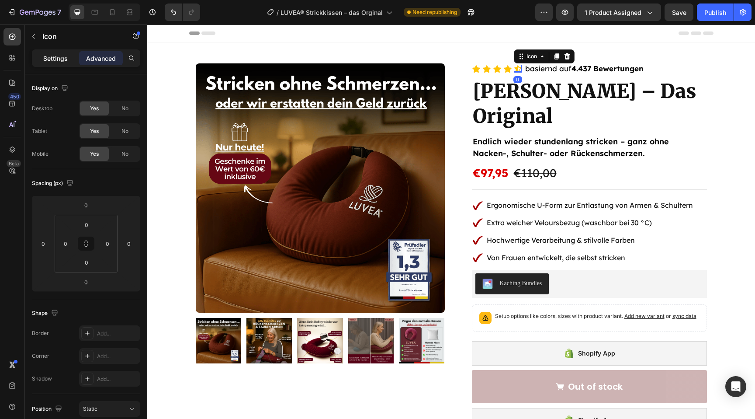
click at [54, 57] on p "Settings" at bounding box center [55, 58] width 24 height 9
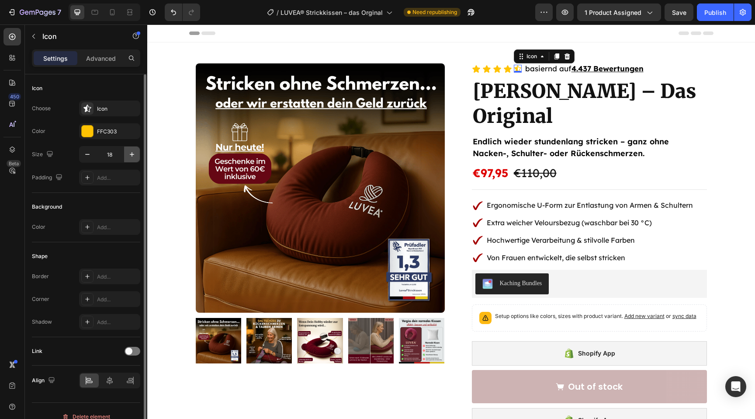
click at [134, 159] on button "button" at bounding box center [132, 154] width 16 height 16
type input "21"
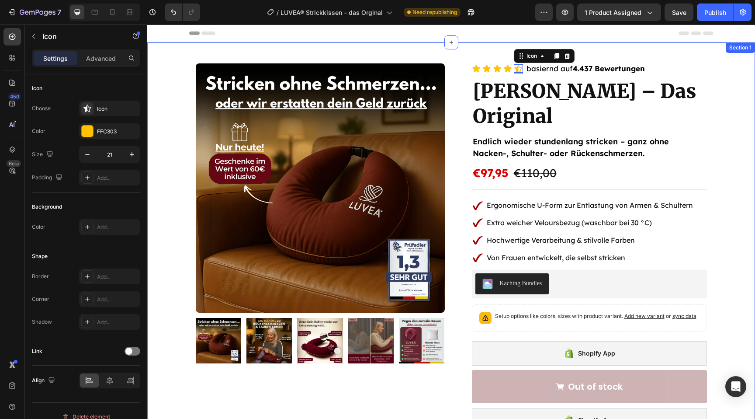
click at [353, 45] on div "Product Images Row Icon Icon Icon Icon Icon 0 Icon List basiernd auf 4.437 Bewe…" at bounding box center [451, 395] width 608 height 706
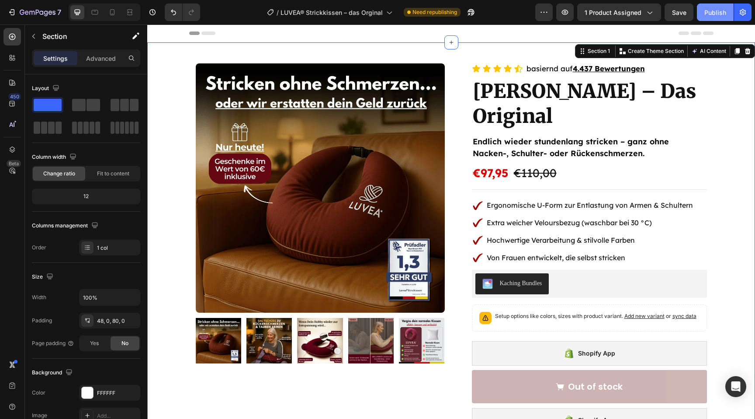
click at [717, 8] on div "Publish" at bounding box center [715, 12] width 22 height 9
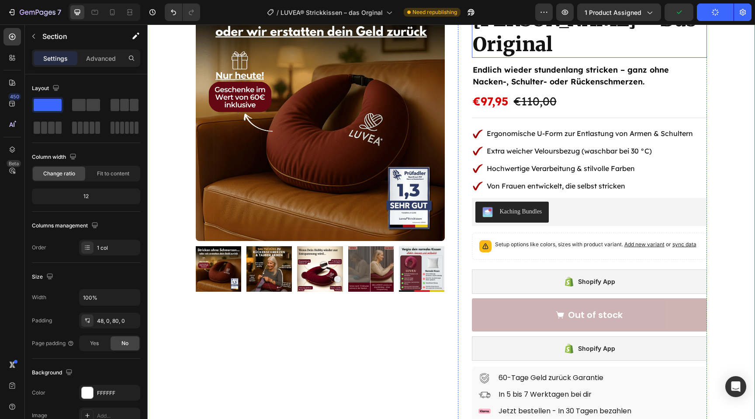
scroll to position [101, 0]
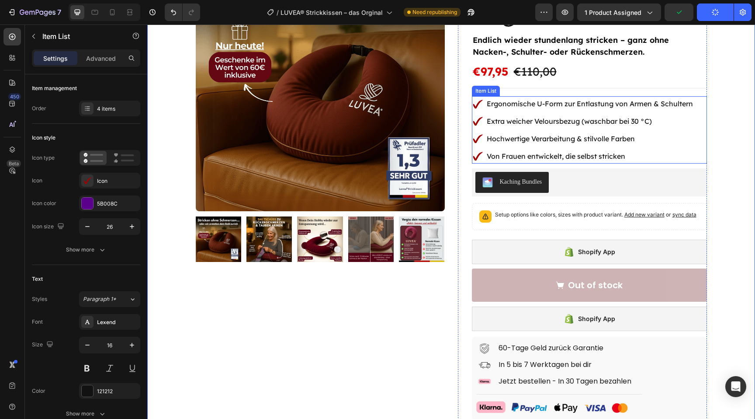
click at [670, 97] on div "Ergonomische U-Form zur Entlastung von Armen & Schultern" at bounding box center [589, 103] width 209 height 15
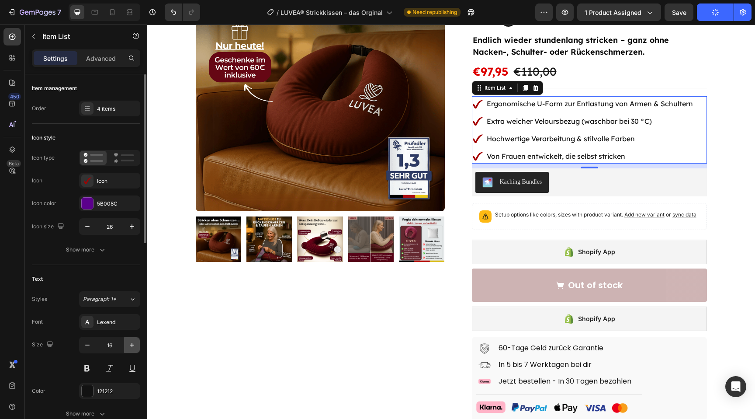
click at [130, 349] on icon "button" at bounding box center [132, 344] width 9 height 9
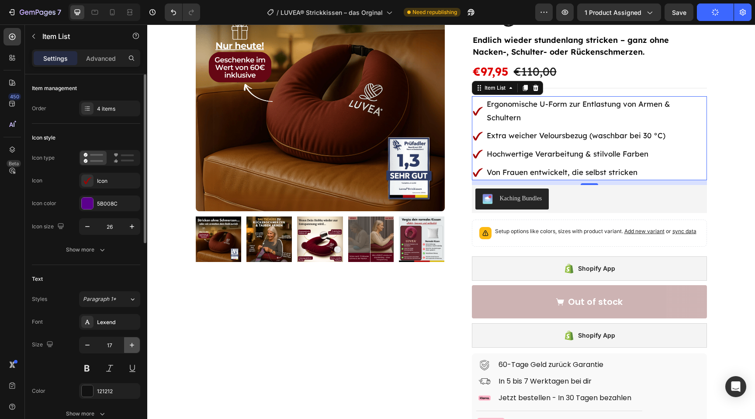
click at [130, 349] on icon "button" at bounding box center [132, 344] width 9 height 9
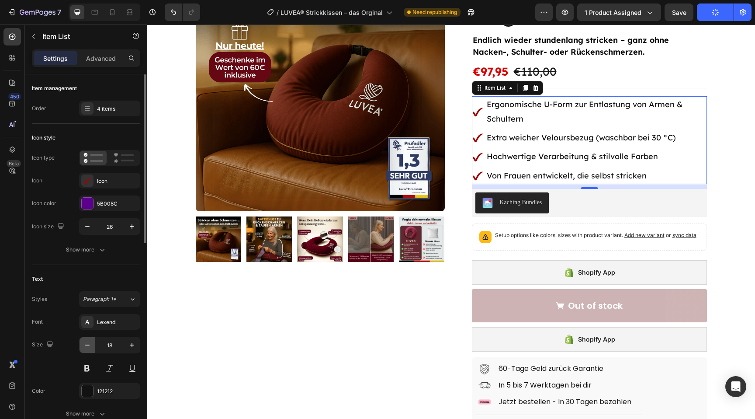
click at [91, 343] on icon "button" at bounding box center [87, 344] width 9 height 9
type input "17"
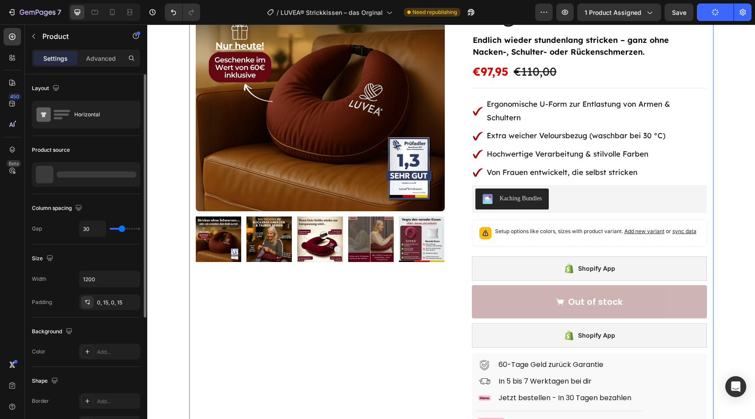
click at [362, 341] on div "Product Images Row" at bounding box center [320, 295] width 249 height 667
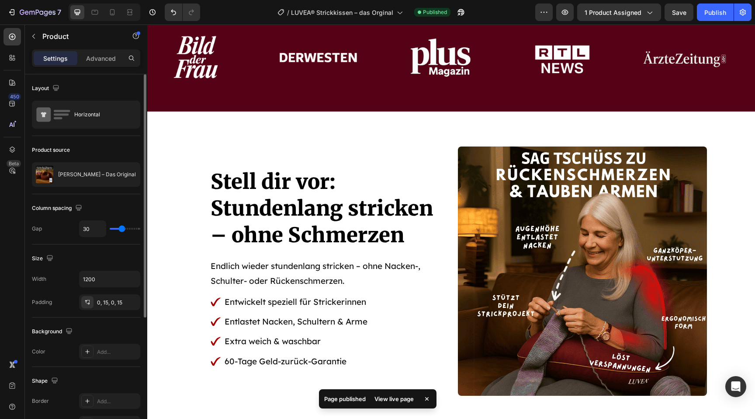
scroll to position [837, 0]
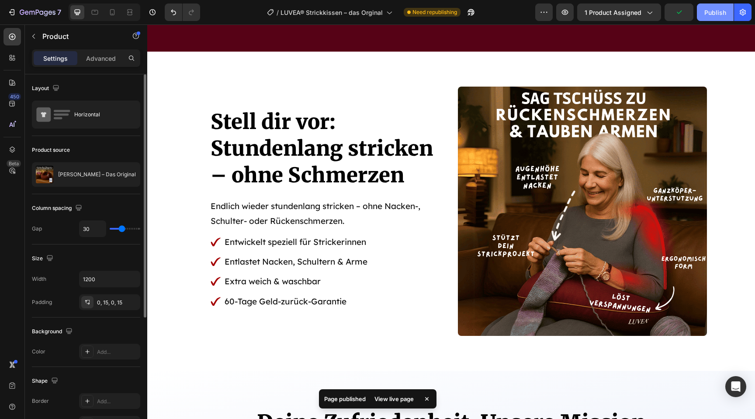
click at [717, 10] on div "Publish" at bounding box center [715, 12] width 22 height 9
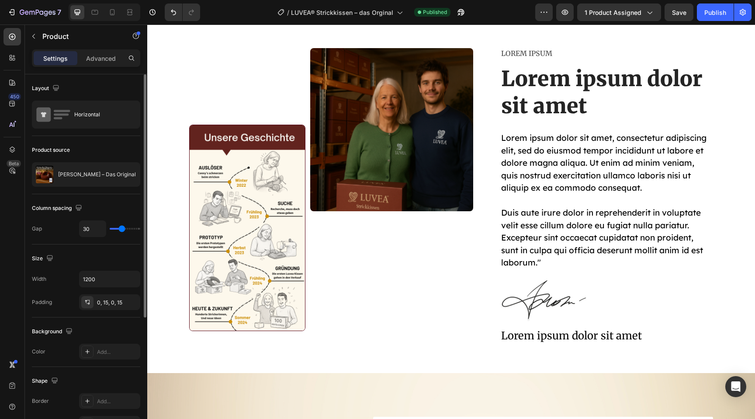
scroll to position [4114, 0]
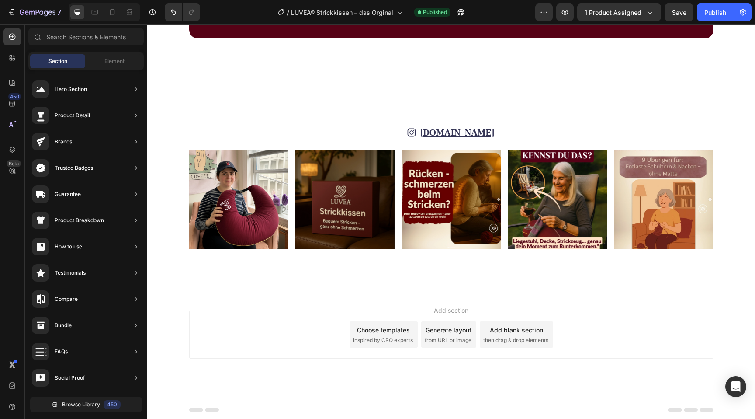
click at [384, 350] on div "Add section Choose templates inspired by CRO experts Generate layout from URL o…" at bounding box center [451, 334] width 524 height 48
click at [380, 334] on div "Choose templates" at bounding box center [383, 329] width 53 height 9
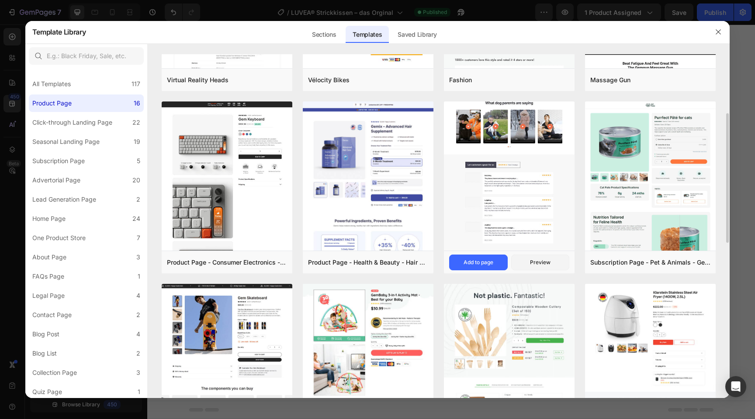
scroll to position [141, 0]
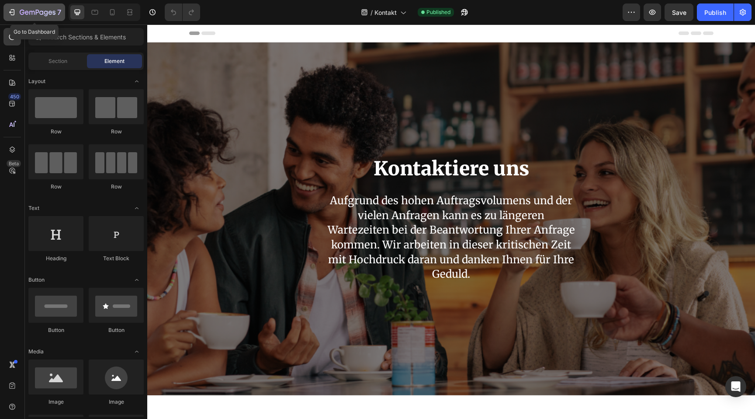
click at [20, 11] on icon "button" at bounding box center [38, 12] width 36 height 7
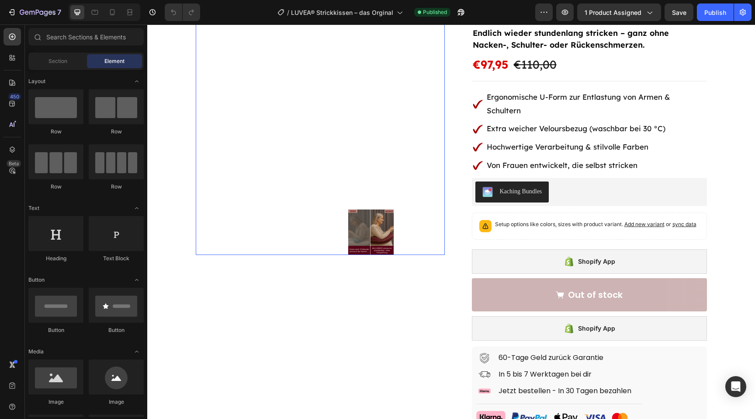
scroll to position [114, 0]
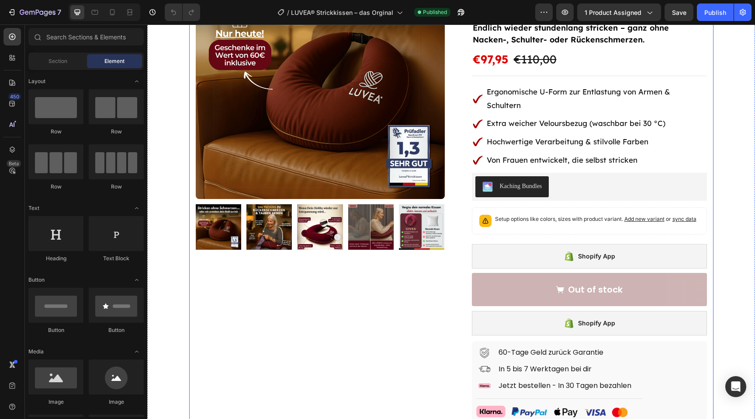
click at [257, 274] on div "Product Images Row" at bounding box center [320, 283] width 249 height 667
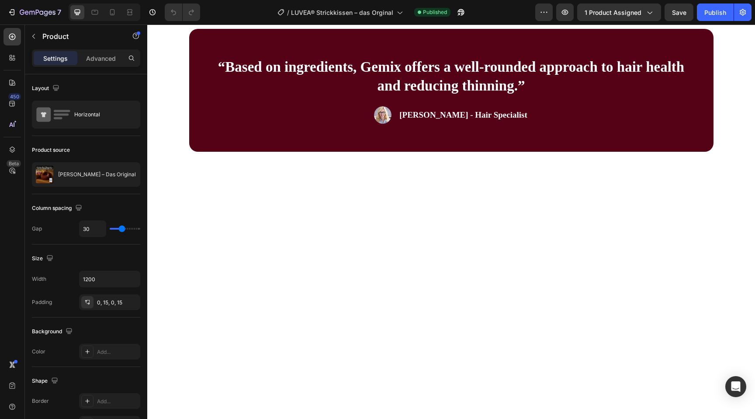
scroll to position [4101, 0]
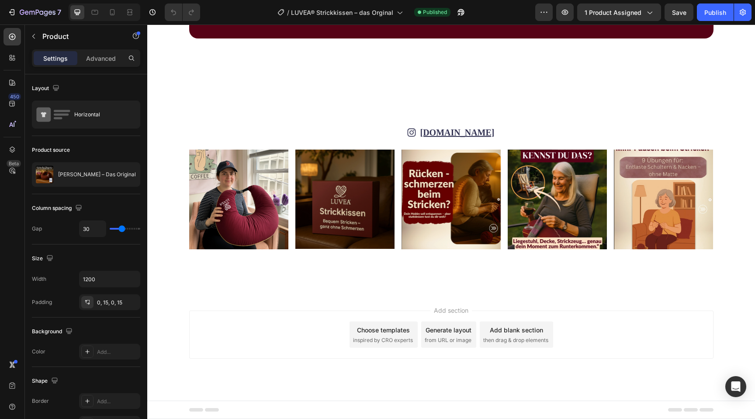
click at [374, 332] on div "Choose templates" at bounding box center [383, 329] width 53 height 9
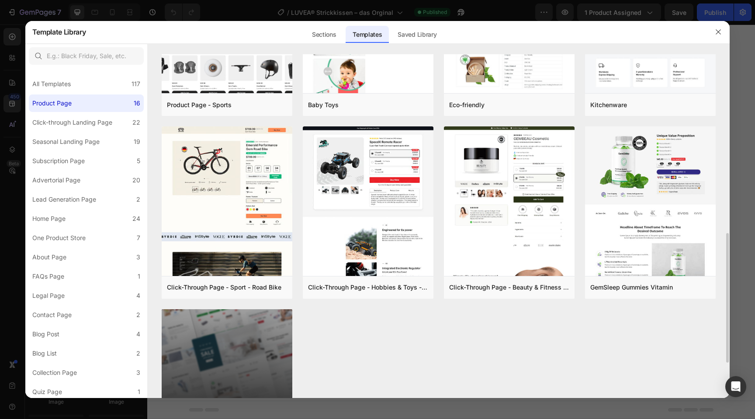
scroll to position [567, 0]
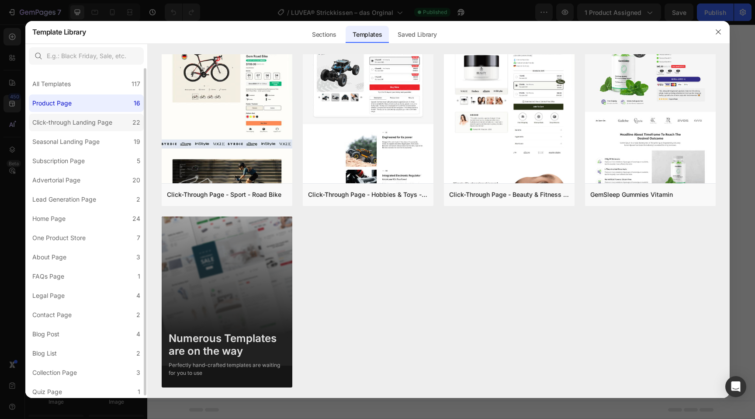
click at [96, 128] on label "Click-through Landing Page 22" at bounding box center [86, 122] width 115 height 17
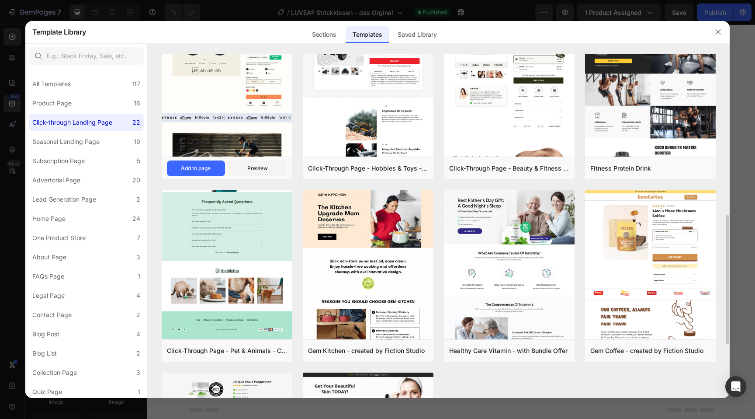
scroll to position [423, 0]
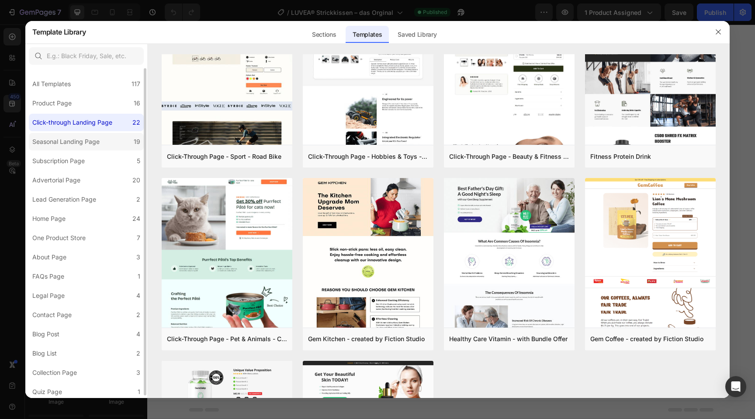
click at [70, 149] on label "Seasonal Landing Page 19" at bounding box center [86, 141] width 115 height 17
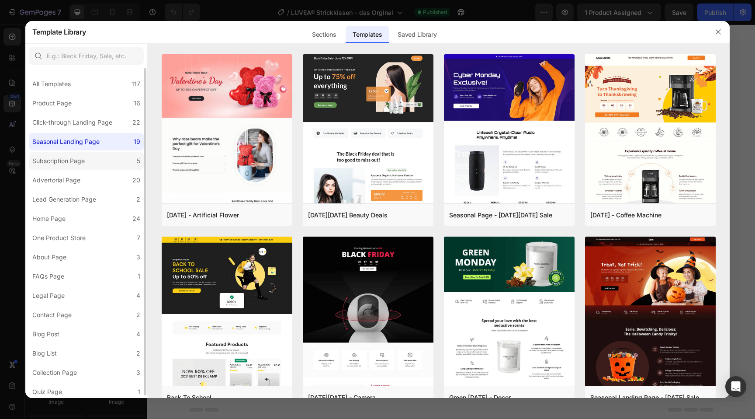
click at [73, 157] on div "Subscription Page" at bounding box center [58, 161] width 52 height 10
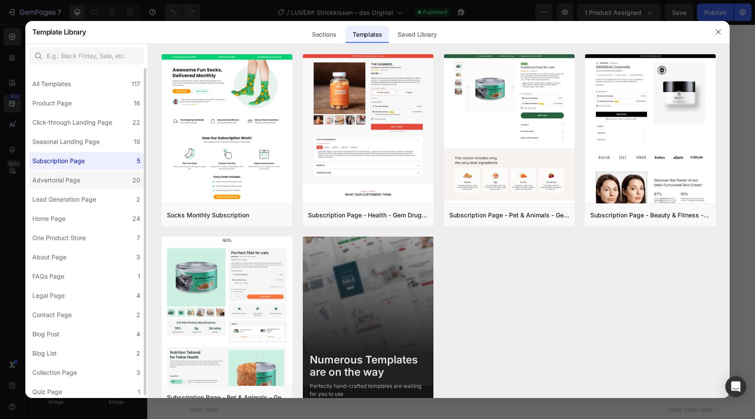
click at [73, 176] on div "Advertorial Page" at bounding box center [56, 180] width 48 height 10
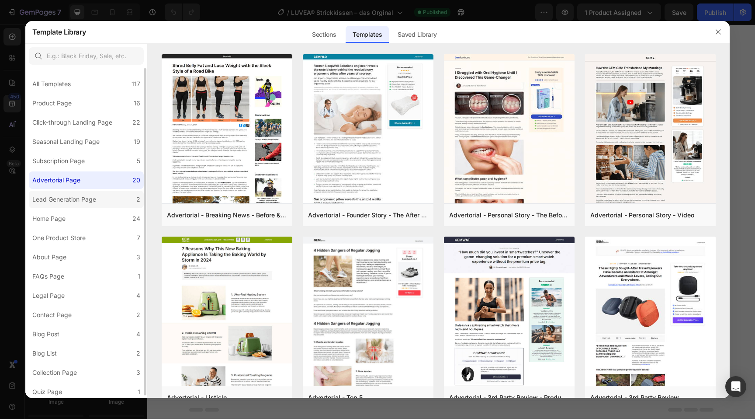
click at [77, 191] on label "Lead Generation Page 2" at bounding box center [86, 198] width 115 height 17
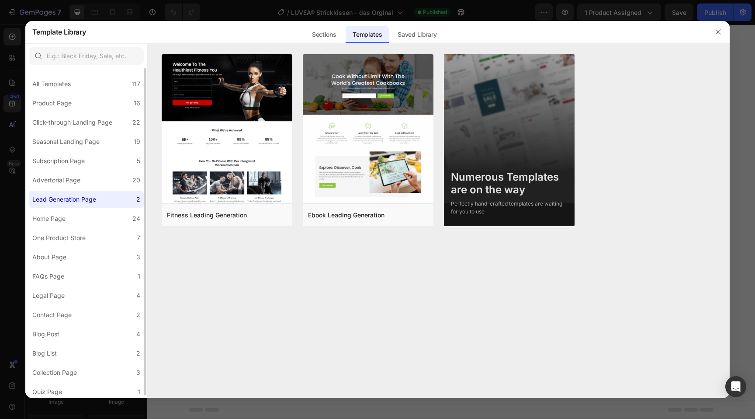
click at [75, 205] on label "Lead Generation Page 2" at bounding box center [86, 198] width 115 height 17
click at [73, 220] on label "Home Page 24" at bounding box center [86, 218] width 115 height 17
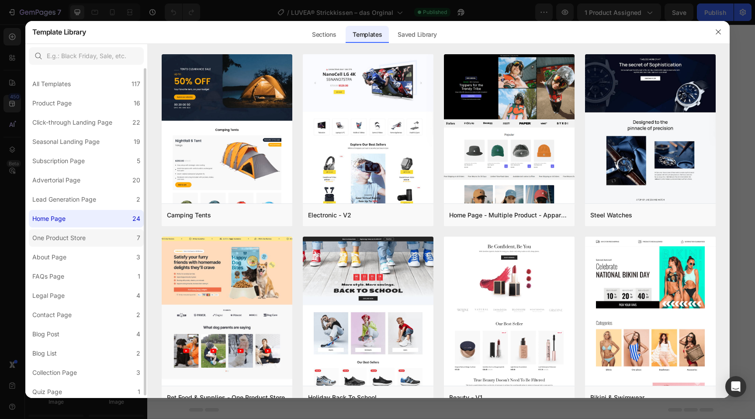
click at [75, 231] on label "One Product Store 7" at bounding box center [86, 237] width 115 height 17
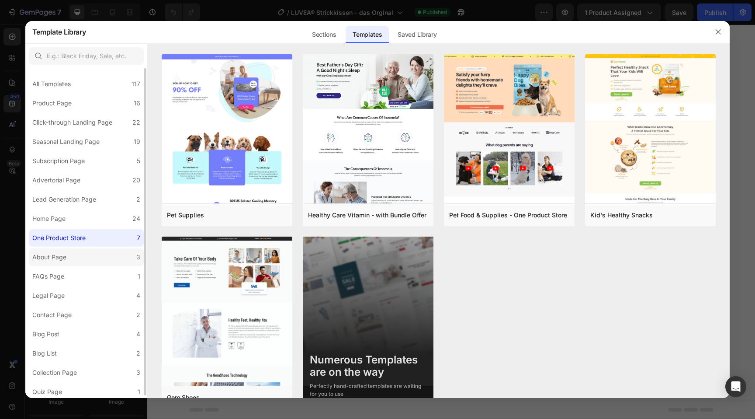
click at [72, 251] on label "About Page 3" at bounding box center [86, 256] width 115 height 17
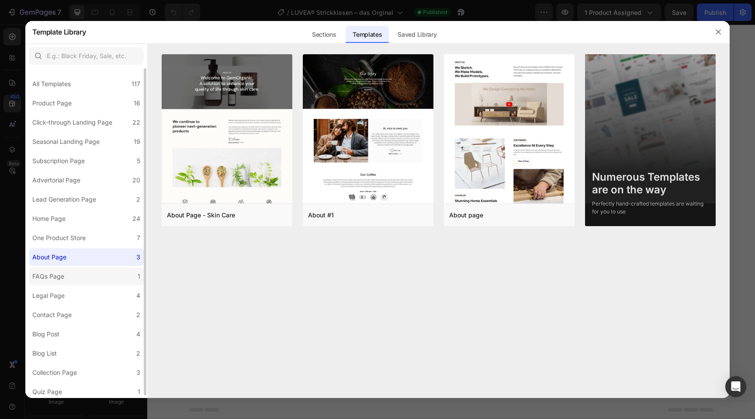
click at [73, 273] on label "FAQs Page 1" at bounding box center [86, 275] width 115 height 17
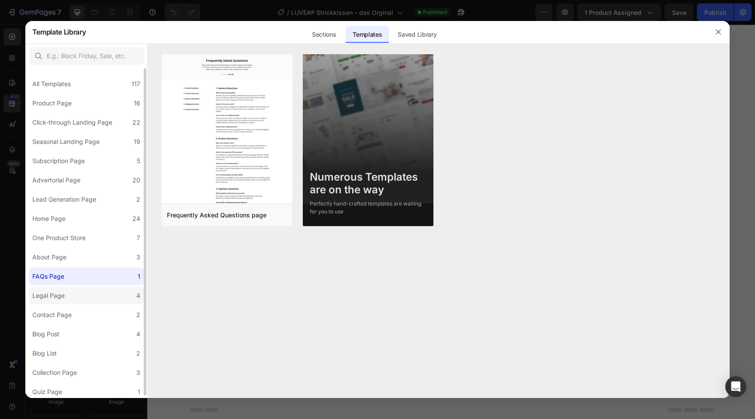
click at [74, 289] on label "Legal Page 4" at bounding box center [86, 295] width 115 height 17
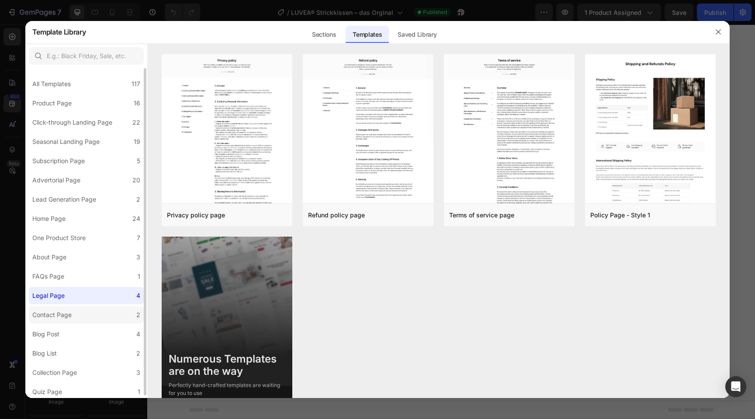
click at [77, 315] on label "Contact Page 2" at bounding box center [86, 314] width 115 height 17
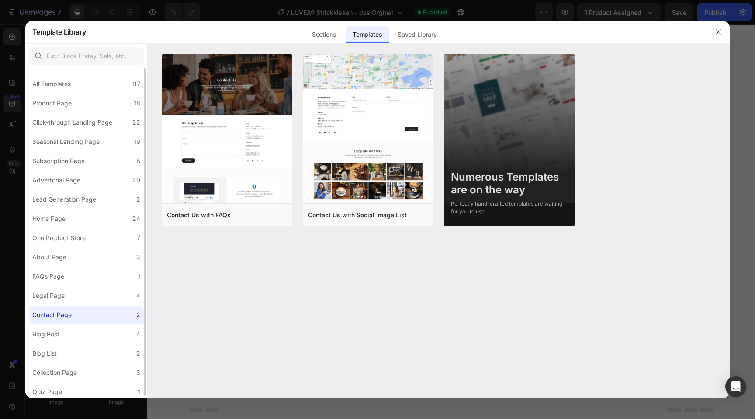
scroll to position [3, 0]
click at [77, 315] on label "Contact Page 2" at bounding box center [86, 311] width 115 height 17
click at [78, 326] on label "Blog Post 4" at bounding box center [86, 330] width 115 height 17
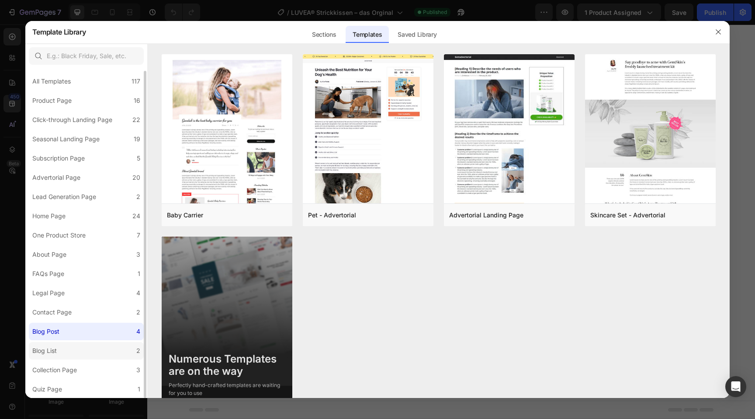
click at [77, 345] on label "Blog List 2" at bounding box center [86, 350] width 115 height 17
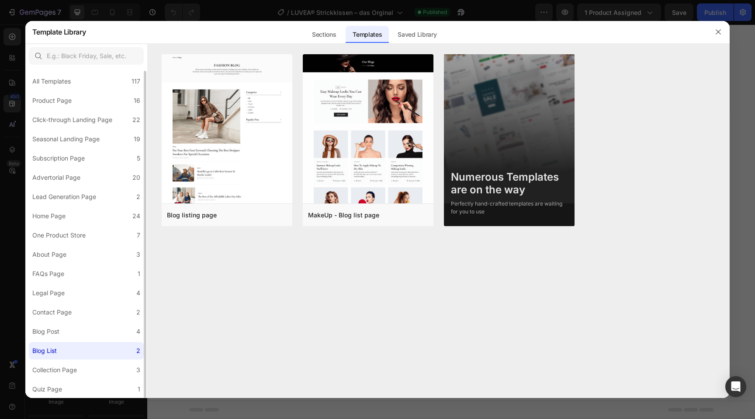
click at [77, 359] on div "All Templates 117 Product Page 16 Click-through Landing Page 22 Seasonal Landin…" at bounding box center [86, 232] width 122 height 332
click at [77, 379] on div "All Templates 117 Product Page 16 Click-through Landing Page 22 Seasonal Landin…" at bounding box center [86, 232] width 122 height 332
click at [80, 385] on label "Quiz Page 1" at bounding box center [86, 388] width 115 height 17
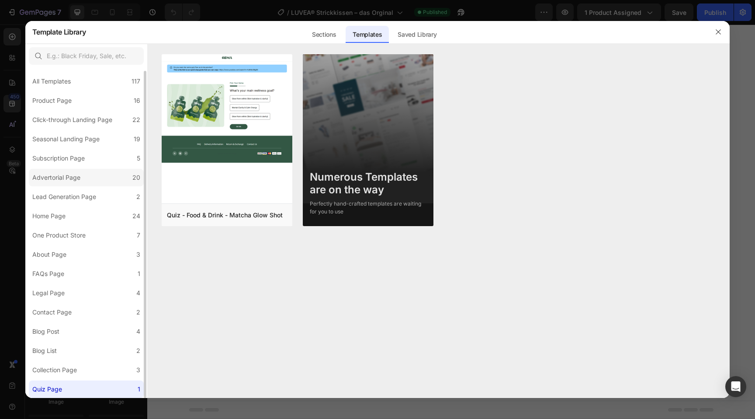
scroll to position [0, 0]
click at [67, 89] on div "All Templates" at bounding box center [51, 84] width 38 height 10
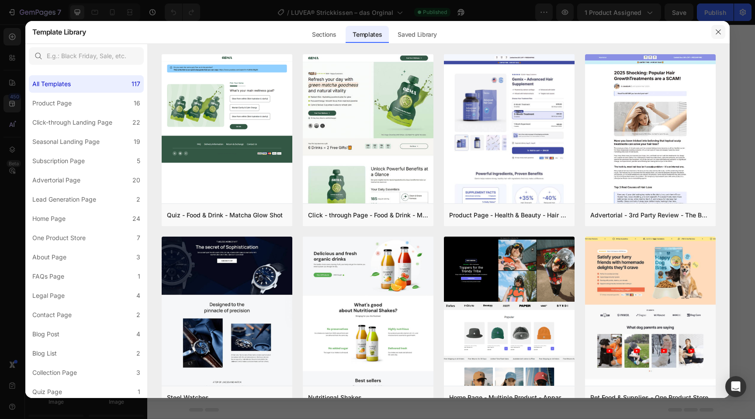
click at [717, 29] on icon "button" at bounding box center [718, 31] width 7 height 7
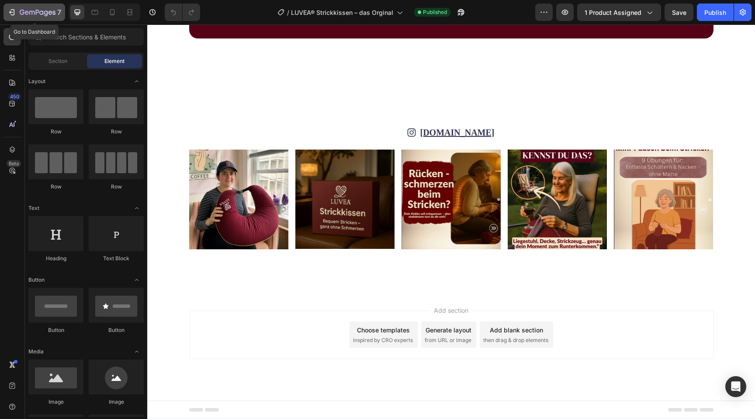
click at [35, 10] on icon "button" at bounding box center [38, 12] width 36 height 7
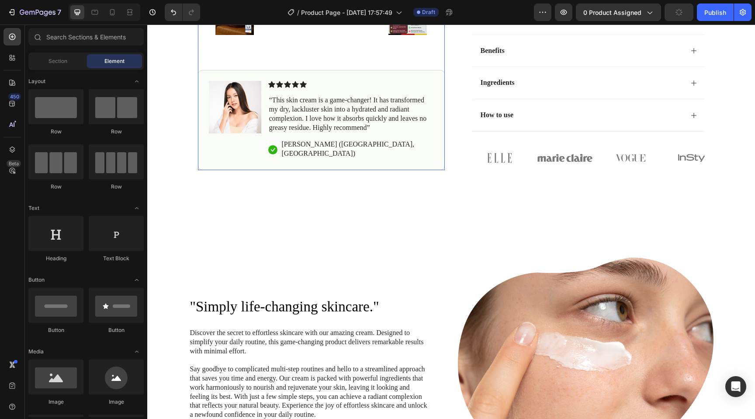
scroll to position [314, 0]
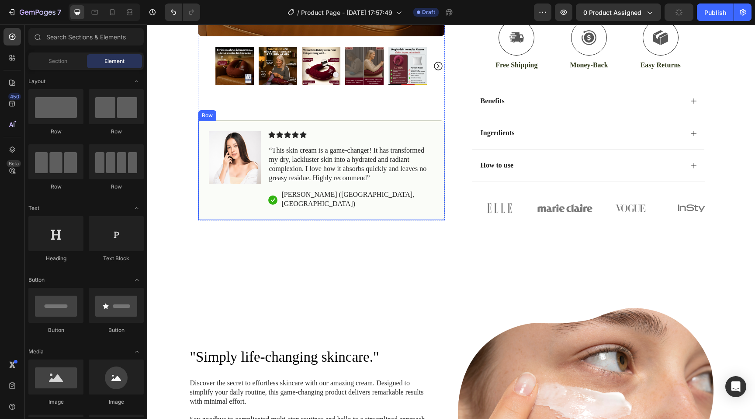
click at [405, 139] on div "Image Icon Icon Icon Icon Icon Icon List “This skin cream is a game-changer! It…" at bounding box center [321, 170] width 247 height 100
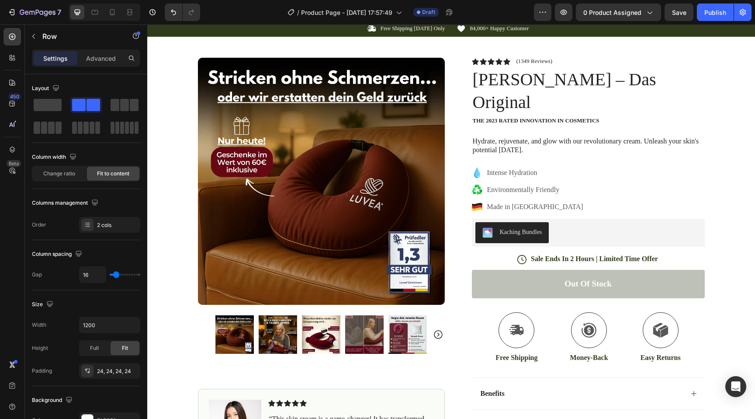
scroll to position [0, 0]
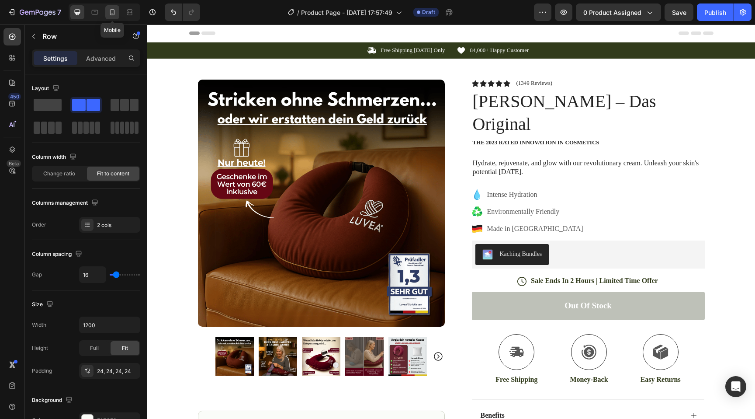
click at [114, 10] on icon at bounding box center [112, 12] width 9 height 9
type input "0"
type input "100%"
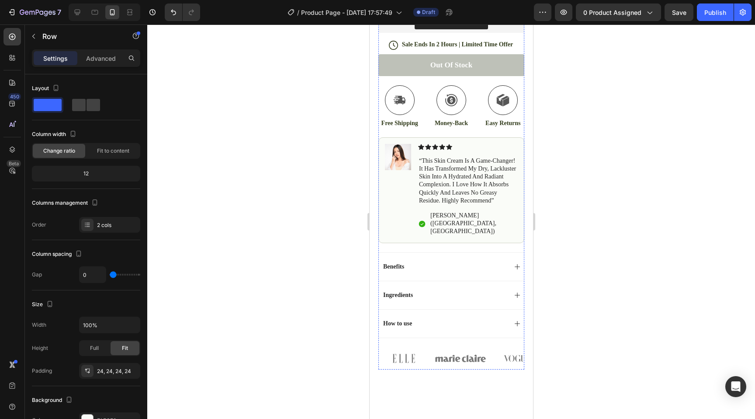
scroll to position [336, 0]
click at [73, 6] on div at bounding box center [77, 12] width 14 height 14
type input "16"
type input "1200"
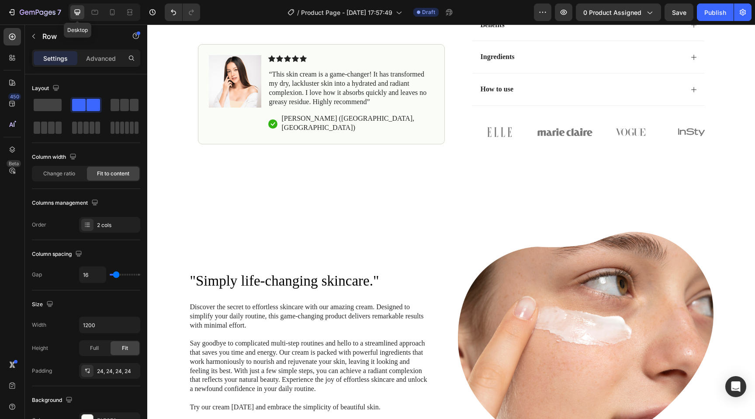
scroll to position [388, 0]
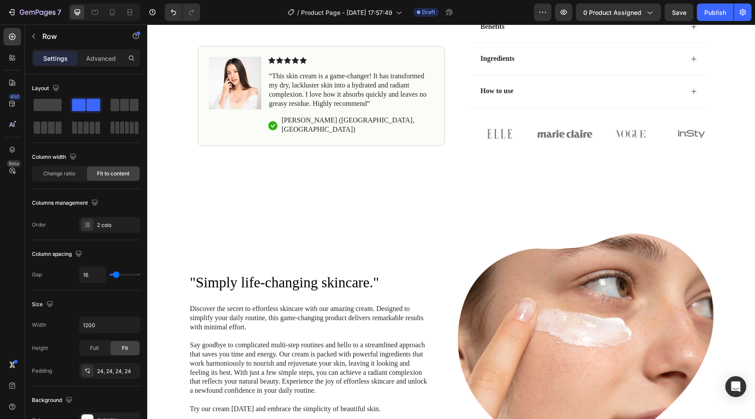
click at [208, 60] on div "Image Icon Icon Icon Icon Icon Icon List “This skin cream is a game-changer! It…" at bounding box center [321, 96] width 247 height 100
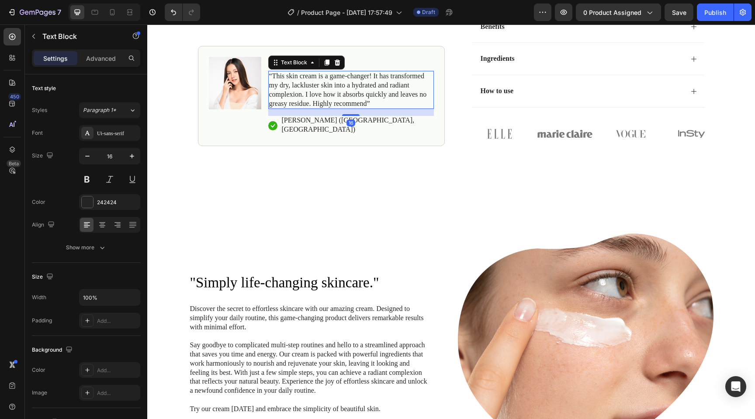
click at [348, 104] on p "“This skin cream is a game-changer! It has transformed my dry, lackluster skin …" at bounding box center [351, 90] width 164 height 36
click at [312, 63] on icon at bounding box center [312, 63] width 3 height 2
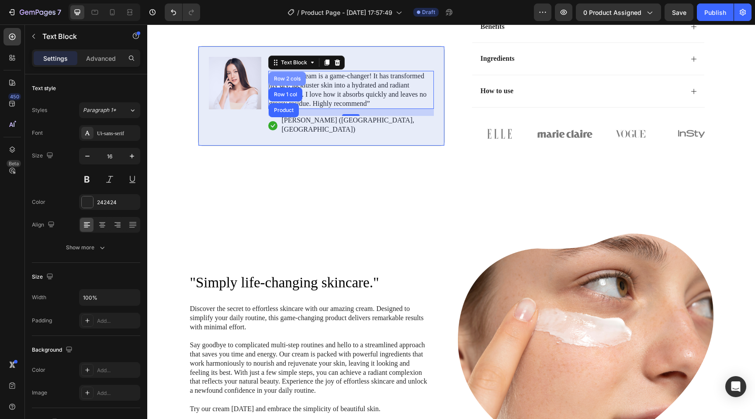
click at [291, 81] on div "Row 2 cols" at bounding box center [287, 78] width 30 height 5
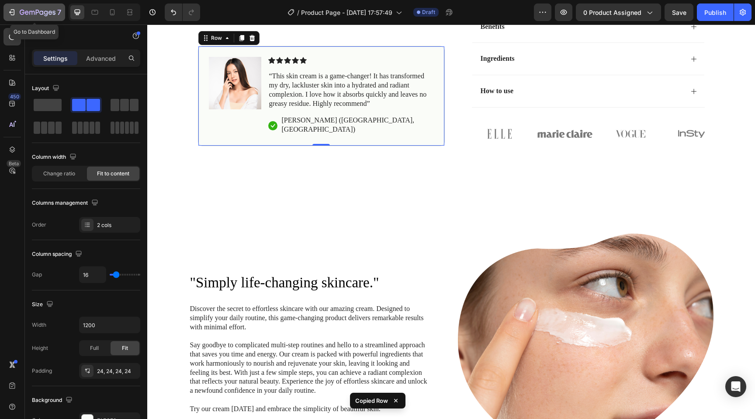
click at [13, 6] on button "7" at bounding box center [34, 11] width 62 height 17
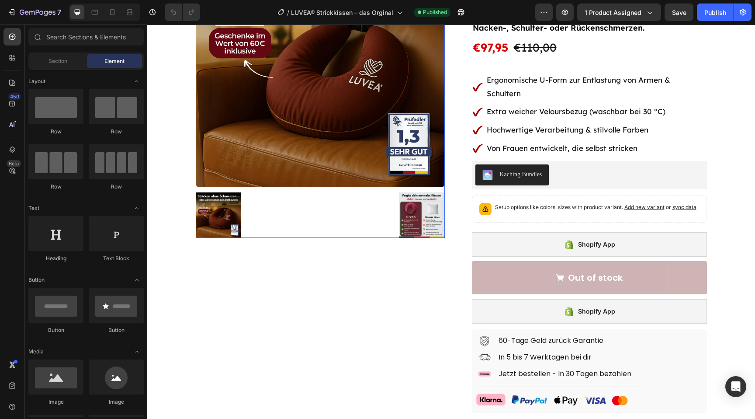
scroll to position [130, 0]
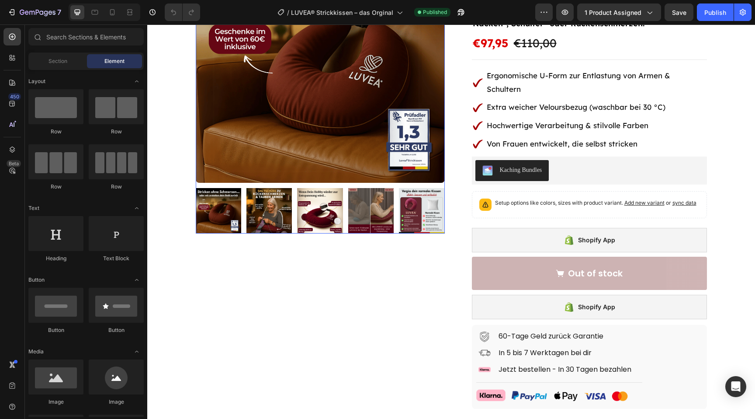
click at [329, 232] on img at bounding box center [319, 210] width 45 height 45
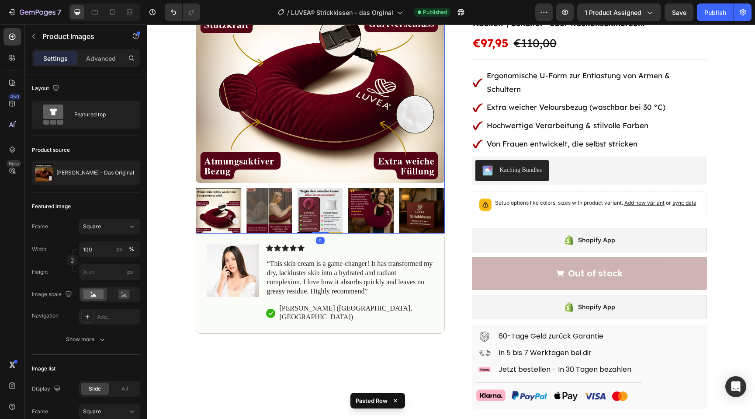
click at [320, 216] on img at bounding box center [319, 210] width 45 height 45
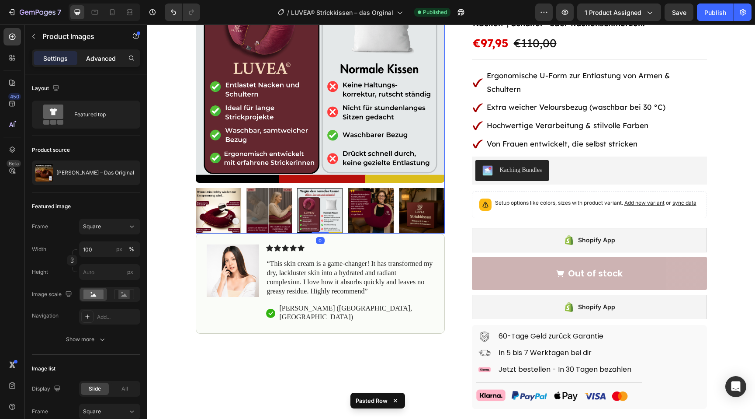
click at [94, 62] on div "Advanced" at bounding box center [101, 58] width 44 height 14
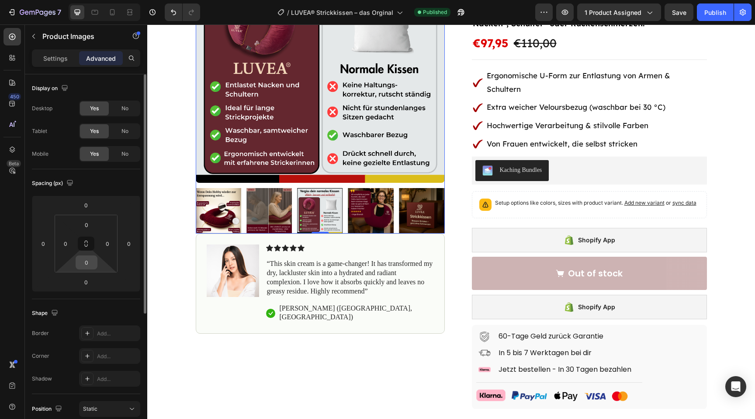
click at [95, 263] on input "0" at bounding box center [86, 262] width 17 height 13
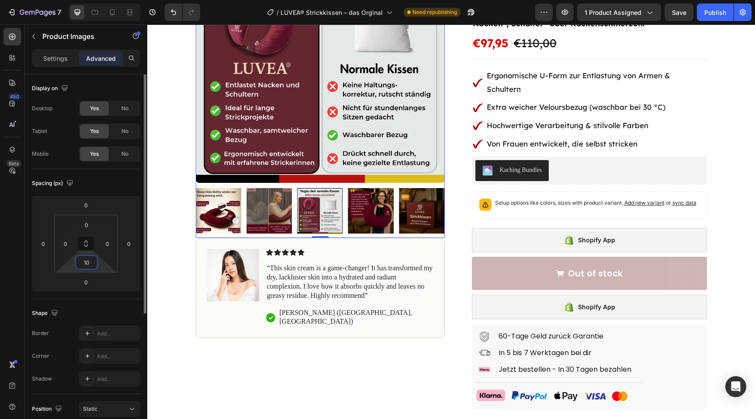
type input "1"
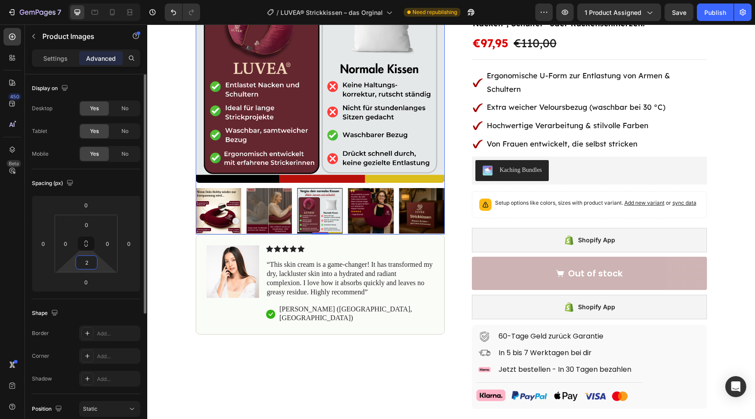
type input "20"
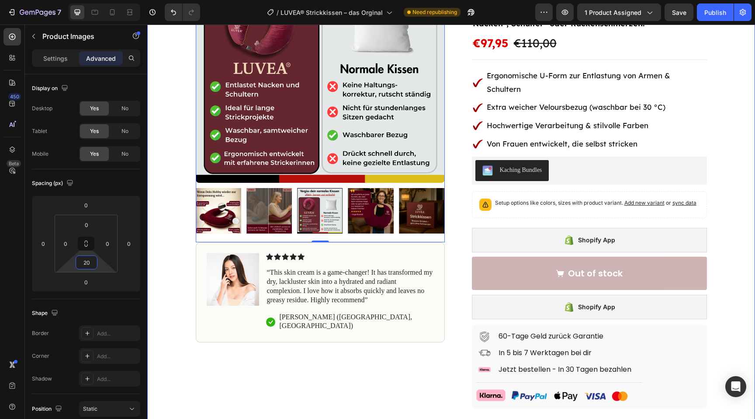
click at [177, 336] on div "Product Images 0 Image Icon Icon Icon Icon Icon Icon List “This skin cream is a…" at bounding box center [451, 267] width 608 height 667
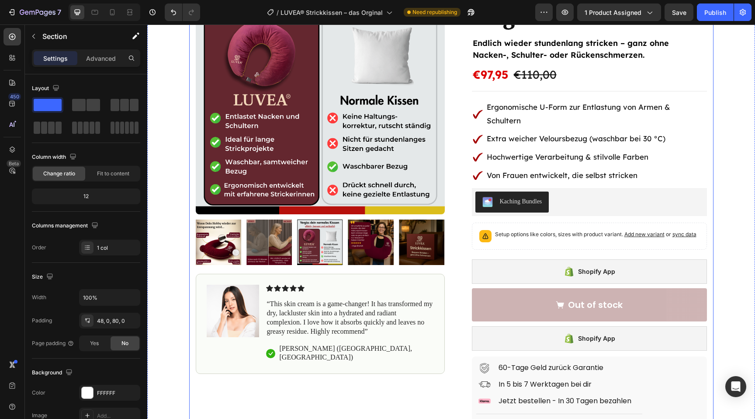
scroll to position [88, 0]
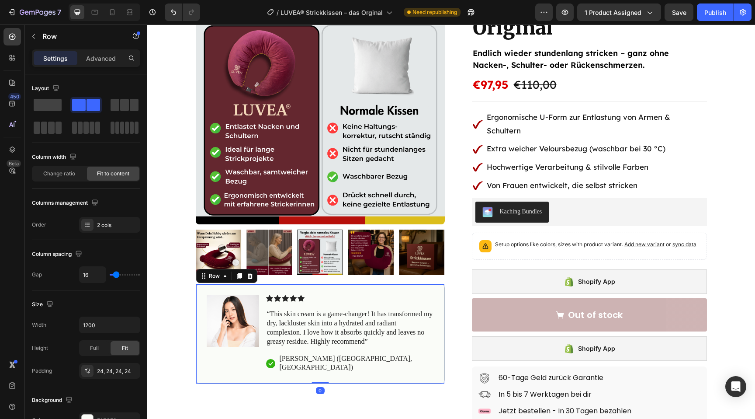
click at [249, 365] on div "Image Icon Icon Icon Icon Icon Icon List “This skin cream is a game-changer! It…" at bounding box center [320, 334] width 249 height 100
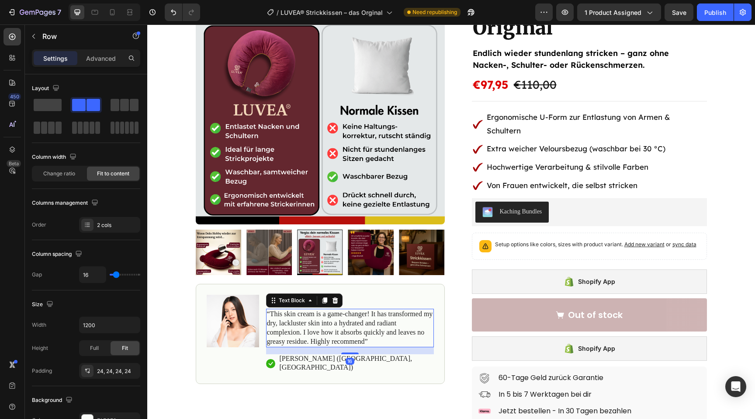
click at [301, 343] on p "“This skin cream is a game-changer! It has transformed my dry, lackluster skin …" at bounding box center [350, 327] width 166 height 36
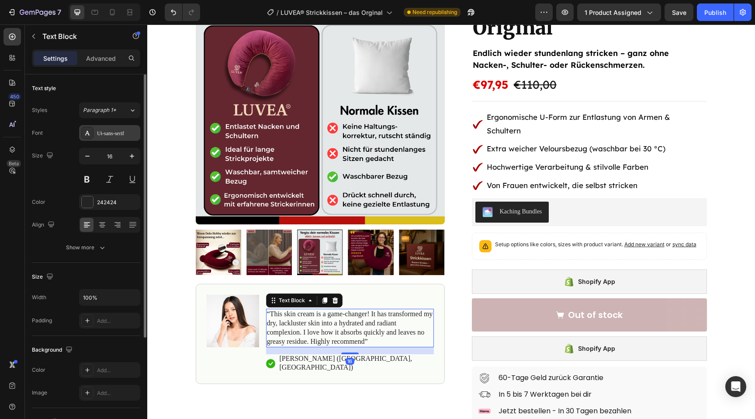
click at [116, 134] on div "Ui-sans-serif" at bounding box center [117, 133] width 41 height 8
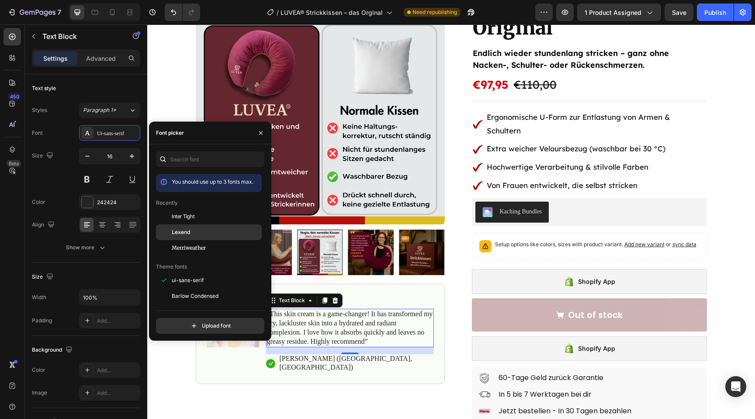
click at [180, 231] on span "Lexend" at bounding box center [181, 232] width 19 height 8
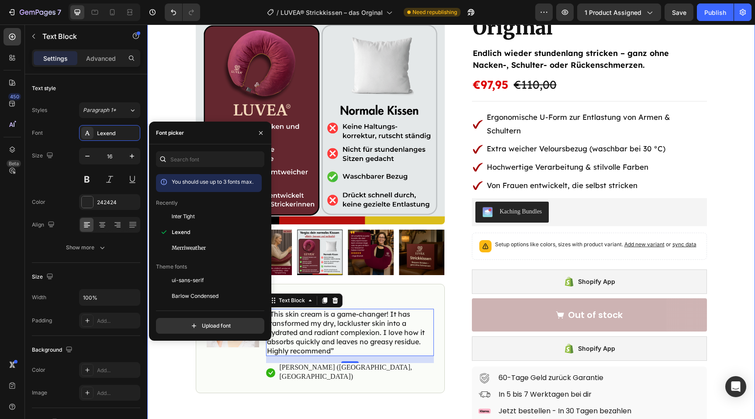
click at [171, 388] on div "Product Images Image Icon Icon Icon Icon Icon Icon List “This skin cream is a g…" at bounding box center [451, 308] width 608 height 667
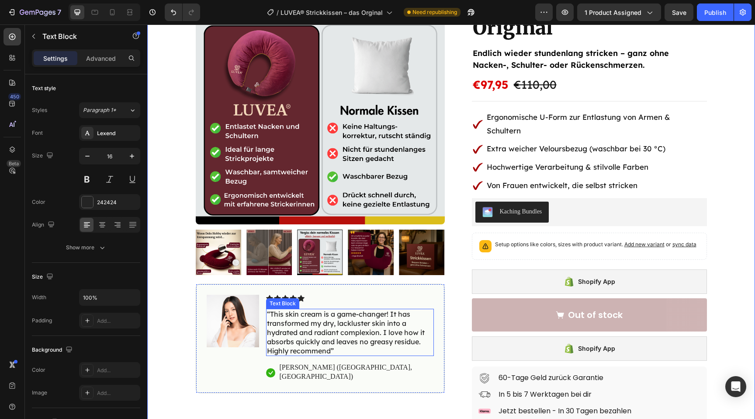
click at [281, 343] on p "“This skin cream is a game-changer! It has transformed my dry, lackluster skin …" at bounding box center [350, 331] width 166 height 45
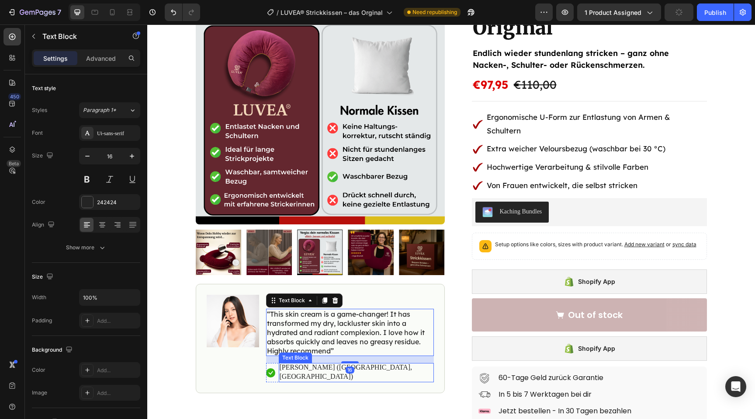
click at [312, 369] on p "[PERSON_NAME] ([GEOGRAPHIC_DATA], [GEOGRAPHIC_DATA])" at bounding box center [356, 372] width 153 height 18
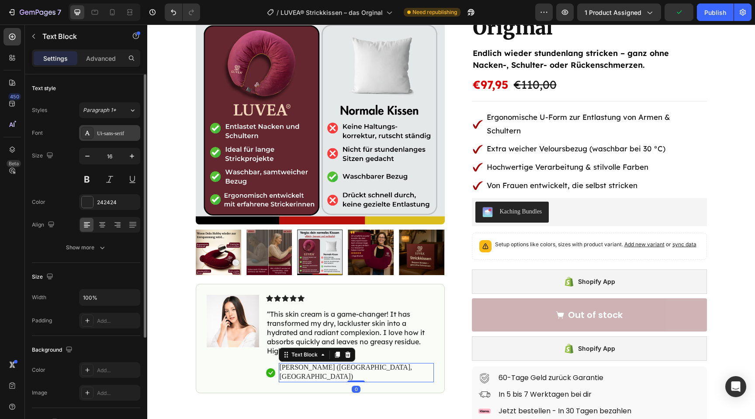
click at [120, 132] on div "Ui-sans-serif" at bounding box center [117, 133] width 41 height 8
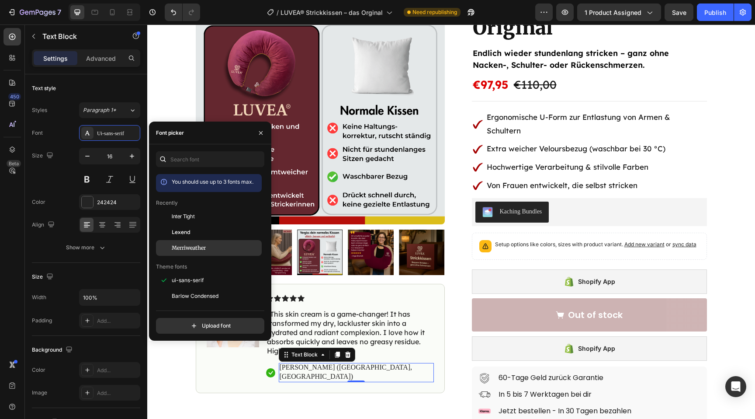
click at [190, 370] on div "Merriweather" at bounding box center [209, 378] width 106 height 16
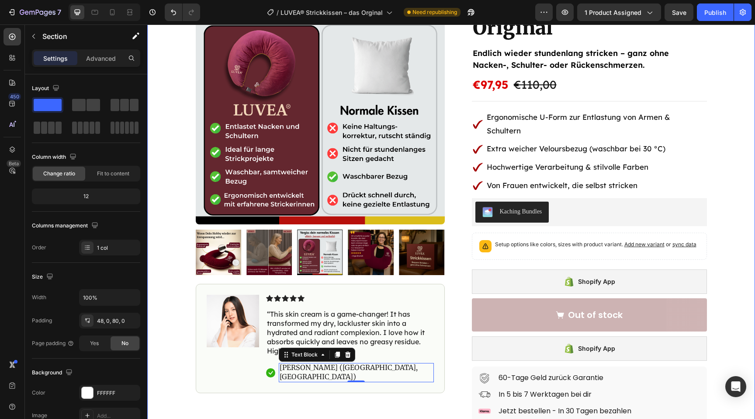
click at [182, 369] on div "Product Images Image Icon Icon Icon Icon Icon Icon List “This skin cream is a g…" at bounding box center [451, 308] width 608 height 667
click at [272, 368] on rect at bounding box center [270, 372] width 9 height 9
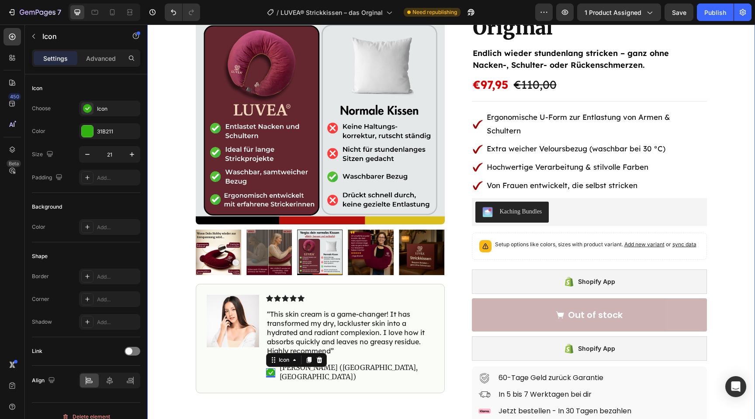
click at [165, 377] on div "Product Images Image Icon Icon Icon Icon Icon Icon List “This skin cream is a g…" at bounding box center [451, 308] width 608 height 667
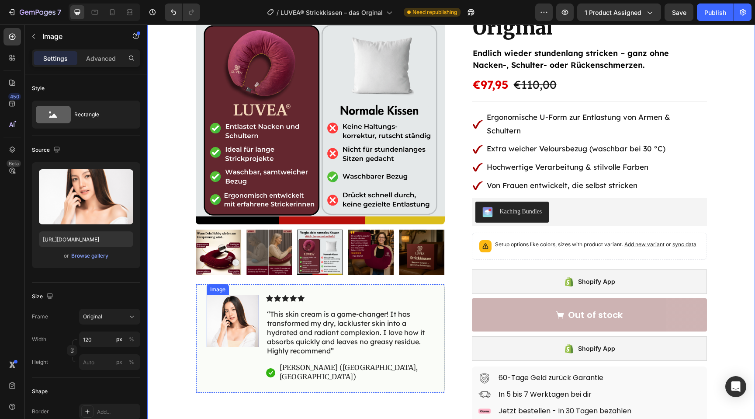
click at [236, 343] on img at bounding box center [233, 320] width 52 height 52
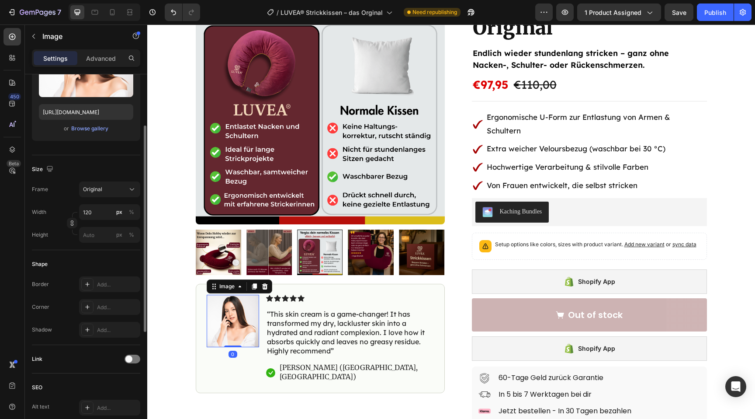
scroll to position [141, 0]
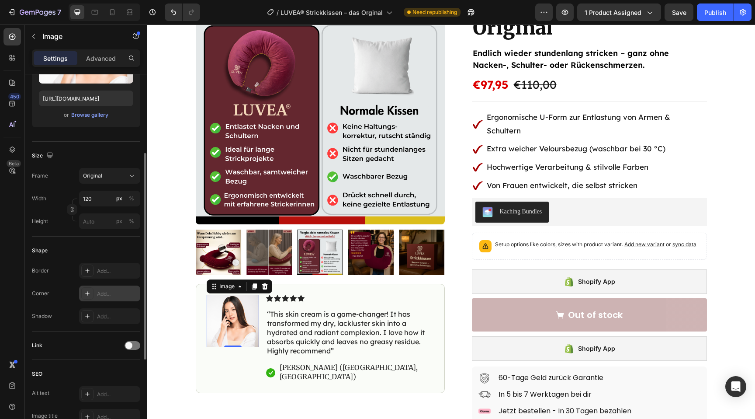
click at [111, 296] on div "Add..." at bounding box center [117, 294] width 41 height 8
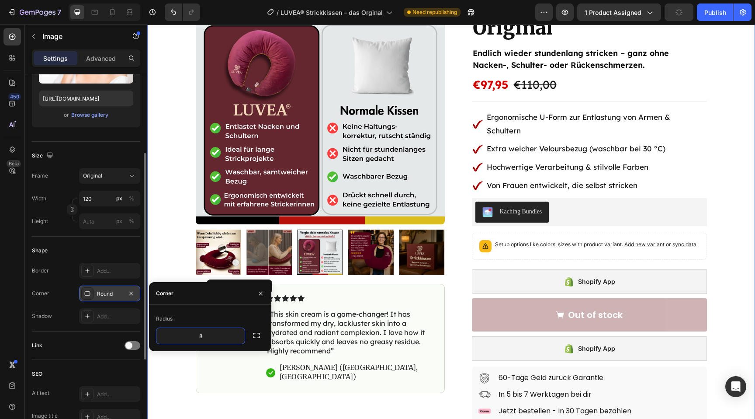
click at [170, 253] on div "Product Images Image 0 Icon Icon Icon Icon Icon Icon List “This skin cream is a…" at bounding box center [451, 308] width 608 height 667
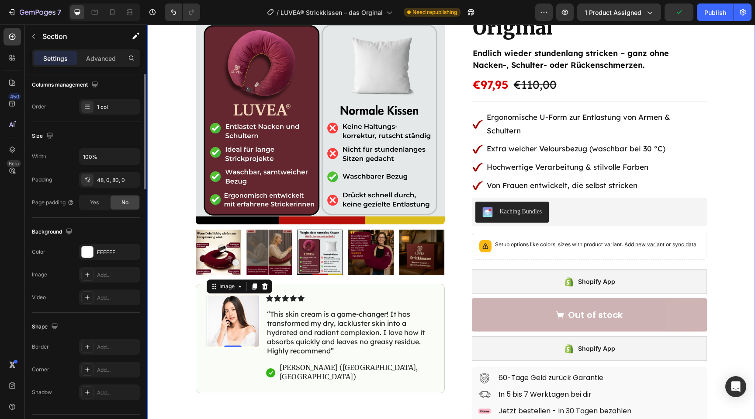
scroll to position [0, 0]
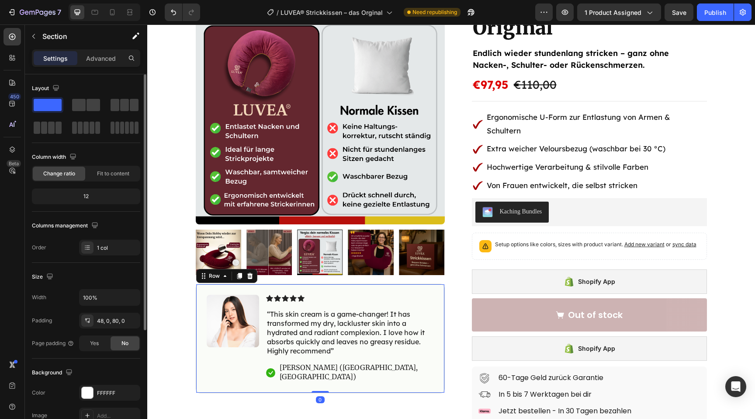
click at [238, 290] on div "Image Icon Icon Icon Icon Icon Icon List “This skin cream is a game-changer! It…" at bounding box center [320, 338] width 249 height 109
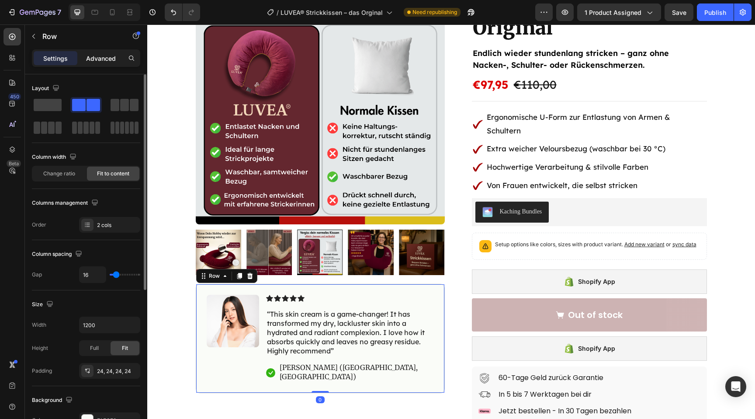
click at [100, 55] on p "Advanced" at bounding box center [101, 58] width 30 height 9
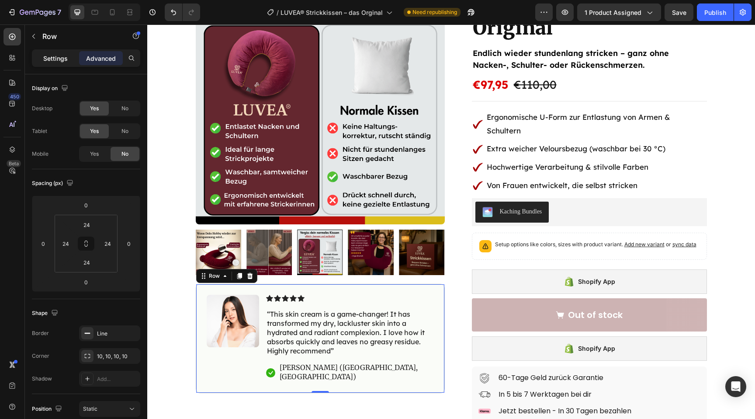
click at [61, 60] on p "Settings" at bounding box center [55, 58] width 24 height 9
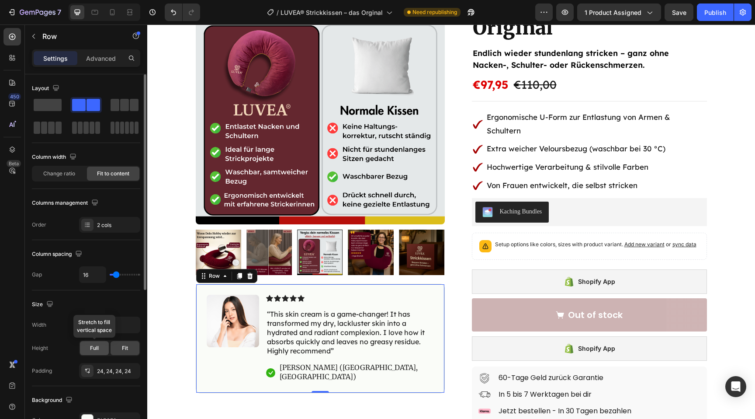
scroll to position [263, 0]
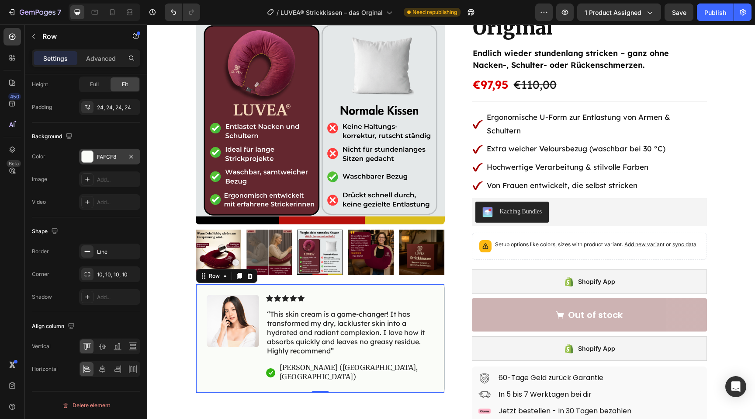
click at [87, 154] on div at bounding box center [87, 156] width 11 height 11
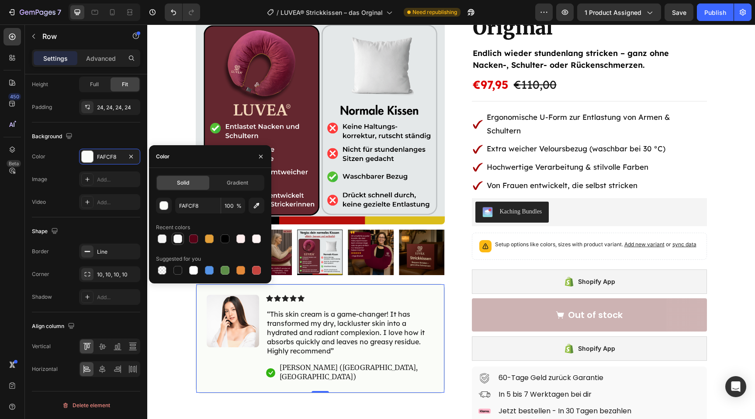
click at [176, 234] on div at bounding box center [177, 238] width 9 height 9
click at [242, 245] on div "F9F9F9 100 % Recent colors Suggested for you" at bounding box center [210, 236] width 108 height 79
click at [243, 237] on div at bounding box center [240, 238] width 9 height 9
type input "FFEDED"
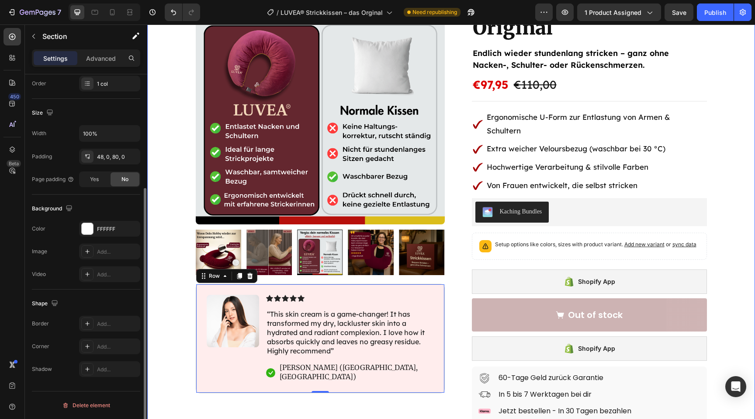
click at [161, 355] on div "Product Images Image Icon Icon Icon Icon Icon Icon List “This skin cream is a g…" at bounding box center [451, 308] width 608 height 667
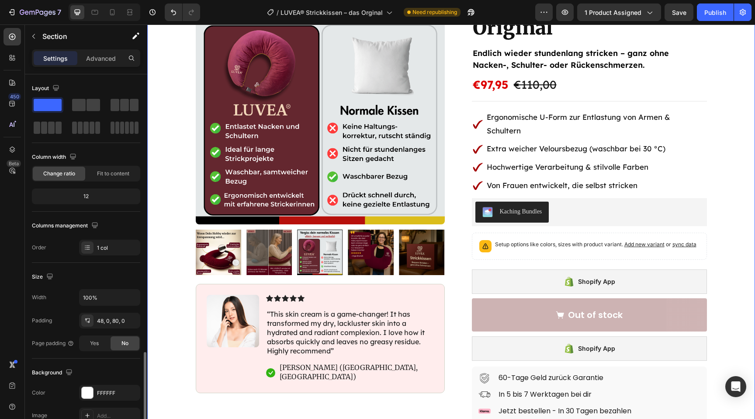
click at [161, 355] on div "Product Images Image Icon Icon Icon Icon Icon Icon List “This skin cream is a g…" at bounding box center [451, 308] width 608 height 667
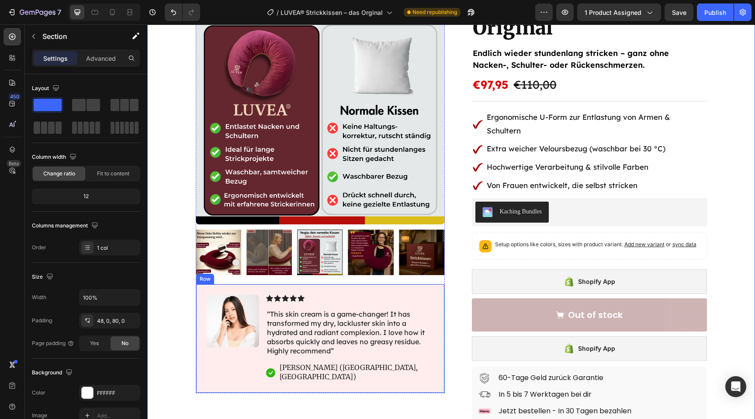
click at [203, 289] on div "Image Icon Icon Icon Icon Icon Icon List “This skin cream is a game-changer! It…" at bounding box center [320, 338] width 249 height 109
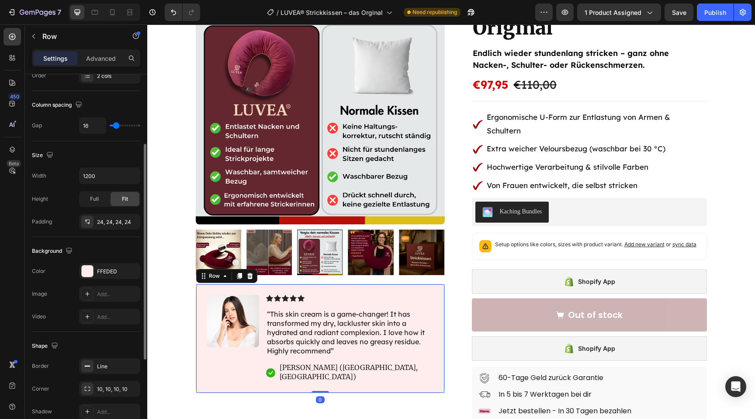
scroll to position [156, 0]
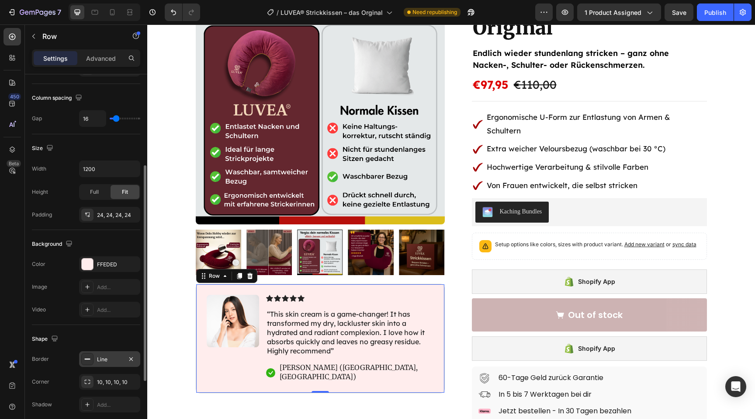
click at [100, 359] on div "Line" at bounding box center [109, 359] width 25 height 8
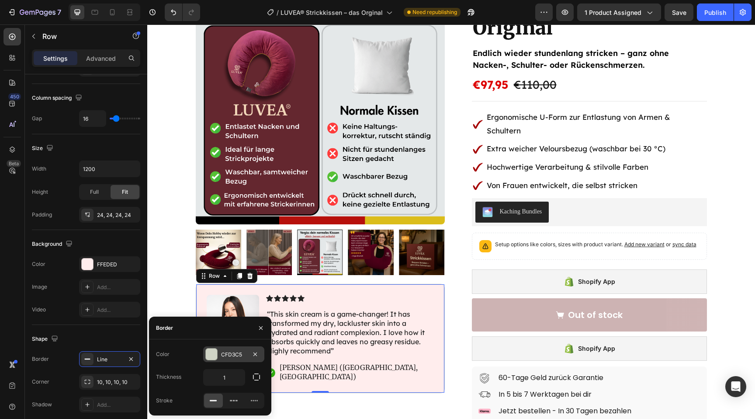
click at [215, 354] on div at bounding box center [211, 353] width 11 height 11
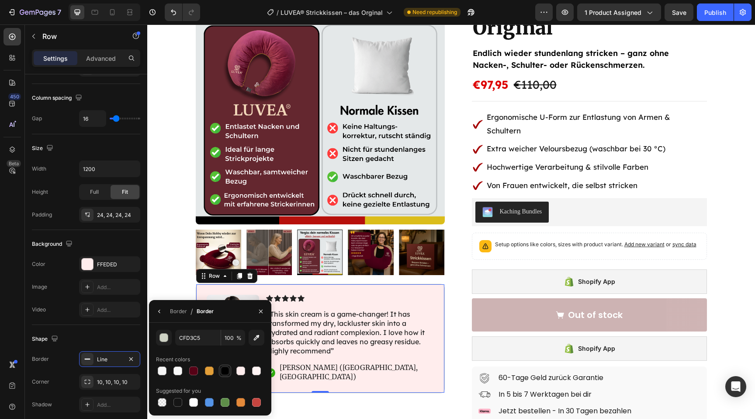
click at [222, 368] on div at bounding box center [225, 370] width 9 height 9
type input "000000"
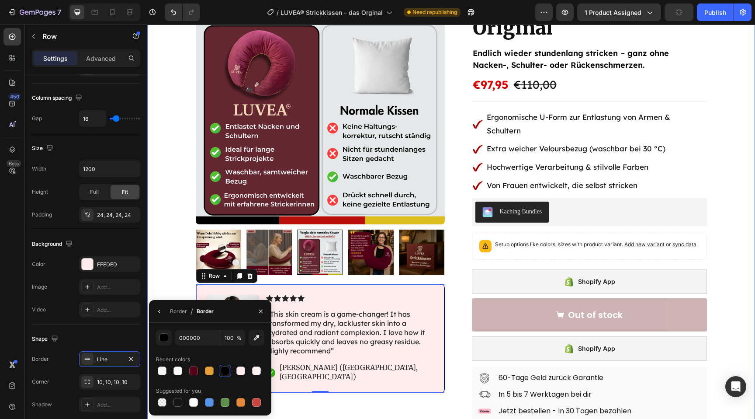
click at [177, 249] on div "Product Images Image Icon Icon Icon Icon Icon Icon List “This skin cream is a g…" at bounding box center [451, 308] width 608 height 667
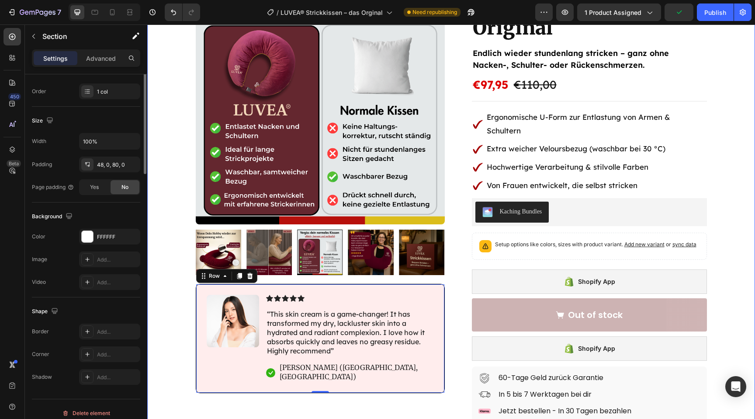
scroll to position [0, 0]
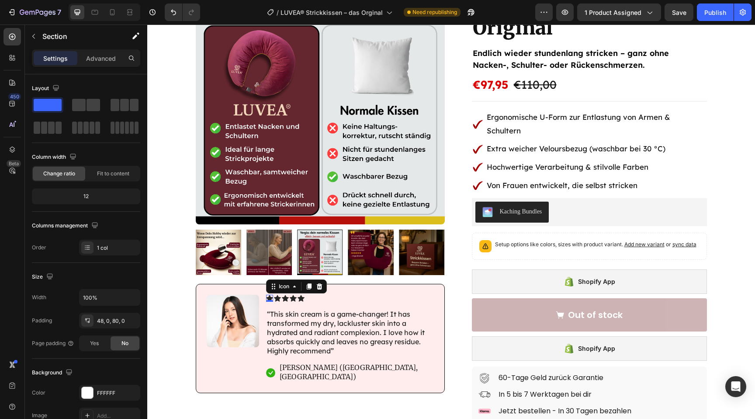
click at [268, 298] on icon at bounding box center [269, 298] width 7 height 7
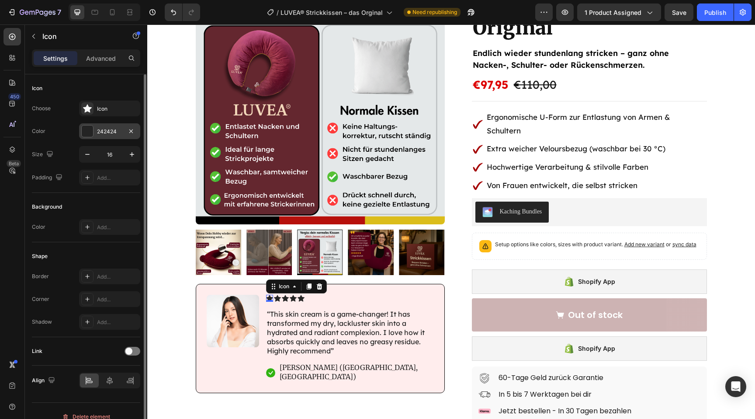
click at [90, 132] on div at bounding box center [87, 130] width 11 height 11
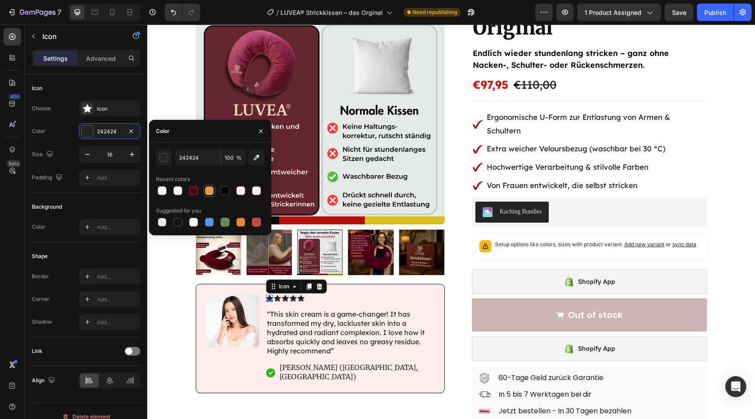
click at [208, 190] on div at bounding box center [209, 190] width 9 height 9
type input "E39F39"
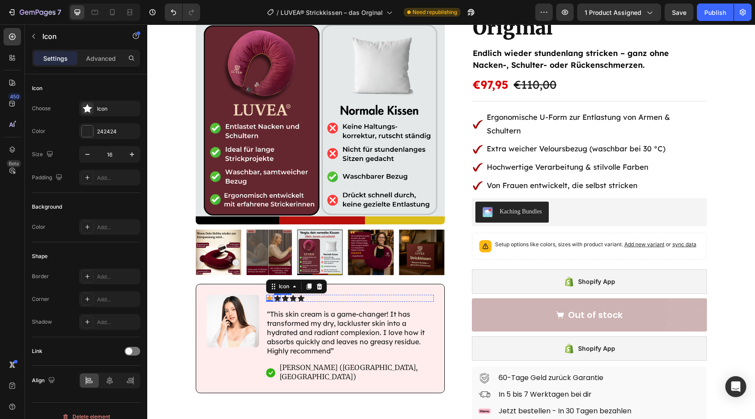
click at [277, 298] on div "Icon" at bounding box center [277, 297] width 7 height 7
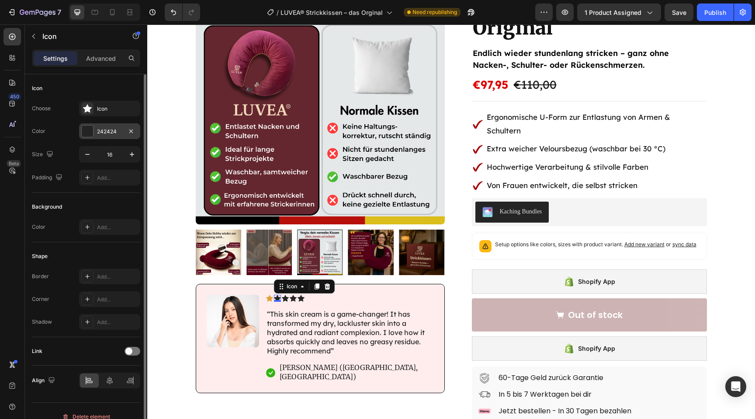
click at [90, 127] on div at bounding box center [87, 130] width 11 height 11
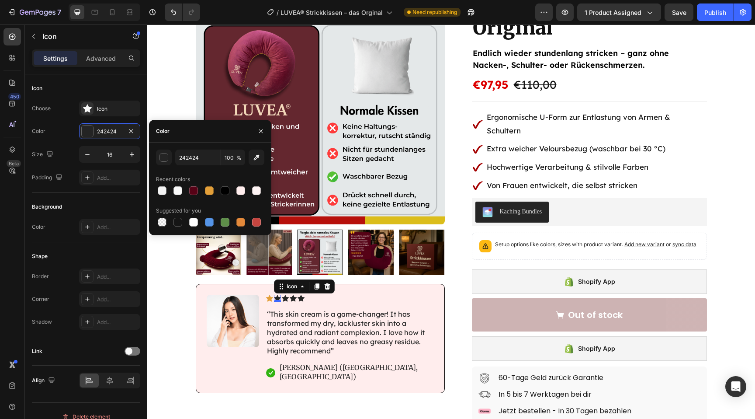
click at [204, 197] on div "242424 100 % Recent colors Suggested for you" at bounding box center [210, 188] width 108 height 79
click at [205, 187] on div at bounding box center [209, 190] width 9 height 9
type input "E39F39"
click at [287, 296] on icon at bounding box center [285, 297] width 7 height 7
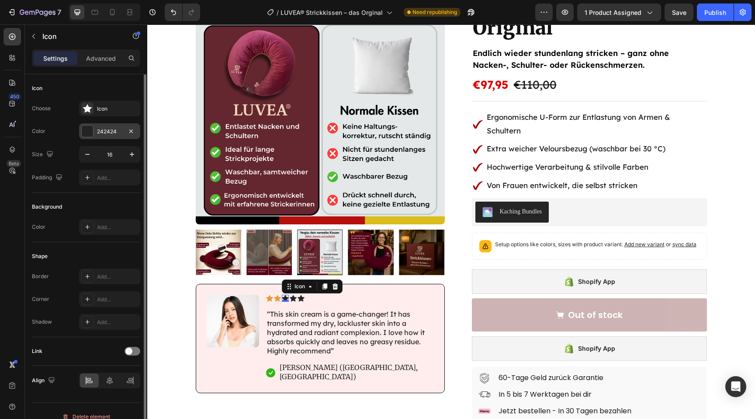
click at [90, 126] on div at bounding box center [87, 130] width 11 height 11
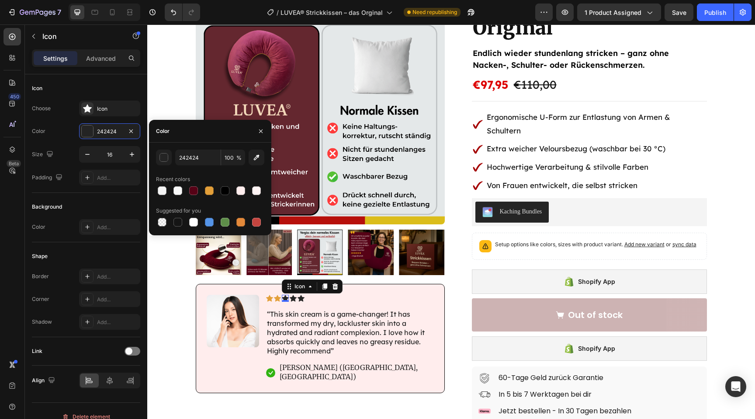
click at [211, 184] on div "Recent colors" at bounding box center [210, 179] width 108 height 14
click at [211, 191] on div at bounding box center [209, 190] width 9 height 9
type input "E39F39"
click at [294, 300] on div "Icon" at bounding box center [293, 297] width 7 height 7
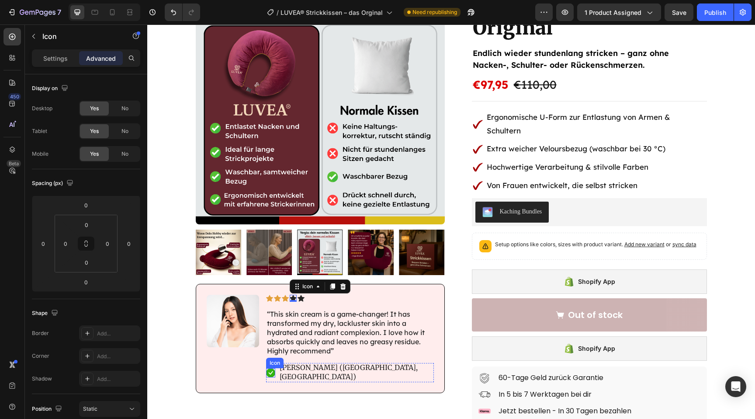
click at [270, 368] on rect at bounding box center [270, 372] width 9 height 9
click at [291, 299] on icon at bounding box center [293, 298] width 7 height 7
click at [58, 57] on p "Settings" at bounding box center [55, 58] width 24 height 9
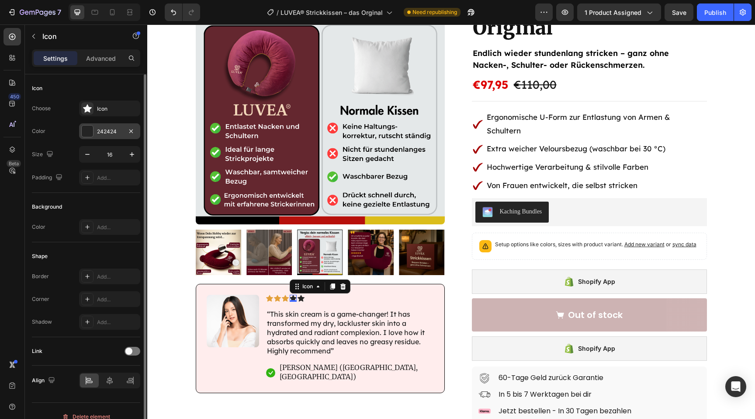
click at [89, 130] on div at bounding box center [87, 130] width 11 height 11
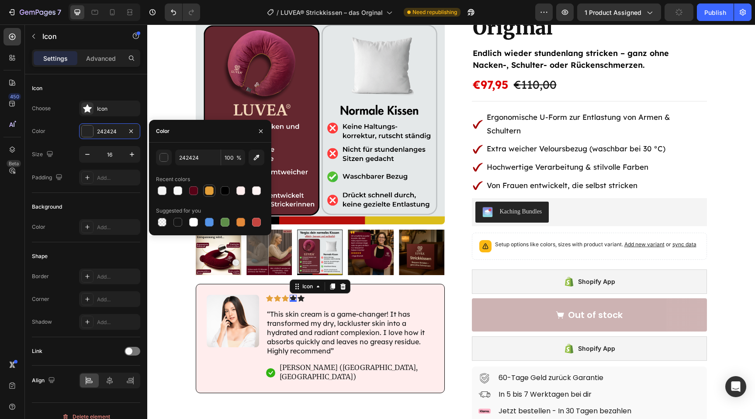
click at [210, 190] on div at bounding box center [209, 190] width 9 height 9
type input "E39F39"
click at [300, 299] on div "Icon" at bounding box center [301, 297] width 7 height 7
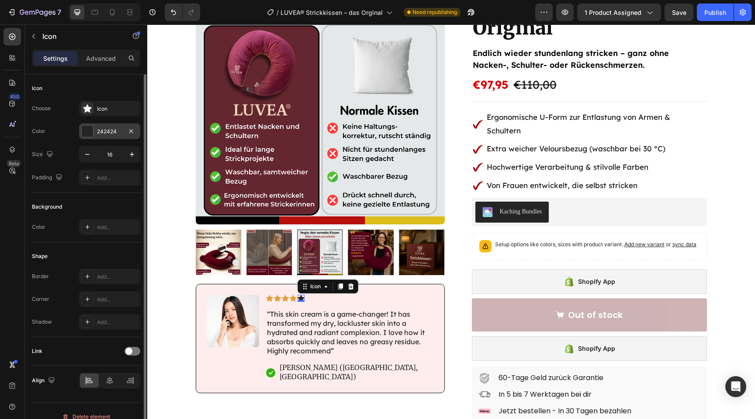
click at [97, 124] on div "242424" at bounding box center [109, 131] width 61 height 16
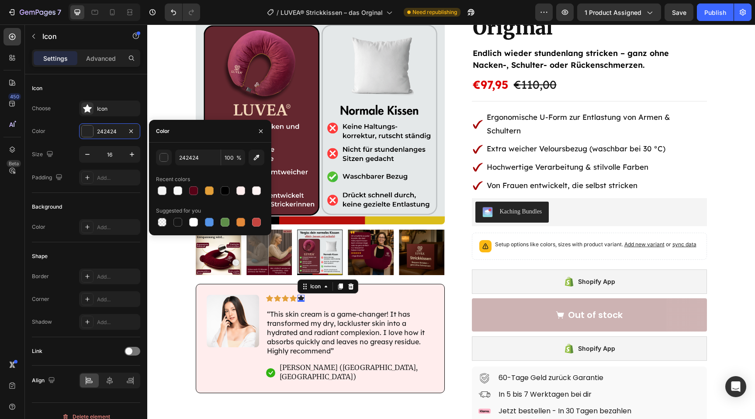
click at [207, 197] on div "242424 100 % Recent colors Suggested for you" at bounding box center [210, 188] width 108 height 79
click at [209, 192] on div at bounding box center [209, 190] width 9 height 9
type input "E39F39"
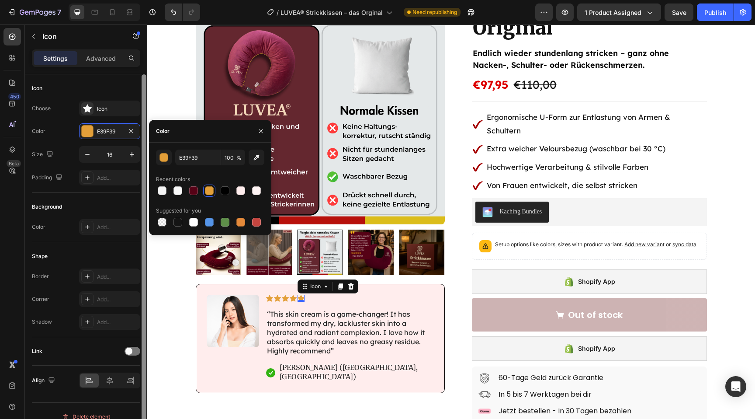
scroll to position [11, 0]
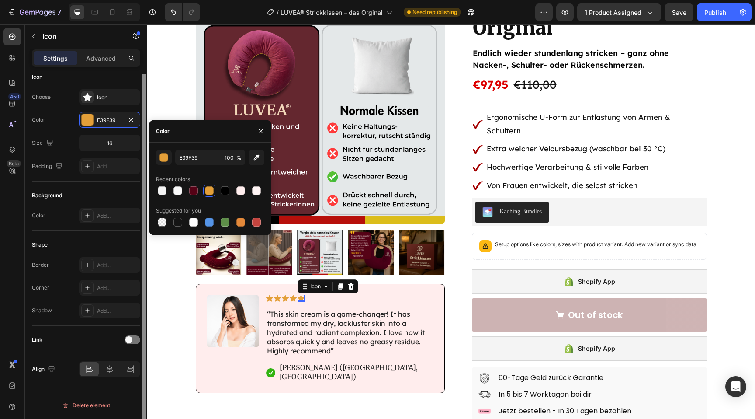
click at [142, 308] on div at bounding box center [144, 247] width 7 height 369
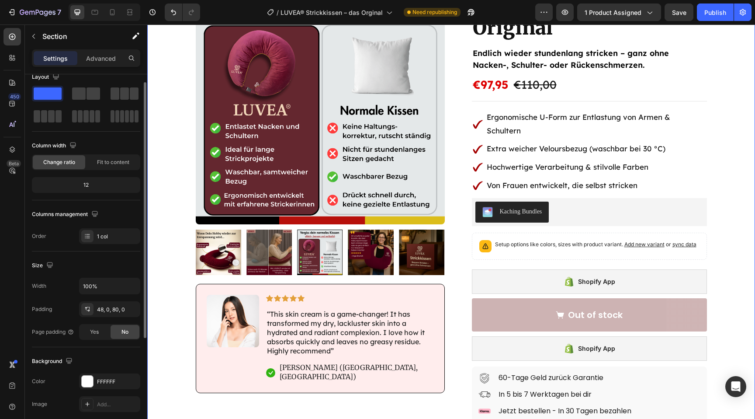
click at [159, 308] on div "Product Images Image Icon Icon Icon Icon Icon Icon List “This skin cream is a g…" at bounding box center [451, 308] width 608 height 667
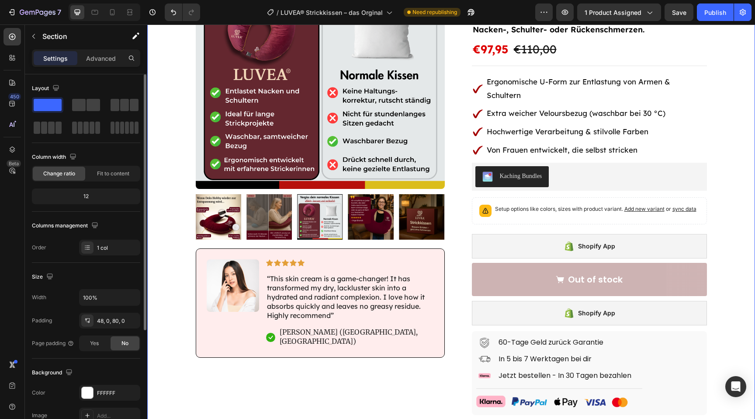
scroll to position [127, 0]
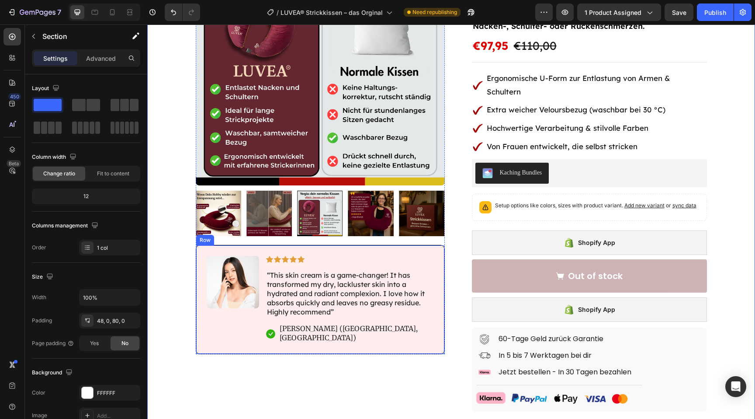
click at [202, 332] on div "Image Icon Icon Icon Icon Icon Icon List “This skin cream is a game-changer! It…" at bounding box center [320, 299] width 249 height 109
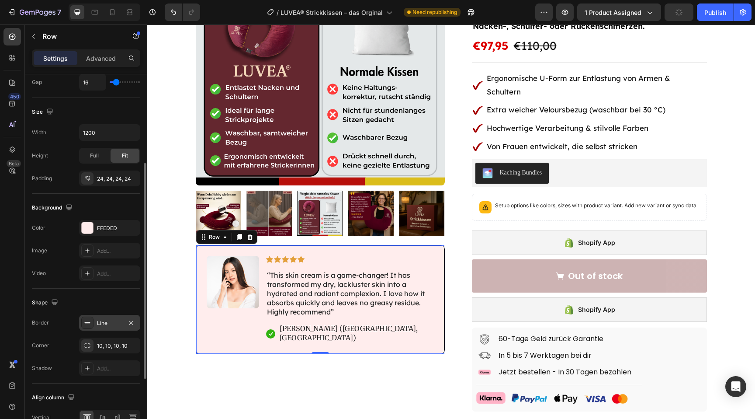
scroll to position [204, 0]
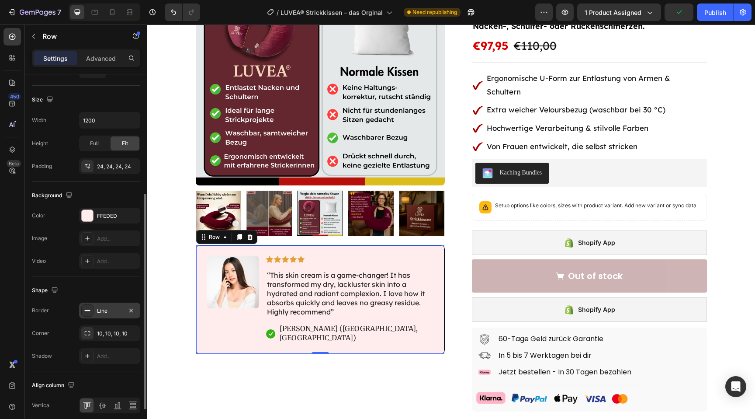
click at [109, 313] on div "Line" at bounding box center [109, 311] width 25 height 8
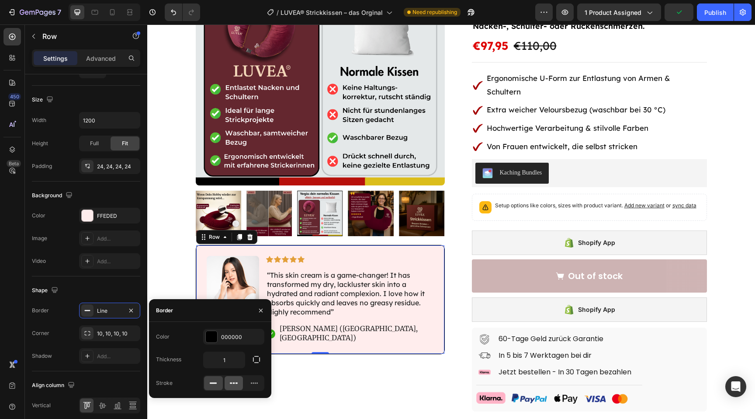
click at [232, 383] on icon at bounding box center [233, 382] width 9 height 9
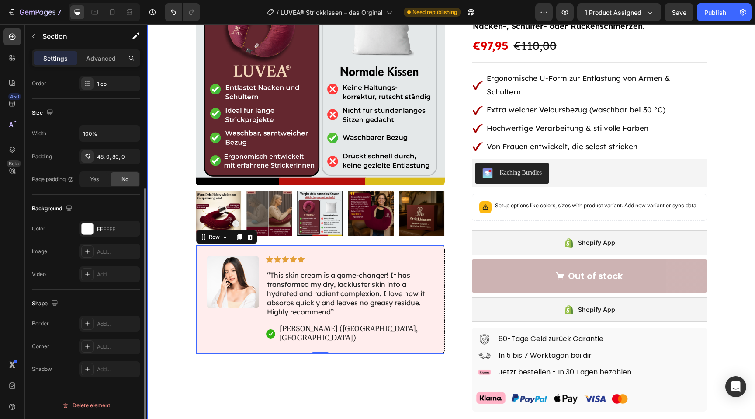
click at [152, 250] on div "Product Images Image Icon Icon Icon Icon Icon Icon List “This skin cream is a g…" at bounding box center [451, 269] width 608 height 667
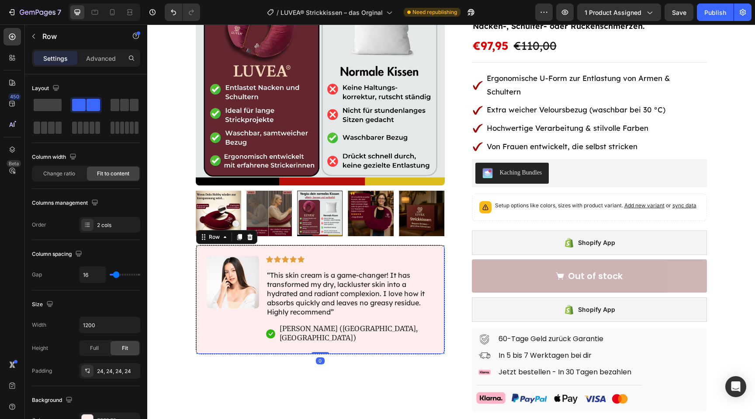
click at [215, 331] on div "Image" at bounding box center [233, 299] width 52 height 87
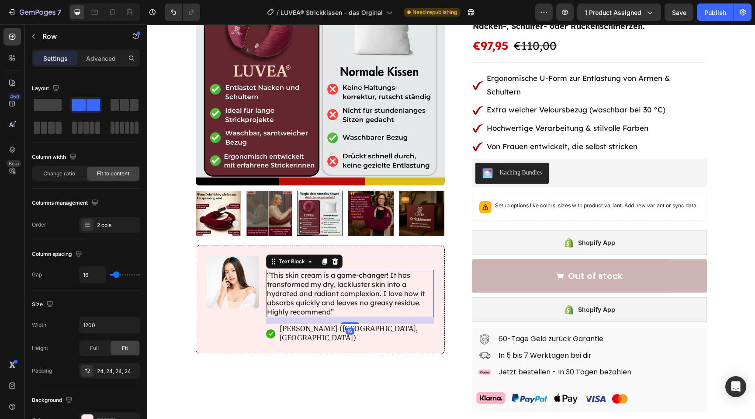
click at [344, 282] on p "“This skin cream is a game-changer! It has transformed my dry, lackluster skin …" at bounding box center [350, 292] width 166 height 45
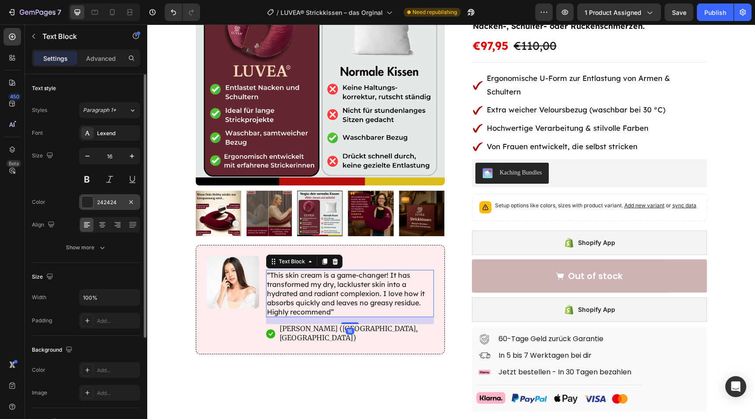
click at [89, 198] on div at bounding box center [87, 201] width 11 height 11
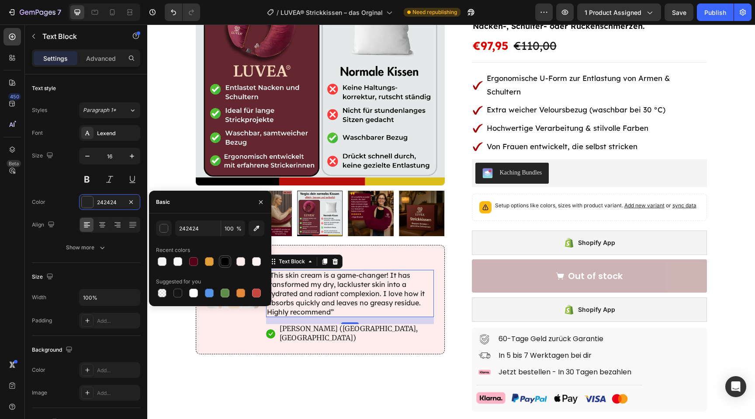
click at [225, 263] on div at bounding box center [225, 261] width 9 height 9
type input "000000"
click at [216, 374] on div "Product Images Image Icon Icon Icon Icon Icon Icon List “This skin cream is a g…" at bounding box center [320, 269] width 249 height 667
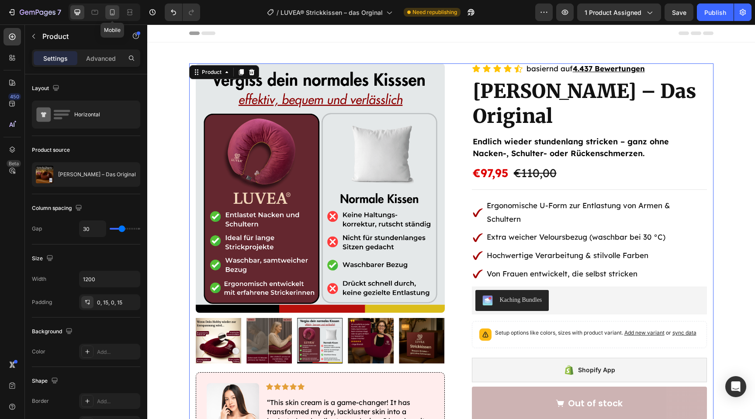
click at [111, 6] on div at bounding box center [112, 12] width 14 height 14
type input "0"
type input "100%"
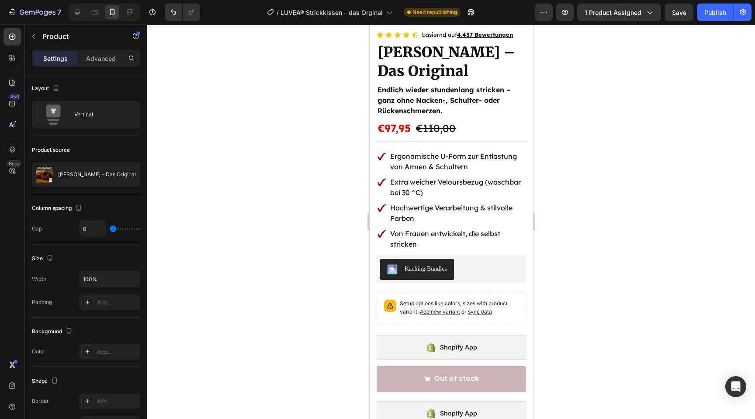
scroll to position [130, 0]
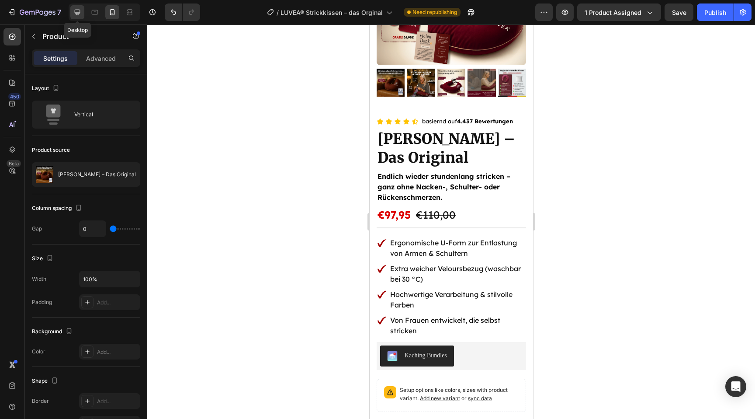
click at [79, 12] on icon at bounding box center [78, 13] width 6 height 6
type input "30"
type input "1200"
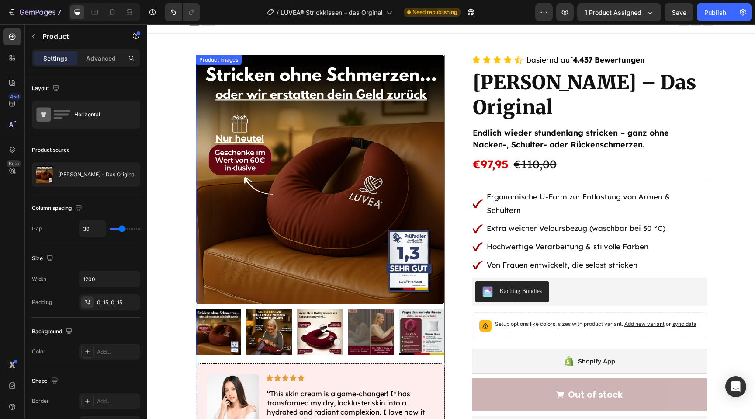
scroll to position [8, 0]
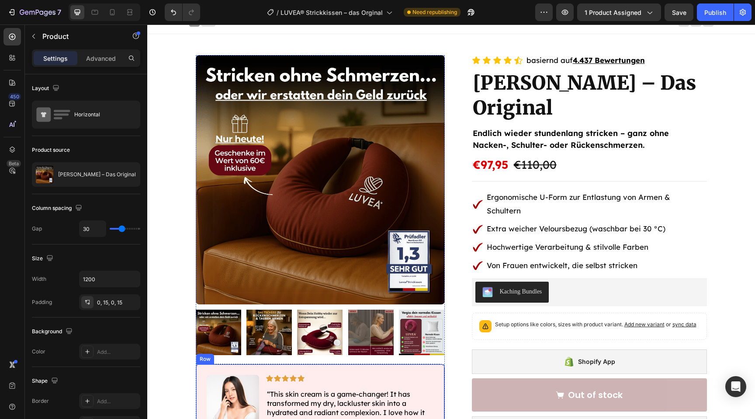
click at [210, 367] on div "Image Icon Icon Icon Icon Icon Icon List “This skin cream is a game-changer! It…" at bounding box center [320, 418] width 249 height 109
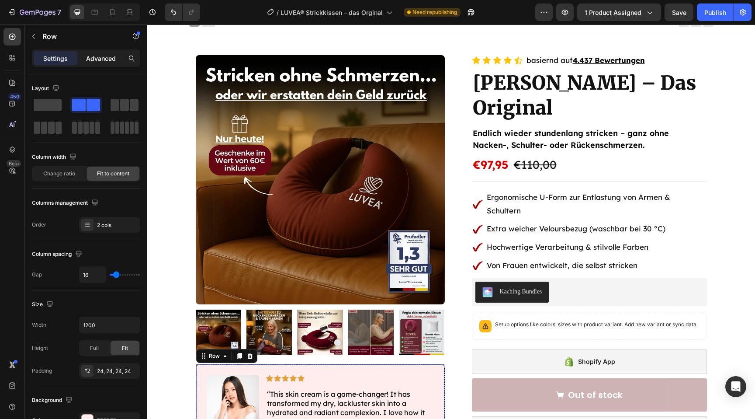
click at [102, 61] on p "Advanced" at bounding box center [101, 58] width 30 height 9
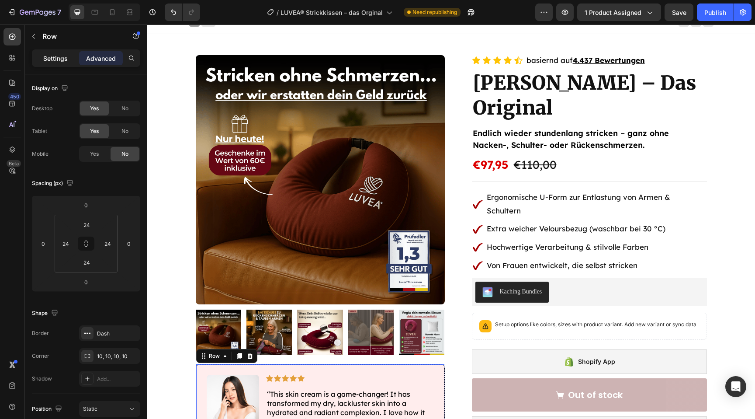
click at [59, 56] on p "Settings" at bounding box center [55, 58] width 24 height 9
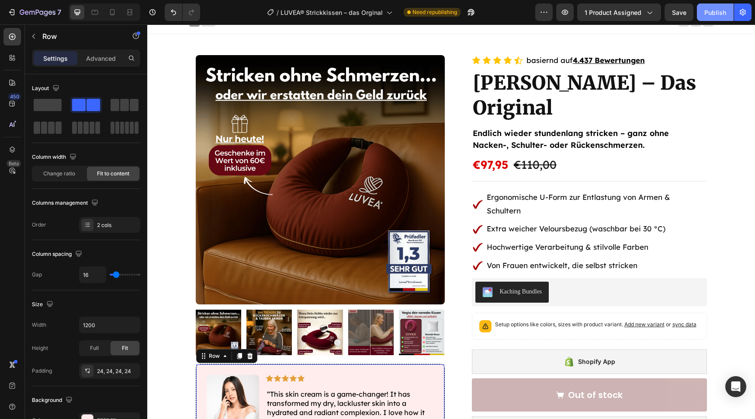
click at [724, 12] on div "Publish" at bounding box center [715, 12] width 22 height 9
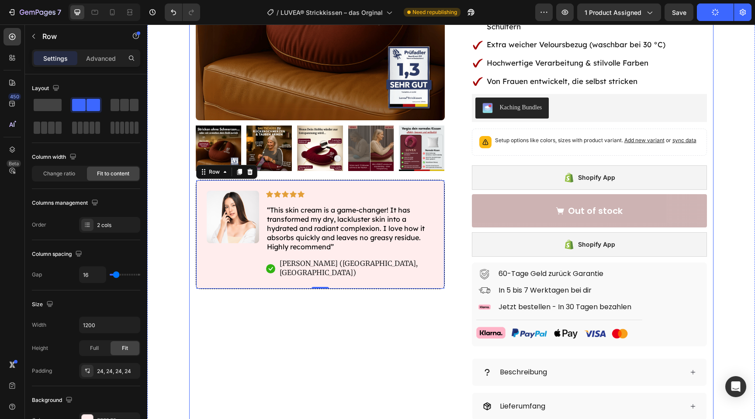
scroll to position [198, 0]
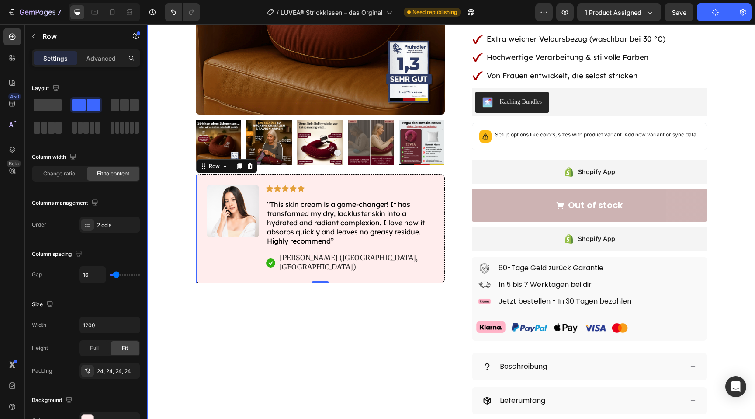
click at [170, 284] on div "Product Images Image Icon Icon Icon Icon Icon Icon List “This skin cream is a g…" at bounding box center [451, 198] width 608 height 667
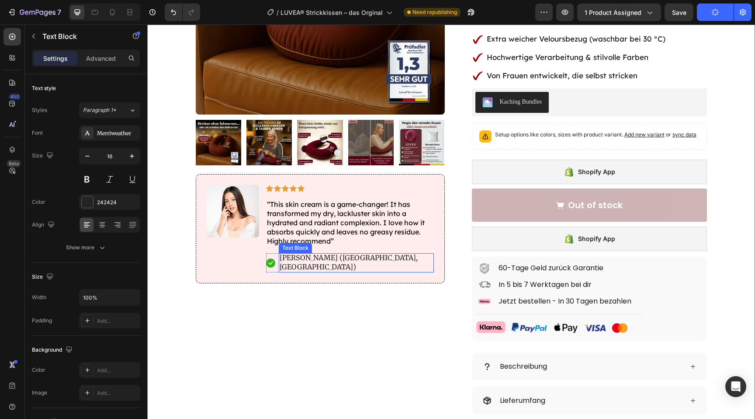
click at [287, 258] on p "[PERSON_NAME] ([GEOGRAPHIC_DATA], [GEOGRAPHIC_DATA])" at bounding box center [356, 262] width 153 height 18
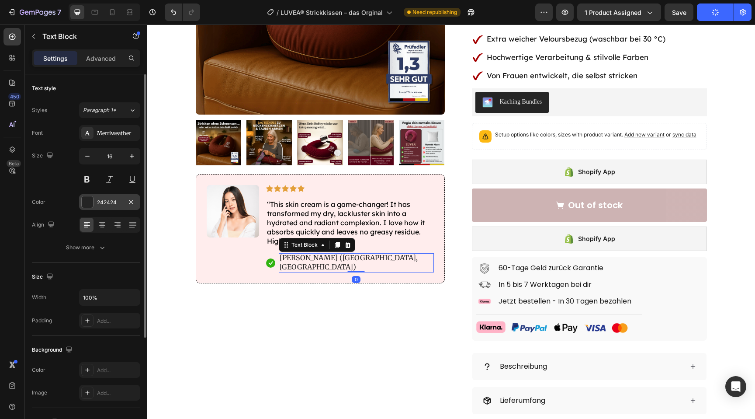
click at [85, 201] on div at bounding box center [87, 201] width 11 height 11
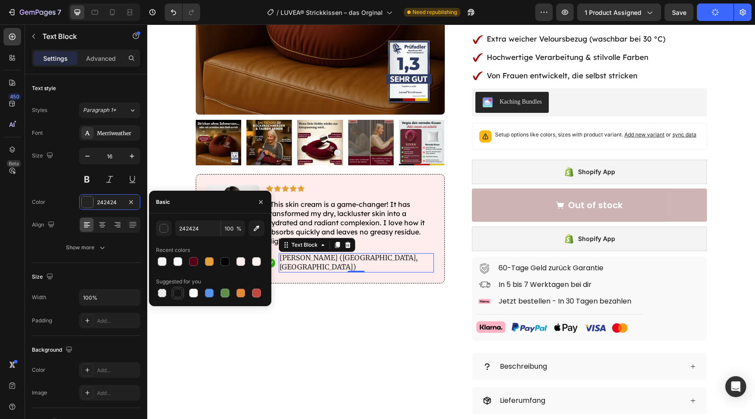
click at [179, 289] on div at bounding box center [177, 292] width 9 height 9
type input "151515"
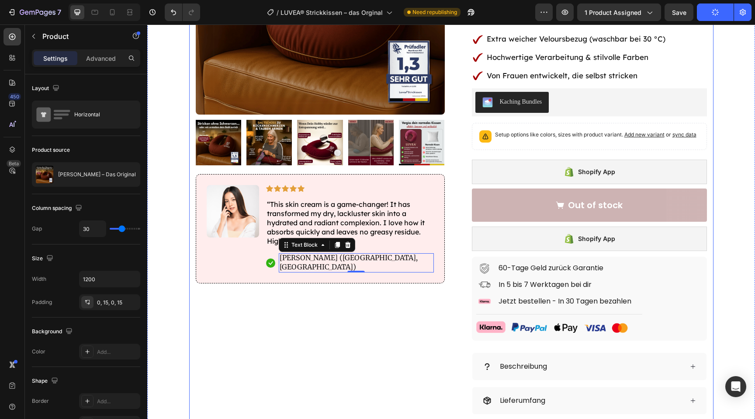
click at [279, 329] on div "Product Images Image Icon Icon Icon Icon Icon Icon List “This skin cream is a g…" at bounding box center [320, 198] width 249 height 667
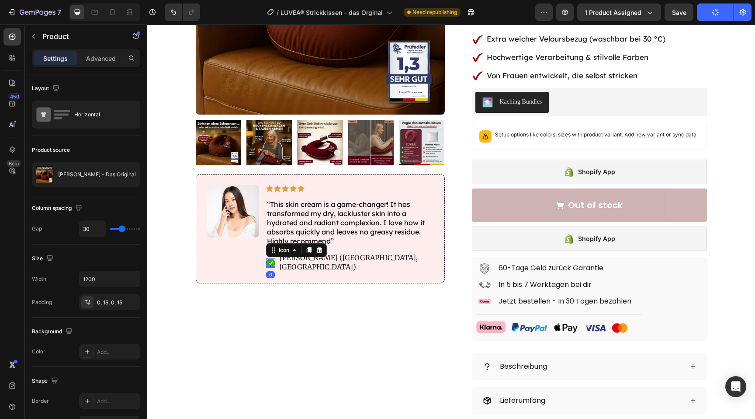
click at [267, 258] on rect at bounding box center [270, 262] width 9 height 9
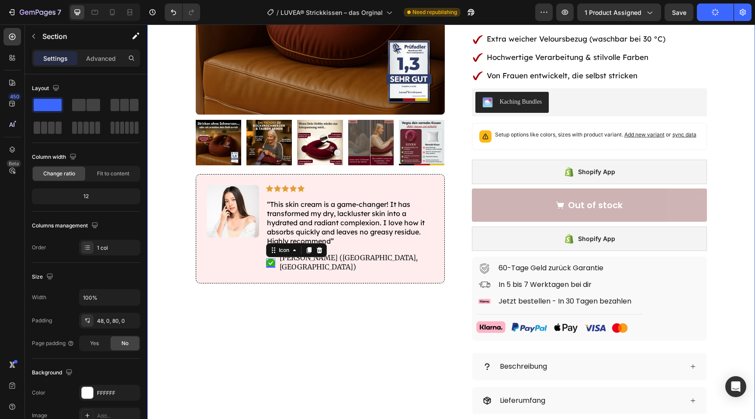
click at [179, 303] on div "Product Images Image Icon Icon Icon Icon Icon Icon List “This skin cream is a g…" at bounding box center [451, 198] width 608 height 667
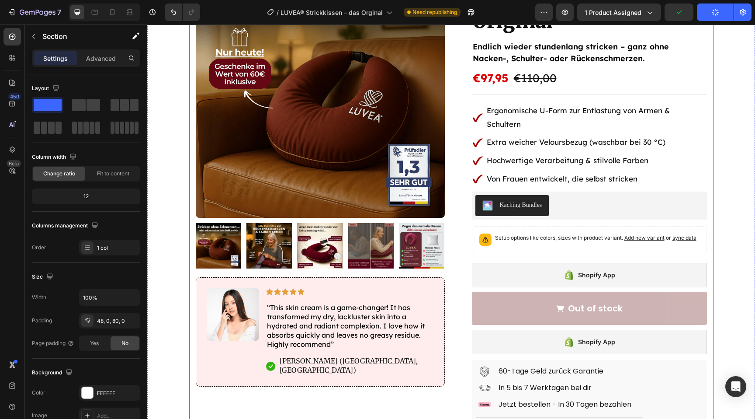
scroll to position [109, 0]
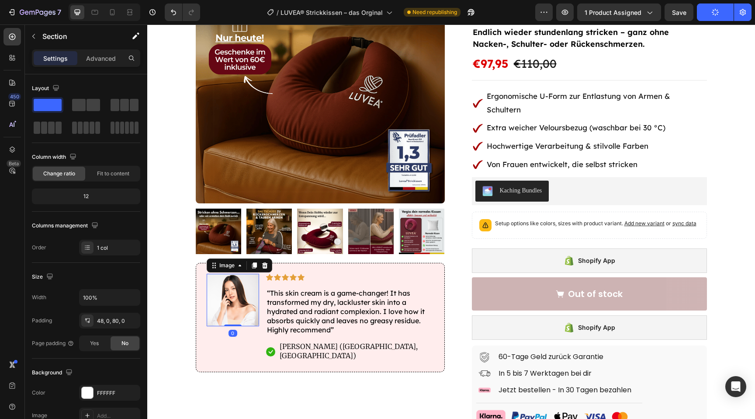
click at [237, 304] on img at bounding box center [233, 300] width 52 height 52
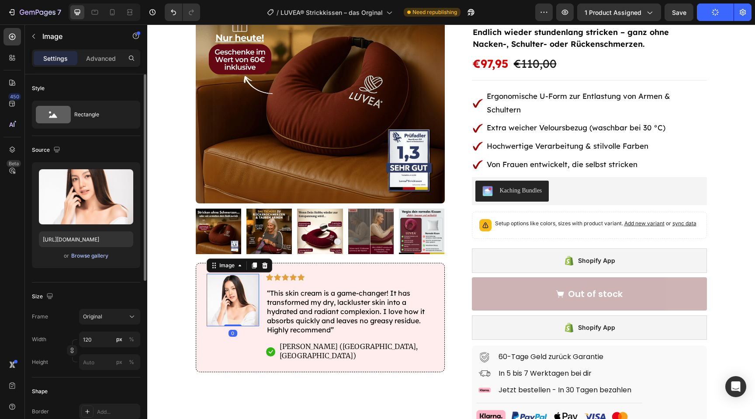
click at [95, 256] on div "Browse gallery" at bounding box center [89, 256] width 37 height 8
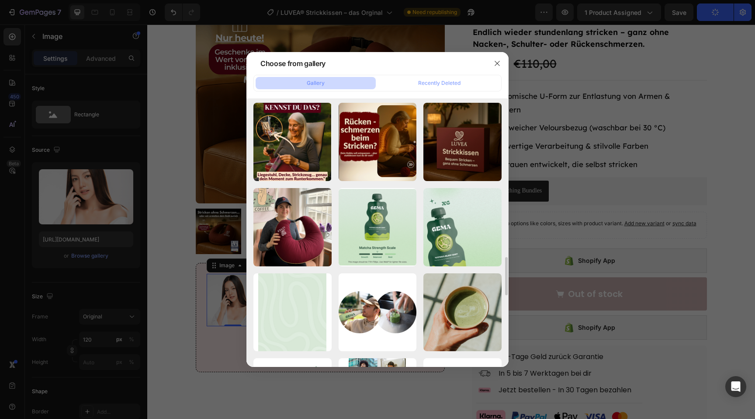
scroll to position [931, 0]
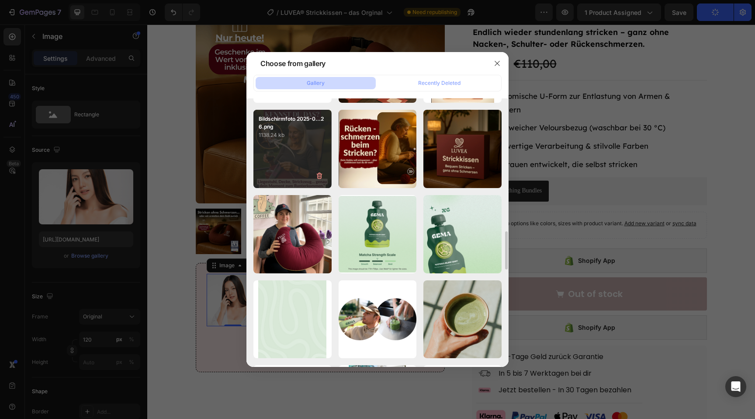
click at [304, 155] on div "Bildschirmfoto 2025-0...26.png 1138.24 kb" at bounding box center [292, 149] width 78 height 78
type input "https://cdn.shopify.com/s/files/1/0977/2967/5613/files/gempages_580464914561237…"
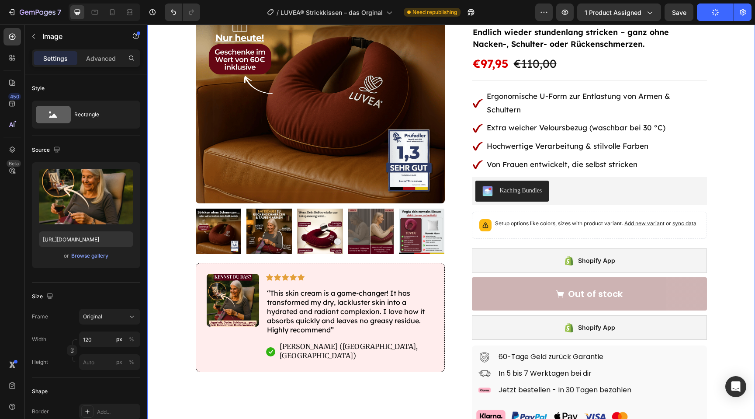
click at [173, 290] on div "Product Images Image Icon Icon Icon Icon Icon Icon List “This skin cream is a g…" at bounding box center [451, 287] width 608 height 667
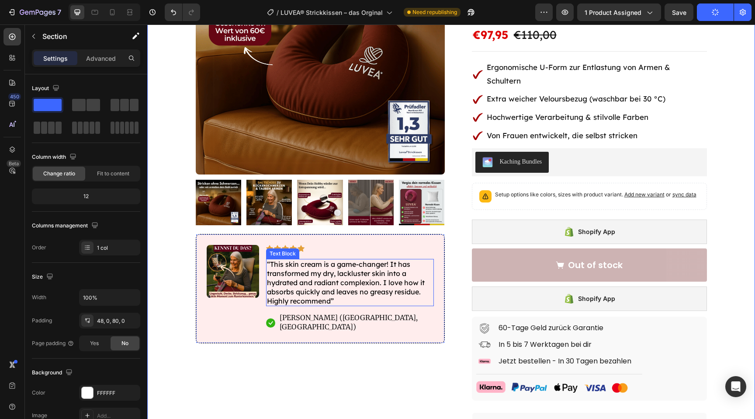
scroll to position [155, 0]
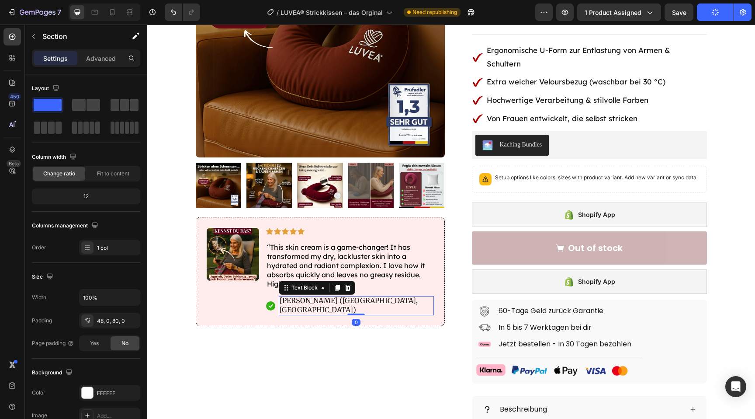
click at [339, 302] on p "[PERSON_NAME] ([GEOGRAPHIC_DATA], [GEOGRAPHIC_DATA])" at bounding box center [356, 305] width 153 height 18
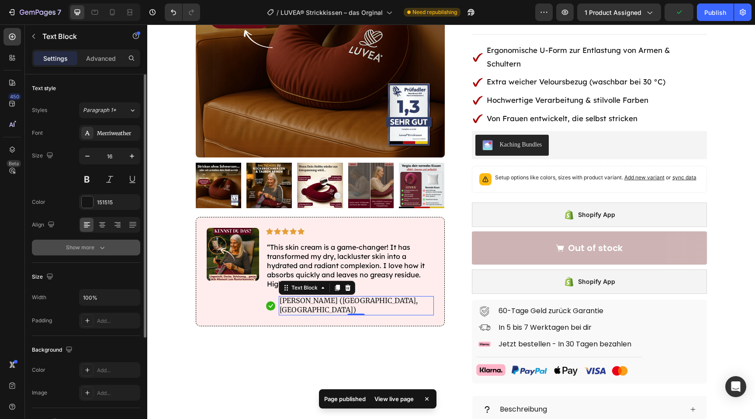
click at [93, 249] on div "Show more" at bounding box center [86, 247] width 41 height 9
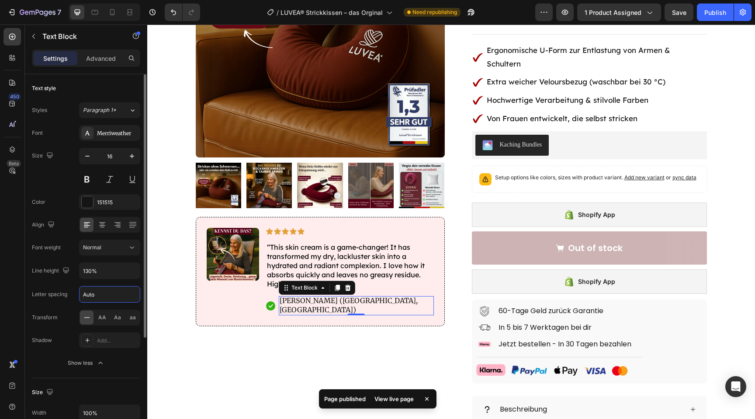
click at [114, 293] on input "Auto" at bounding box center [110, 294] width 60 height 16
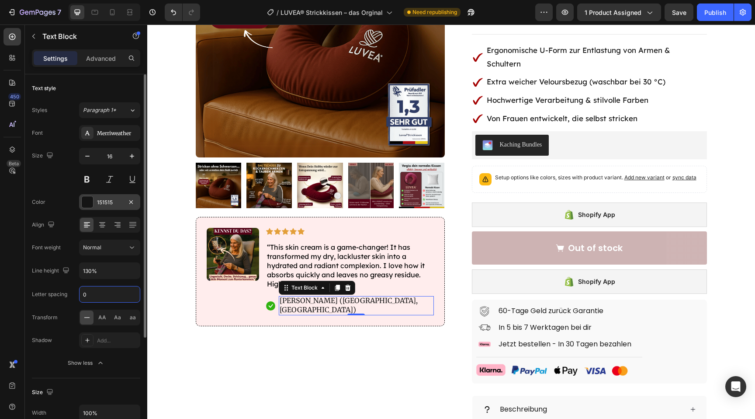
type input "0"
click at [90, 204] on div at bounding box center [87, 201] width 11 height 11
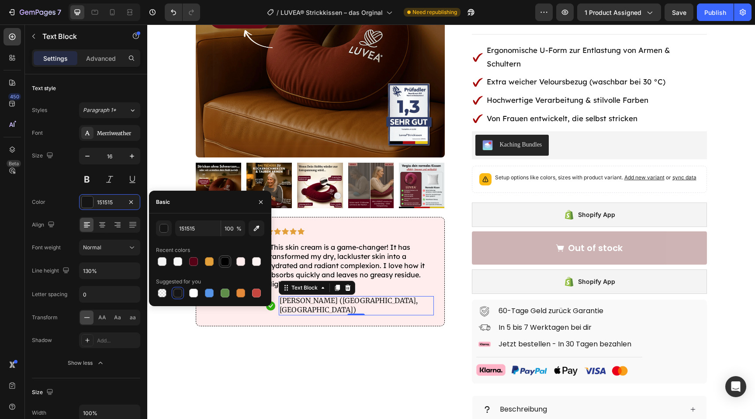
click at [221, 260] on div at bounding box center [225, 261] width 9 height 9
type input "000000"
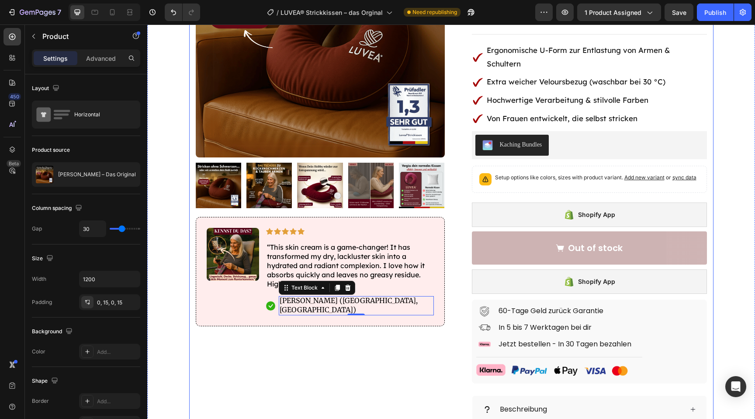
click at [221, 354] on div "Product Images Image Icon Icon Icon Icon Icon Icon List “This skin cream is a g…" at bounding box center [320, 241] width 249 height 667
click at [720, 6] on button "Publish" at bounding box center [715, 11] width 37 height 17
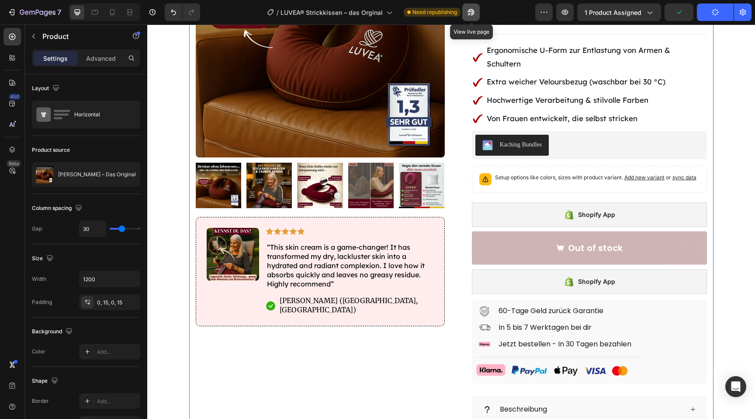
click at [471, 14] on icon "button" at bounding box center [471, 12] width 9 height 9
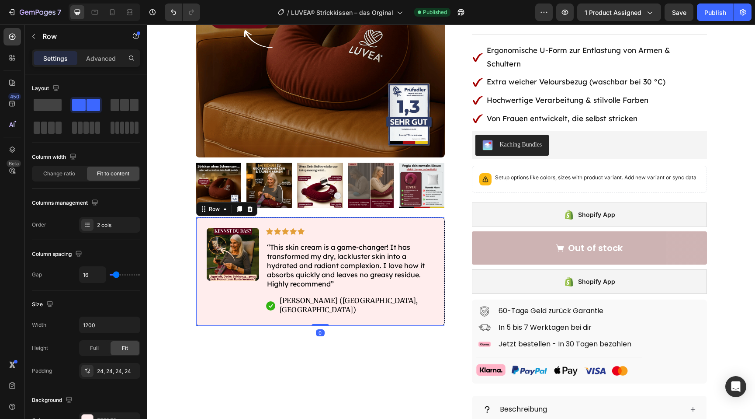
click at [201, 225] on div "Image Icon Icon Icon Icon Icon Icon List “This skin cream is a game-changer! It…" at bounding box center [320, 271] width 249 height 109
click at [241, 391] on div "Product Images Image Icon Icon Icon Icon Icon Icon List “This skin cream is a g…" at bounding box center [320, 241] width 249 height 667
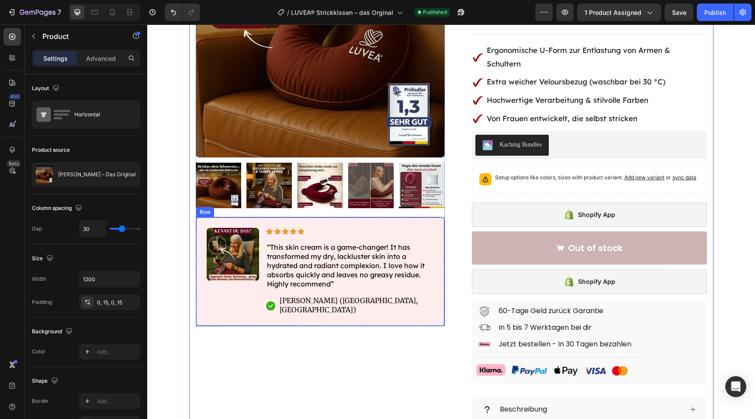
click at [223, 298] on div "Image" at bounding box center [233, 271] width 52 height 87
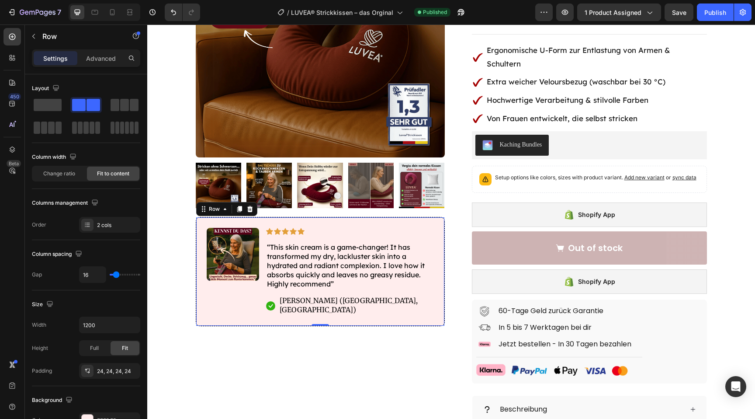
click at [241, 302] on div "Image" at bounding box center [233, 271] width 52 height 87
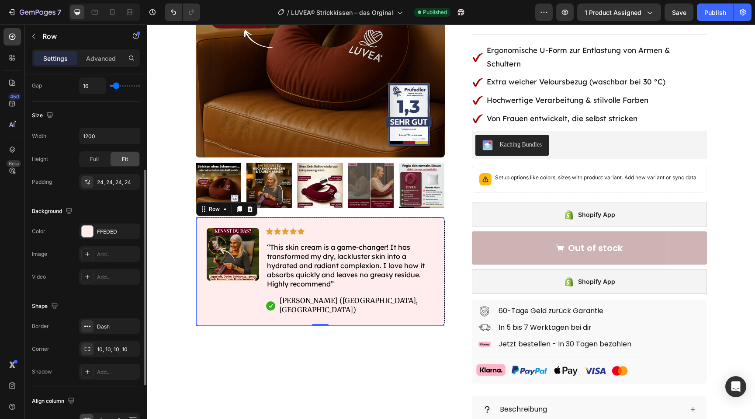
scroll to position [198, 0]
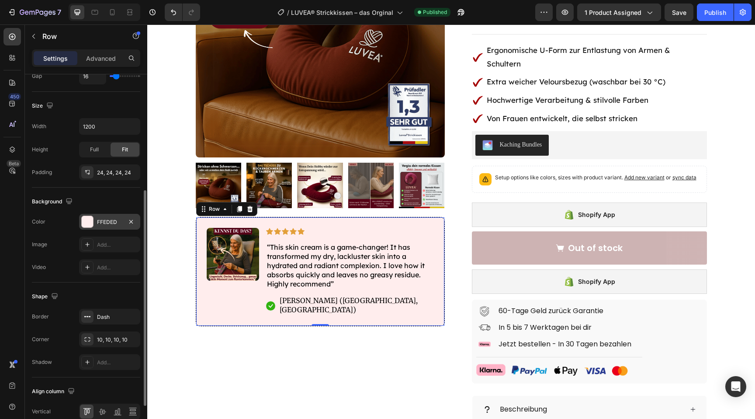
click at [89, 222] on div at bounding box center [87, 221] width 11 height 11
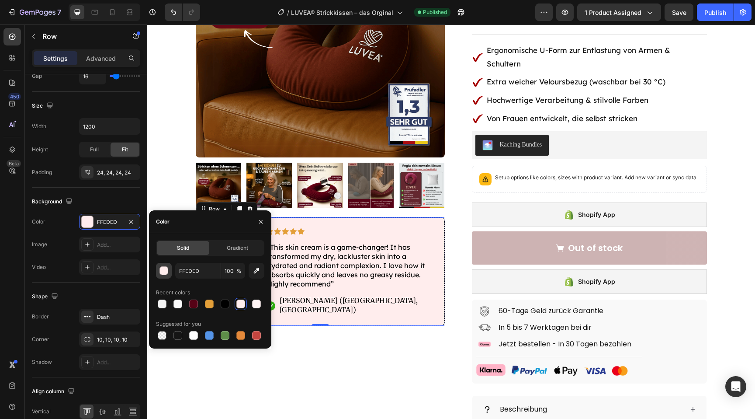
click at [166, 271] on div "button" at bounding box center [164, 271] width 9 height 9
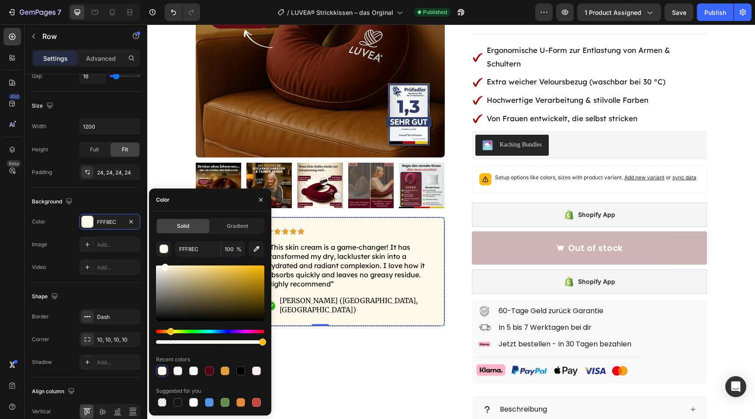
type input "FFFAEC"
drag, startPoint x: 158, startPoint y: 332, endPoint x: 170, endPoint y: 333, distance: 11.4
click at [170, 333] on div "Hue" at bounding box center [170, 331] width 7 height 7
click at [339, 349] on div "Product Images Image Icon Icon Icon Icon Icon Icon List “This skin cream is a g…" at bounding box center [320, 241] width 249 height 667
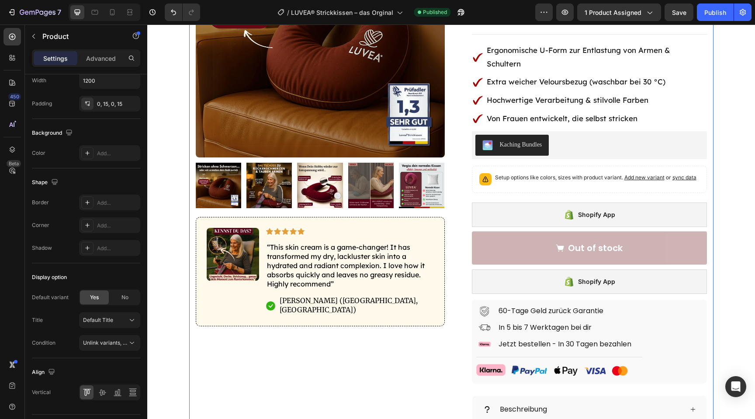
scroll to position [0, 0]
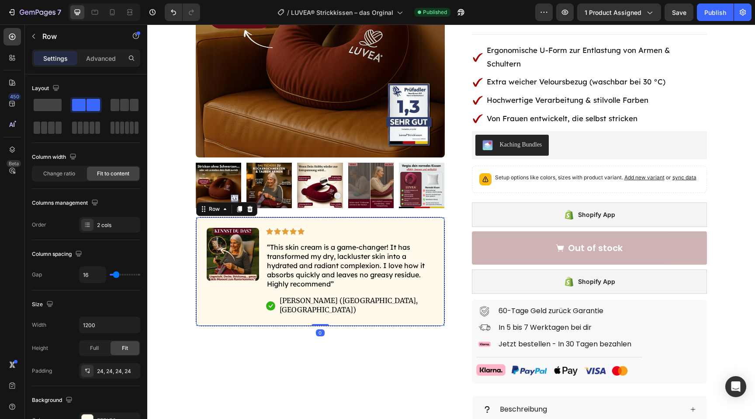
click at [239, 298] on div "Image" at bounding box center [233, 271] width 52 height 87
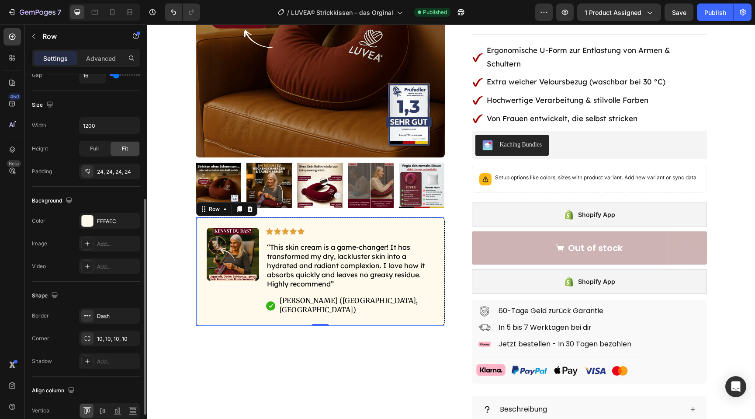
scroll to position [205, 0]
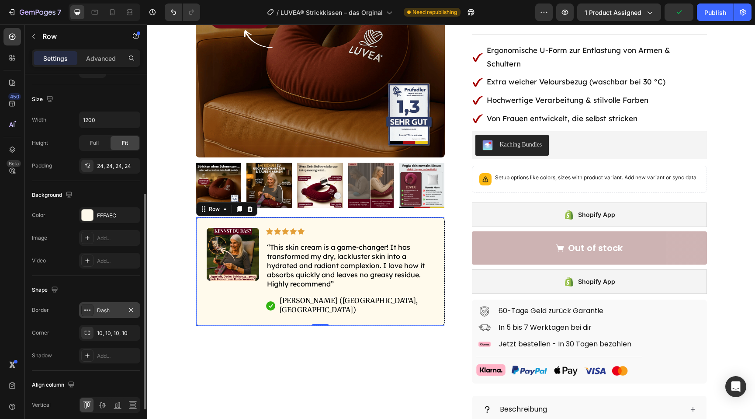
click at [115, 313] on div "Dash" at bounding box center [109, 310] width 25 height 8
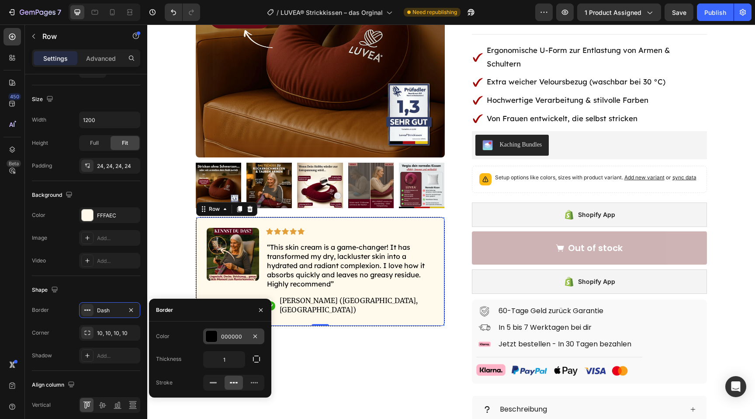
click at [210, 336] on div at bounding box center [211, 335] width 11 height 11
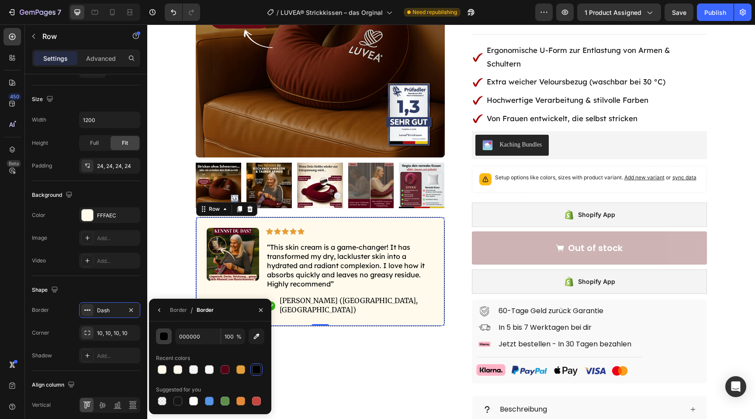
click at [164, 333] on div "button" at bounding box center [164, 336] width 9 height 9
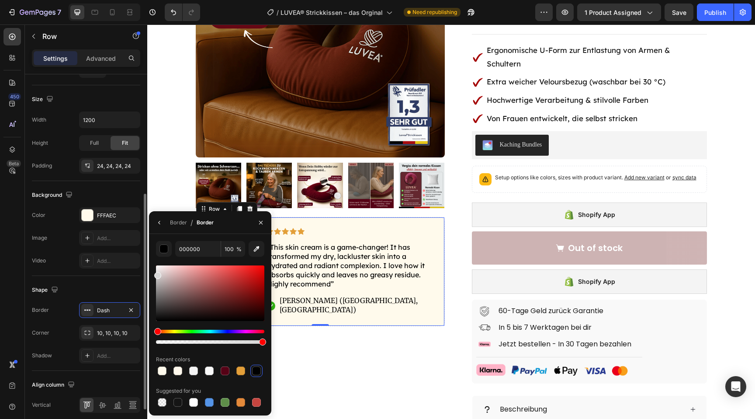
drag, startPoint x: 179, startPoint y: 307, endPoint x: 126, endPoint y: 274, distance: 63.0
click at [126, 274] on div "450 Beta Sections(18) Elements(84) Section Element Hero Section Product Detail …" at bounding box center [73, 221] width 147 height 394
type input "D8D8D8"
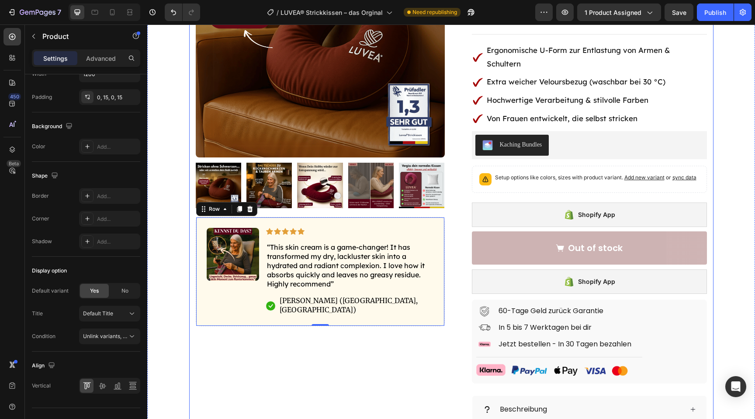
click at [330, 362] on div "Product Images Image Icon Icon Icon Icon Icon Icon List “This skin cream is a g…" at bounding box center [320, 241] width 249 height 667
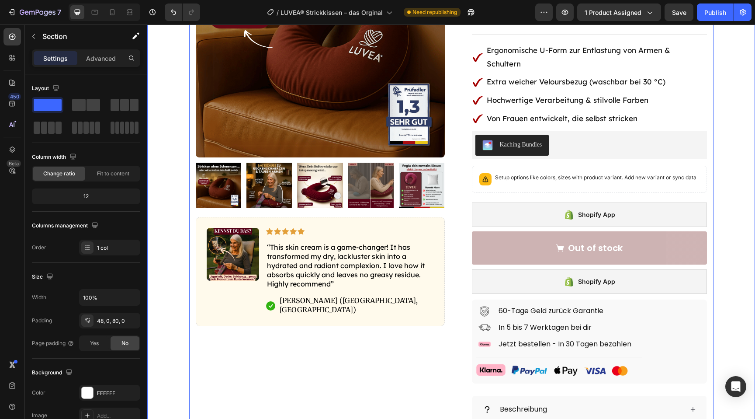
click at [173, 353] on div "Product Images Image Icon Icon Icon Icon Icon Icon List “This skin cream is a g…" at bounding box center [451, 241] width 608 height 667
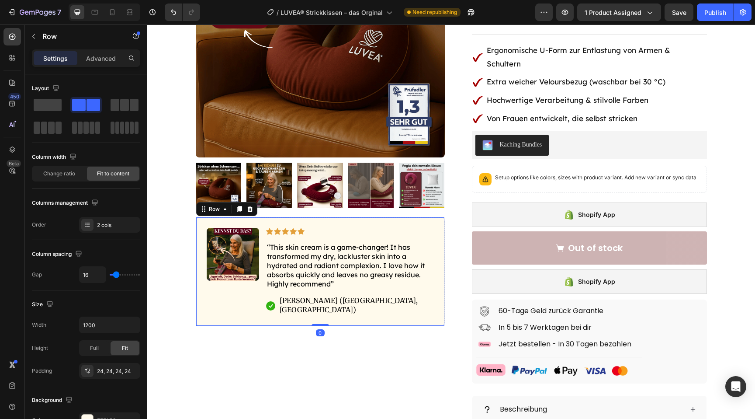
click at [249, 301] on div "Image" at bounding box center [233, 271] width 52 height 87
click at [263, 290] on div "Image Icon Icon Icon Icon Icon Icon List “This skin cream is a game-changer! It…" at bounding box center [320, 271] width 249 height 109
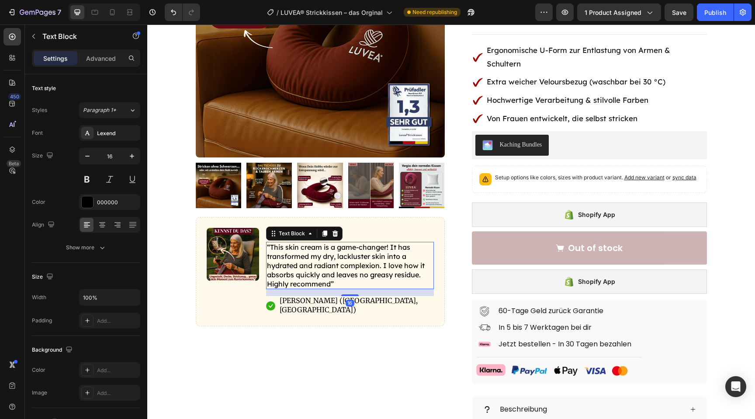
click at [294, 280] on p "“This skin cream is a game-changer! It has transformed my dry, lackluster skin …" at bounding box center [350, 264] width 166 height 45
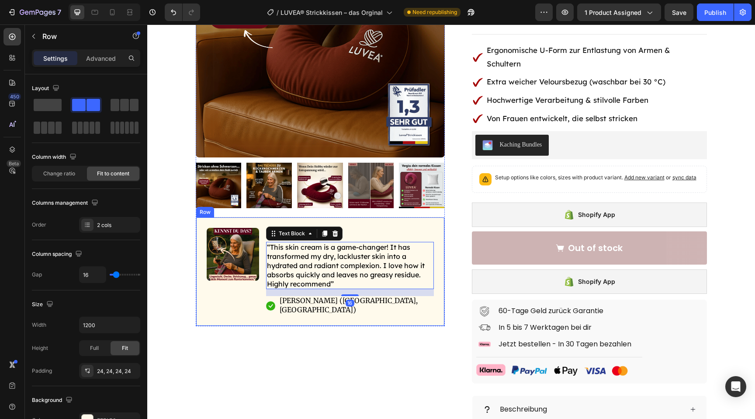
click at [262, 263] on div "Image Icon Icon Icon Icon Icon Icon List “This skin cream is a game-changer! It…" at bounding box center [320, 271] width 249 height 109
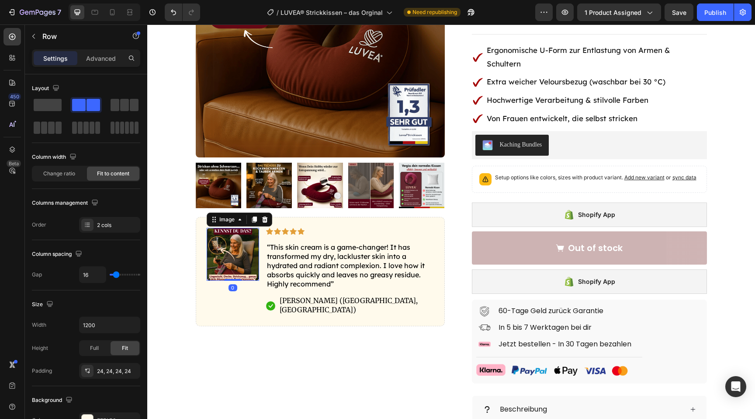
click at [250, 261] on img at bounding box center [233, 254] width 52 height 52
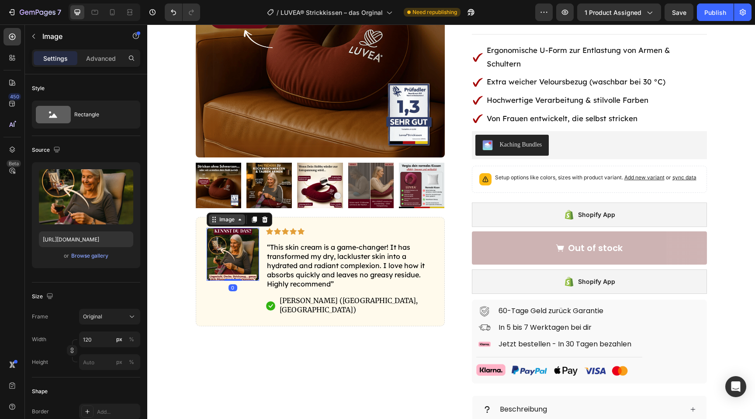
click at [234, 222] on div "Image" at bounding box center [227, 219] width 19 height 8
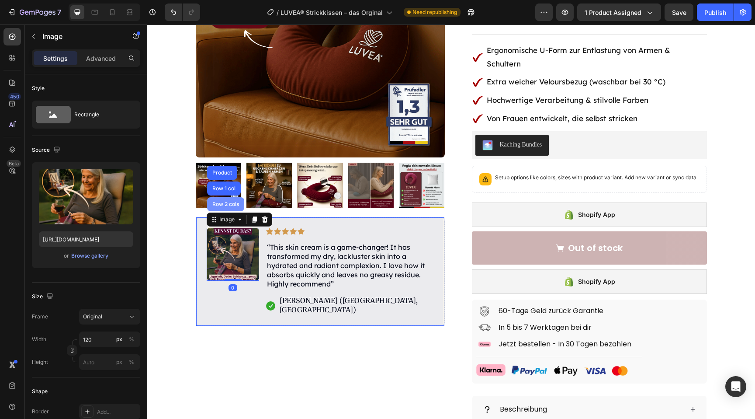
click at [233, 206] on div "Row 2 cols" at bounding box center [226, 203] width 30 height 5
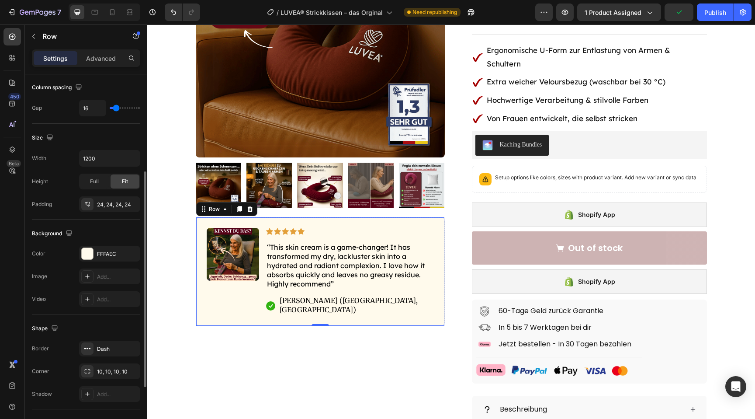
scroll to position [263, 0]
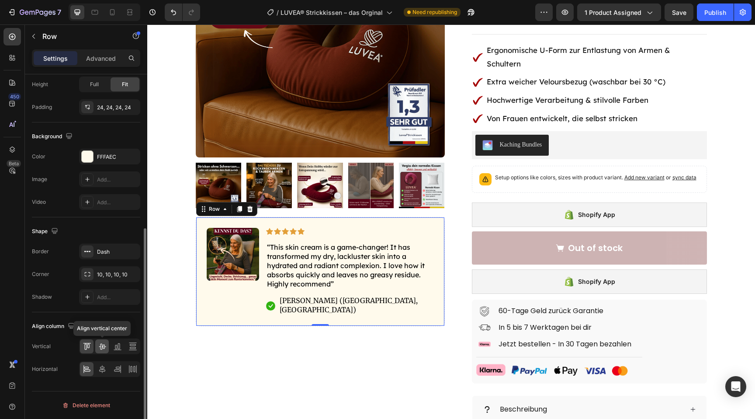
click at [100, 345] on icon at bounding box center [102, 346] width 9 height 9
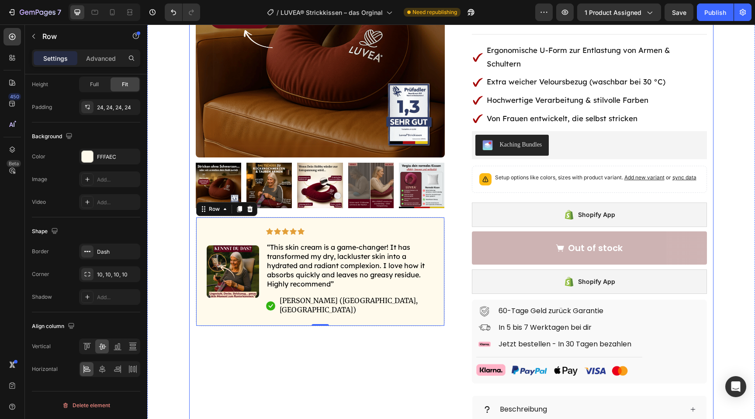
click at [215, 363] on div "Product Images Image Icon Icon Icon Icon Icon Icon List “This skin cream is a g…" at bounding box center [320, 241] width 249 height 667
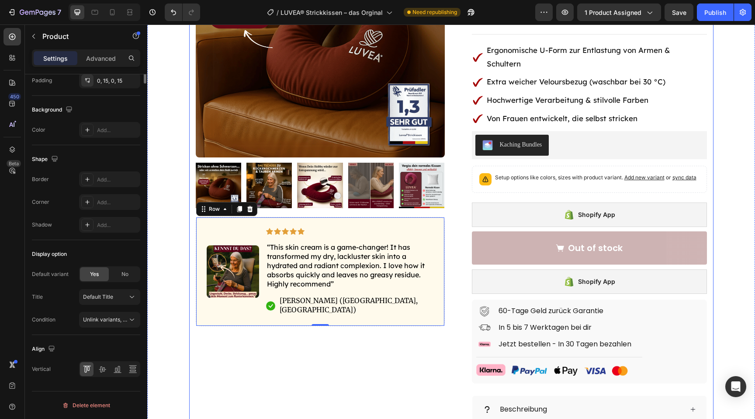
scroll to position [0, 0]
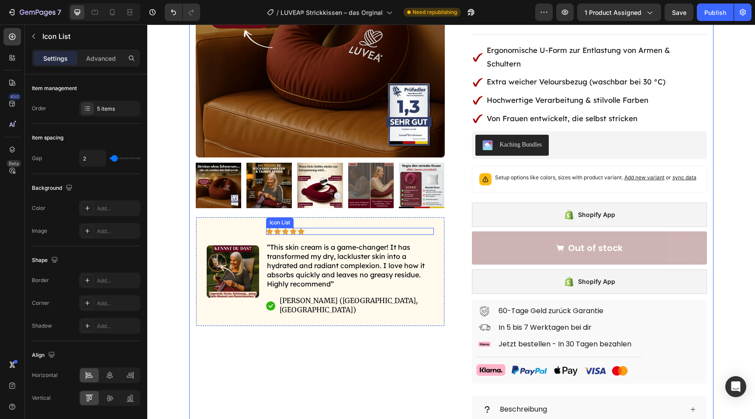
click at [322, 231] on div "Icon Icon Icon Icon Icon" at bounding box center [350, 231] width 168 height 7
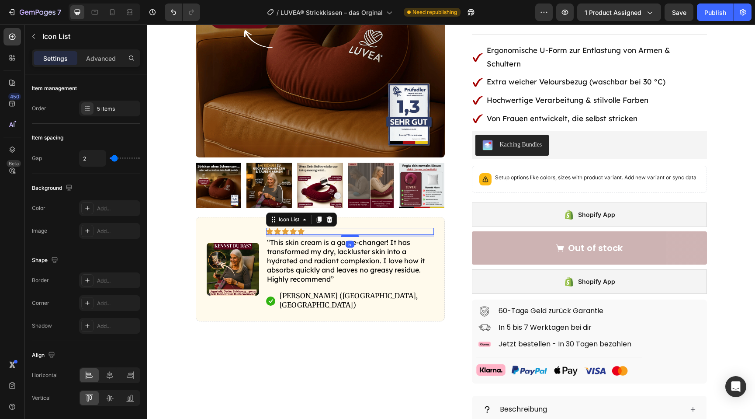
drag, startPoint x: 350, startPoint y: 240, endPoint x: 349, endPoint y: 235, distance: 4.9
click at [349, 235] on div at bounding box center [349, 235] width 17 height 3
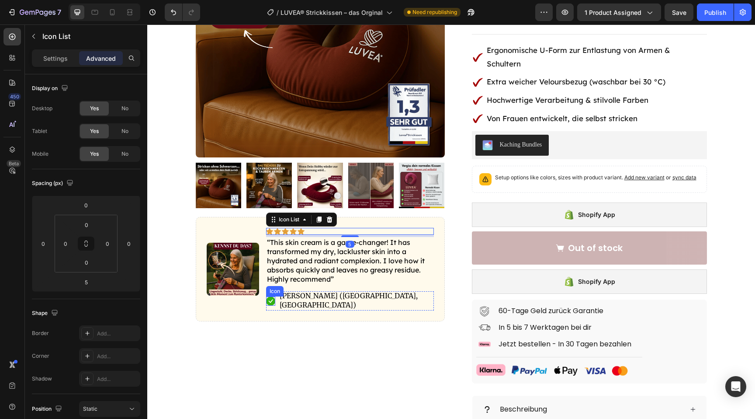
click at [268, 300] on div "Icon" at bounding box center [270, 300] width 9 height 9
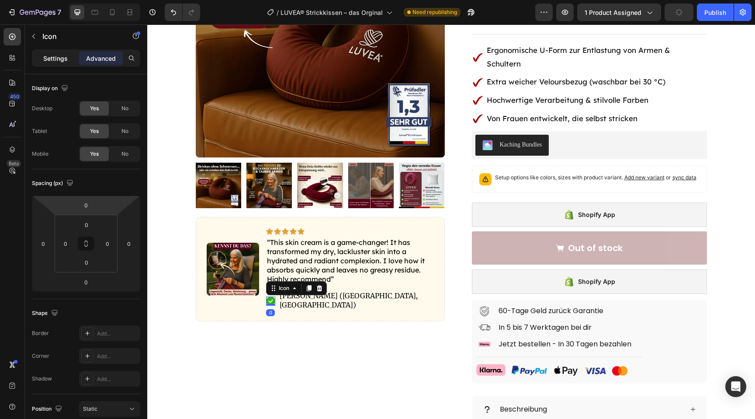
click at [52, 61] on p "Settings" at bounding box center [55, 58] width 24 height 9
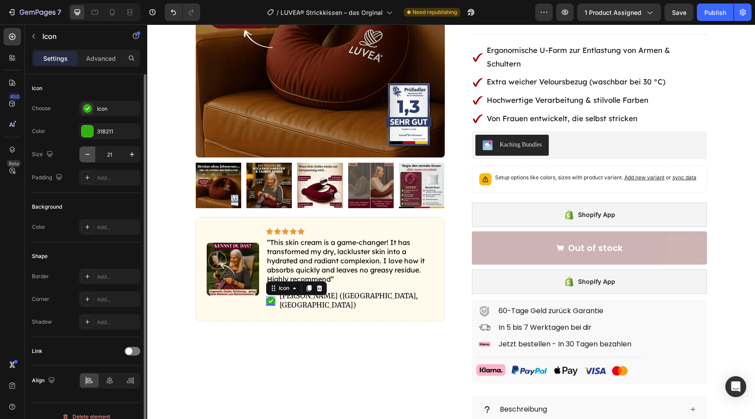
click at [92, 155] on button "button" at bounding box center [88, 154] width 16 height 16
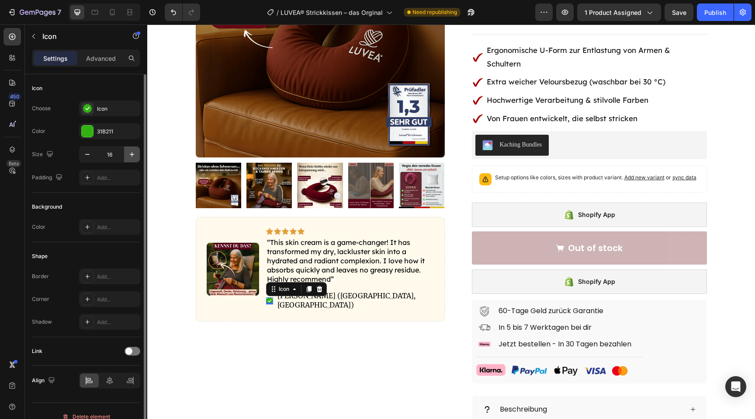
click at [133, 156] on icon "button" at bounding box center [132, 154] width 9 height 9
type input "17"
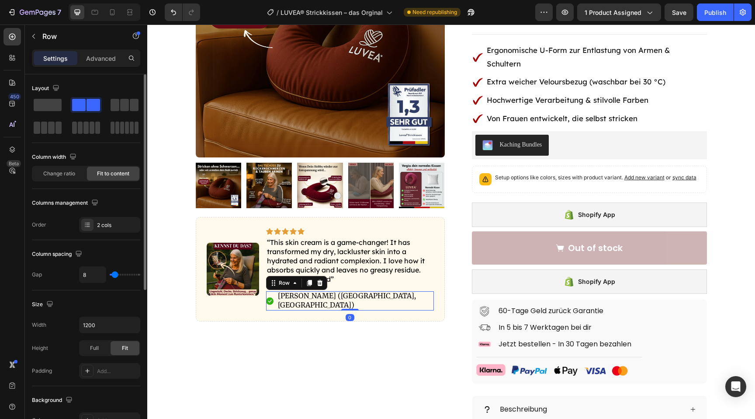
click at [380, 296] on div "Icon Hannah N. (Houston, USA) Text Block Row 0" at bounding box center [350, 300] width 168 height 19
click at [276, 297] on div "Icon Hannah N. (Houston, USA) Text Block Row 0" at bounding box center [350, 300] width 168 height 19
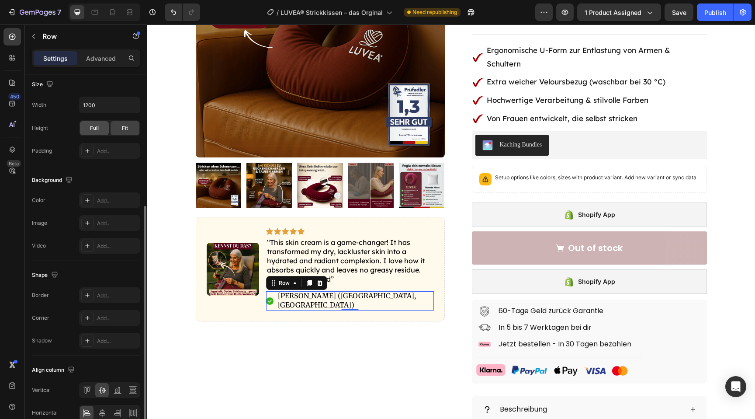
scroll to position [228, 0]
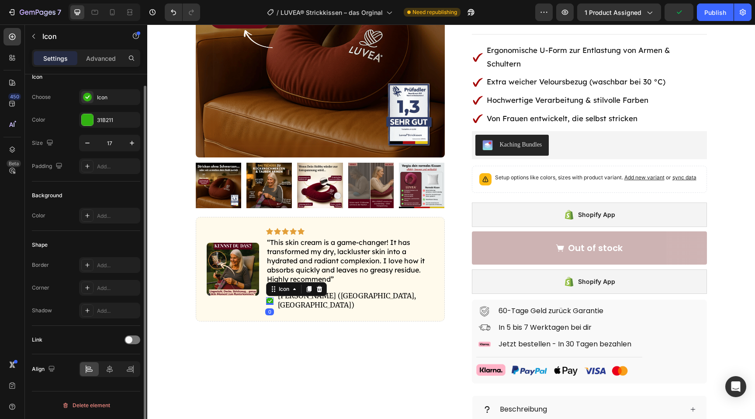
click at [268, 297] on rect at bounding box center [269, 300] width 7 height 7
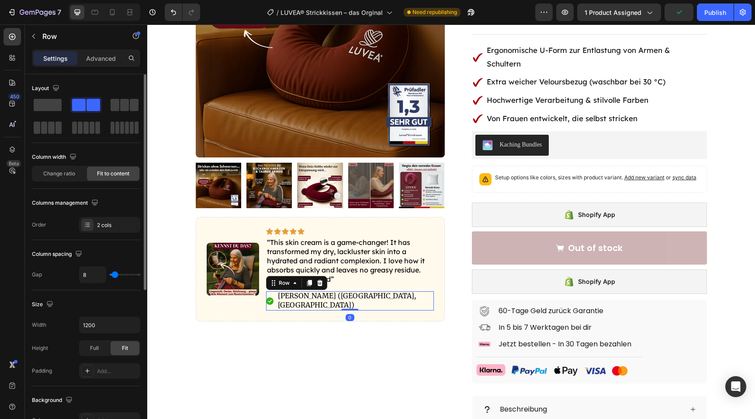
click at [275, 297] on div "Icon Hannah N. (Houston, USA) Text Block Row 0" at bounding box center [350, 300] width 168 height 19
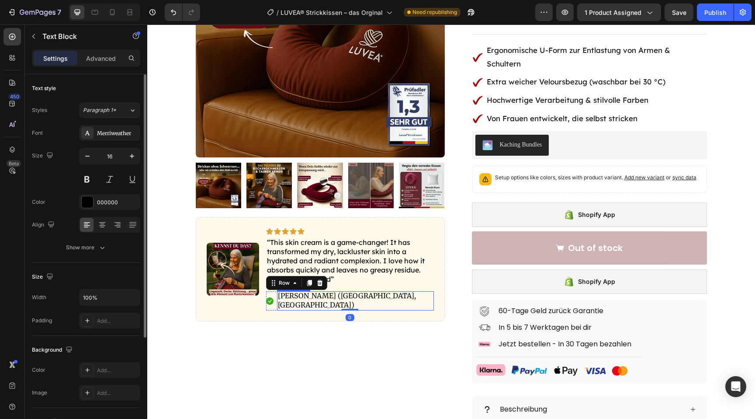
click at [287, 297] on p "[PERSON_NAME] ([GEOGRAPHIC_DATA], [GEOGRAPHIC_DATA])" at bounding box center [355, 300] width 155 height 18
click at [99, 61] on p "Advanced" at bounding box center [101, 58] width 30 height 9
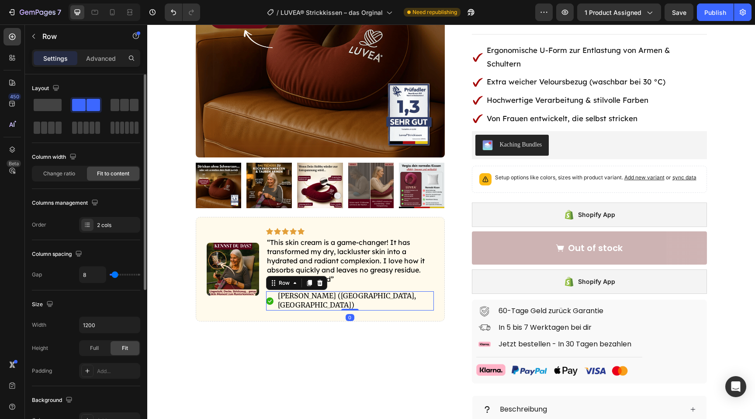
click at [275, 295] on div "Icon Hannah N. (Houston, USA) Text Block Row 0" at bounding box center [350, 300] width 168 height 19
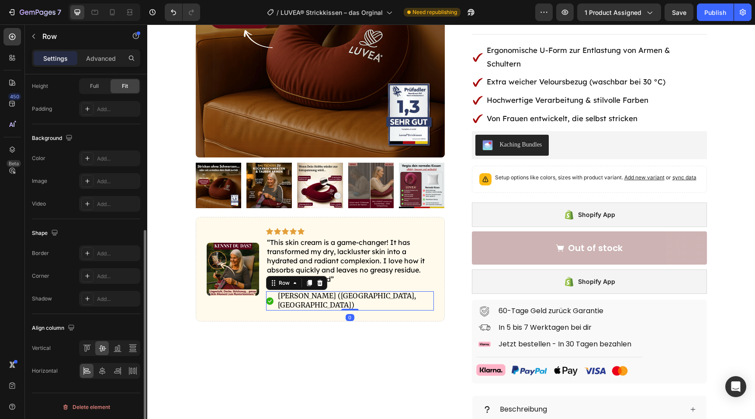
scroll to position [263, 0]
click at [88, 350] on icon at bounding box center [87, 346] width 9 height 9
click at [98, 346] on icon at bounding box center [102, 346] width 9 height 9
click at [297, 296] on p "[PERSON_NAME] ([GEOGRAPHIC_DATA], [GEOGRAPHIC_DATA])" at bounding box center [355, 300] width 155 height 18
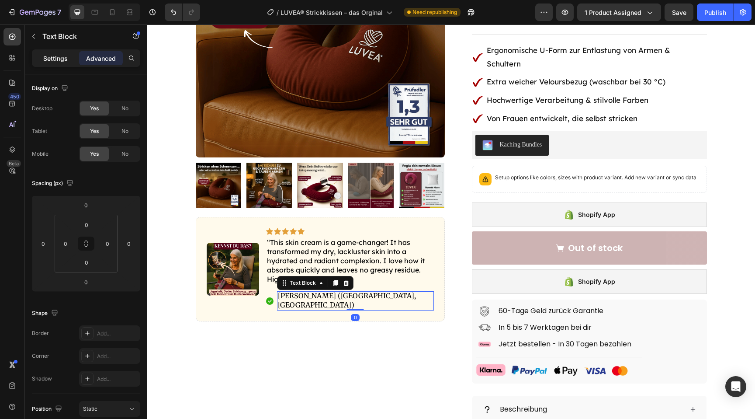
click at [62, 61] on p "Settings" at bounding box center [55, 58] width 24 height 9
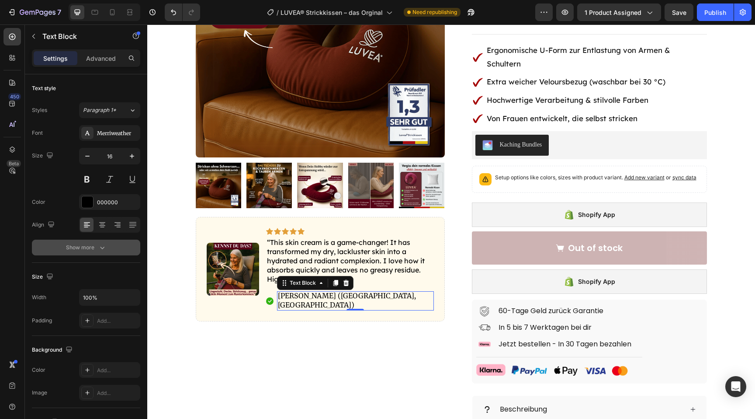
click at [103, 244] on icon "button" at bounding box center [102, 247] width 9 height 9
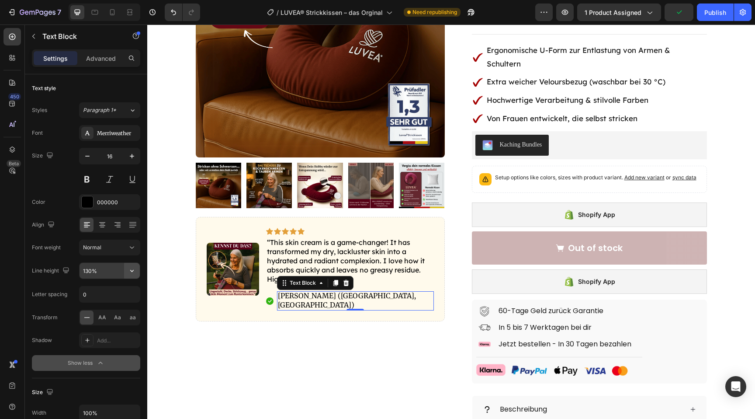
click at [134, 271] on icon "button" at bounding box center [132, 270] width 9 height 9
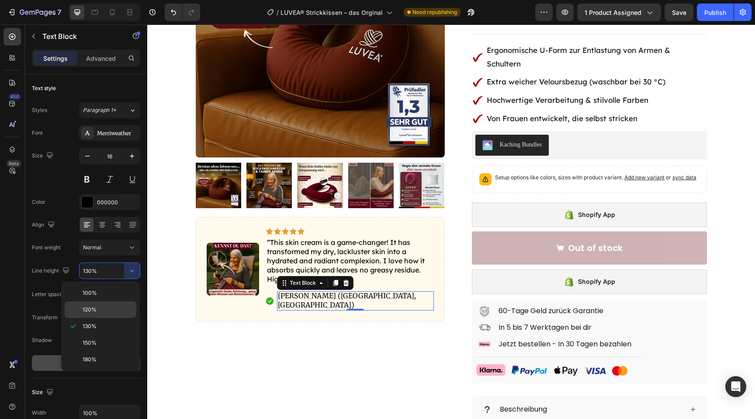
click at [110, 301] on div "120%" at bounding box center [101, 309] width 72 height 17
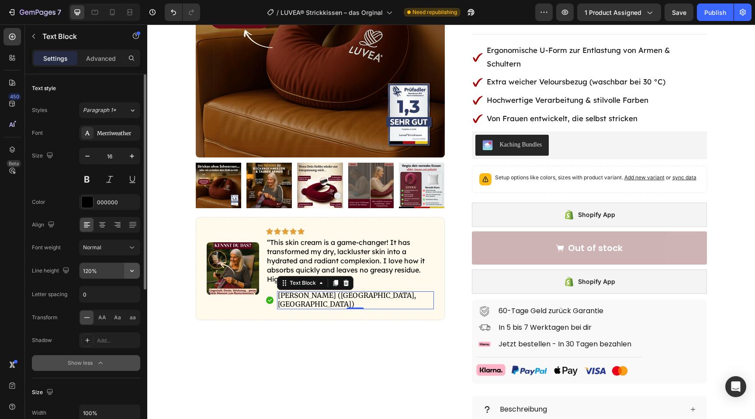
click at [125, 268] on button "button" at bounding box center [132, 271] width 16 height 16
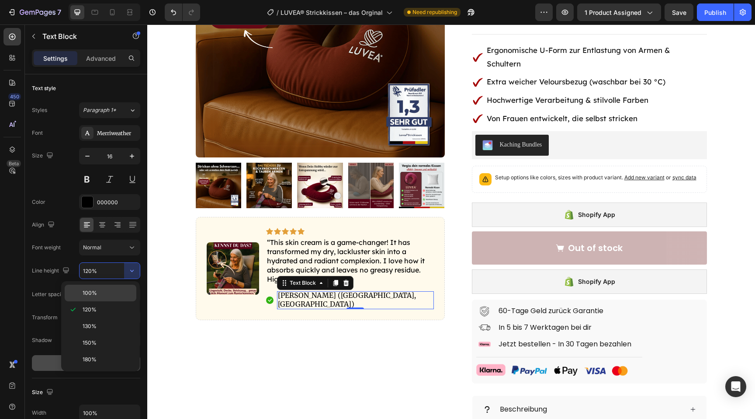
click at [118, 291] on p "100%" at bounding box center [108, 293] width 50 height 8
type input "100%"
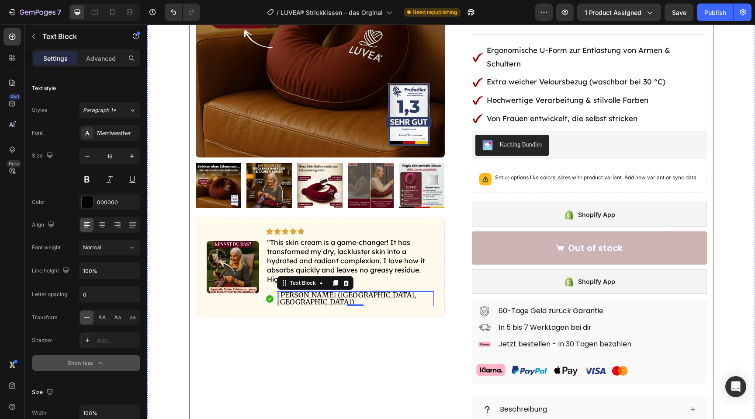
click at [216, 313] on div "Product Images Image Icon Icon Icon Icon Icon Icon List “This skin cream is a g…" at bounding box center [320, 241] width 249 height 667
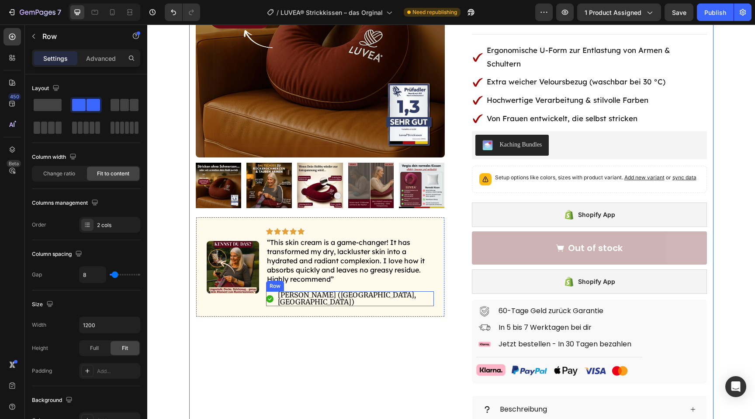
click at [370, 295] on div "Icon Hannah N. (Houston, USA) Text Block Row" at bounding box center [350, 298] width 168 height 15
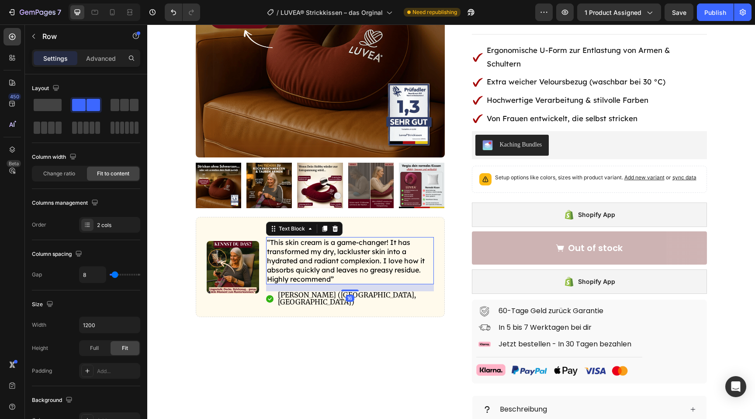
click at [355, 248] on p "“This skin cream is a game-changer! It has transformed my dry, lackluster skin …" at bounding box center [350, 260] width 166 height 45
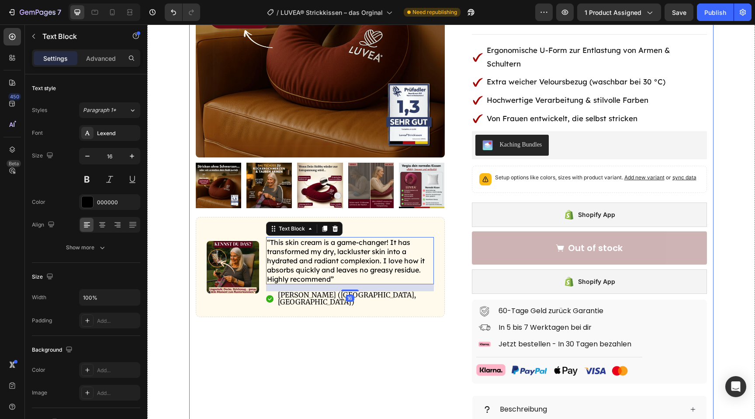
click at [248, 343] on div "Product Images Image Icon Icon Icon Icon Icon Icon List “This skin cream is a g…" at bounding box center [320, 241] width 249 height 667
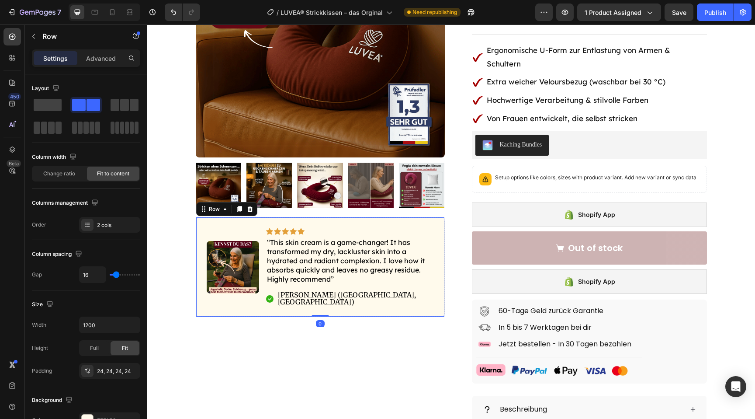
click at [228, 307] on div "Image Icon Icon Icon Icon Icon Icon List “This skin cream is a game-changer! It…" at bounding box center [320, 267] width 249 height 100
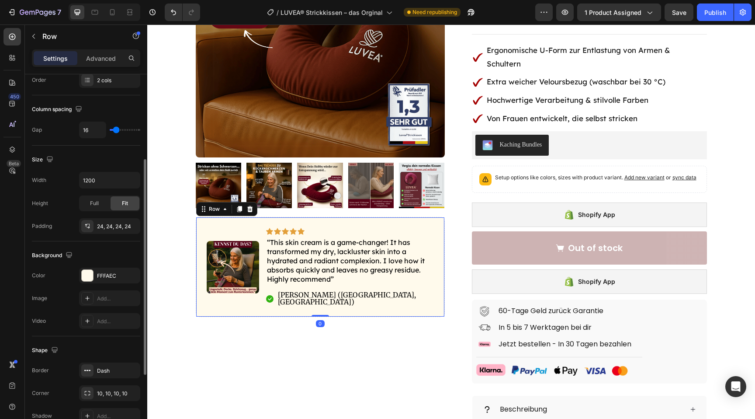
scroll to position [158, 0]
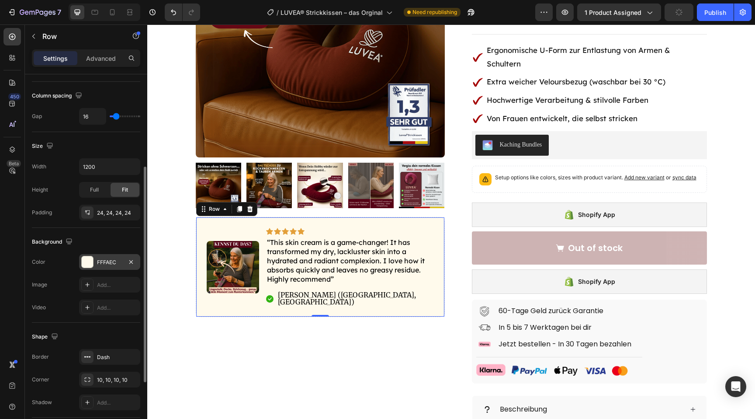
click at [86, 264] on div at bounding box center [87, 261] width 11 height 11
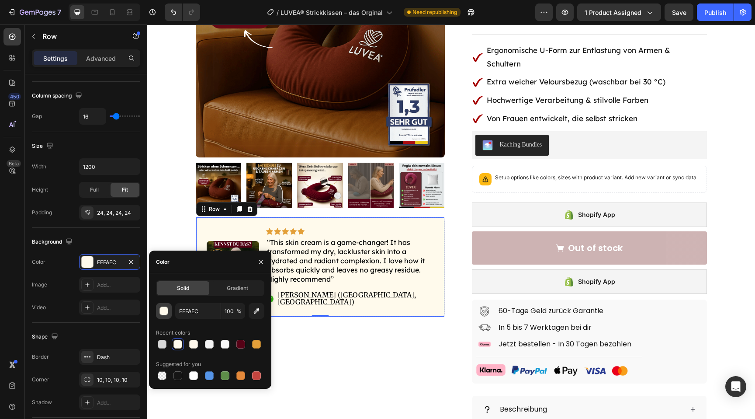
click at [161, 308] on div "button" at bounding box center [164, 311] width 9 height 9
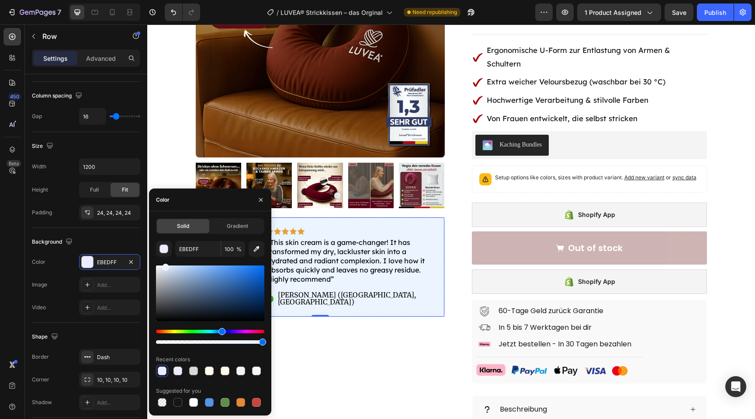
drag, startPoint x: 171, startPoint y: 329, endPoint x: 221, endPoint y: 333, distance: 50.0
click at [221, 333] on div "Hue" at bounding box center [221, 331] width 7 height 7
type input "EBF4FF"
click at [322, 358] on div "Product Images Image Icon Icon Icon Icon Icon Icon List “This skin cream is a g…" at bounding box center [320, 241] width 249 height 667
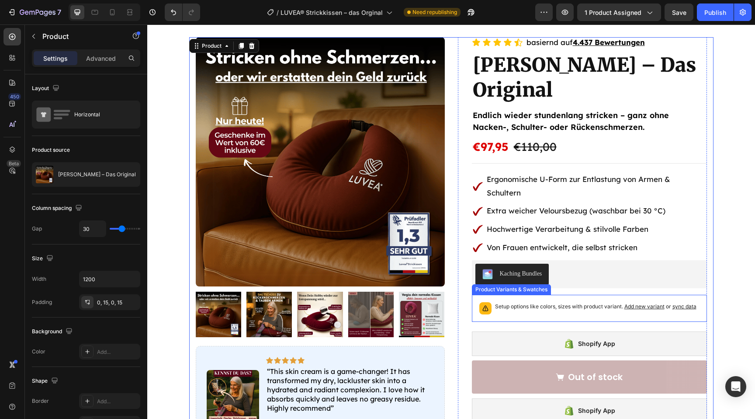
scroll to position [0, 0]
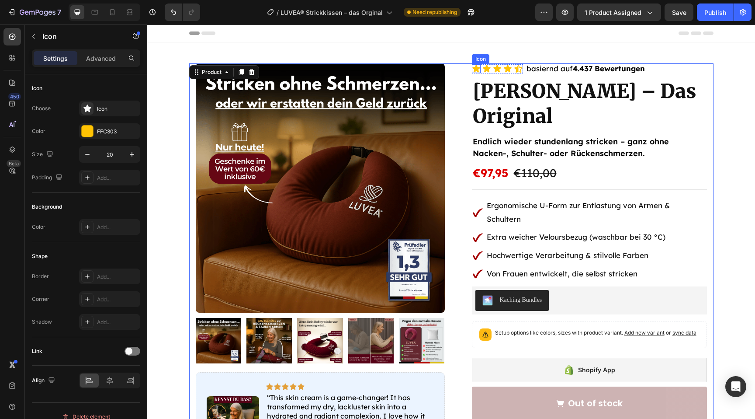
click at [472, 69] on icon at bounding box center [476, 68] width 9 height 9
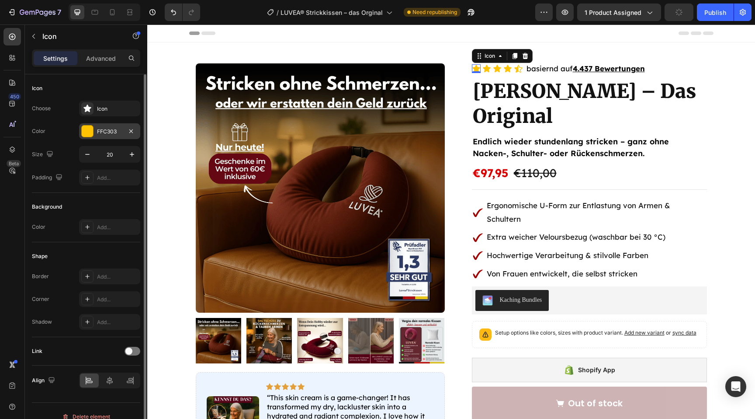
click at [113, 128] on div "FFC303" at bounding box center [109, 132] width 25 height 8
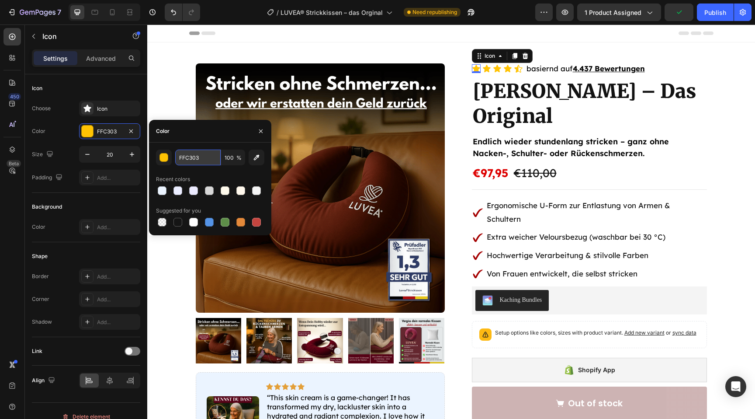
click at [197, 162] on input "FFC303" at bounding box center [197, 157] width 45 height 16
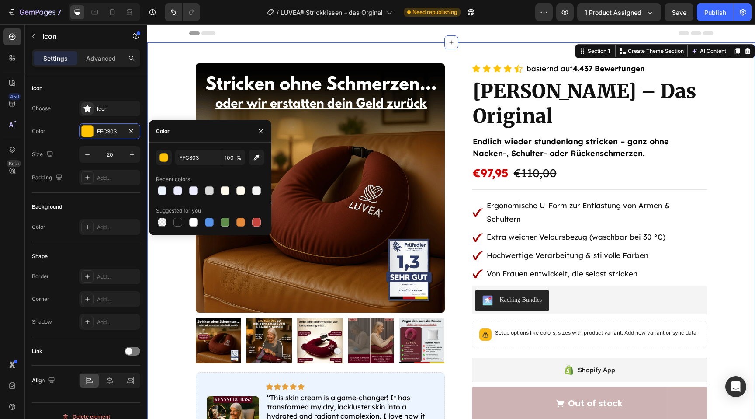
click at [170, 281] on div "Product Images Image Icon Icon Icon Icon Icon Icon List “This skin cream is a g…" at bounding box center [451, 396] width 608 height 667
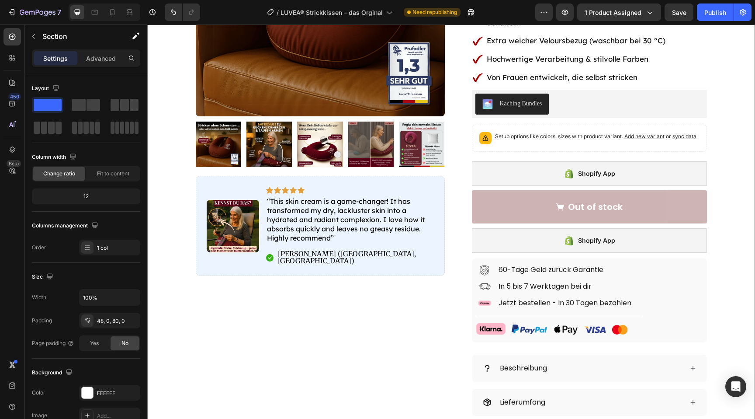
scroll to position [201, 0]
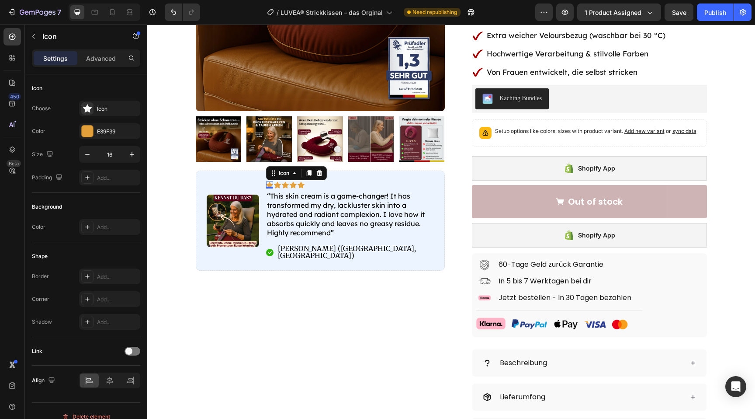
click at [270, 185] on div "Icon 0" at bounding box center [269, 184] width 7 height 7
click at [117, 125] on div "E39F39" at bounding box center [109, 131] width 61 height 16
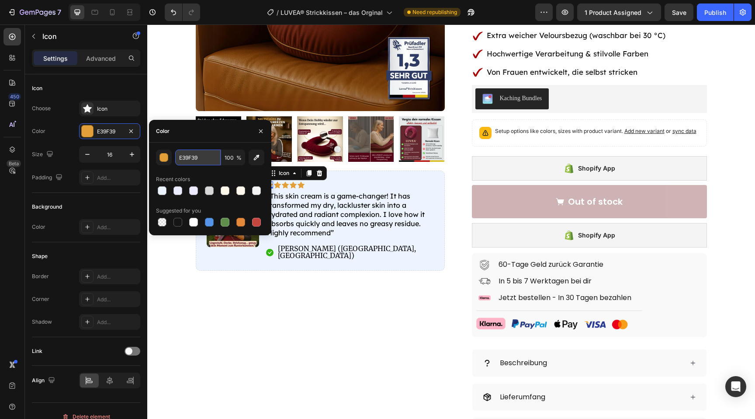
click at [211, 158] on input "E39F39" at bounding box center [197, 157] width 45 height 16
paste input "FFC303"
type input "FFC303"
click at [236, 324] on div "Product Images Image Icon 0 Icon Icon Icon Icon Icon List “This skin cream is a…" at bounding box center [320, 195] width 249 height 667
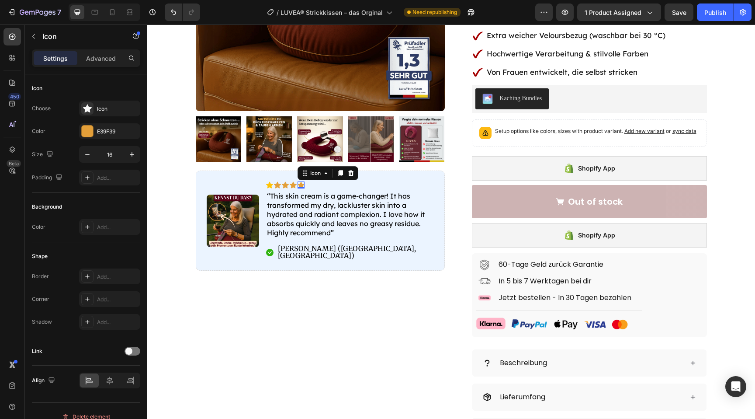
click at [301, 184] on icon at bounding box center [301, 185] width 7 height 7
click at [103, 126] on div "E39F39" at bounding box center [109, 131] width 61 height 16
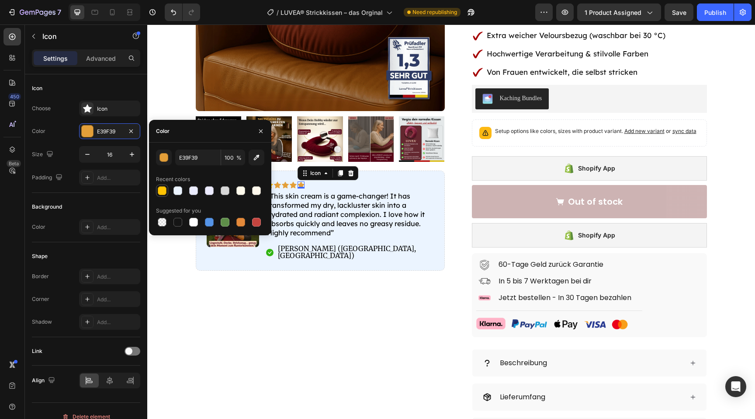
click at [162, 188] on div at bounding box center [162, 190] width 9 height 9
type input "FFC303"
click at [290, 298] on div "Product Images Image Icon Icon Icon Icon Icon Icon List “This skin cream is a g…" at bounding box center [320, 195] width 249 height 667
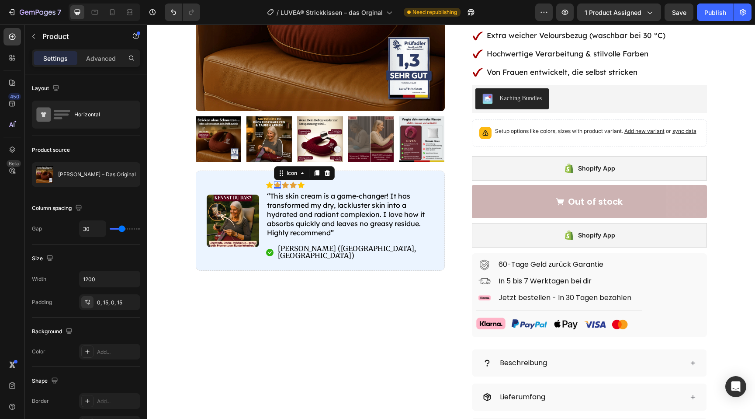
click at [278, 183] on icon at bounding box center [277, 184] width 7 height 7
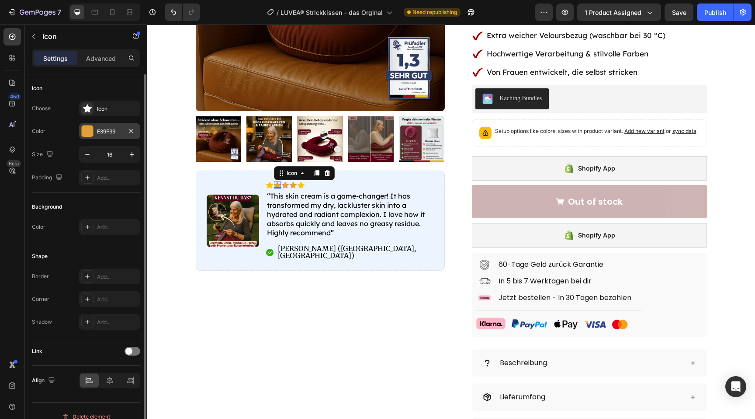
click at [106, 136] on div "E39F39" at bounding box center [109, 131] width 61 height 16
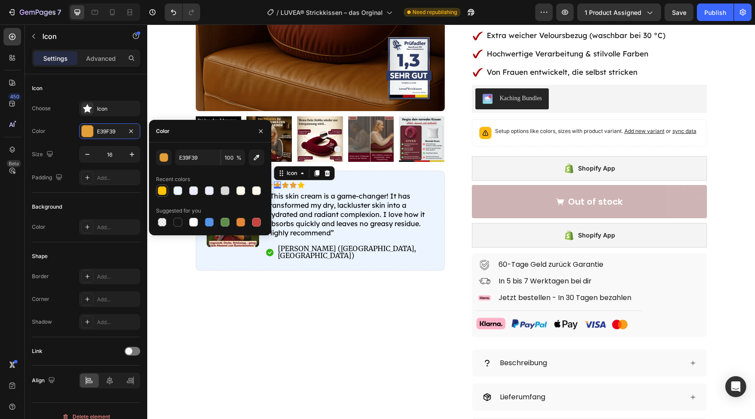
click at [164, 192] on div at bounding box center [162, 190] width 9 height 9
type input "FFC303"
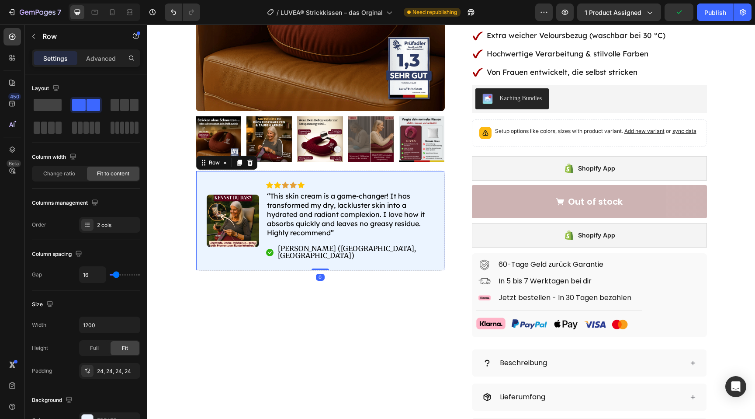
click at [344, 189] on div "Icon Icon Icon Icon Icon Icon List “This skin cream is a game-changer! It has t…" at bounding box center [350, 220] width 168 height 78
click at [292, 183] on icon at bounding box center [293, 185] width 7 height 7
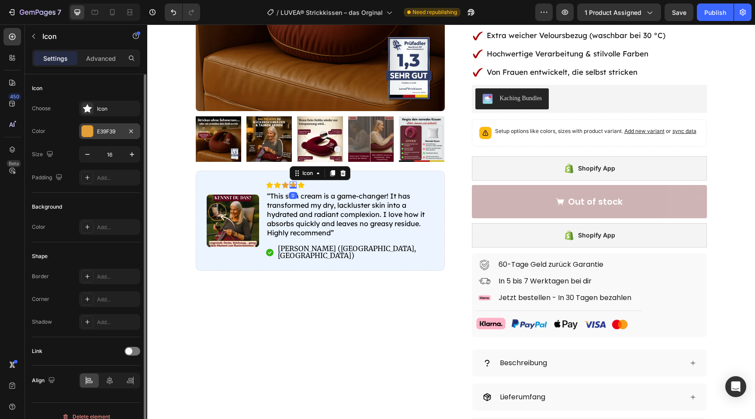
click at [118, 135] on div "E39F39" at bounding box center [109, 132] width 25 height 8
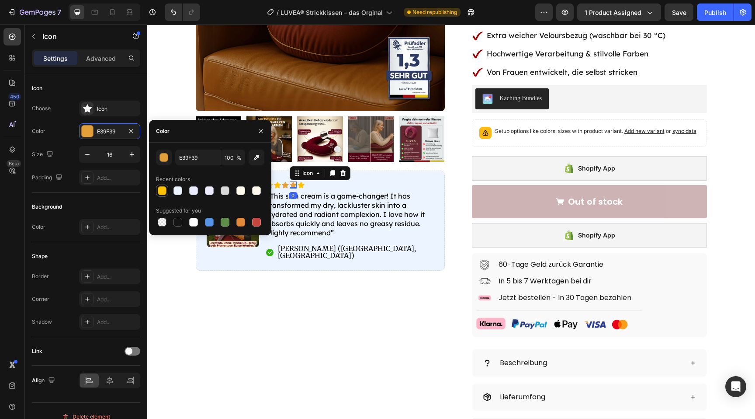
click at [161, 195] on div at bounding box center [162, 190] width 10 height 10
type input "FFC303"
click at [211, 299] on div "Product Images Image Icon Icon Icon Icon 0 Icon Icon List “This skin cream is a…" at bounding box center [320, 195] width 249 height 667
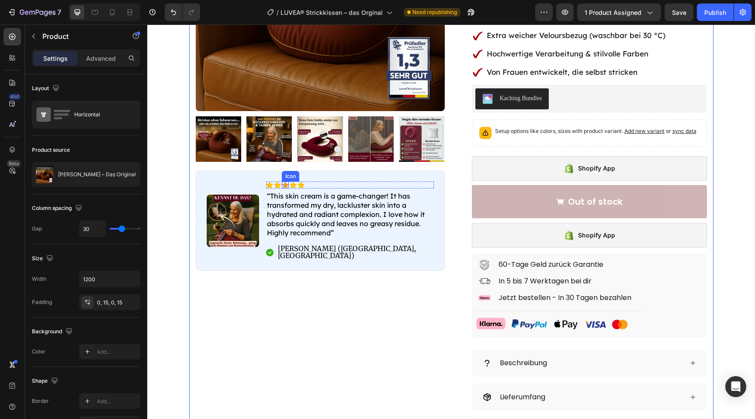
click at [285, 184] on icon at bounding box center [285, 185] width 7 height 7
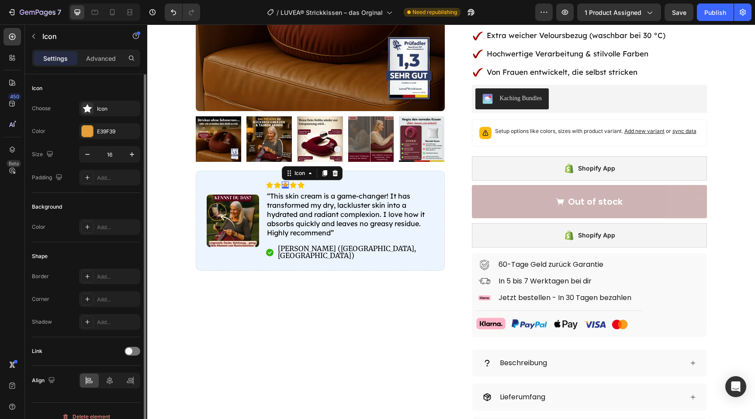
click at [106, 140] on div "Choose Icon Color E39F39 Size 16 Padding Add..." at bounding box center [86, 142] width 108 height 85
click at [106, 136] on div "E39F39" at bounding box center [109, 131] width 61 height 16
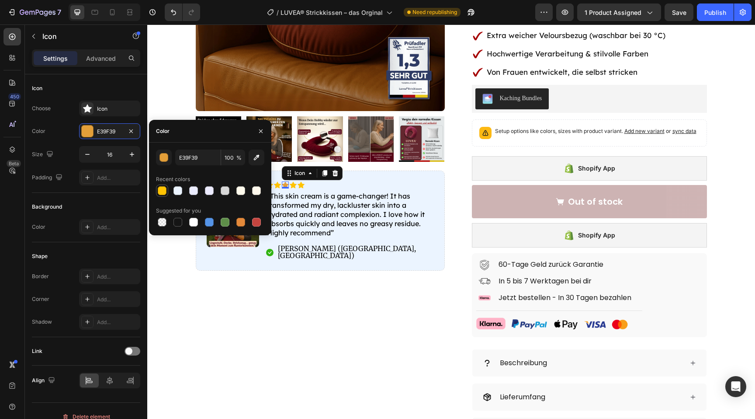
click at [164, 188] on div at bounding box center [162, 190] width 9 height 9
type input "FFC303"
click at [210, 327] on div "Product Images Image Icon Icon Icon Icon Icon Icon List “This skin cream is a g…" at bounding box center [320, 195] width 249 height 667
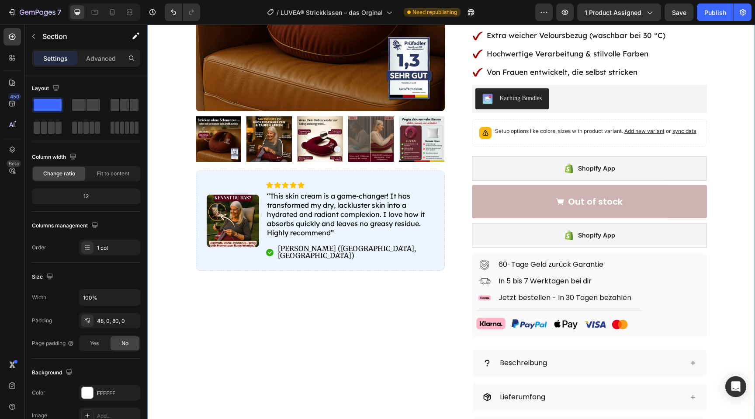
click at [168, 294] on div "Product Images Image Icon Icon Icon Icon Icon Icon List “This skin cream is a g…" at bounding box center [451, 195] width 608 height 667
click at [380, 247] on div "Icon Hannah N. (Houston, USA) Text Block Row" at bounding box center [350, 252] width 168 height 15
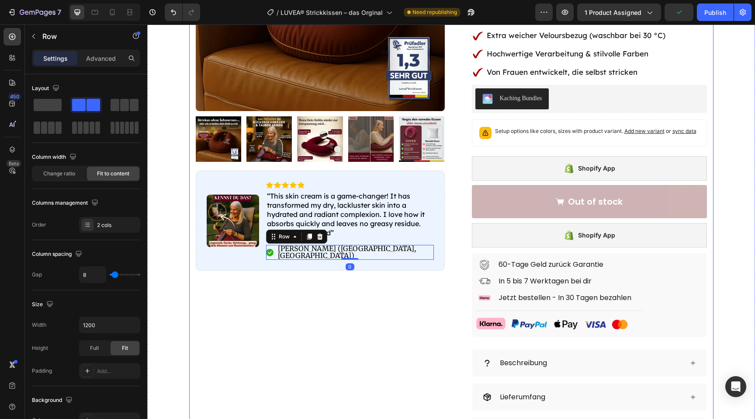
click at [351, 315] on div "Product Images Image Icon Icon Icon Icon Icon Icon List “This skin cream is a g…" at bounding box center [320, 195] width 249 height 667
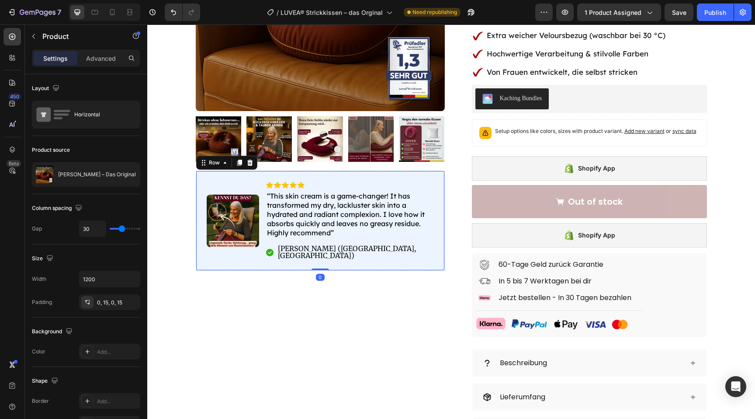
click at [230, 248] on div "Image" at bounding box center [233, 220] width 52 height 78
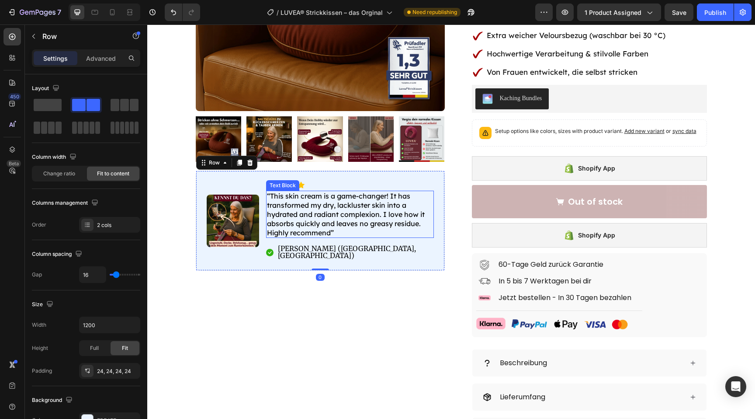
click at [270, 223] on p "“This skin cream is a game-changer! It has transformed my dry, lackluster skin …" at bounding box center [350, 213] width 166 height 45
click at [264, 220] on div "Image Icon Icon Icon Icon Icon Icon List “This skin cream is a game-changer! It…" at bounding box center [320, 220] width 249 height 100
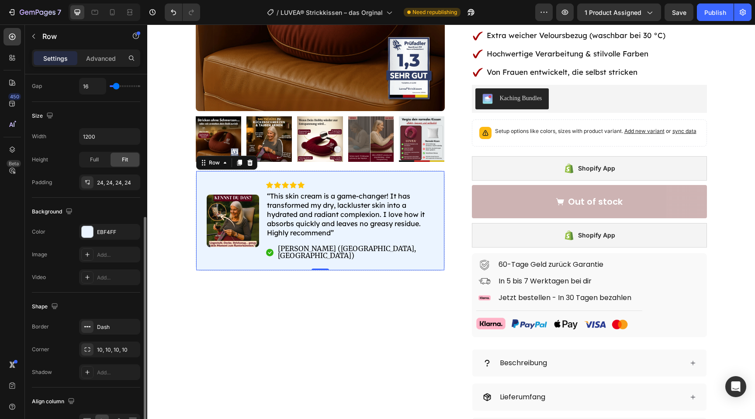
scroll to position [263, 0]
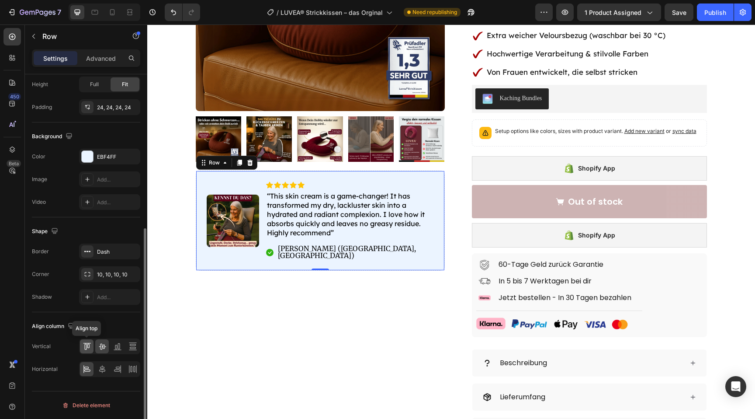
click at [85, 347] on icon at bounding box center [85, 346] width 2 height 6
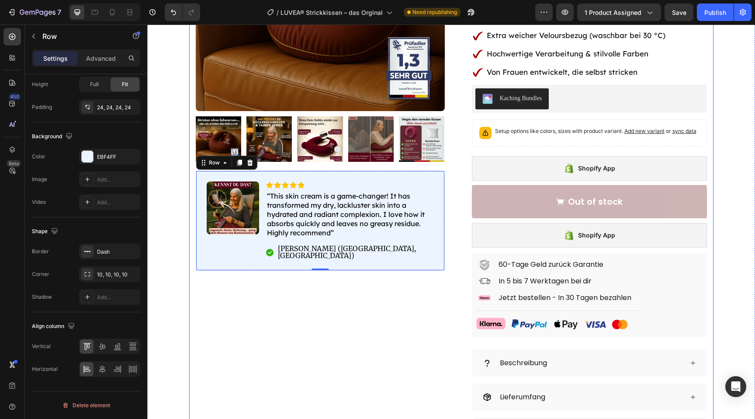
click at [242, 323] on div "Product Images Image Icon Icon Icon Icon Icon Icon List “This skin cream is a g…" at bounding box center [320, 195] width 249 height 667
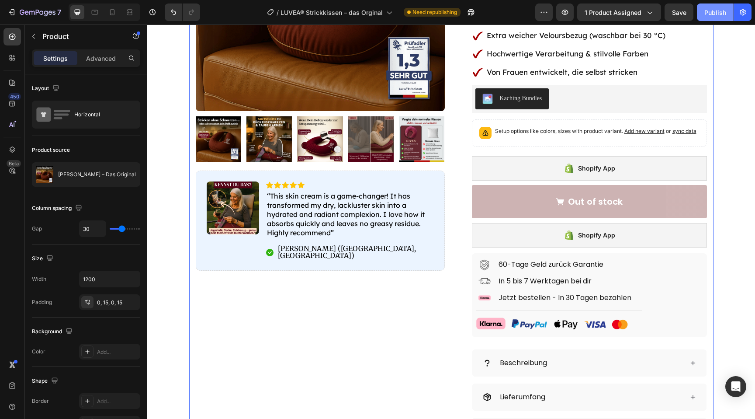
click at [716, 16] on div "Publish" at bounding box center [715, 12] width 22 height 9
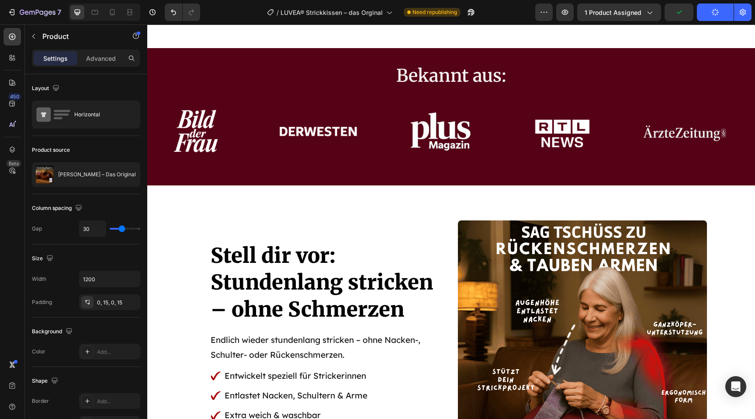
scroll to position [718, 0]
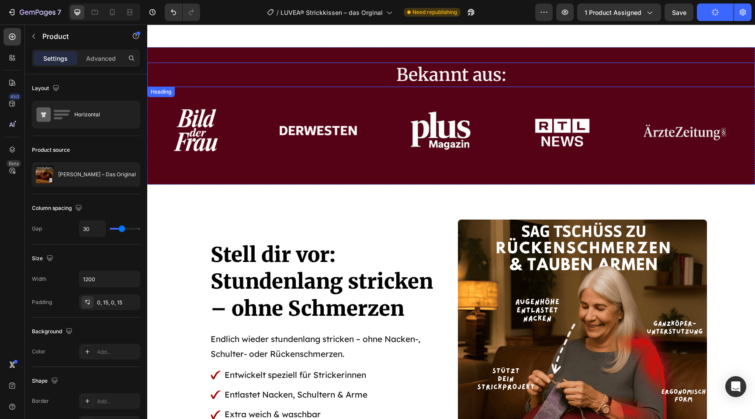
click at [439, 64] on span "Bekannt aus:" at bounding box center [451, 75] width 110 height 22
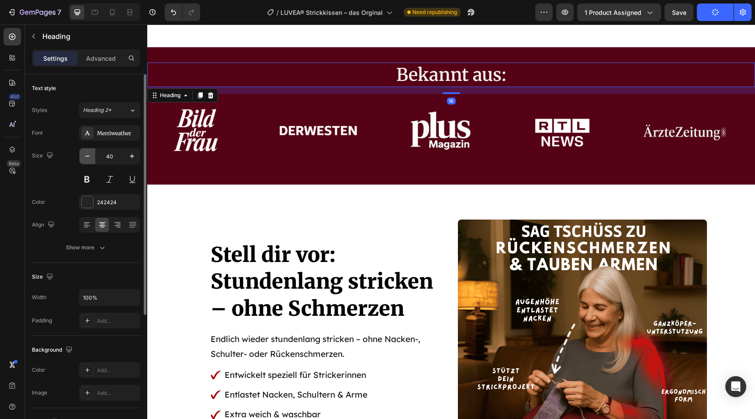
click at [88, 156] on icon "button" at bounding box center [87, 156] width 9 height 9
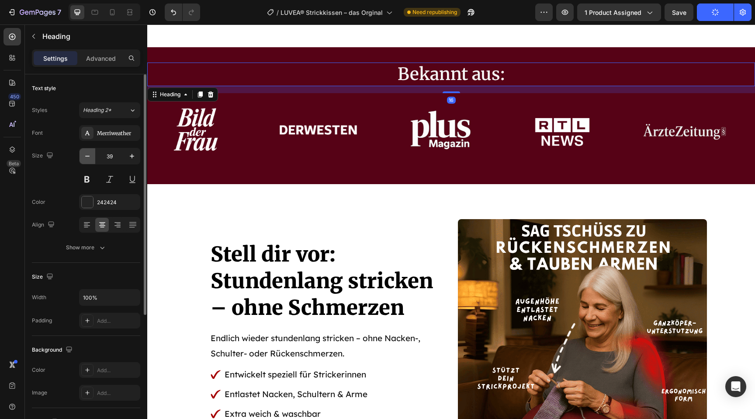
click at [88, 156] on icon "button" at bounding box center [87, 156] width 9 height 9
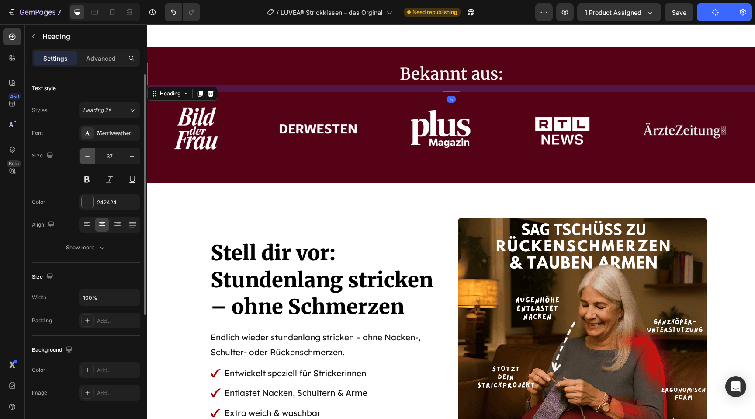
click at [88, 156] on icon "button" at bounding box center [87, 156] width 9 height 9
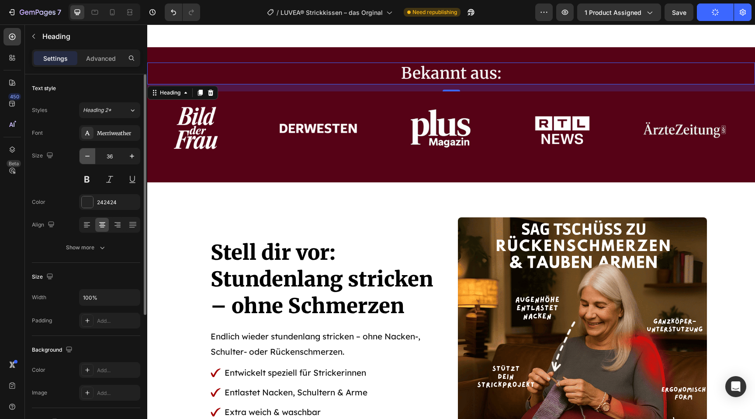
click at [88, 156] on icon "button" at bounding box center [87, 156] width 9 height 9
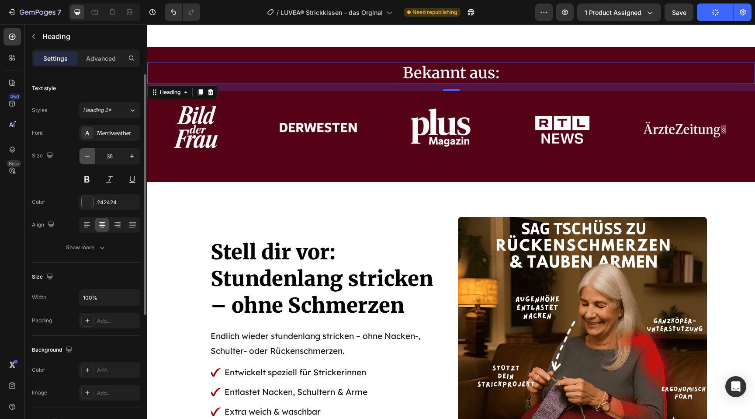
click at [88, 156] on icon "button" at bounding box center [87, 156] width 9 height 9
type input "34"
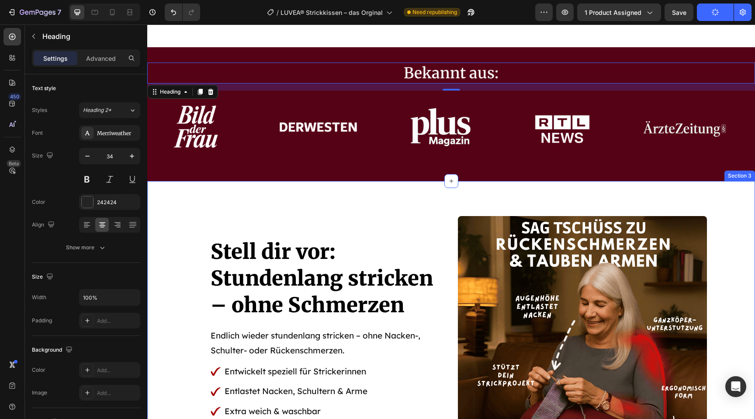
click at [181, 219] on div "Stell dir vor: Stundenlang stricken – ohne Schmerzen Heading Endlich wieder stu…" at bounding box center [451, 340] width 608 height 249
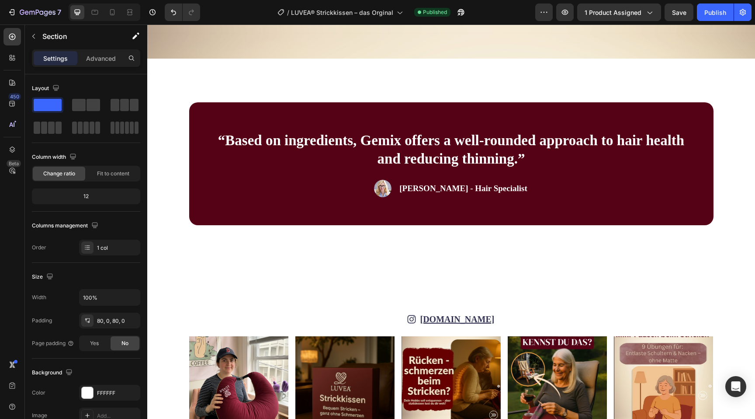
scroll to position [3925, 0]
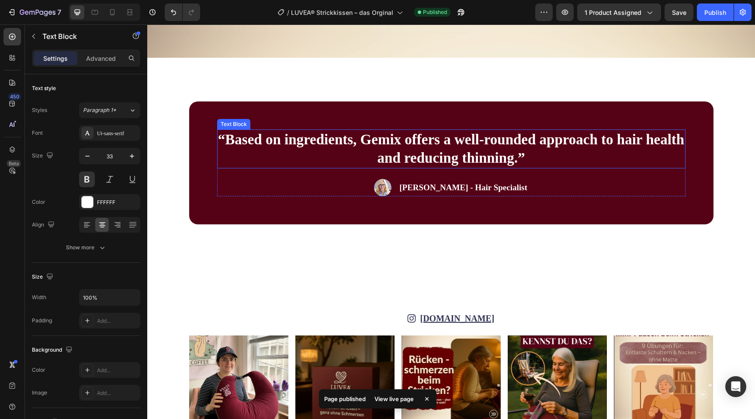
click at [374, 150] on p "“Based on ingredients, Gemix offers a well-rounded approach to hair health and …" at bounding box center [451, 149] width 467 height 38
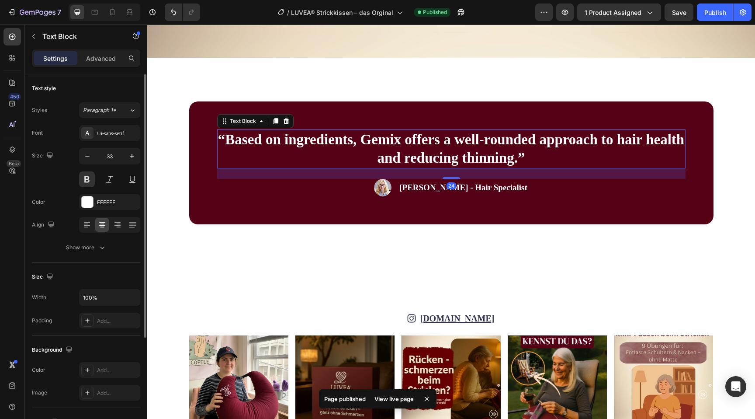
click at [118, 141] on div "Font Ui-sans-serif Size 33 Color FFFFFF Align Show more" at bounding box center [86, 190] width 108 height 130
click at [117, 136] on div "Ui-sans-serif" at bounding box center [117, 133] width 41 height 8
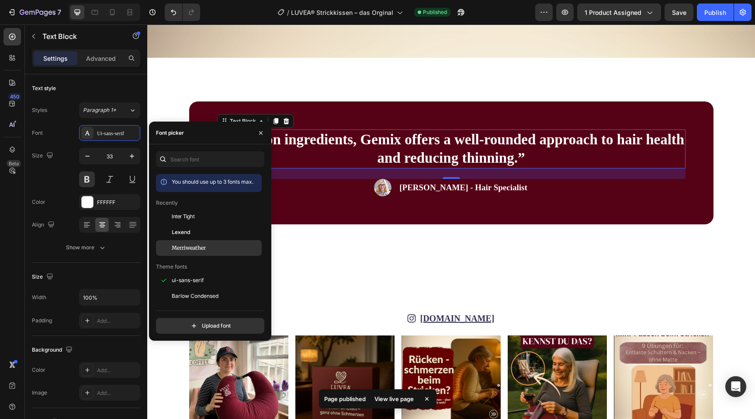
click at [205, 249] on span "Merriweather" at bounding box center [189, 248] width 34 height 8
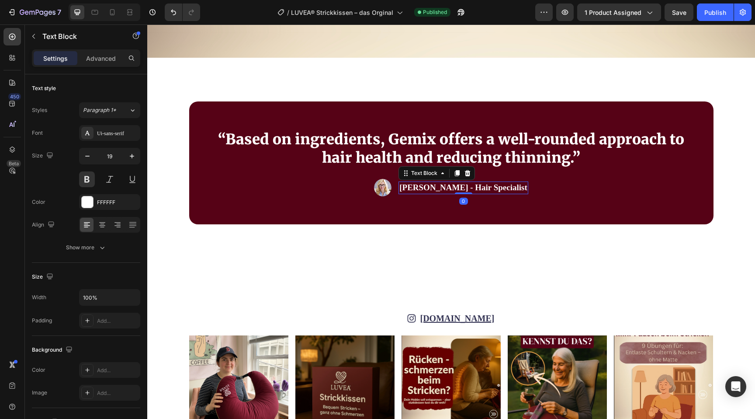
click at [471, 188] on p "Rachel Lin - Hair Specialist" at bounding box center [463, 187] width 128 height 11
click at [126, 135] on div "Ui-sans-serif" at bounding box center [117, 133] width 41 height 8
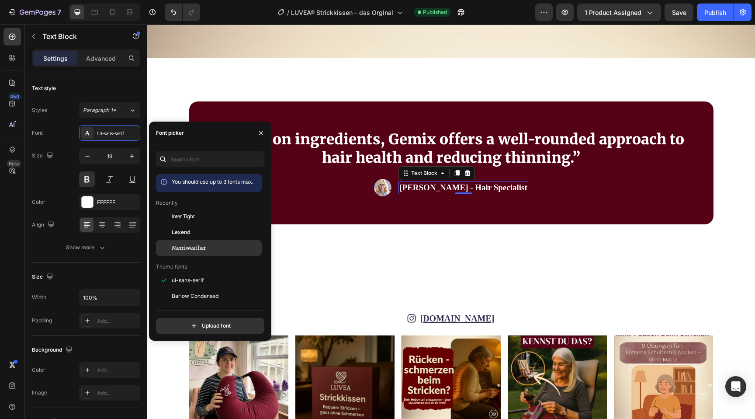
click at [199, 249] on span "Merriweather" at bounding box center [189, 248] width 34 height 8
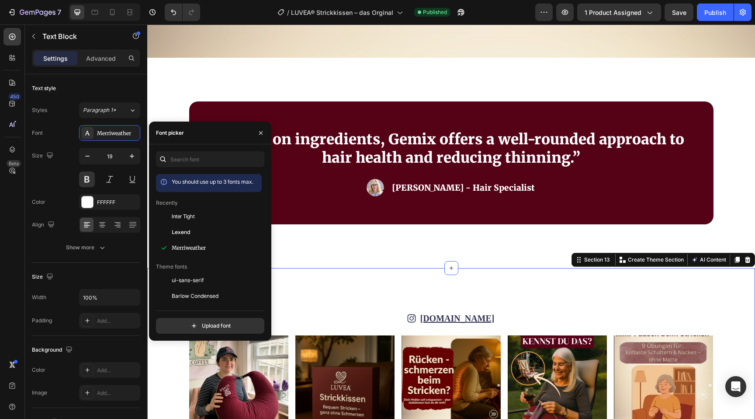
click at [345, 269] on div "Icon luvea.at Text Block Row Image Image Image Image Image Image Image Image Im…" at bounding box center [451, 373] width 608 height 211
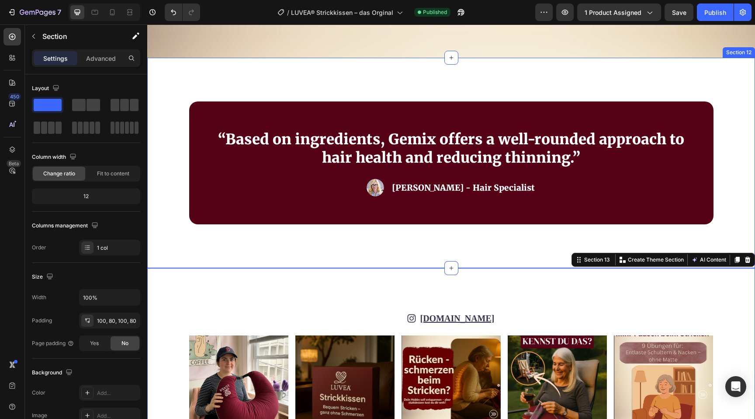
click at [295, 253] on div "“Based on ingredients, Gemix offers a well-rounded approach to hair health and …" at bounding box center [451, 163] width 608 height 211
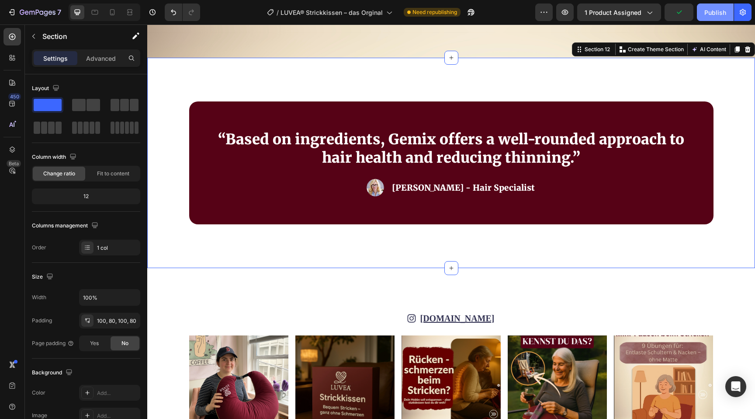
click at [717, 13] on div "Publish" at bounding box center [715, 12] width 22 height 9
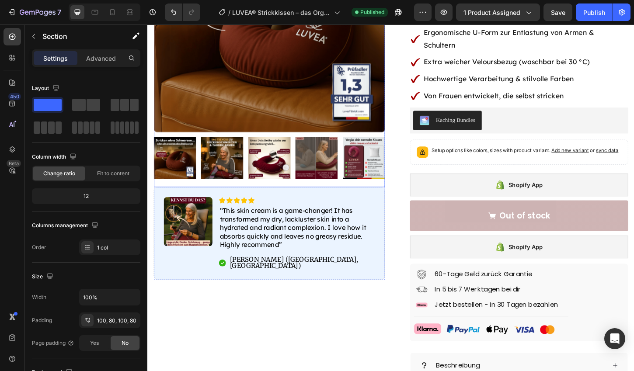
scroll to position [180, 0]
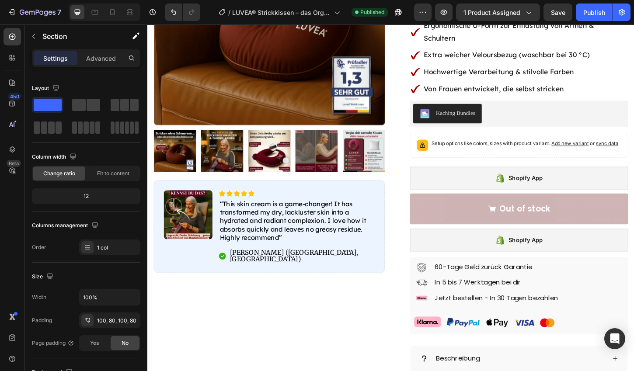
click at [245, 321] on div "Product Images Image Icon Icon Icon Icon Icon Icon List “This skin cream is a g…" at bounding box center [278, 217] width 249 height 667
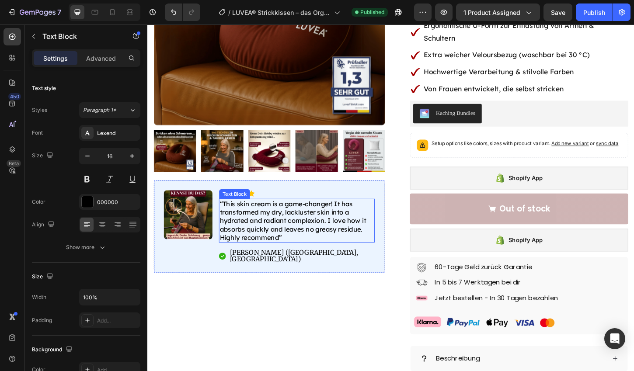
click at [251, 244] on p "“This skin cream is a game-changer! It has transformed my dry, lackluster skin …" at bounding box center [308, 235] width 166 height 45
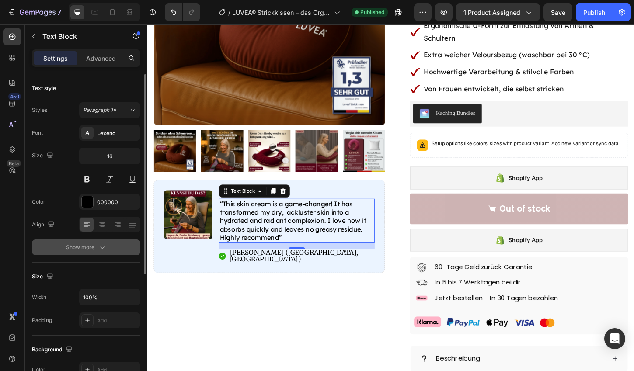
click at [104, 243] on icon "button" at bounding box center [102, 247] width 9 height 9
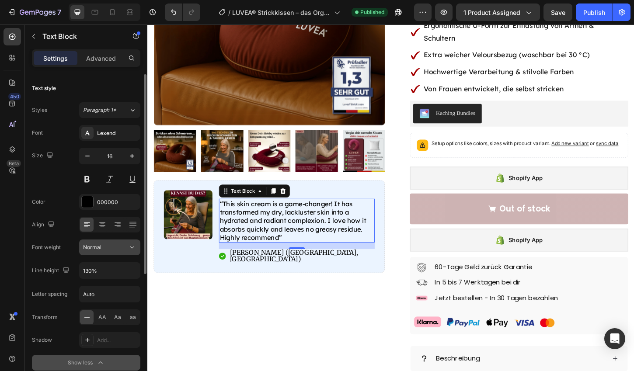
click at [107, 246] on div "Normal" at bounding box center [105, 247] width 45 height 8
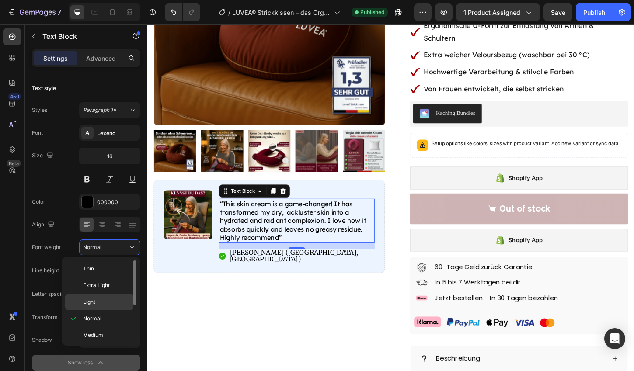
click at [102, 297] on div "Light" at bounding box center [99, 302] width 68 height 17
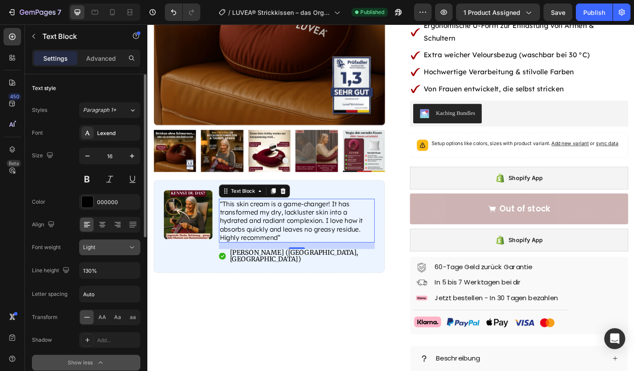
click at [118, 243] on div "Light" at bounding box center [105, 247] width 45 height 8
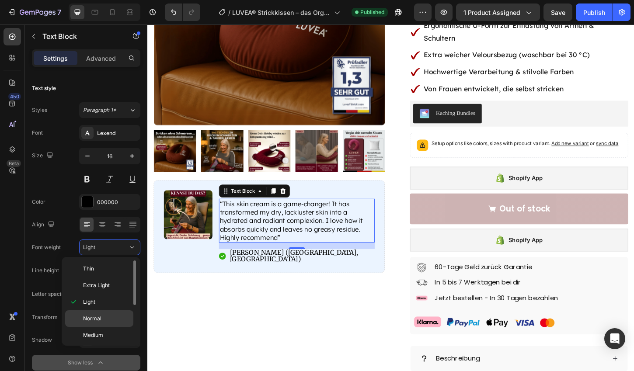
click at [102, 327] on div "Normal" at bounding box center [99, 335] width 68 height 17
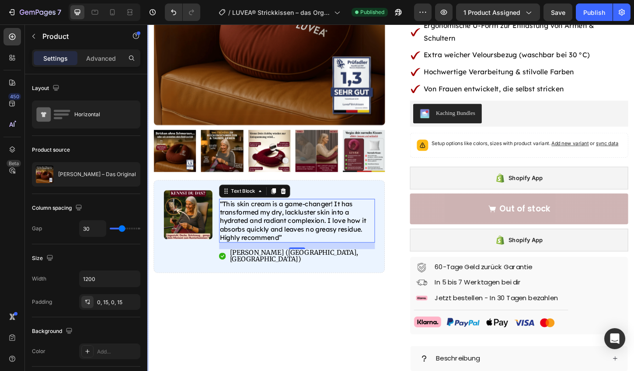
click at [225, 333] on div "Product Images Image Icon Icon Icon Icon Icon Icon List “This skin cream is a g…" at bounding box center [278, 217] width 249 height 667
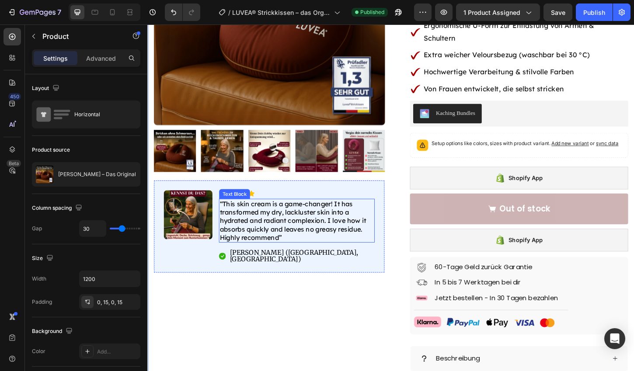
click at [247, 230] on p "“This skin cream is a game-changer! It has transformed my dry, lackluster skin …" at bounding box center [308, 235] width 166 height 45
click at [263, 326] on div "Product Images Image Icon Icon Icon Icon Icon Icon List “This skin cream is a g…" at bounding box center [278, 217] width 249 height 667
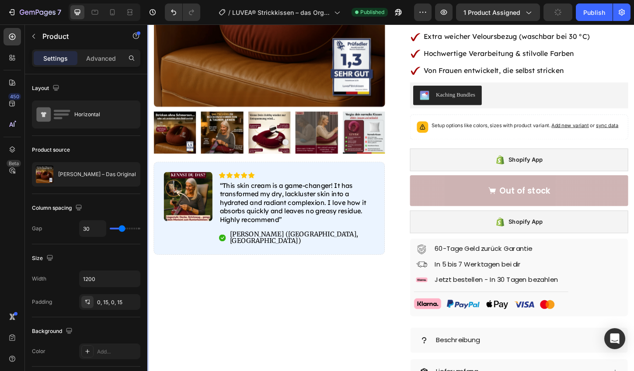
scroll to position [282, 0]
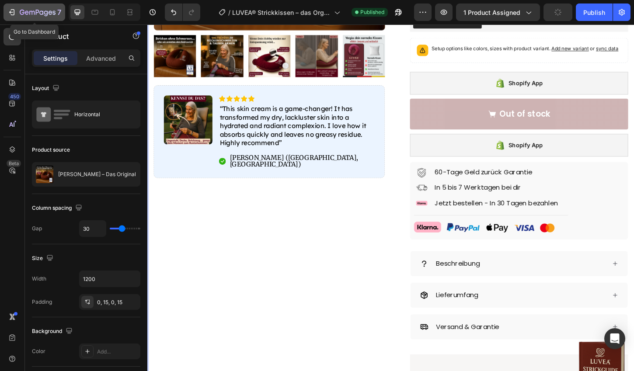
click at [25, 5] on button "7" at bounding box center [34, 11] width 62 height 17
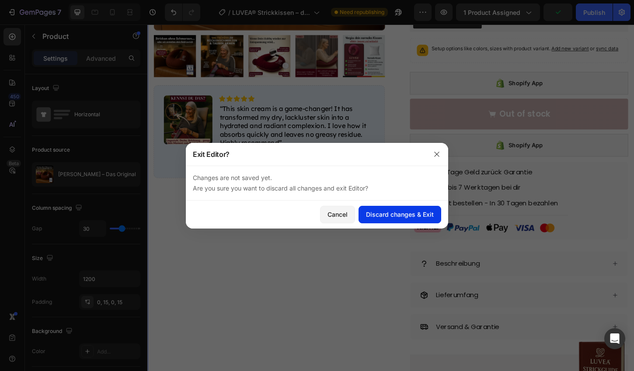
click at [412, 208] on button "Discard changes & Exit" at bounding box center [399, 214] width 83 height 17
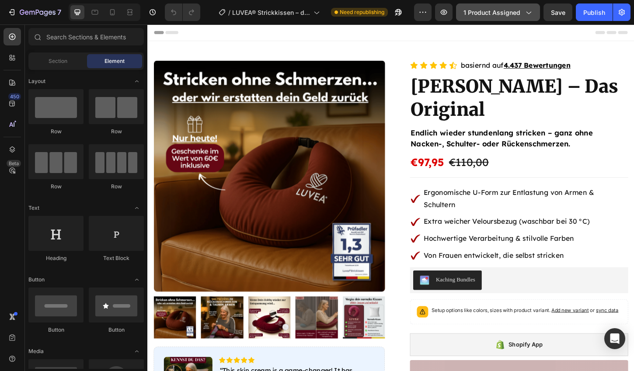
click at [506, 12] on span "1 product assigned" at bounding box center [491, 12] width 57 height 9
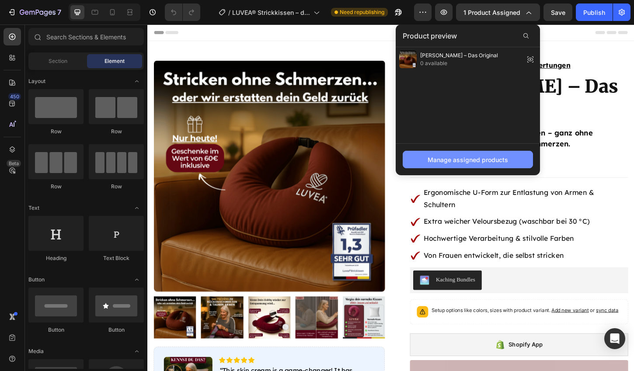
click at [483, 162] on div "Manage assigned products" at bounding box center [467, 159] width 80 height 9
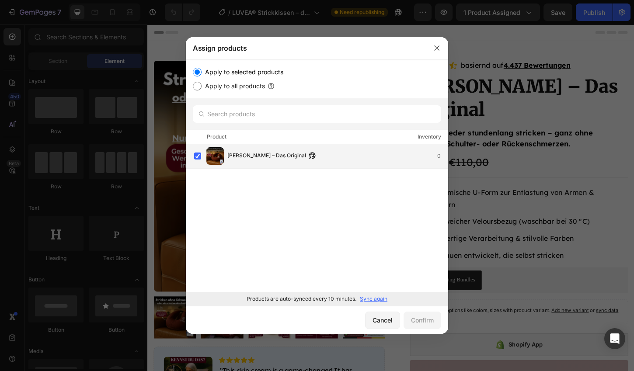
click at [377, 153] on div "[PERSON_NAME] – Das Original 0" at bounding box center [337, 156] width 220 height 10
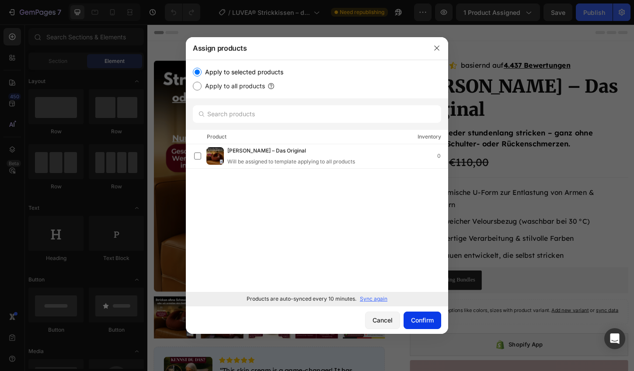
click at [415, 312] on button "Confirm" at bounding box center [422, 320] width 38 height 17
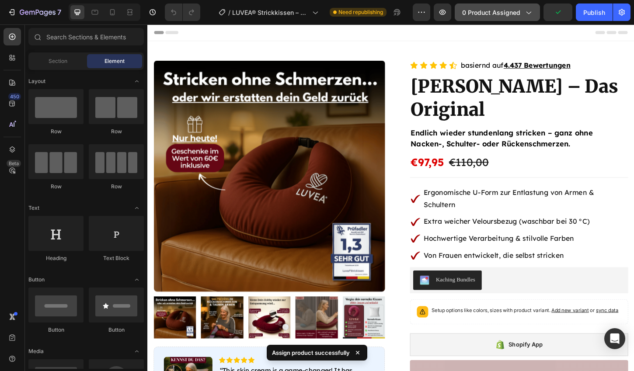
click at [525, 17] on button "0 product assigned" at bounding box center [496, 11] width 85 height 17
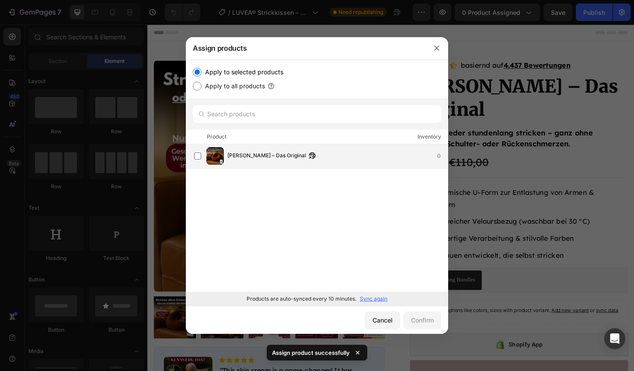
click at [242, 147] on div "[PERSON_NAME] – Das Original 0" at bounding box center [317, 156] width 262 height 24
click at [430, 323] on div "Confirm" at bounding box center [422, 319] width 23 height 9
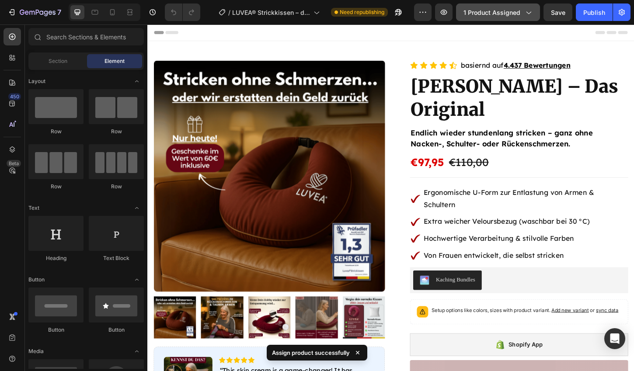
click at [534, 6] on button "1 product assigned" at bounding box center [498, 11] width 84 height 17
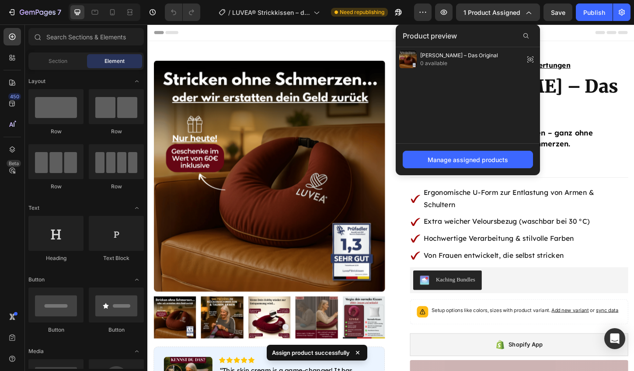
click at [466, 171] on div "Manage assigned products" at bounding box center [467, 159] width 144 height 32
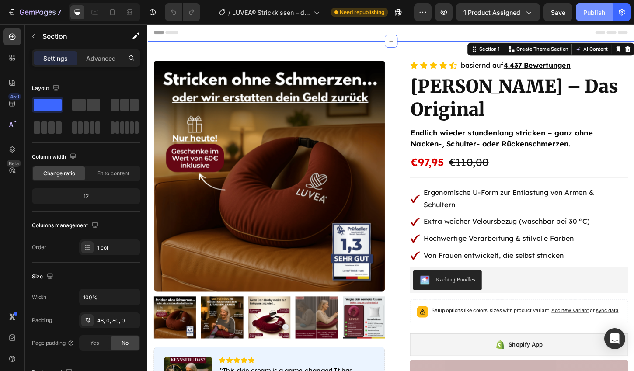
click at [585, 12] on div "Publish" at bounding box center [594, 12] width 22 height 9
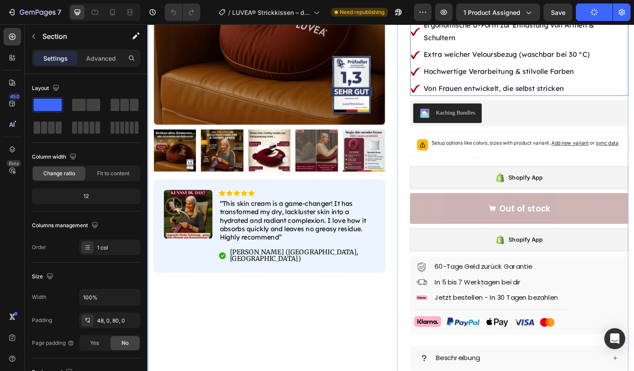
scroll to position [171, 0]
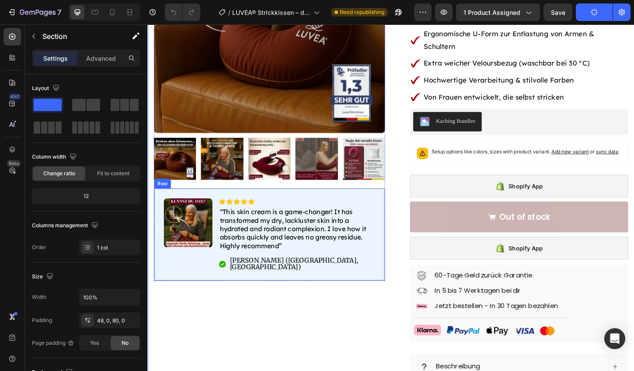
click at [180, 285] on div "Image Icon Icon Icon Icon Icon Icon List “This skin cream is a game-changer! It…" at bounding box center [278, 251] width 249 height 100
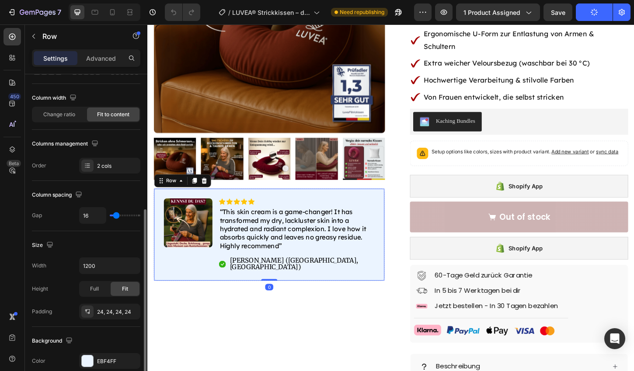
scroll to position [311, 0]
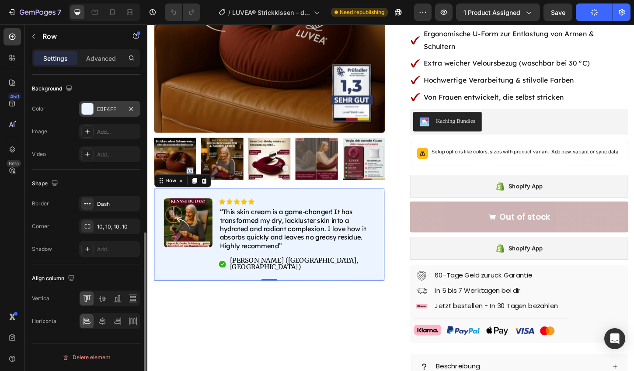
click at [110, 104] on div "EBF4FF" at bounding box center [109, 109] width 61 height 16
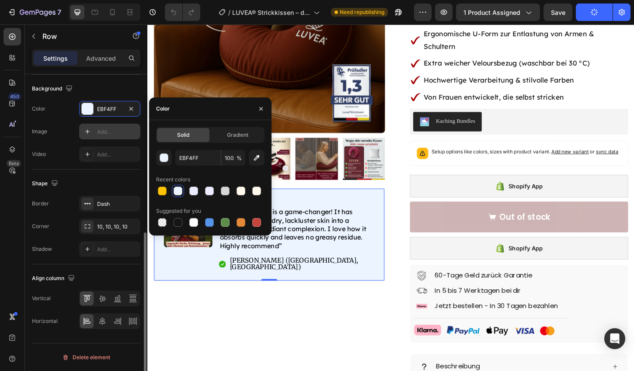
click at [112, 128] on div "Add..." at bounding box center [109, 132] width 61 height 16
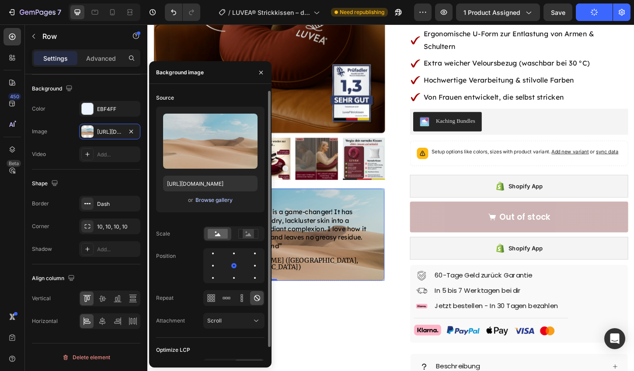
click at [218, 198] on div "Browse gallery" at bounding box center [213, 200] width 37 height 8
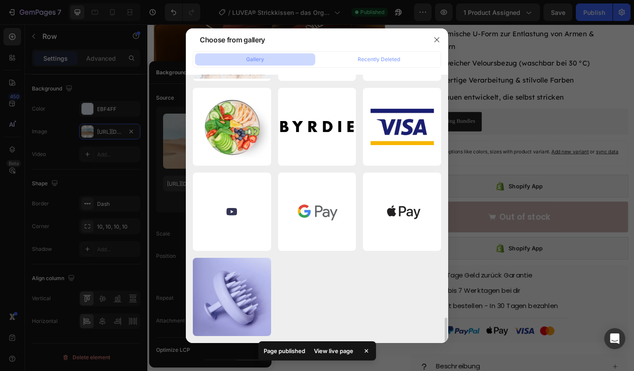
scroll to position [2546, 0]
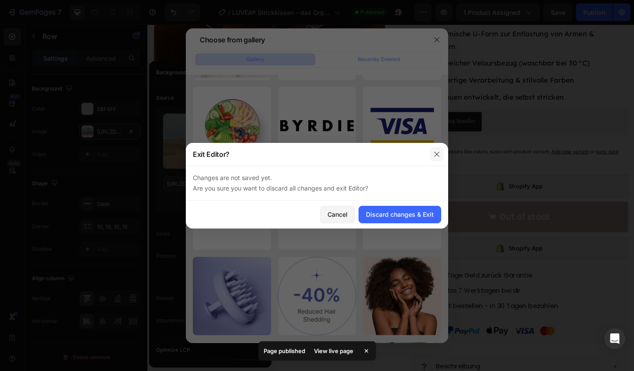
click at [440, 152] on icon "button" at bounding box center [436, 154] width 7 height 7
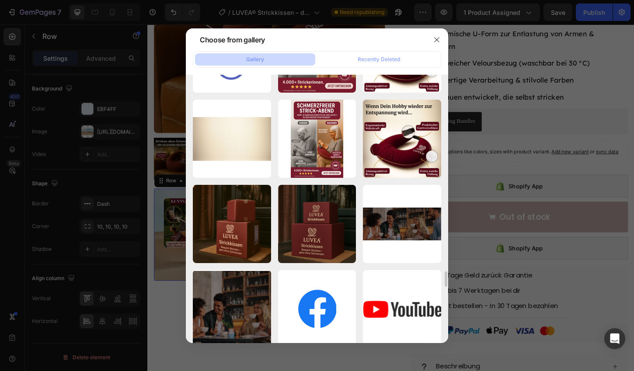
scroll to position [3825, 0]
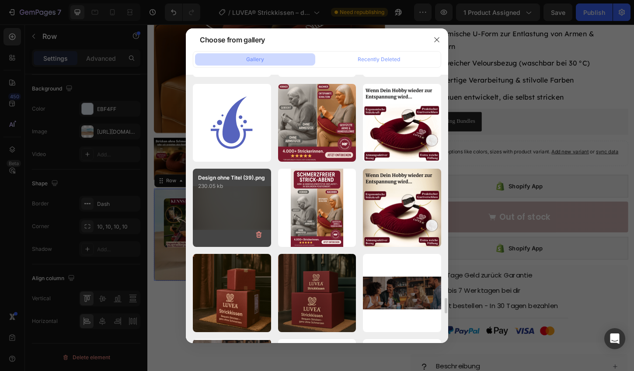
click at [252, 208] on div "Design ohne Titel (39).png 230.05 kb" at bounding box center [232, 208] width 78 height 78
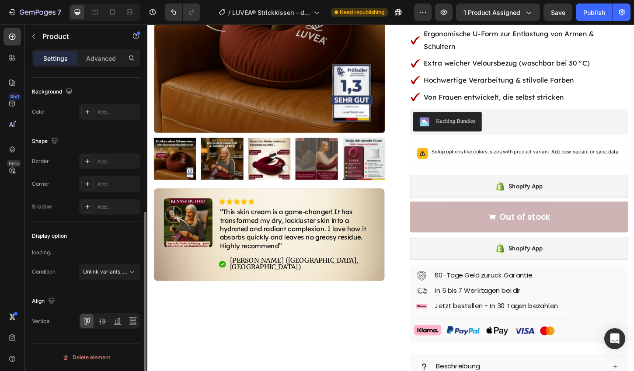
click at [201, 348] on div "Product Images Image Icon Icon Icon Icon Icon Icon List “This skin cream is a g…" at bounding box center [278, 226] width 249 height 667
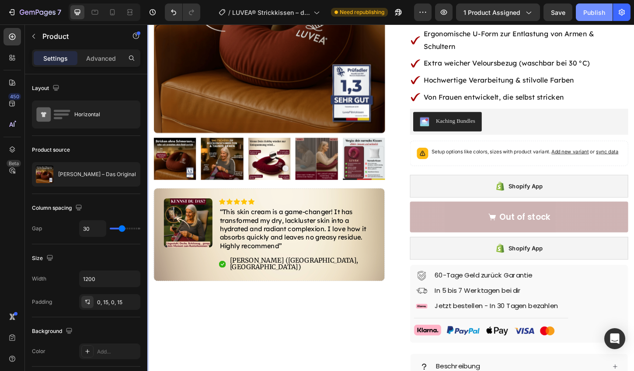
click at [598, 14] on div "Publish" at bounding box center [594, 12] width 22 height 9
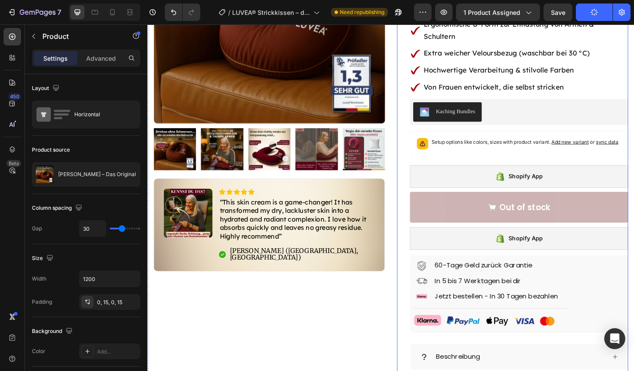
scroll to position [182, 0]
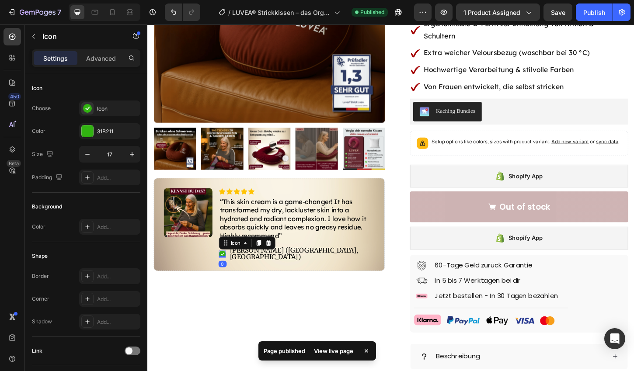
click at [228, 270] on rect at bounding box center [227, 271] width 7 height 7
click at [242, 318] on div "Product Images Image Icon Icon Icon Icon Icon Icon List “This skin cream is a g…" at bounding box center [278, 215] width 249 height 667
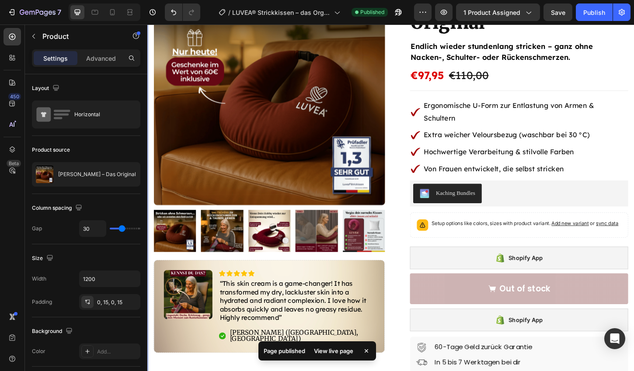
scroll to position [0, 0]
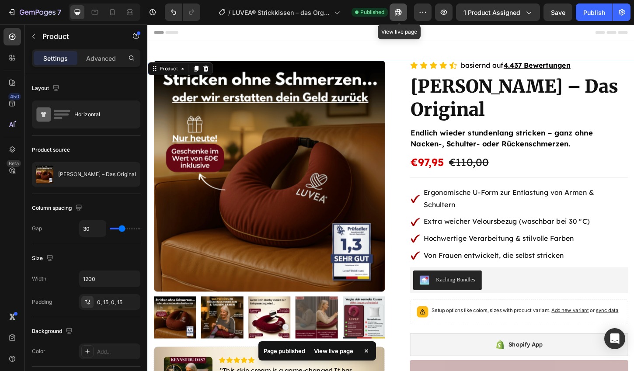
click at [399, 18] on button "button" at bounding box center [397, 11] width 17 height 17
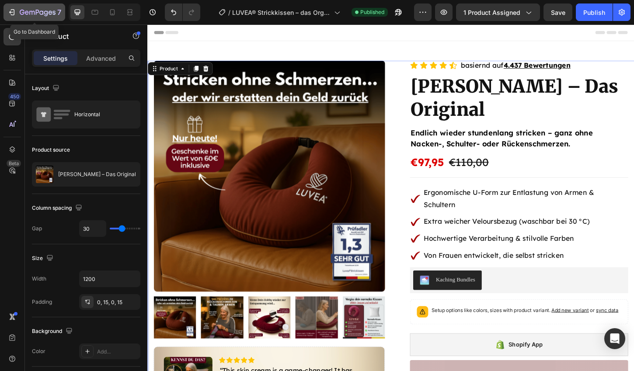
click at [47, 12] on icon "button" at bounding box center [46, 13] width 4 height 6
